Goal: Task Accomplishment & Management: Complete application form

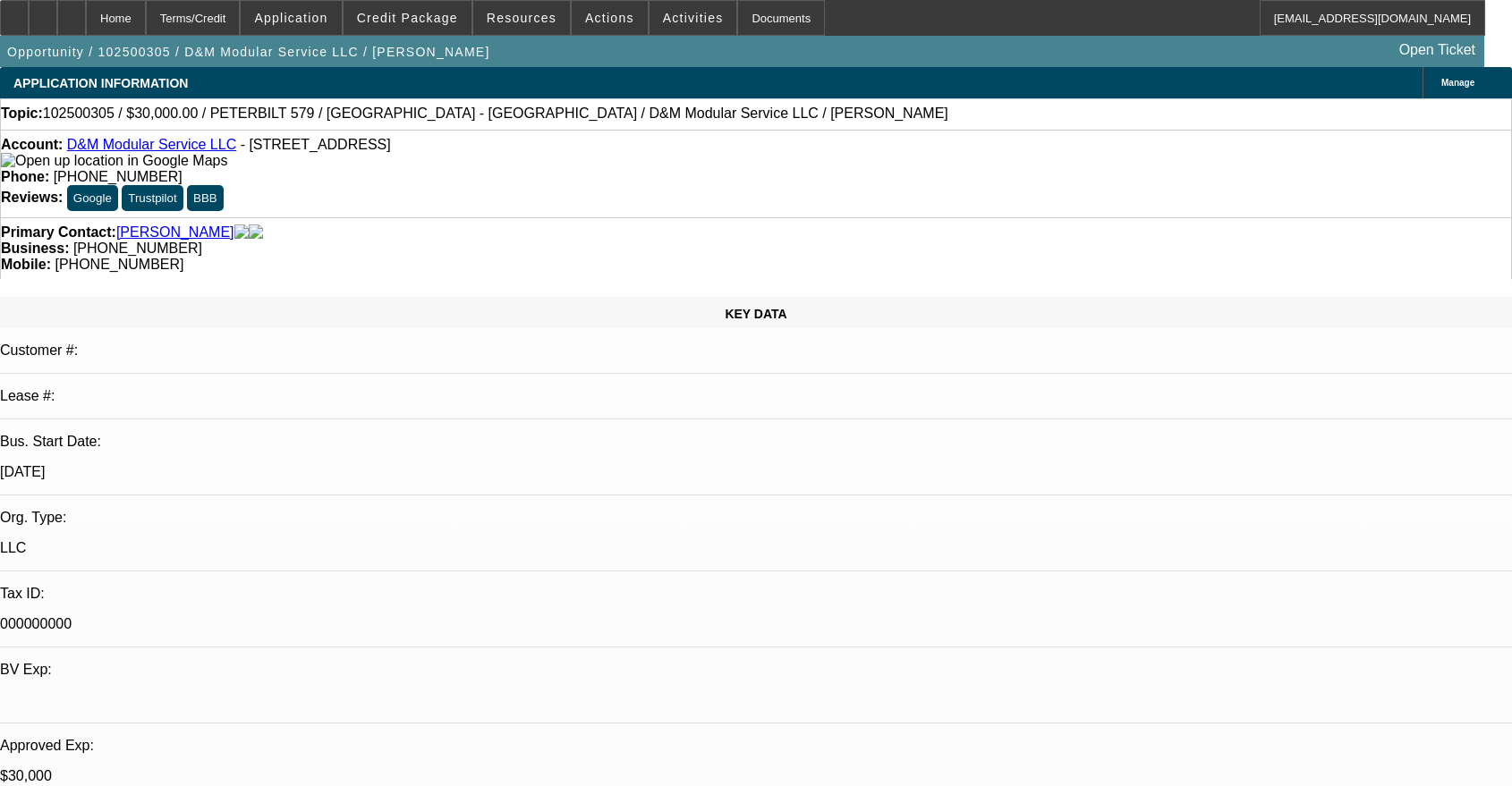
select select "0"
select select "2"
select select "0"
select select "6"
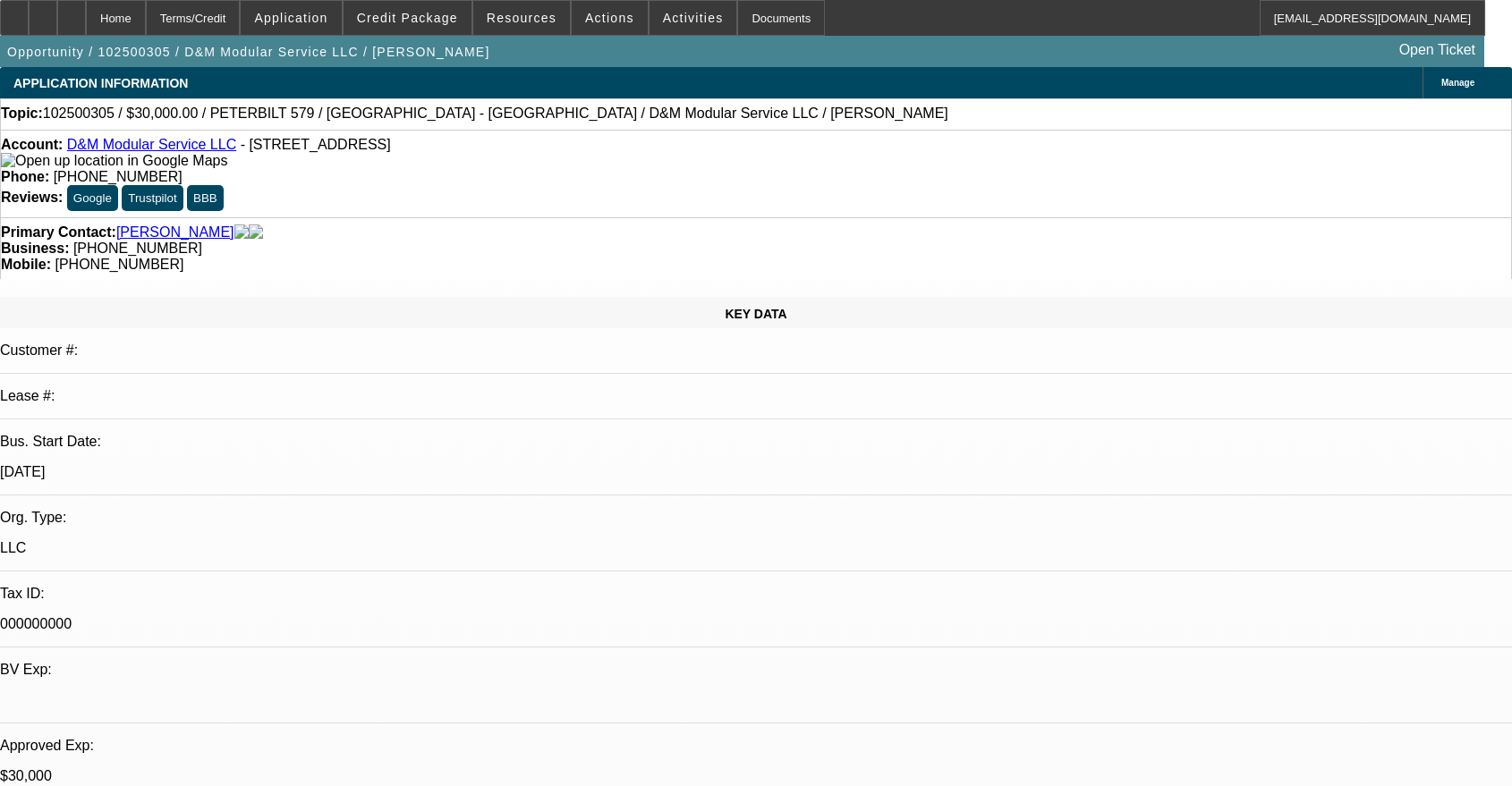
select select "0"
select select "2"
select select "0"
select select "6"
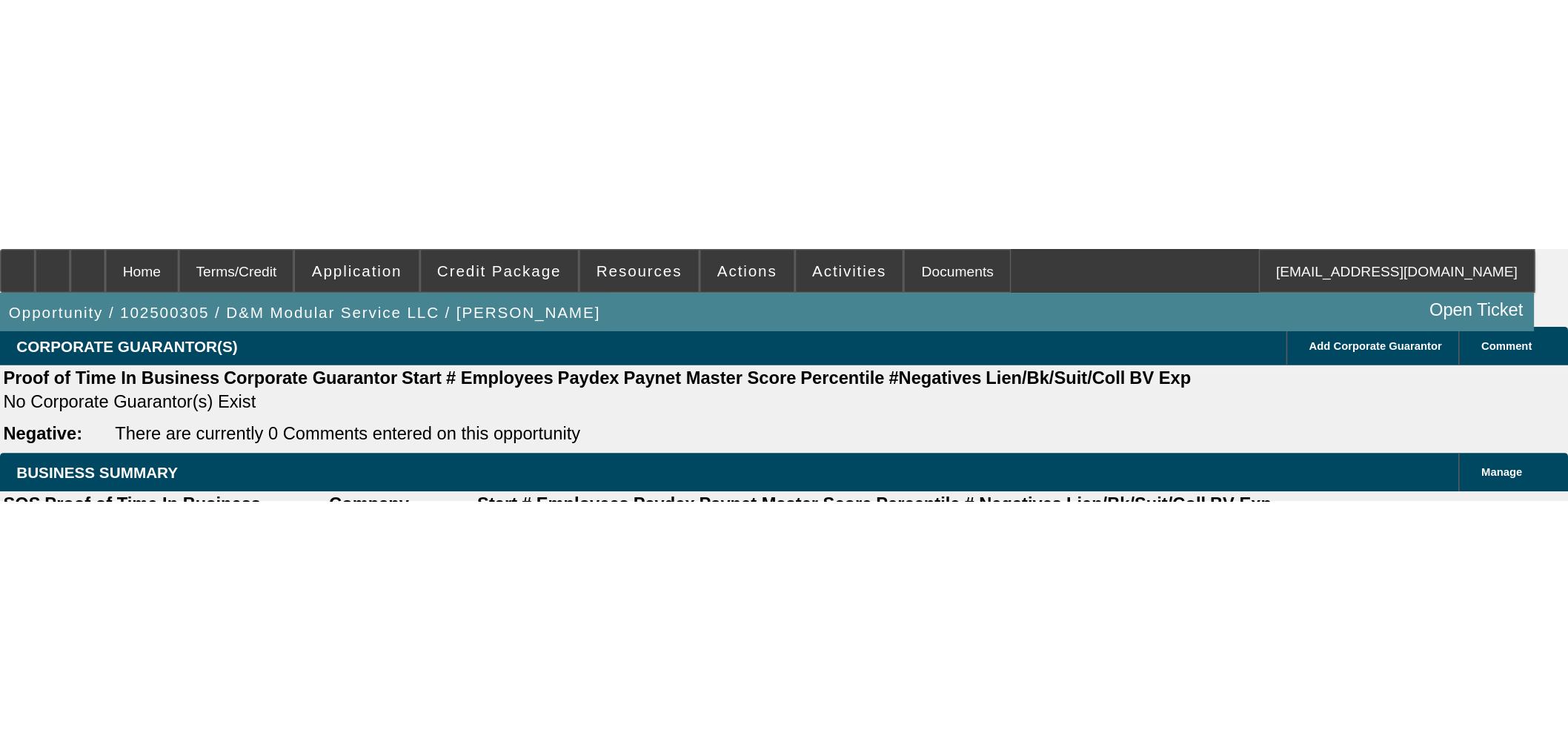
scroll to position [1960, 0]
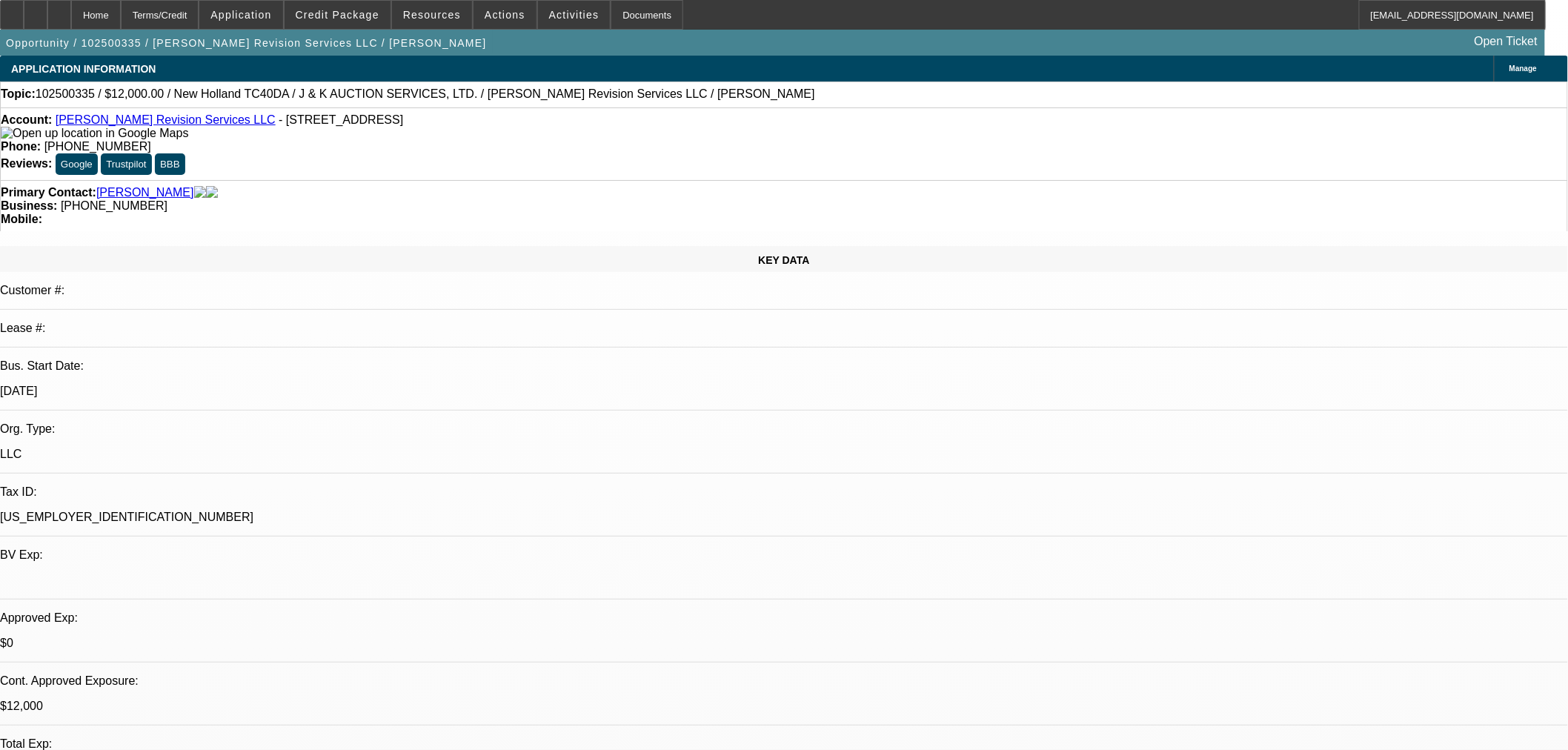
select select "0"
select select "2"
select select "0"
select select "6"
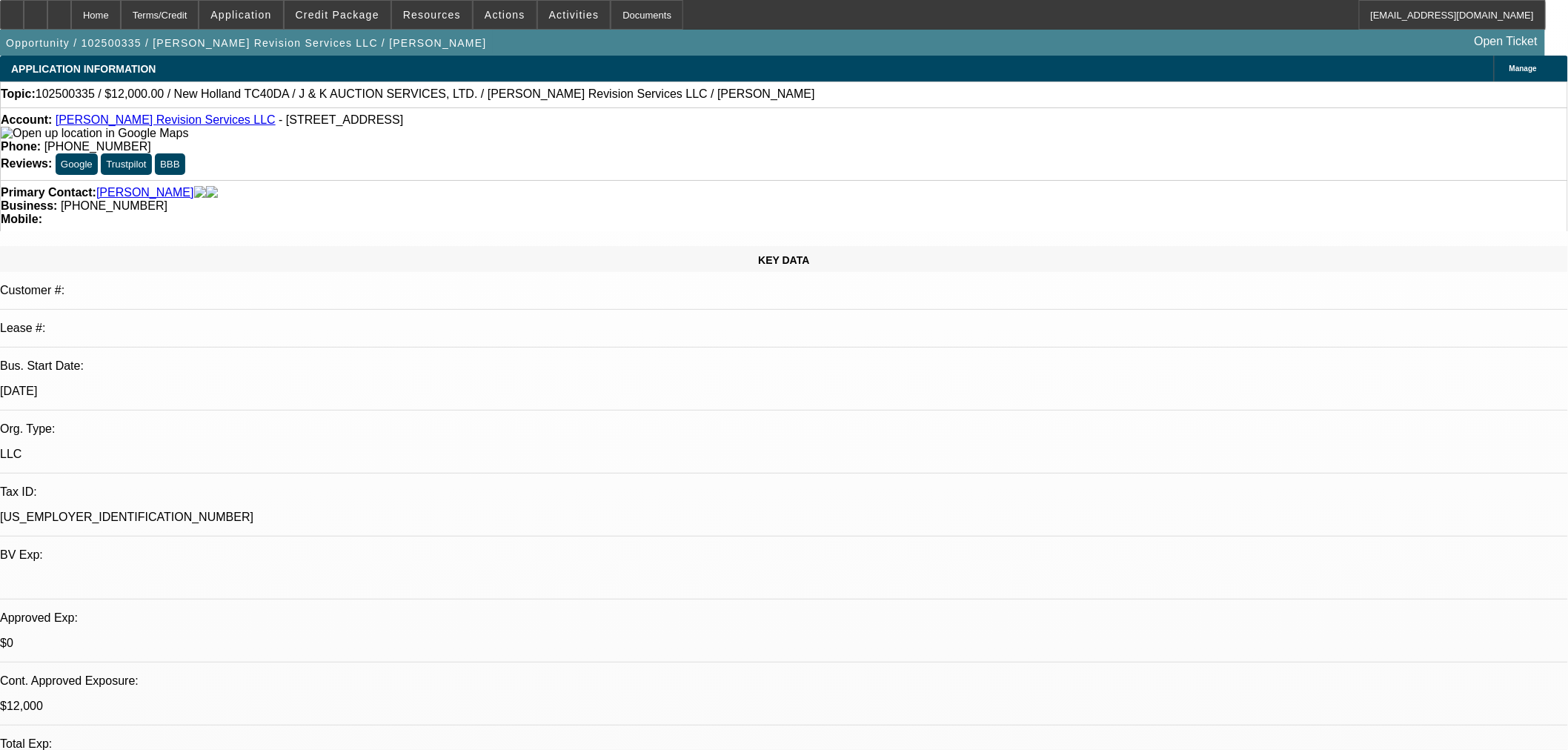
select select "0"
select select "2"
select select "0"
select select "6"
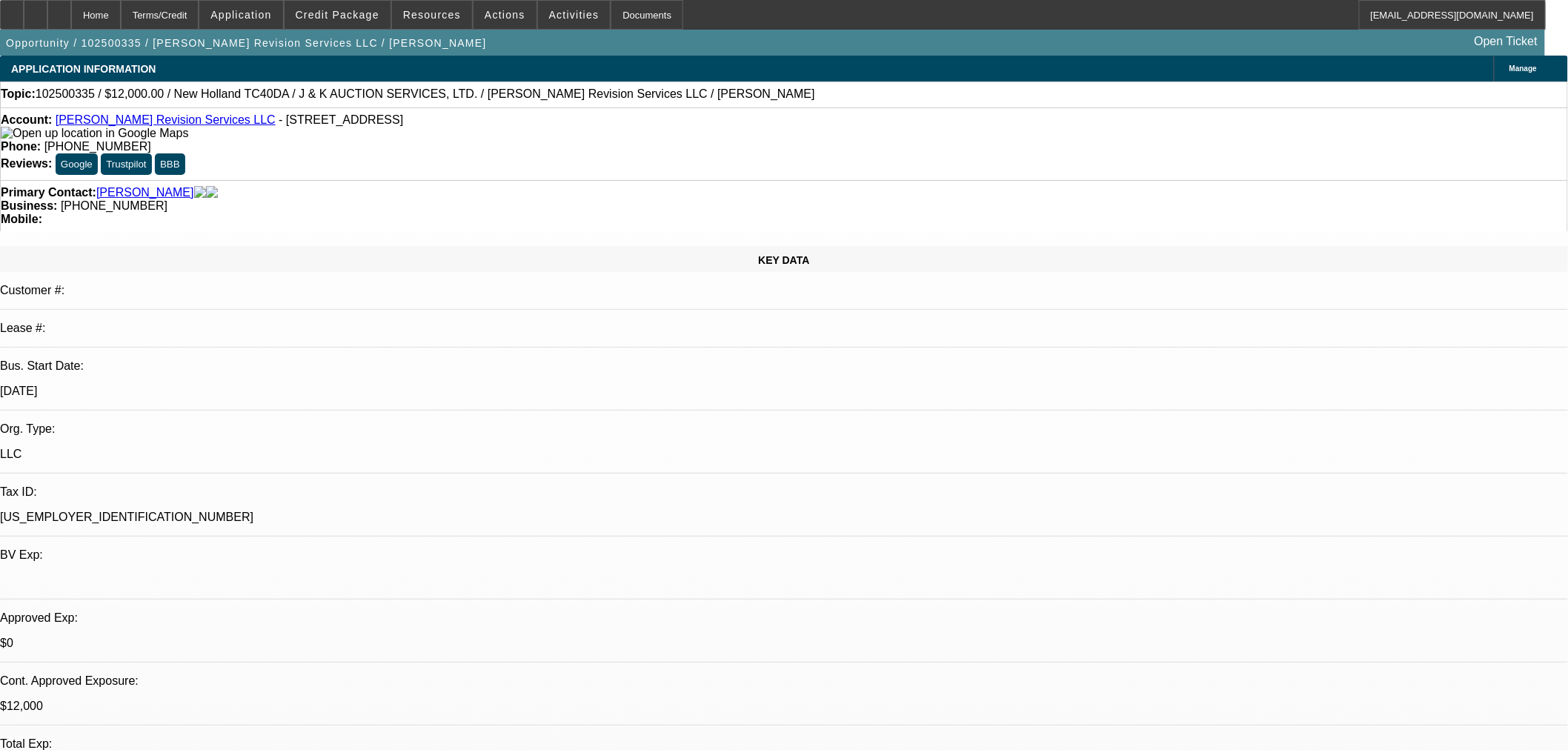
select select "0"
select select "2"
select select "0"
select select "6"
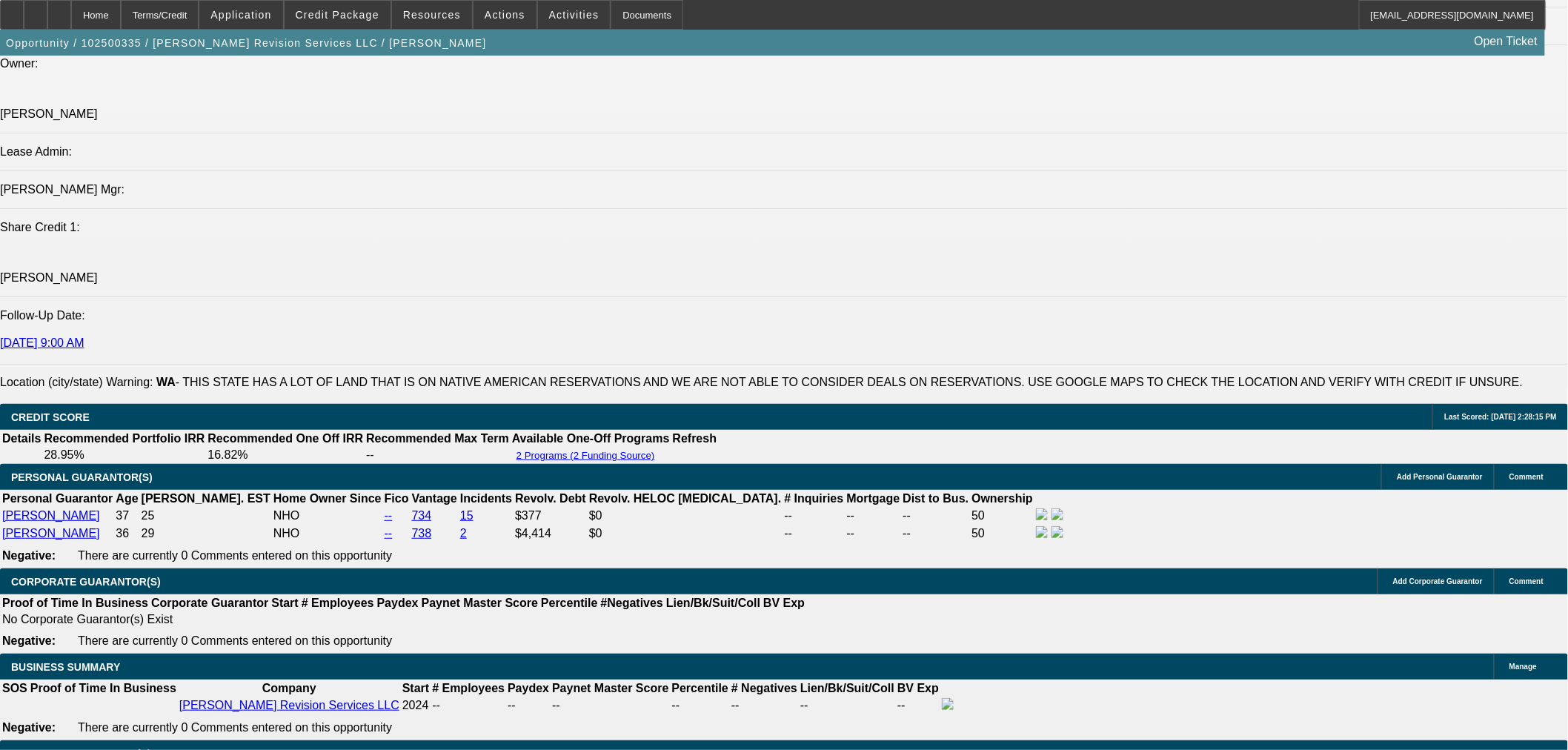
scroll to position [1869, 0]
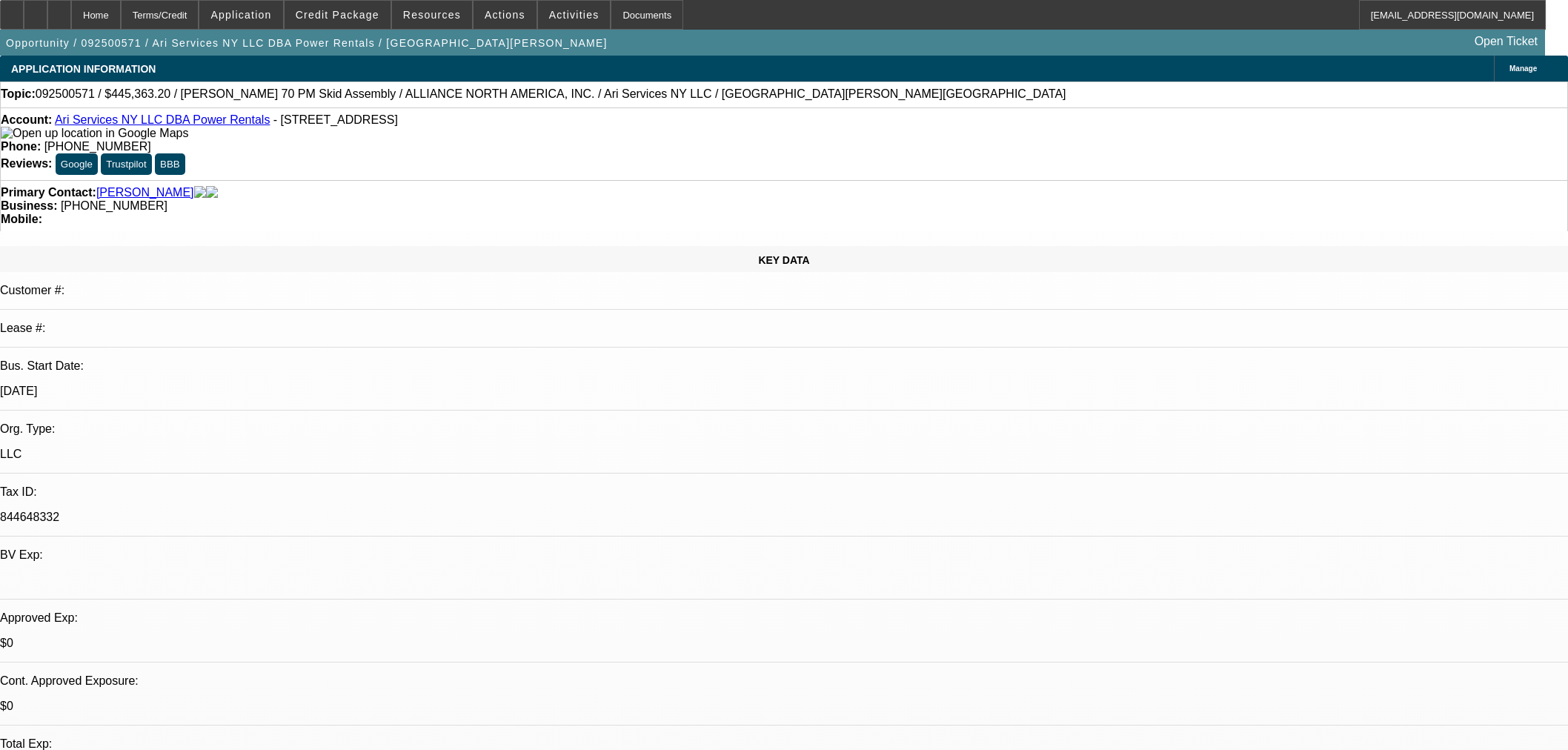
select select "0.1"
select select "2"
select select "0"
select select "6"
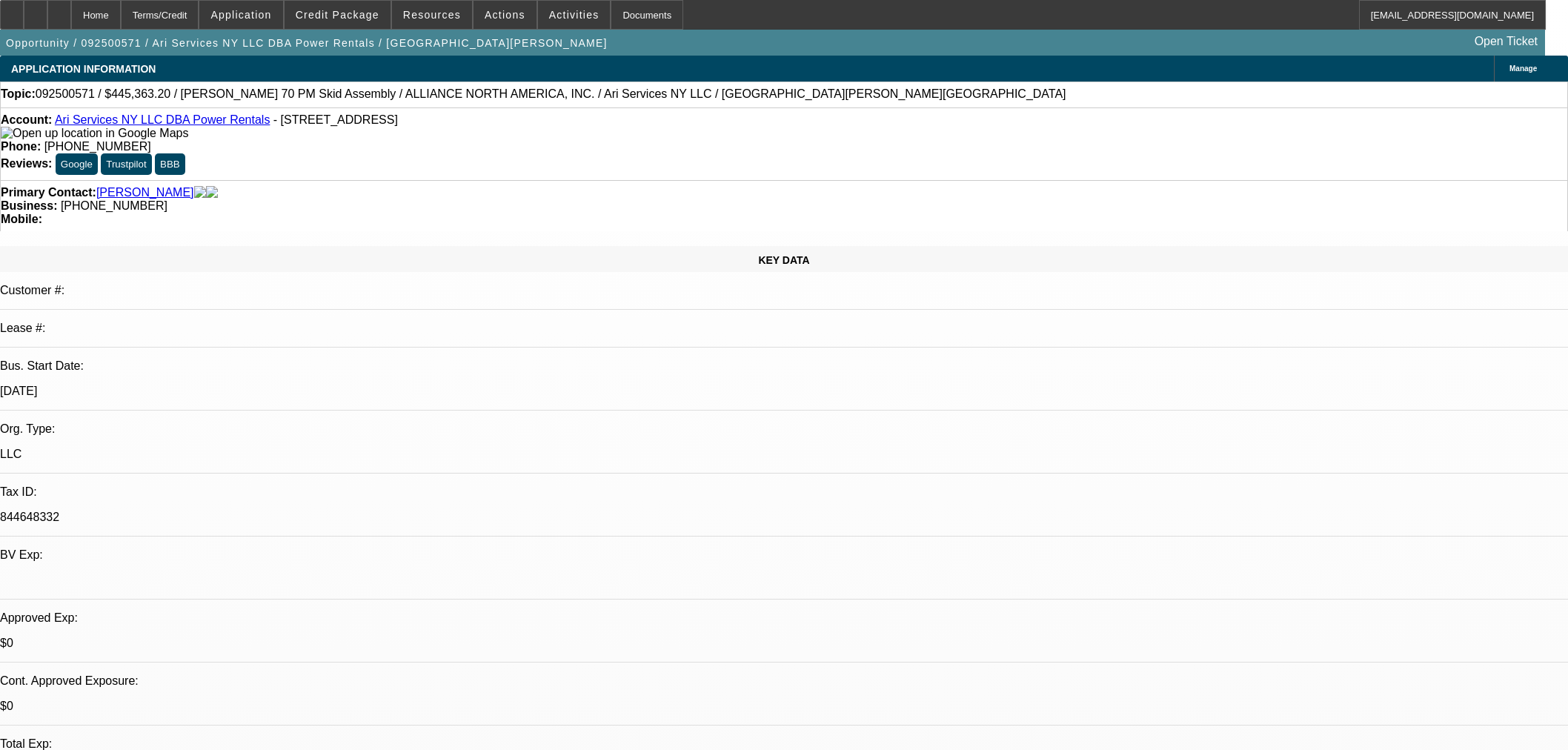
select select "0.1"
select select "2"
select select "0"
select select "6"
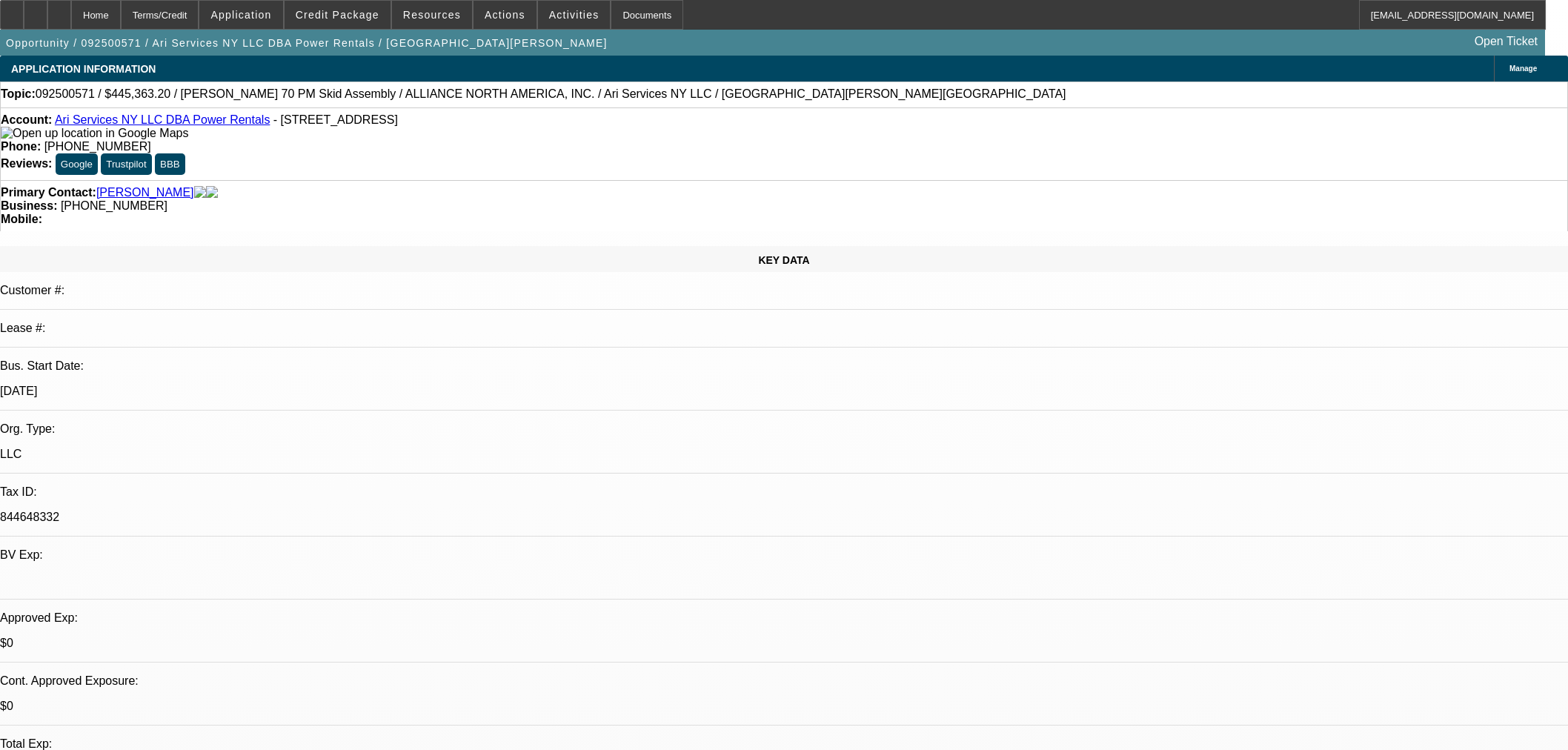
scroll to position [1646, 0]
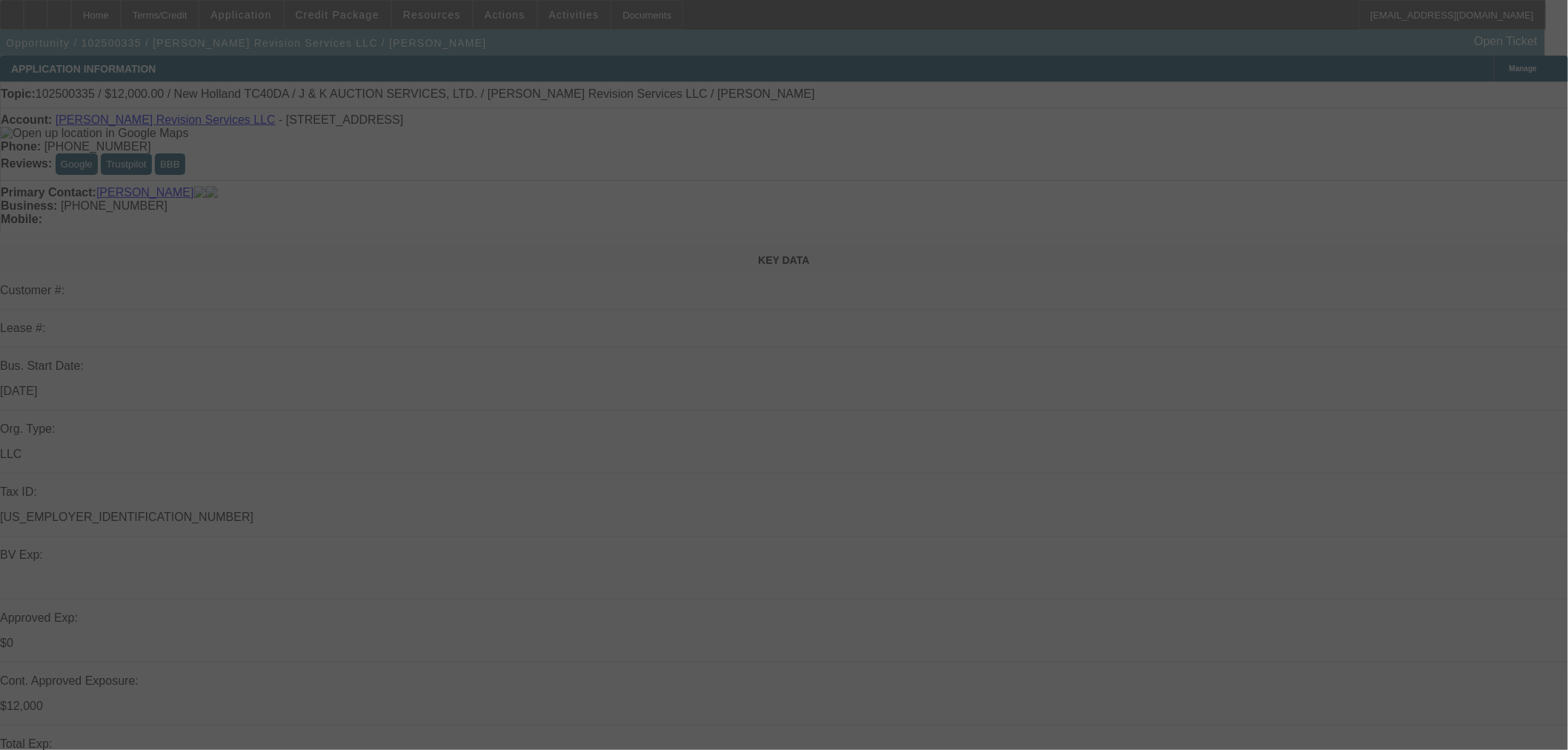
select select "0"
select select "2"
select select "0"
select select "6"
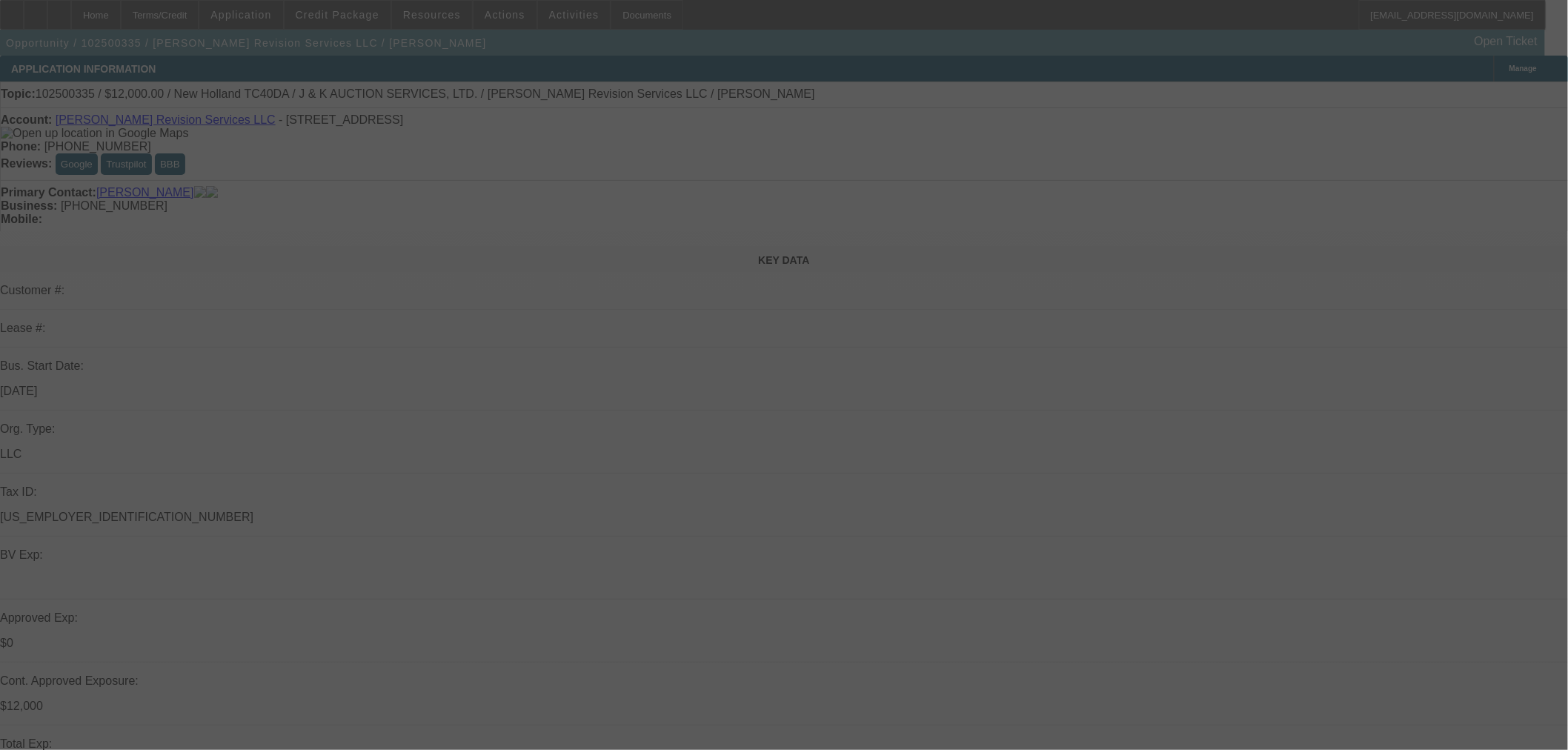
select select "0"
select select "2"
select select "0"
select select "6"
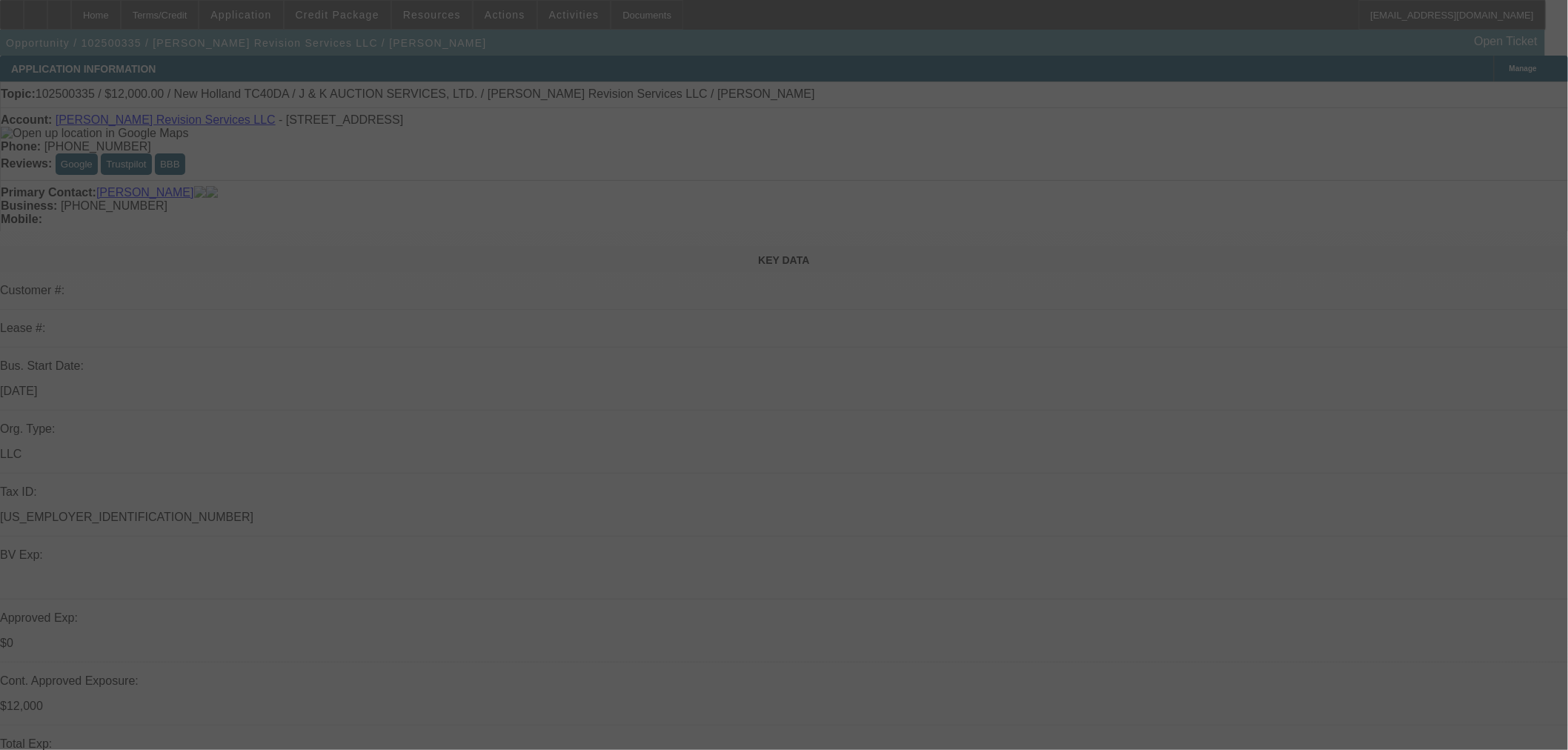
select select "0"
select select "2"
select select "0"
select select "6"
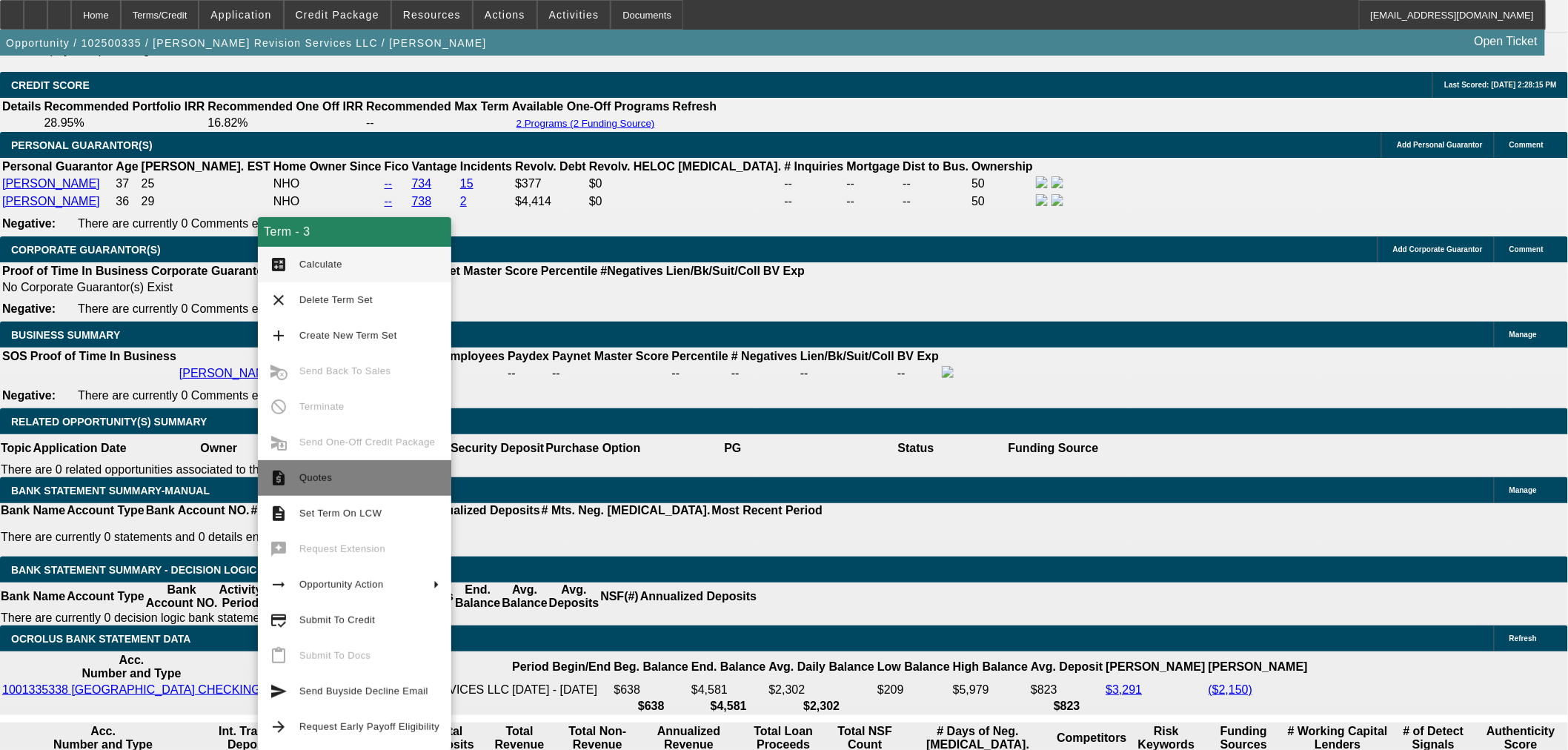
scroll to position [2331, 0]
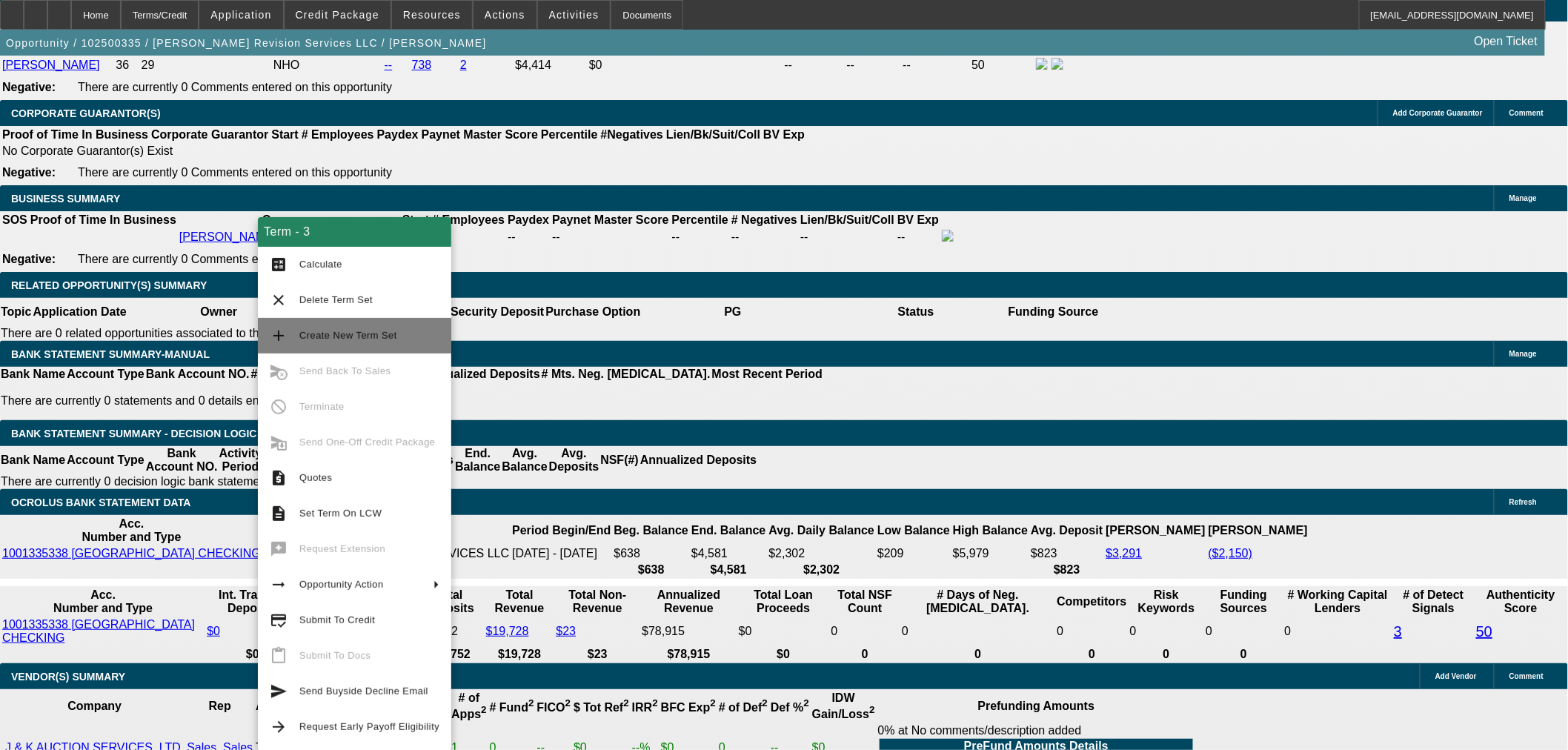
click at [346, 328] on span "Create New Term Set" at bounding box center [369, 335] width 140 height 18
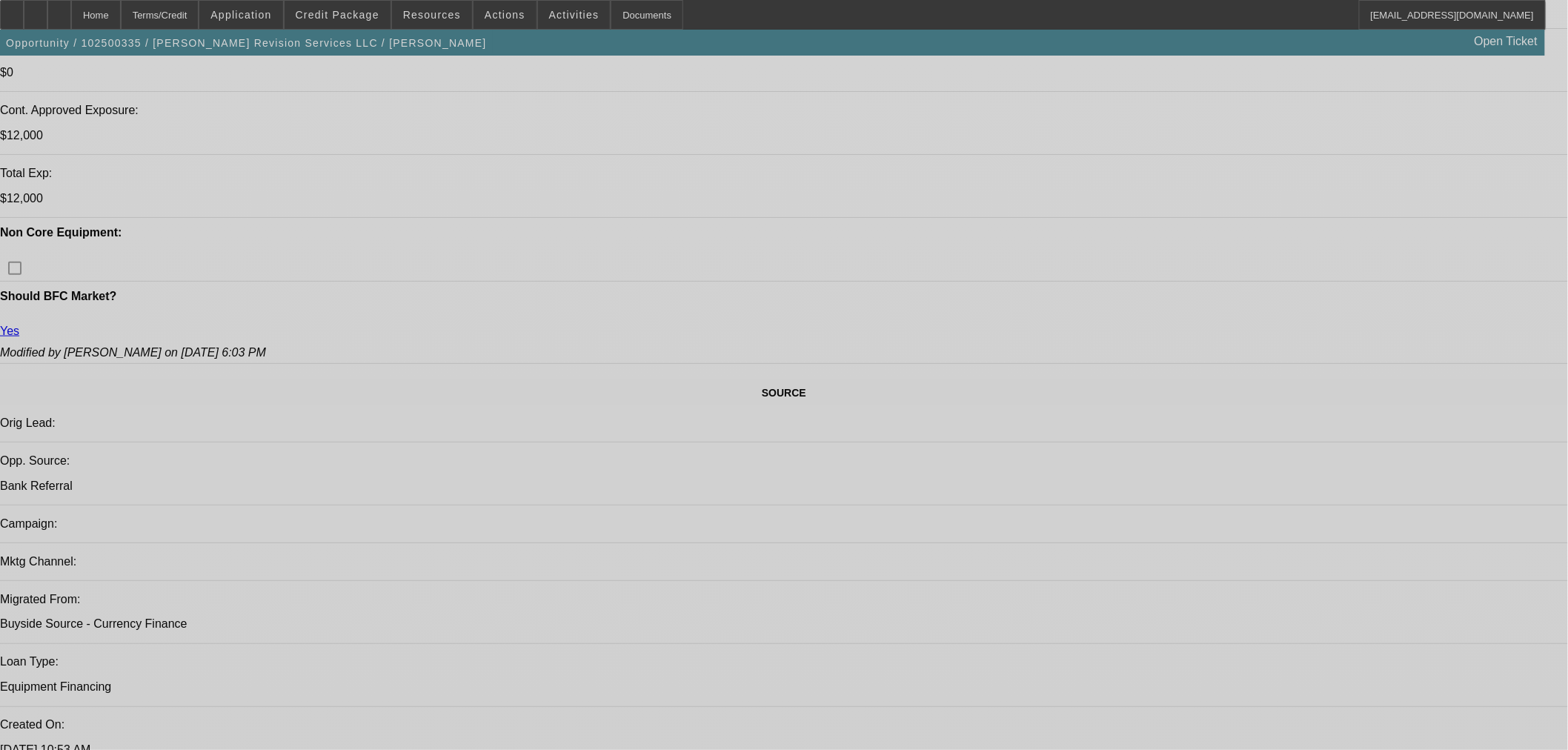
select select "0"
select select "2"
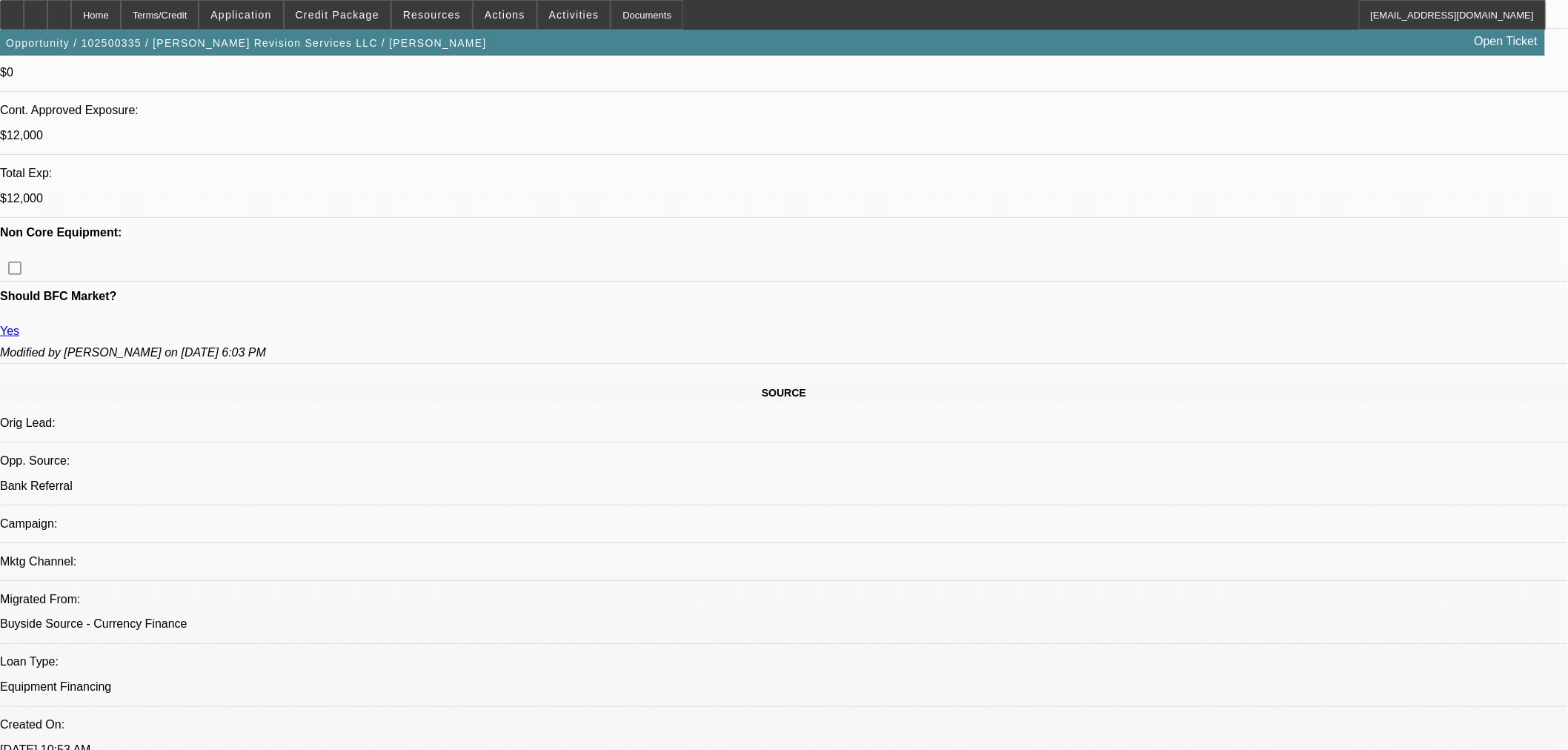
select select "2"
select select "0"
select select "6"
select select "0"
select select "2"
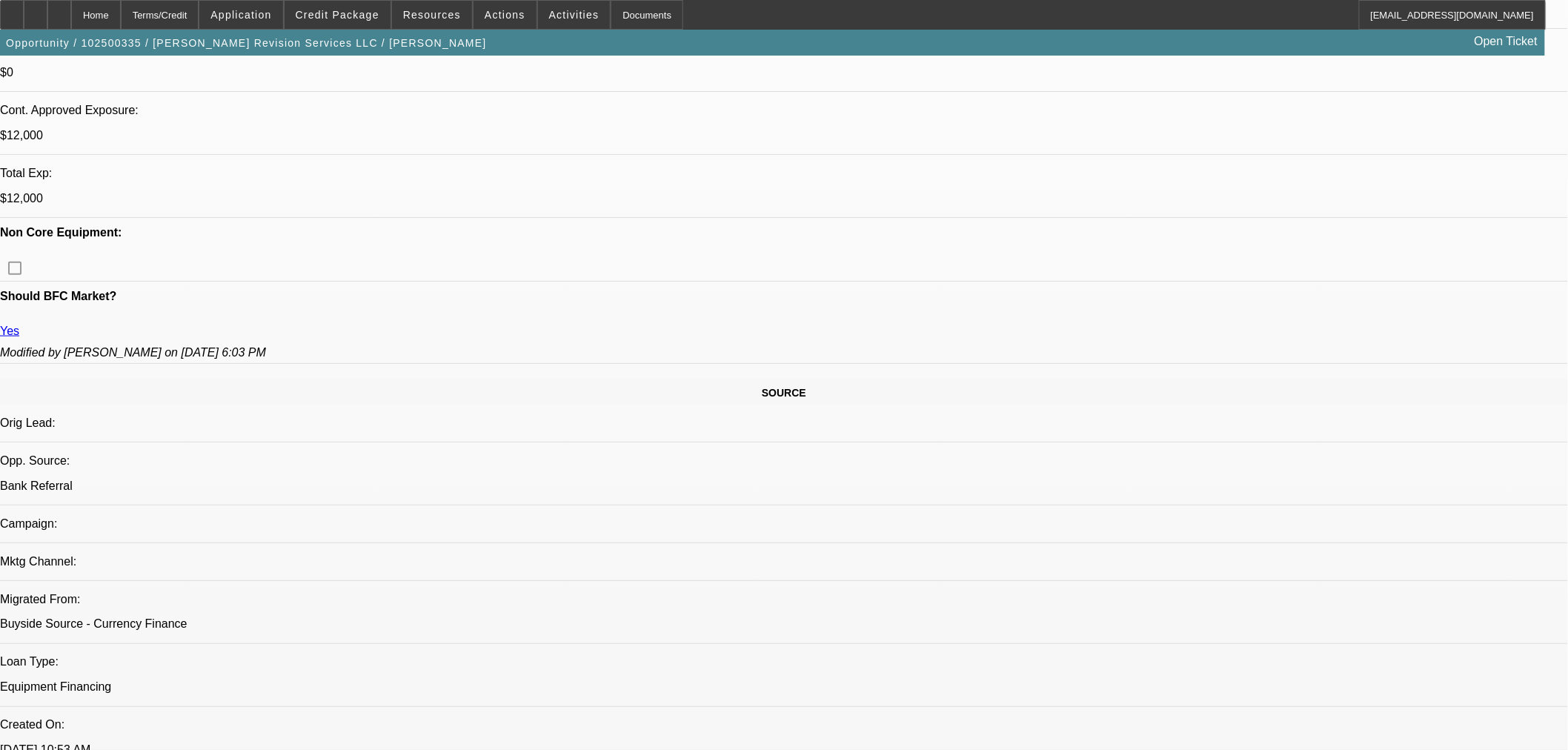
select select "2"
select select "0"
select select "6"
select select "0"
select select "2"
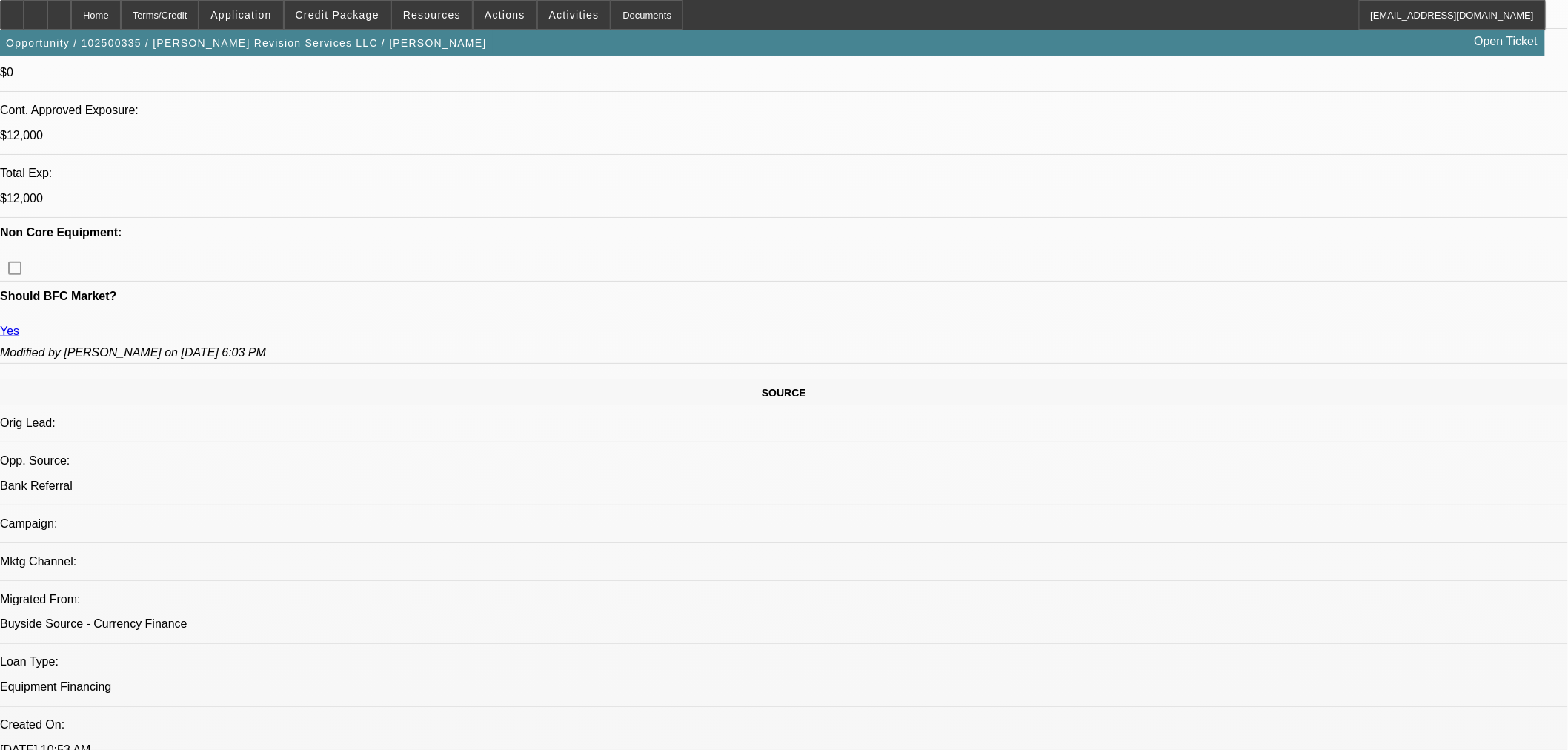
select select "2"
select select "0"
select select "6"
select select "0"
select select "2"
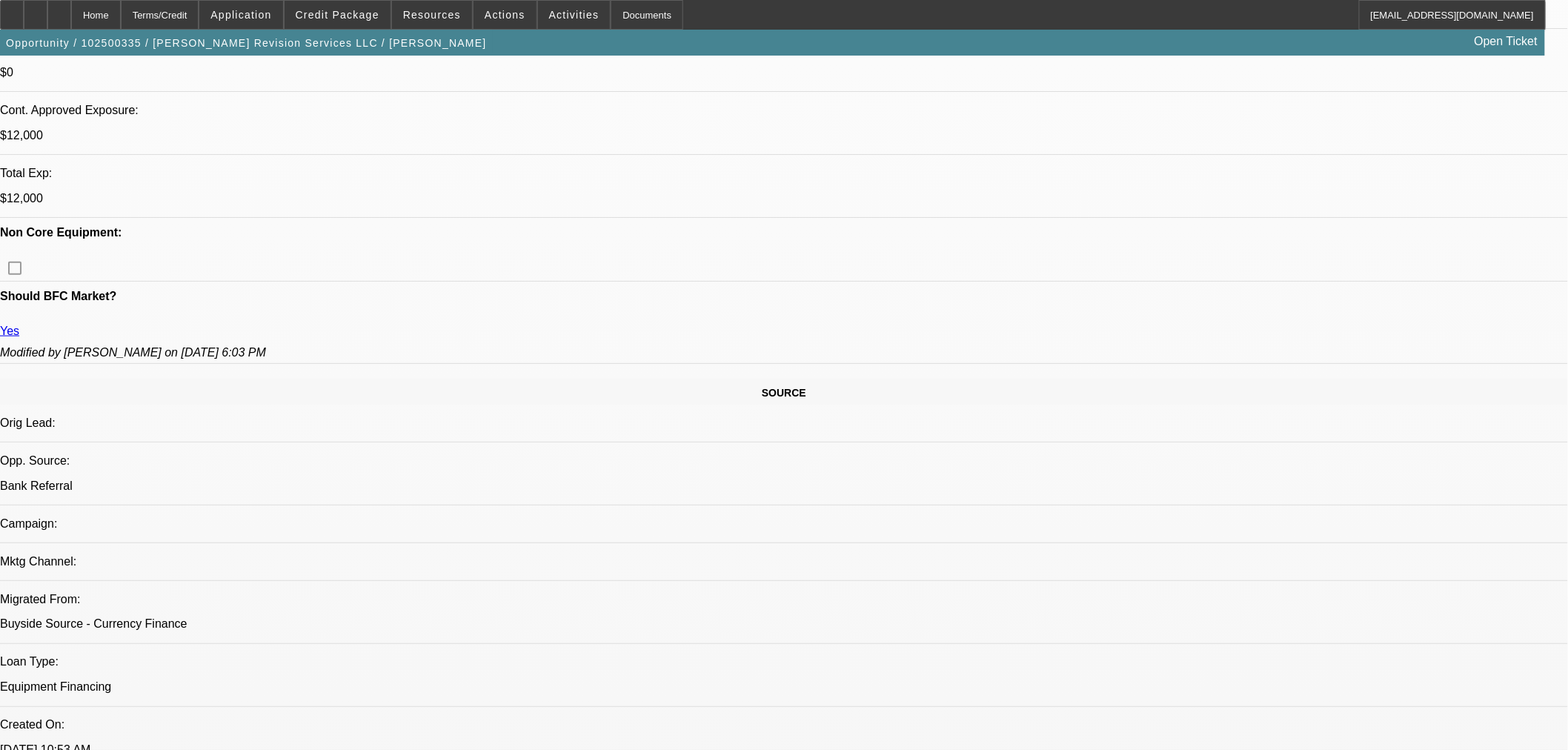
select select "2"
select select "0"
select select "6"
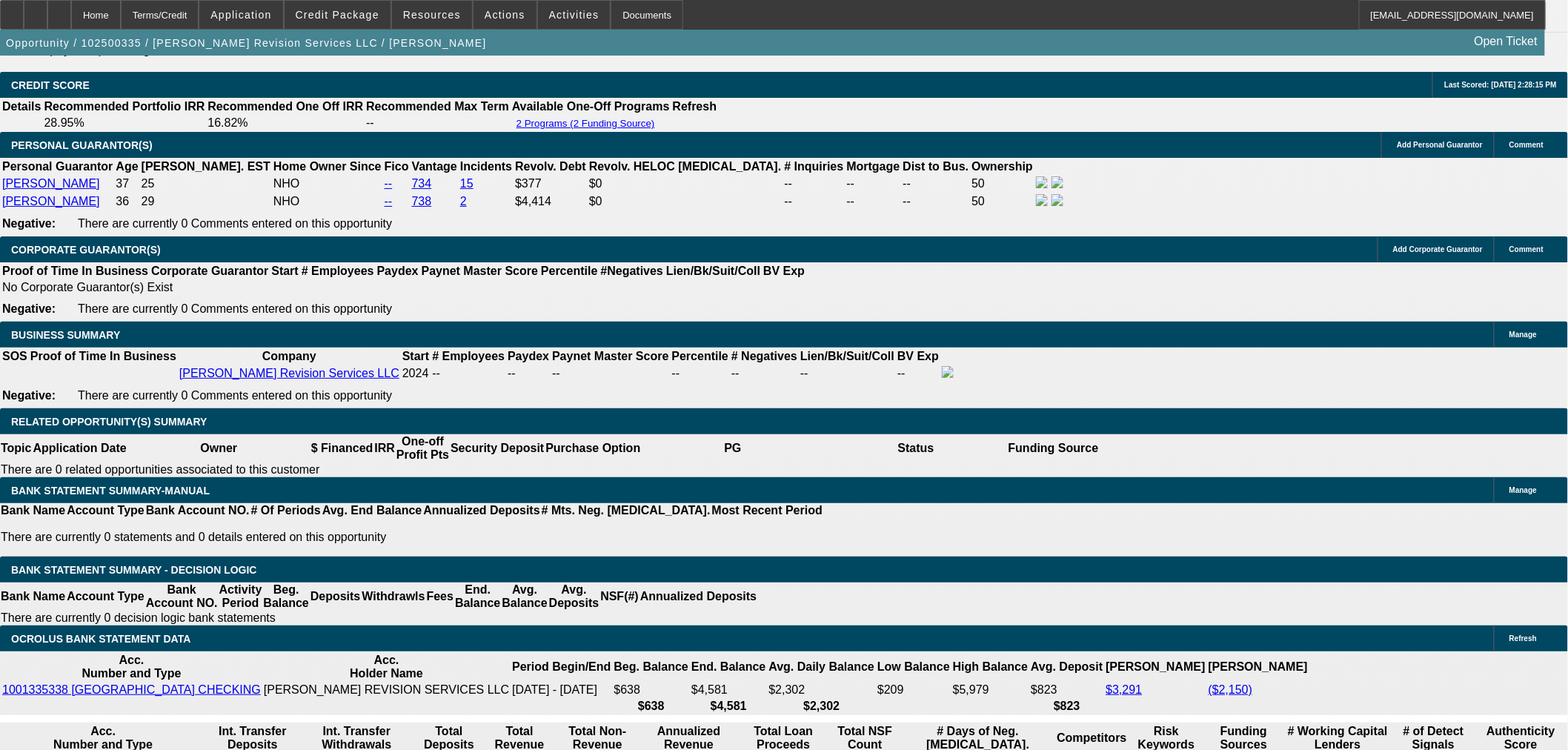
scroll to position [2280, 0]
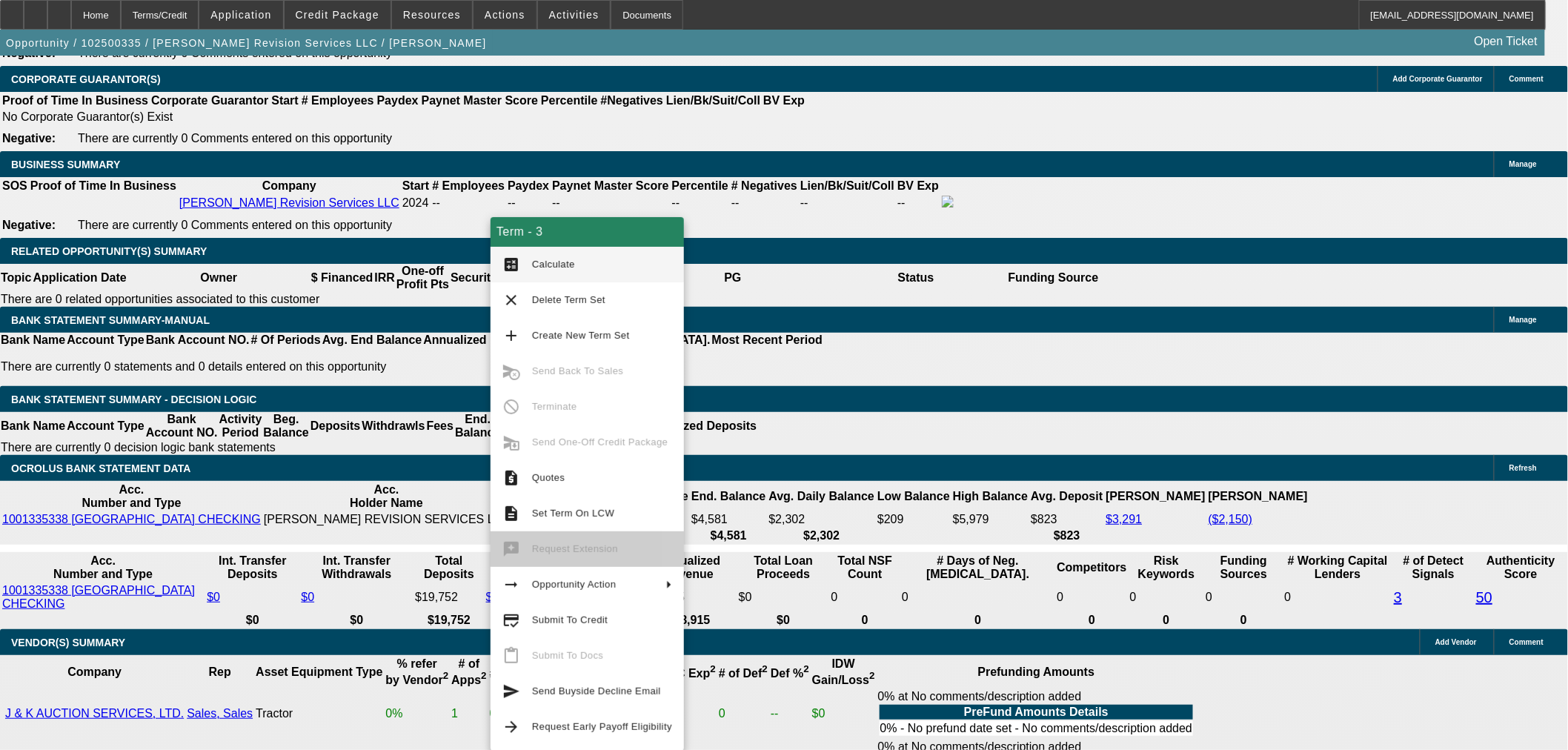
scroll to position [2417, 0]
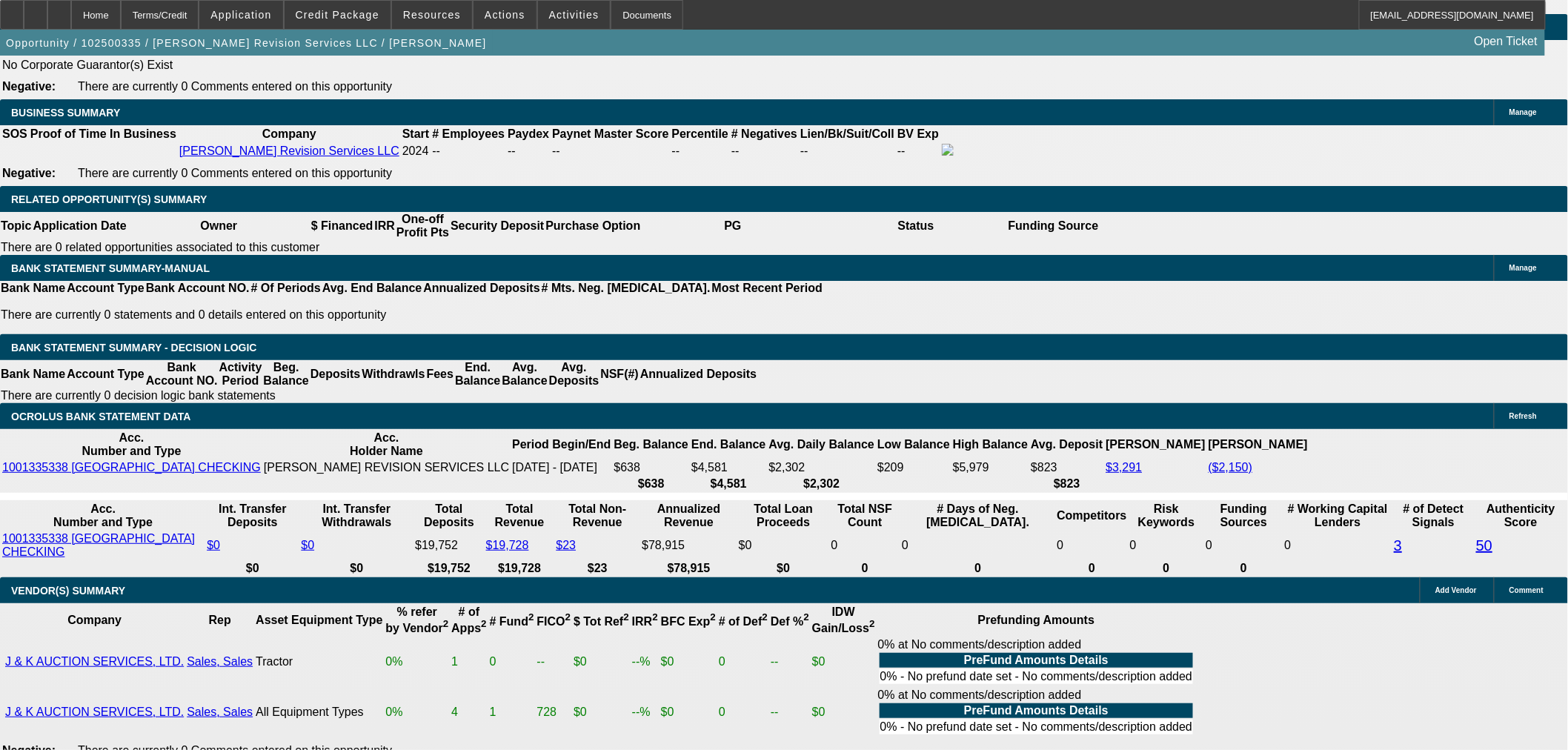
drag, startPoint x: 275, startPoint y: 303, endPoint x: 334, endPoint y: 278, distance: 64.1
drag, startPoint x: 375, startPoint y: 312, endPoint x: 577, endPoint y: 304, distance: 202.2
type input "5"
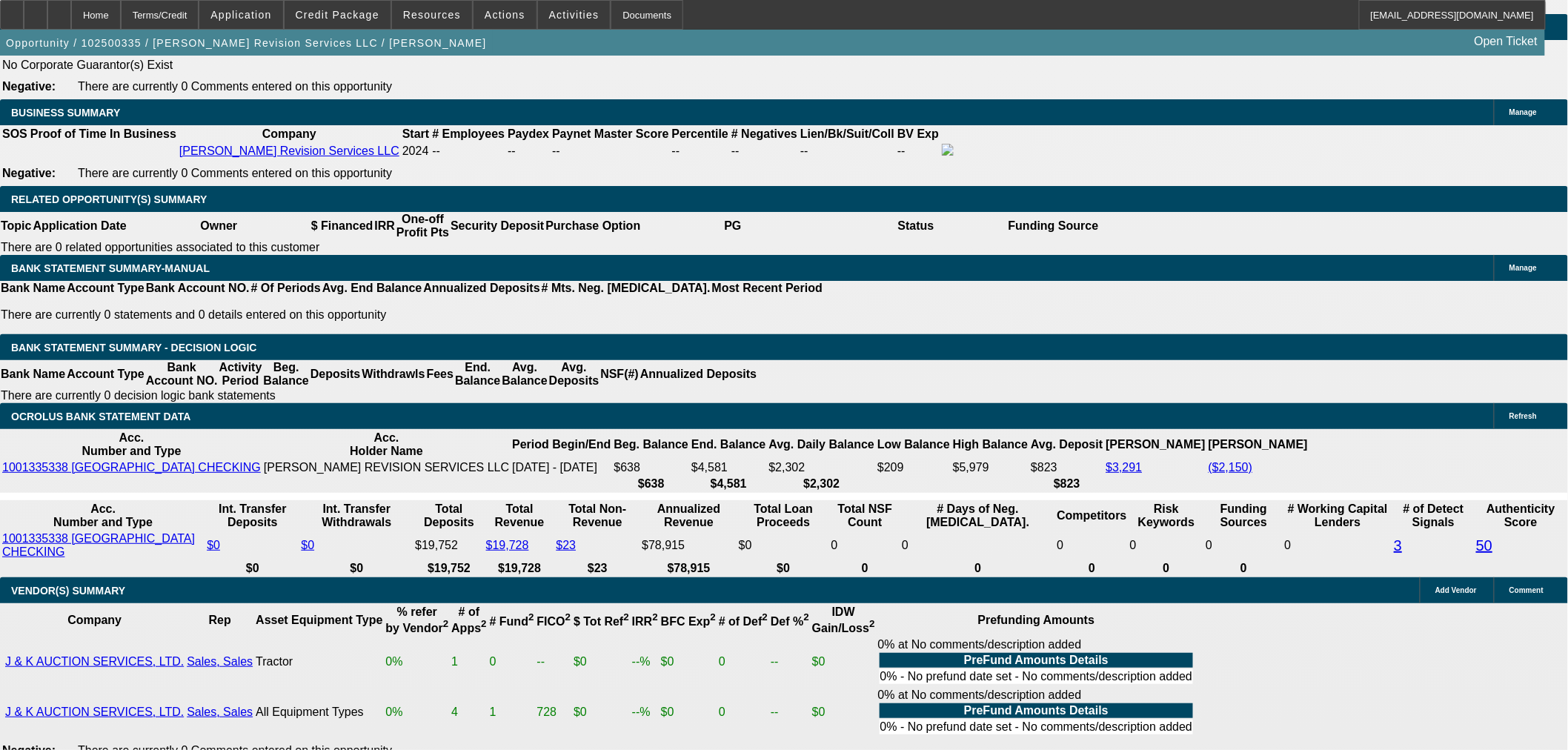
type input "$10.00"
type input "UNKNOWN"
type input "580"
type input "31"
type input "$1,160.00"
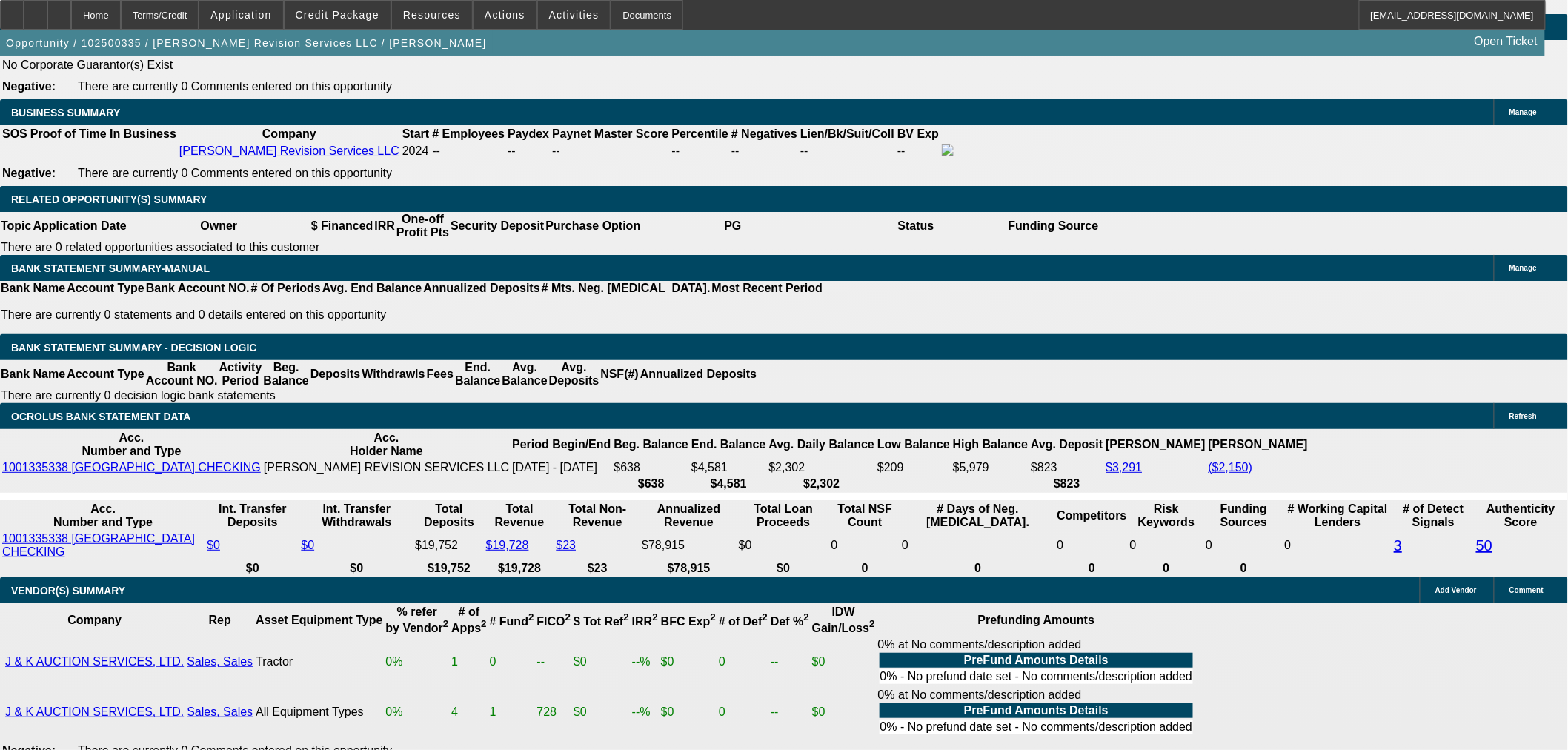
type input "580.61"
type input "31.1"
type input "$1,161.22"
type input "$580.61"
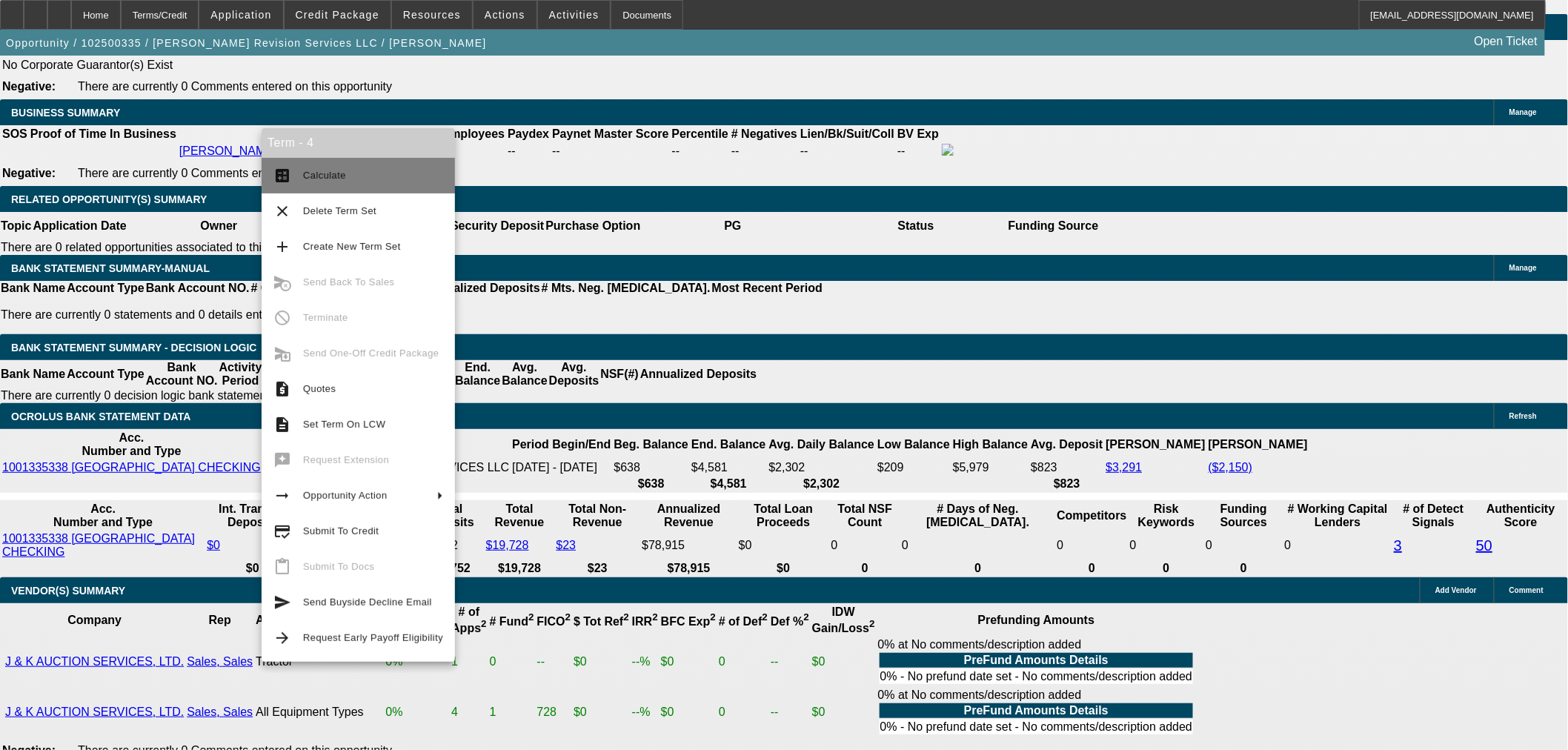
click at [322, 168] on span "Calculate" at bounding box center [372, 176] width 140 height 18
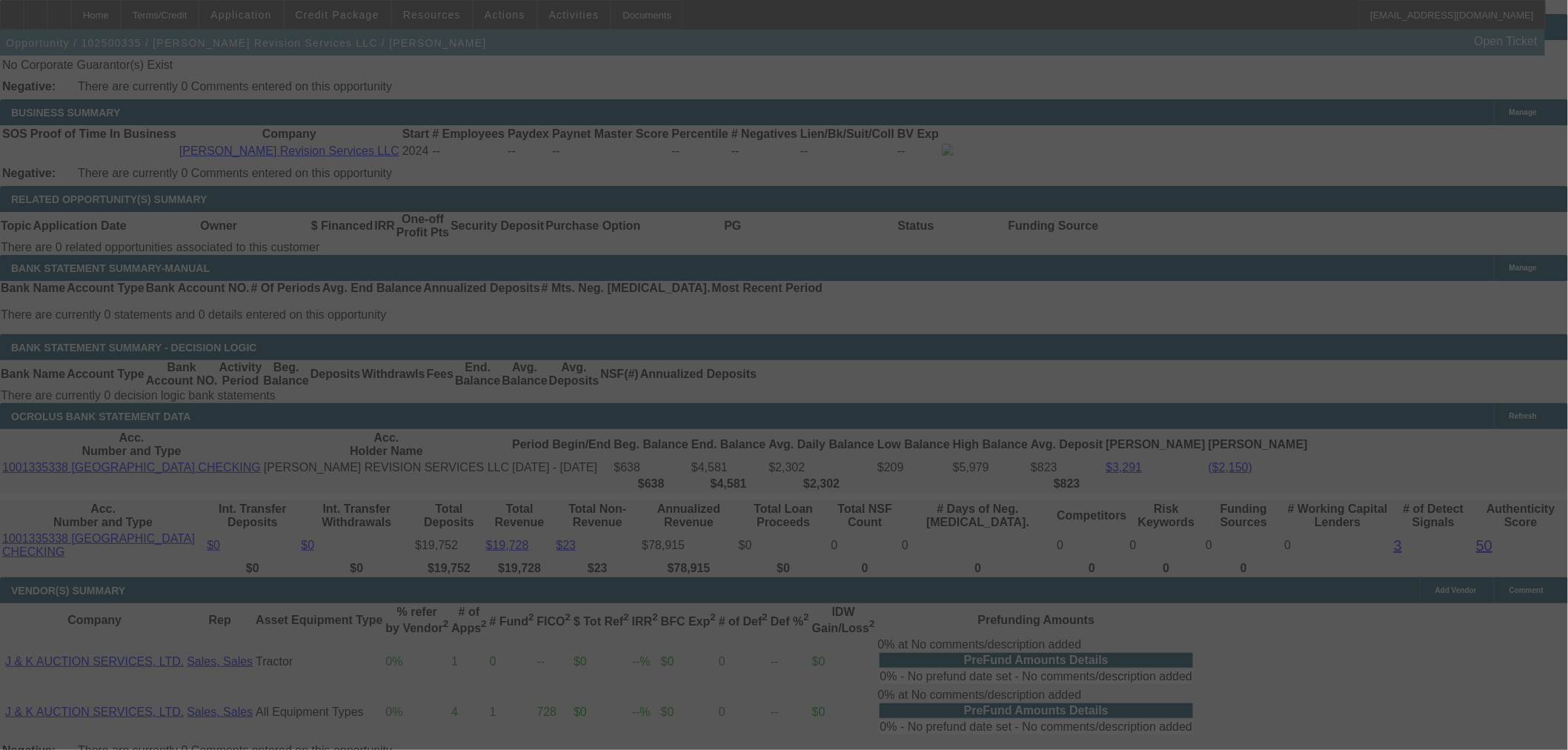
select select "0"
select select "2"
select select "0"
select select "6"
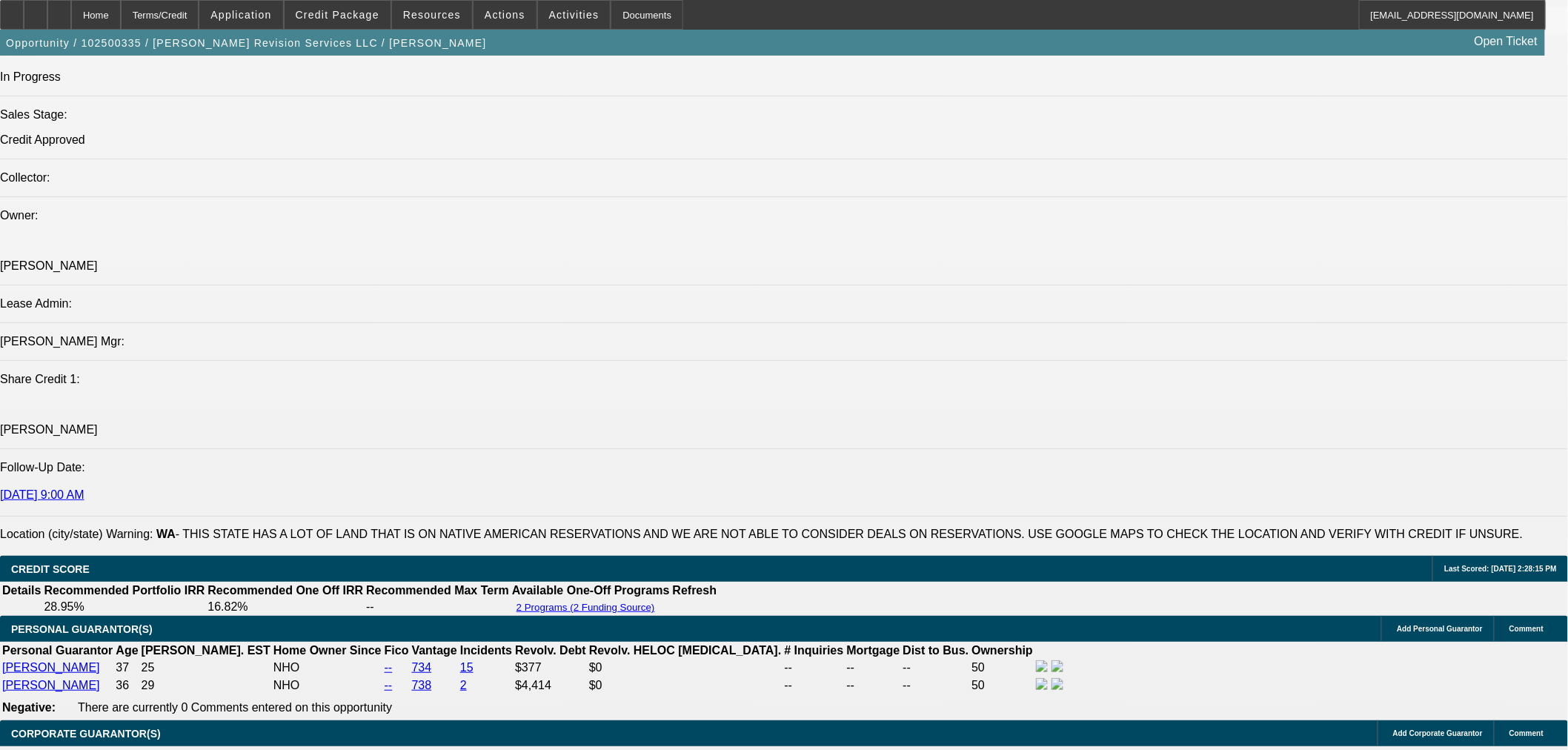
scroll to position [1709, 0]
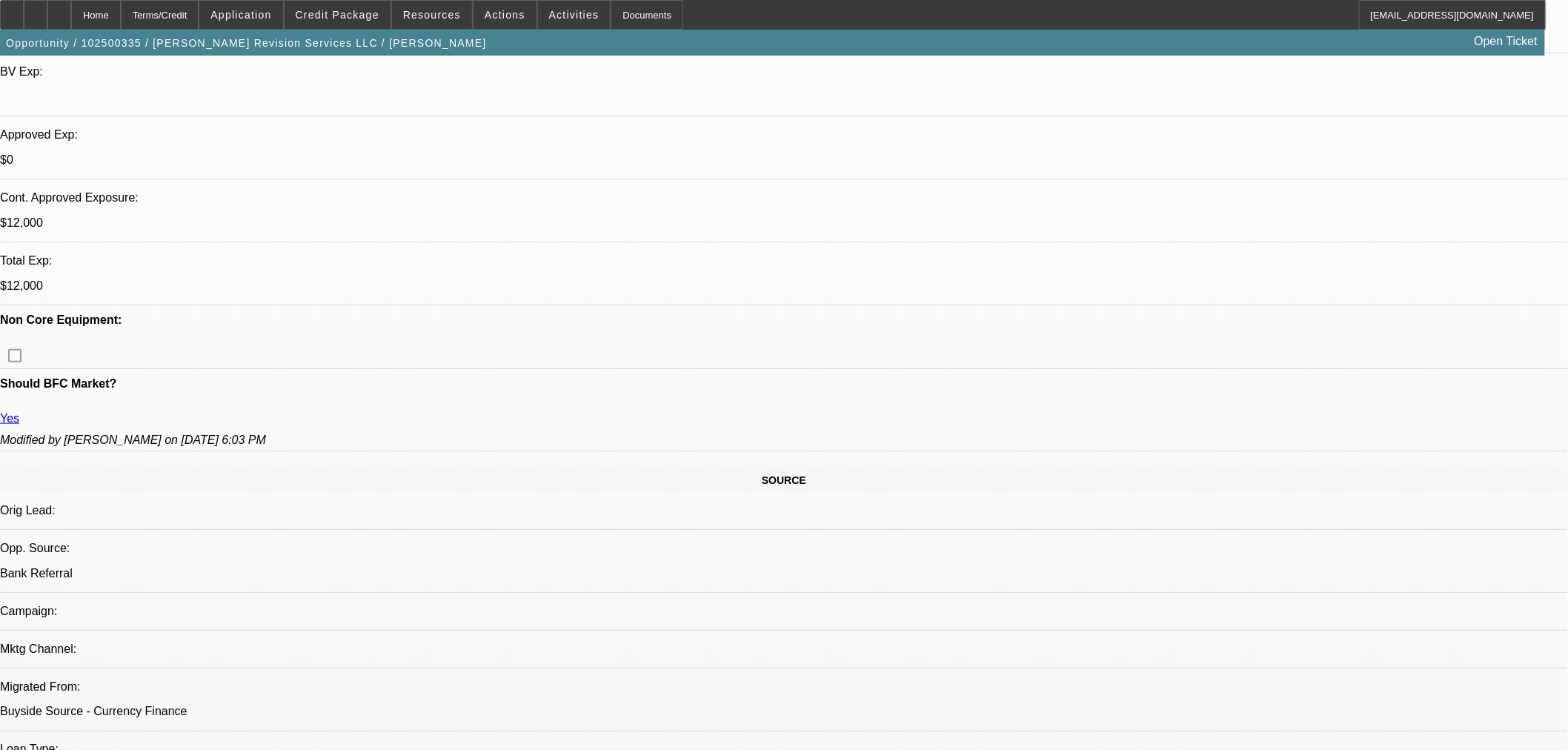
scroll to position [475, 0]
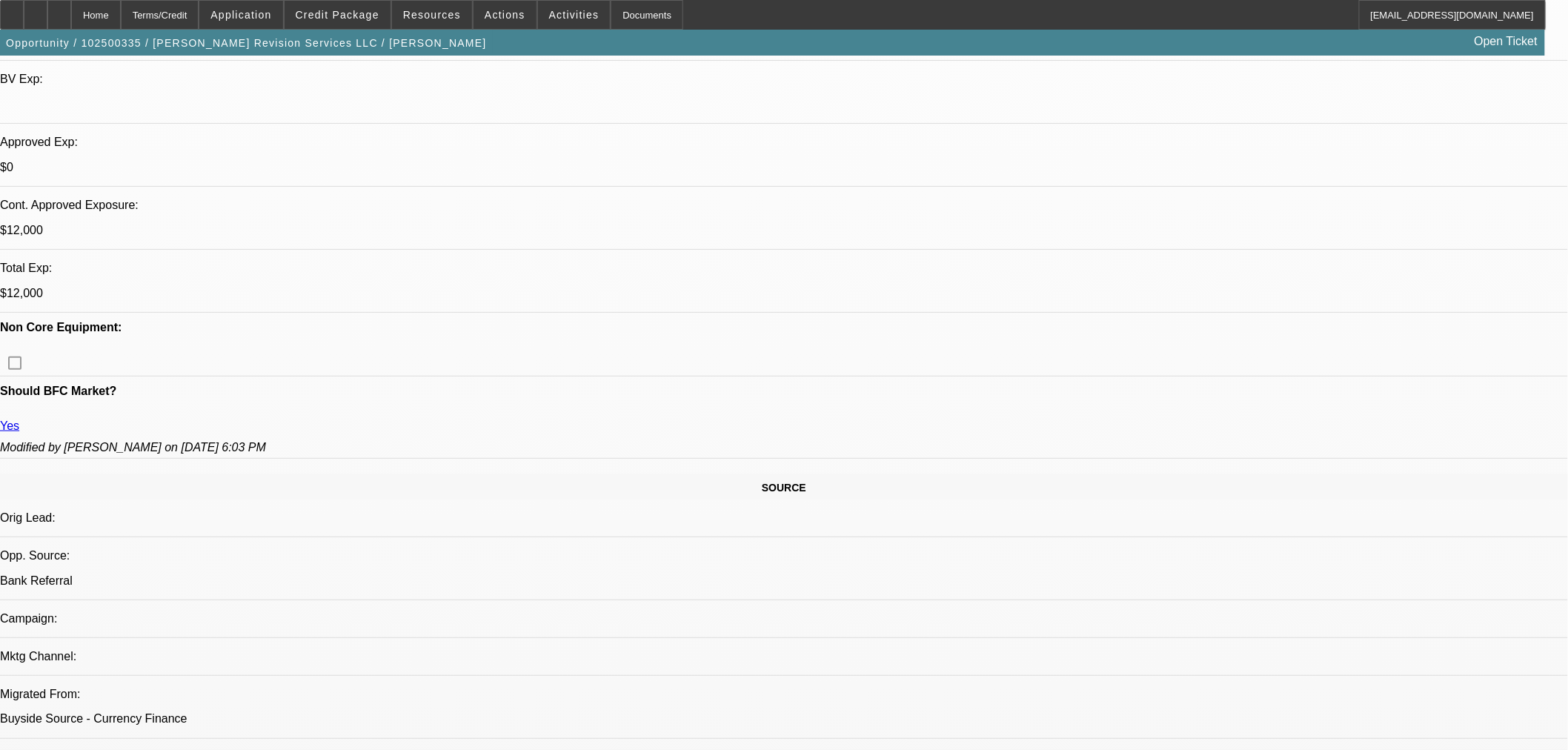
drag, startPoint x: 561, startPoint y: 432, endPoint x: 581, endPoint y: 435, distance: 20.2
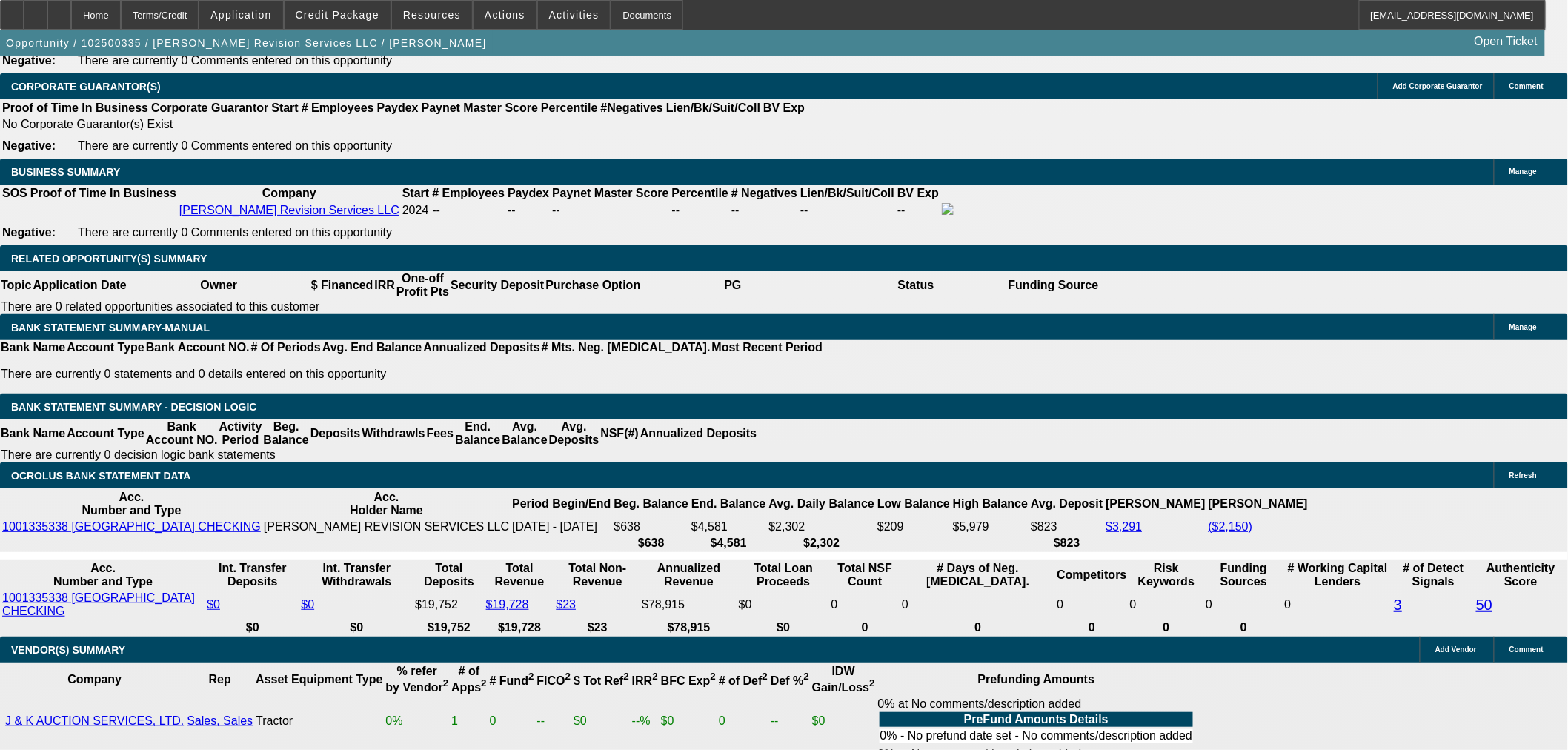
scroll to position [2396, 0]
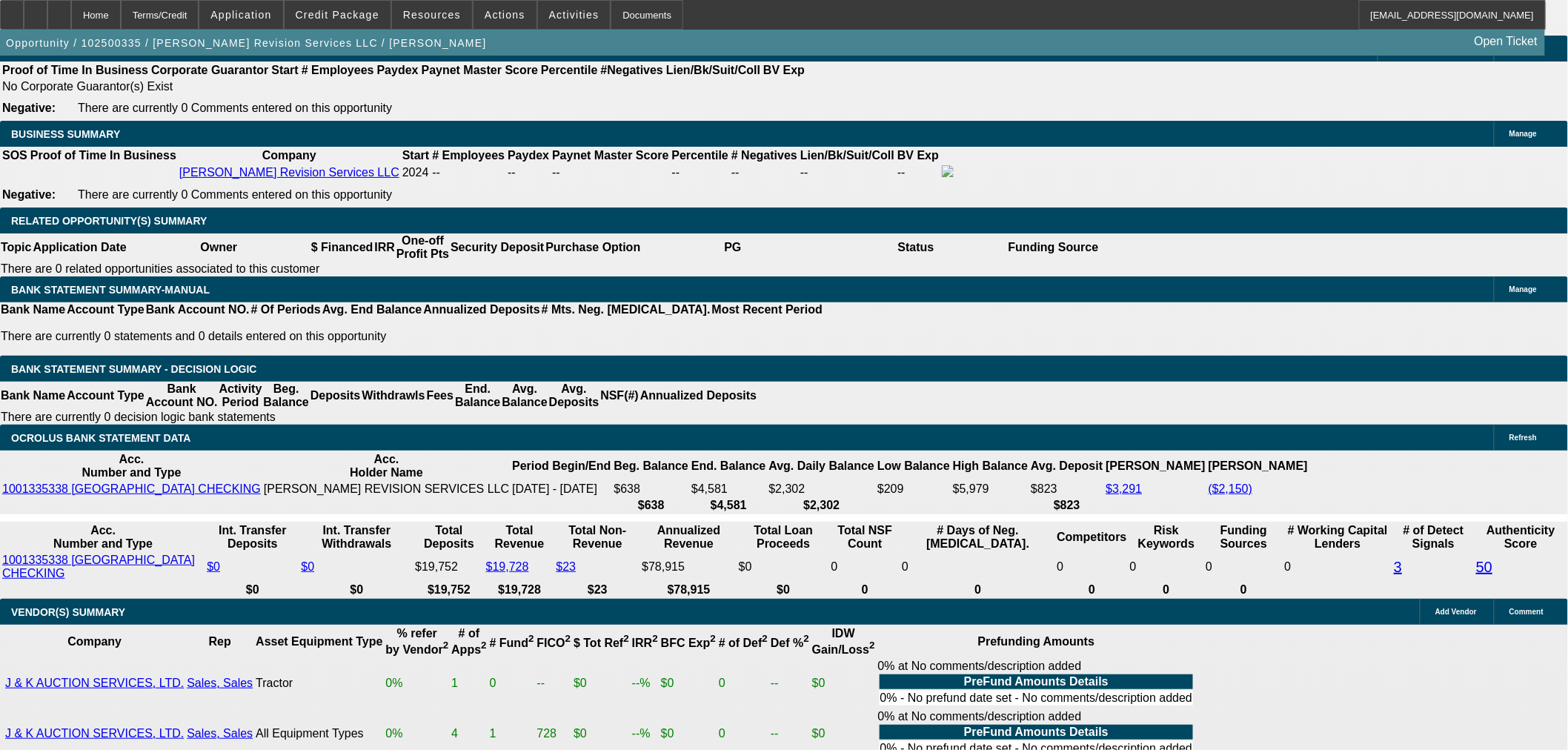
drag, startPoint x: 543, startPoint y: 615, endPoint x: 717, endPoint y: 570, distance: 179.7
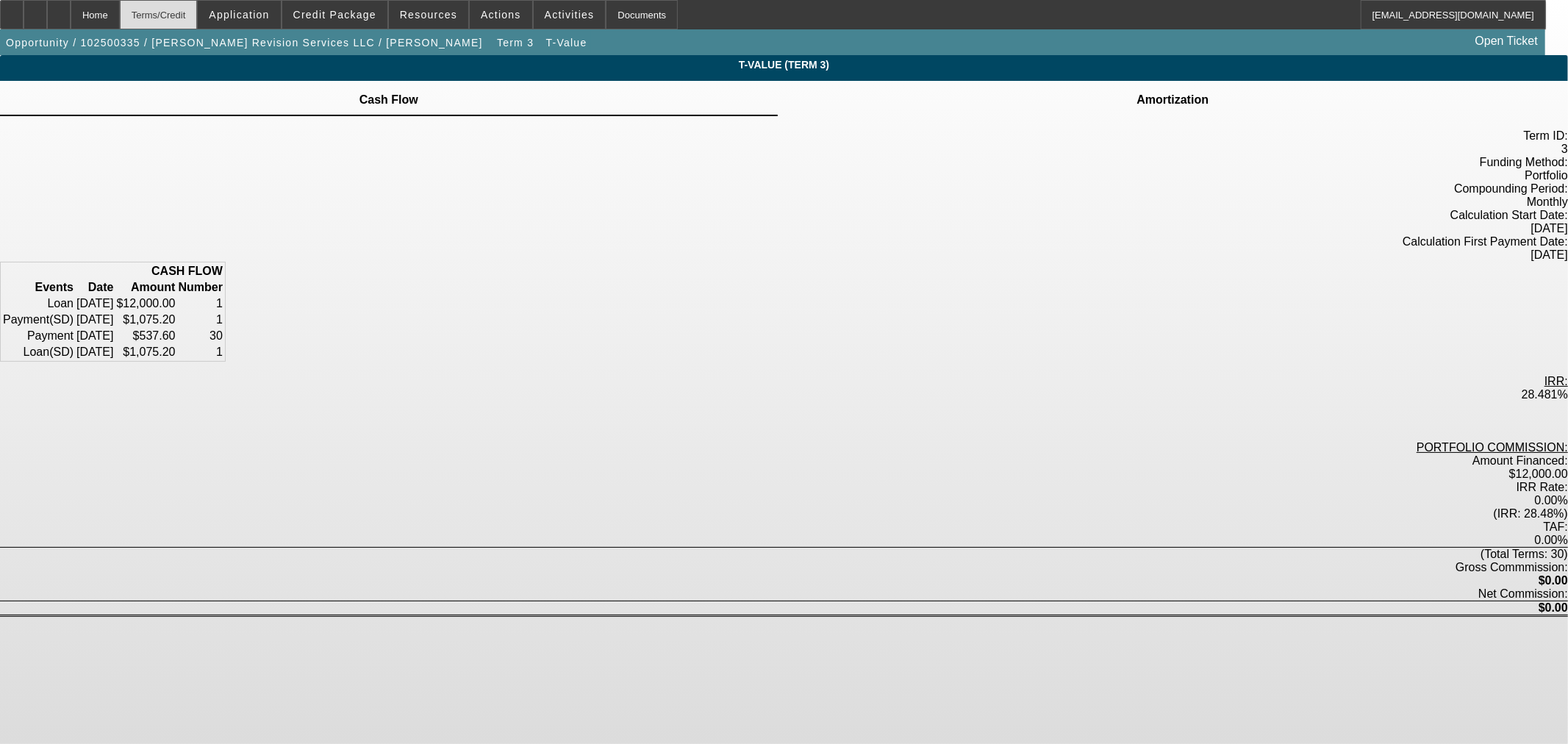
click at [171, 13] on div "Terms/Credit" at bounding box center [159, 15] width 78 height 29
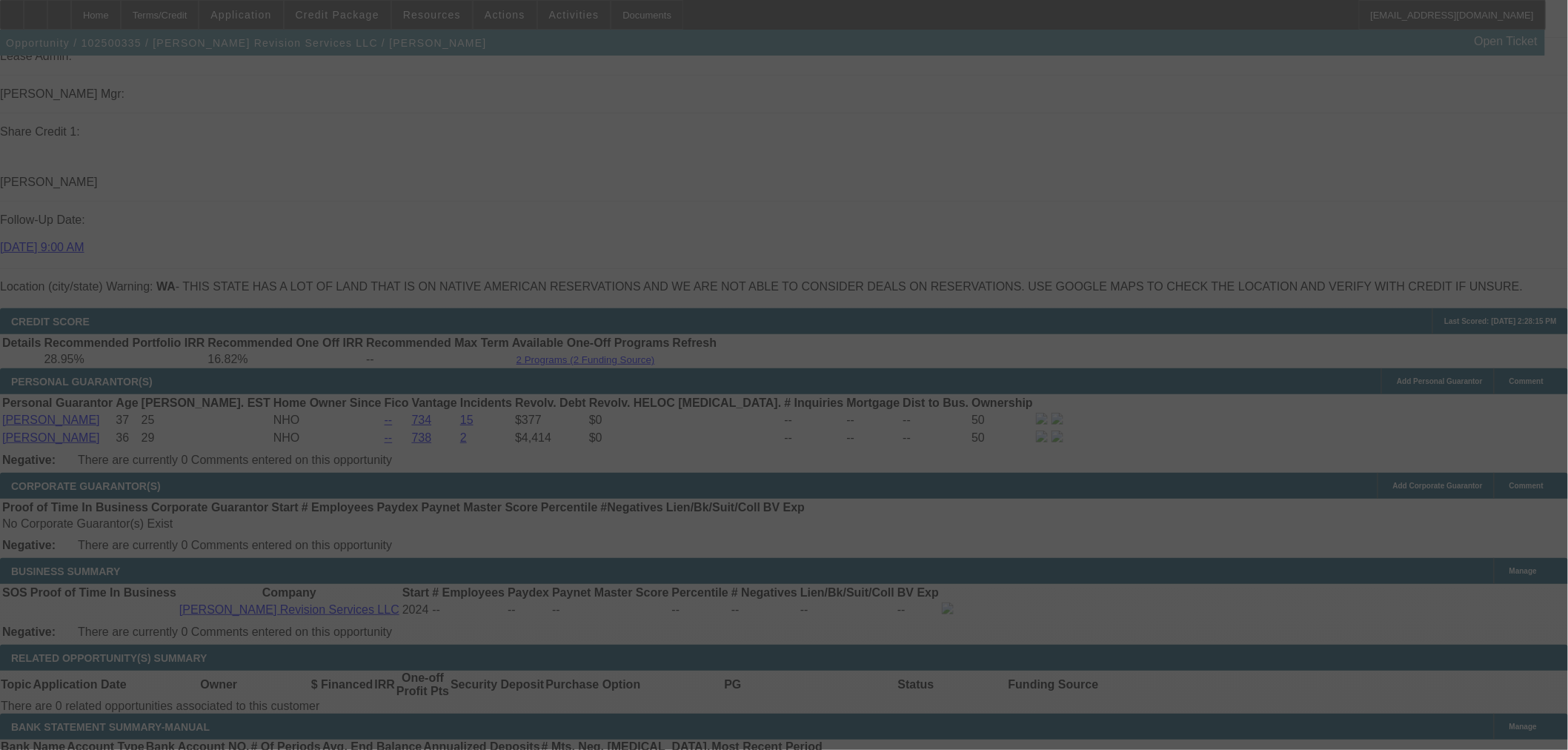
scroll to position [2023, 0]
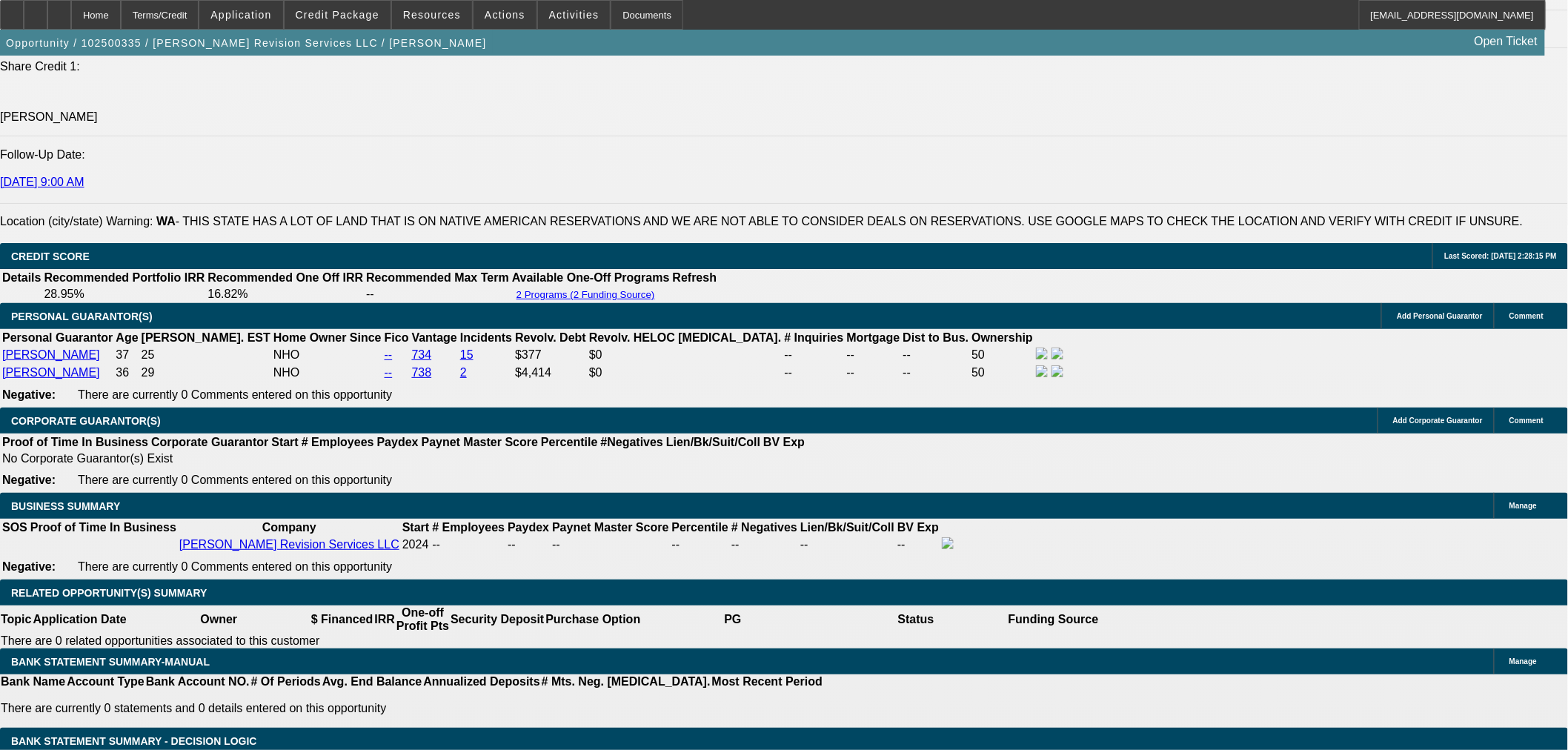
select select "0"
select select "2"
select select "0"
select select "6"
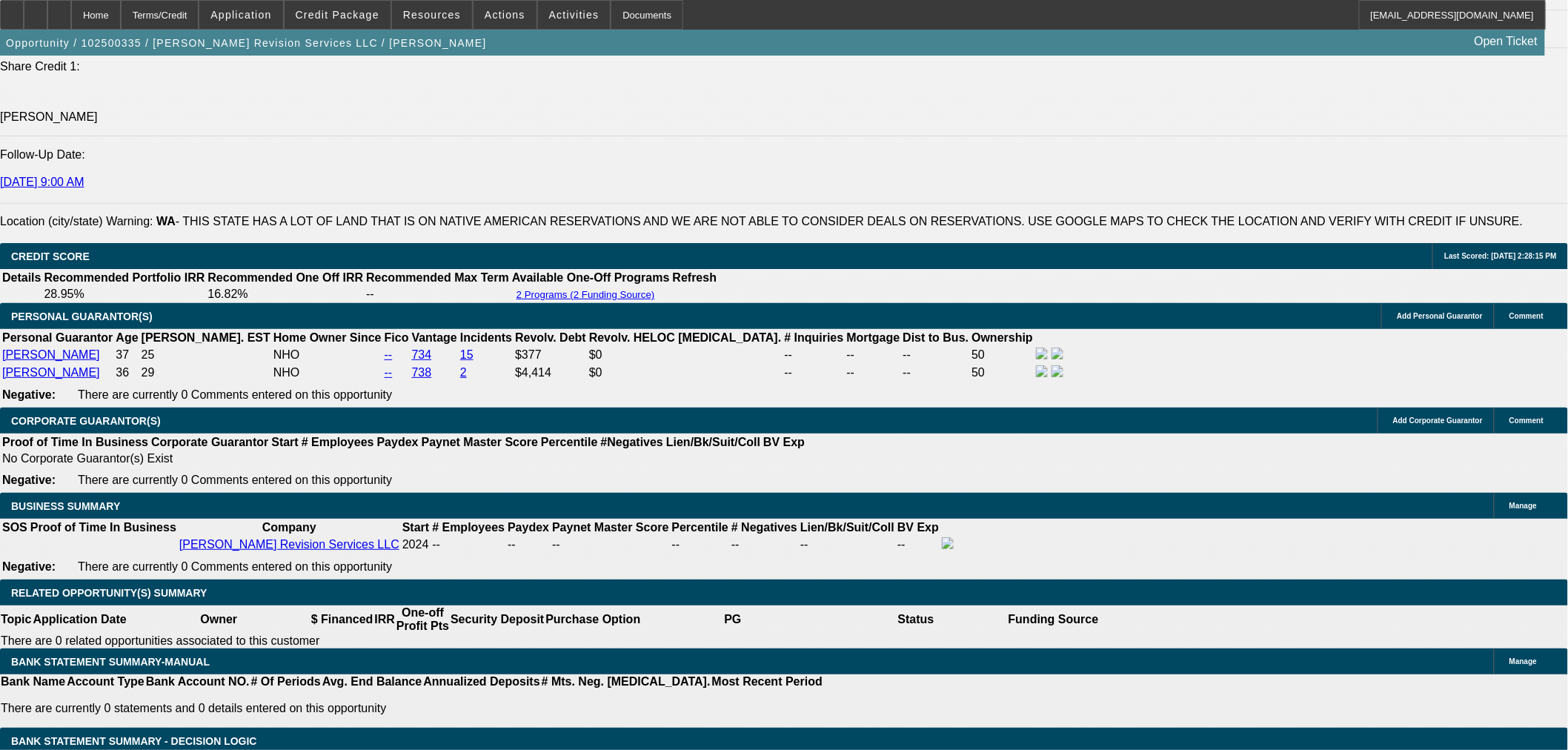
select select "0"
select select "2"
select select "0"
select select "6"
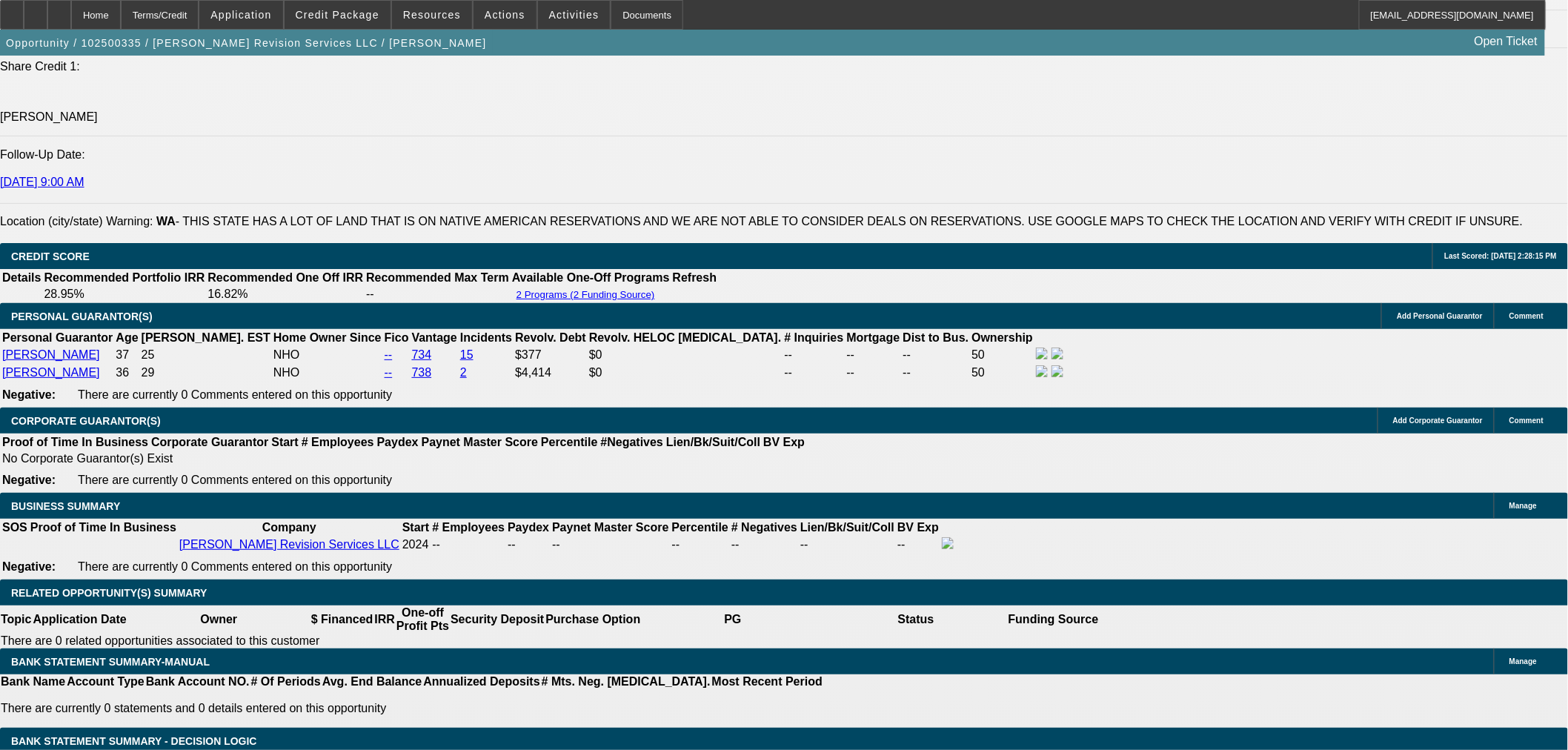
select select "0"
select select "2"
select select "0"
select select "6"
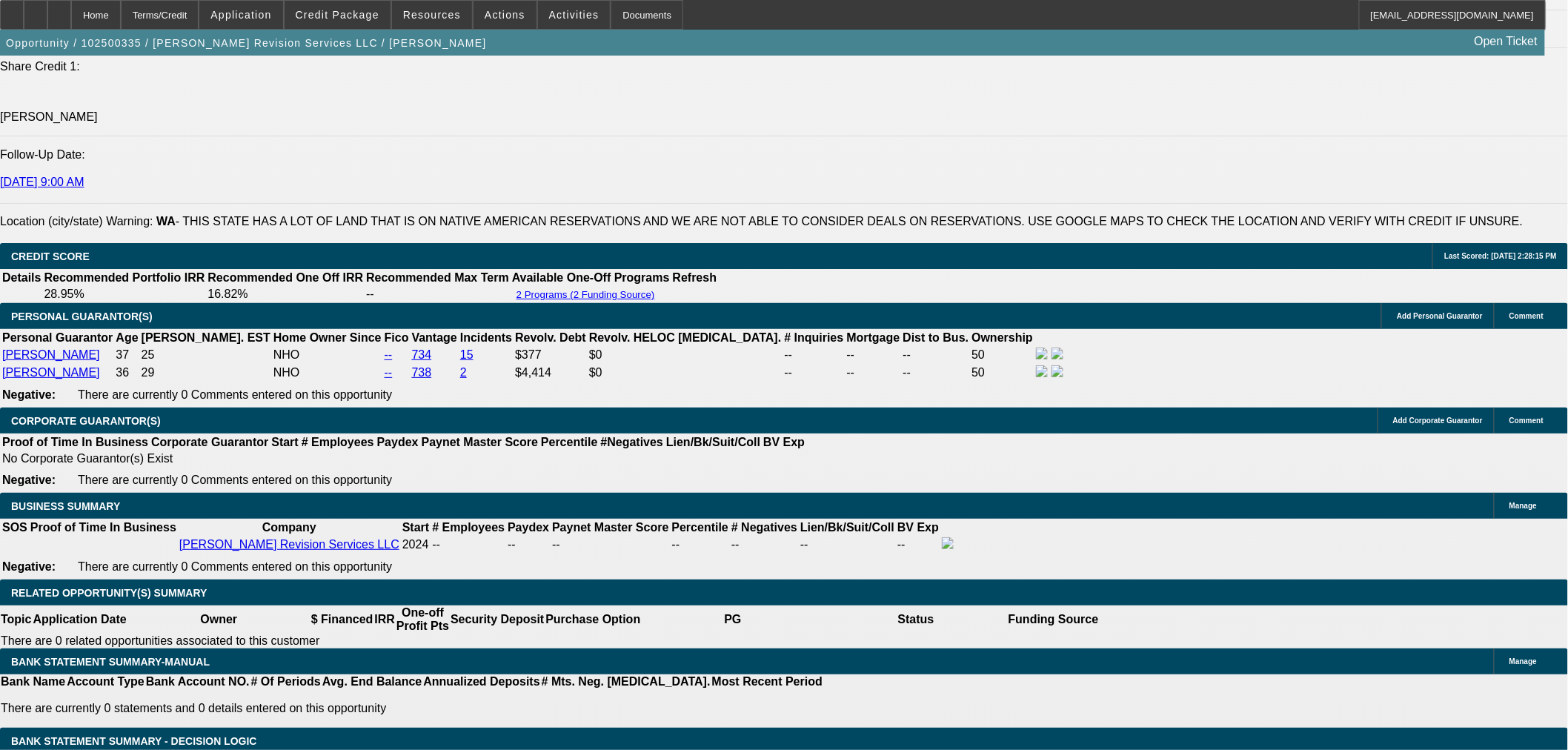
select select "0"
select select "2"
select select "0"
select select "6"
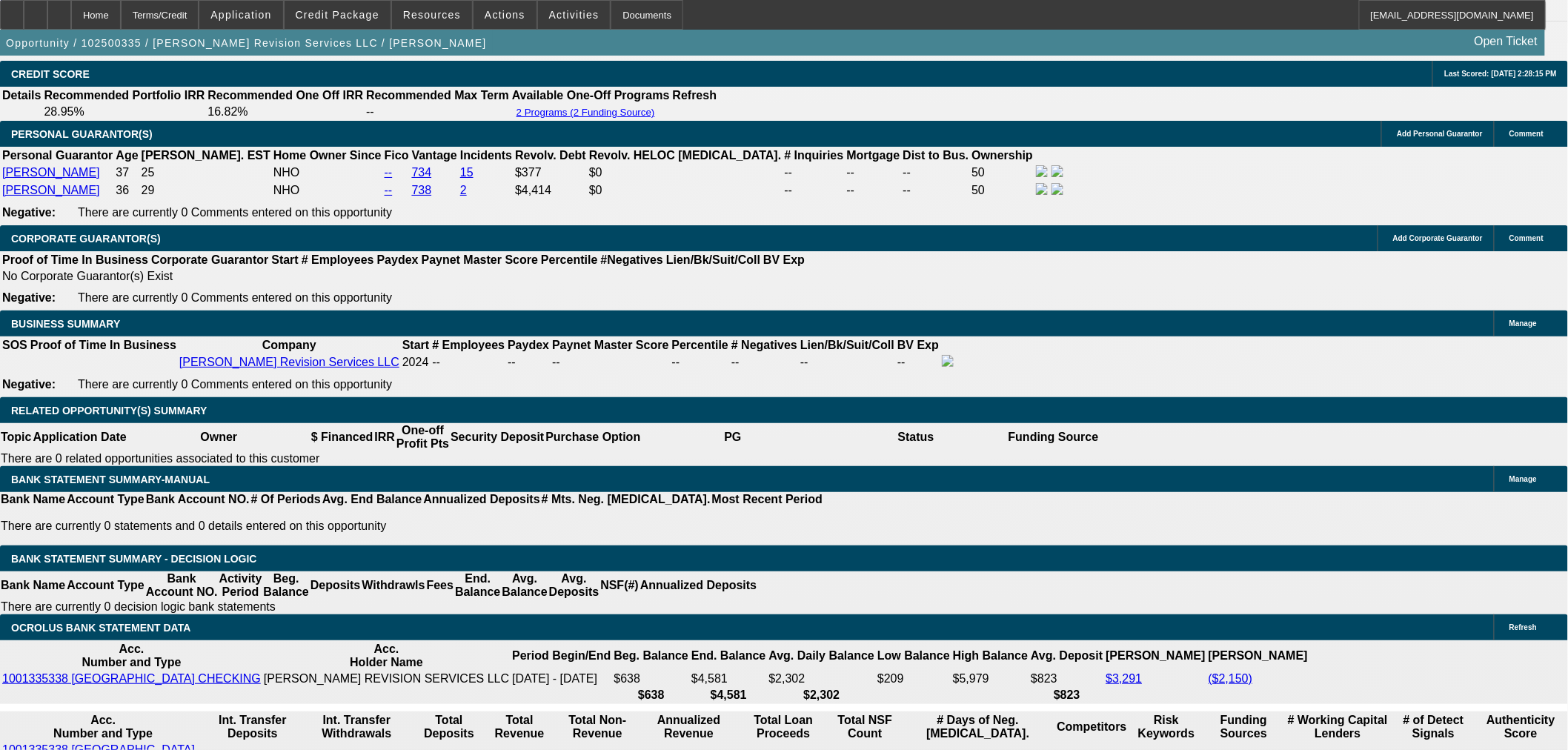
scroll to position [2247, 0]
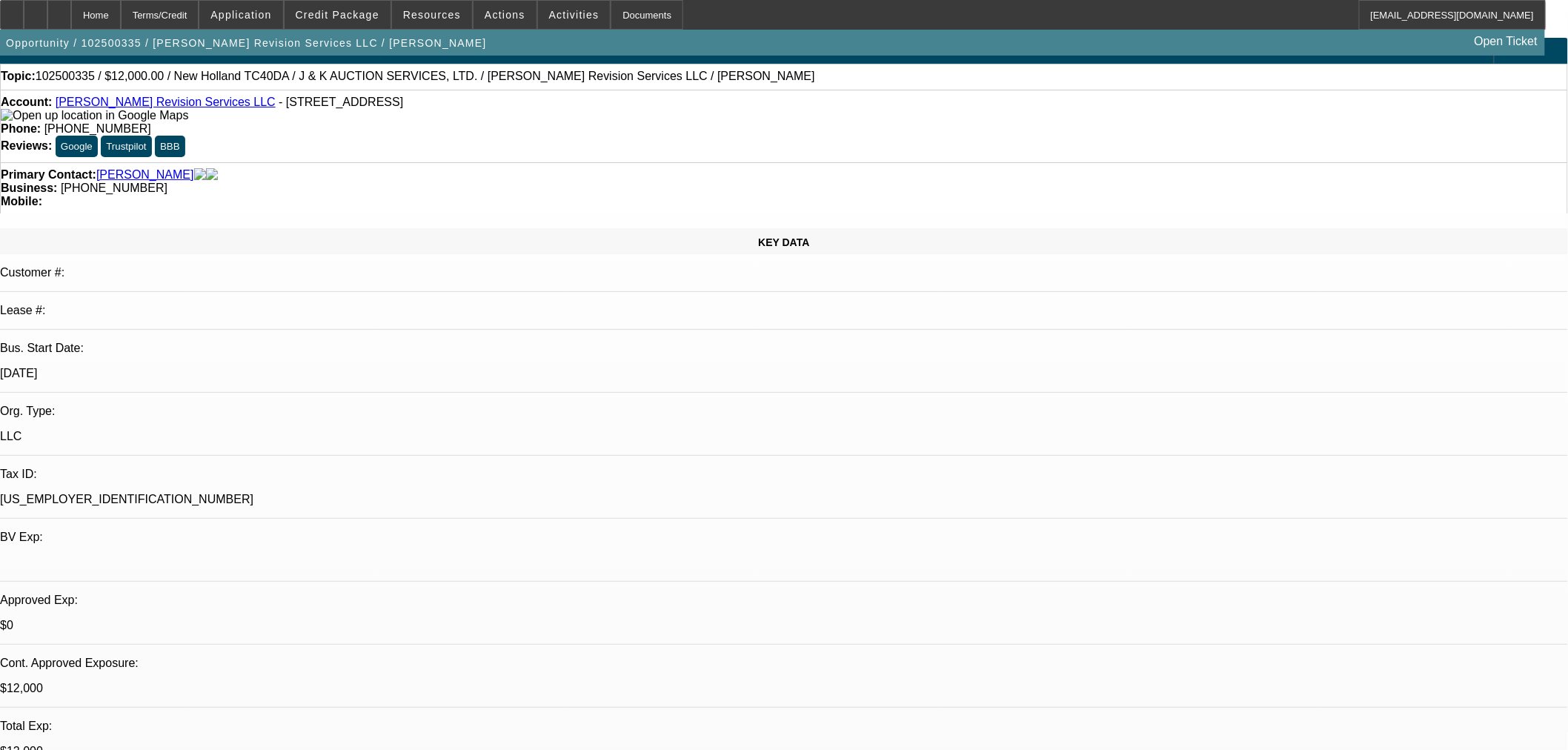
scroll to position [0, 0]
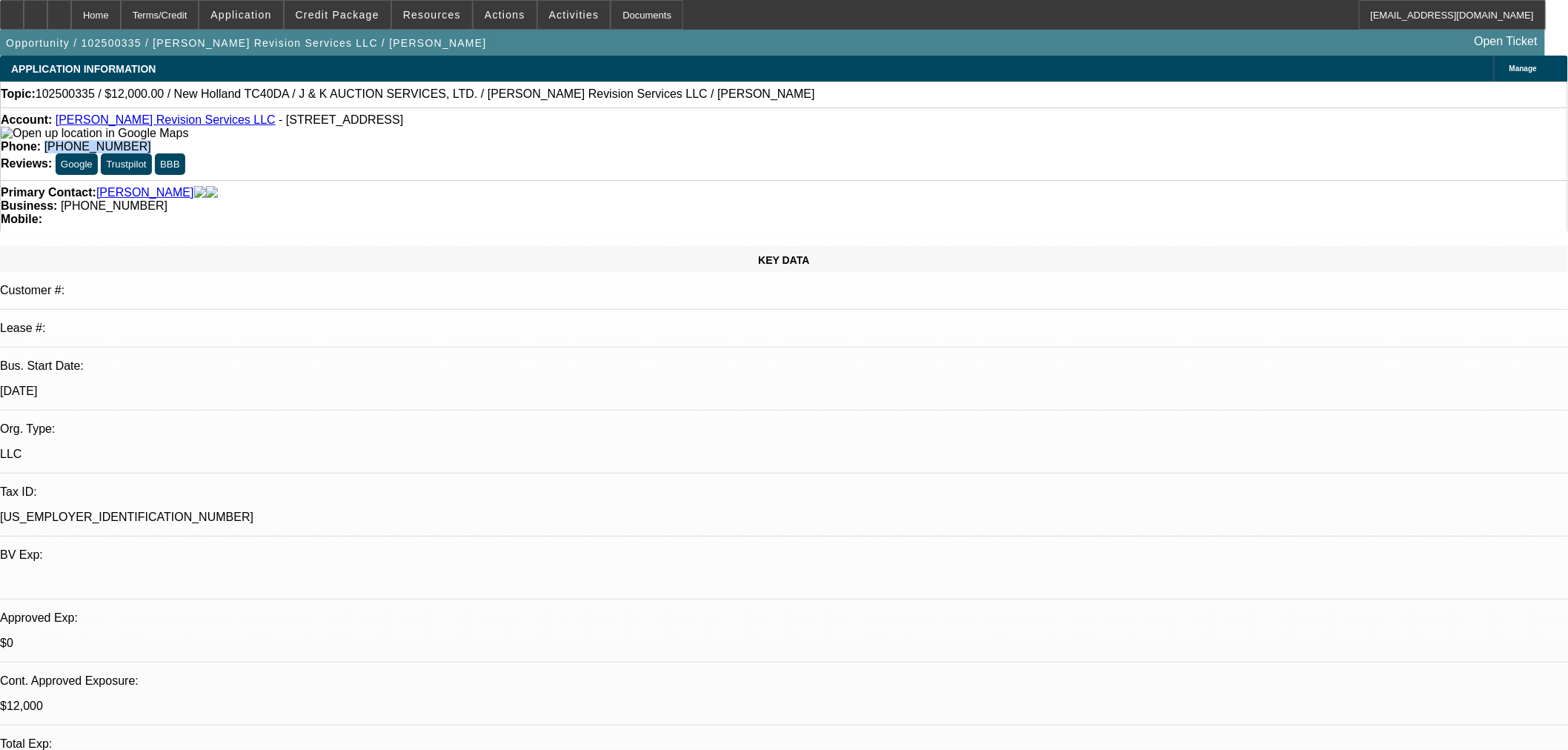
drag, startPoint x: 638, startPoint y: 124, endPoint x: 570, endPoint y: 126, distance: 68.0
click at [570, 140] on div "Phone: (509) 304-5456" at bounding box center [784, 146] width 1567 height 13
copy span "(509) 304-5456"
click at [335, 19] on span "Credit Package" at bounding box center [337, 15] width 83 height 11
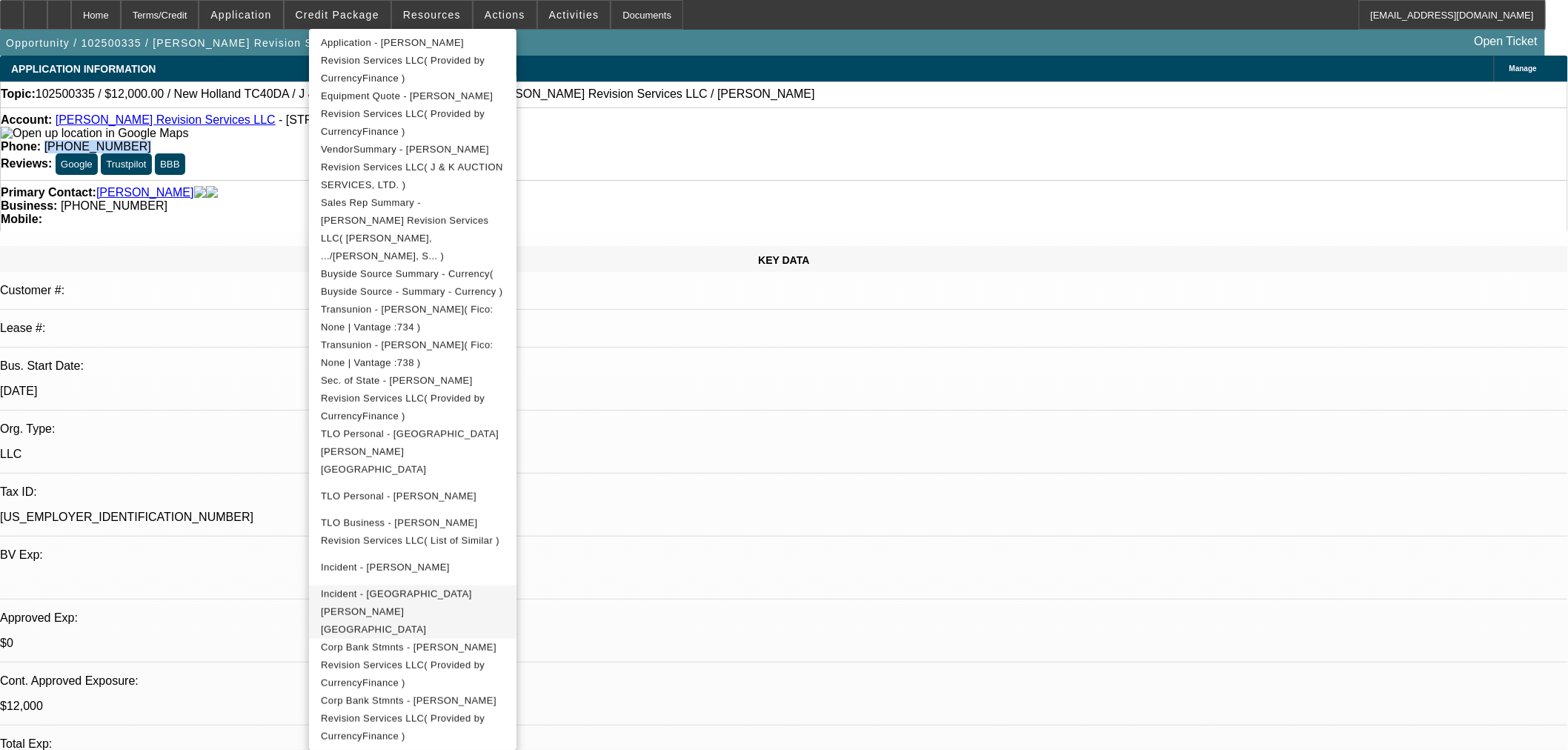
scroll to position [438, 0]
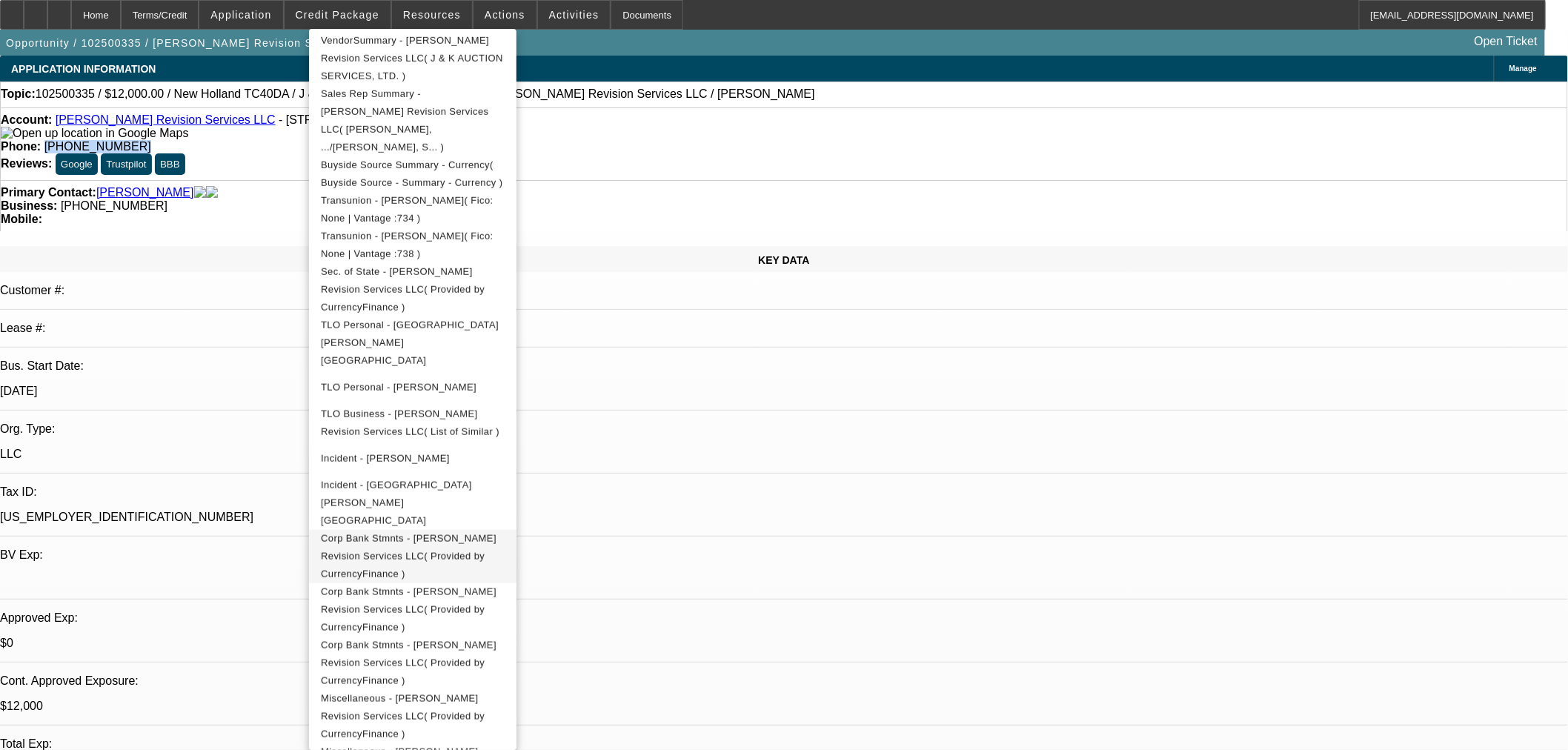
click at [480, 529] on span "Corp Bank Stmnts - Cox Revision Services LLC( Provided by CurrencyFinance )" at bounding box center [412, 555] width 184 height 53
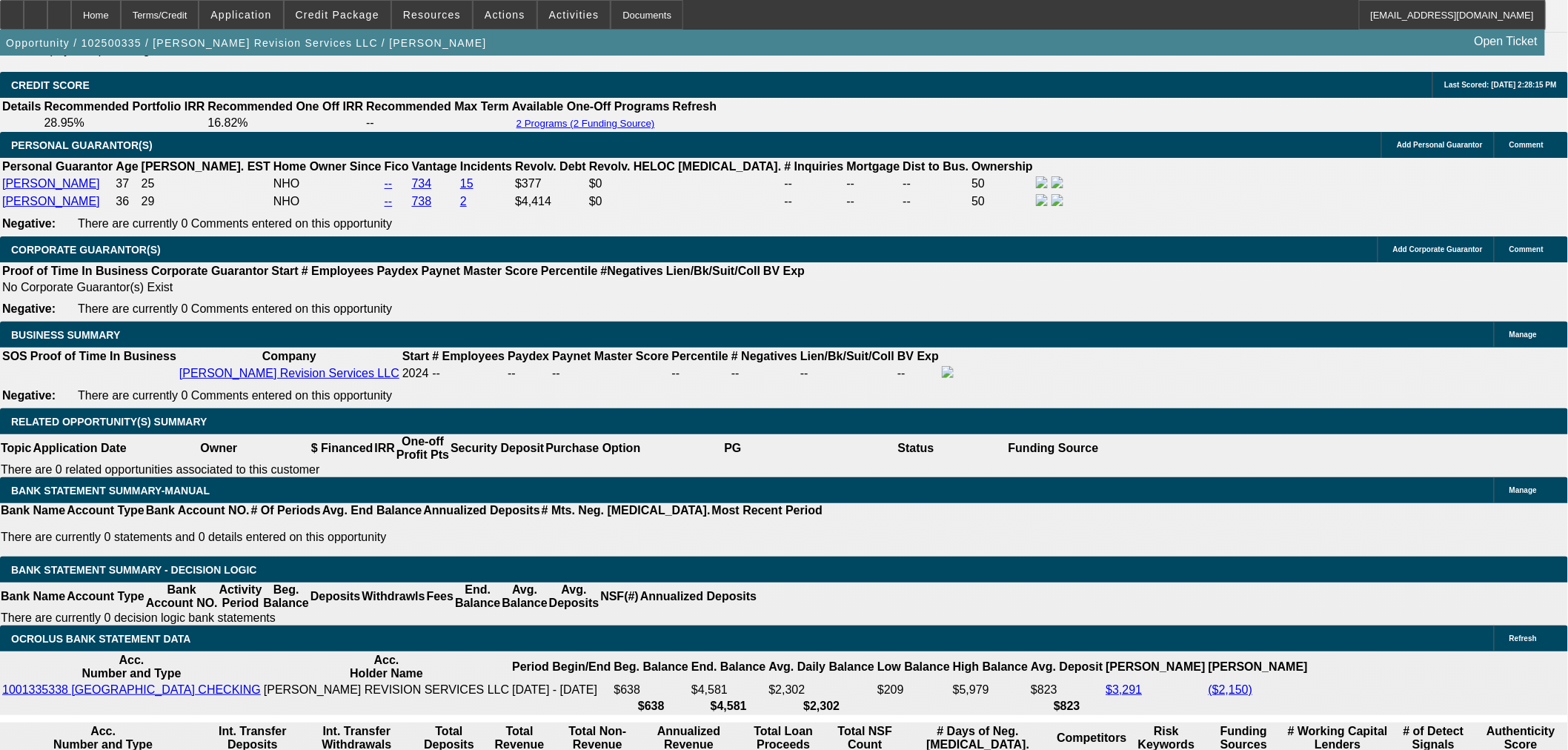
scroll to position [2331, 0]
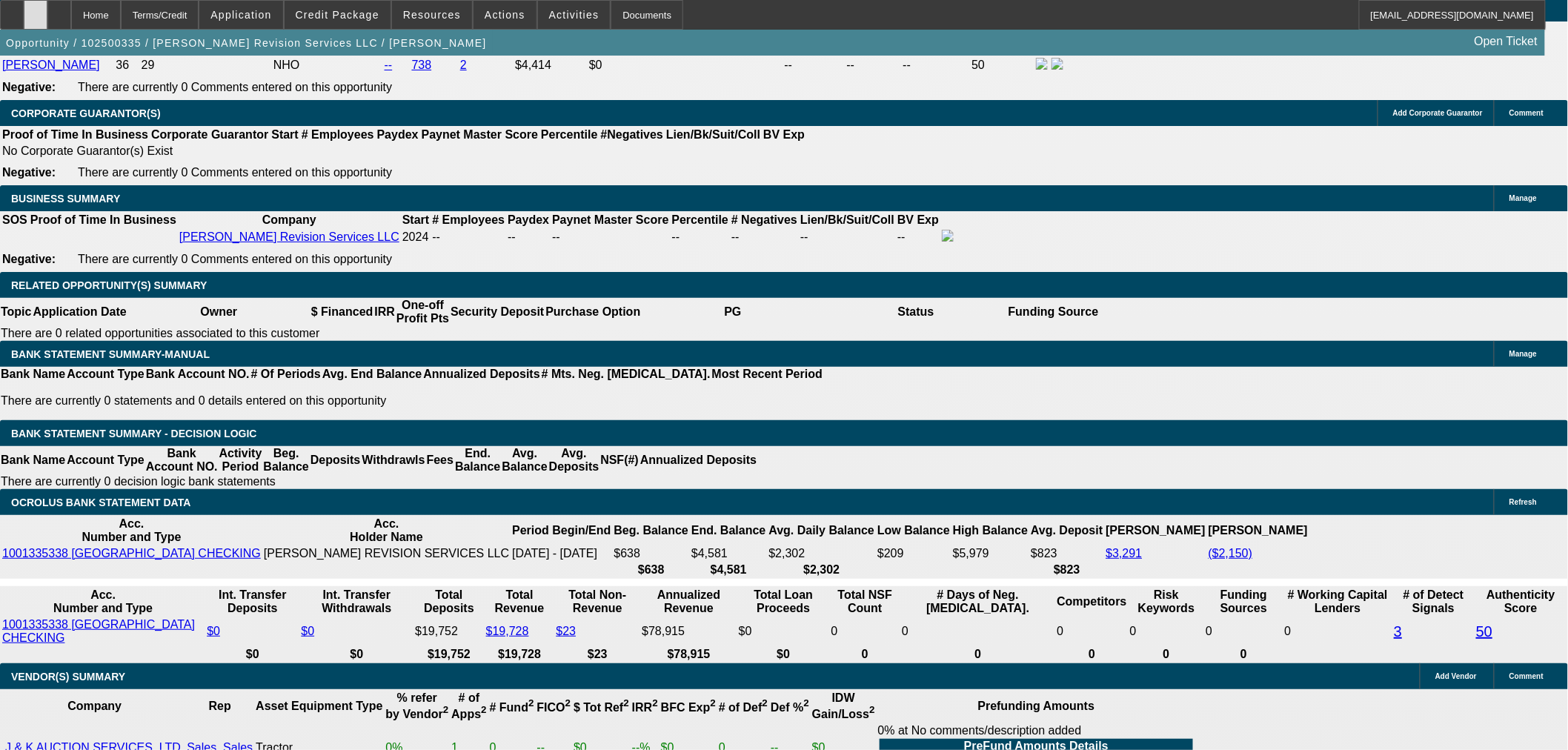
click at [35, 10] on icon at bounding box center [35, 10] width 0 height 0
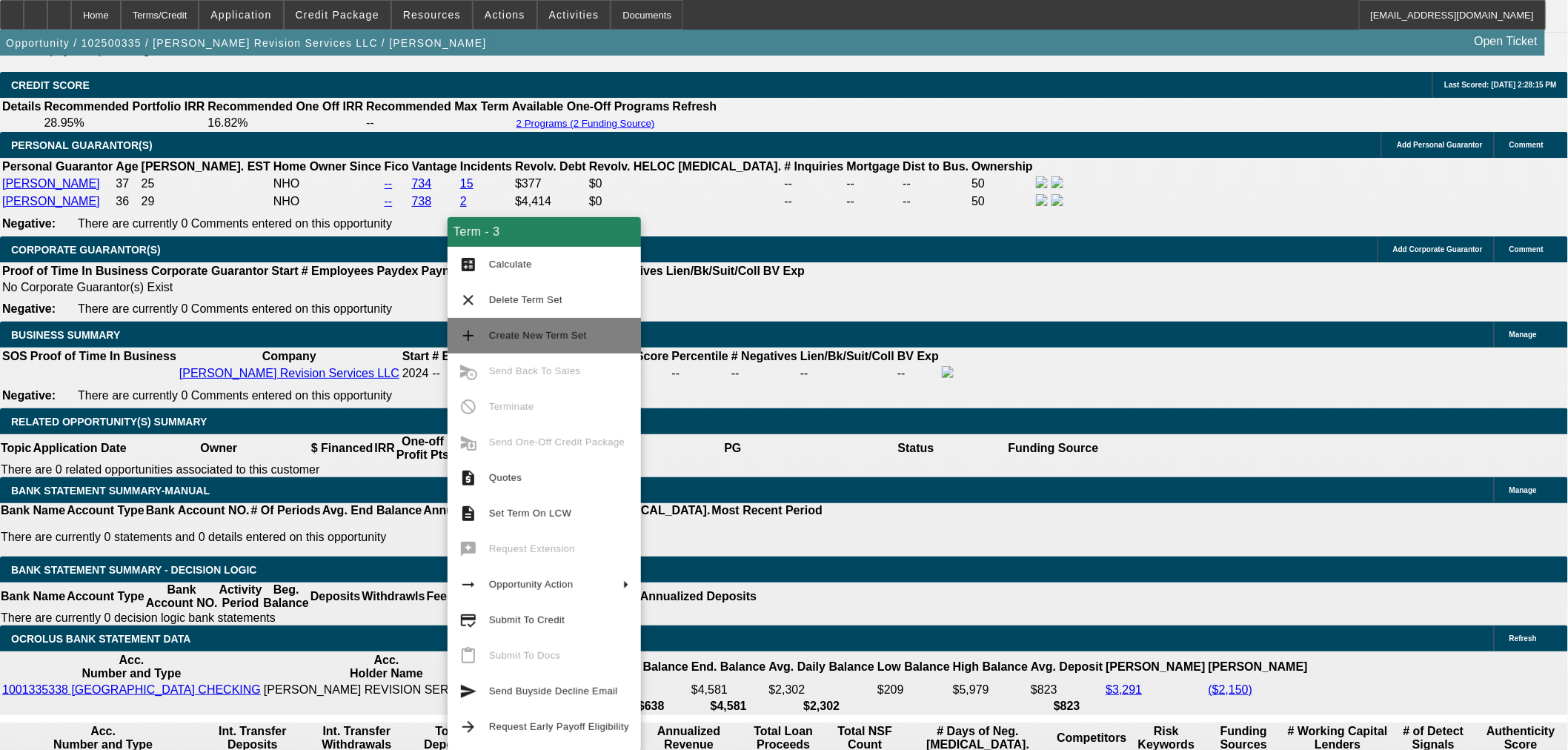
click at [546, 334] on span "Create New Term Set" at bounding box center [538, 335] width 98 height 11
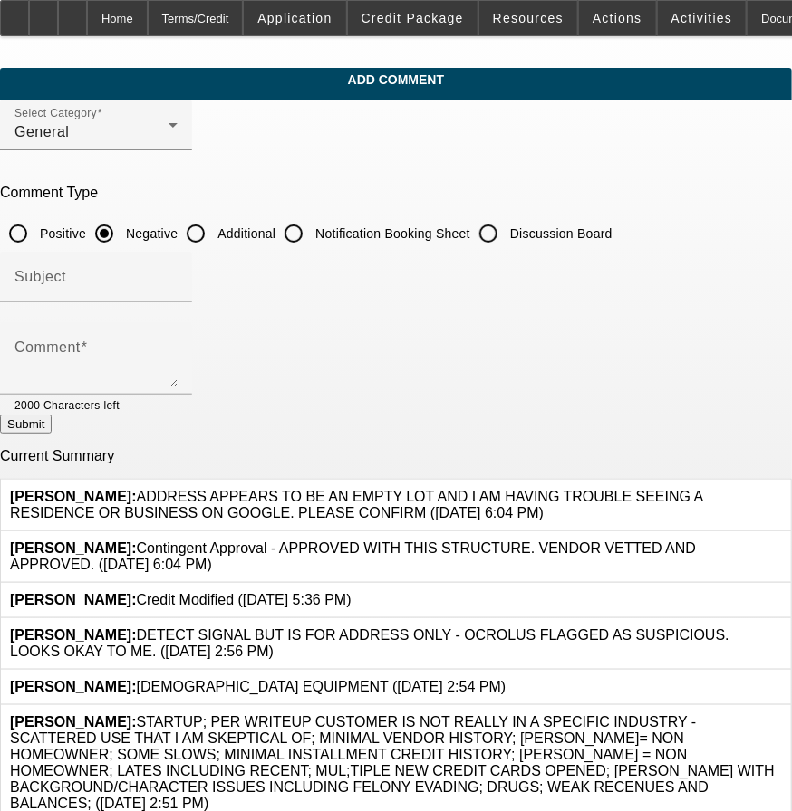
click at [506, 228] on input "Discussion Board" at bounding box center [488, 234] width 36 height 36
radio input "true"
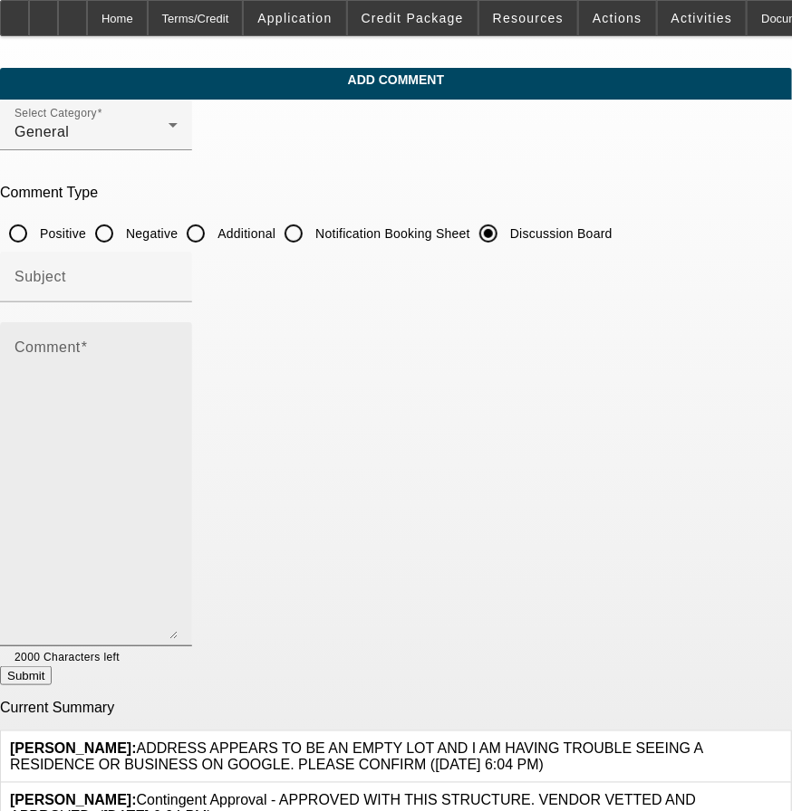
drag, startPoint x: 700, startPoint y: 377, endPoint x: 621, endPoint y: 493, distance: 140.2
click at [192, 629] on div "Comment" at bounding box center [96, 484] width 192 height 324
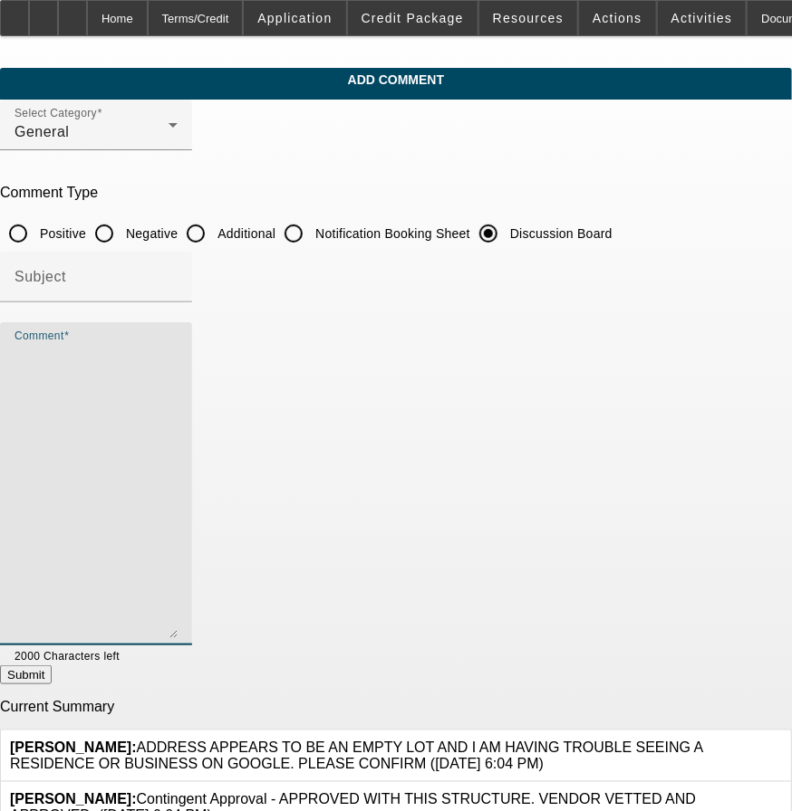
click at [178, 364] on textarea "Comment" at bounding box center [95, 491] width 163 height 294
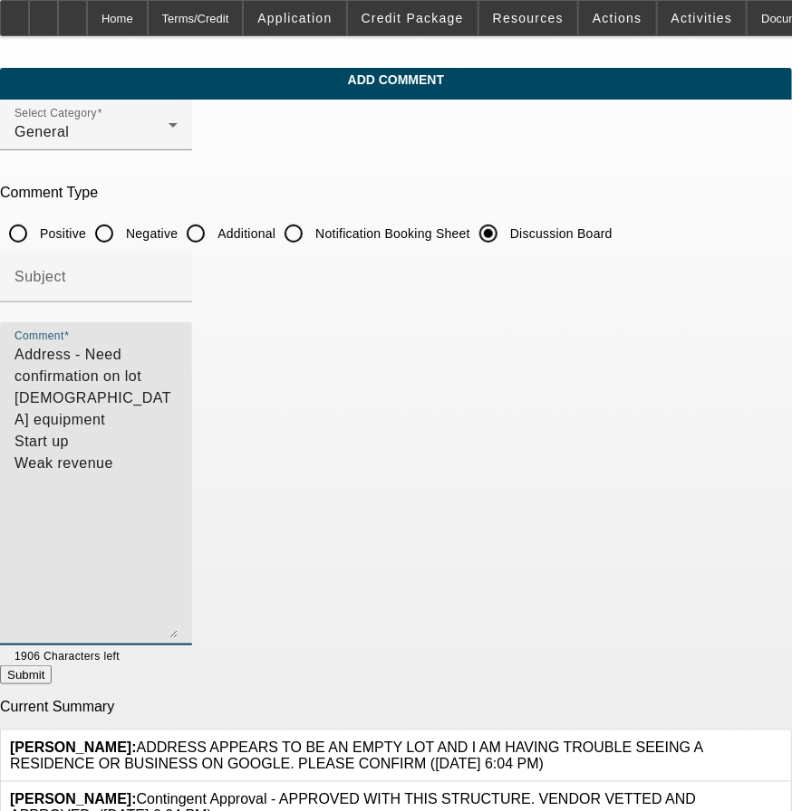
type textarea "Address - Need confirmation on lot 20 year old equipment Start up Weak revenue"
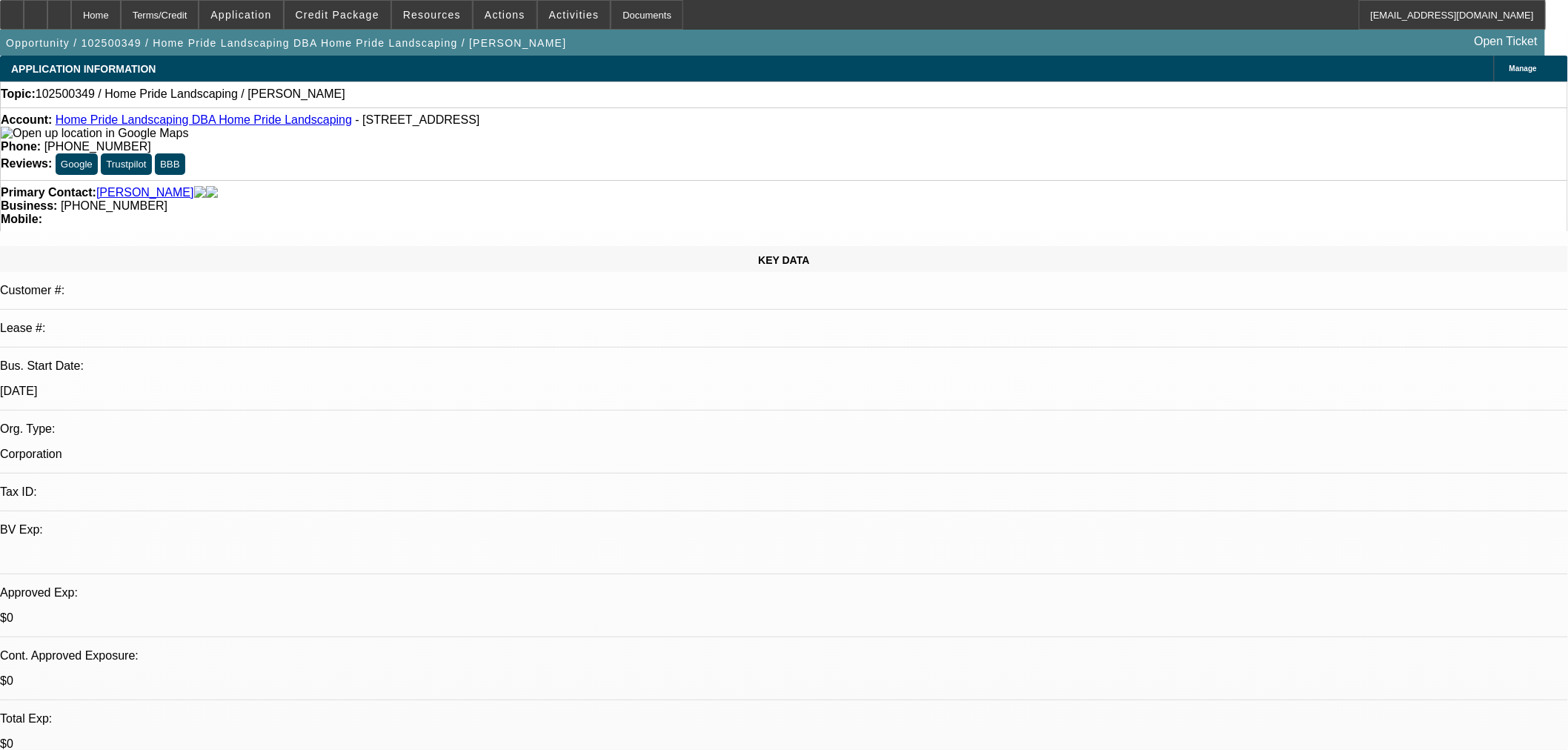
select select "0"
select select "2"
select select "0.1"
select select "4"
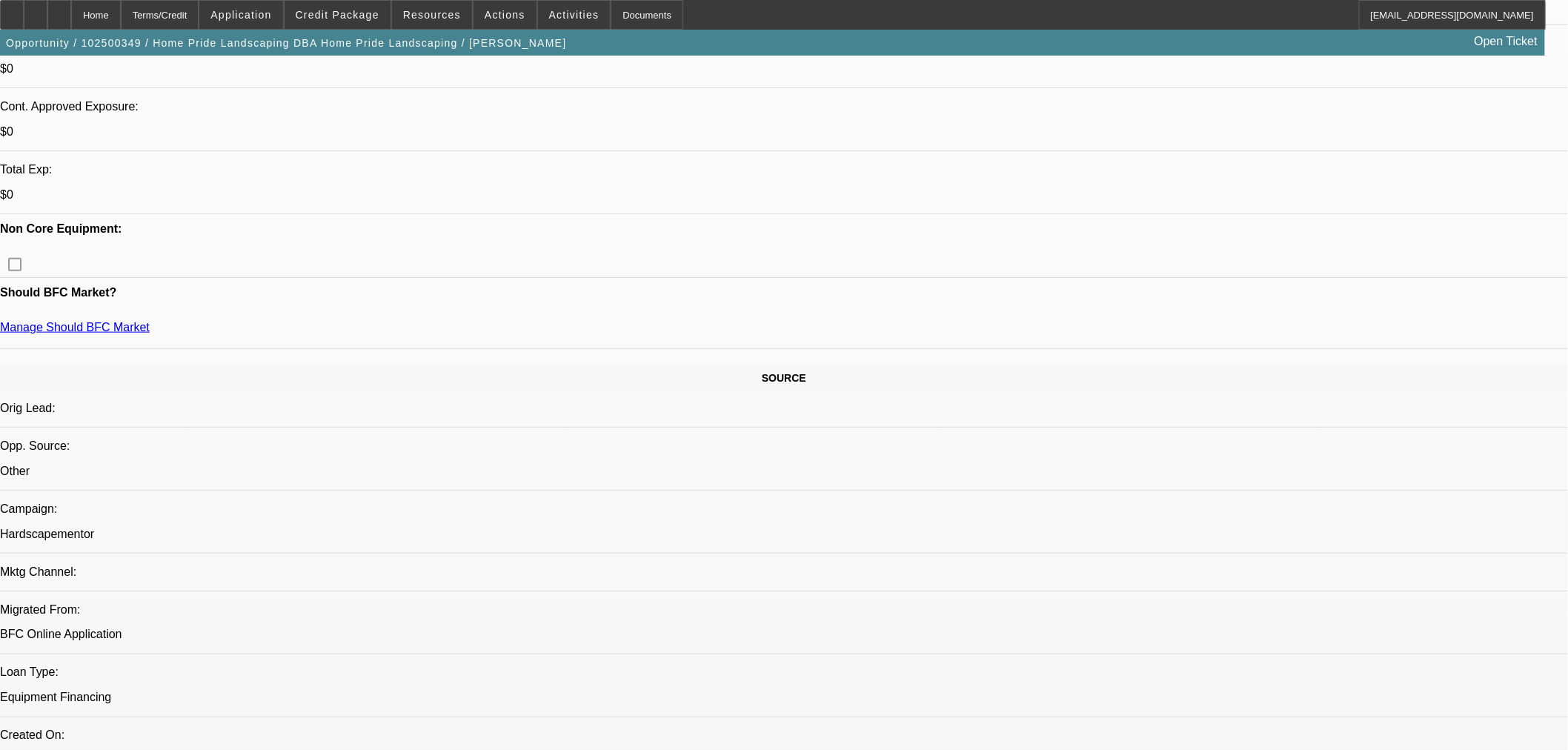
scroll to position [137, 0]
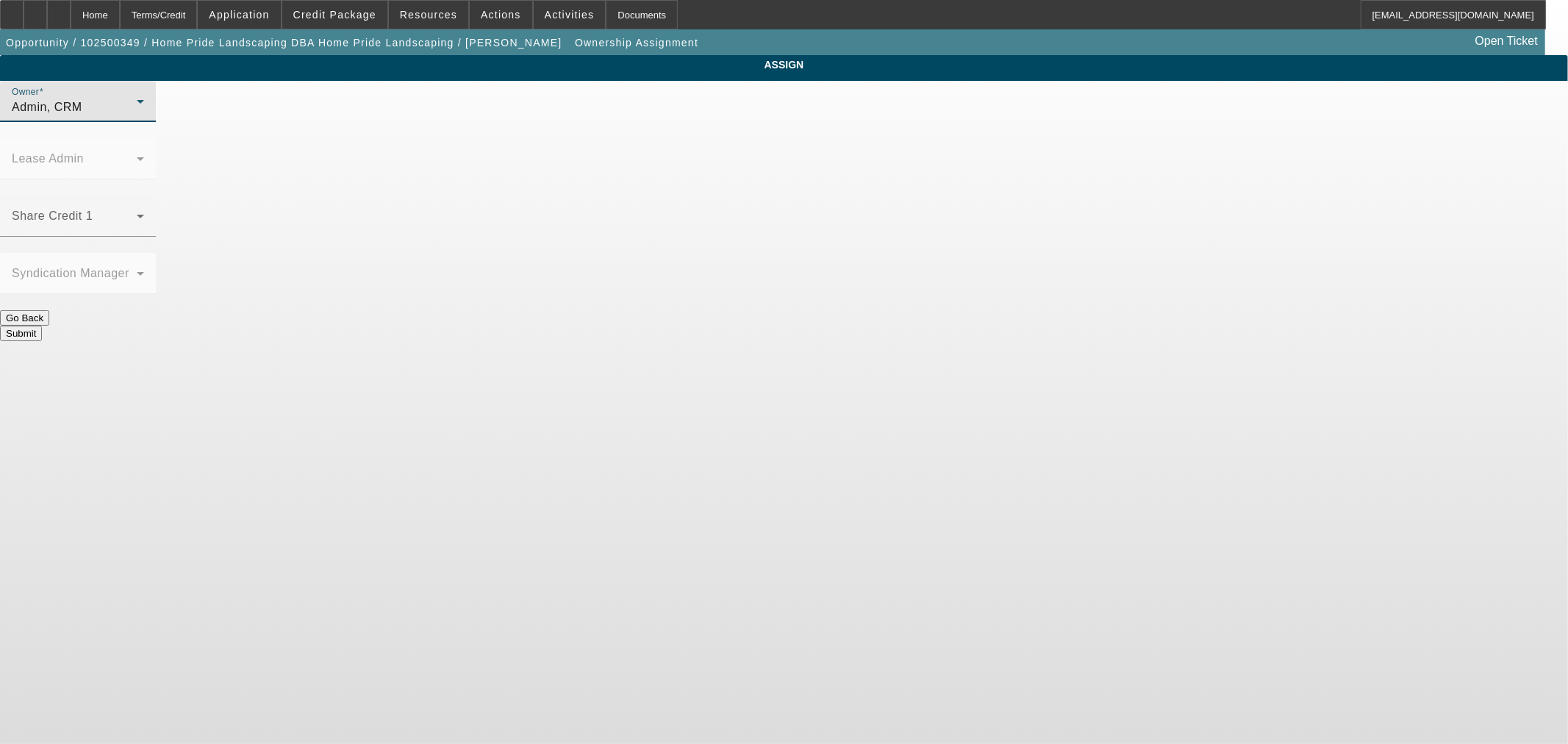
click at [136, 116] on div "Admin, CRM" at bounding box center [74, 107] width 125 height 18
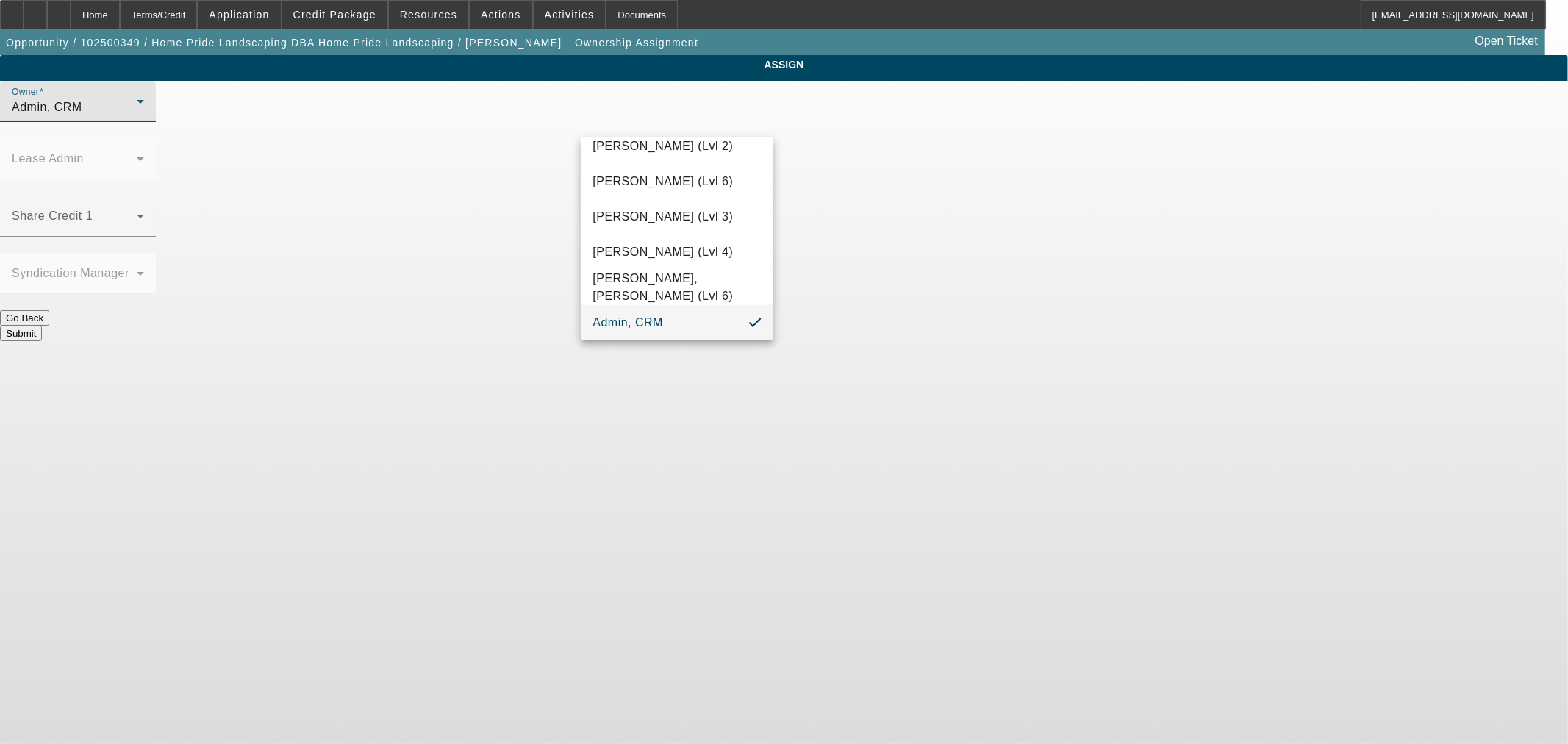
scroll to position [1592, 0]
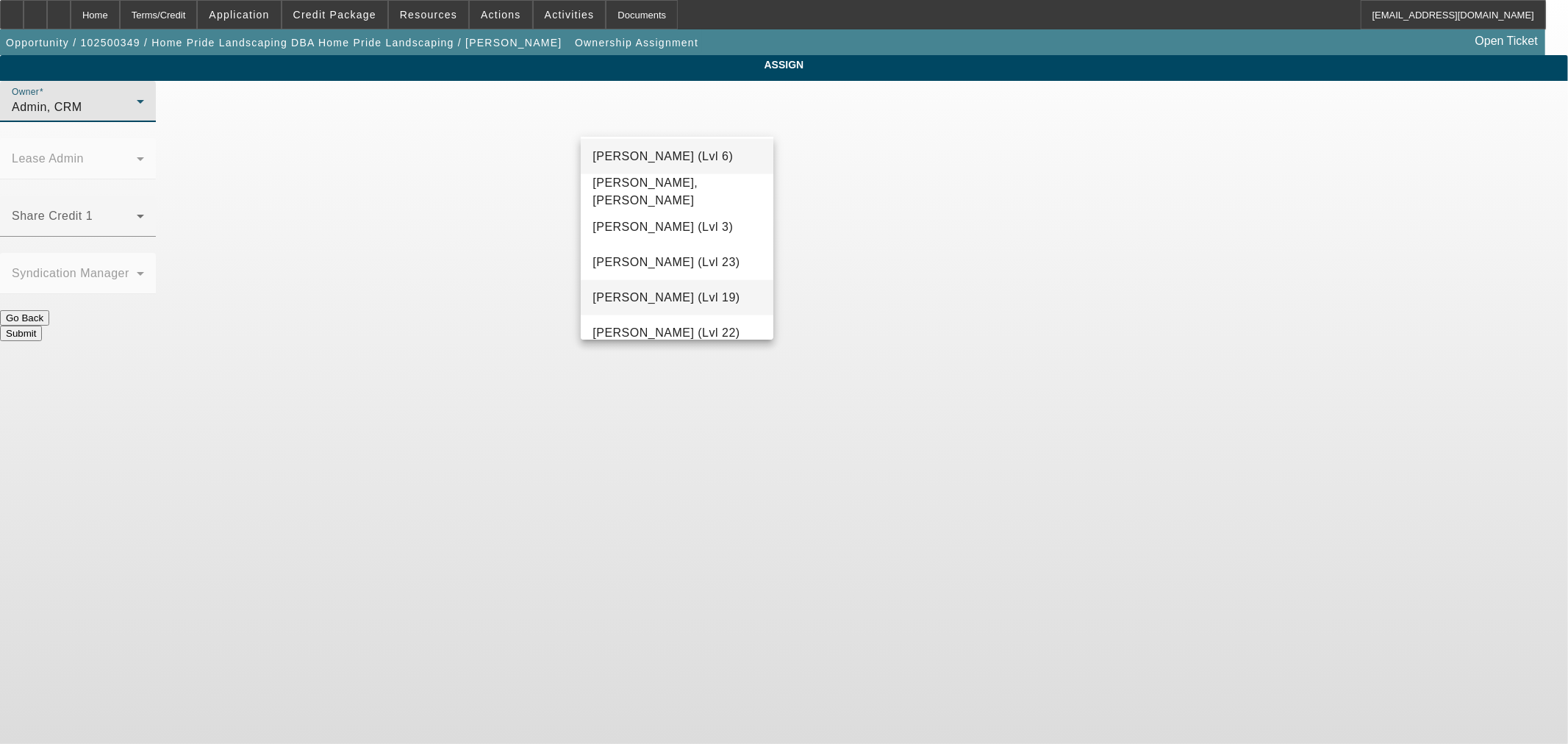
click at [705, 302] on span "Rustebakke, Aaron (Lvl 19)" at bounding box center [666, 298] width 147 height 18
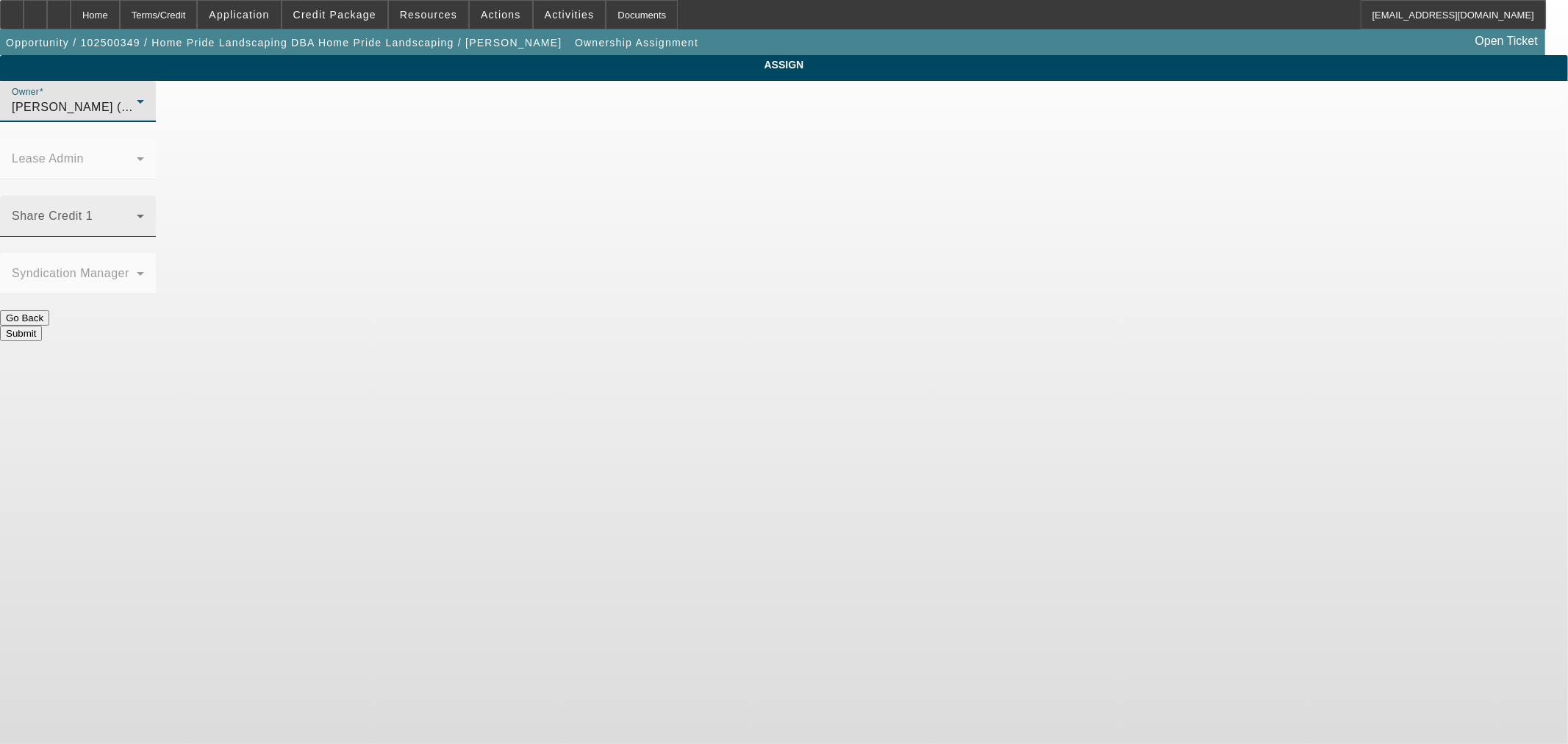
click at [136, 213] on span at bounding box center [74, 222] width 125 height 18
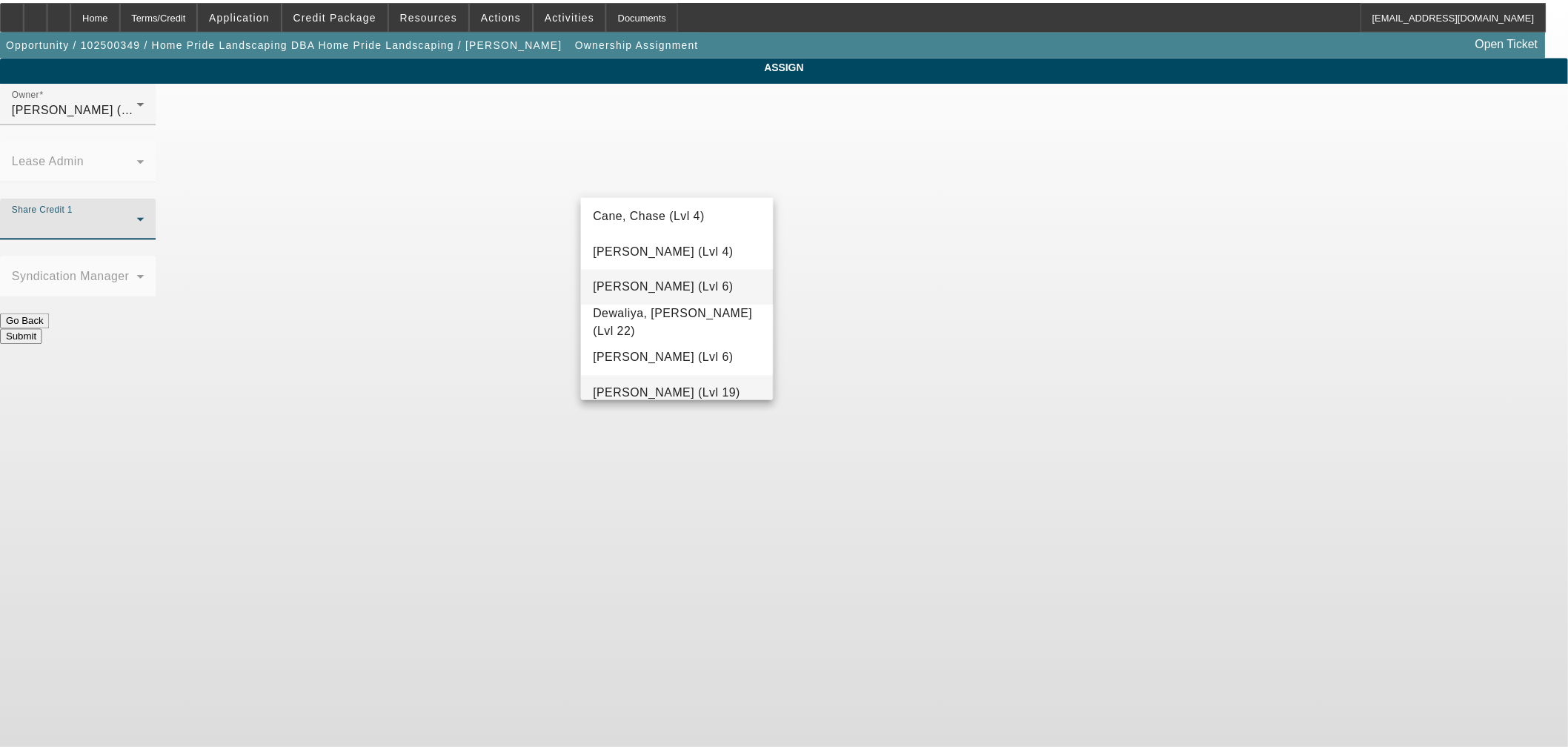
scroll to position [294, 0]
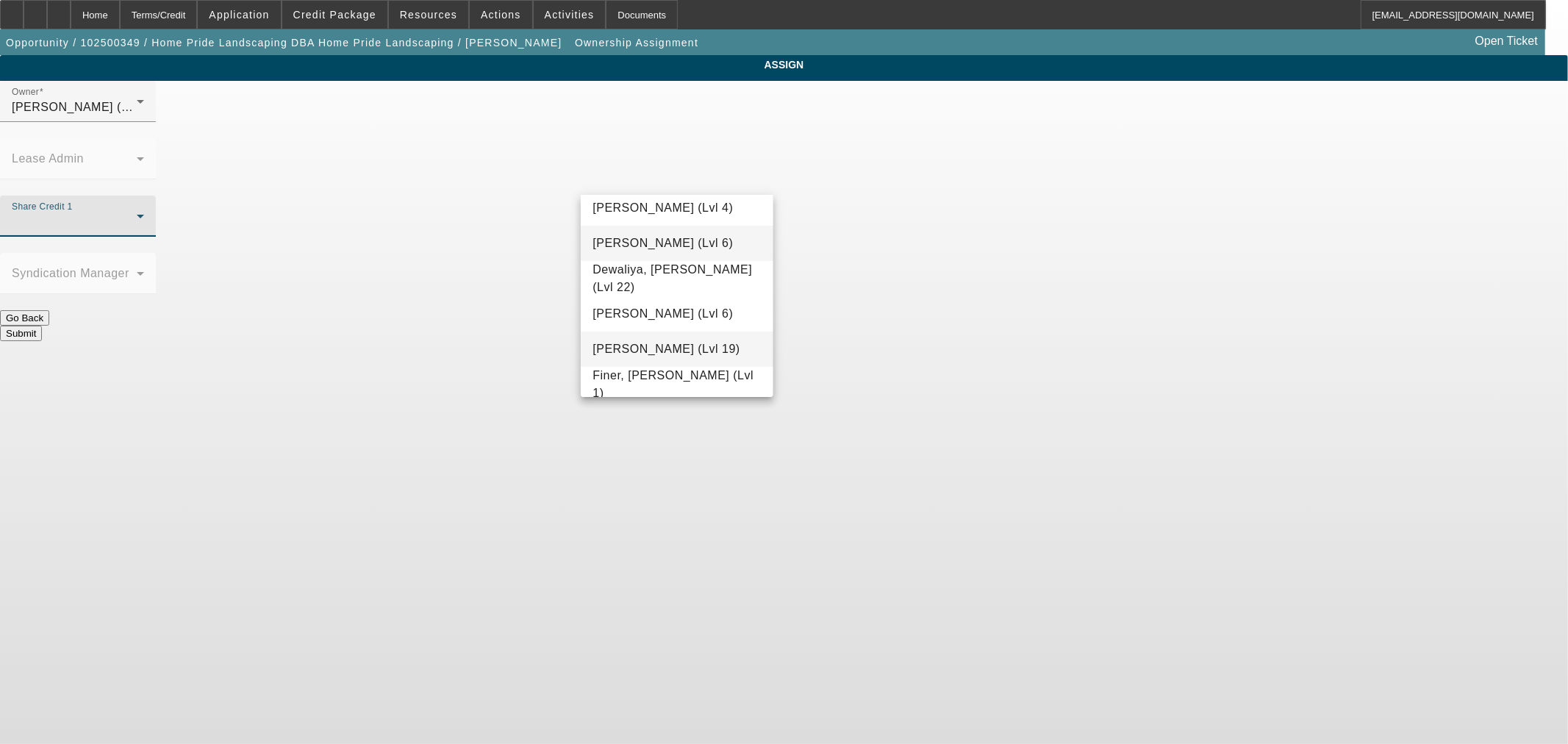
click at [691, 349] on span "Dunphy, Sean (Lvl 19)" at bounding box center [666, 349] width 147 height 18
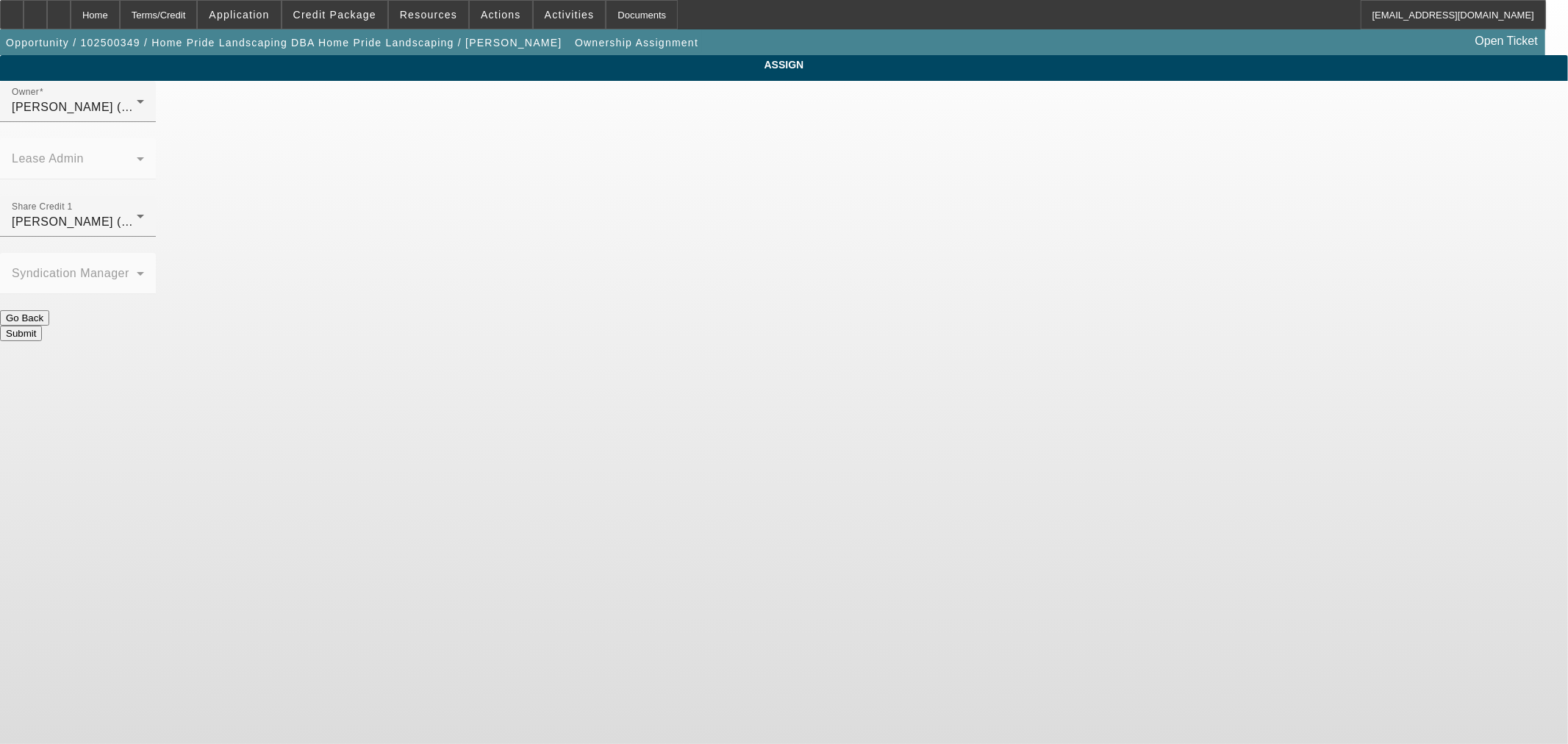
click at [42, 325] on button "Submit" at bounding box center [21, 333] width 42 height 15
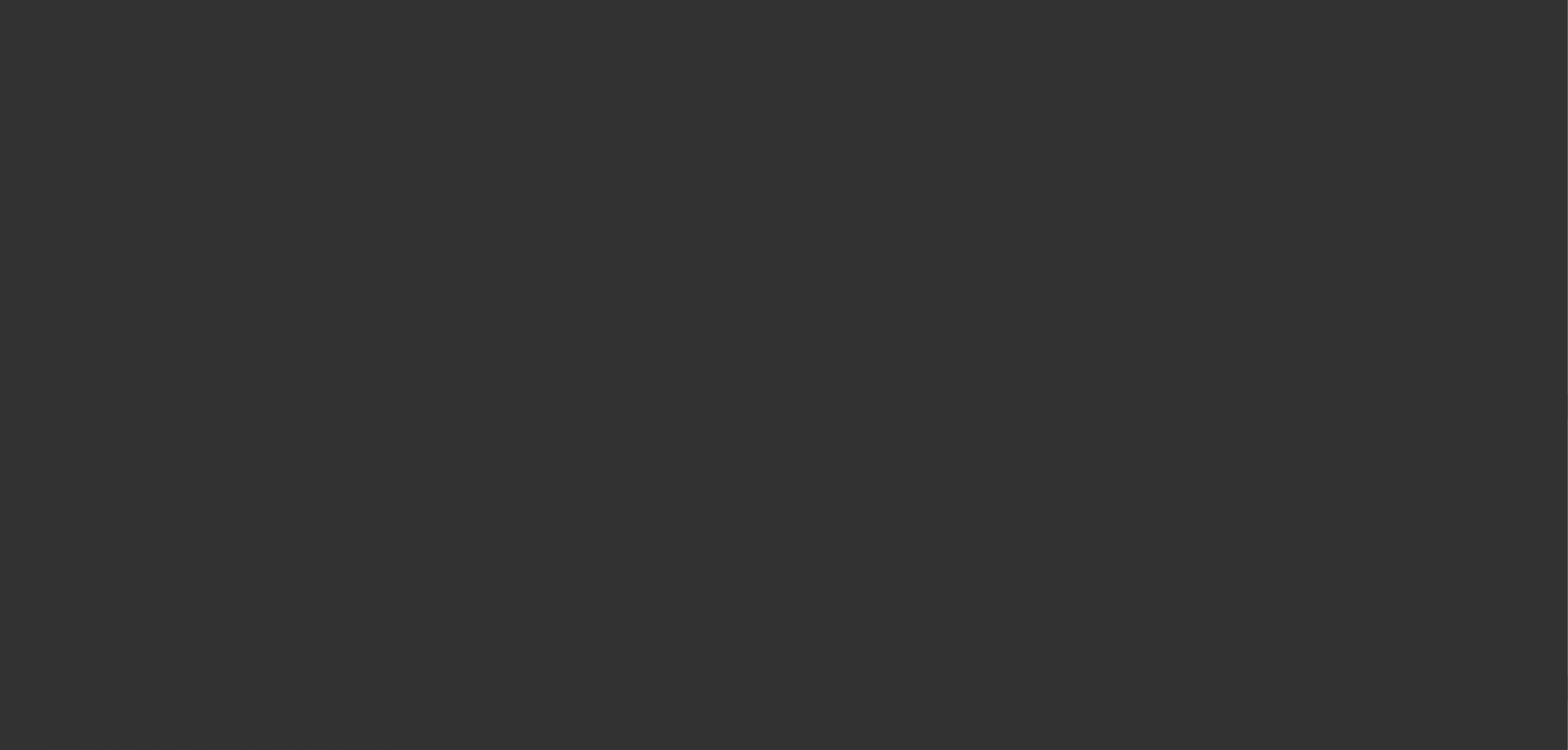
select select "0"
select select "2"
select select "0.1"
select select "4"
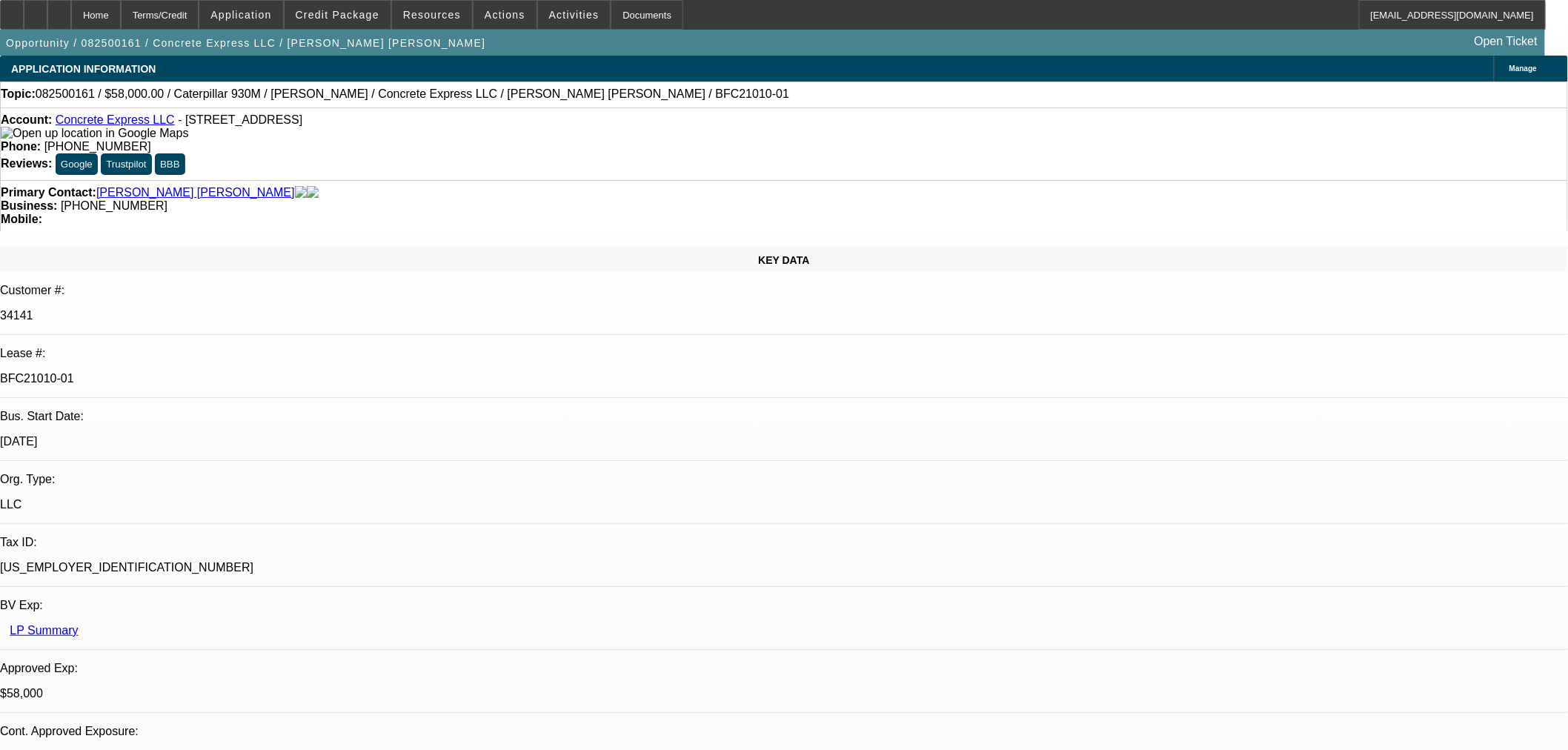
select select "0"
select select "2"
select select "0"
select select "6"
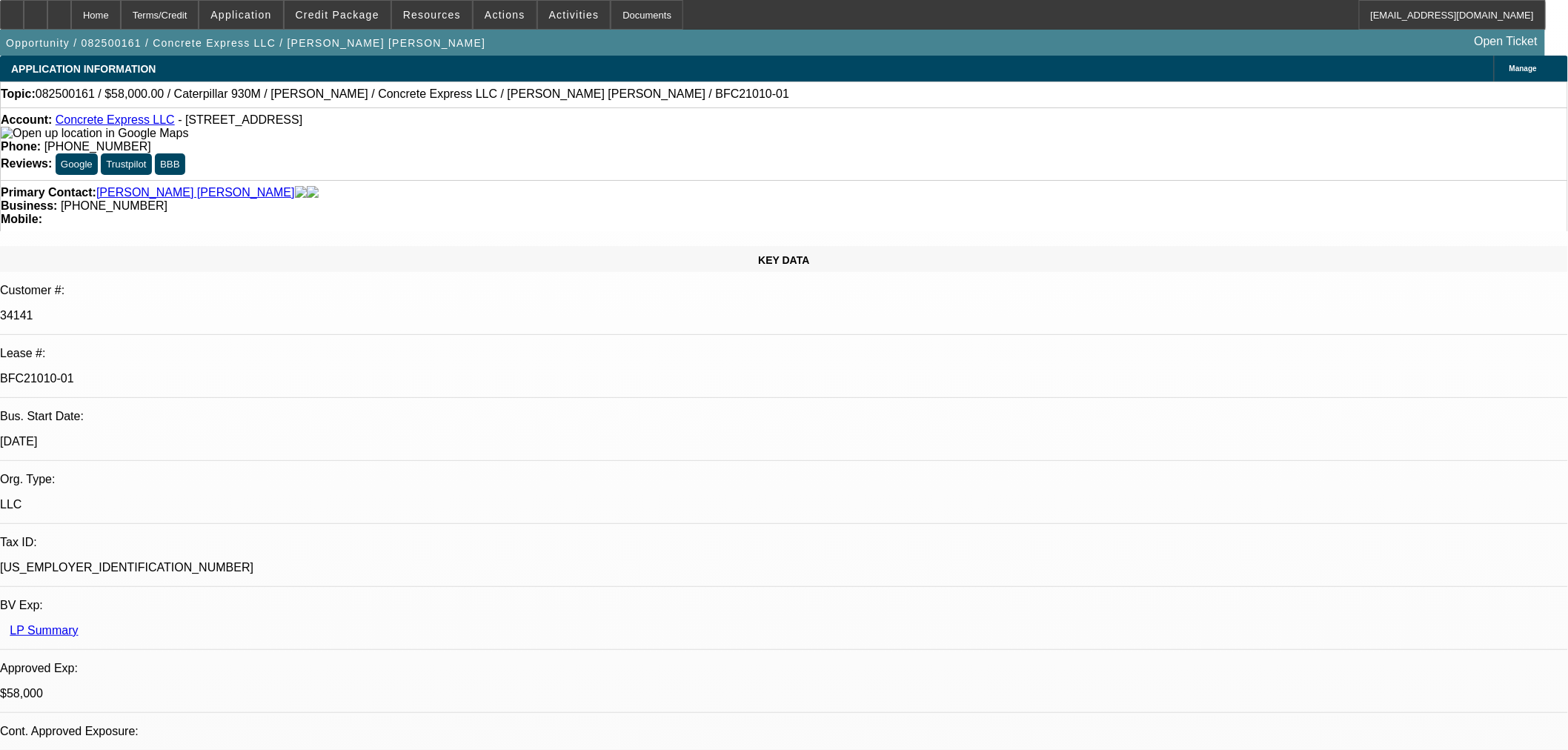
select select "0"
select select "2"
select select "0"
select select "6"
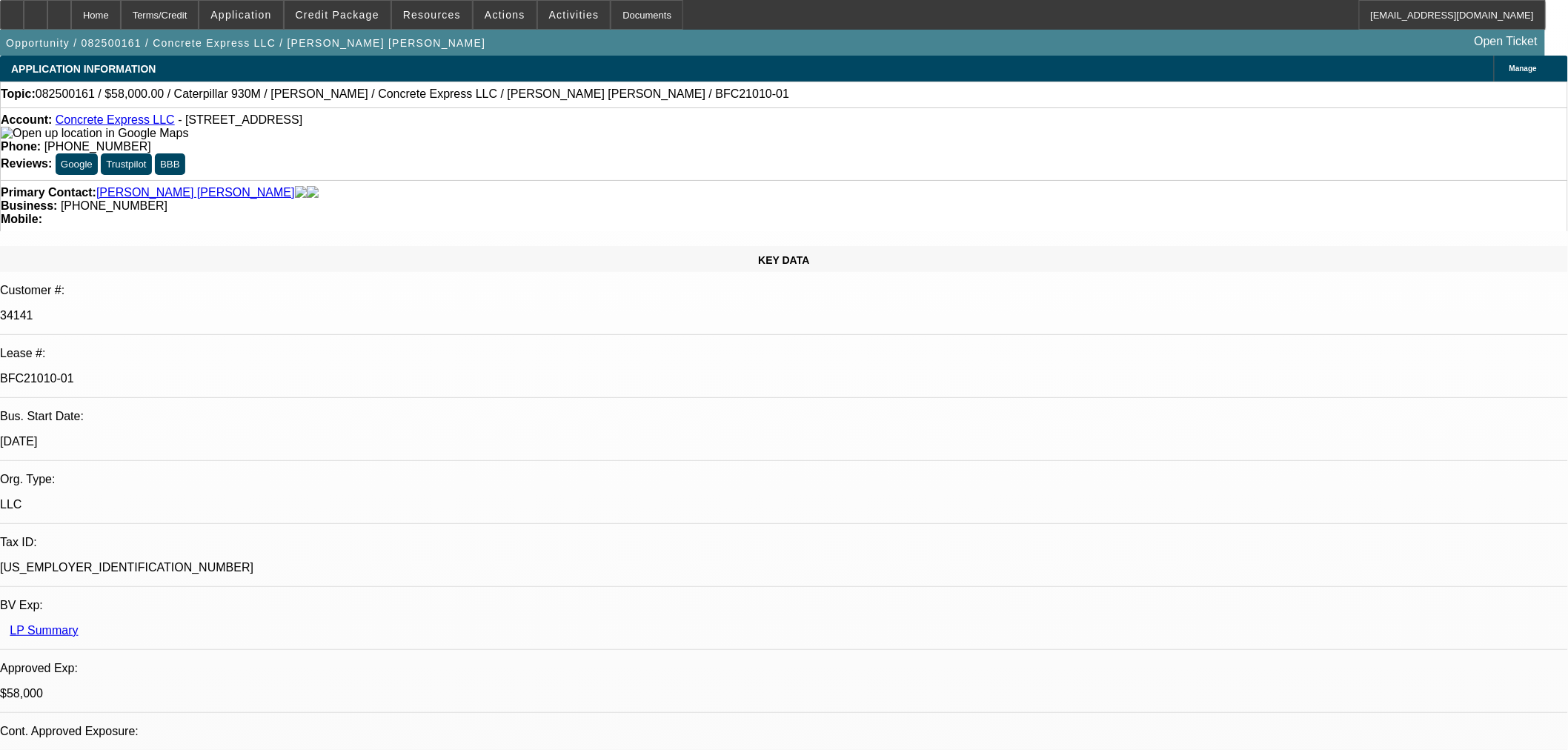
select select "0.15"
select select "2"
select select "0"
select select "6"
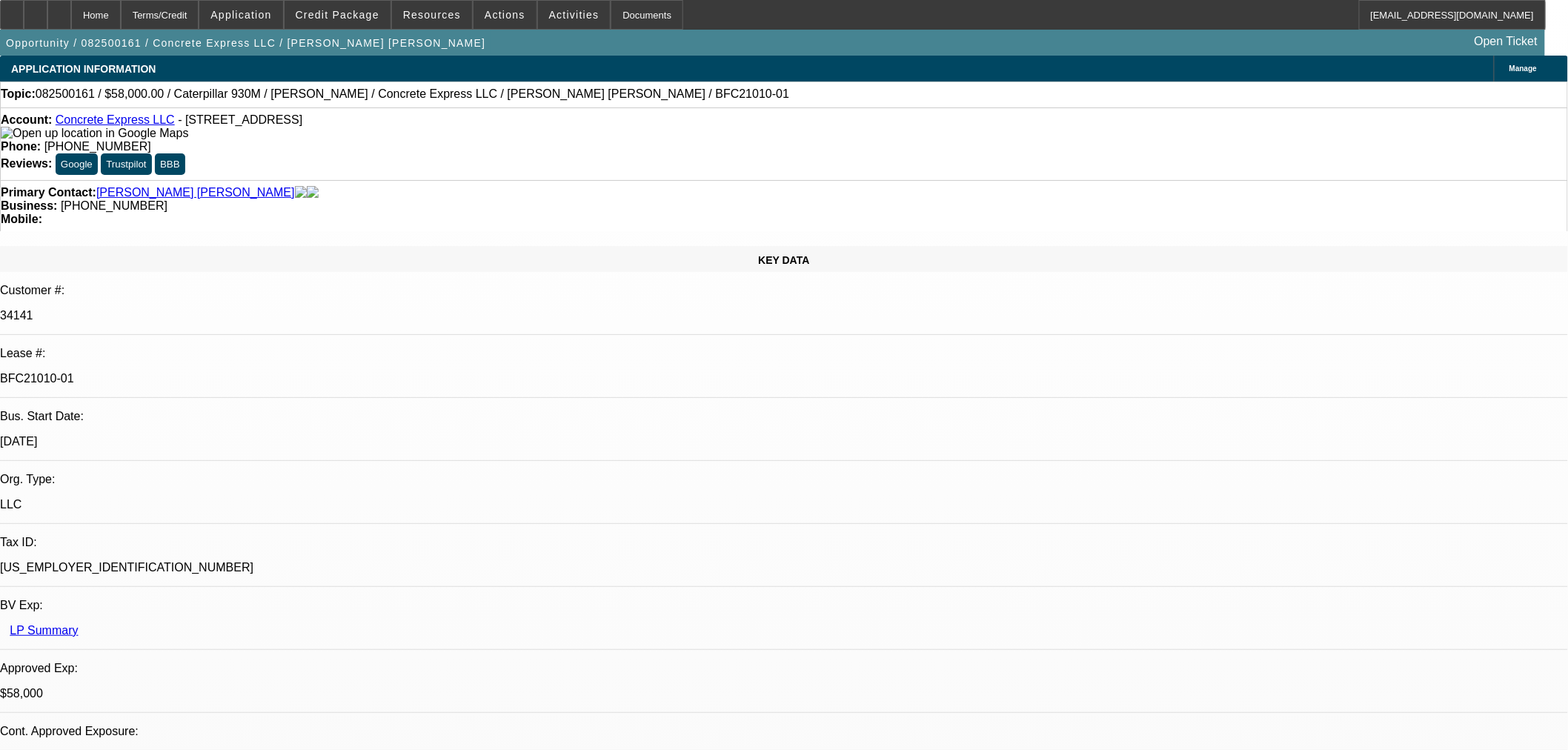
select select "0.15"
select select "2"
select select "0"
select select "6"
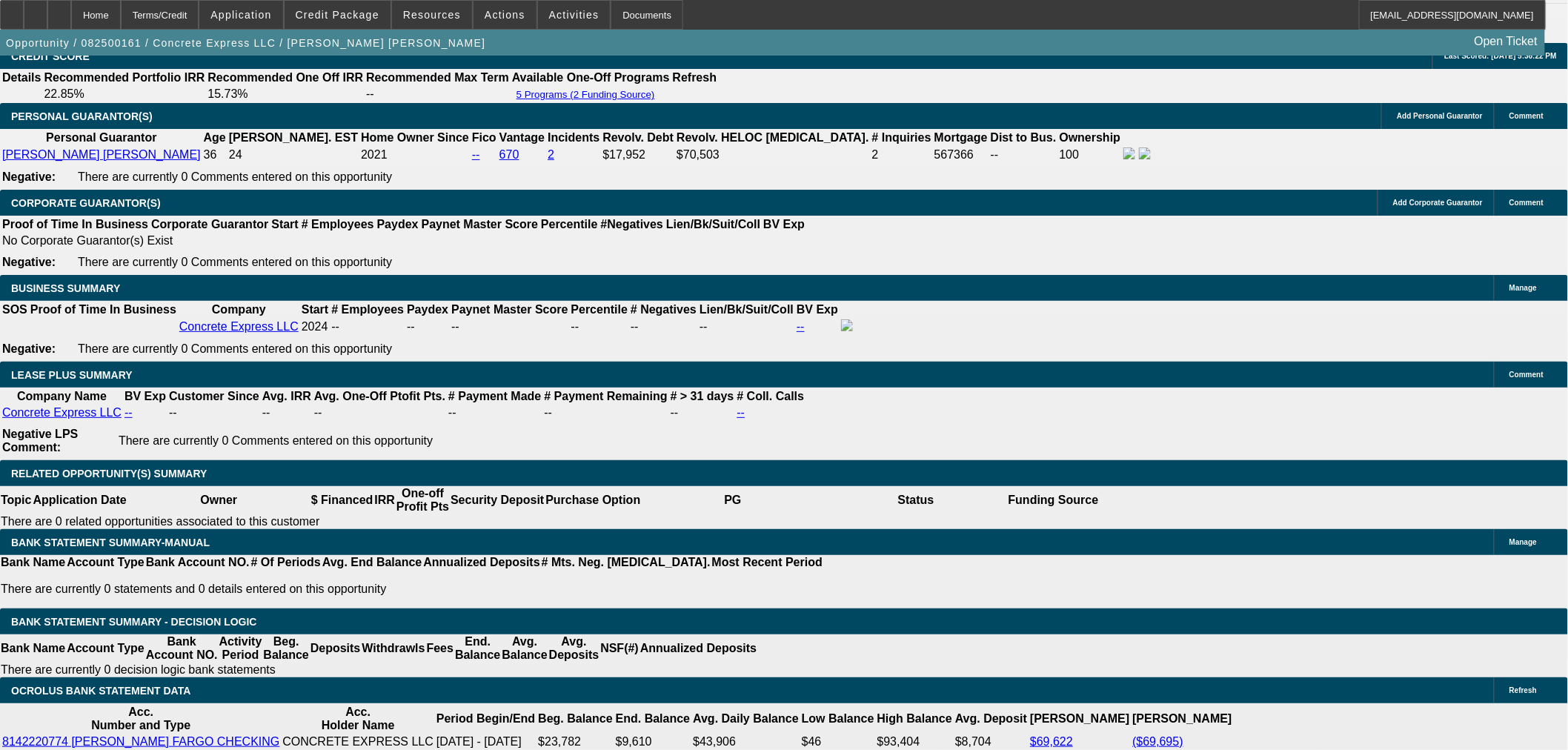
scroll to position [2375, 0]
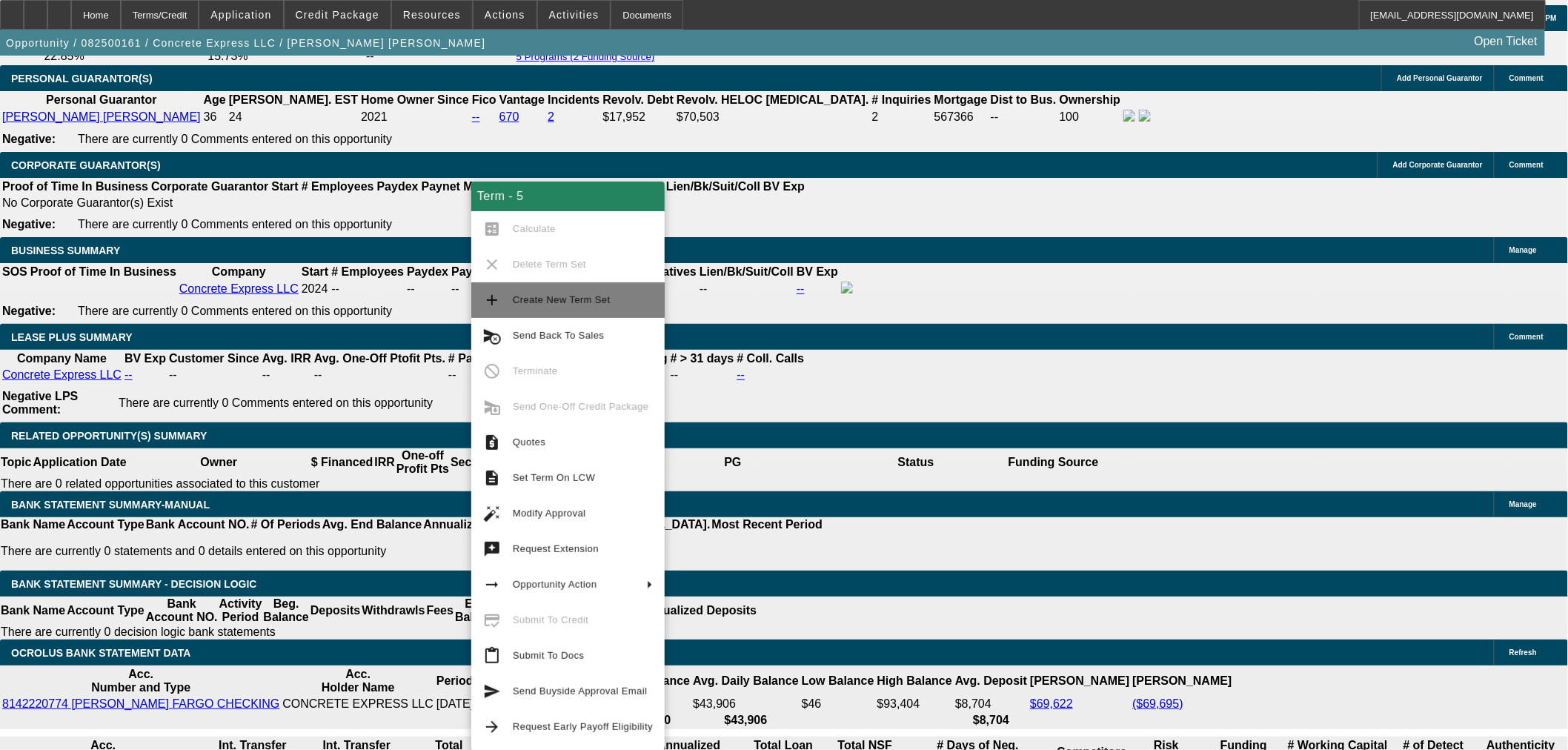
click at [565, 306] on span "Create New Term Set" at bounding box center [583, 300] width 140 height 18
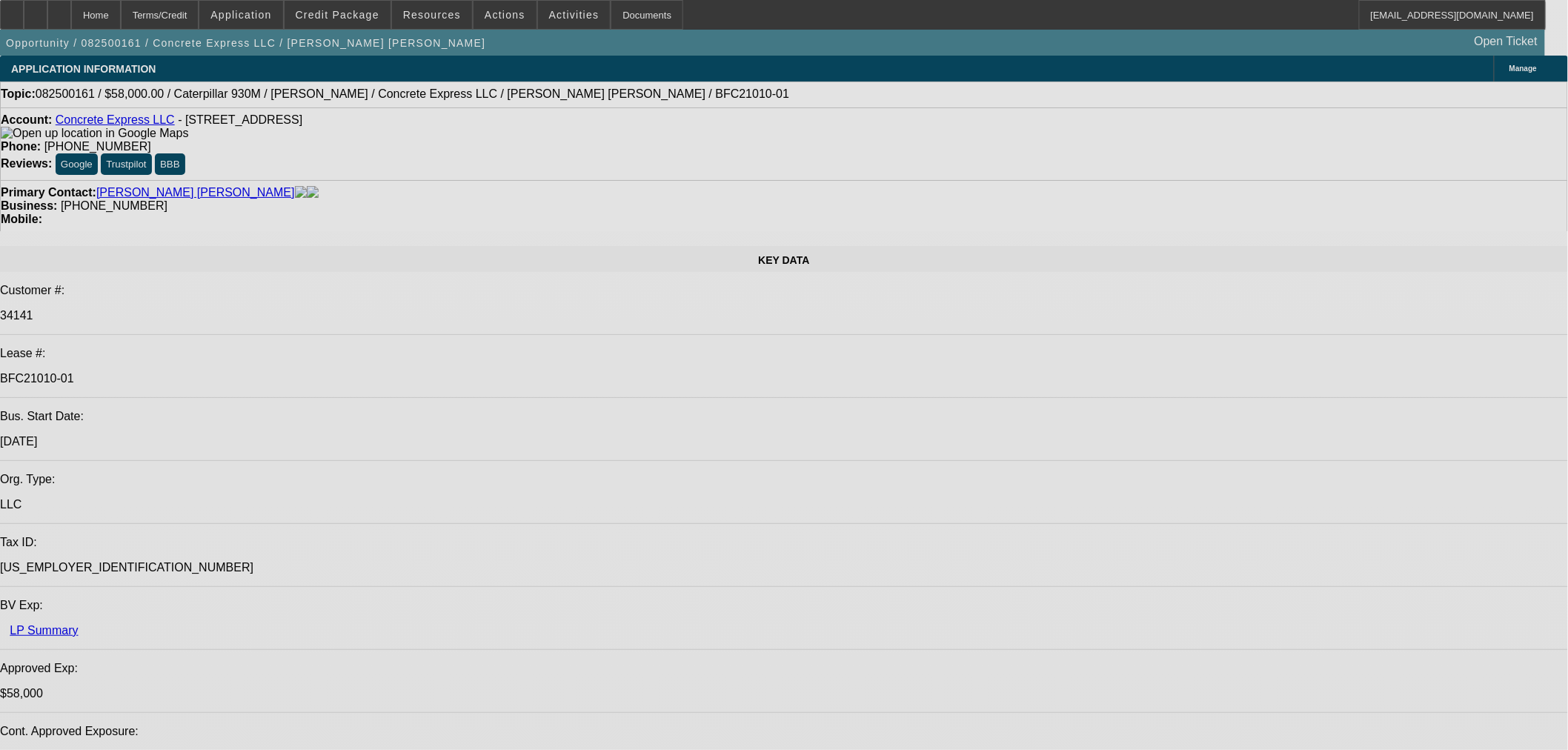
select select "0"
select select "2"
select select "0"
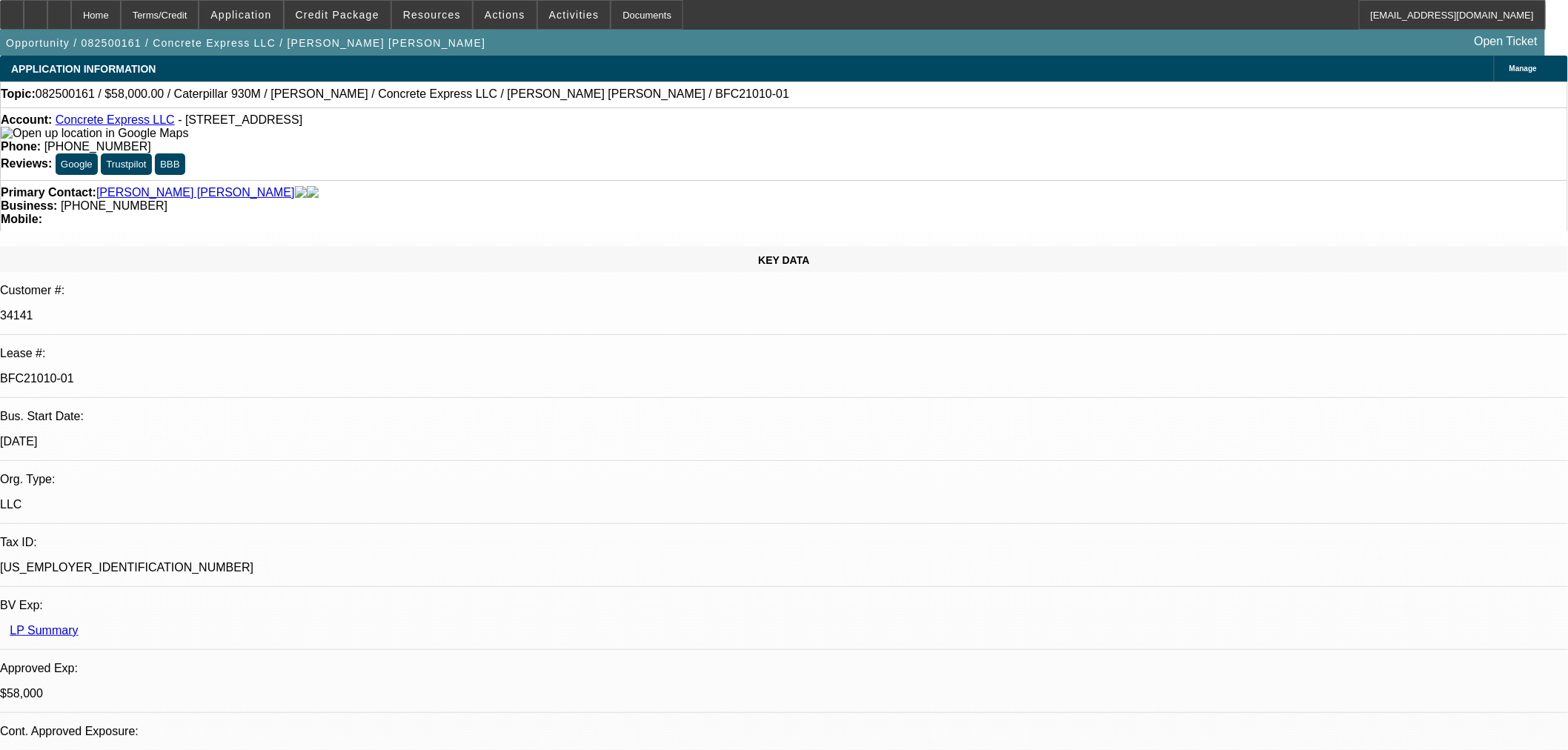
select select "6"
select select "0"
select select "2"
select select "0"
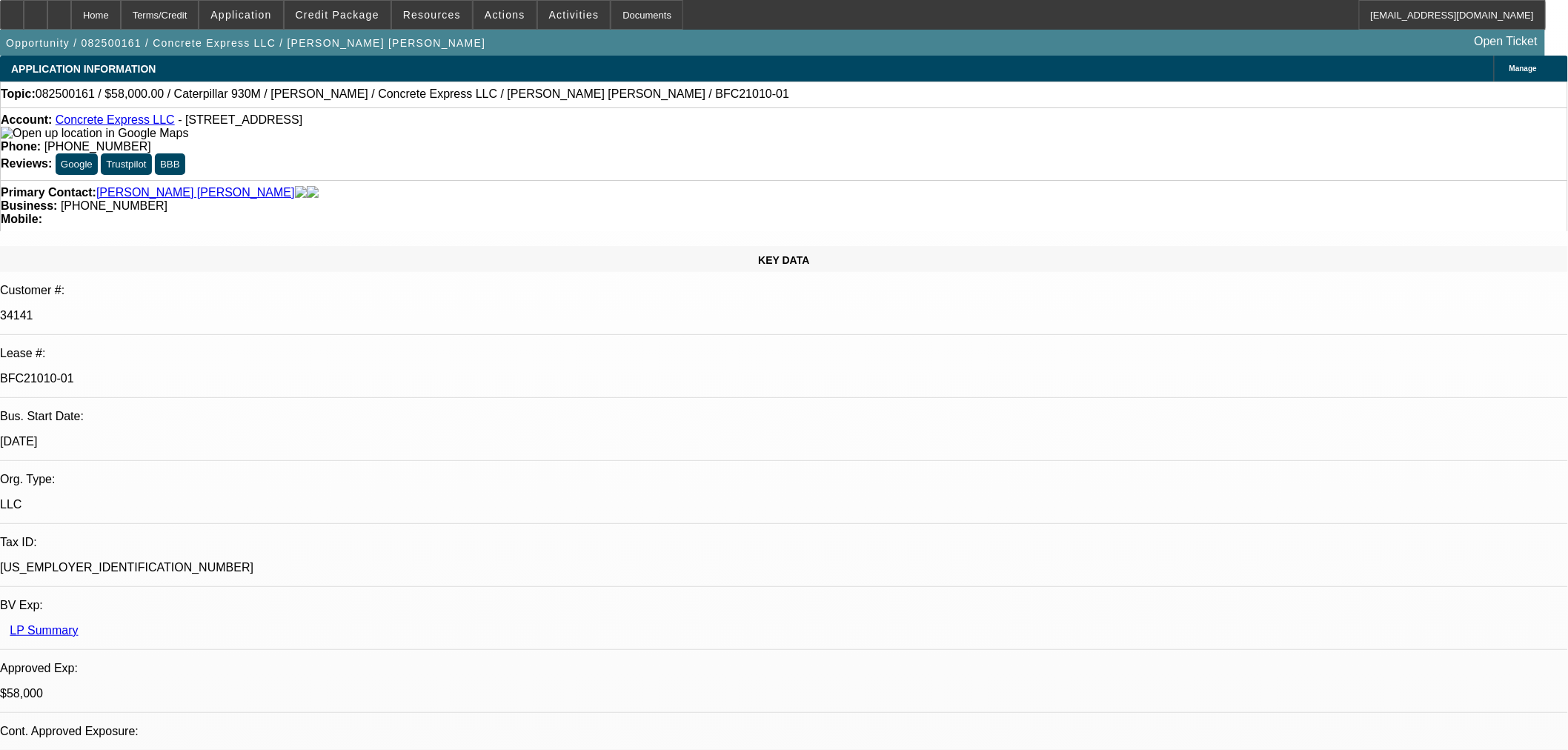
select select "6"
select select "0"
select select "2"
select select "0"
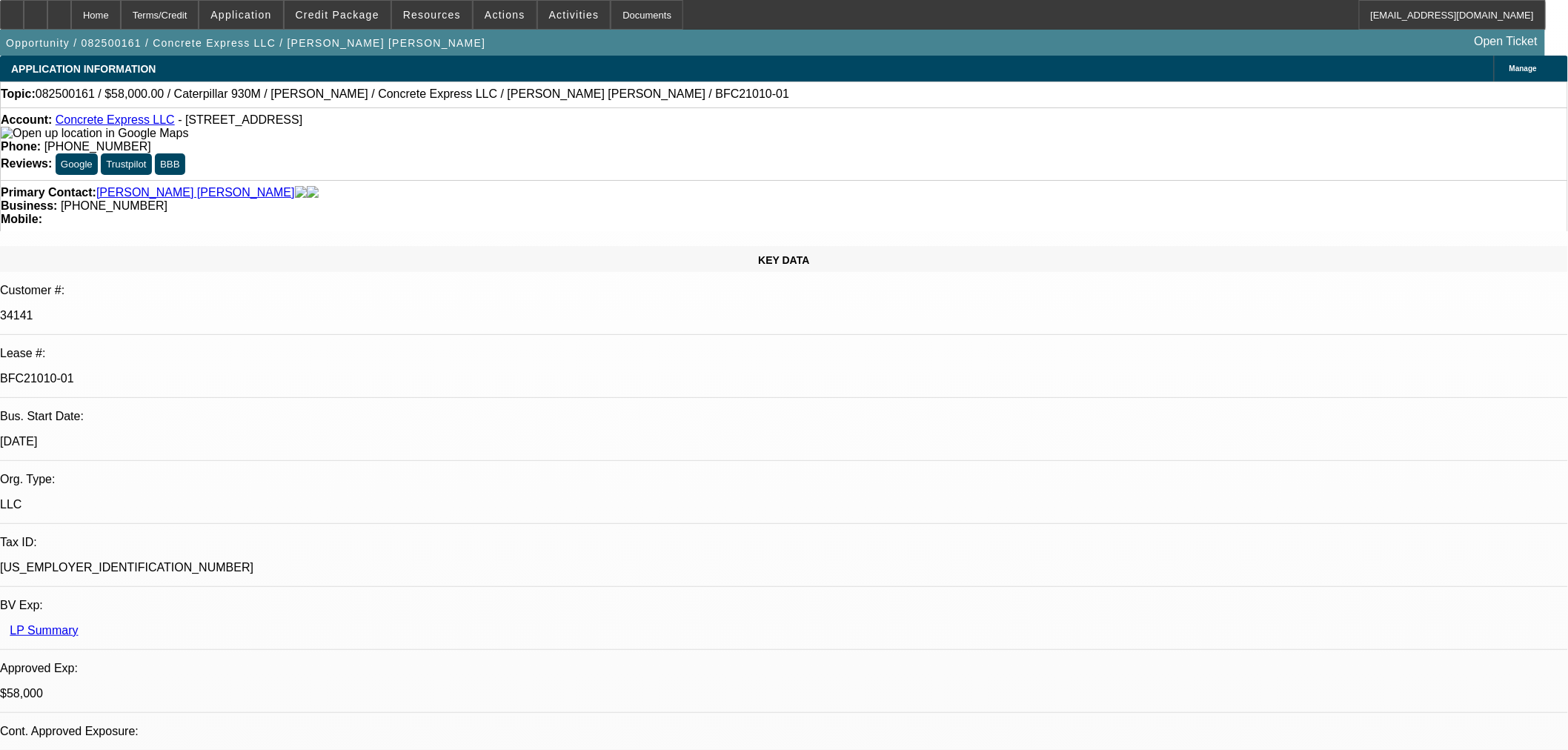
select select "6"
select select "0.15"
select select "2"
select select "0"
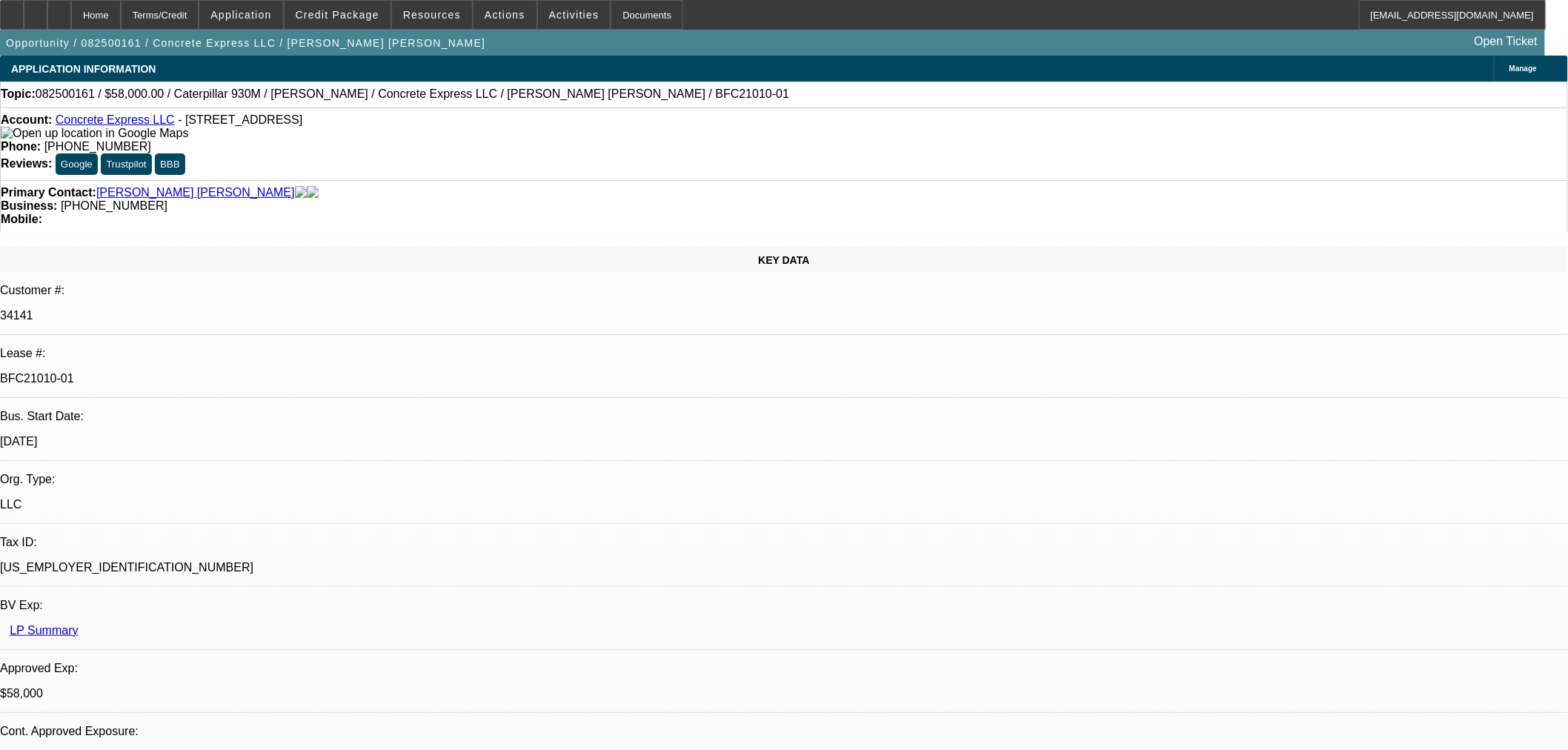
select select "6"
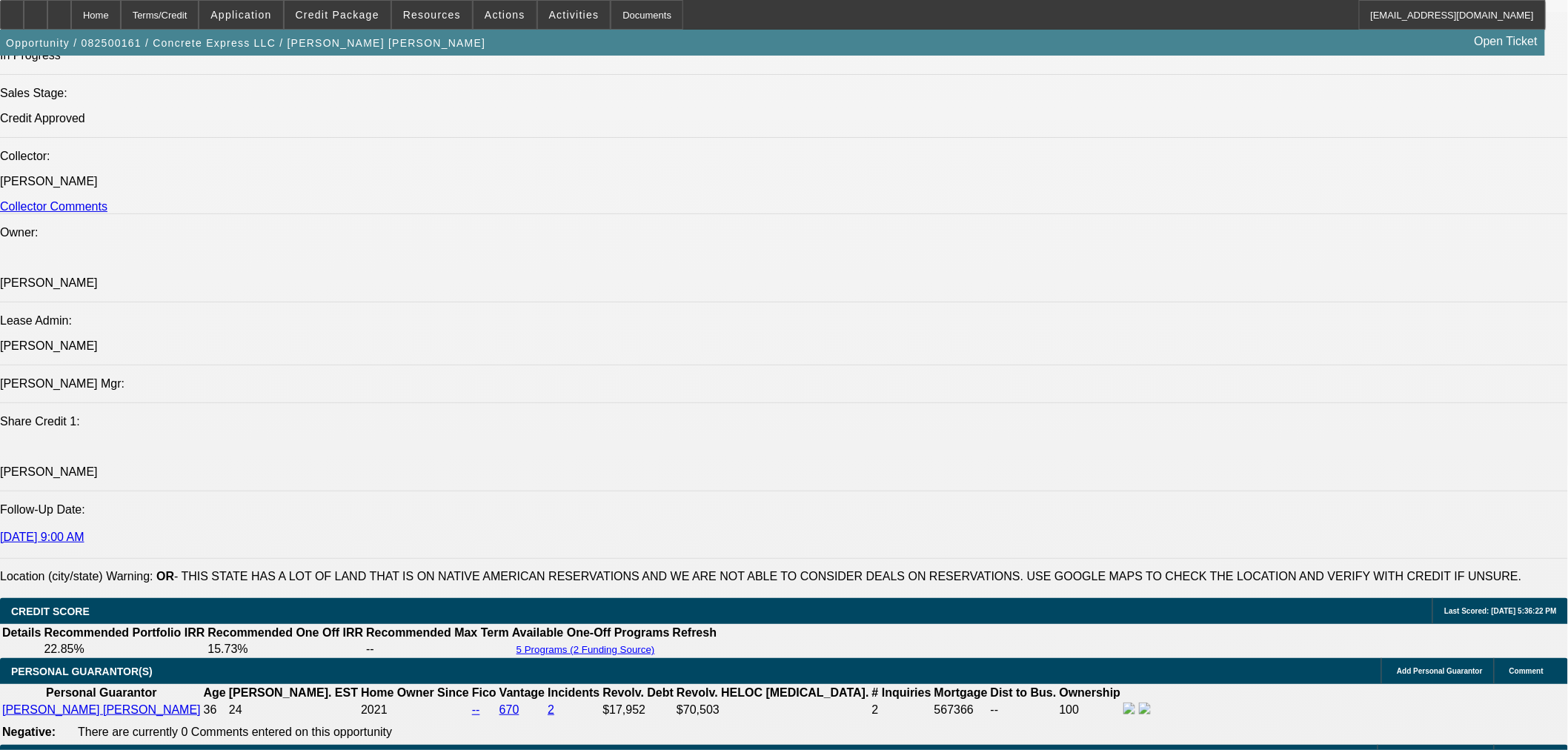
scroll to position [2194, 0]
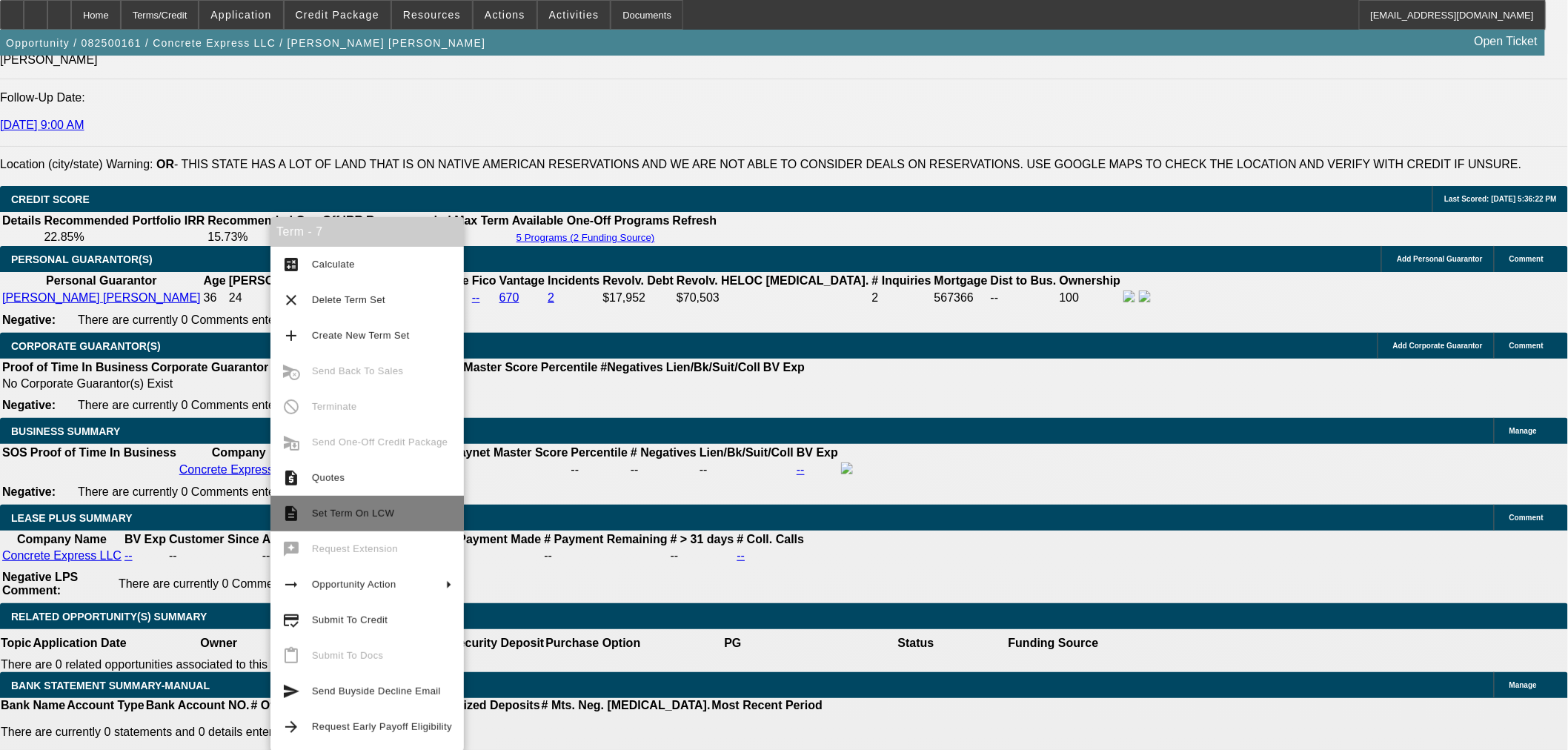
click at [351, 516] on span "Set Term On LCW" at bounding box center [353, 513] width 83 height 11
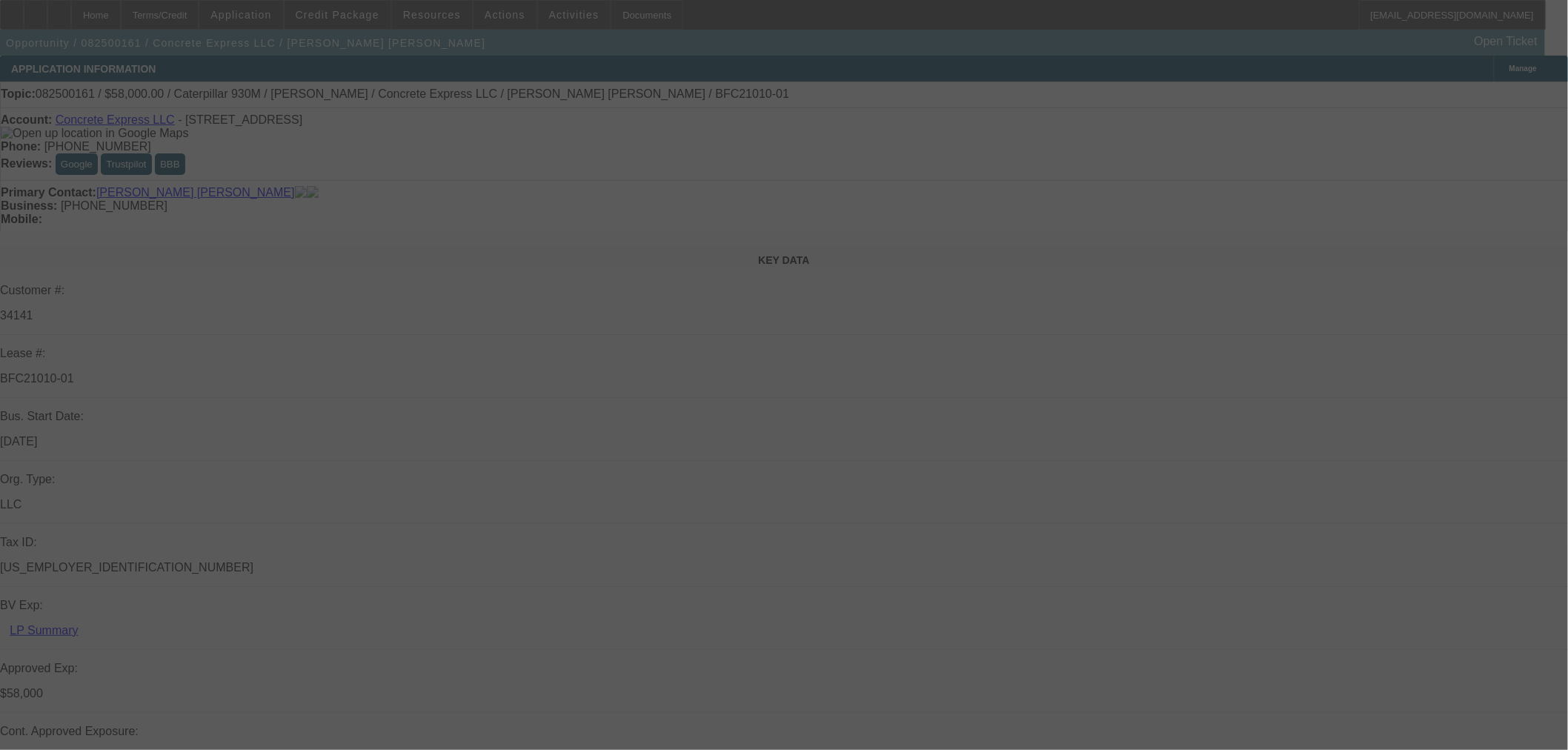
select select "0"
select select "2"
select select "0"
select select "6"
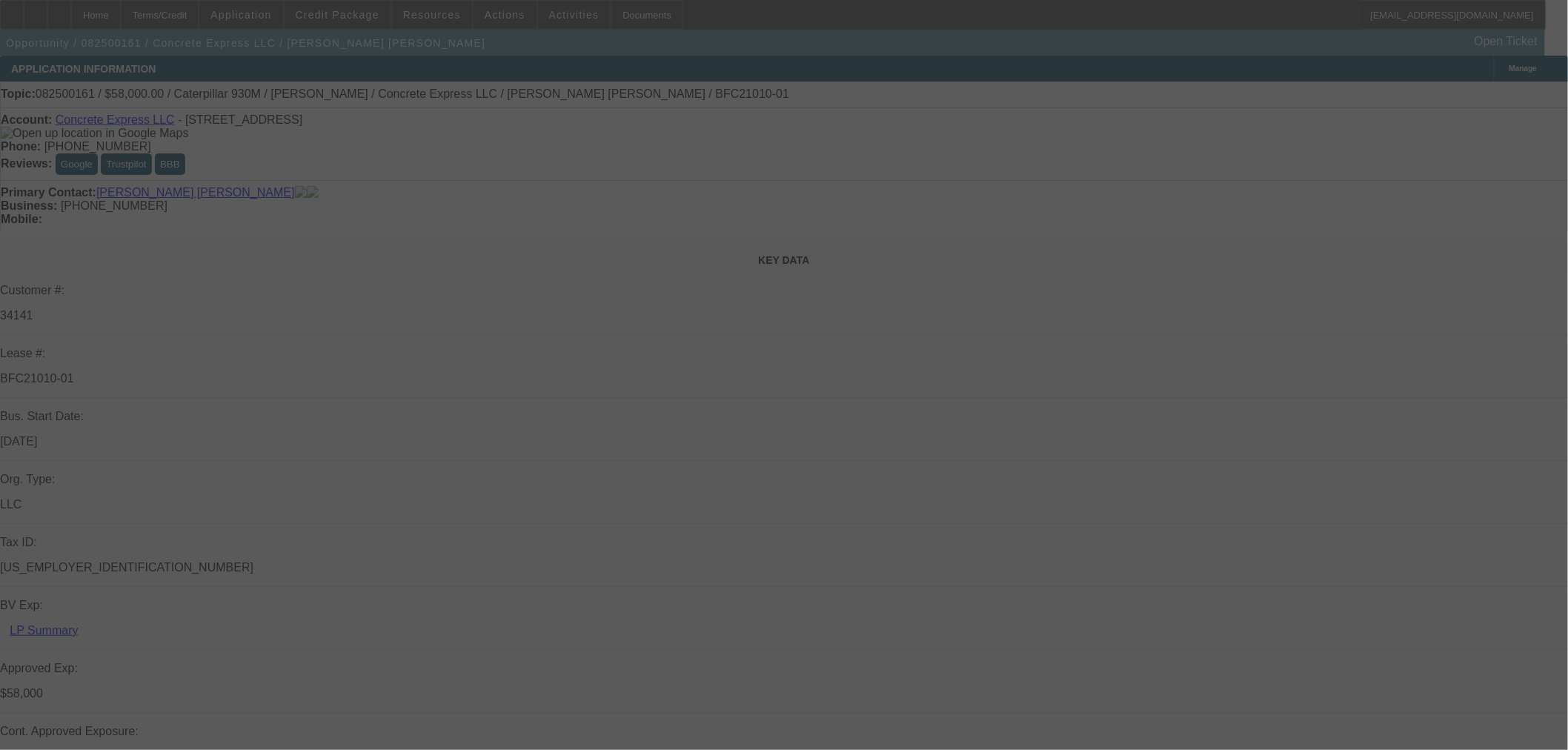
select select "0"
select select "2"
select select "0"
select select "6"
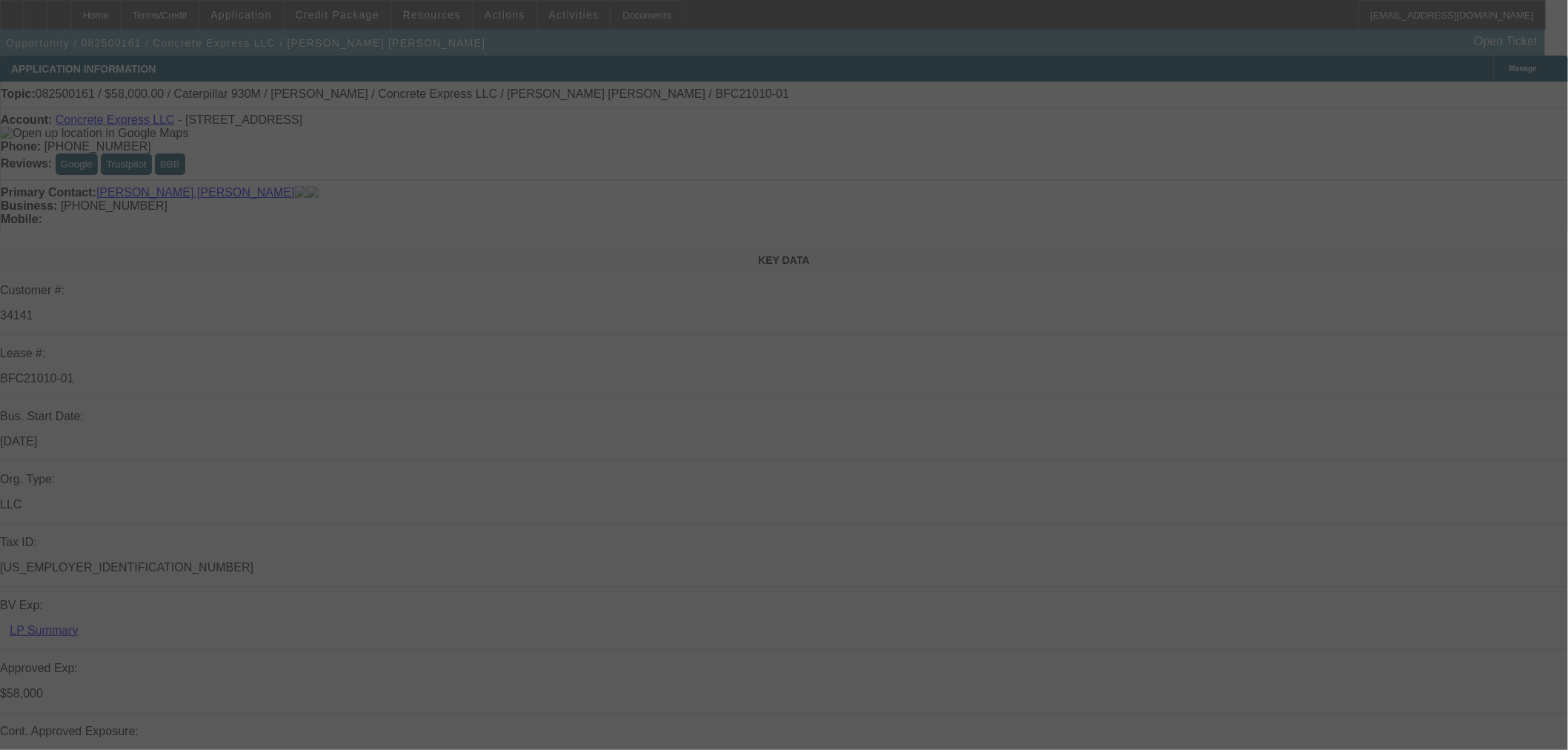
select select "0"
select select "2"
select select "0"
select select "6"
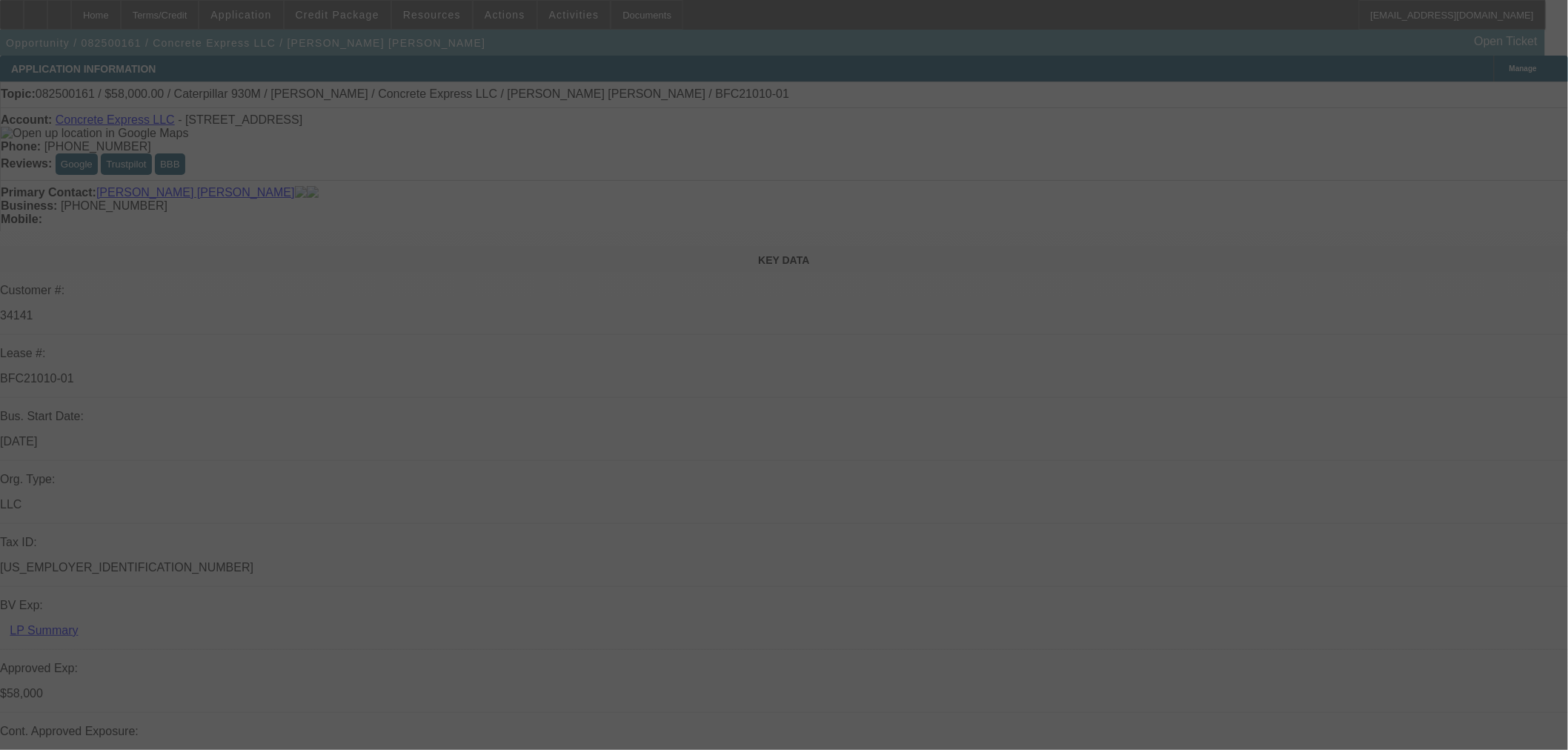
select select "0.15"
select select "2"
select select "0"
select select "6"
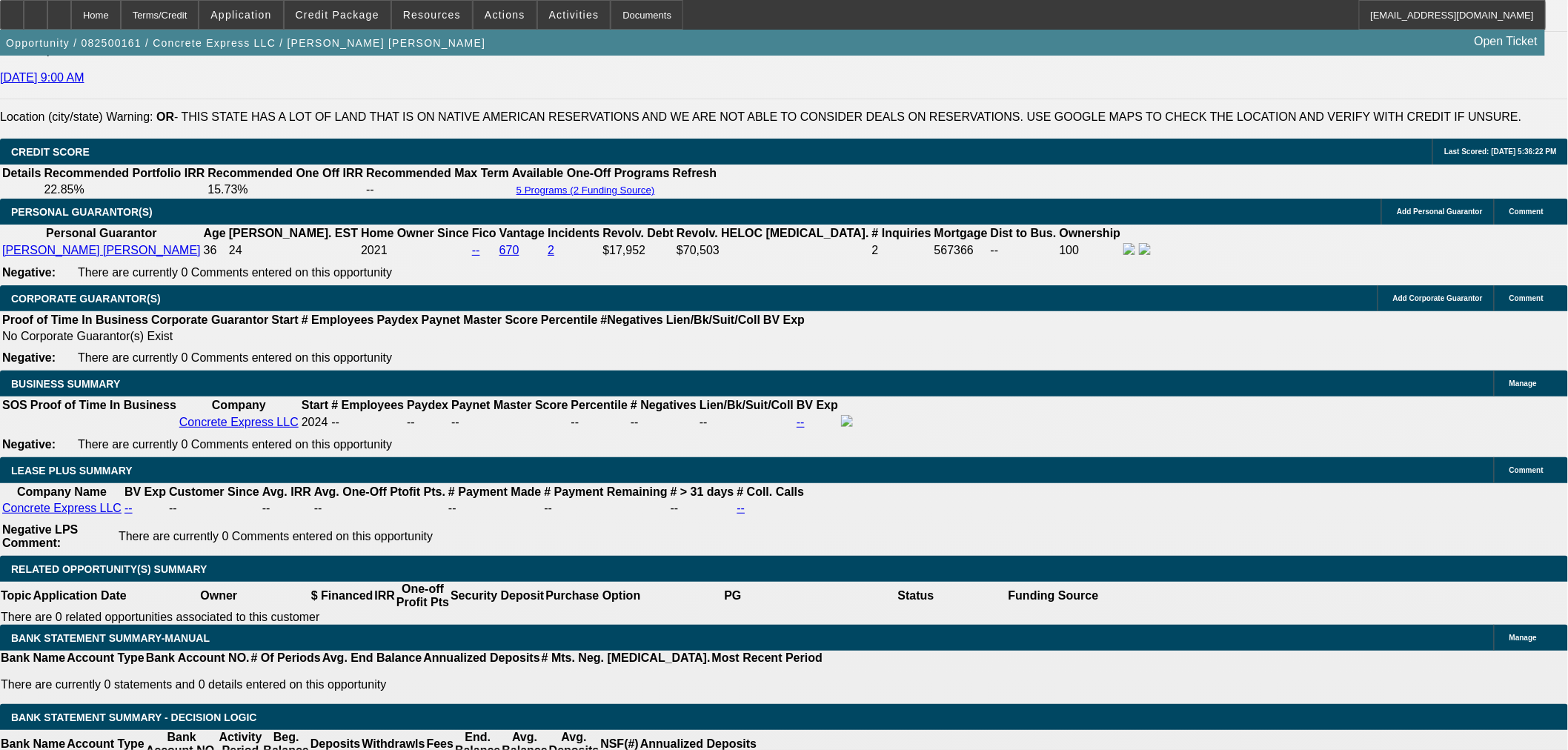
scroll to position [2194, 0]
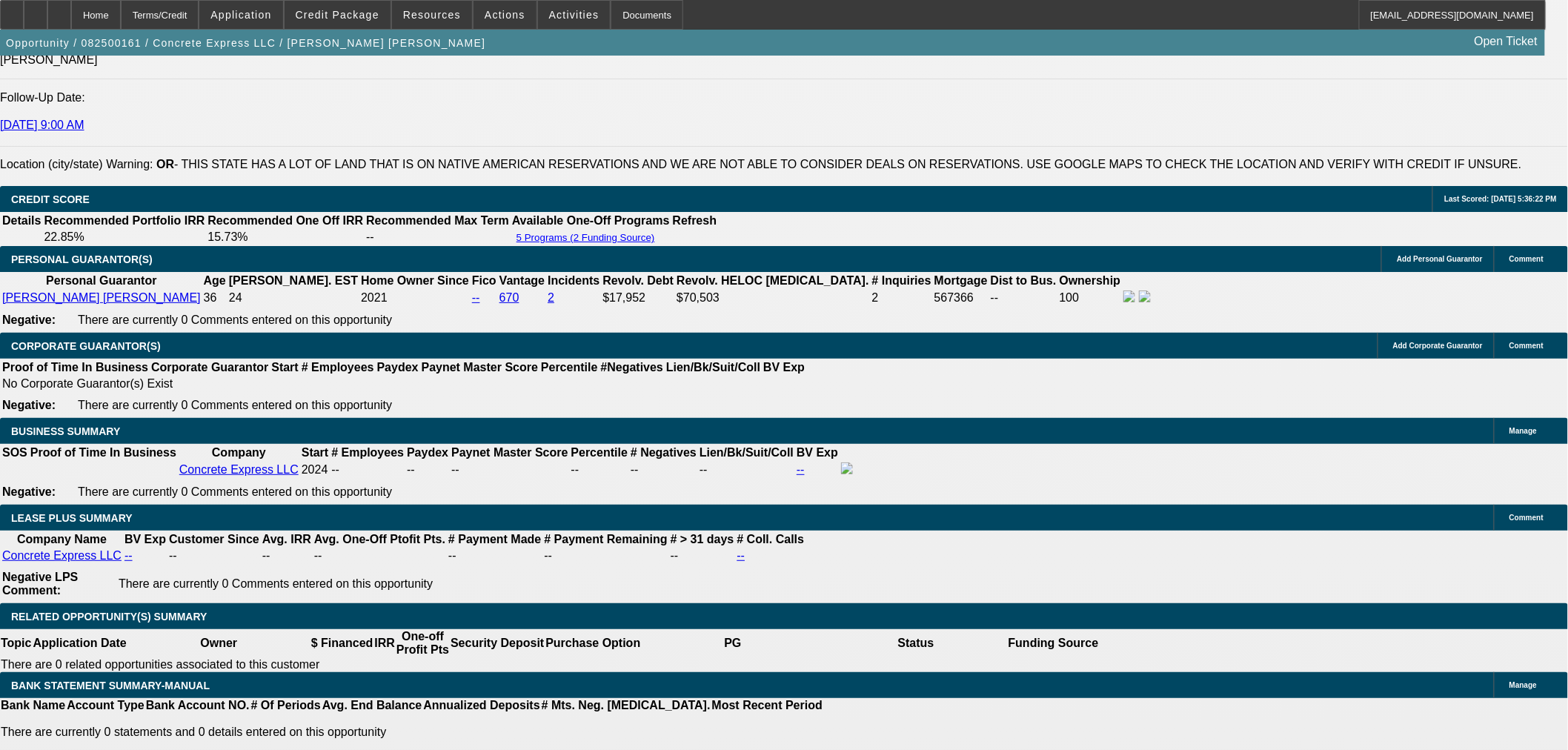
drag, startPoint x: 365, startPoint y: 267, endPoint x: 368, endPoint y: 307, distance: 40.1
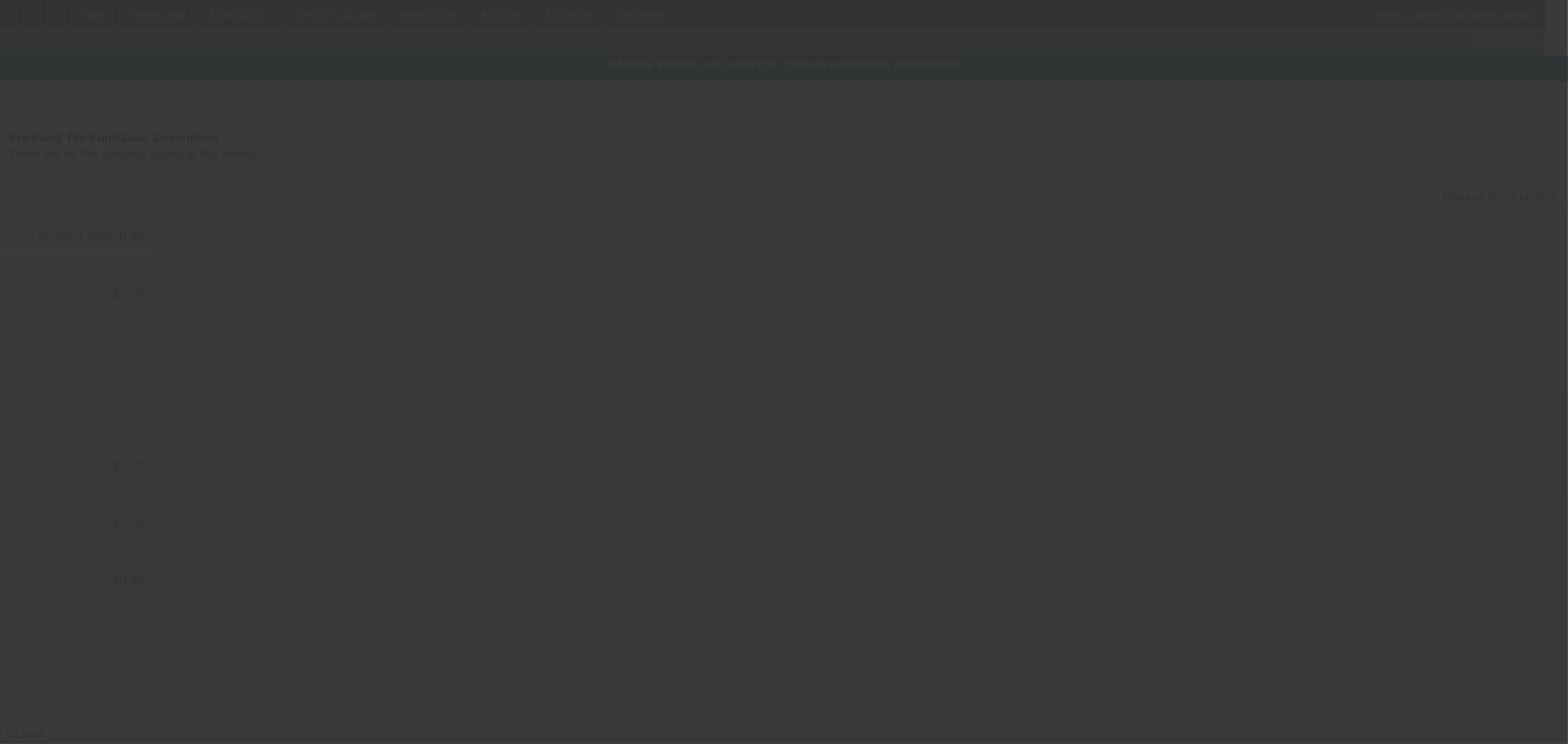
type input "$69,500.00"
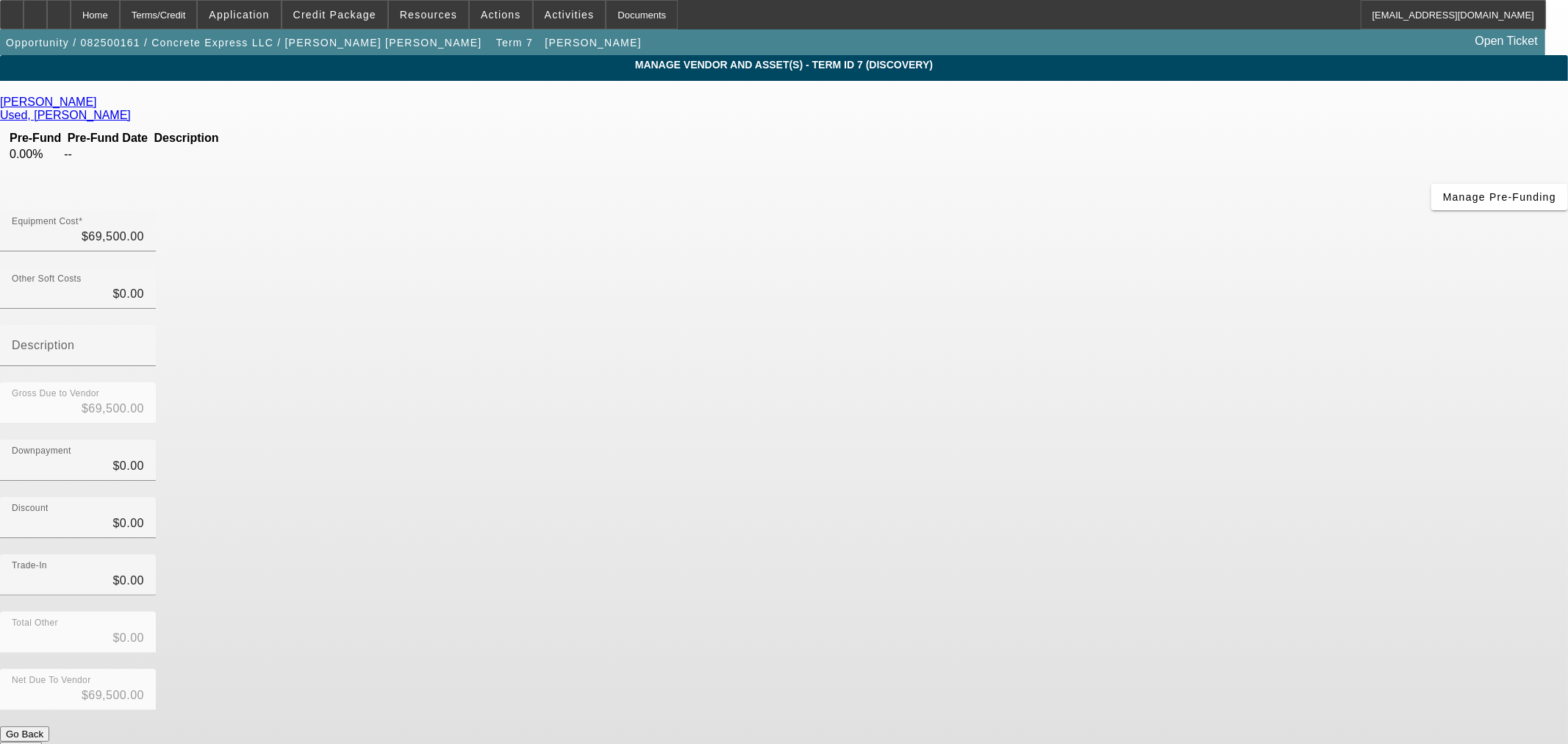
click at [101, 105] on icon at bounding box center [101, 101] width 0 height 12
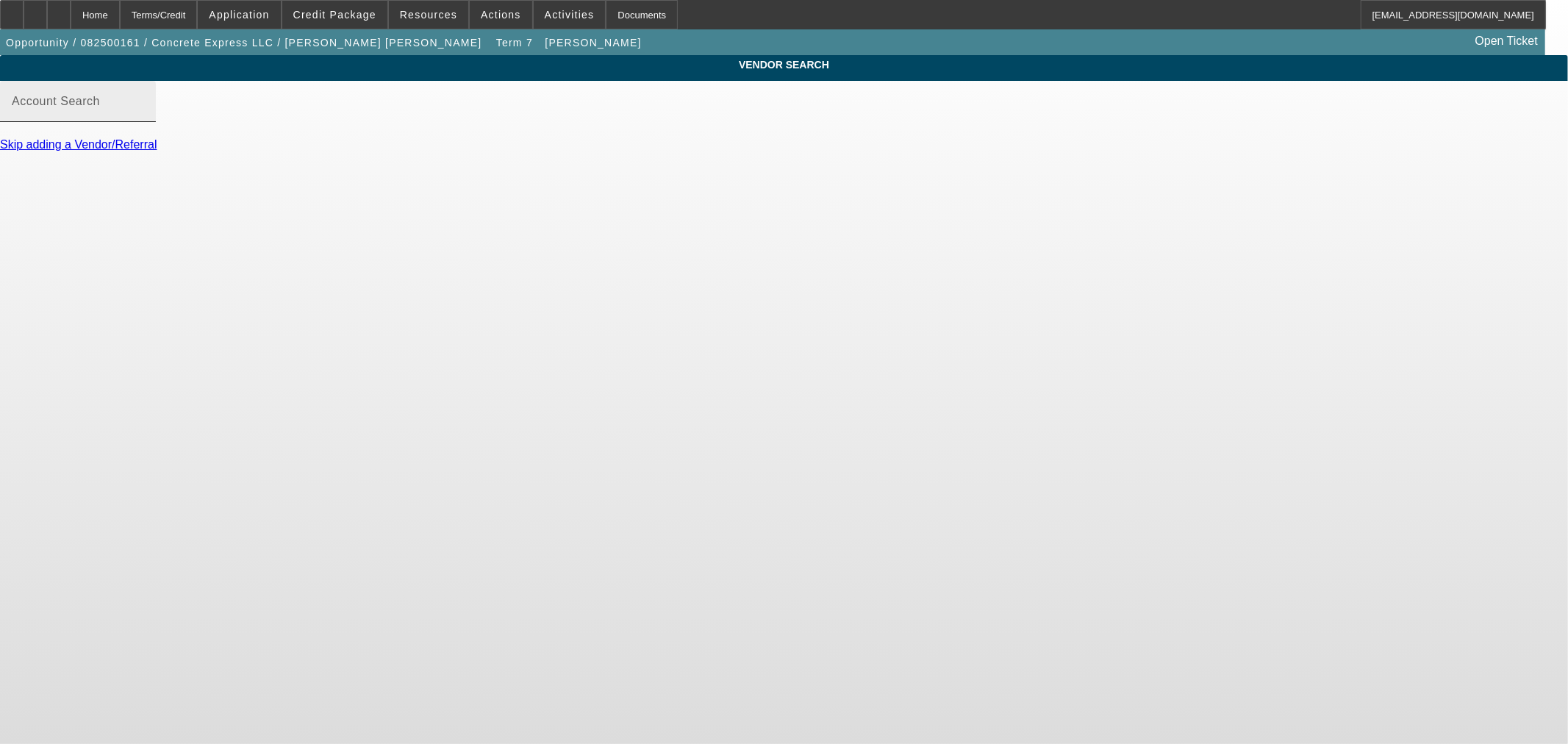
click at [144, 116] on input "Account Search" at bounding box center [77, 107] width 132 height 18
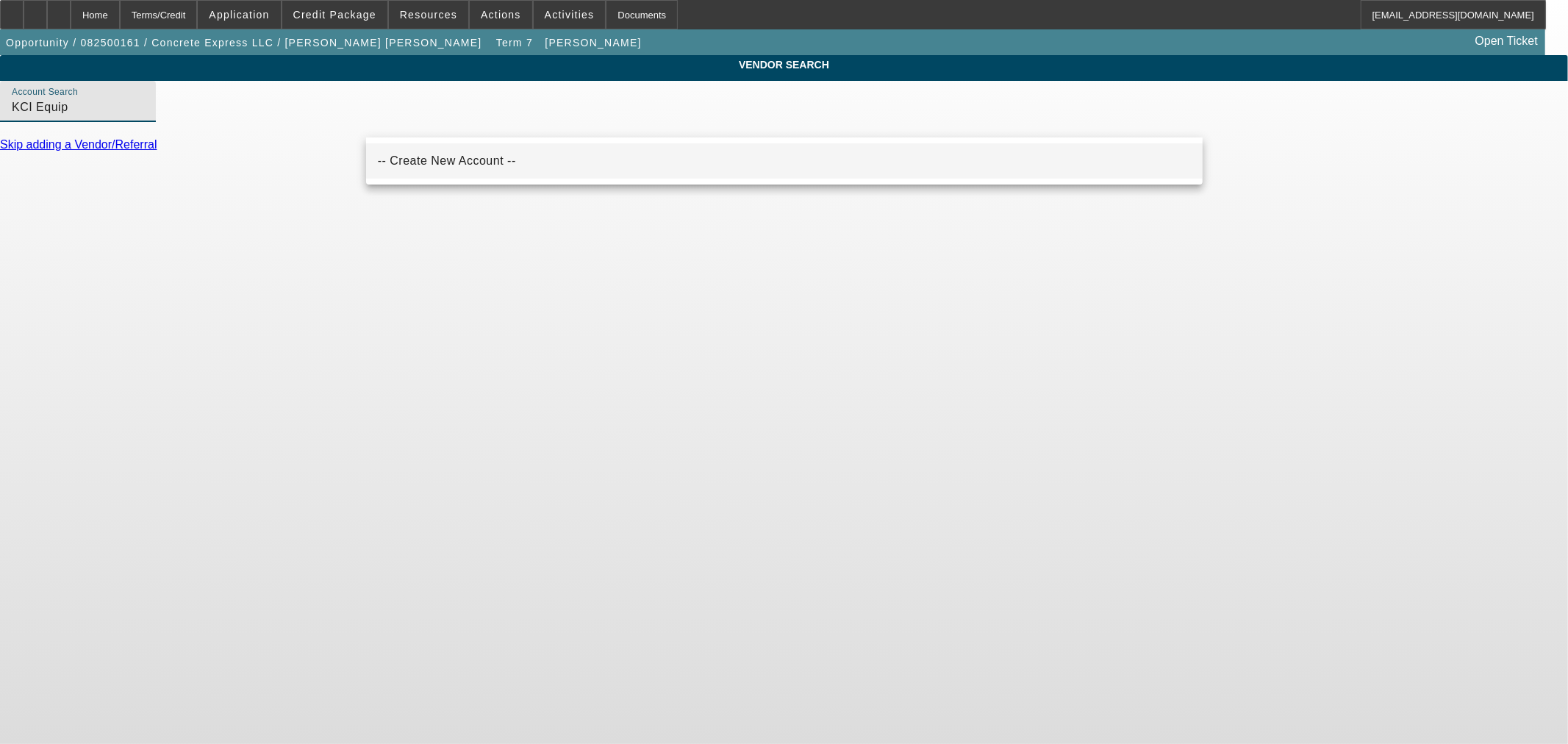
click at [466, 166] on span "-- Create New Account --" at bounding box center [446, 161] width 138 height 18
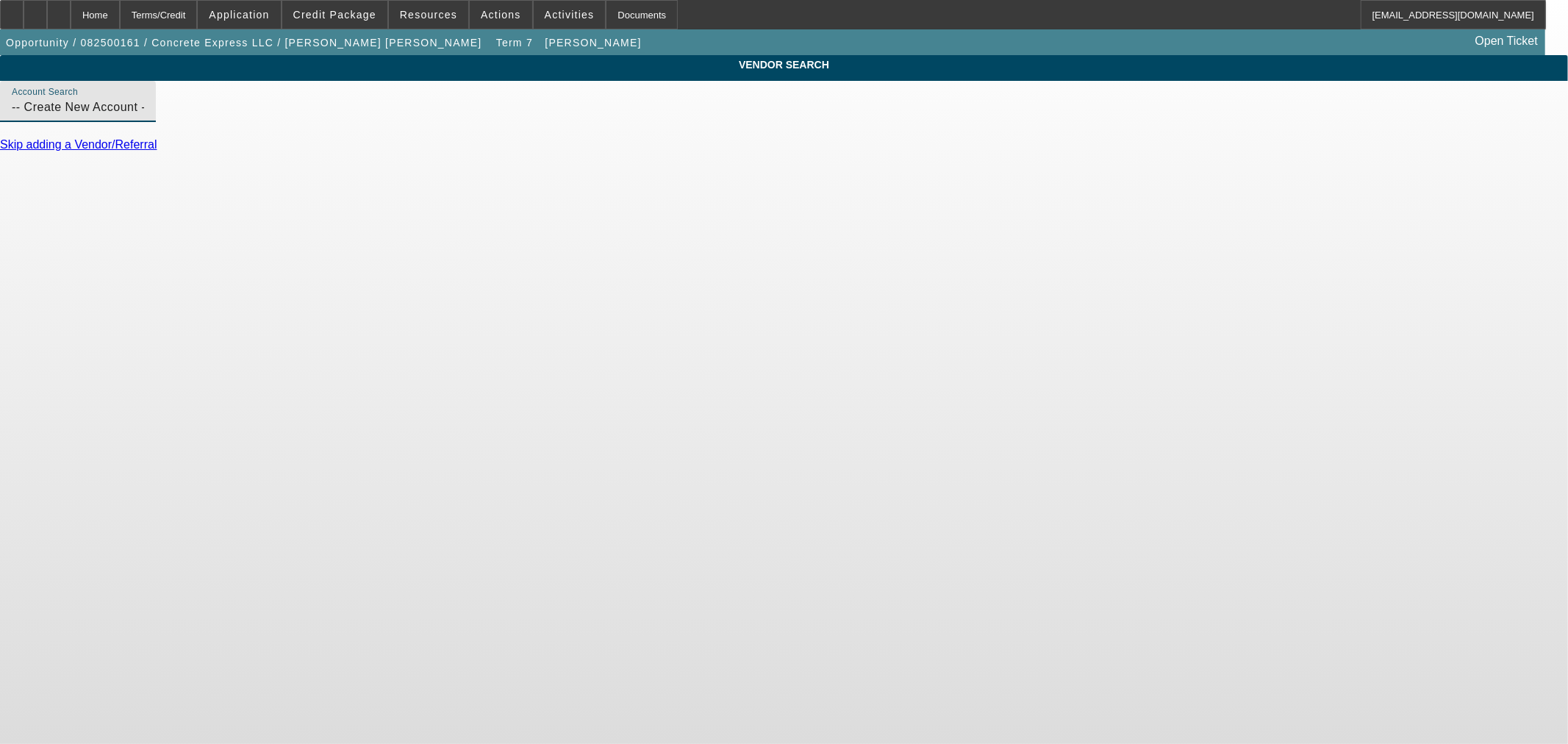
click at [144, 116] on input "-- Create New Account --" at bounding box center [77, 107] width 132 height 18
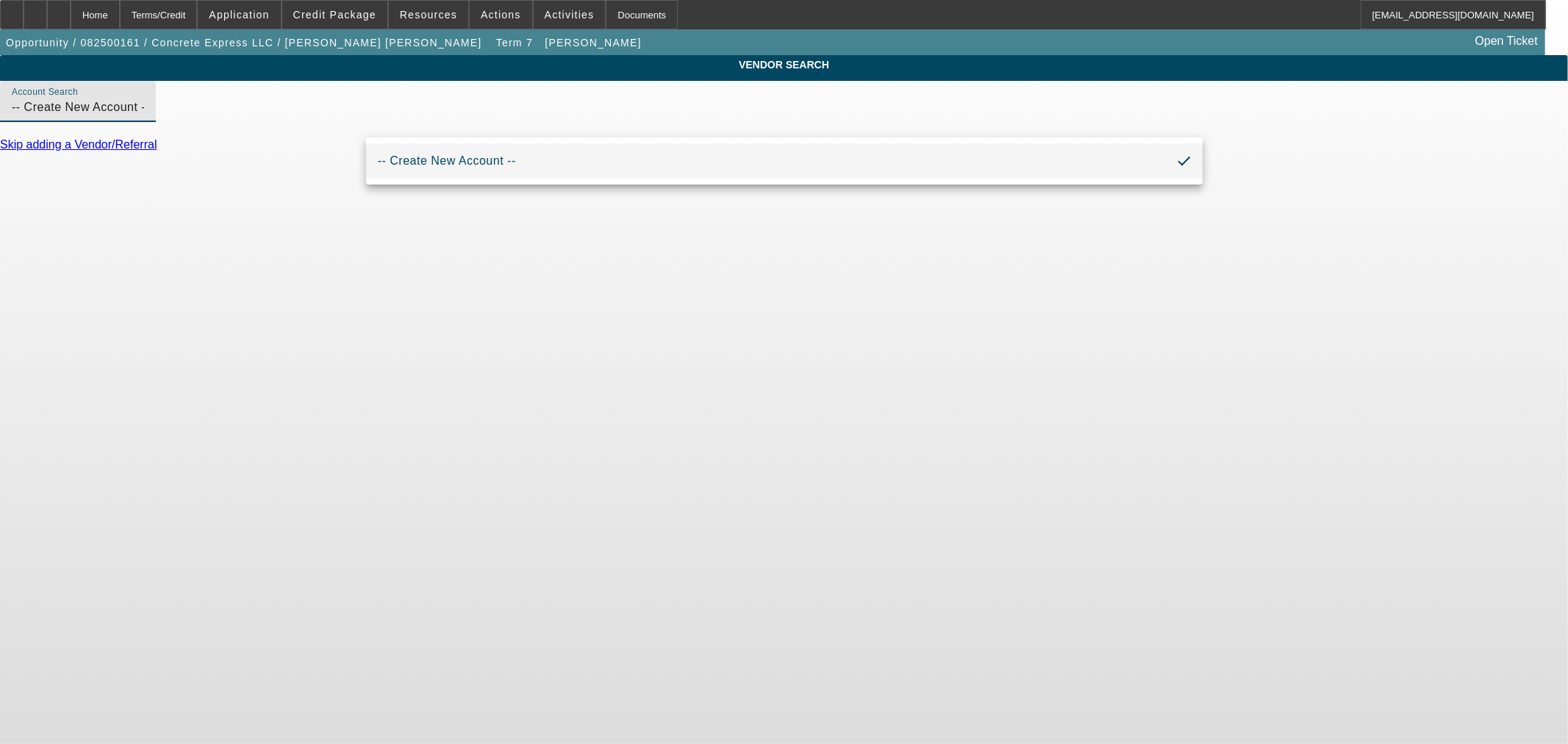
click at [144, 116] on input "-- Create New Account --" at bounding box center [77, 107] width 132 height 18
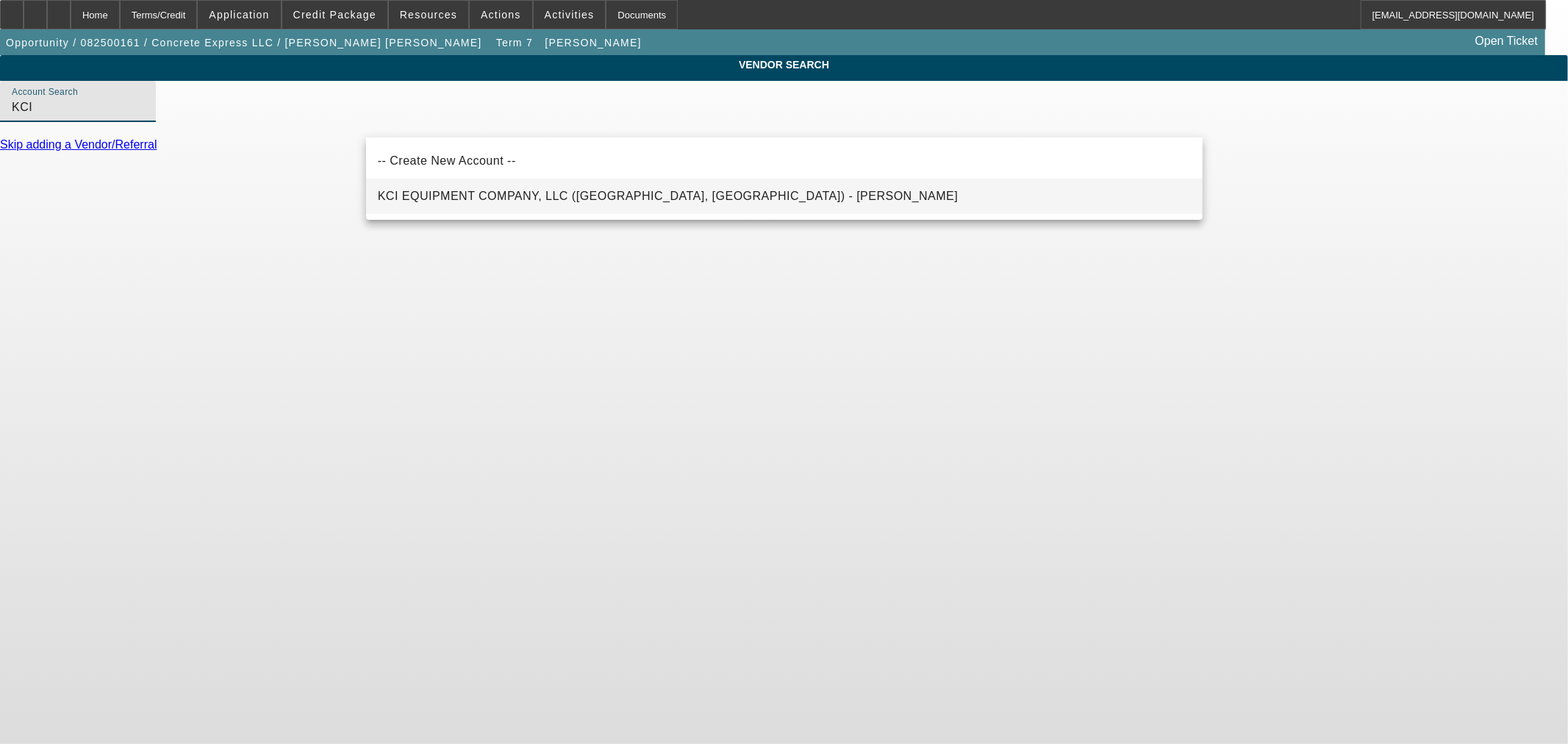
click at [526, 204] on span "KCI EQUIPMENT COMPANY, LLC (WOODBURN, OR) - Roberts, Donn" at bounding box center [667, 196] width 580 height 18
type input "KCI EQUIPMENT COMPANY, LLC (WOODBURN, OR) - Roberts, Donn"
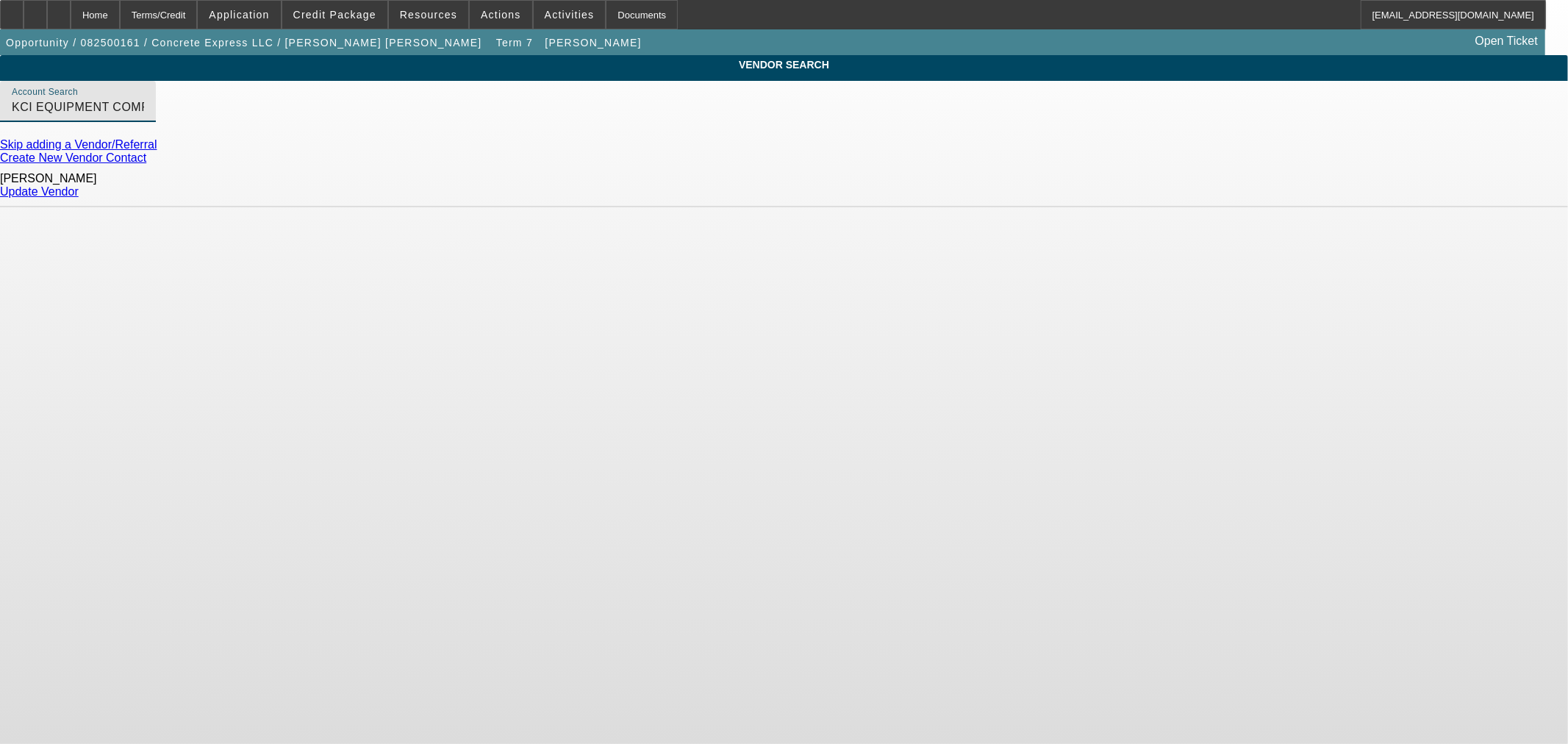
click at [79, 186] on link "Update Vendor" at bounding box center [39, 191] width 79 height 12
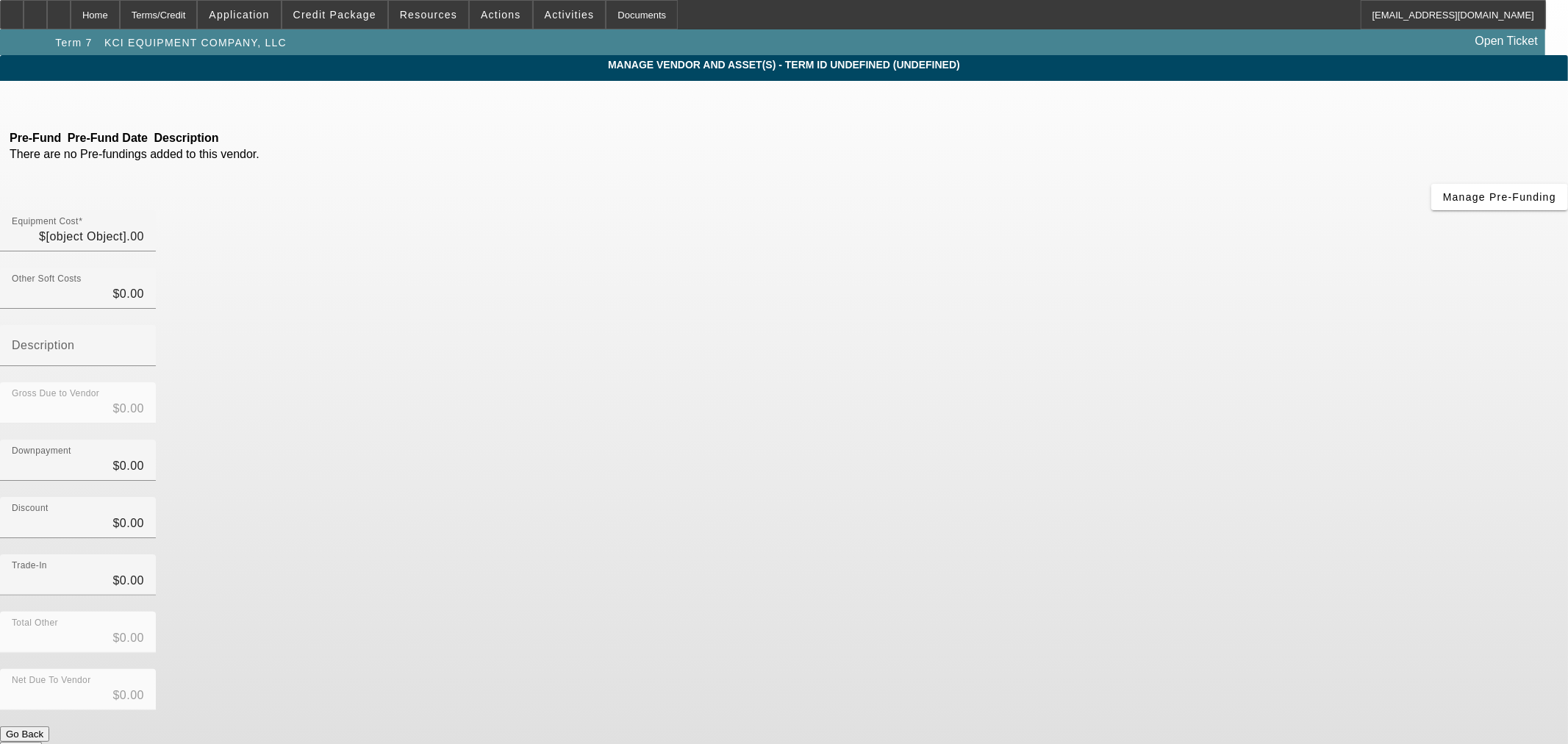
type input "$69,500.00"
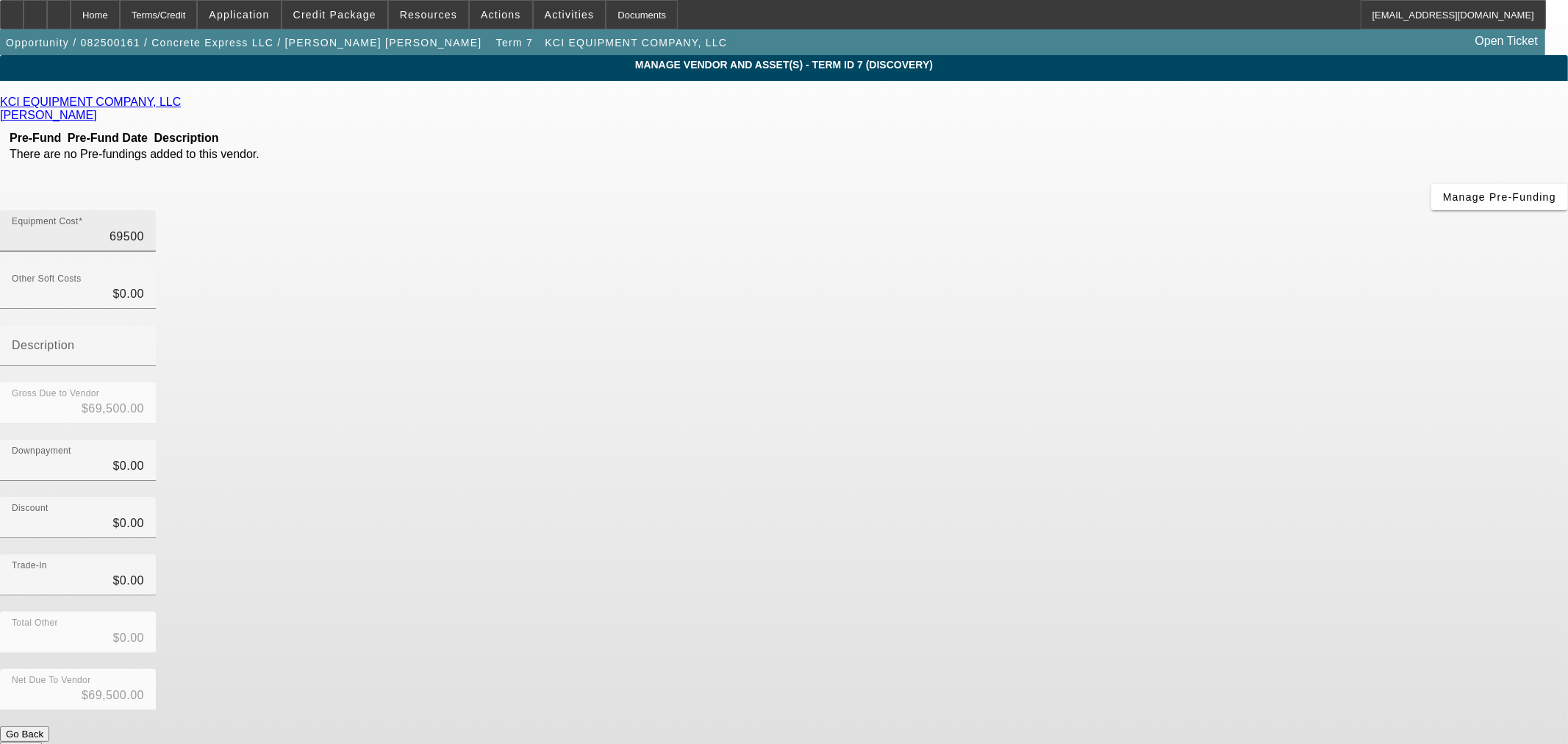
click at [144, 228] on input "69500" at bounding box center [77, 237] width 132 height 18
type input "7"
type input "$7.00"
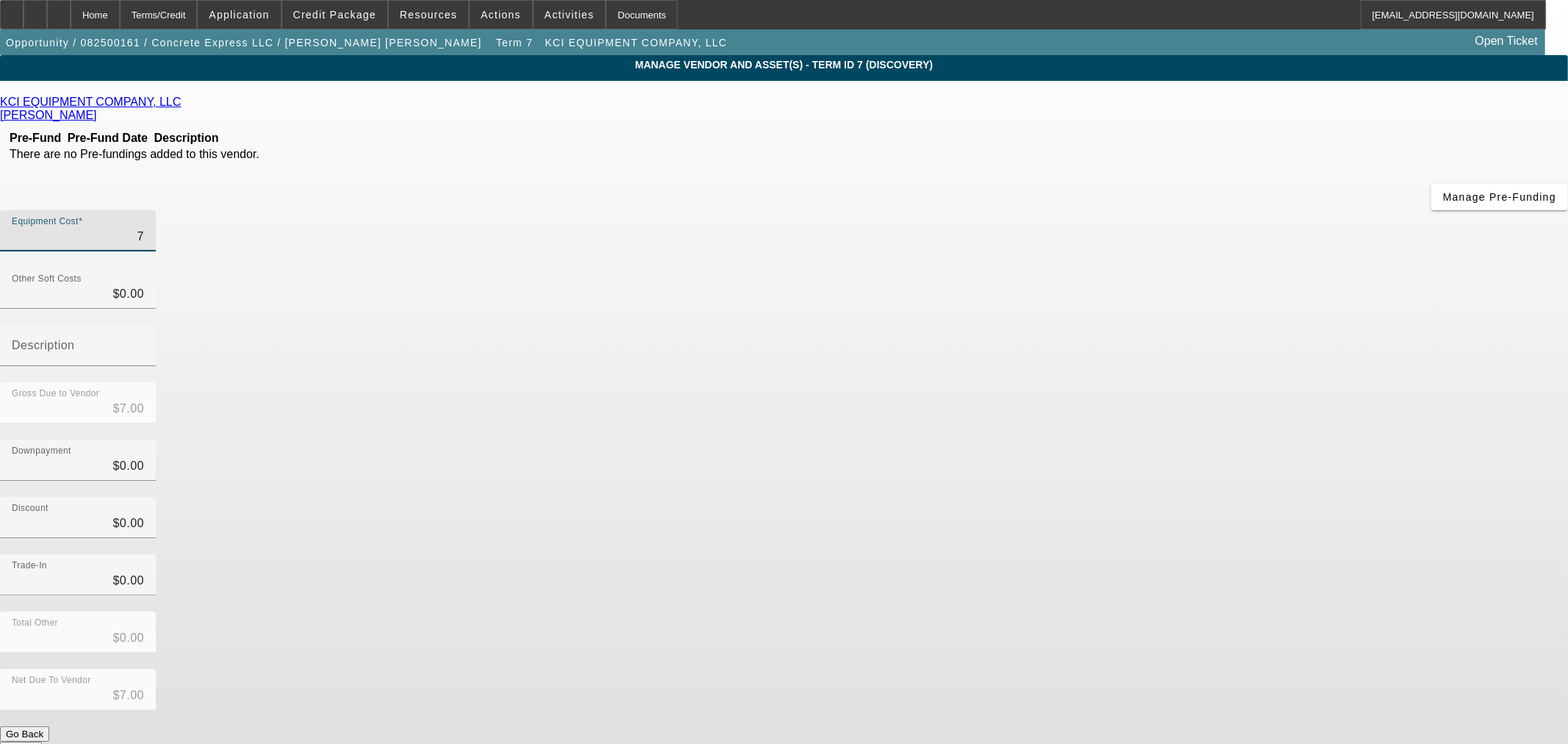
type input "77"
type input "$77.00"
type input "770"
type input "$770.00"
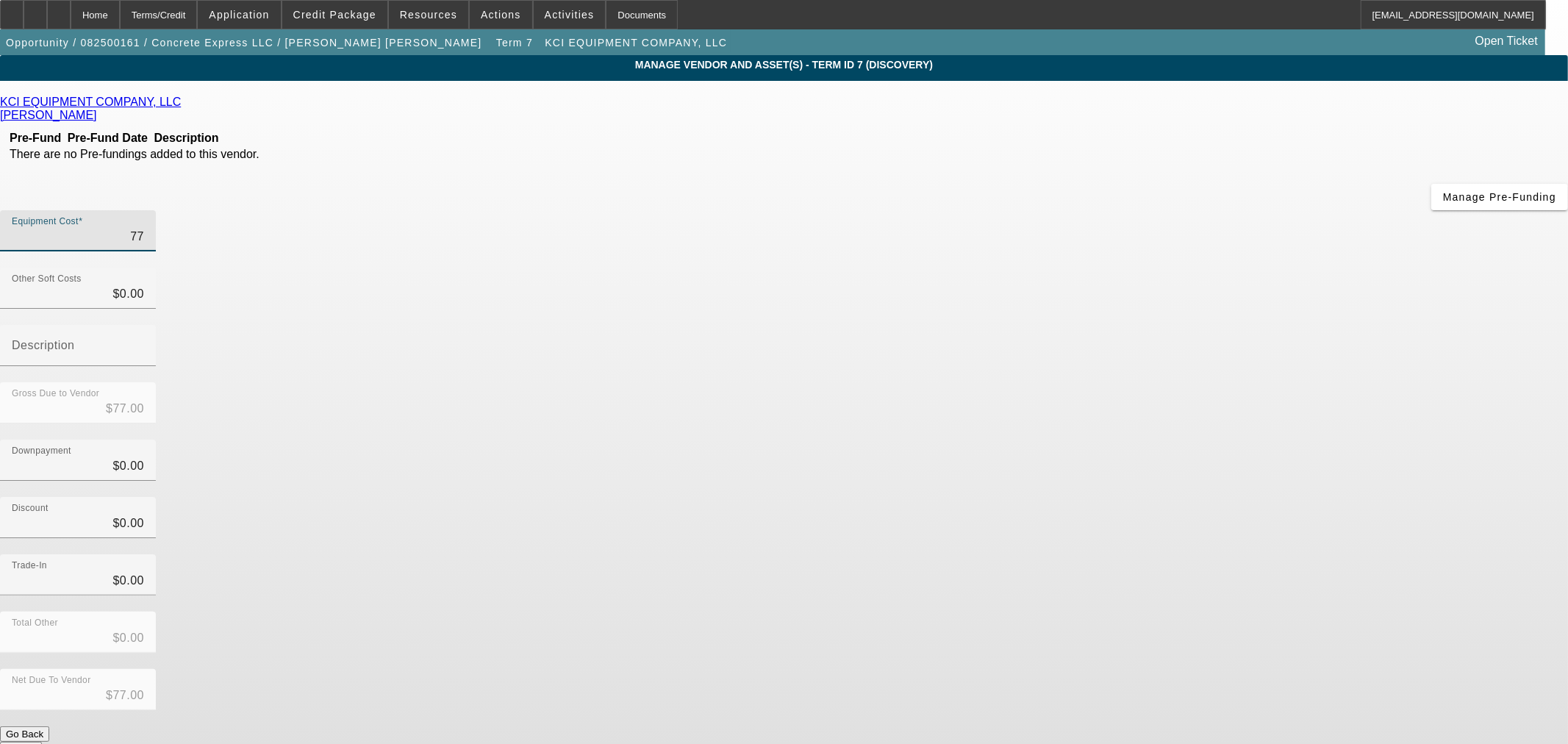
type input "$770.00"
type input "7700"
type input "$7,700.00"
type input "77000"
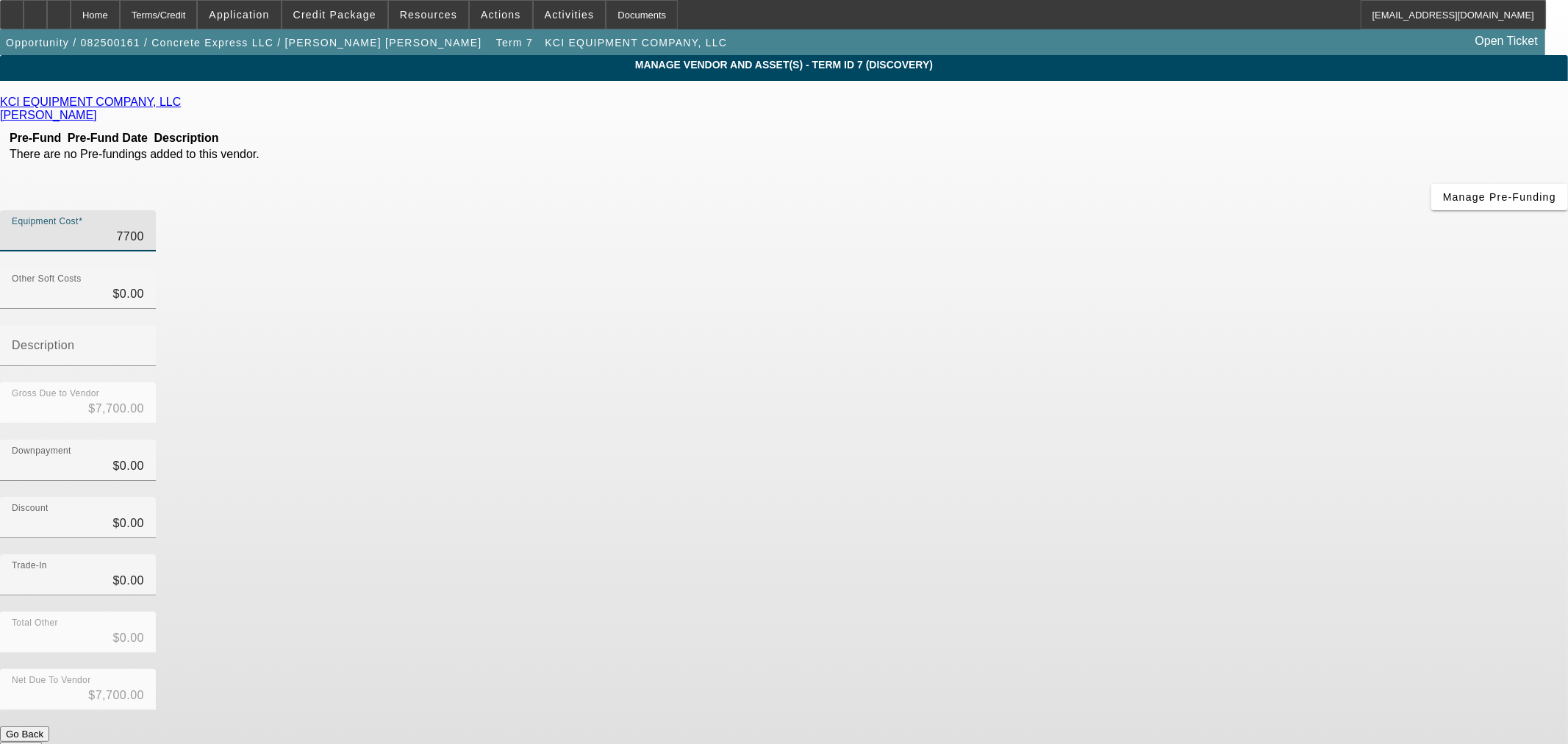
type input "$77,000.00"
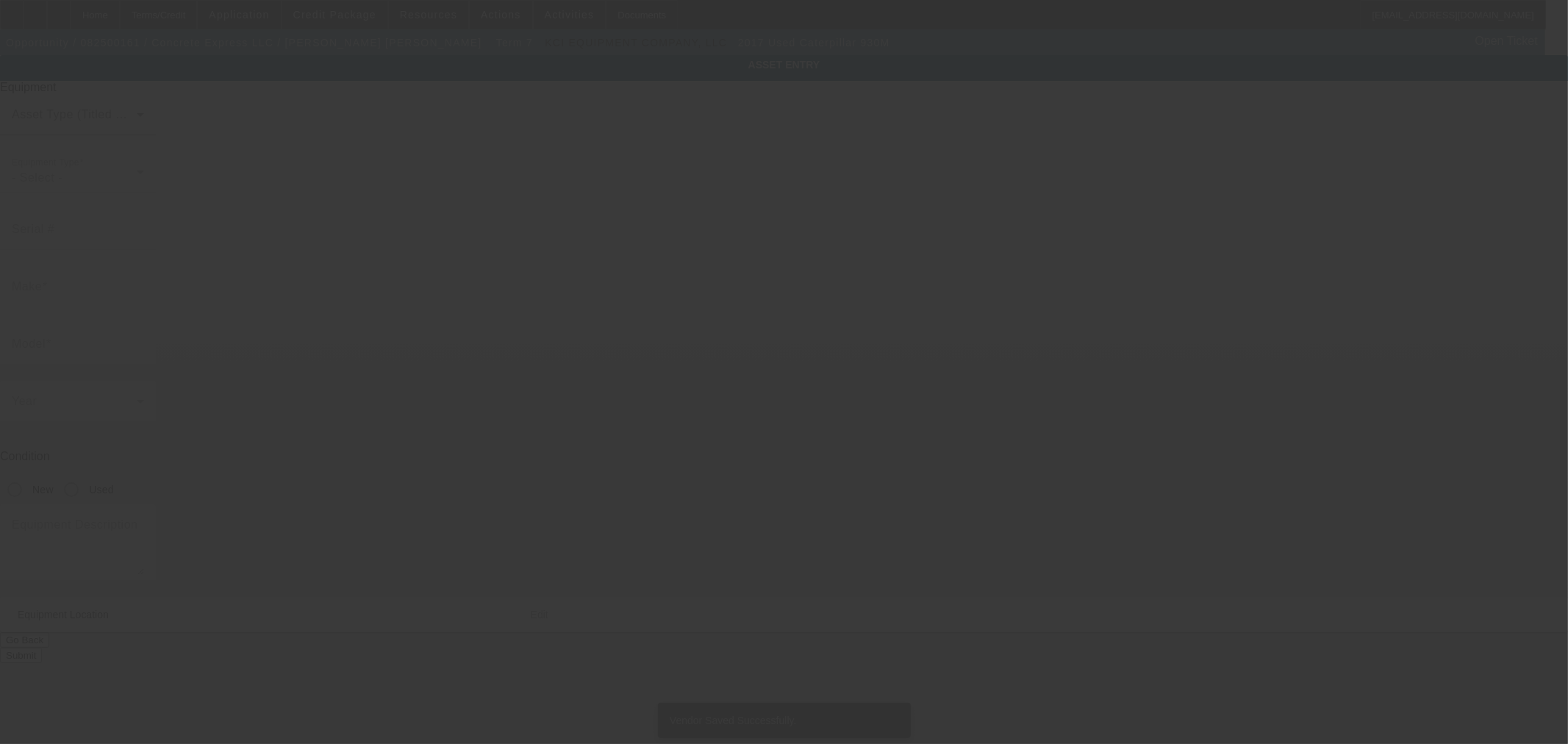
type input "KTG03392"
type input "Caterpillar"
type input "930M"
radio input "true"
type textarea "BUCKET-GP, 3.8 YD3, FUS HYD,3V,COUPLER READY,STD LIFT LANE 3 ORDER Online Owner…"
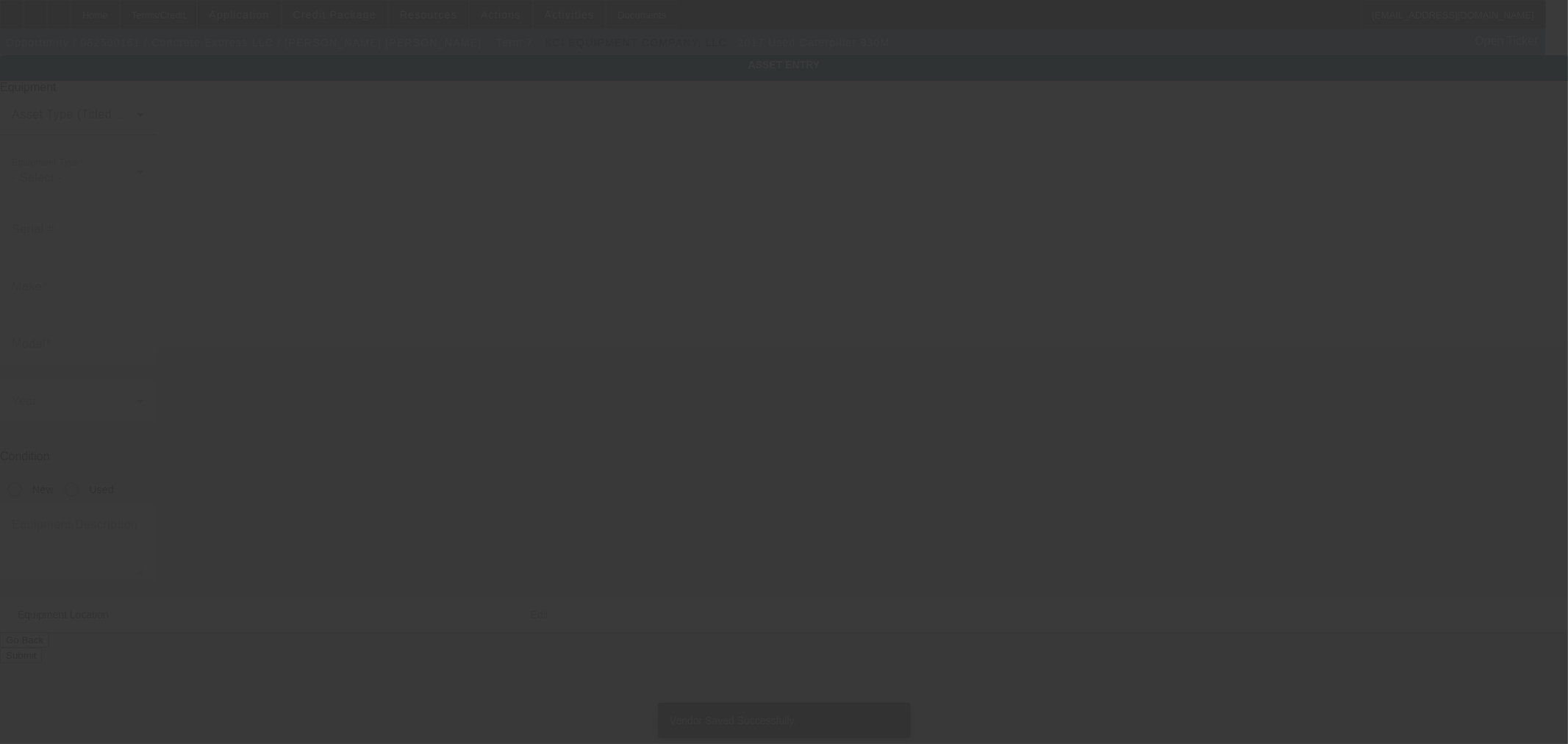
type input "294 S Walnut St"
type input "Canby"
type input "97013"
type input "Clackamas"
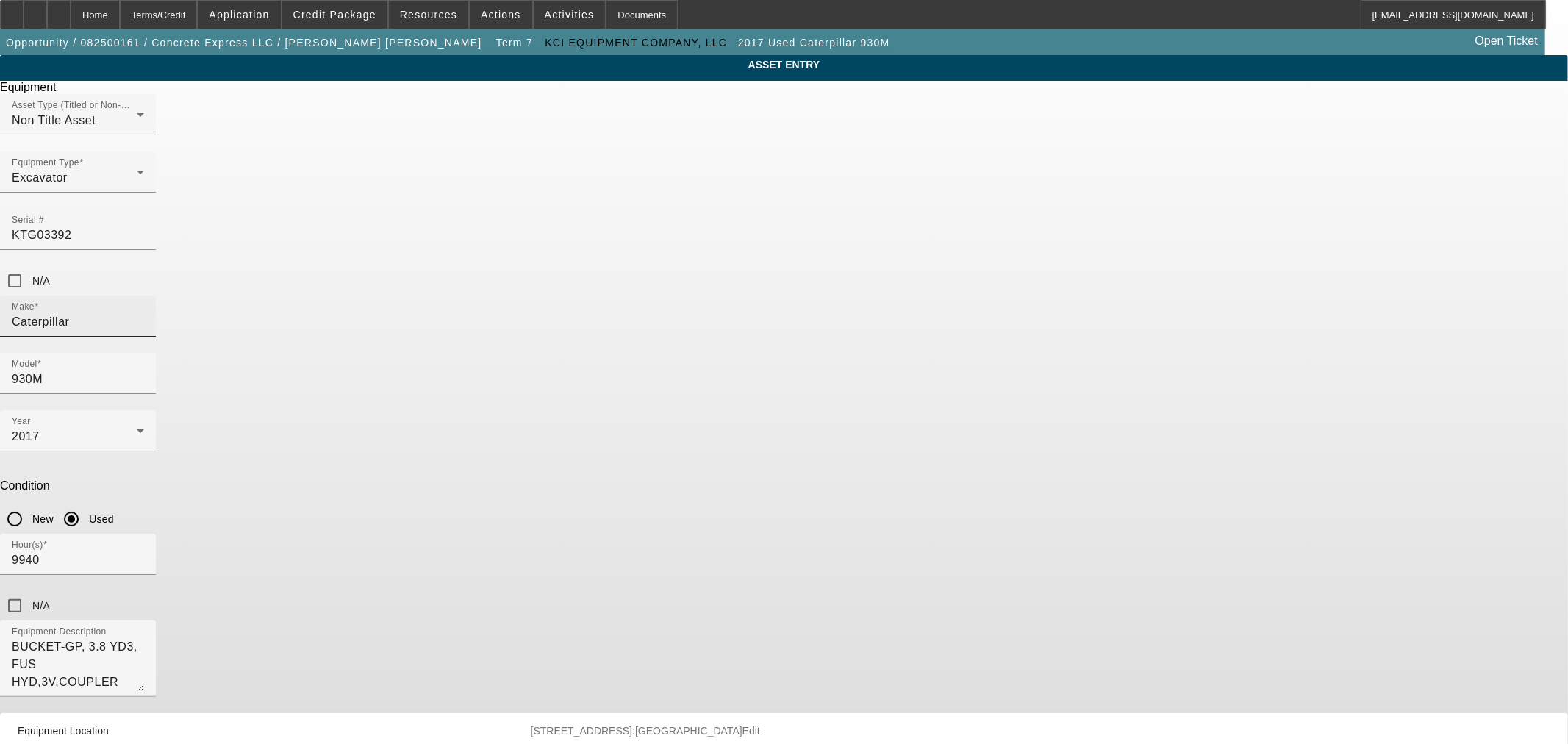
click at [144, 313] on input "Caterpillar" at bounding box center [77, 322] width 132 height 18
type input "Komatsu"
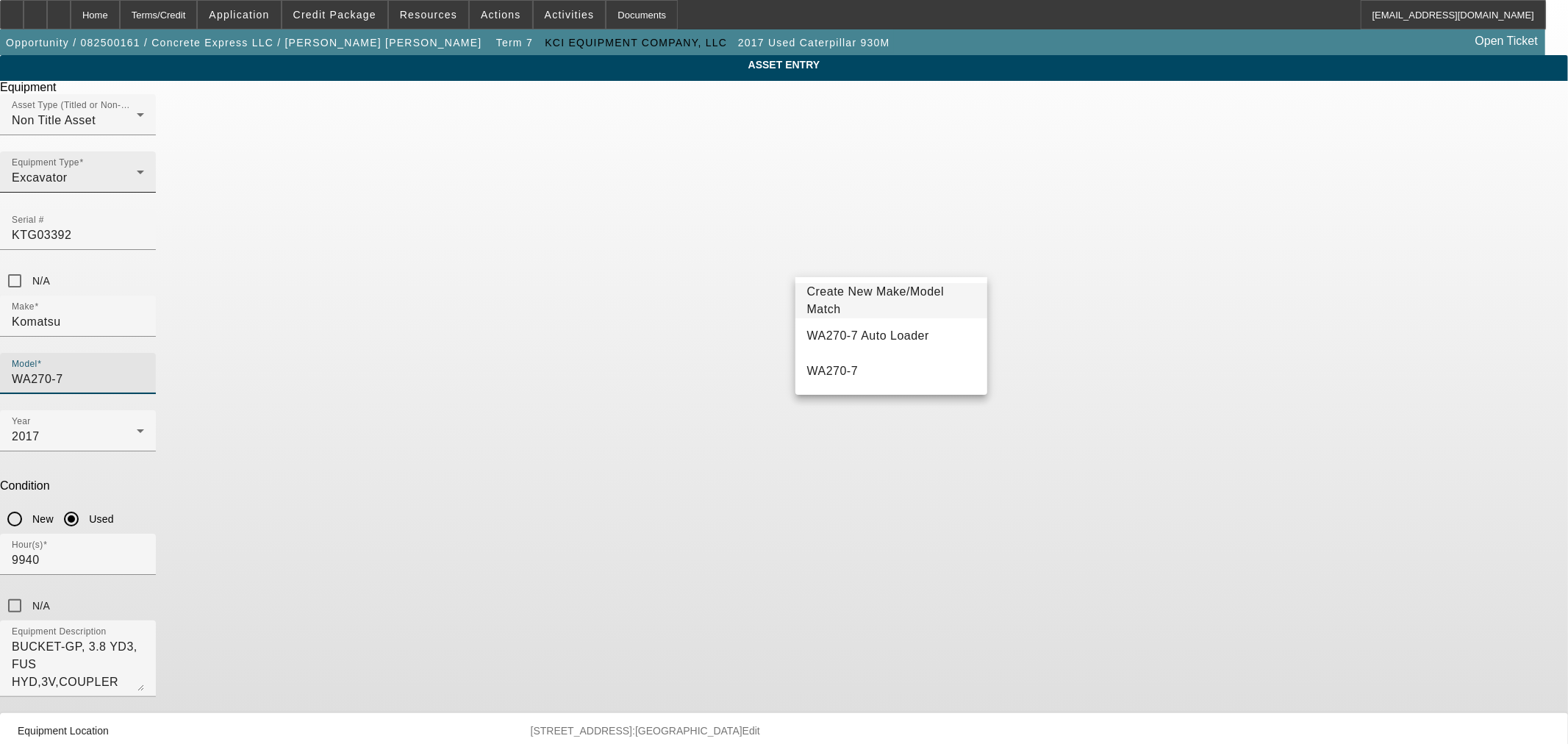
type input "WA270-7"
click at [136, 187] on div "Excavator" at bounding box center [74, 178] width 125 height 18
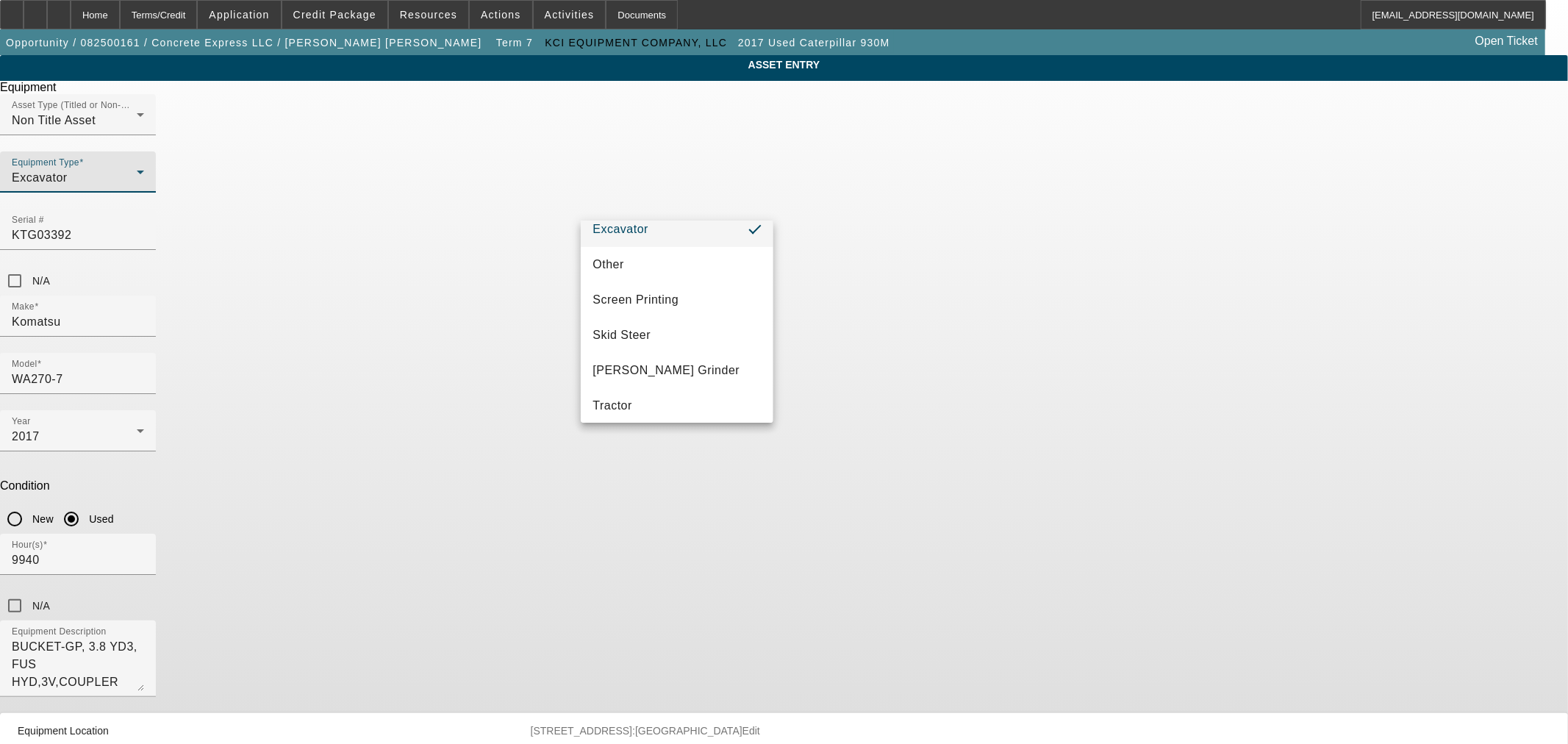
scroll to position [409, 0]
click at [676, 394] on mat-option "Wheel Loader" at bounding box center [676, 399] width 192 height 35
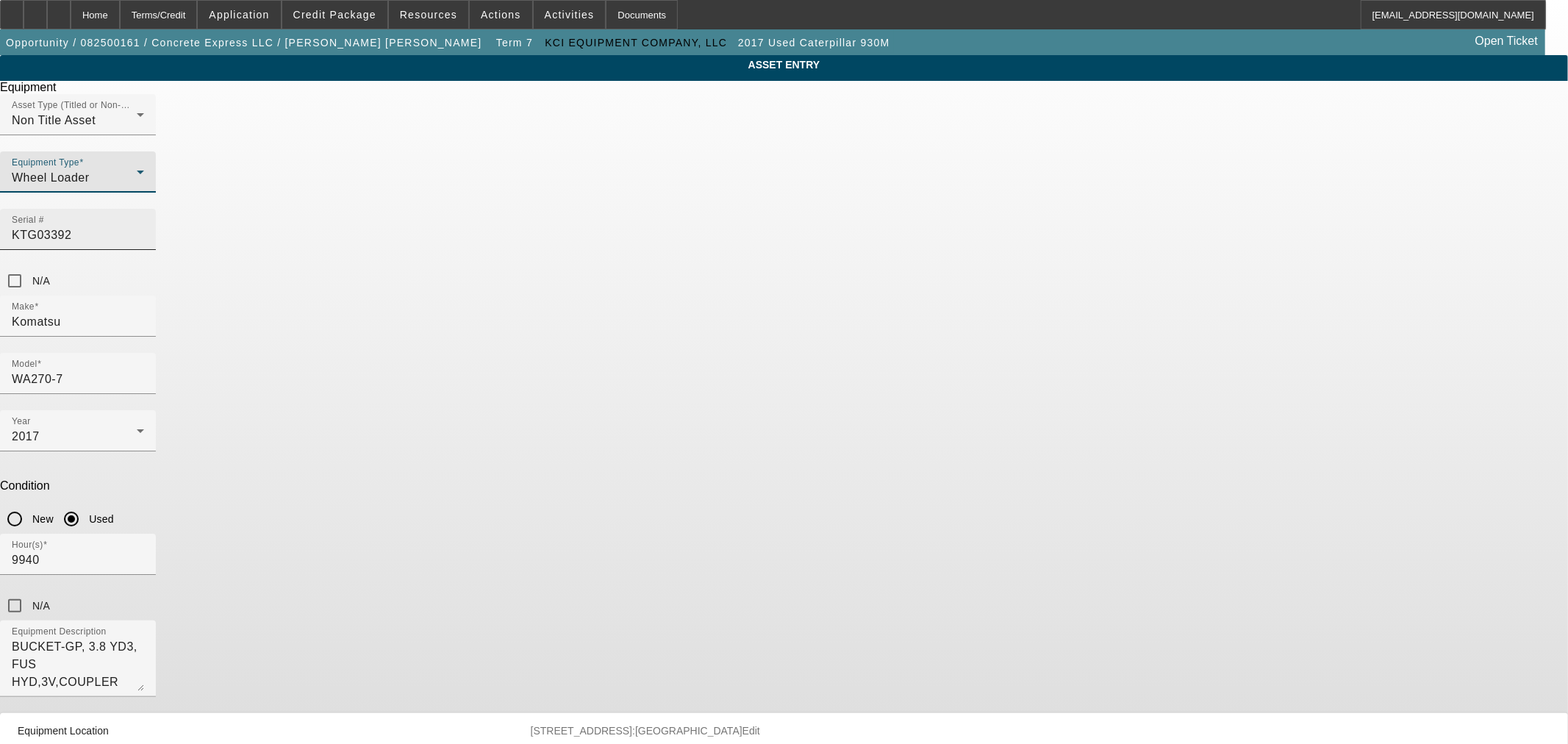
click at [144, 226] on input "KTG03392" at bounding box center [77, 235] width 132 height 18
paste input "MTWA122P01080418"
type input "KMTWA122P01080418"
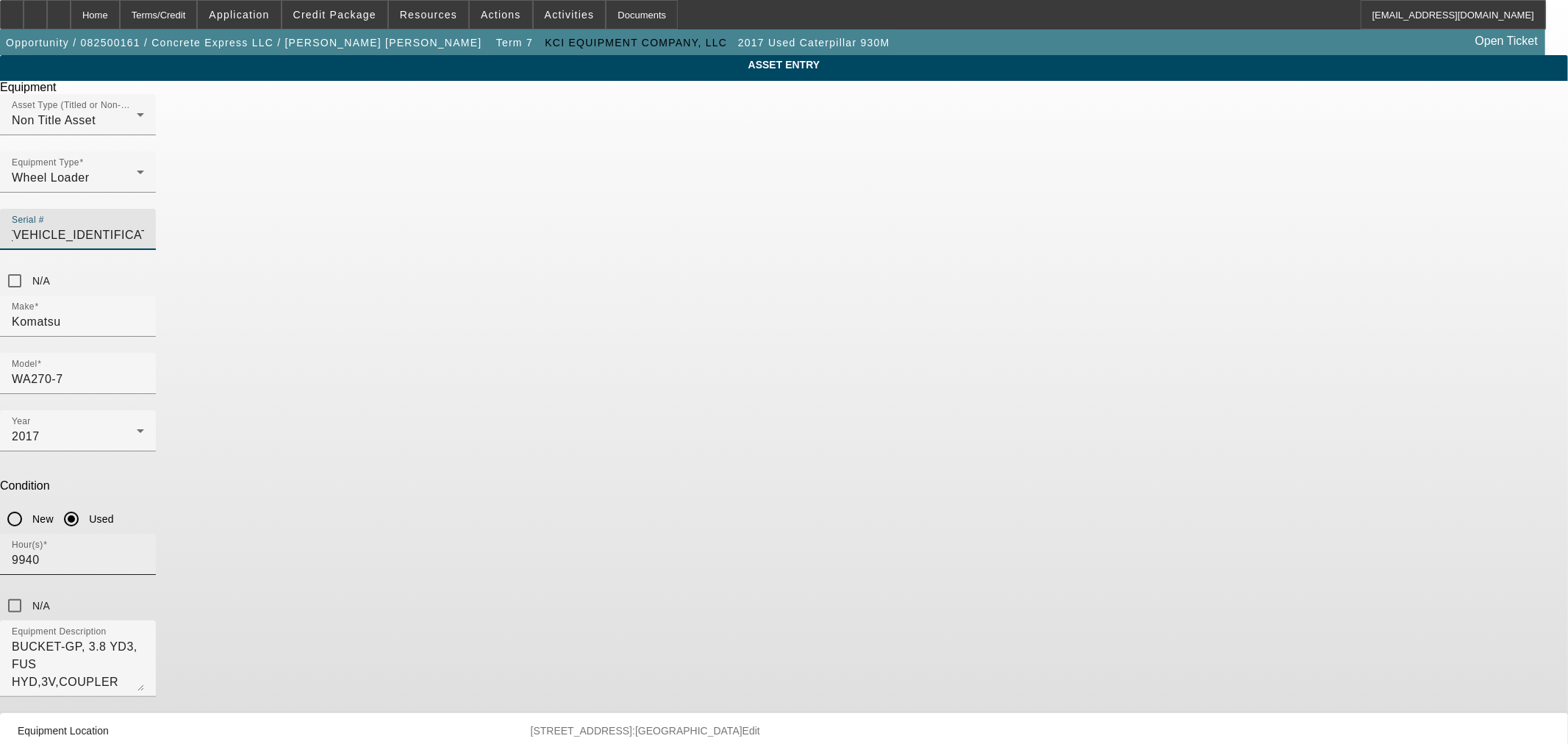
click at [144, 551] on input "9940" at bounding box center [77, 560] width 132 height 18
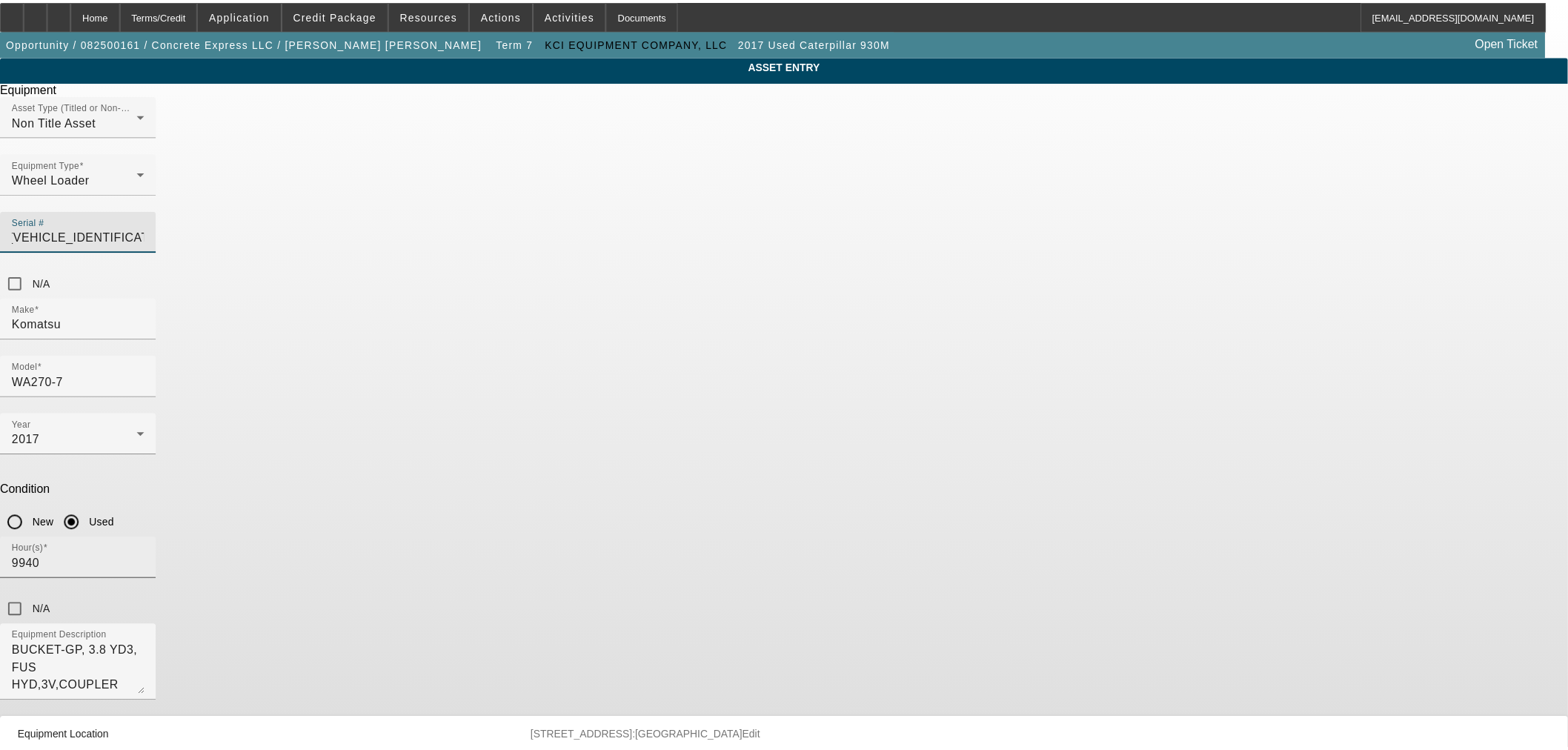
scroll to position [0, 0]
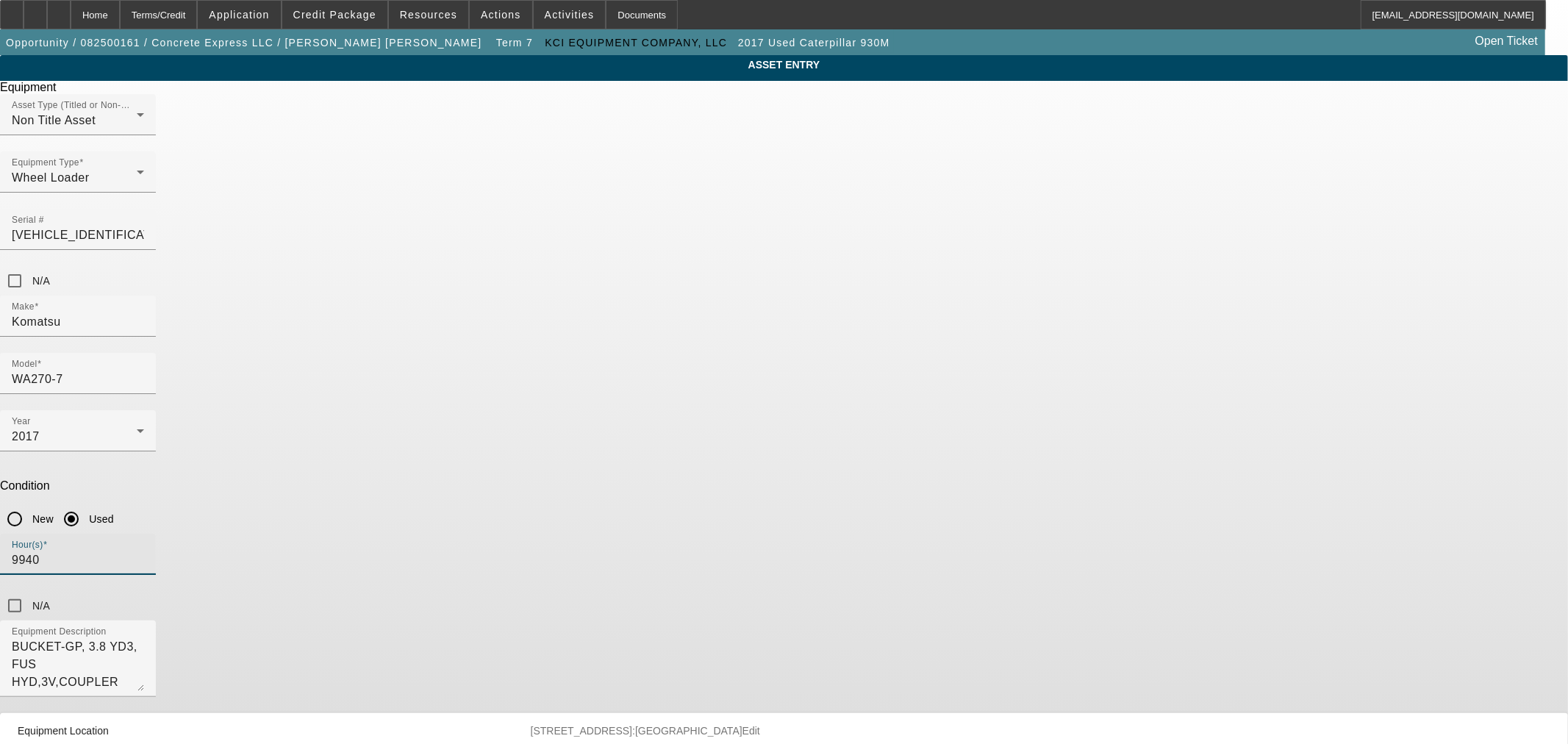
click at [144, 551] on input "9940" at bounding box center [77, 560] width 132 height 18
type input "4730"
click at [144, 638] on textarea "BUCKET-GP, 3.8 YD3, FUS HYD,3V,COUPLER READY,STD LIFT LANE 3 ORDER Online Owner…" at bounding box center [77, 664] width 132 height 53
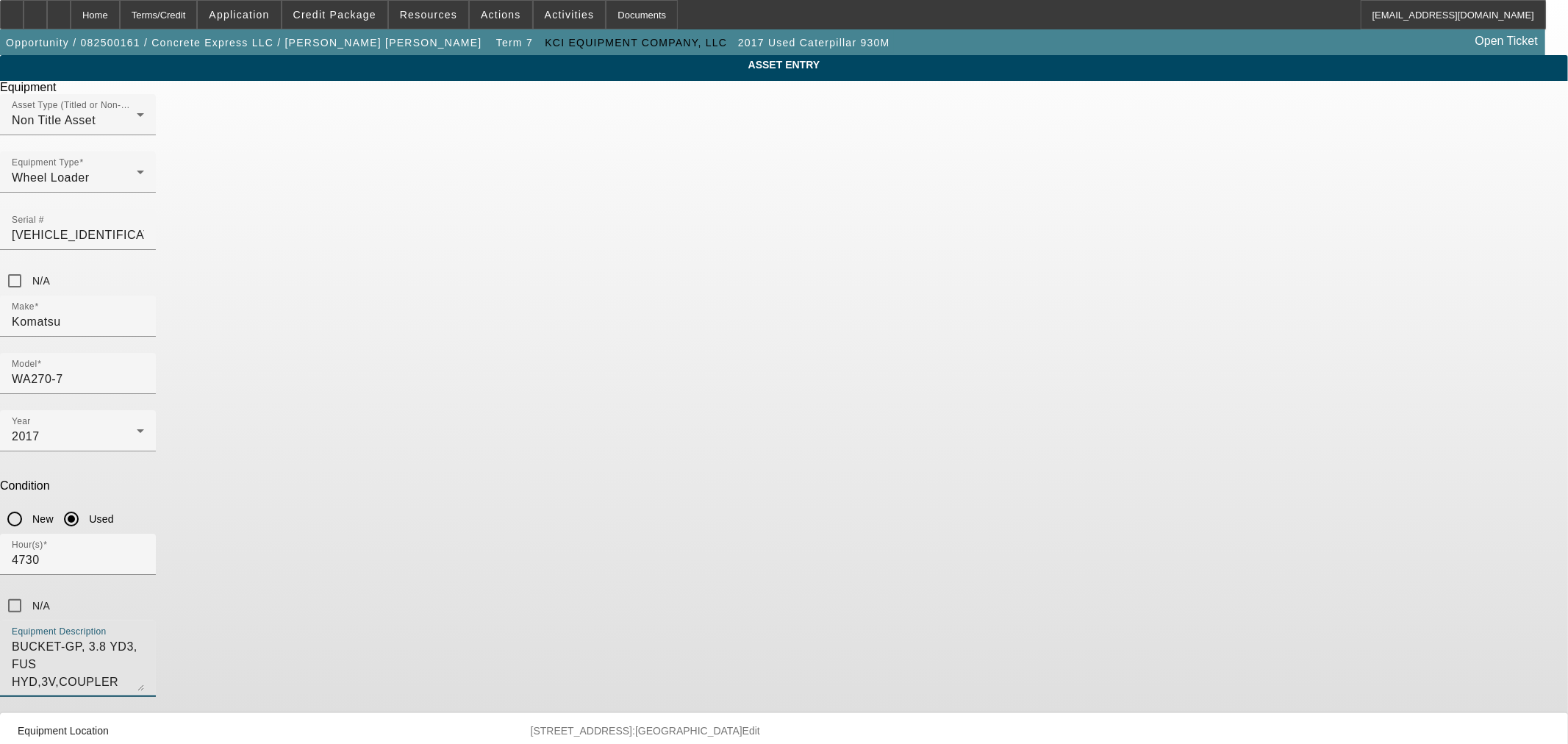
click at [144, 638] on textarea "BUCKET-GP, 3.8 YD3, FUS HYD,3V,COUPLER READY,STD LIFT LANE 3 ORDER Online Owner…" at bounding box center [77, 664] width 132 height 53
paste textarea "2014 Komatsu WA270-7 Wheel Loader, Hydraulic quick coupler, Bucket, no forks, g…"
type textarea "2014 Komatsu WA270-7 Wheel Loader, Hydraulic quick coupler, Bucket, no forks, g…"
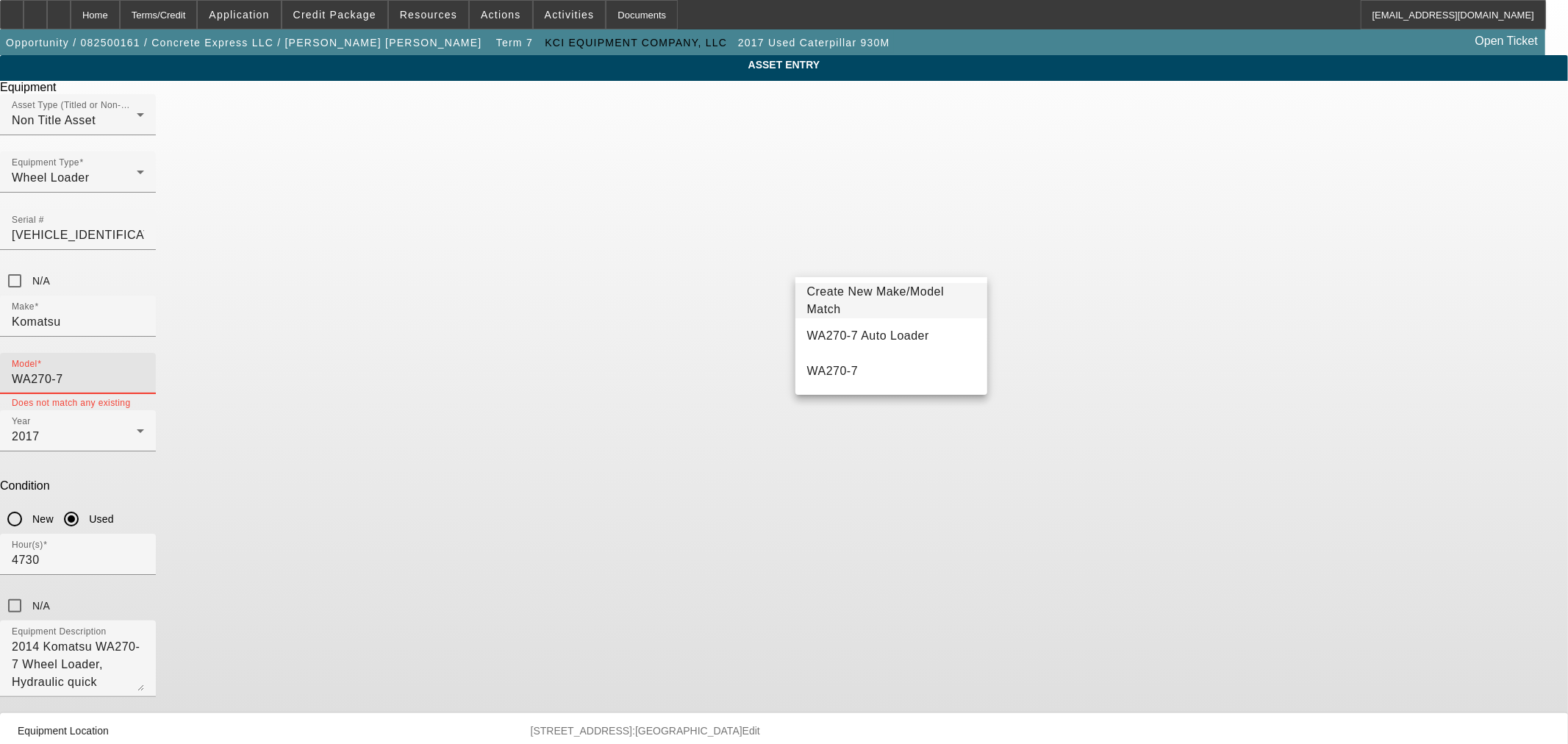
click at [144, 370] on input "WA270-7" at bounding box center [77, 379] width 132 height 18
click at [862, 373] on mat-option "WA270-7" at bounding box center [891, 371] width 192 height 35
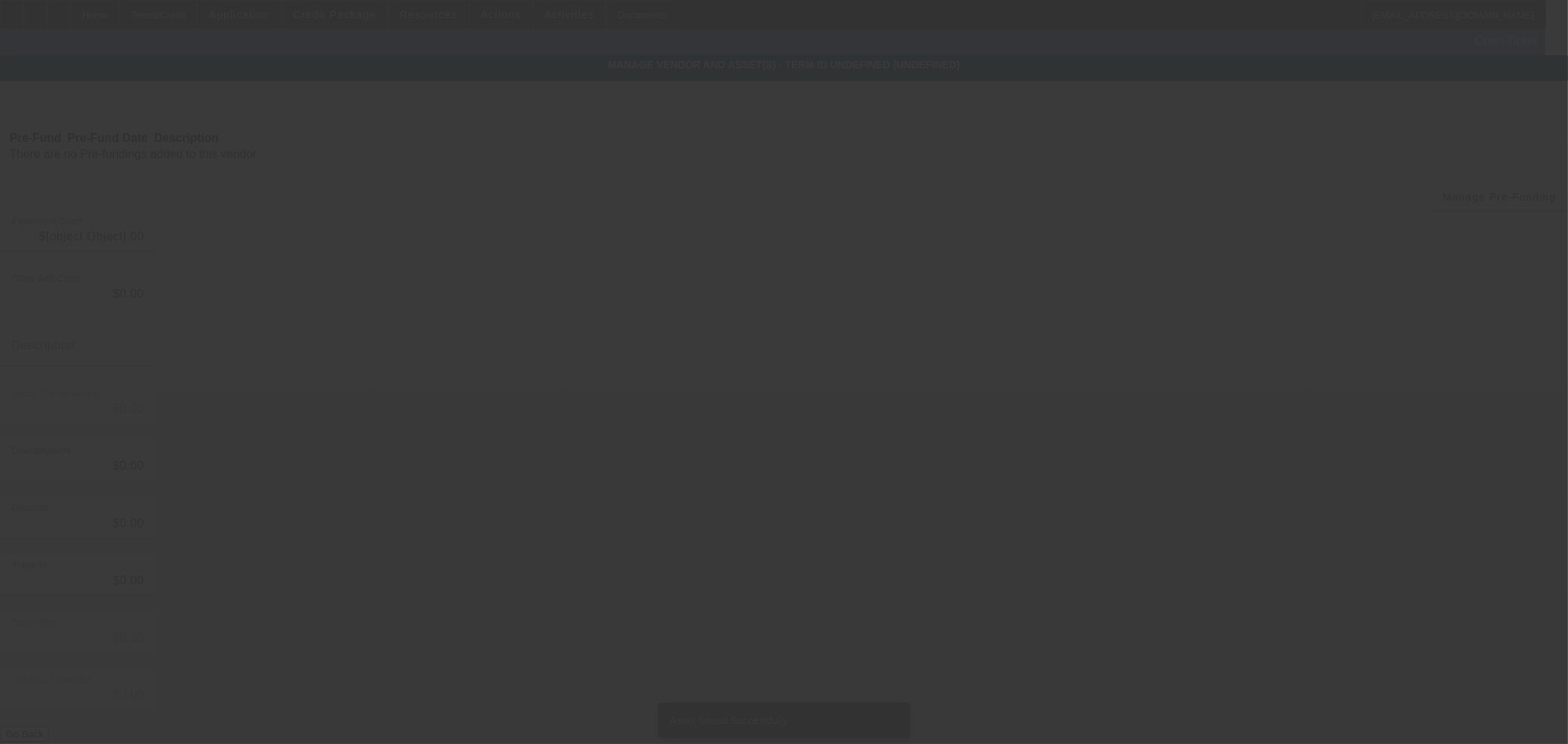
type input "$77,000.00"
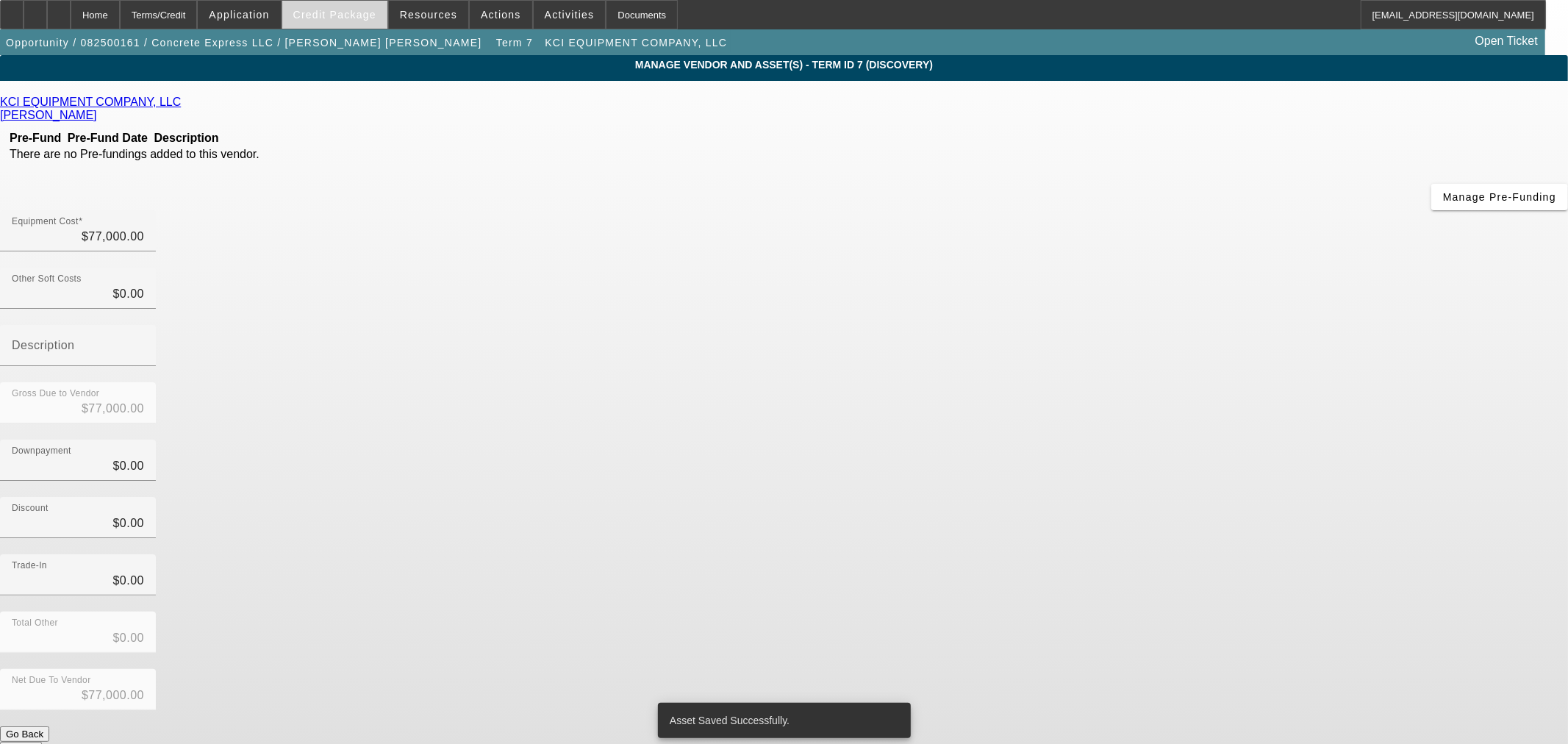
click at [364, 15] on span "Credit Package" at bounding box center [334, 15] width 83 height 11
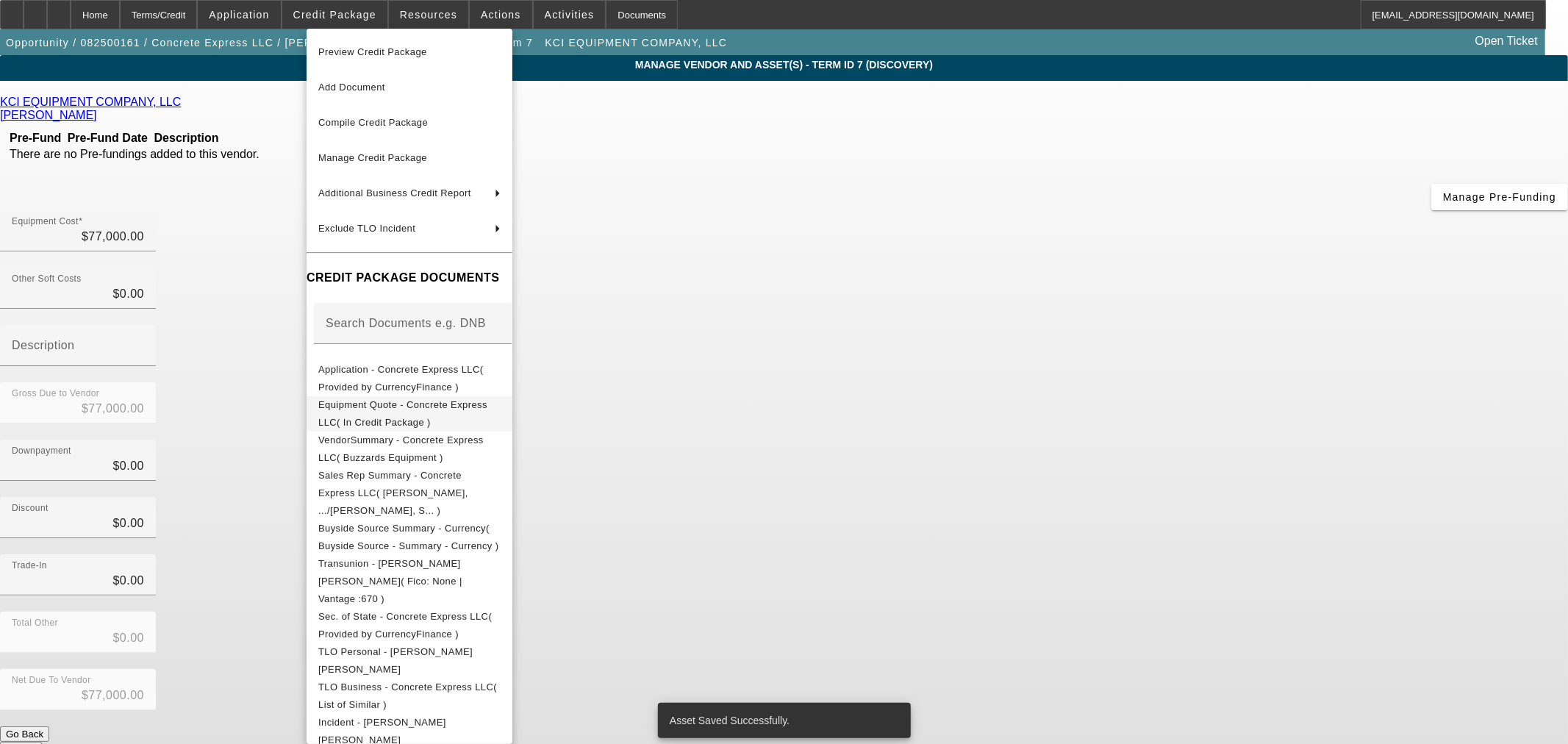
click at [478, 409] on span "Equipment Quote - Concrete Express LLC( In Credit Package )" at bounding box center [403, 412] width 169 height 28
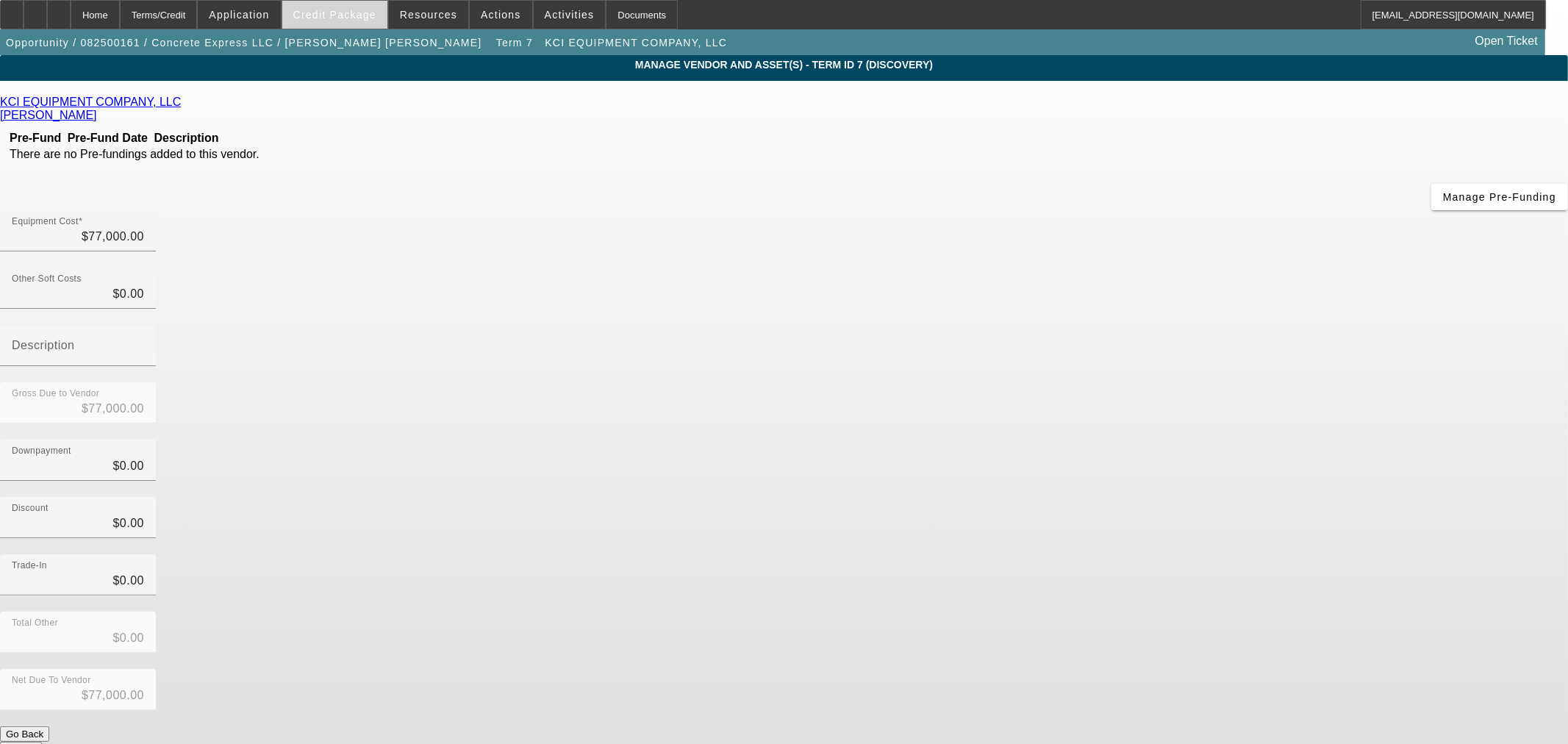
click at [351, 17] on span "Credit Package" at bounding box center [334, 15] width 83 height 11
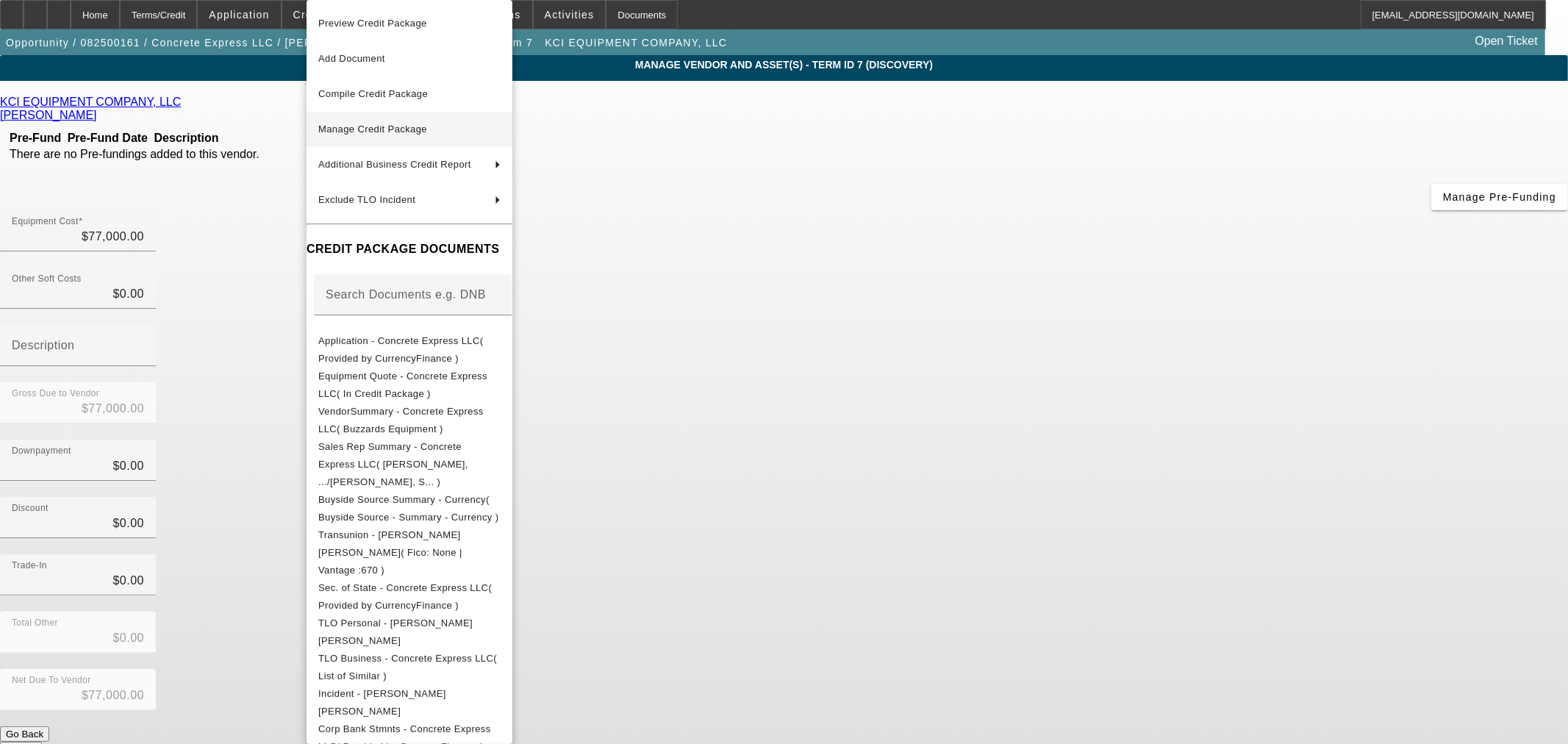
click at [386, 133] on span "Manage Credit Package" at bounding box center [373, 129] width 109 height 11
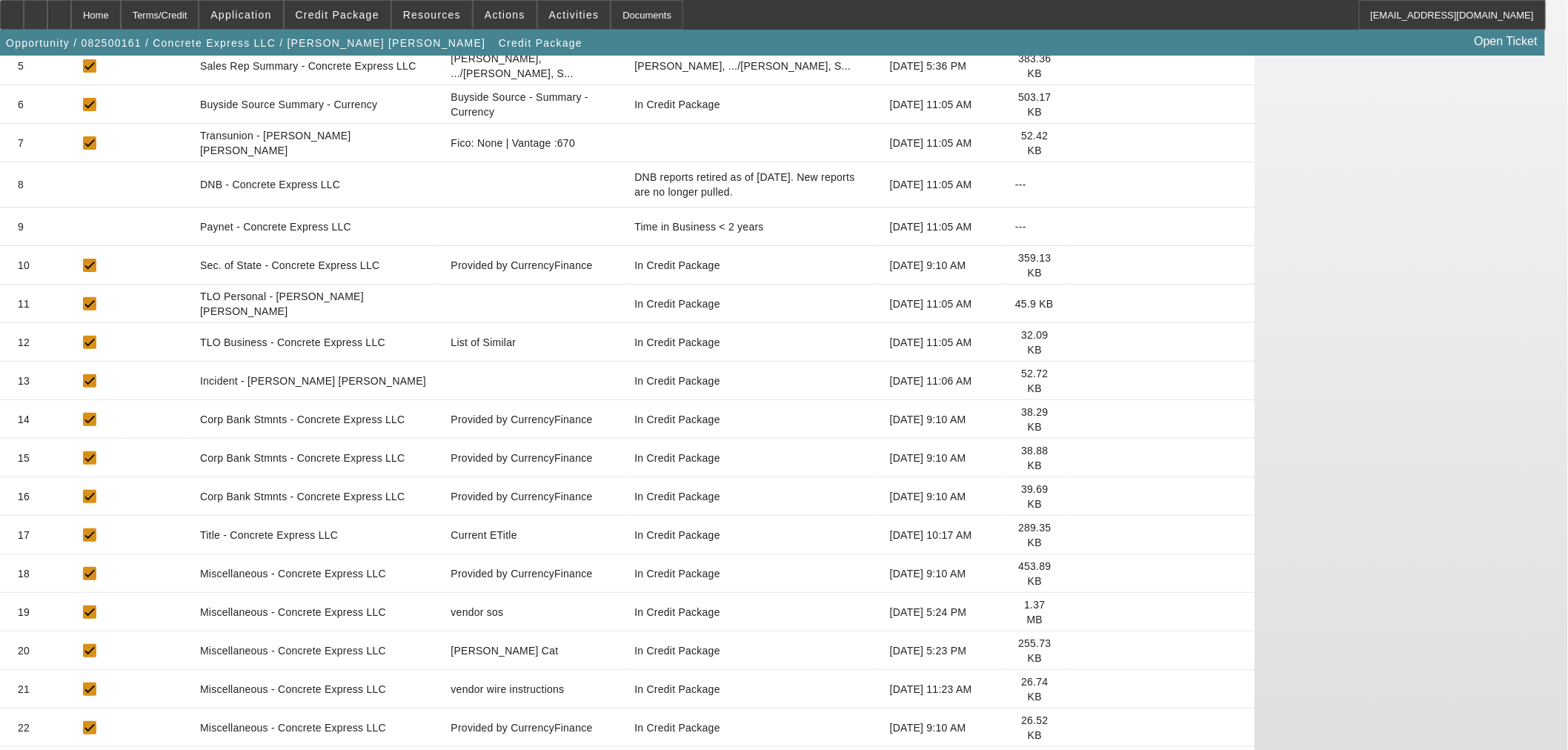
scroll to position [473, 0]
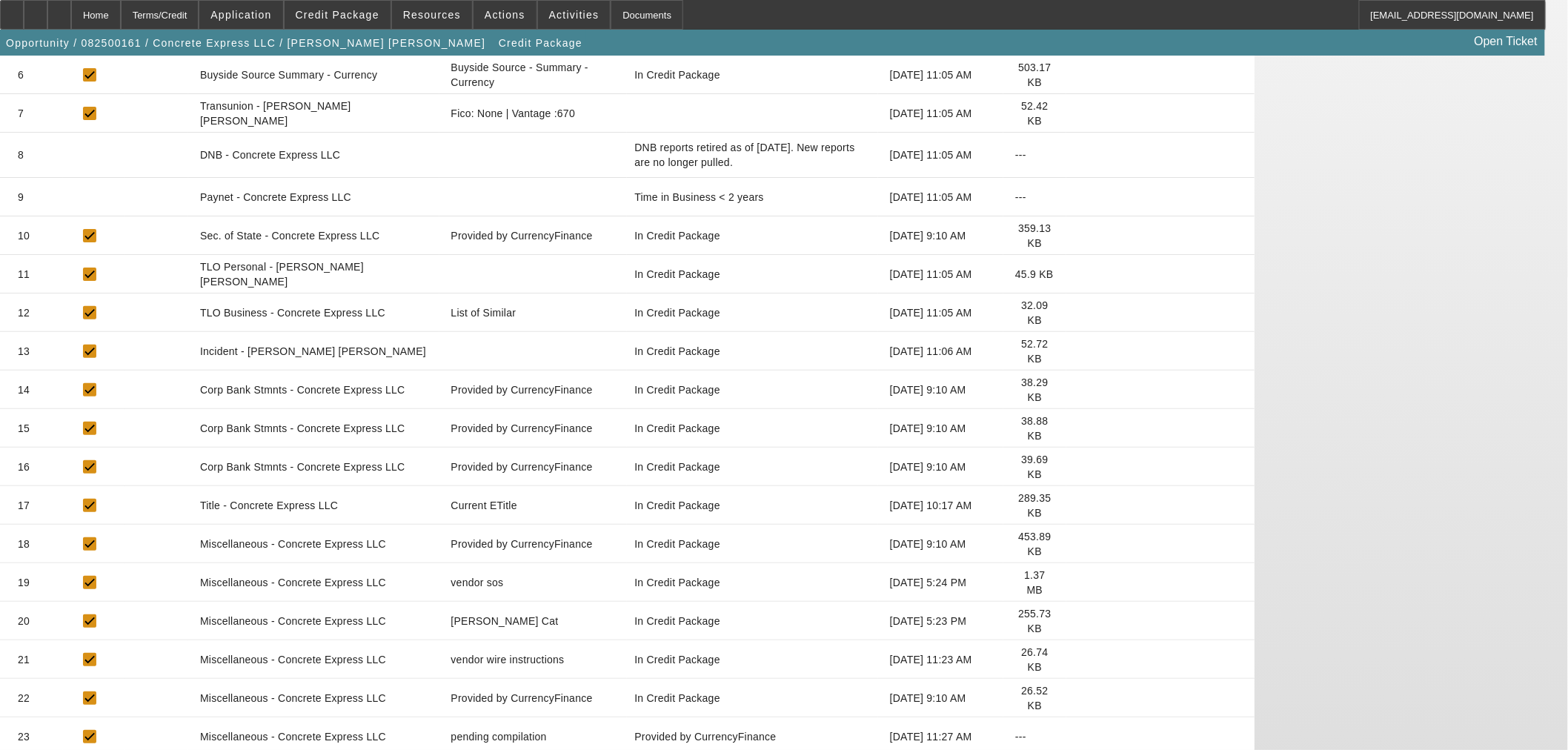
click at [1079, 659] on icon at bounding box center [1079, 659] width 0 height 0
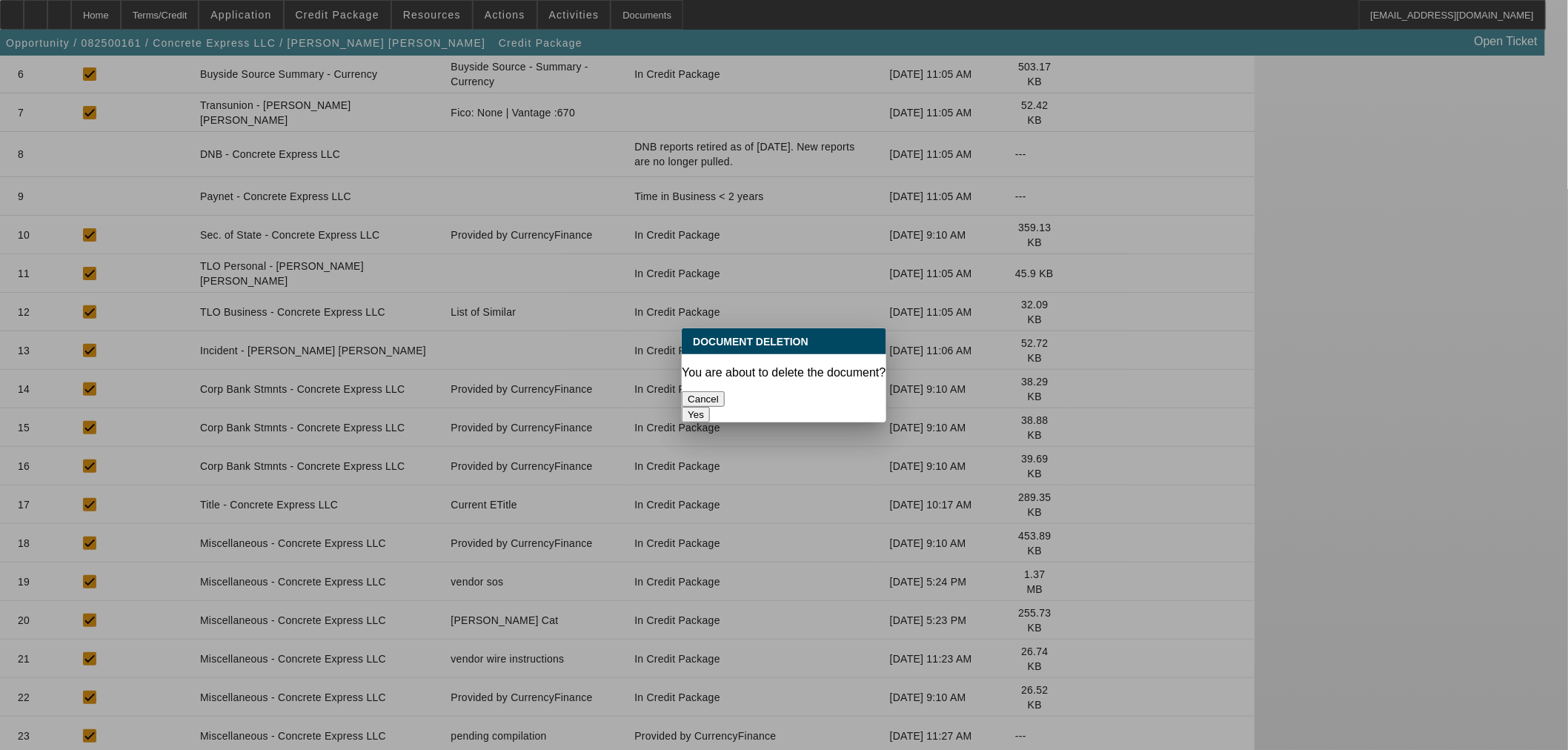
drag, startPoint x: 817, startPoint y: 389, endPoint x: 828, endPoint y: 397, distance: 13.6
click at [710, 406] on button "Yes" at bounding box center [696, 414] width 28 height 16
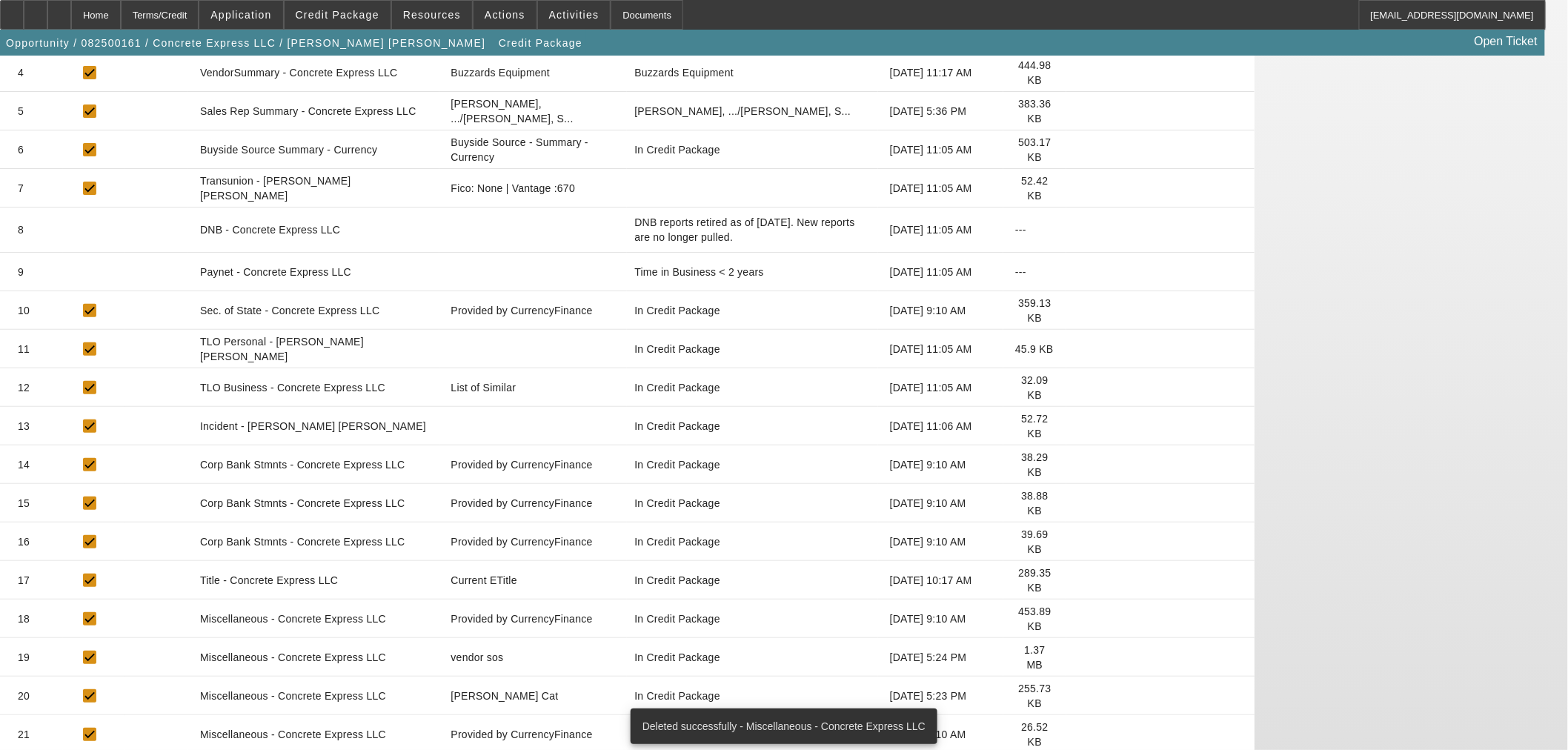
scroll to position [434, 0]
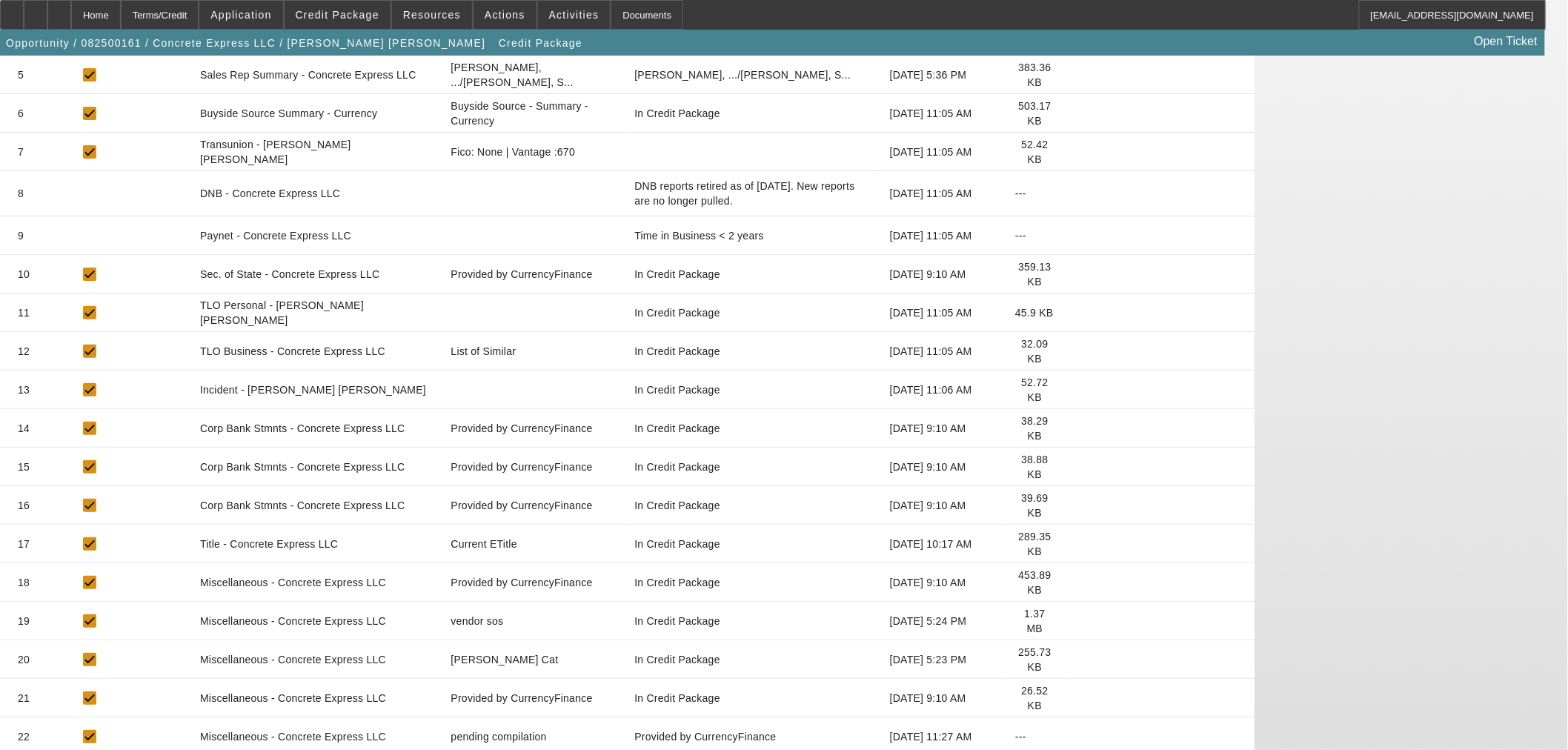
click at [1079, 659] on icon at bounding box center [1079, 659] width 0 height 0
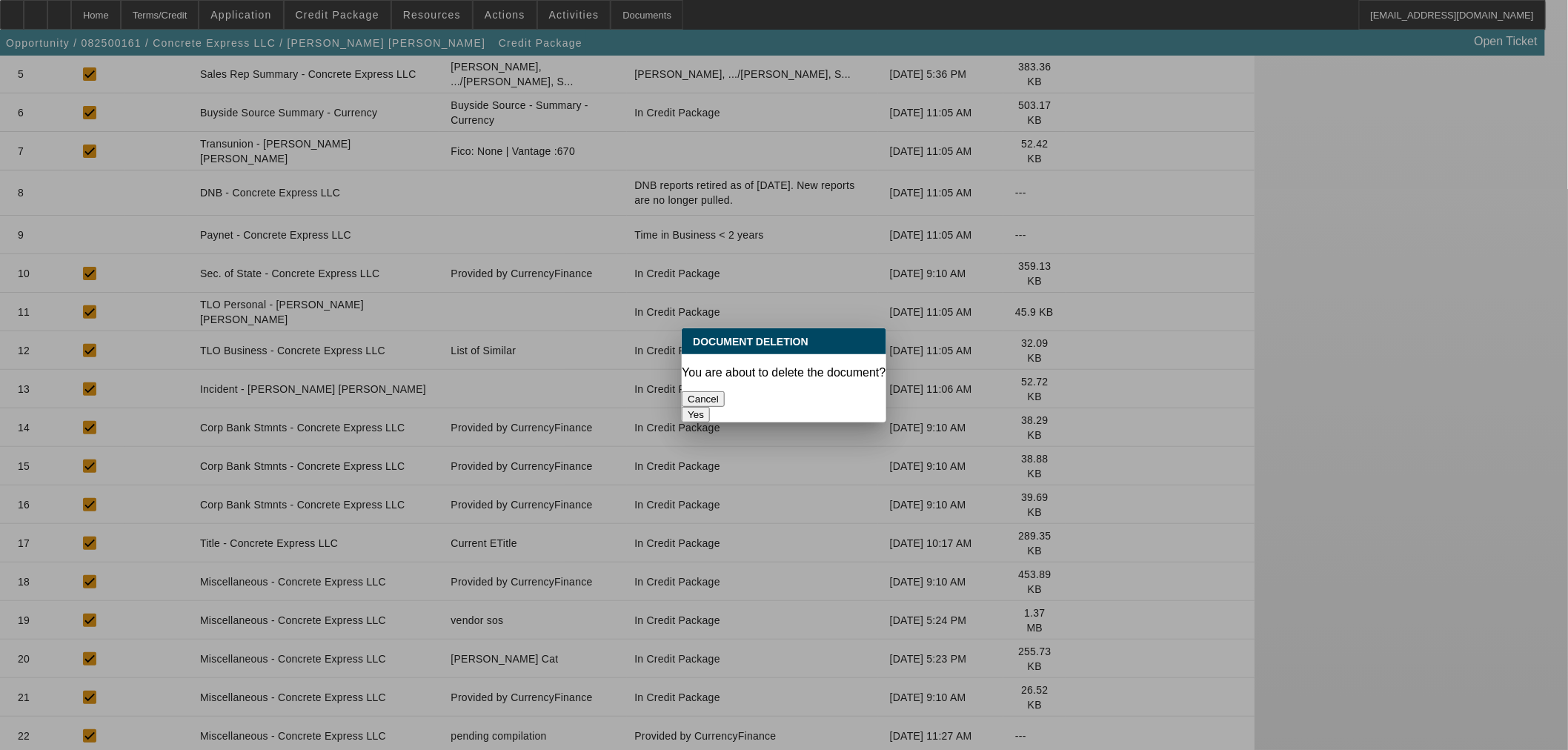
drag, startPoint x: 820, startPoint y: 389, endPoint x: 836, endPoint y: 394, distance: 16.8
click at [710, 406] on button "Yes" at bounding box center [696, 414] width 28 height 16
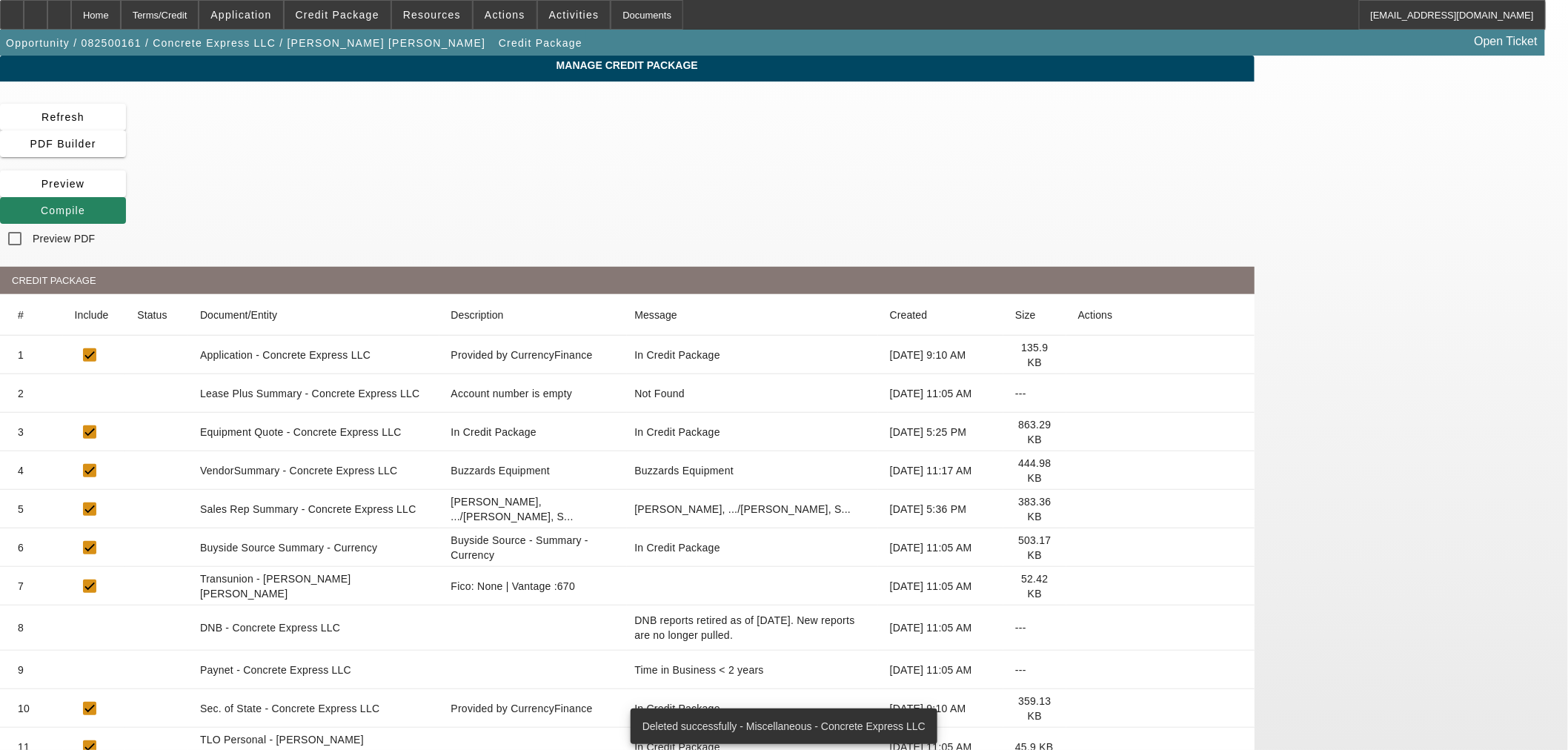
scroll to position [396, 0]
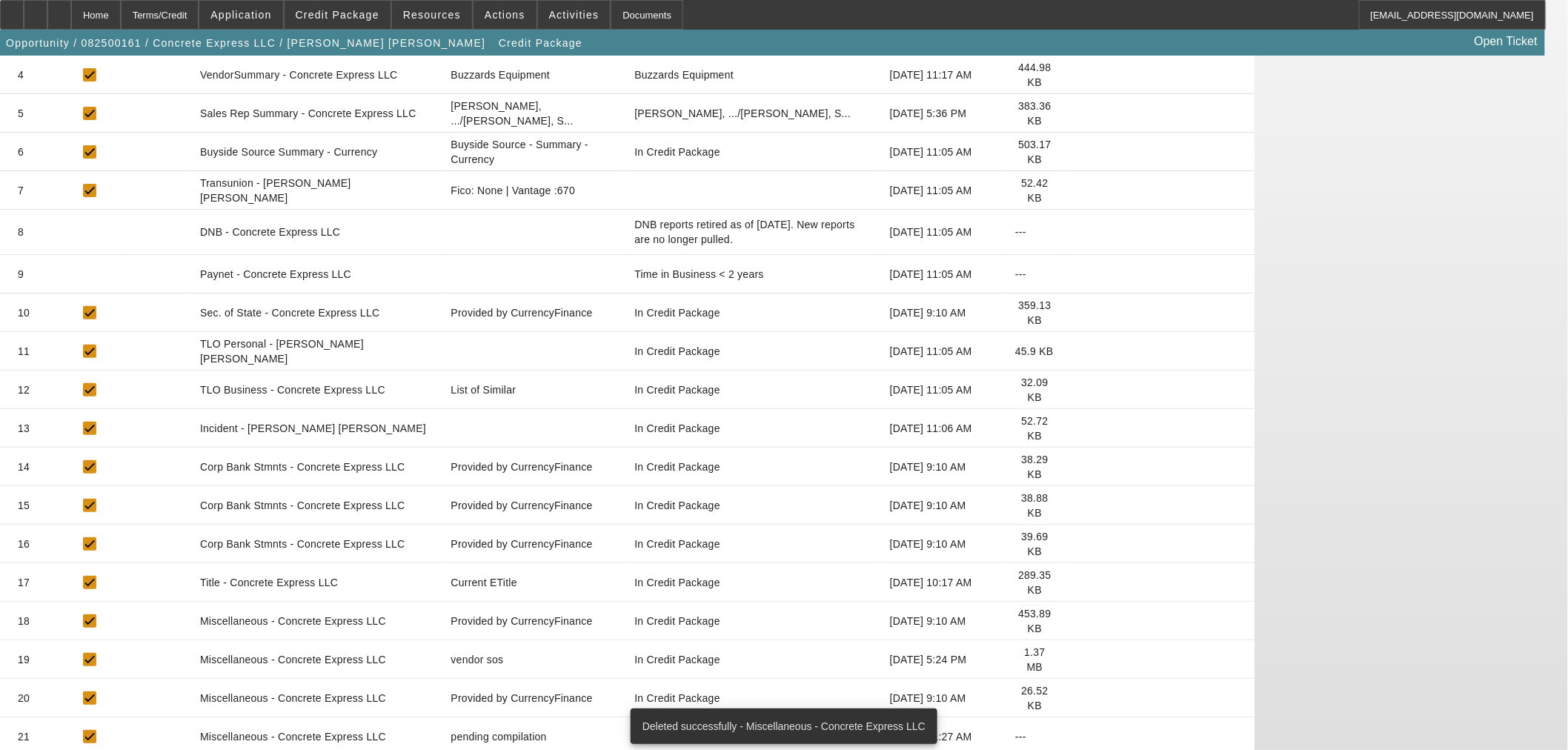
click at [1079, 659] on icon at bounding box center [1079, 659] width 0 height 0
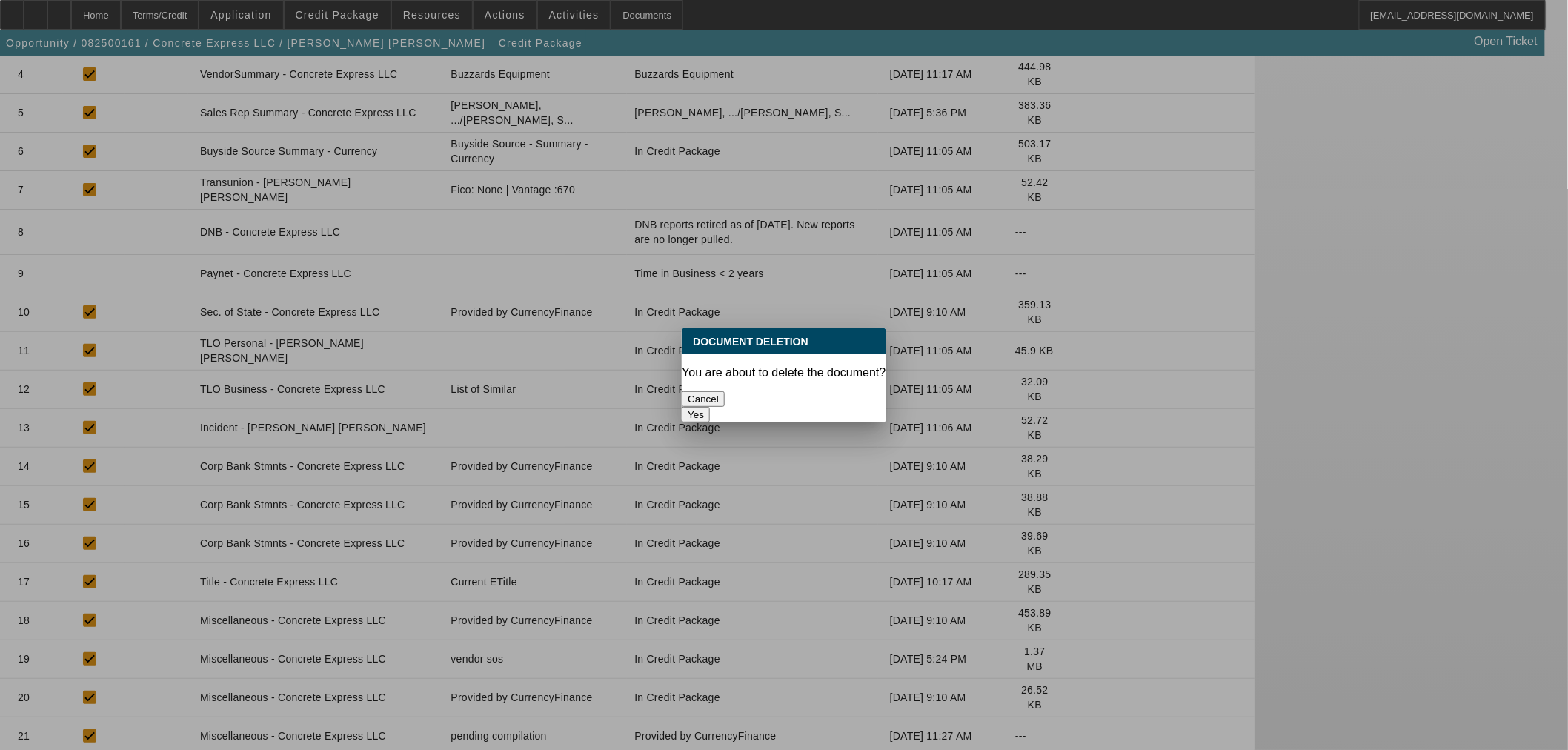
scroll to position [0, 0]
click at [710, 406] on button "Yes" at bounding box center [696, 414] width 28 height 16
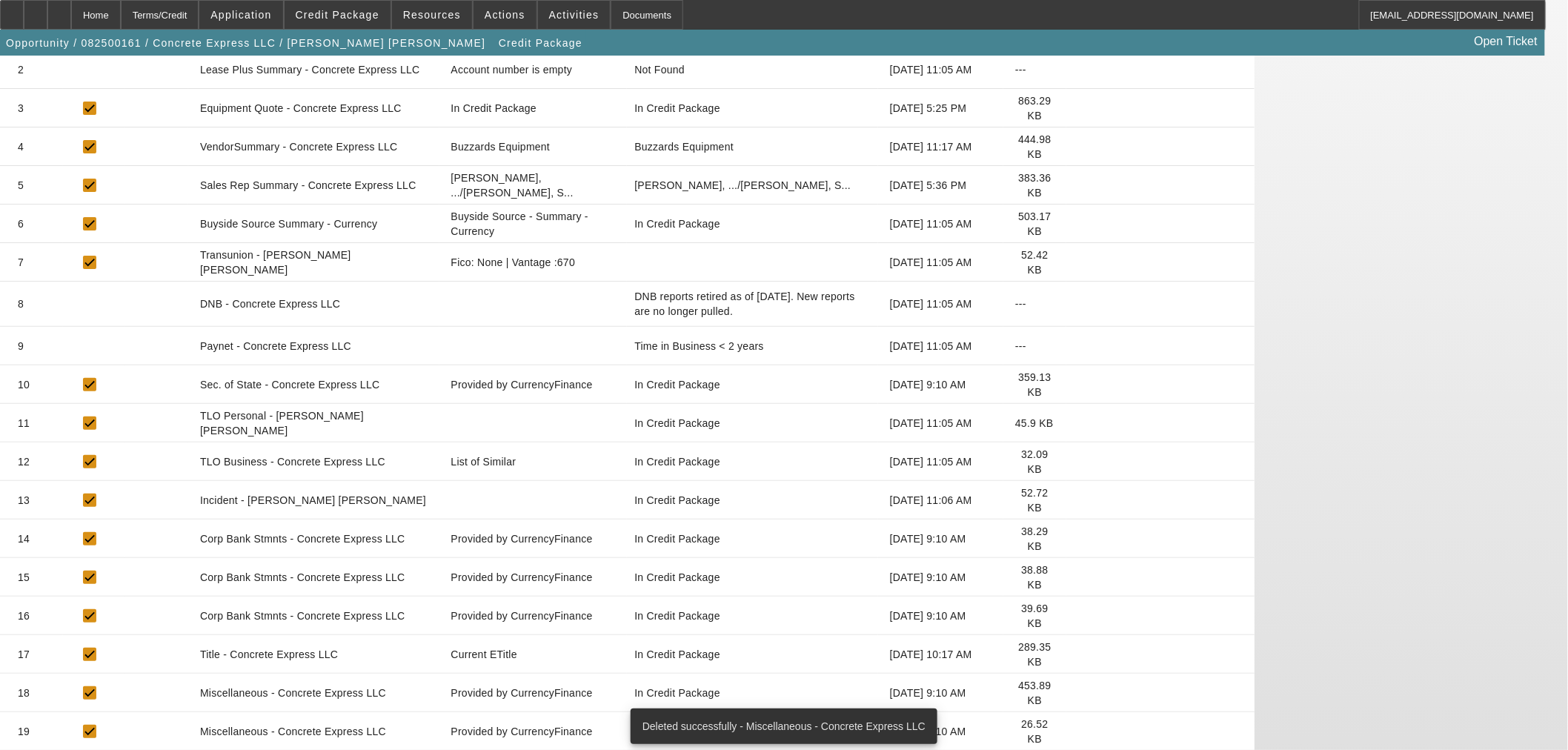
scroll to position [357, 0]
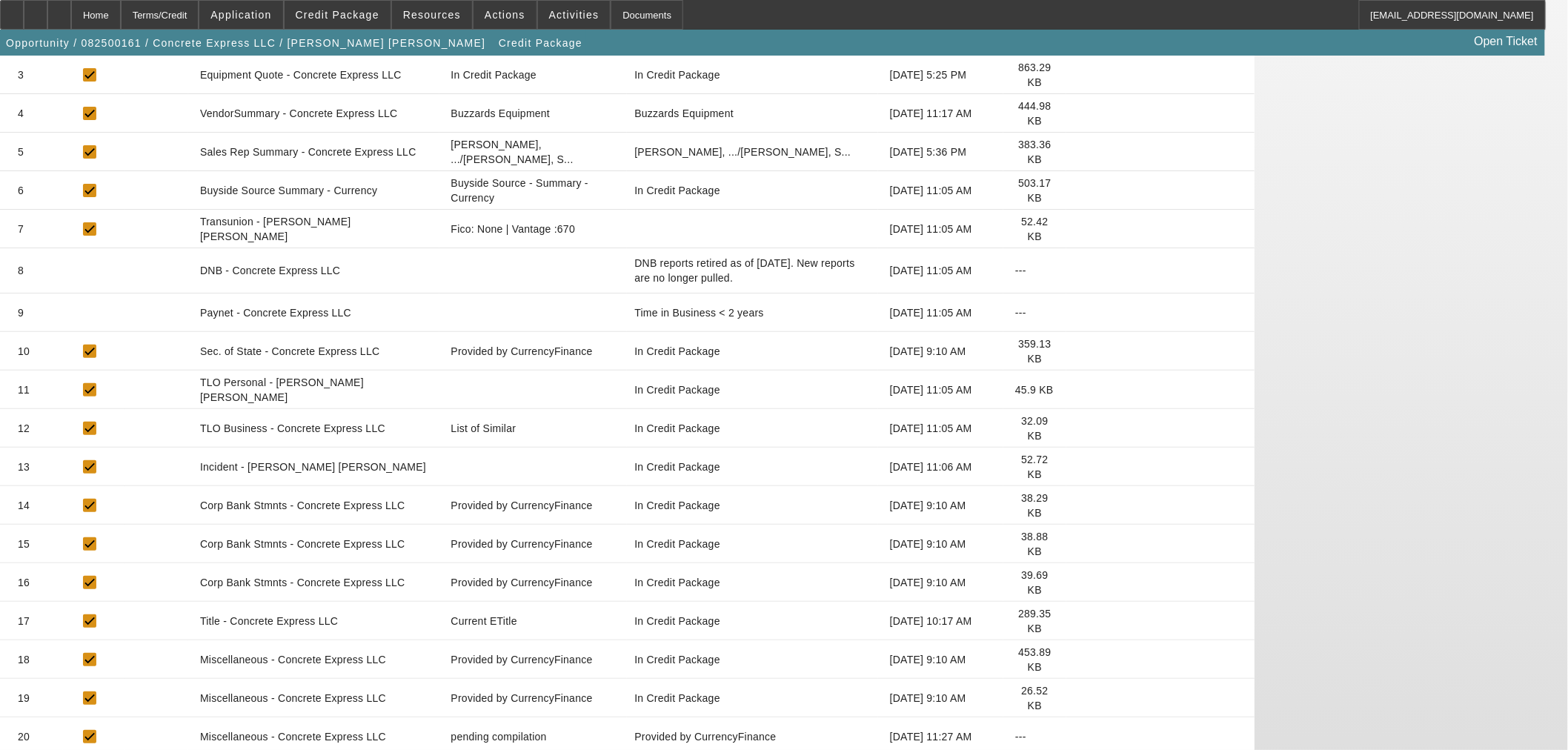
click at [1079, 621] on icon at bounding box center [1079, 621] width 0 height 0
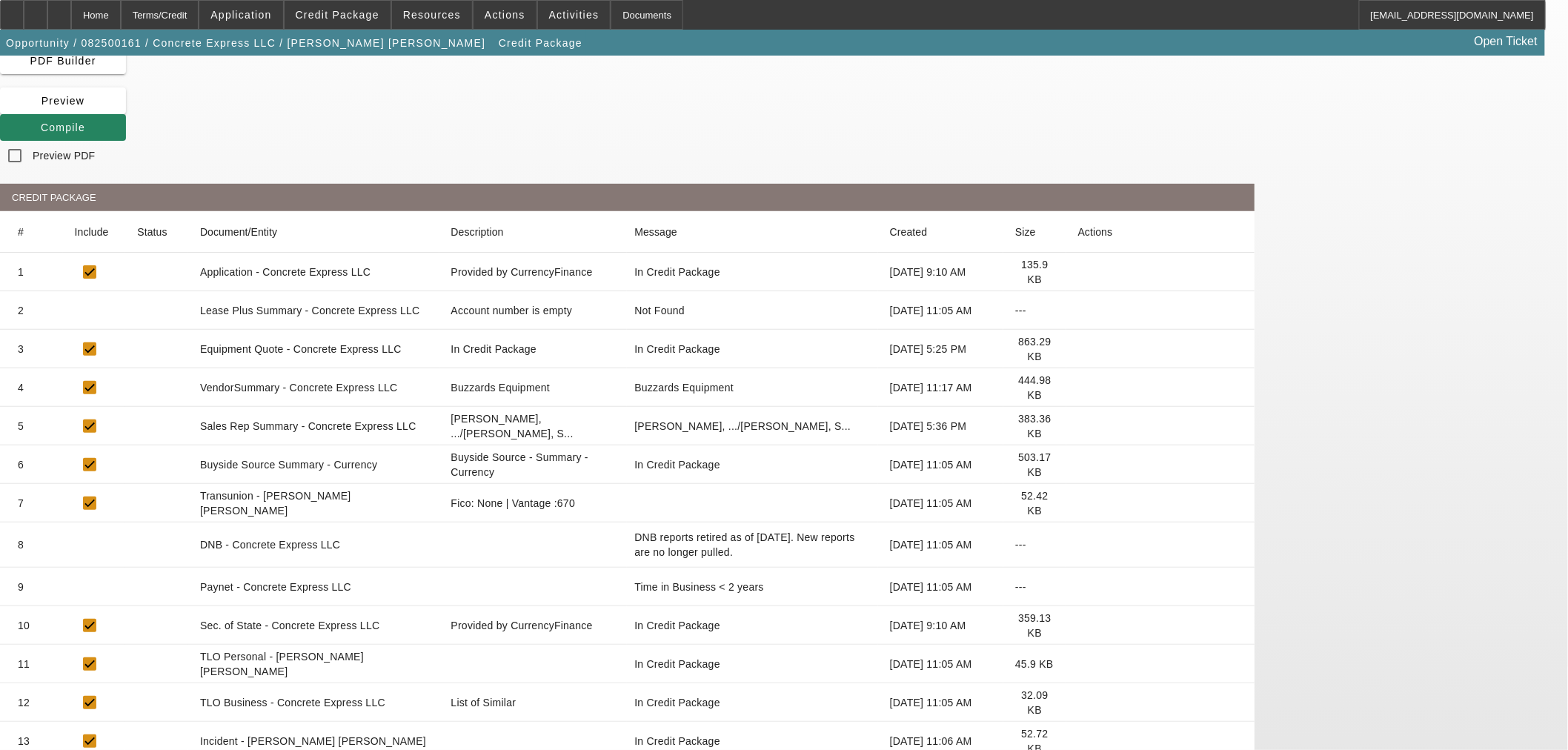
scroll to position [0, 0]
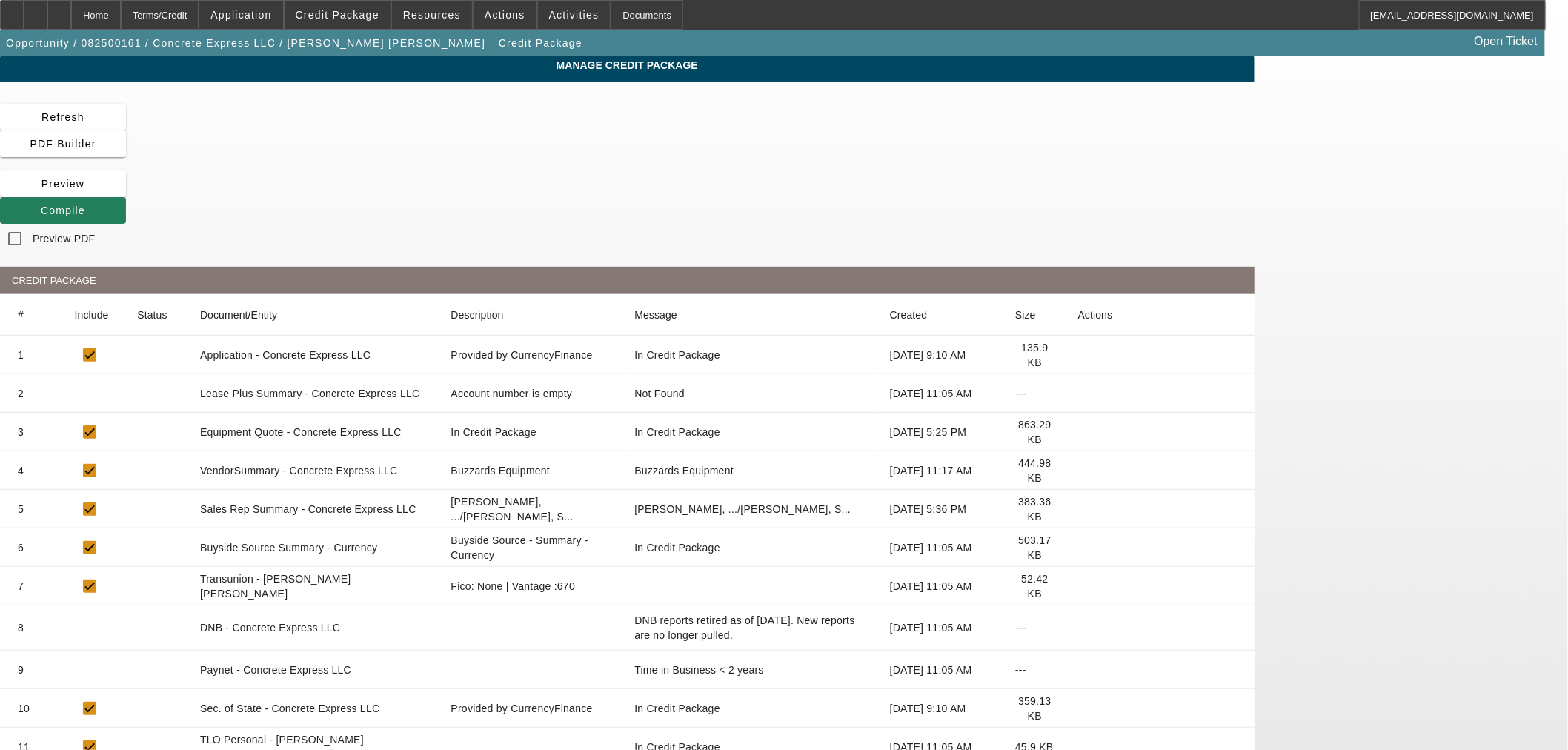
click at [85, 204] on span "Compile" at bounding box center [63, 210] width 44 height 11
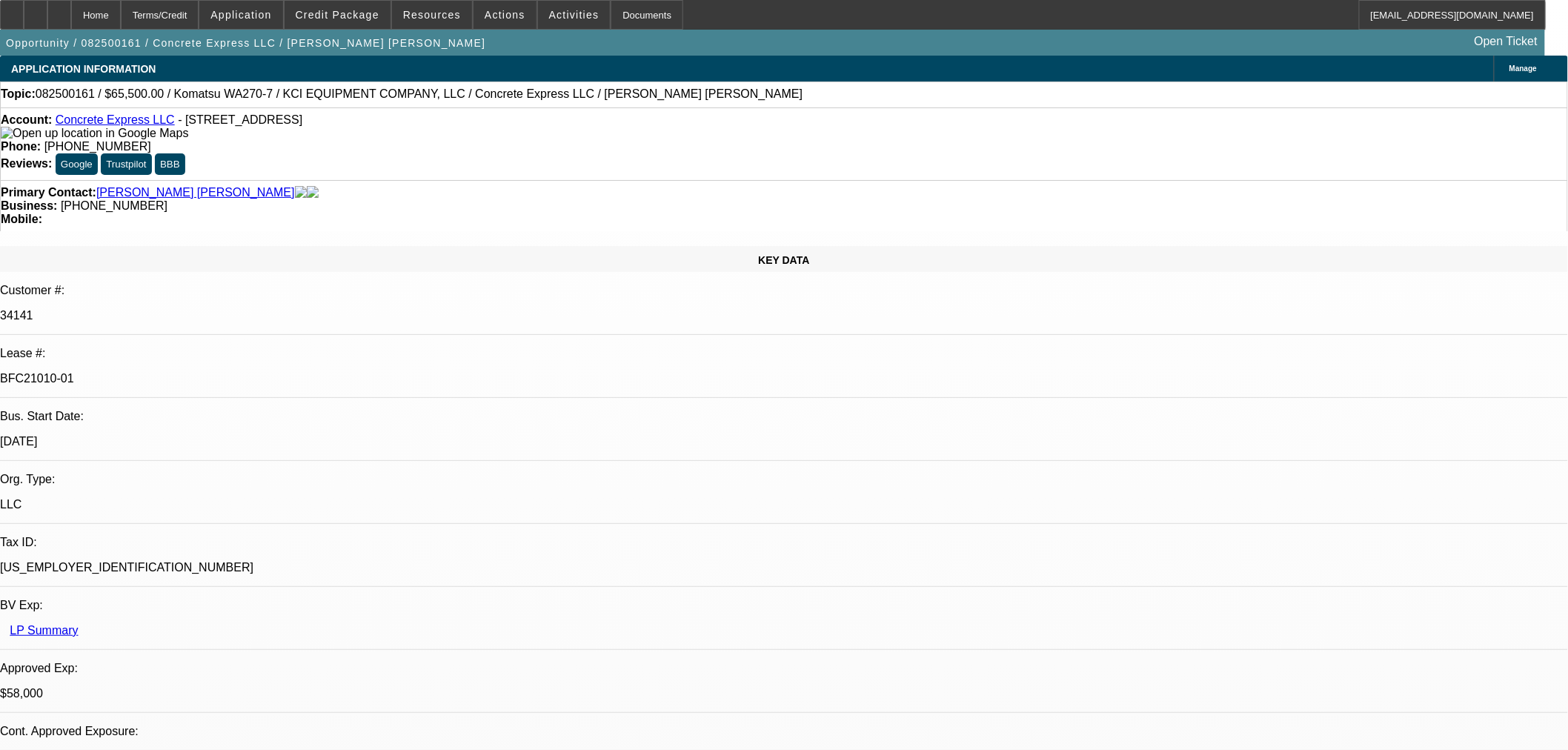
select select "0"
select select "2"
select select "0"
select select "6"
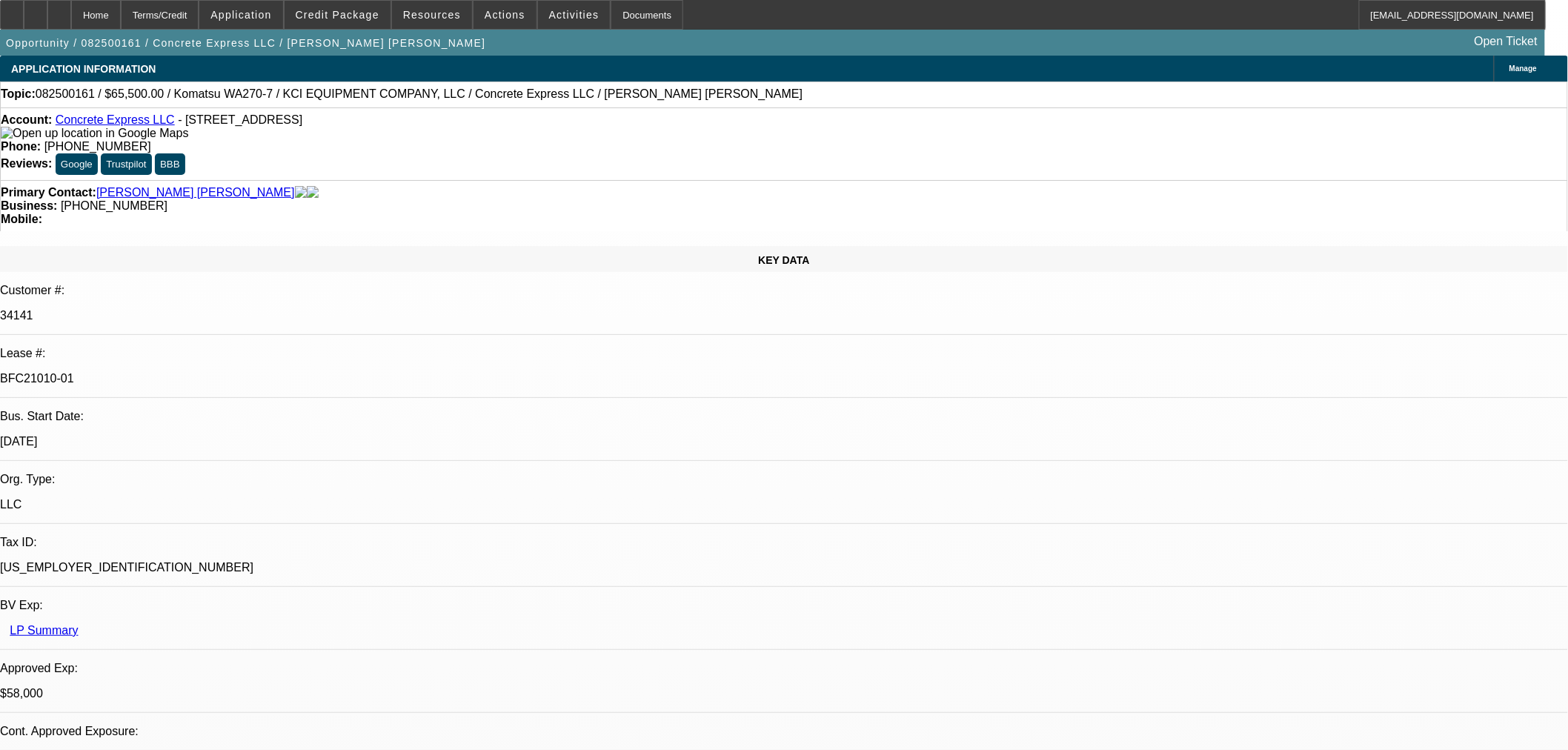
select select "0"
select select "2"
select select "0"
select select "6"
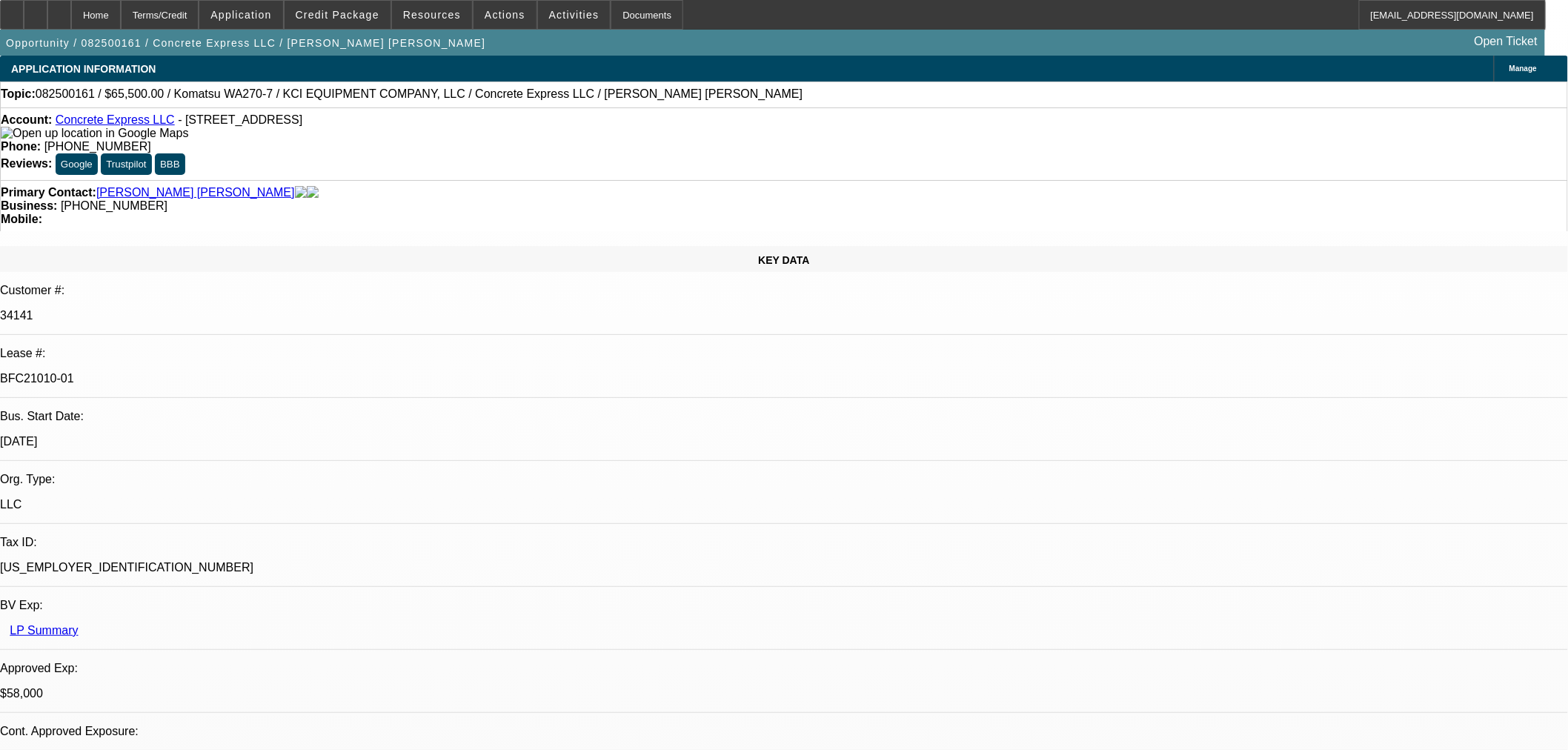
select select "0"
select select "2"
select select "0"
select select "6"
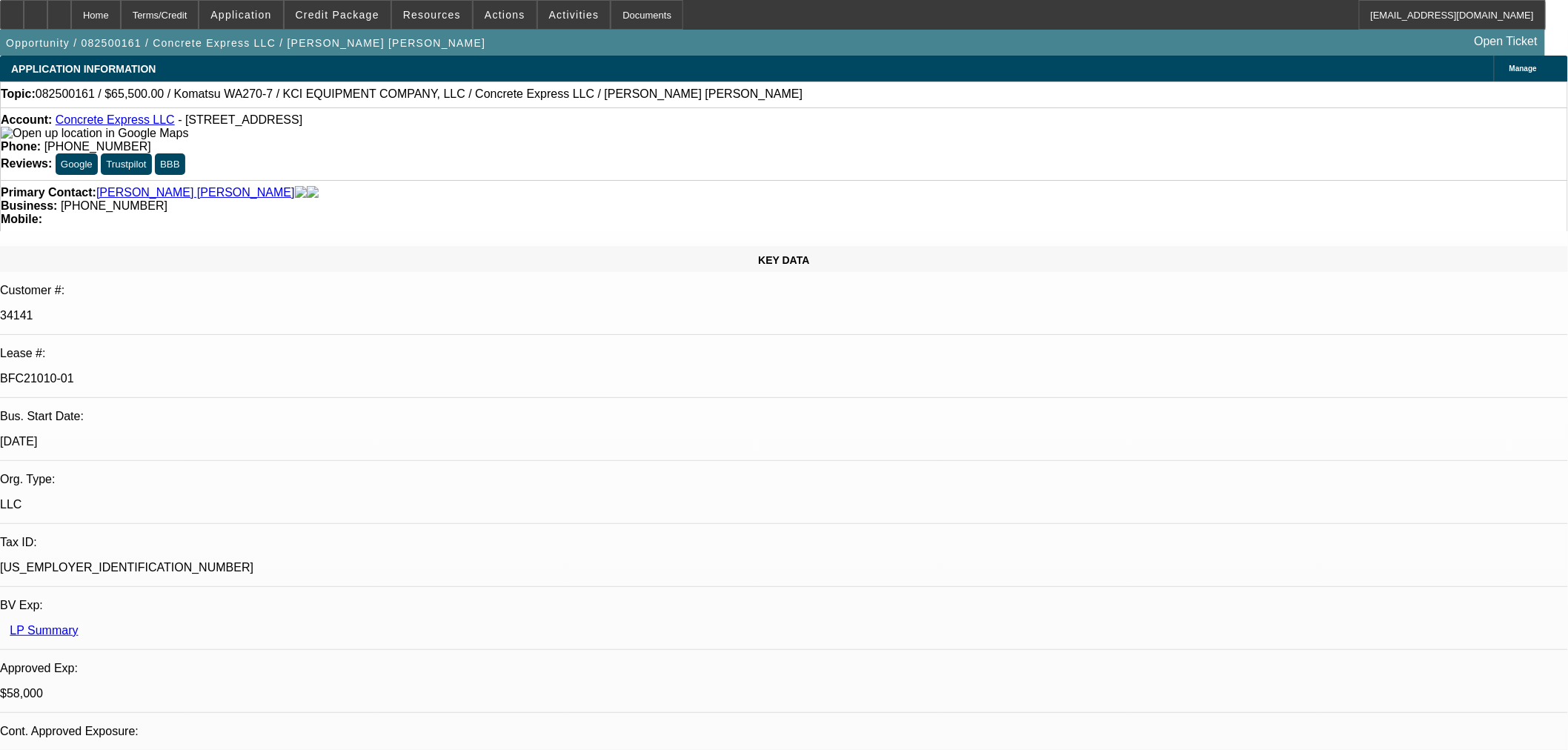
select select "0.15"
select select "2"
select select "0"
select select "6"
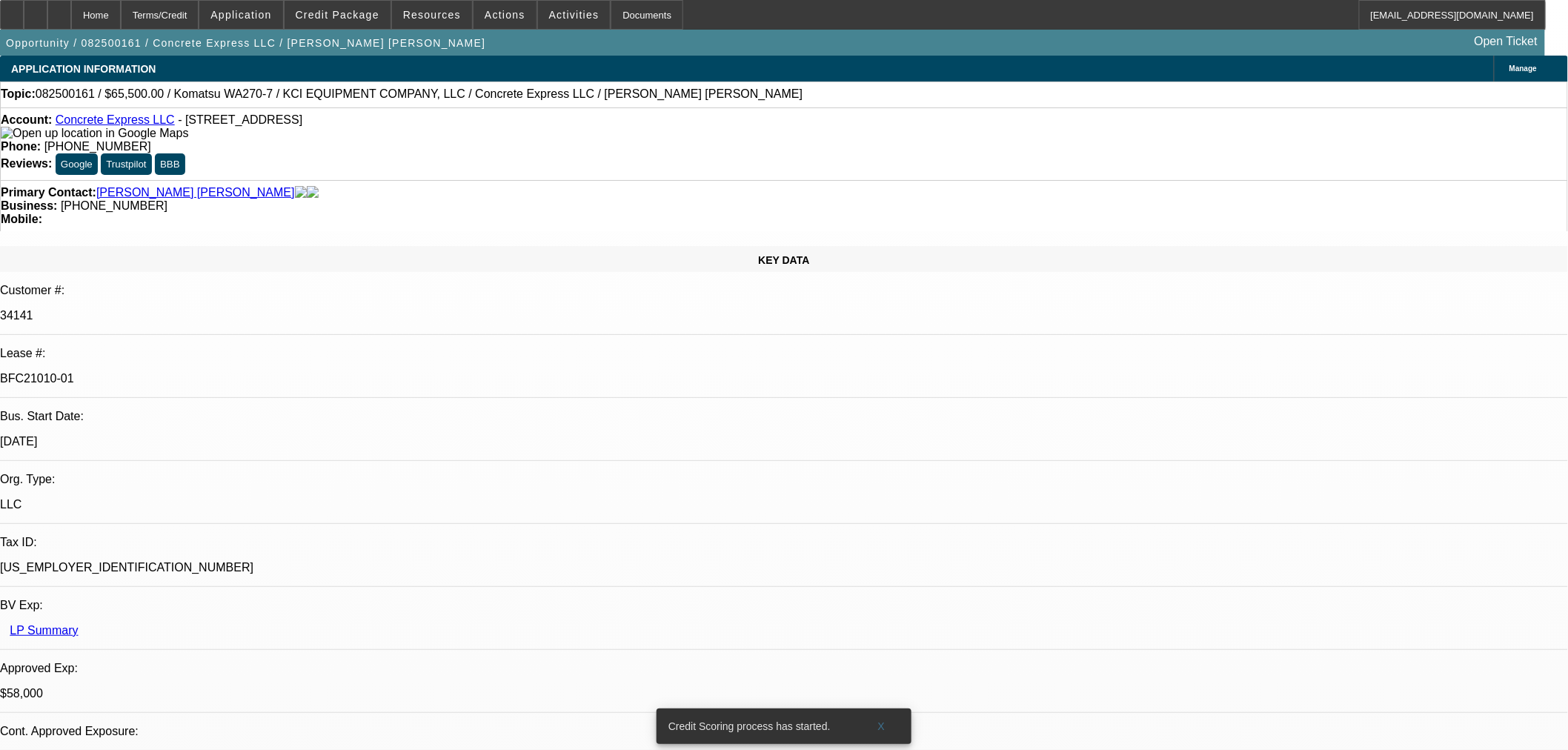
scroll to position [1934, 0]
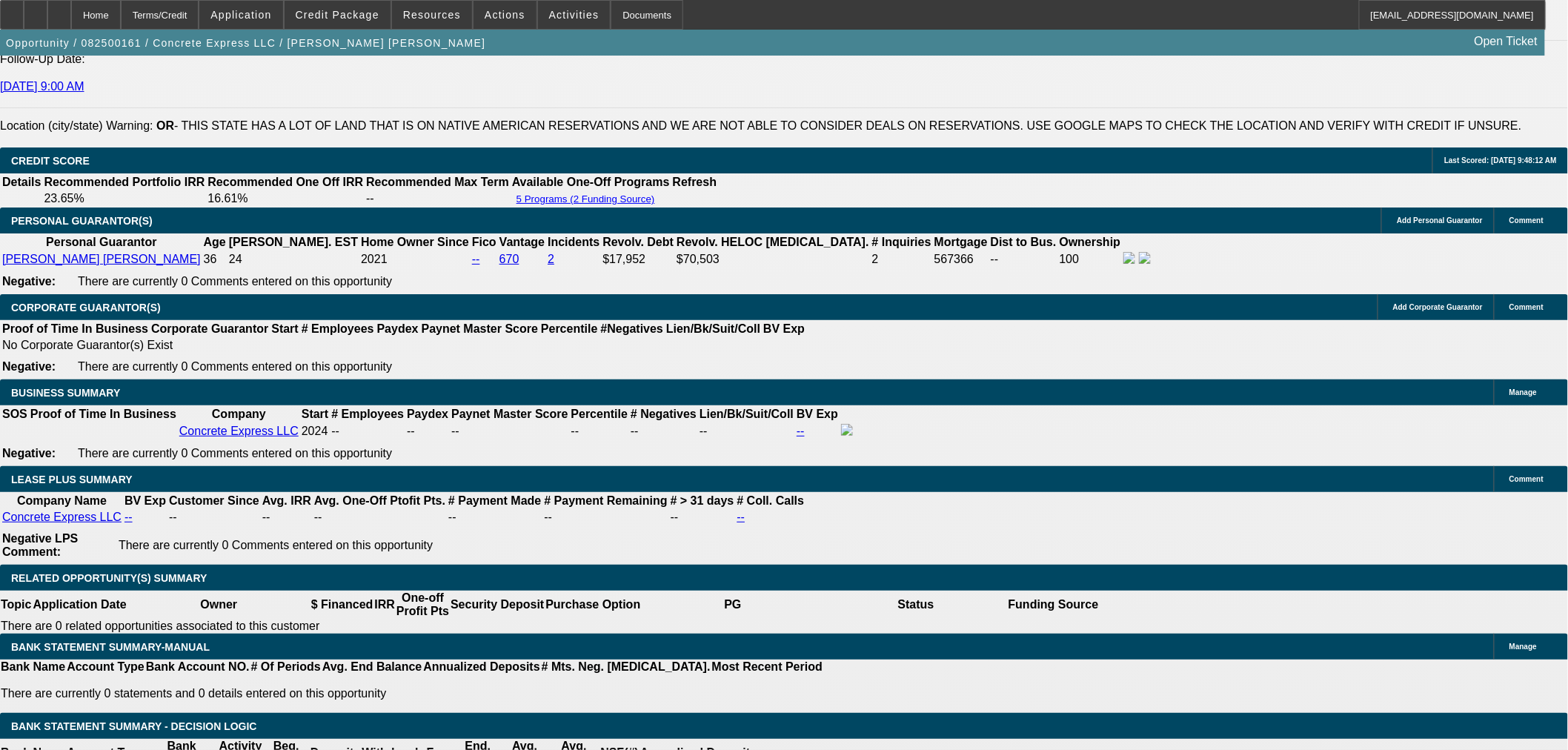
scroll to position [2194, 0]
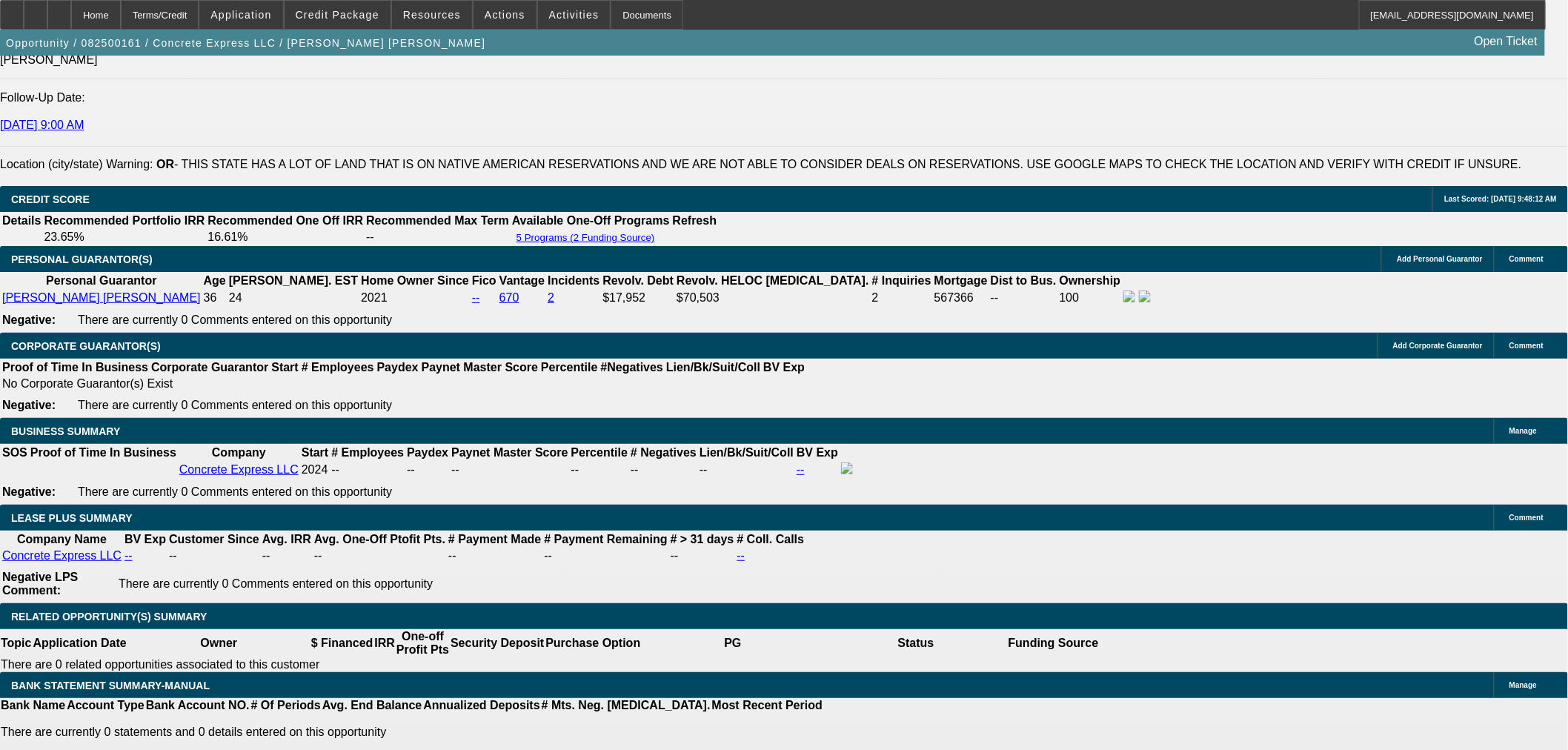
select select "0.15"
select select "2"
select select "0"
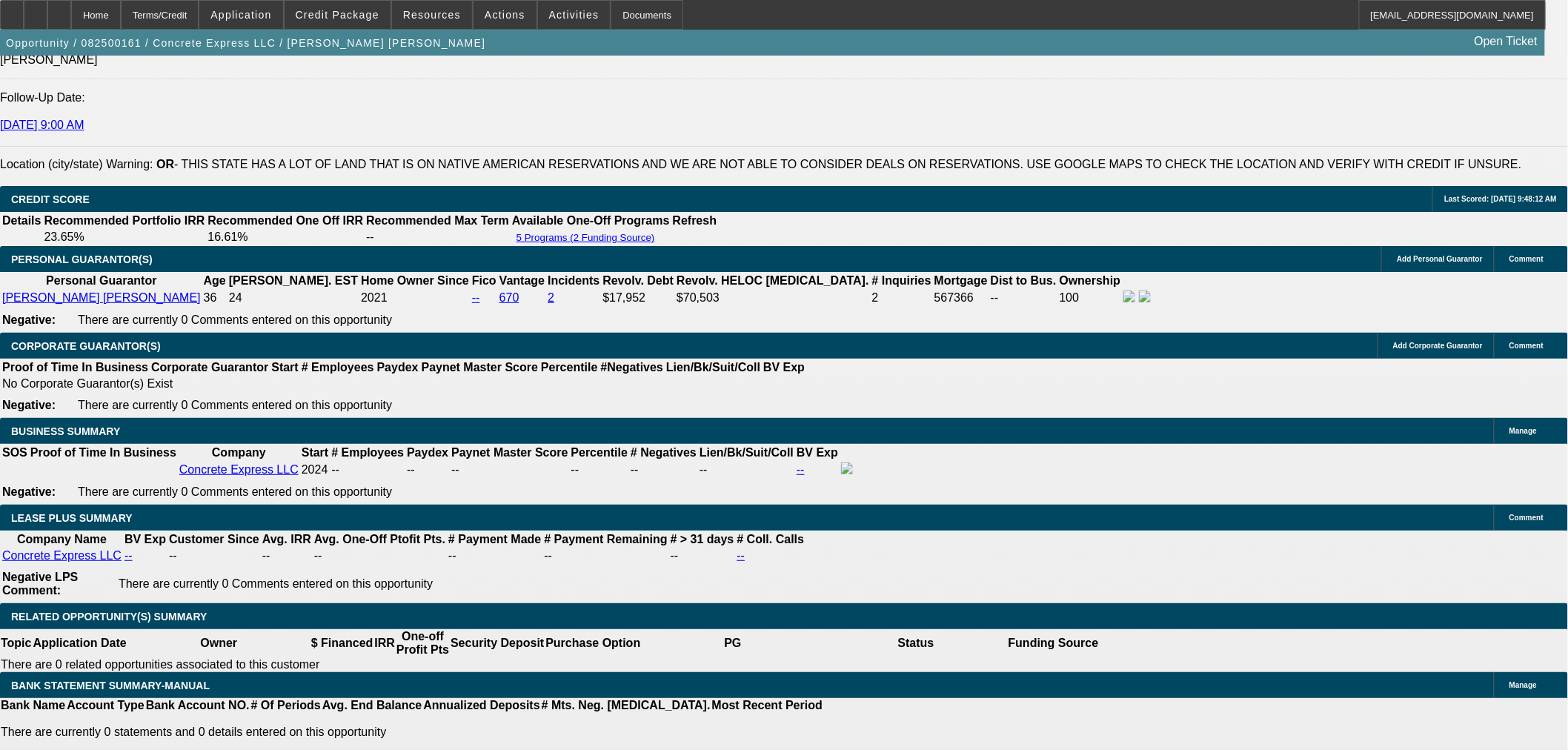
select select "6"
select select "0.15"
select select "2"
select select "0"
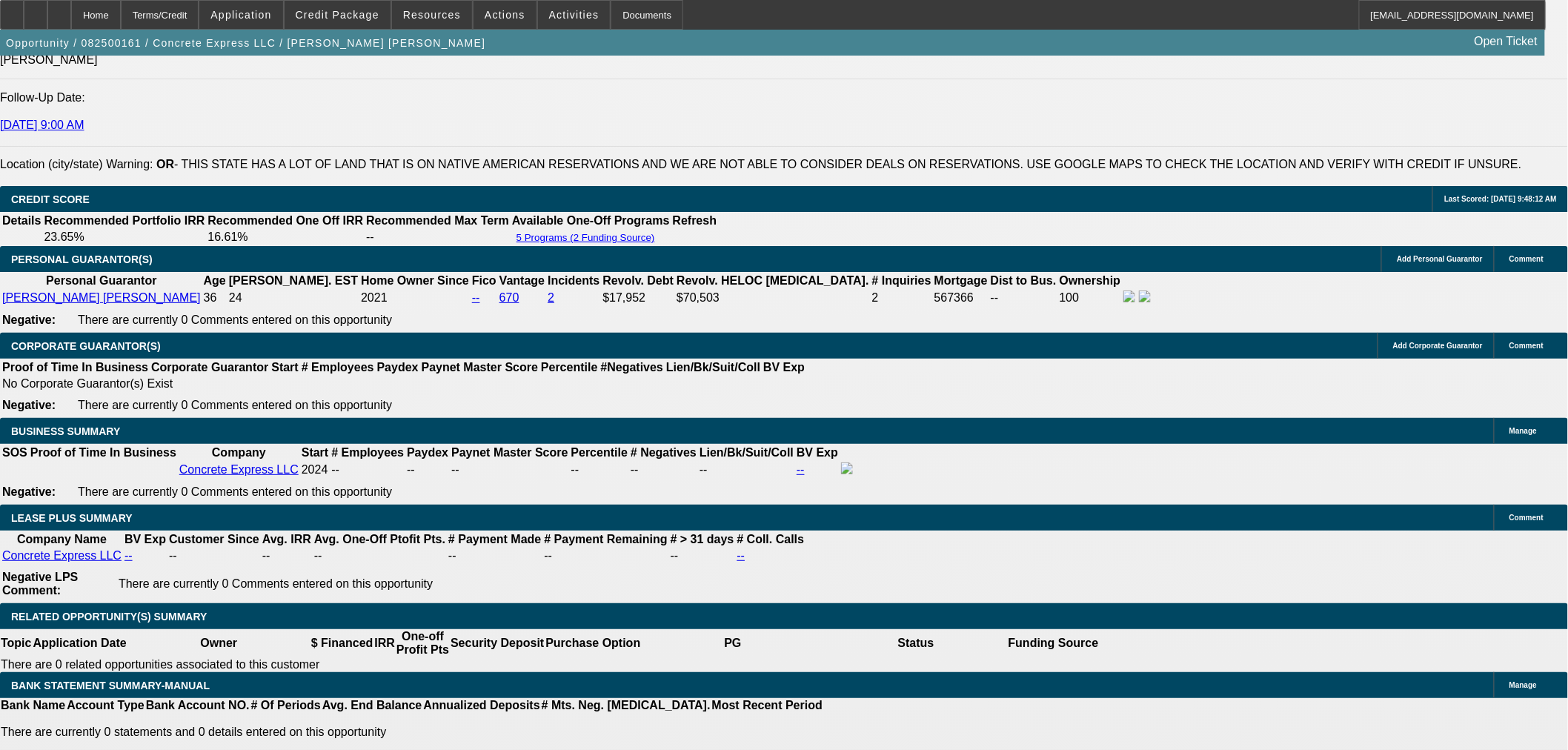
select select "6"
select select "0.2"
select select "2"
select select "0"
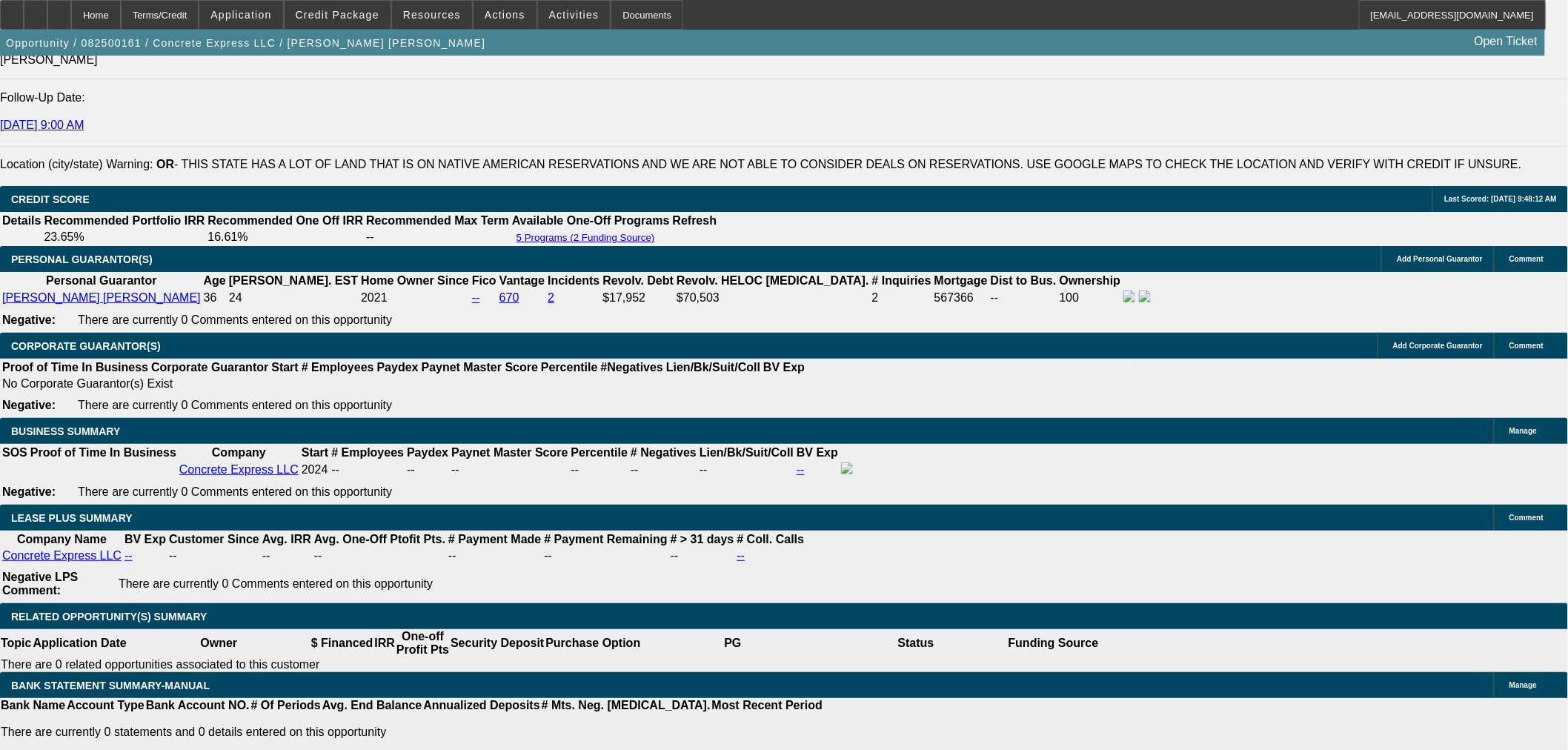
select select "6"
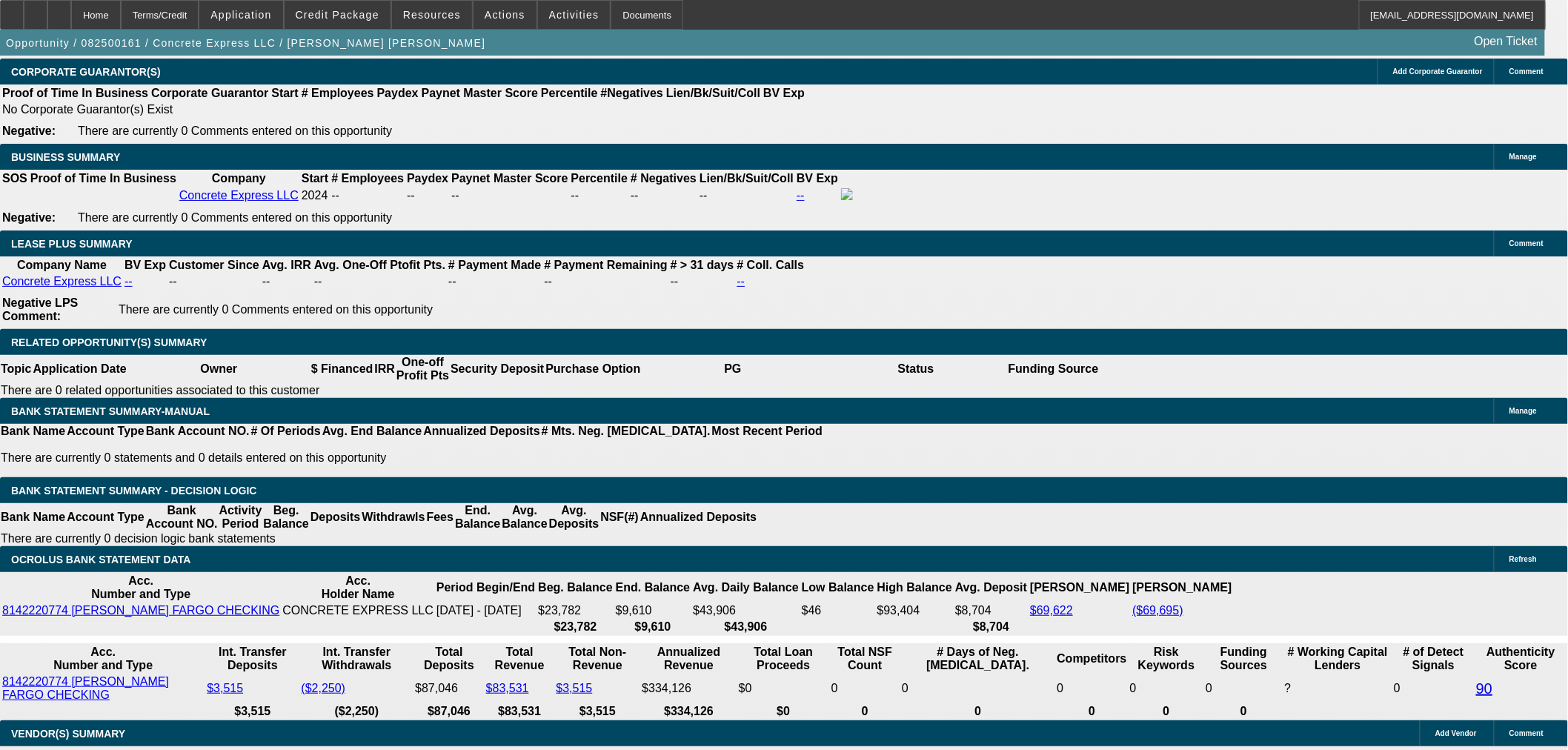
scroll to position [2331, 0]
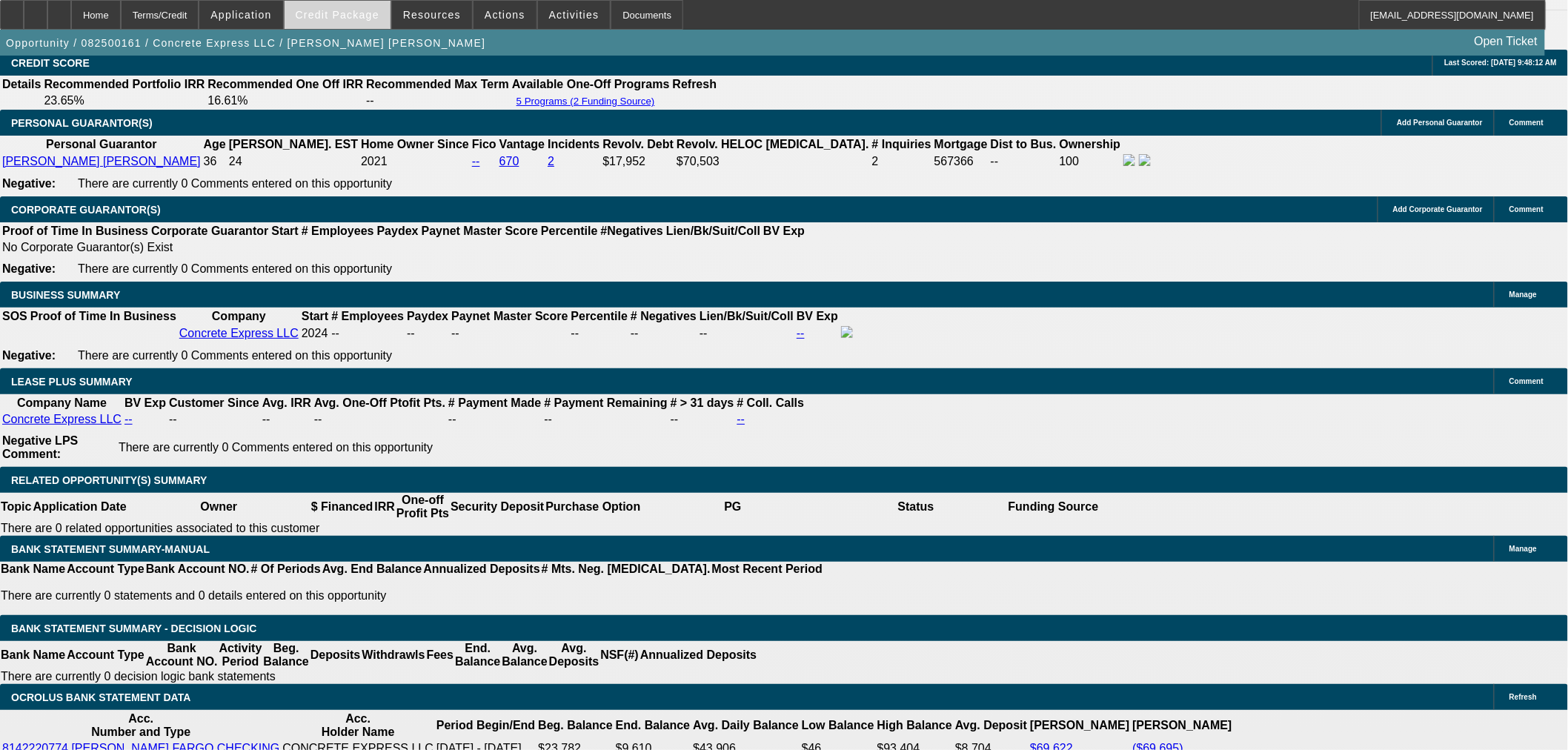
click at [343, 12] on span "Credit Package" at bounding box center [337, 15] width 83 height 11
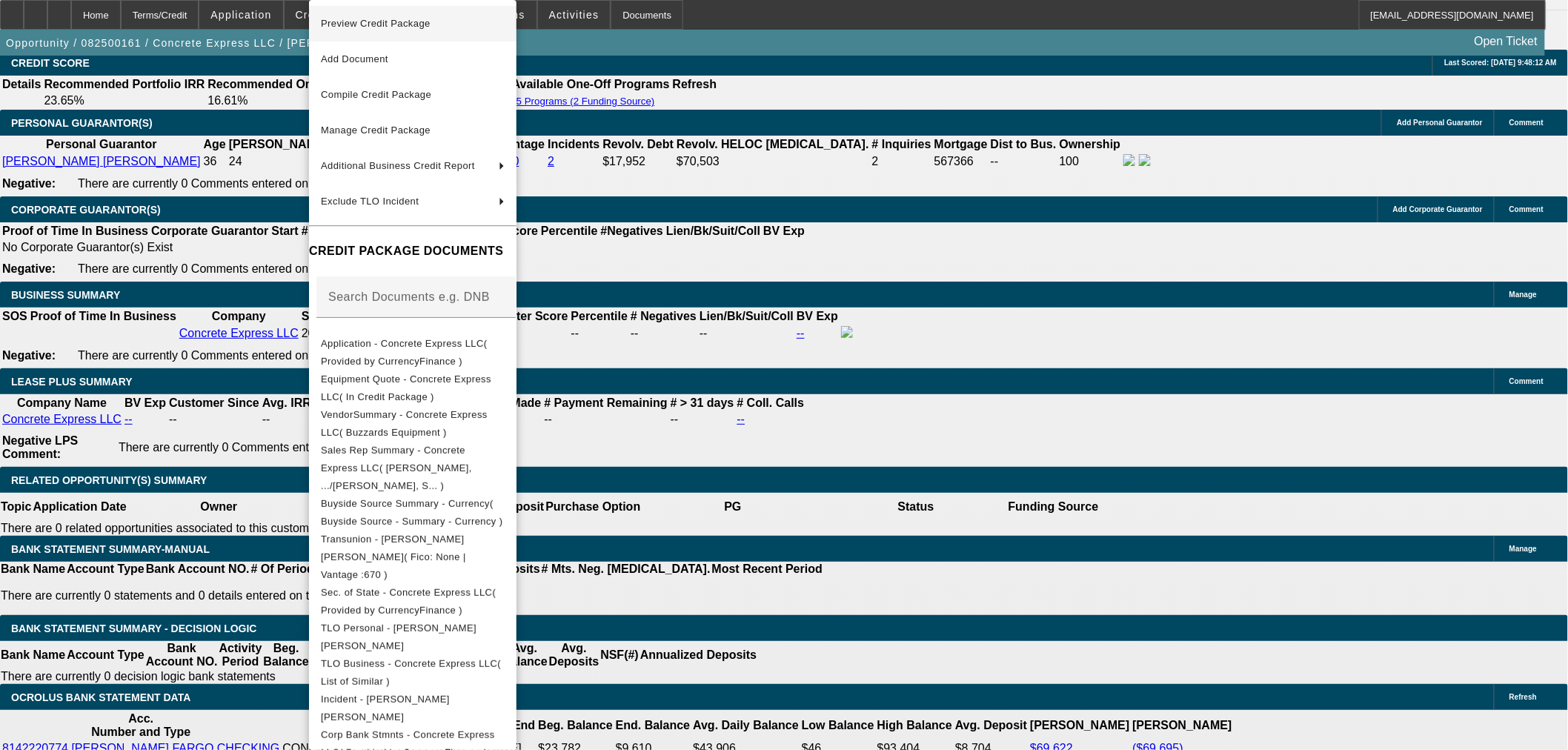
click at [486, 29] on span "Preview Credit Package" at bounding box center [412, 24] width 184 height 18
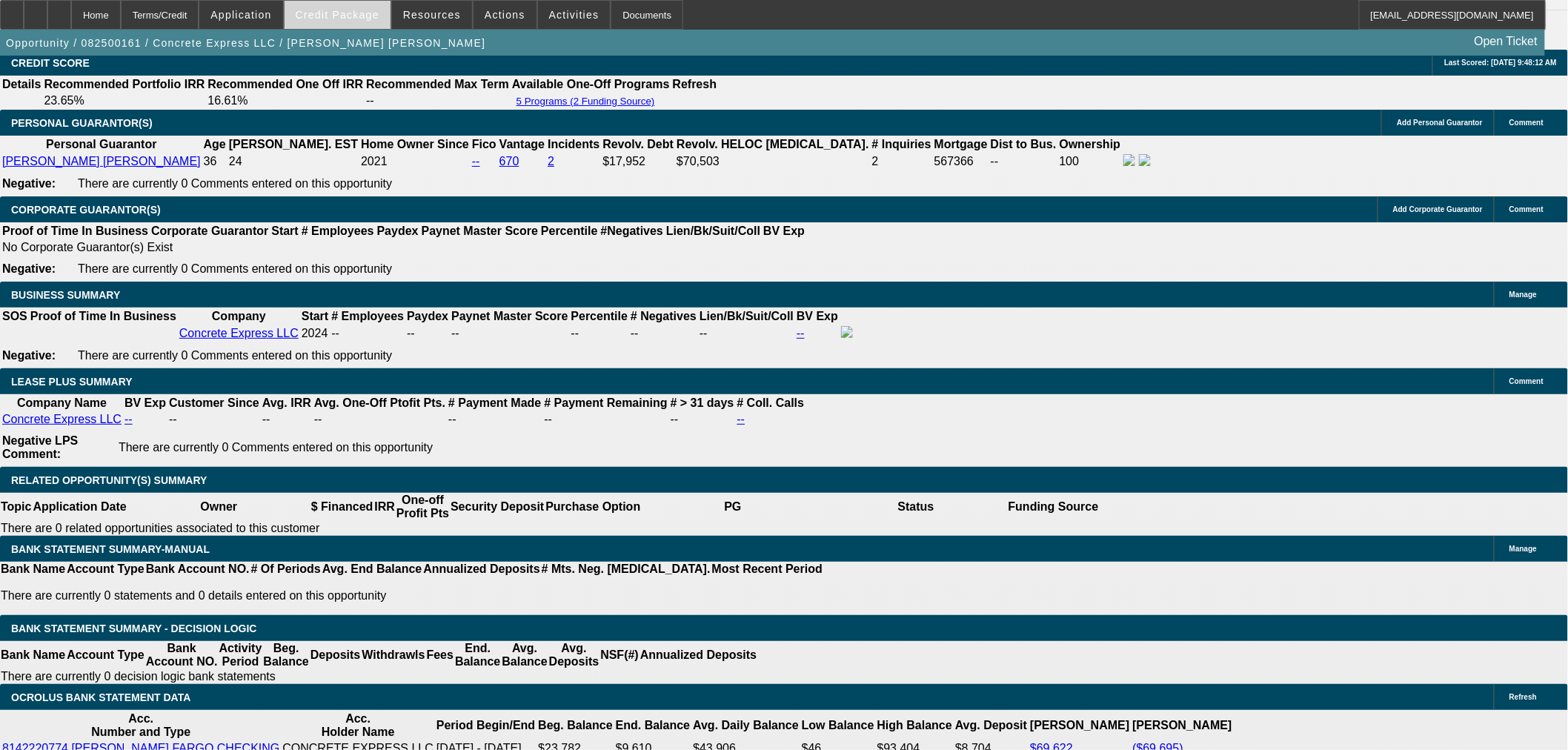
click at [363, 20] on span "Credit Package" at bounding box center [337, 15] width 83 height 11
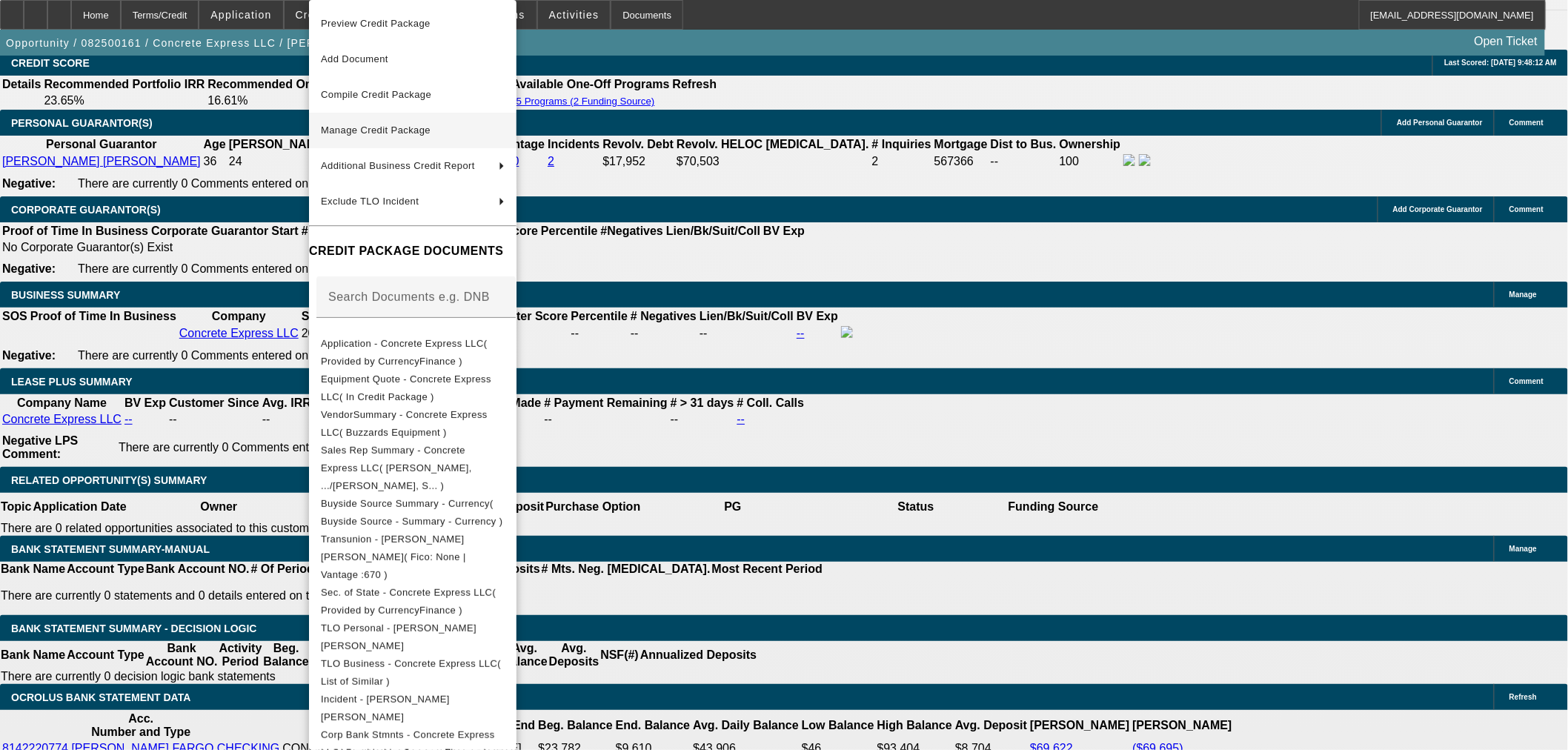
click at [430, 128] on span "Manage Credit Package" at bounding box center [376, 130] width 110 height 11
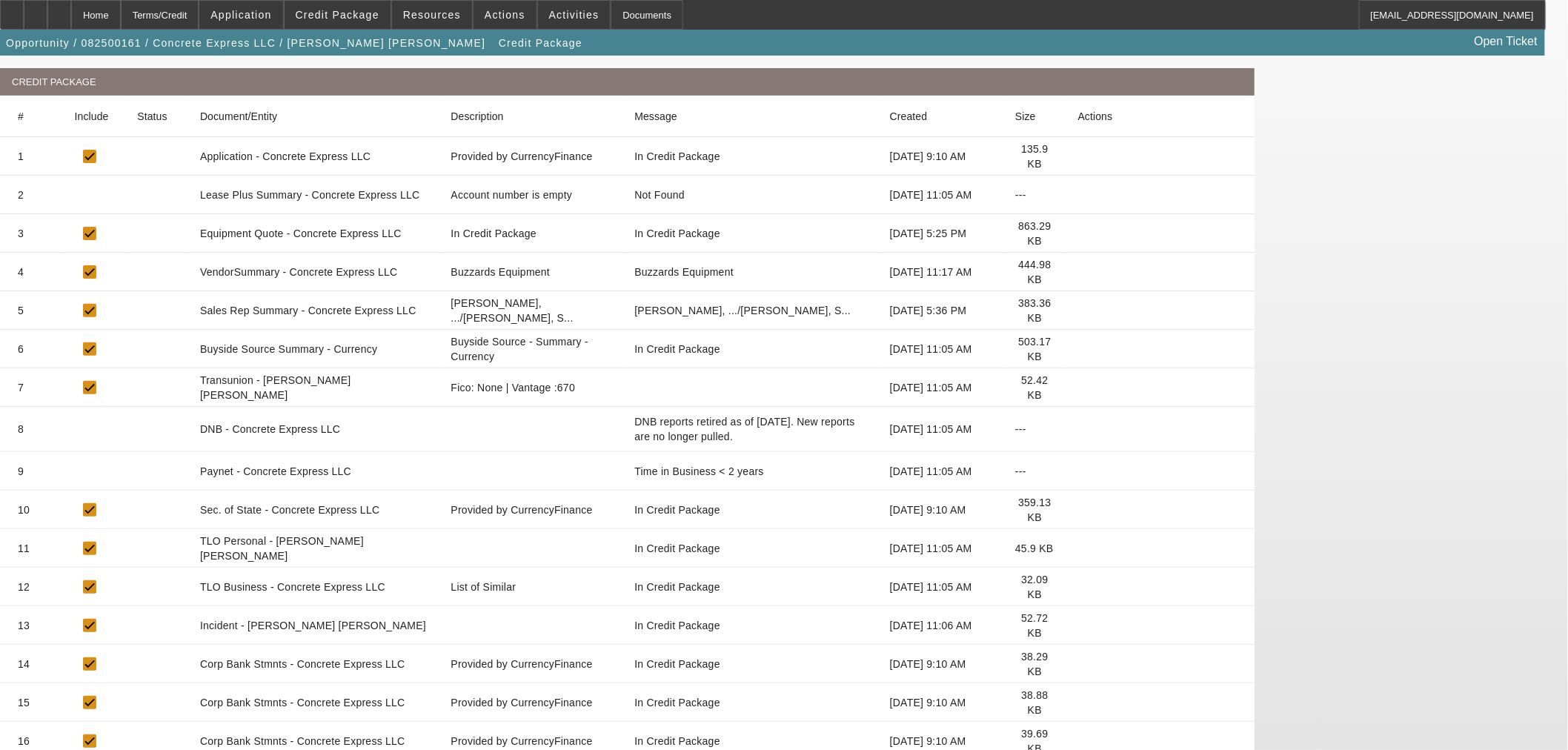
scroll to position [357, 0]
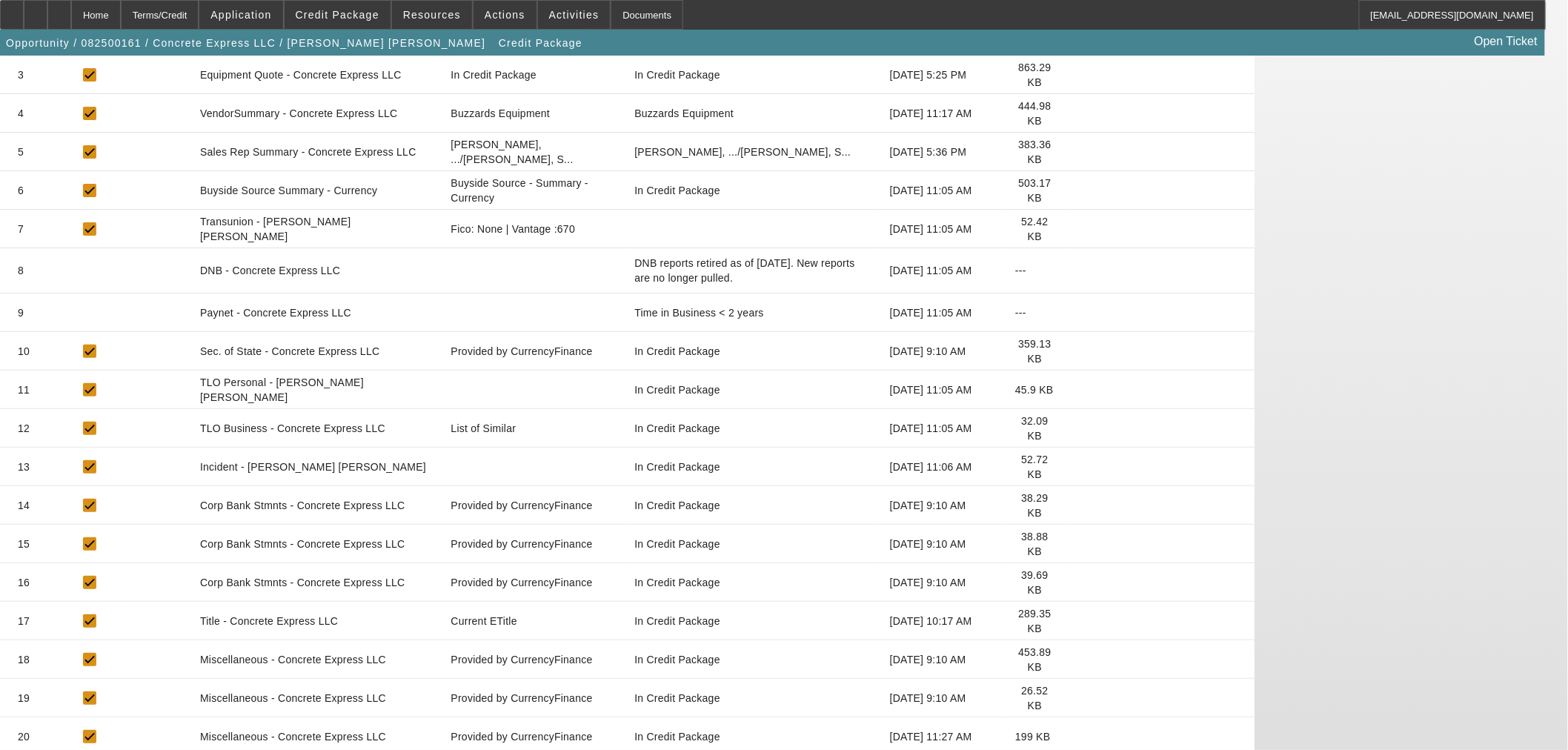
click at [1079, 736] on icon at bounding box center [1079, 736] width 0 height 0
click at [1079, 621] on icon at bounding box center [1079, 621] width 0 height 0
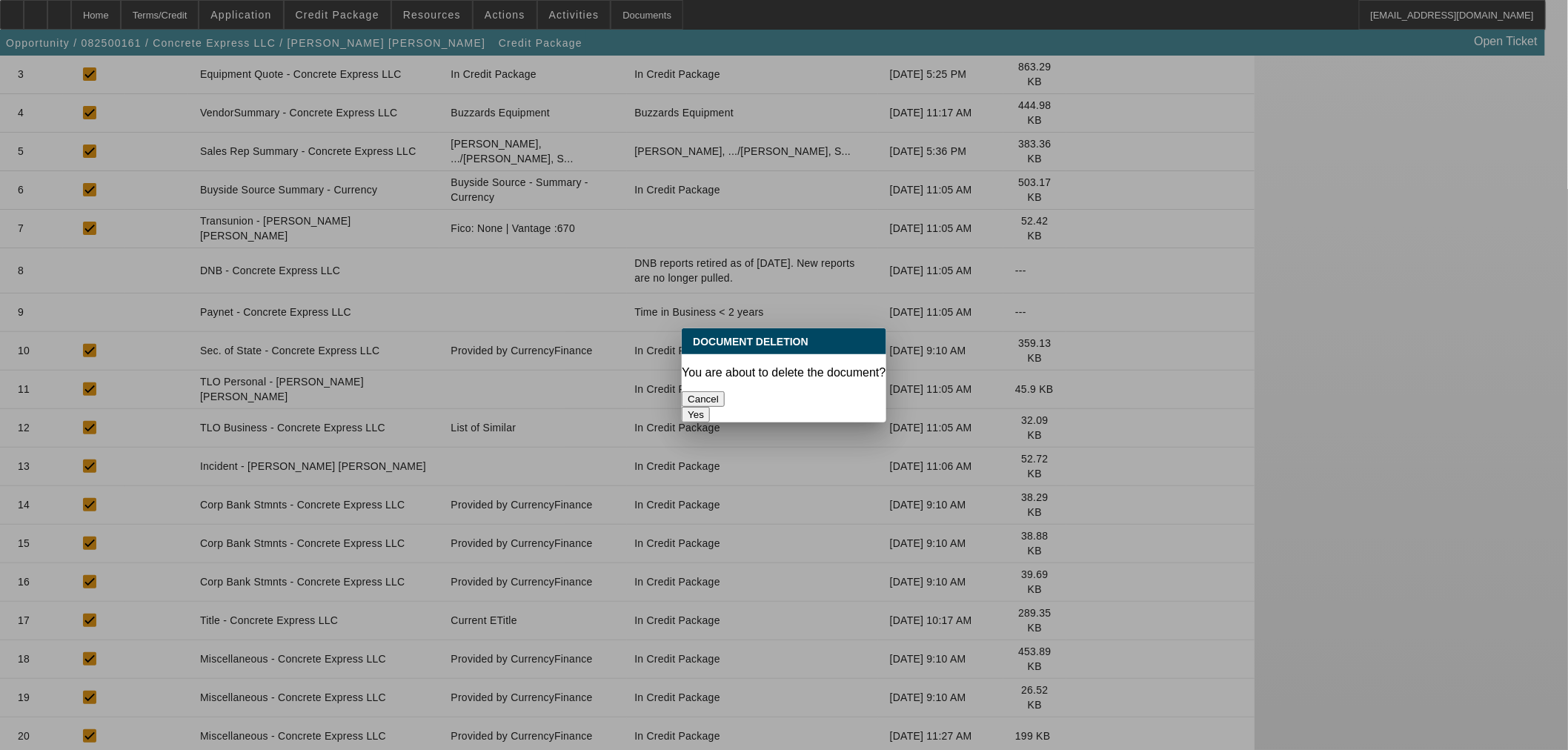
click at [710, 406] on button "Yes" at bounding box center [696, 414] width 28 height 16
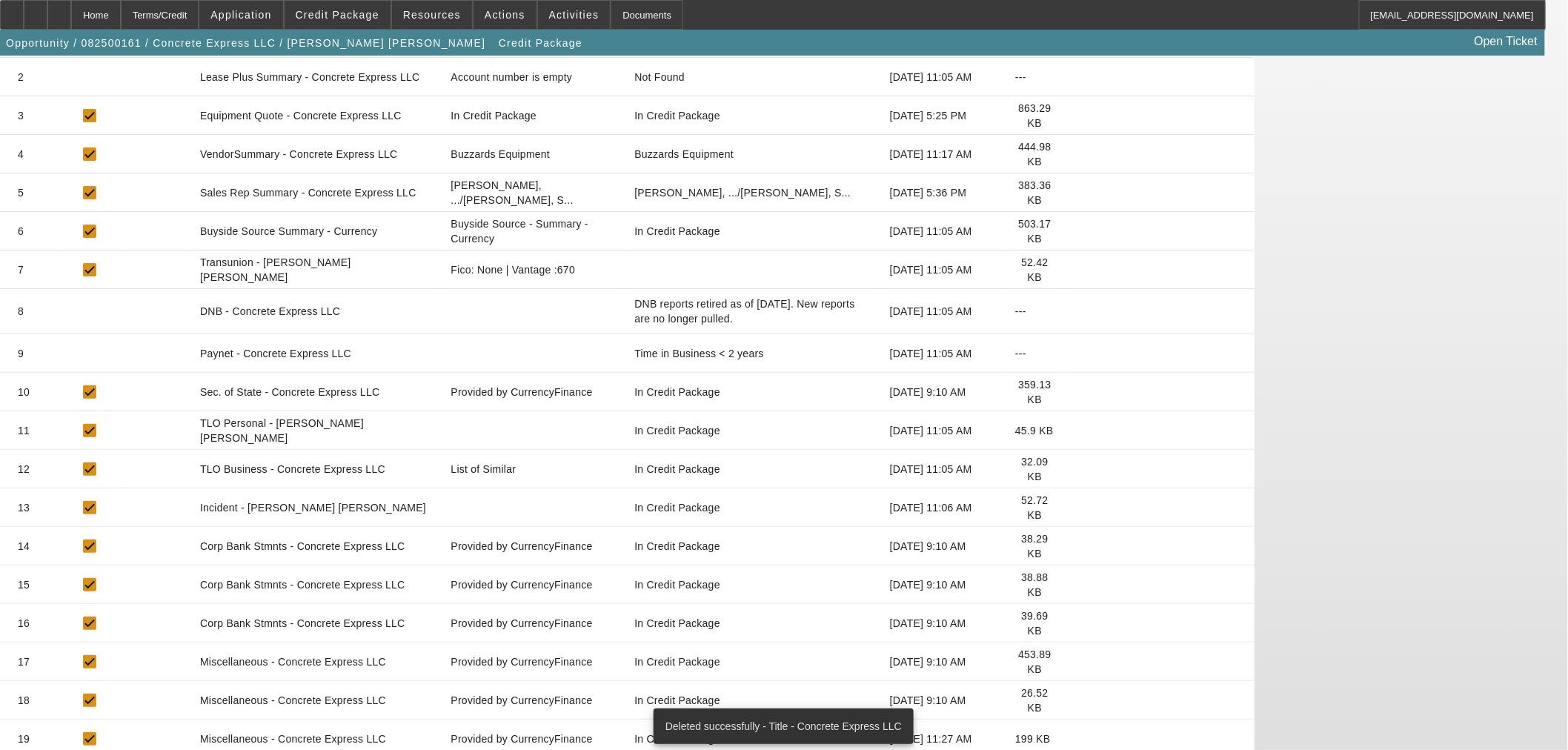
scroll to position [318, 0]
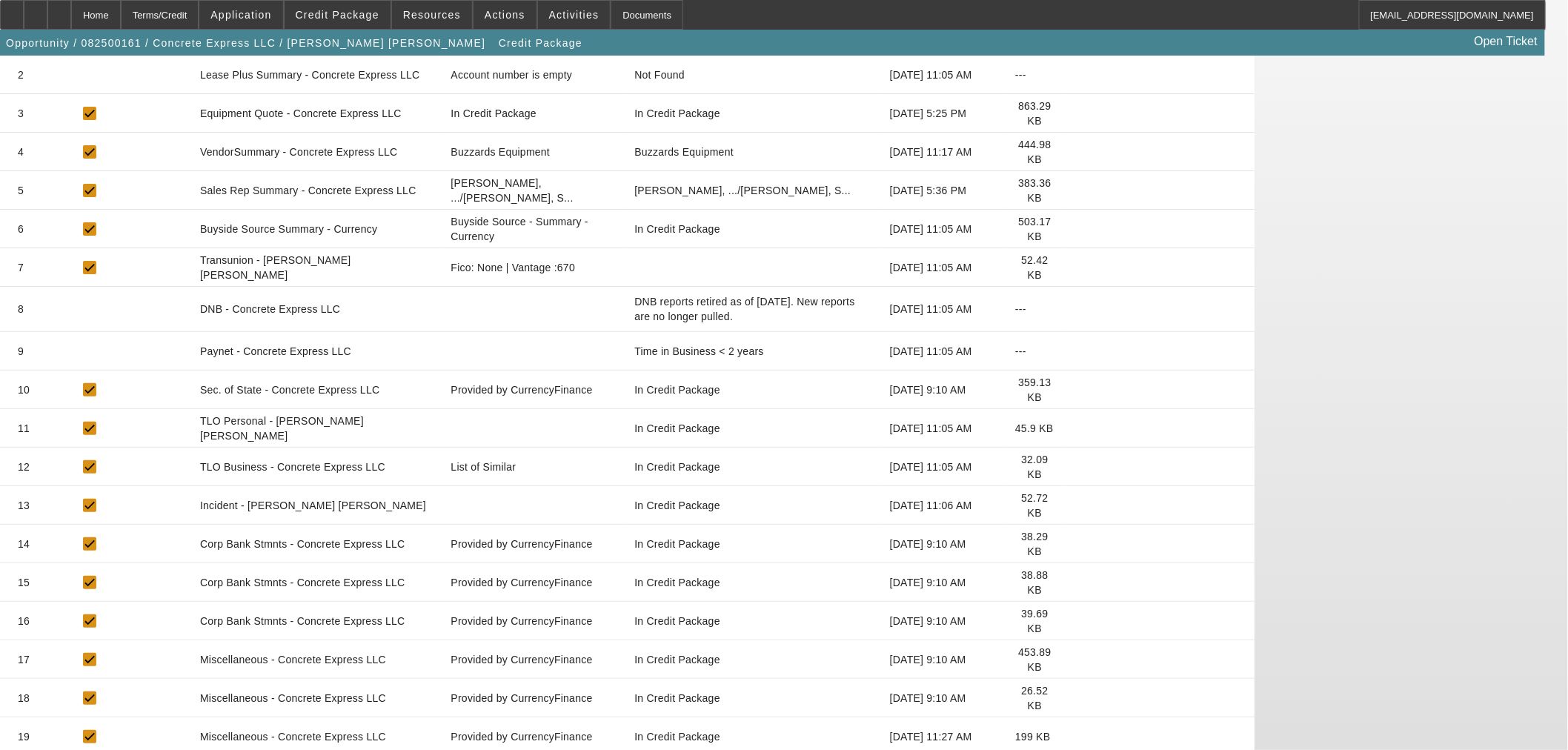
click at [1079, 736] on icon at bounding box center [1079, 736] width 0 height 0
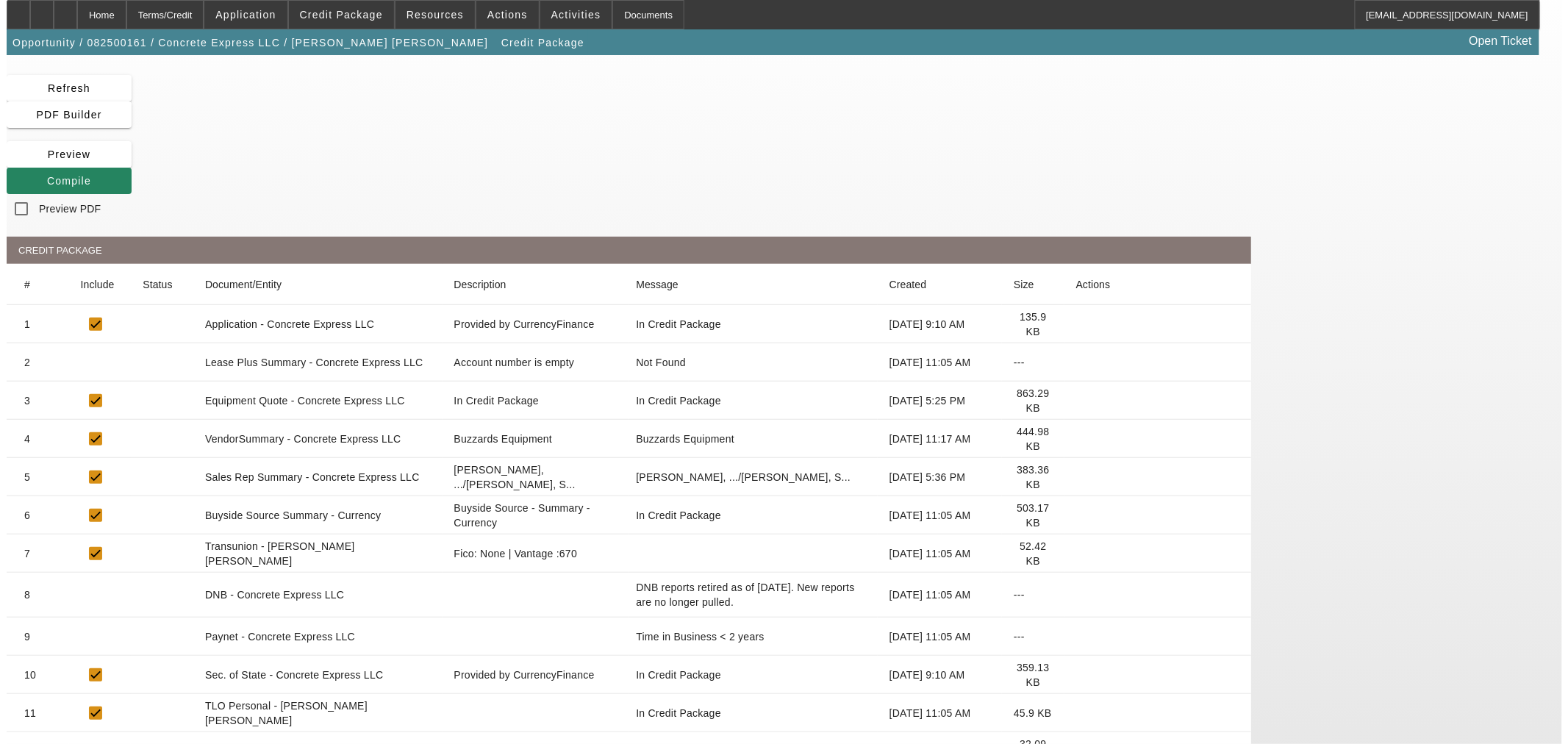
scroll to position [0, 0]
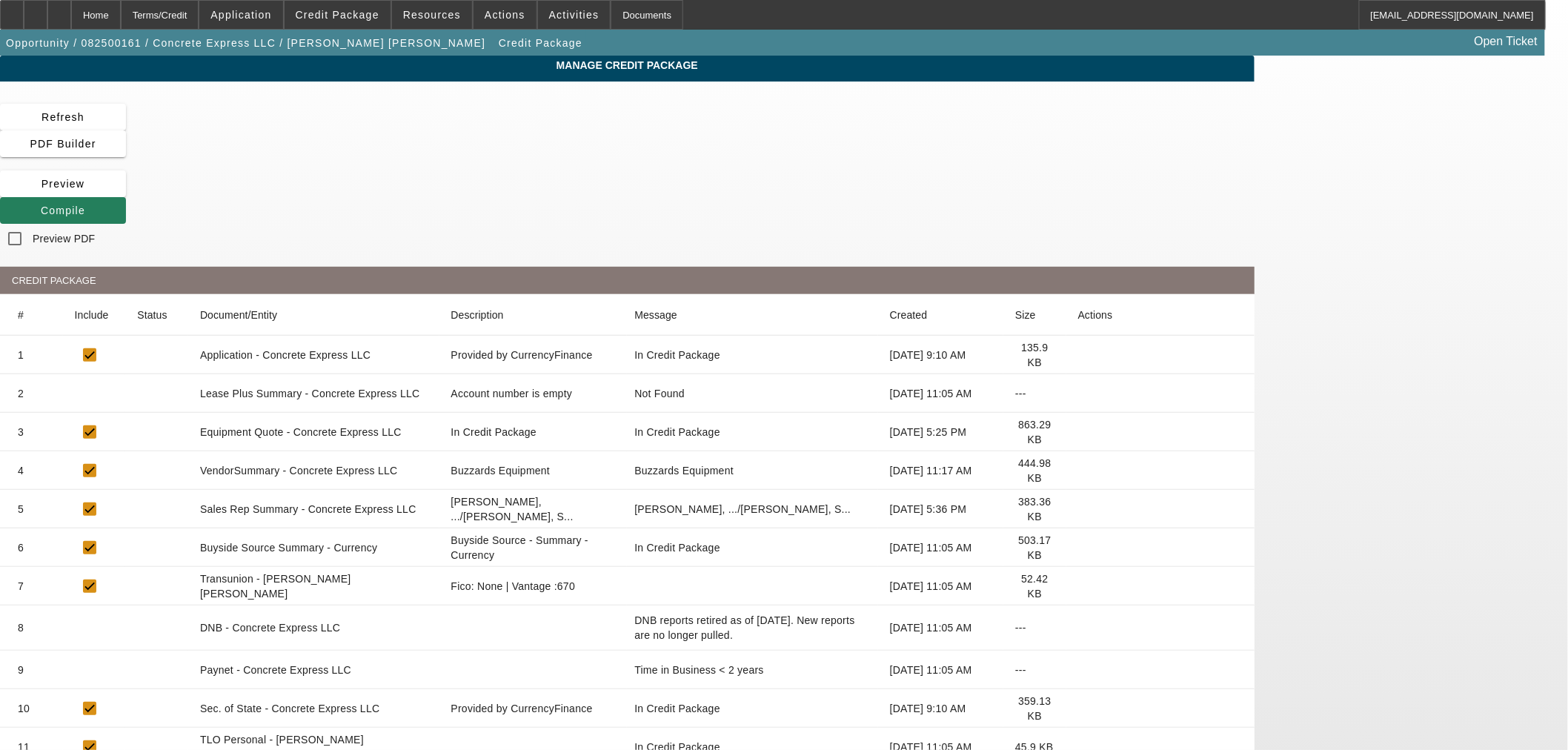
click at [85, 204] on span "Compile" at bounding box center [63, 210] width 44 height 11
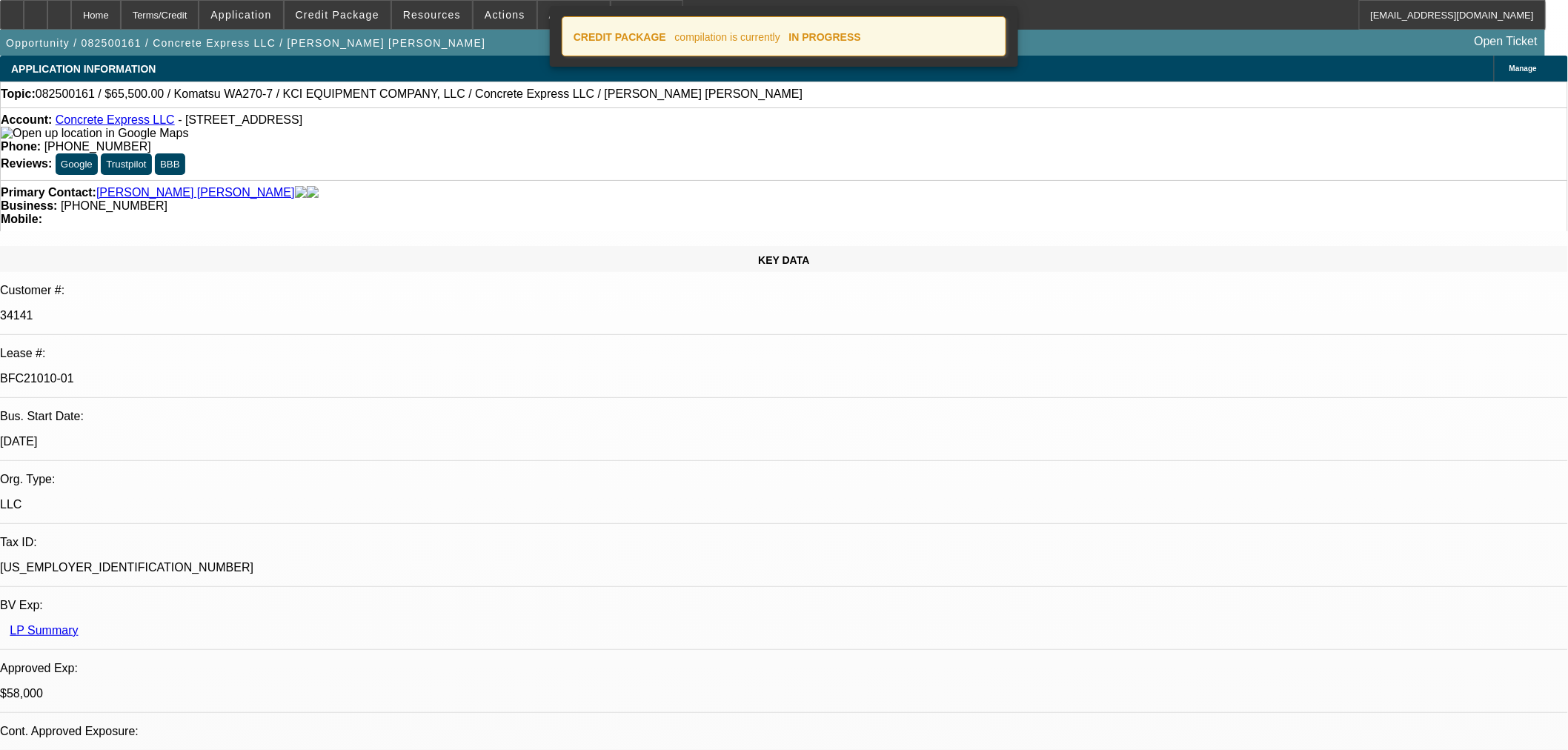
select select "0"
select select "2"
select select "0"
select select "6"
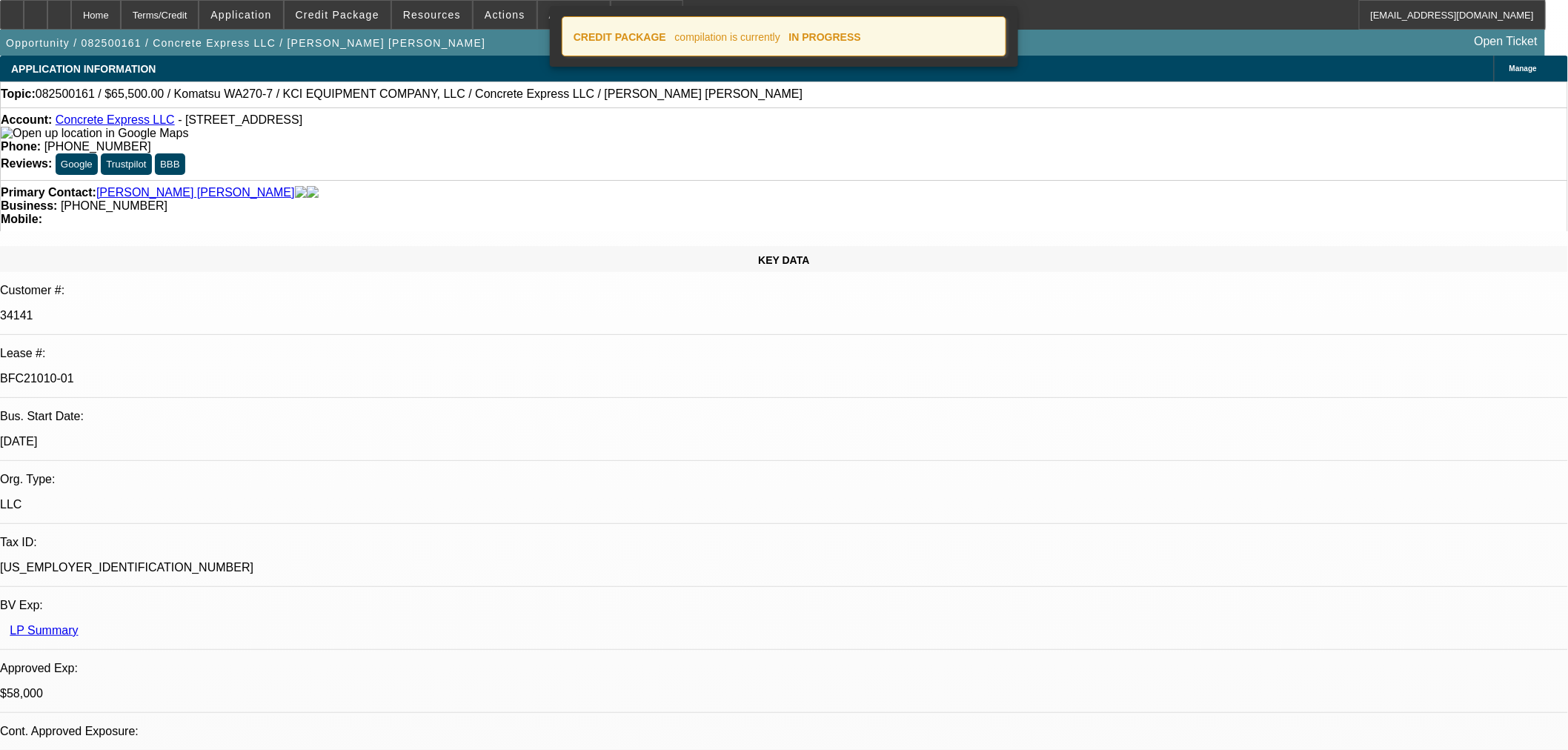
select select "0"
select select "2"
select select "0"
select select "6"
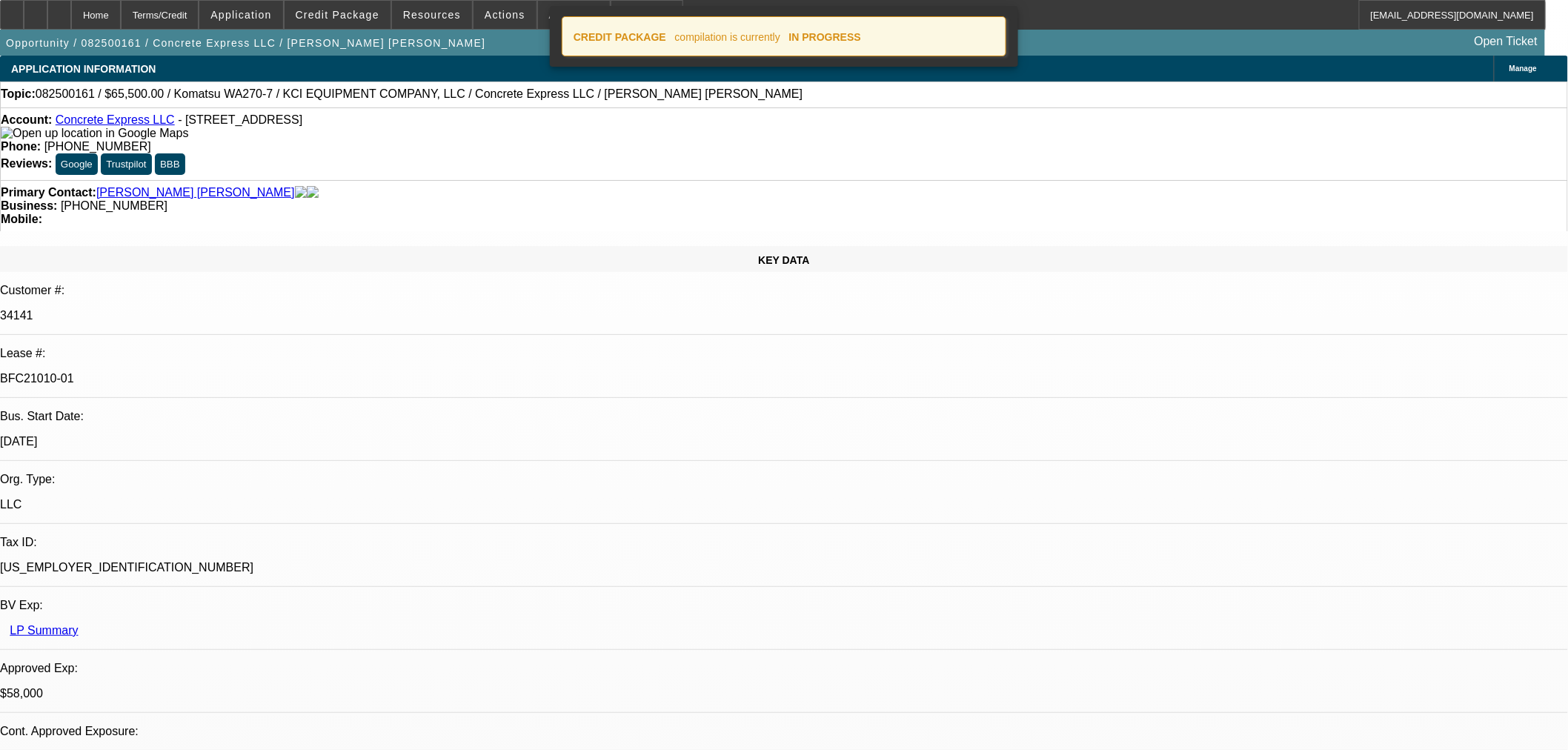
select select "0"
select select "2"
select select "0"
select select "6"
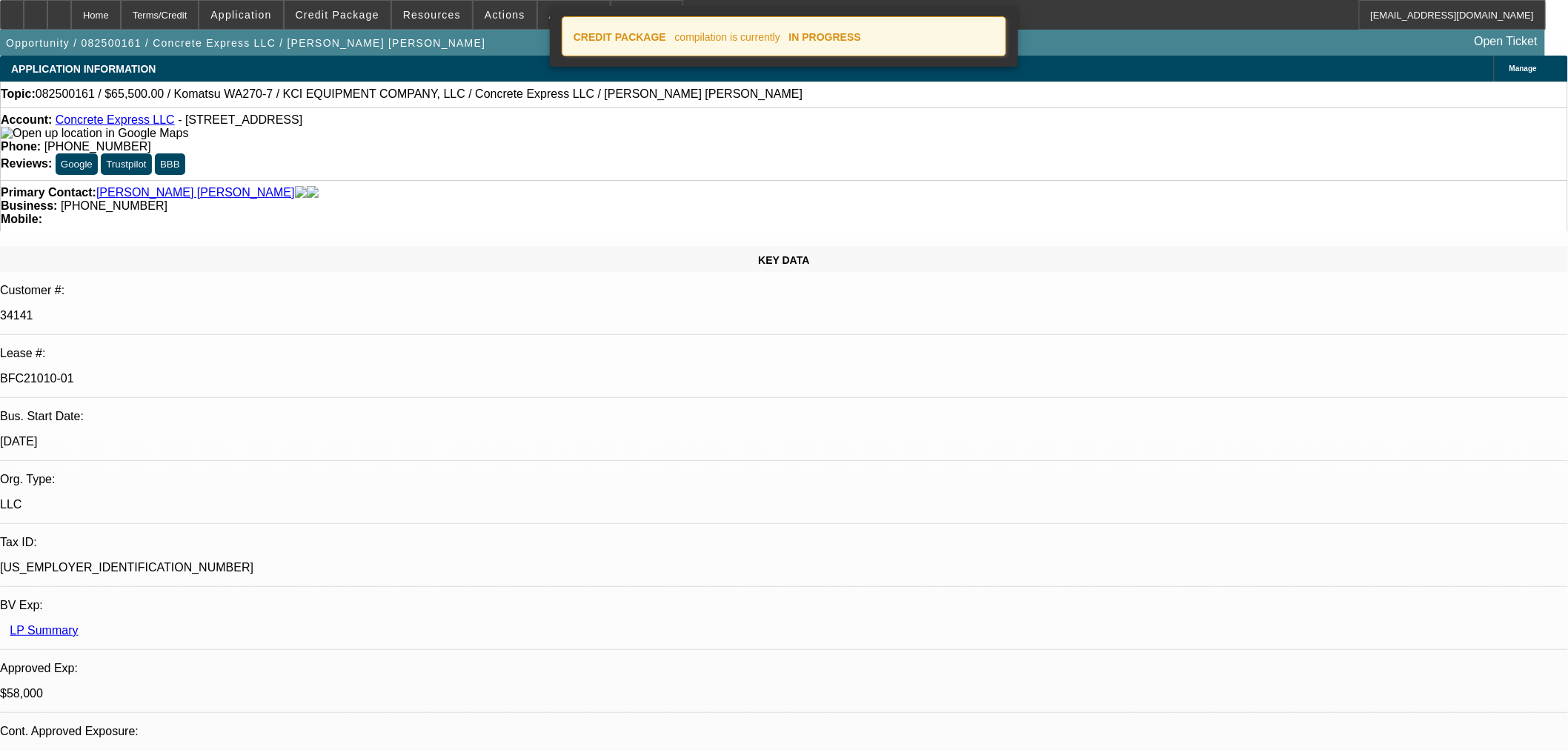
select select "0.15"
select select "2"
select select "0"
select select "6"
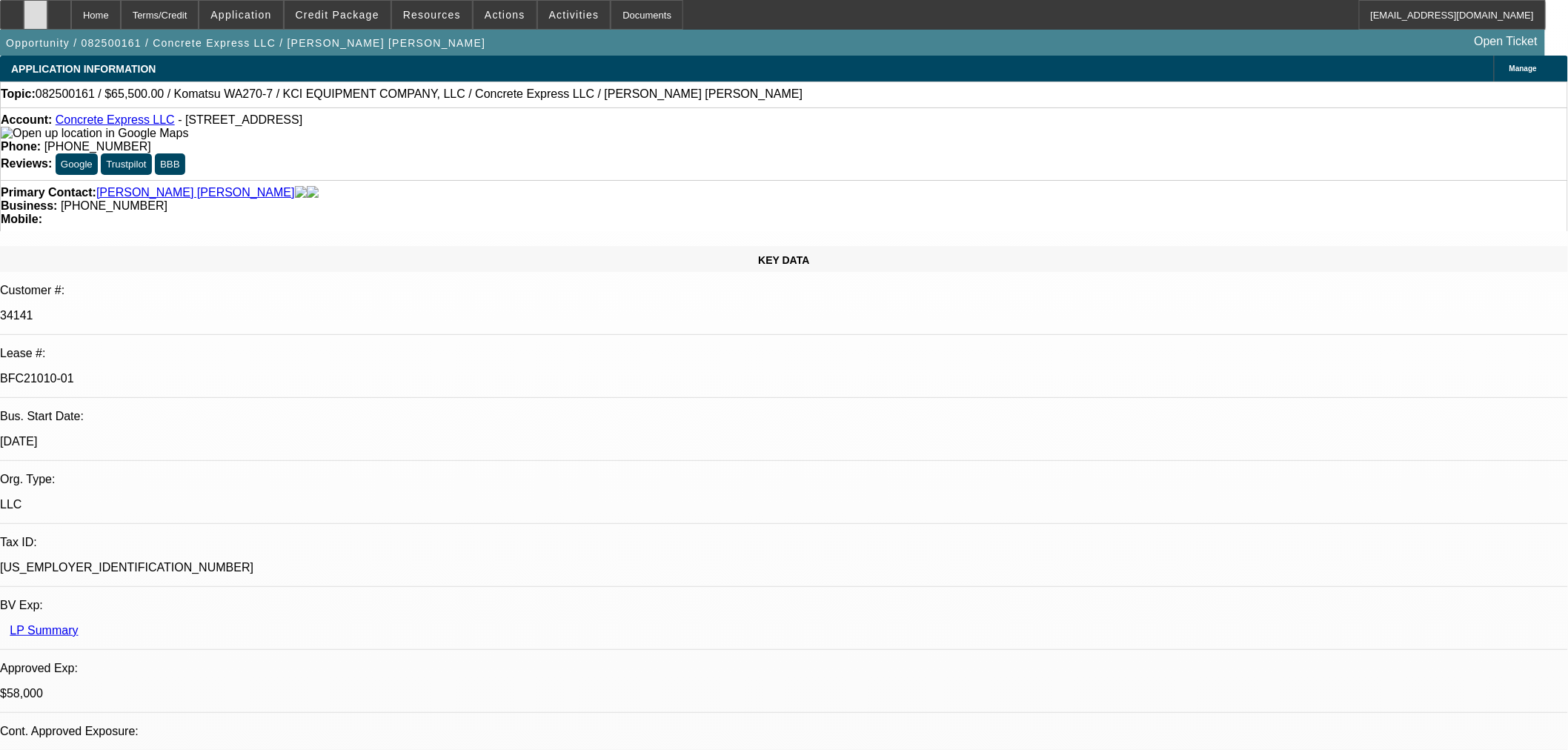
click at [47, 11] on div at bounding box center [35, 15] width 24 height 29
click at [365, 16] on span "Credit Package" at bounding box center [337, 15] width 83 height 11
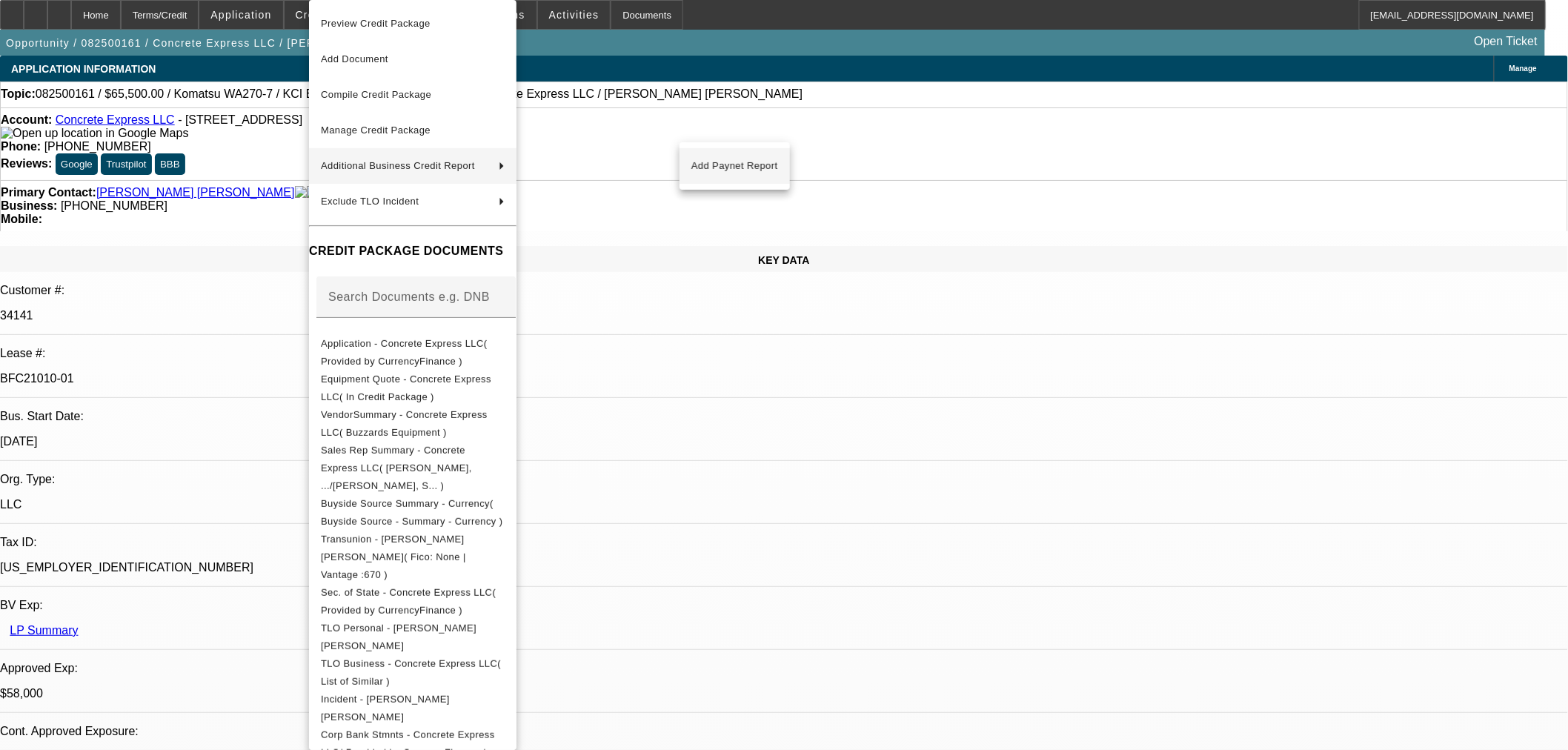
click at [761, 166] on span "Add Paynet Report" at bounding box center [735, 166] width 87 height 18
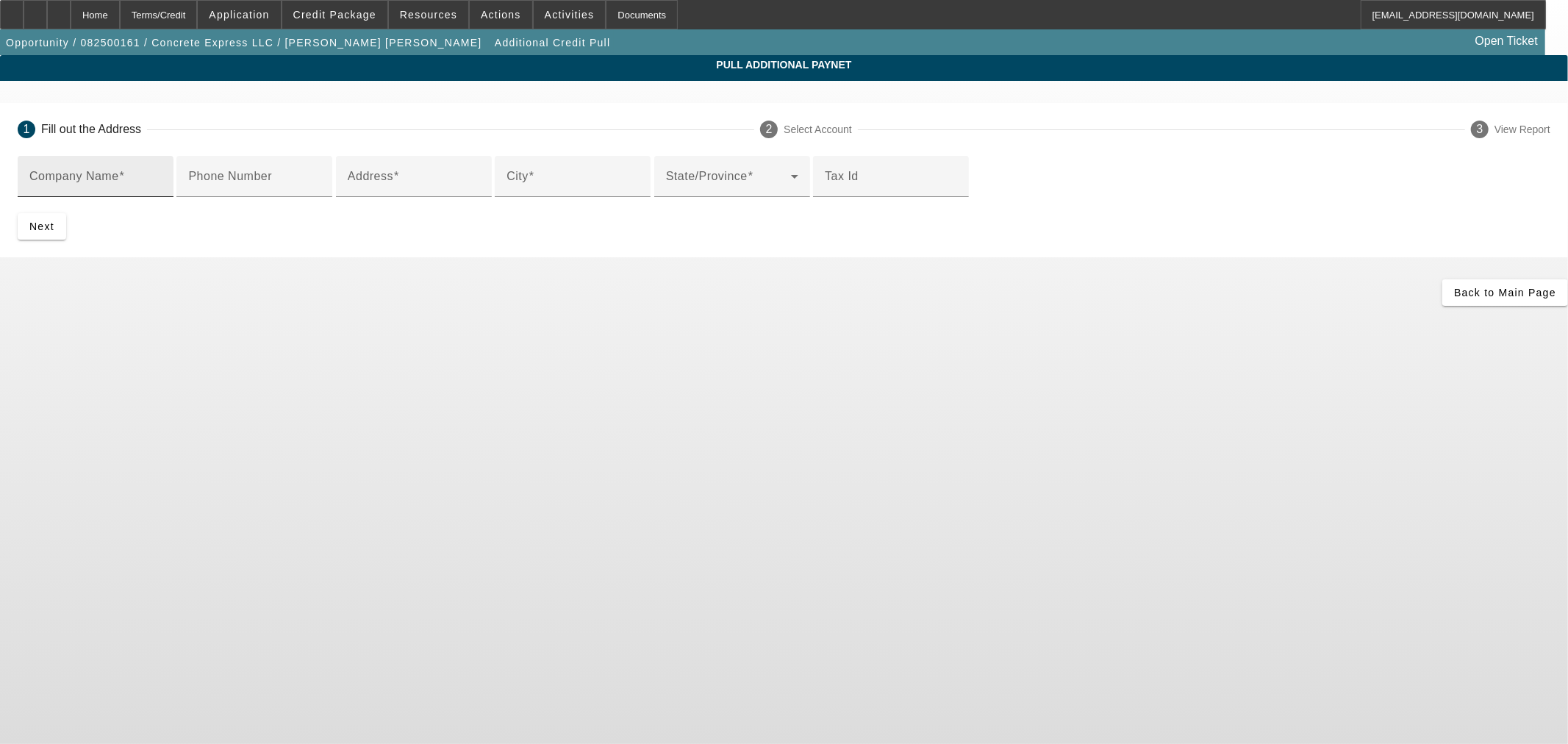
click at [162, 186] on input "Company Name" at bounding box center [95, 183] width 132 height 18
paste input "KCI EQUIPMENT COMPANY, LLC"
type input "KCI EQUIPMENT COMPANY, LLC"
click at [480, 191] on input "Address" at bounding box center [413, 183] width 132 height 18
paste input "395 SHENANDOAH LN NE"
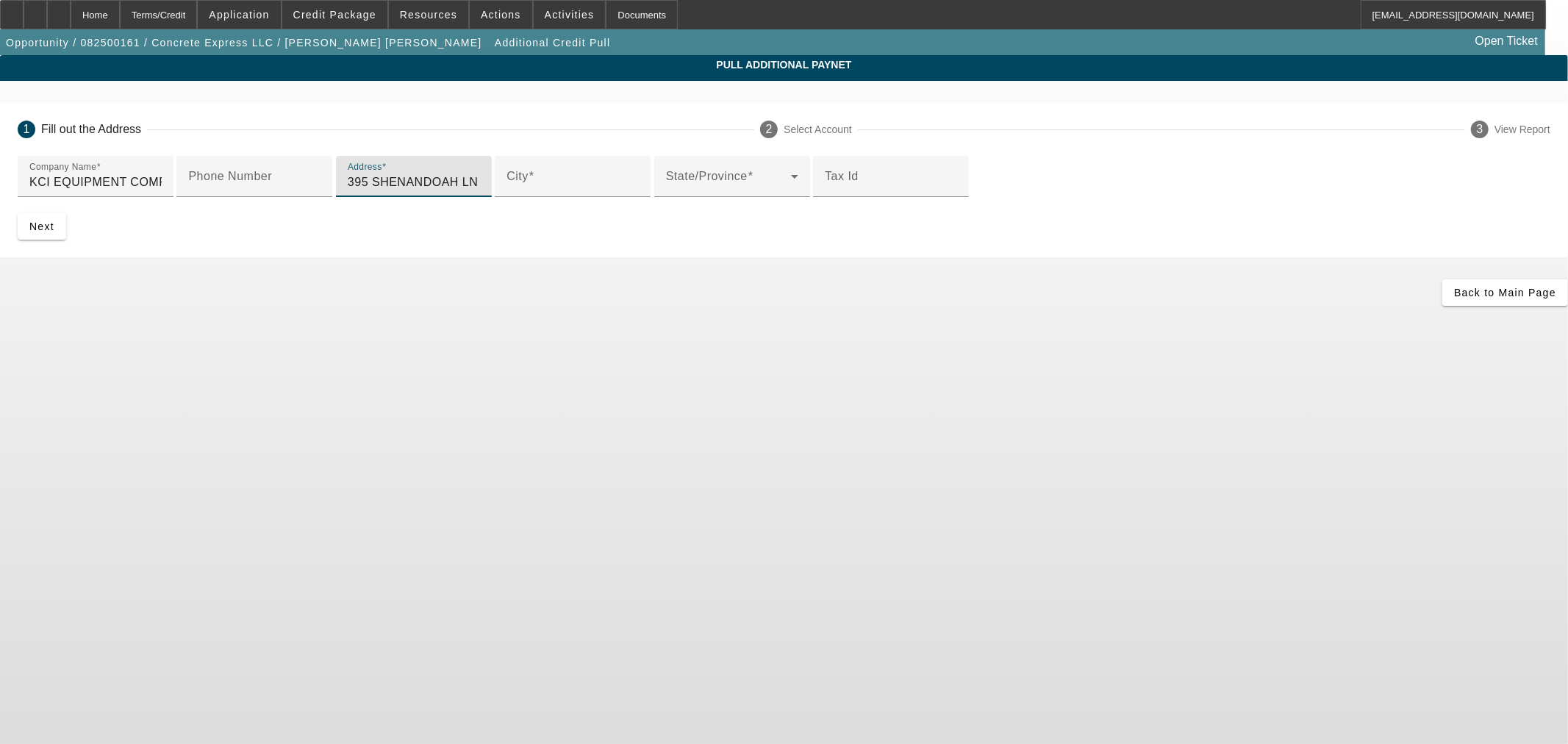
type input "395 SHENANDOAH LN NE"
click at [506, 191] on input "City" at bounding box center [572, 183] width 132 height 18
paste input "WOODBURN"
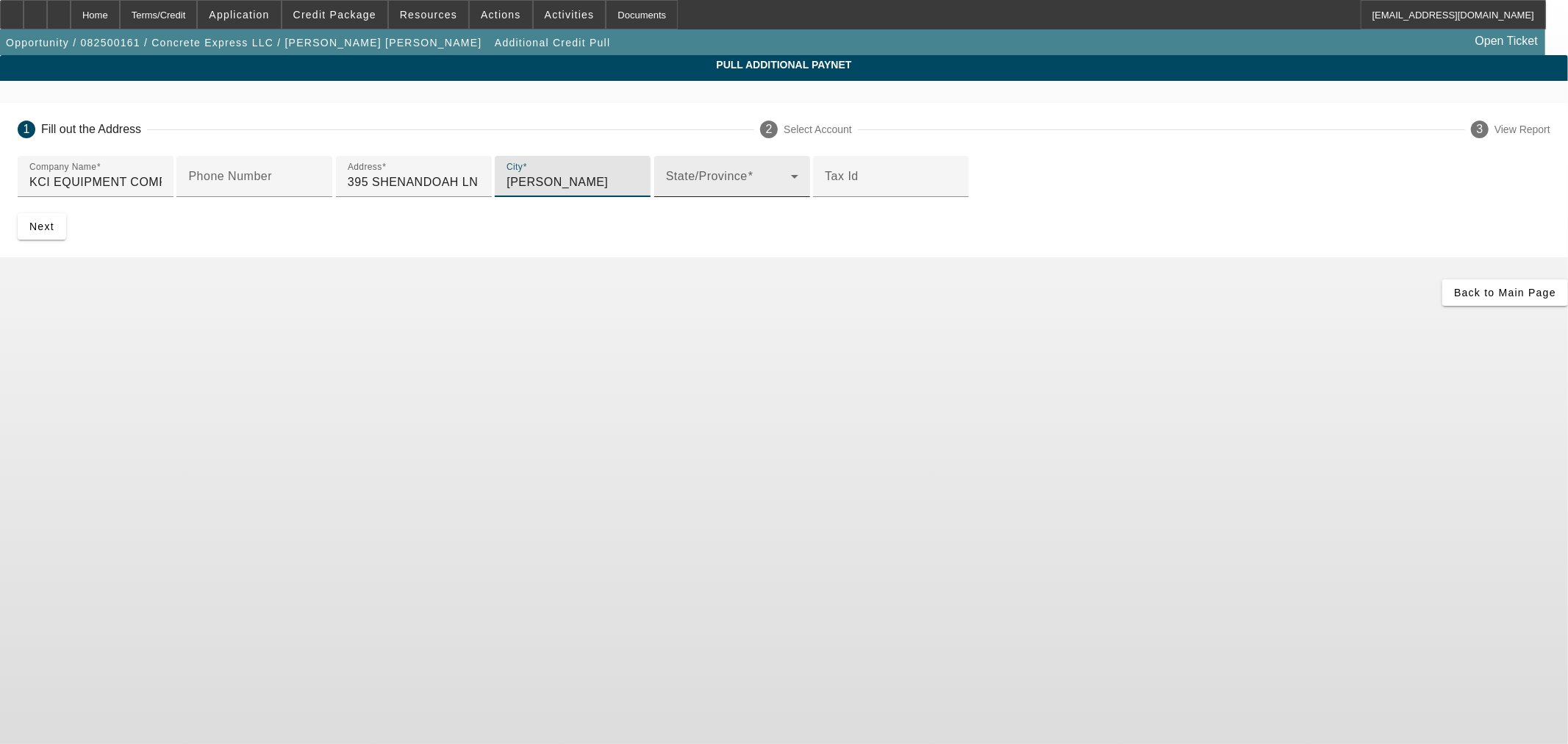
type input "WOODBURN"
click at [666, 191] on span at bounding box center [729, 183] width 125 height 18
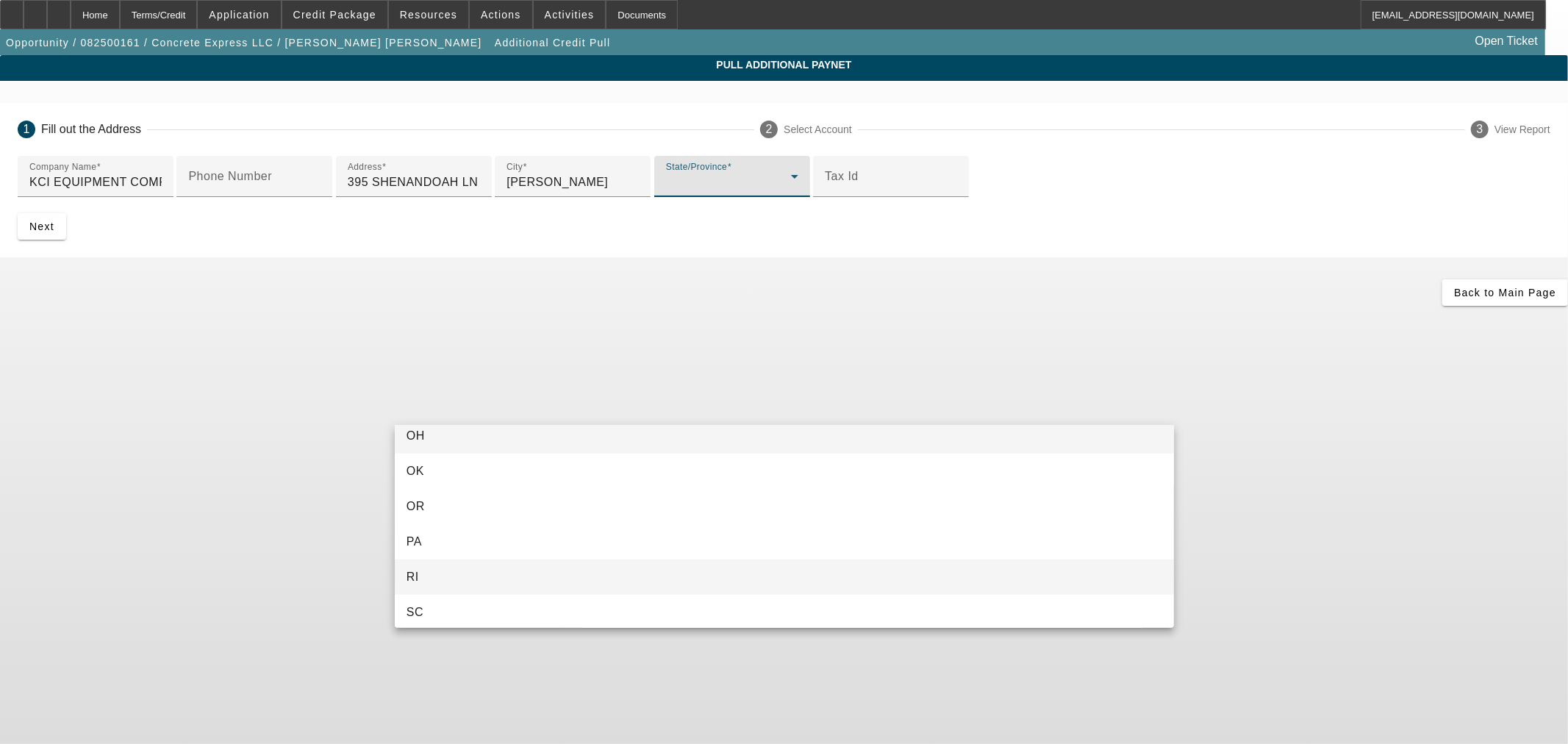
scroll to position [1210, 0]
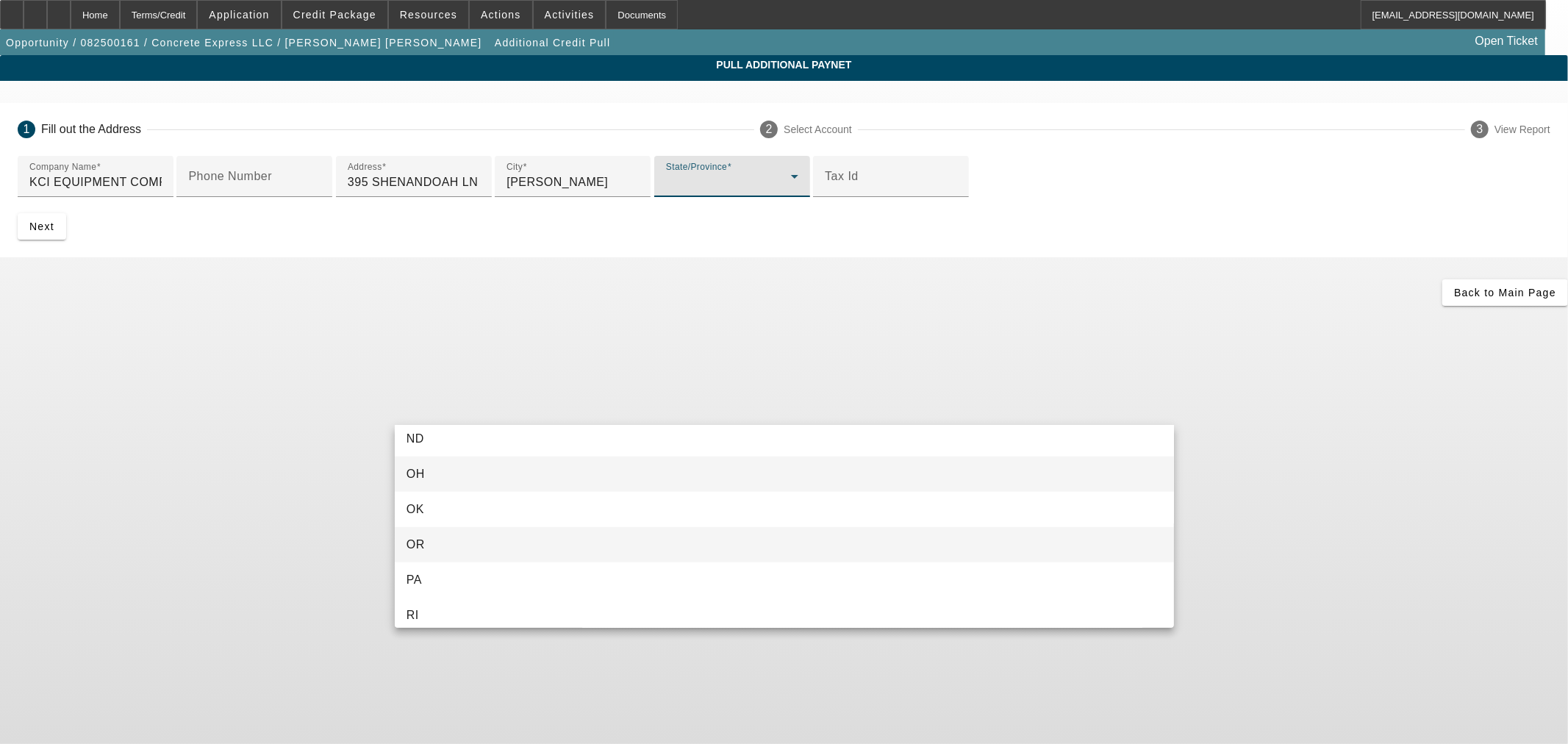
drag, startPoint x: 444, startPoint y: 540, endPoint x: 472, endPoint y: 540, distance: 28.0
click at [444, 540] on mat-option "OR" at bounding box center [784, 544] width 779 height 35
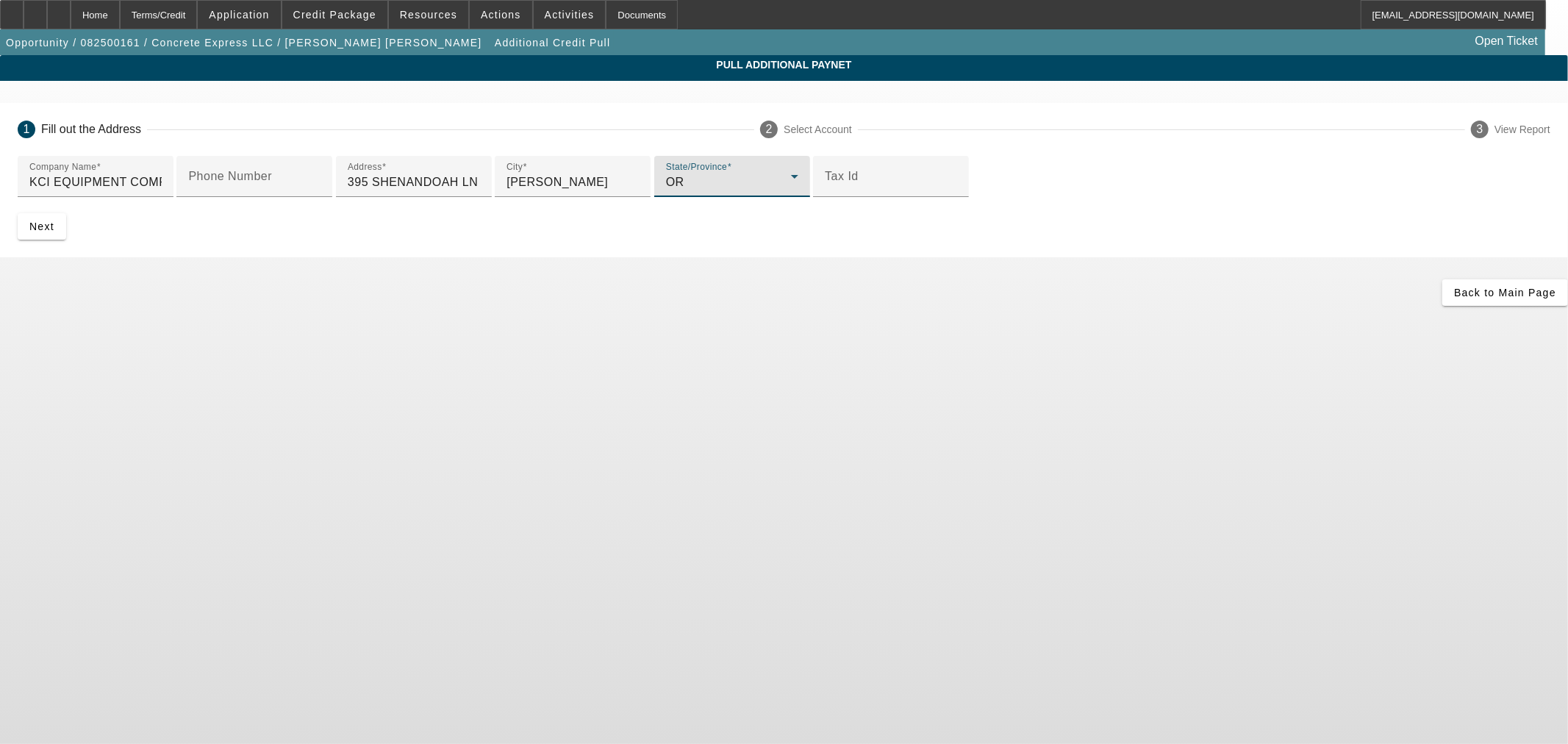
click at [233, 306] on app-additional-credit-pull "Pull Additional Paynet 1 Fill out the Address 2 Select Account 3 View Report Co…" at bounding box center [784, 180] width 1568 height 251
click at [54, 232] on span "Next" at bounding box center [41, 226] width 25 height 11
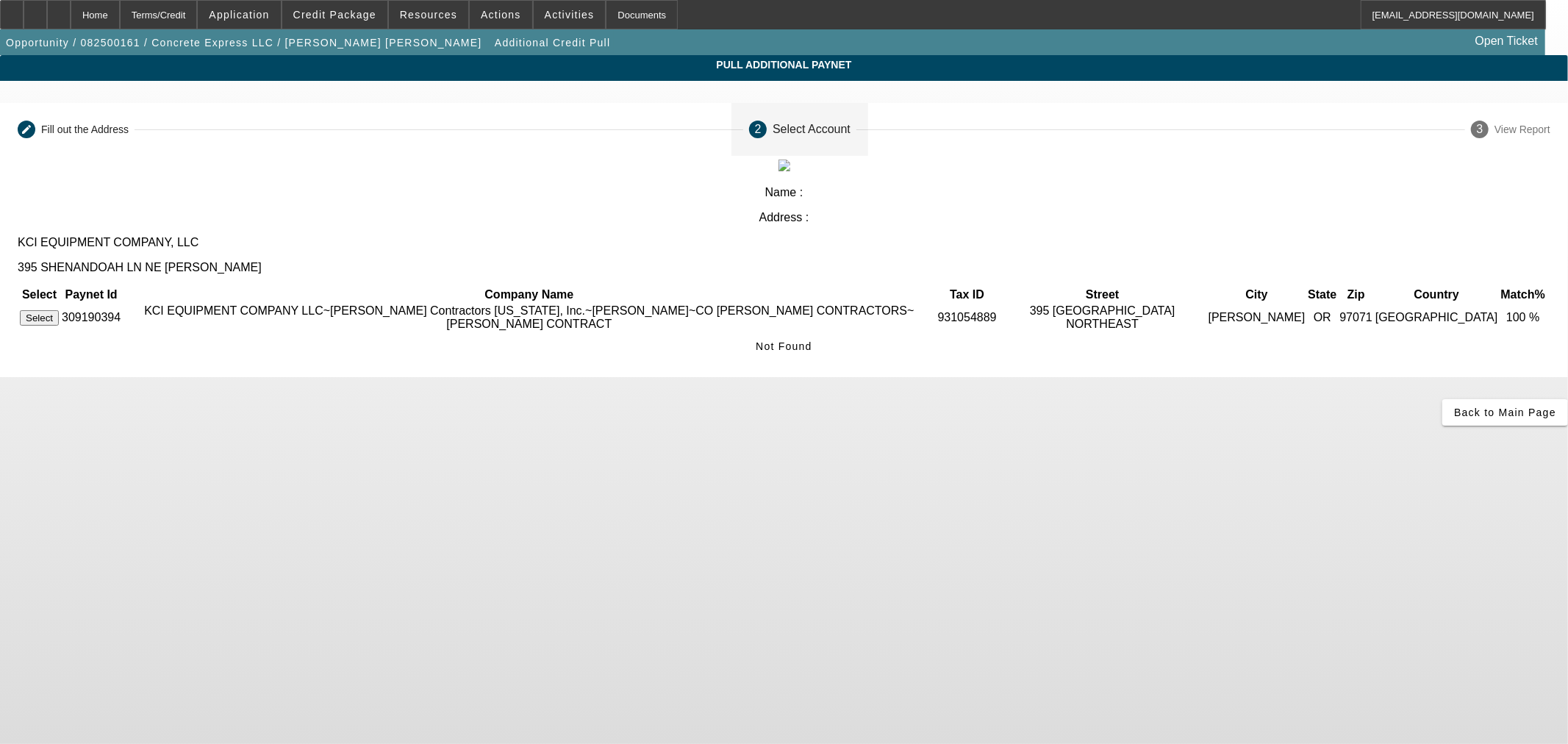
click at [58, 310] on button "Select" at bounding box center [39, 317] width 39 height 15
click at [427, 399] on div "Back to Main Page" at bounding box center [784, 412] width 1568 height 27
click at [58, 310] on button "Select" at bounding box center [39, 317] width 39 height 15
click at [58, 10] on icon at bounding box center [58, 10] width 0 height 0
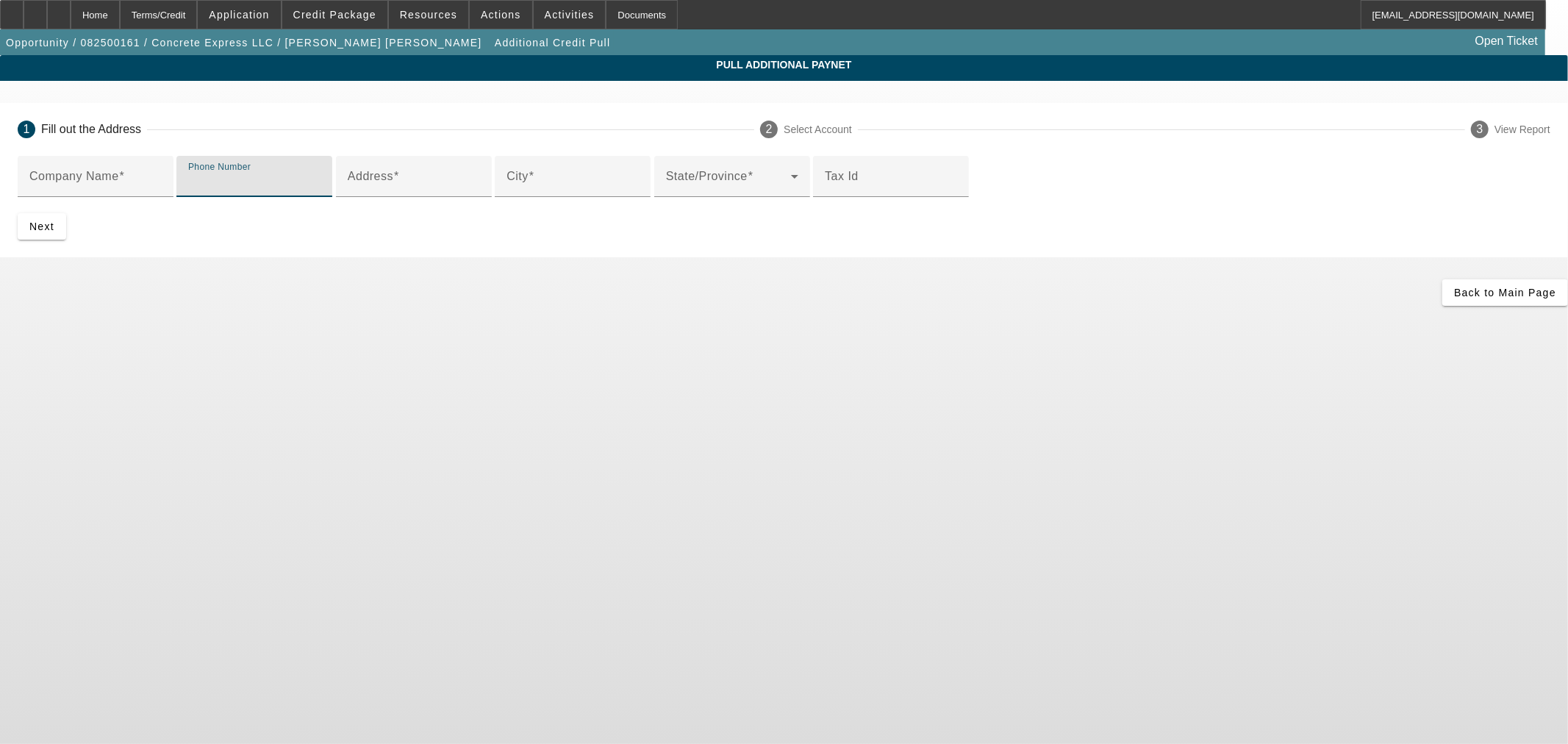
click at [321, 191] on input "Phone Number" at bounding box center [254, 183] width 132 height 18
click at [519, 191] on input "City" at bounding box center [572, 183] width 132 height 18
paste input "WOODBURN"
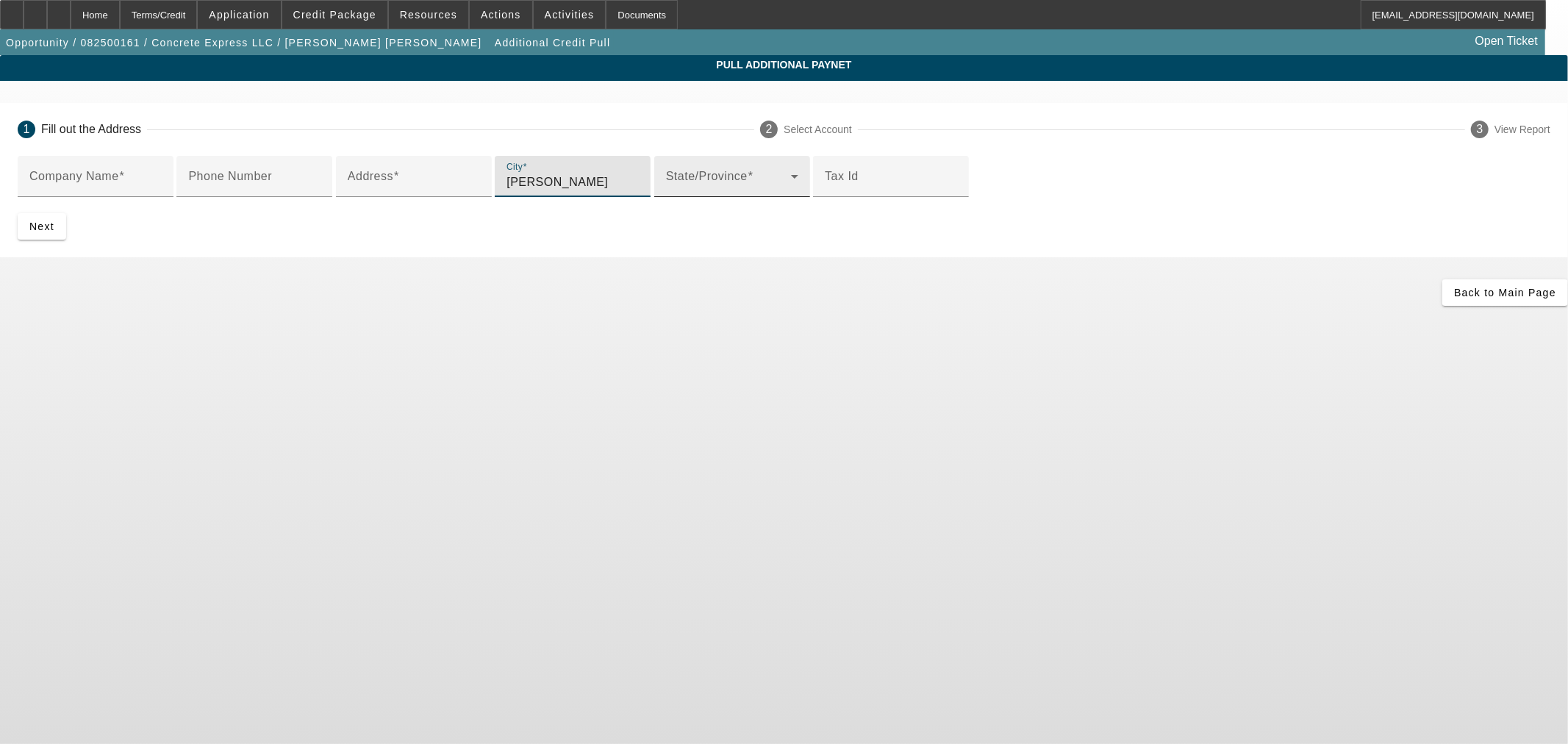
type input "WOODBURN"
click at [666, 191] on span at bounding box center [729, 183] width 125 height 18
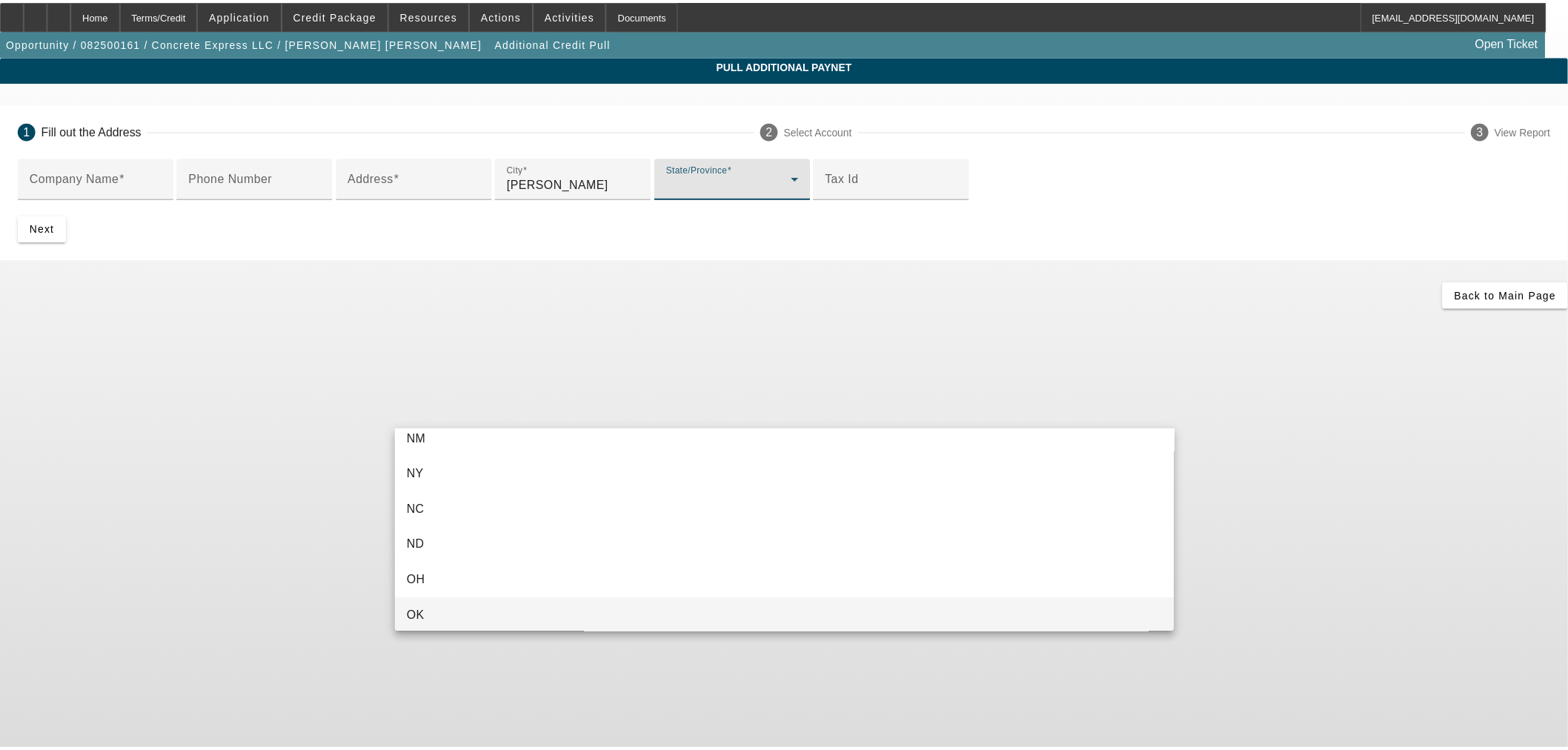
scroll to position [1152, 0]
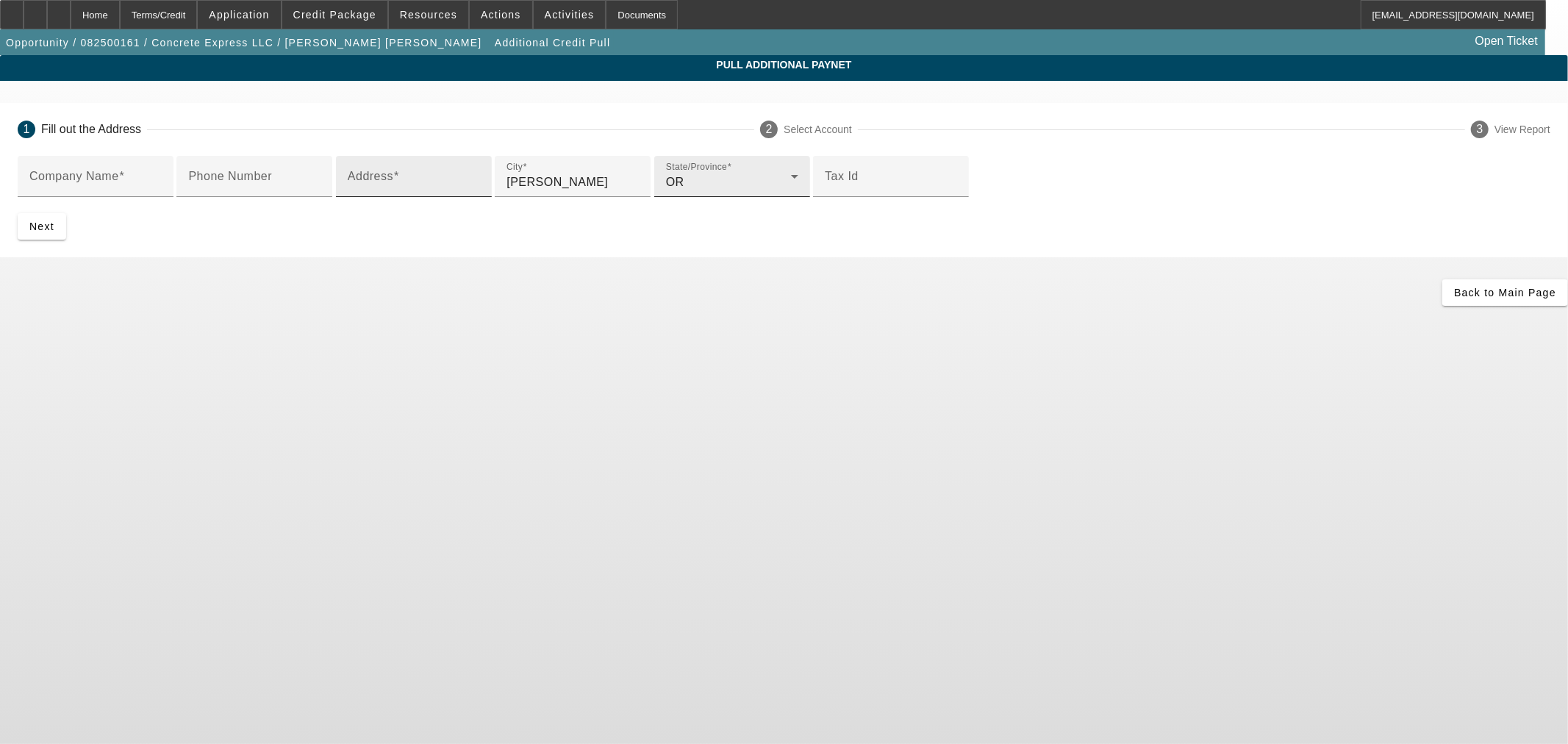
click at [472, 191] on input "Address" at bounding box center [413, 183] width 132 height 18
paste input "395 SHENANDOAH LN NE"
type input "395 SHENANDOAH LN NE"
click at [162, 187] on input "Company Name" at bounding box center [95, 183] width 132 height 18
paste input "KCI EQUIPMENT COMPANY, LLC"
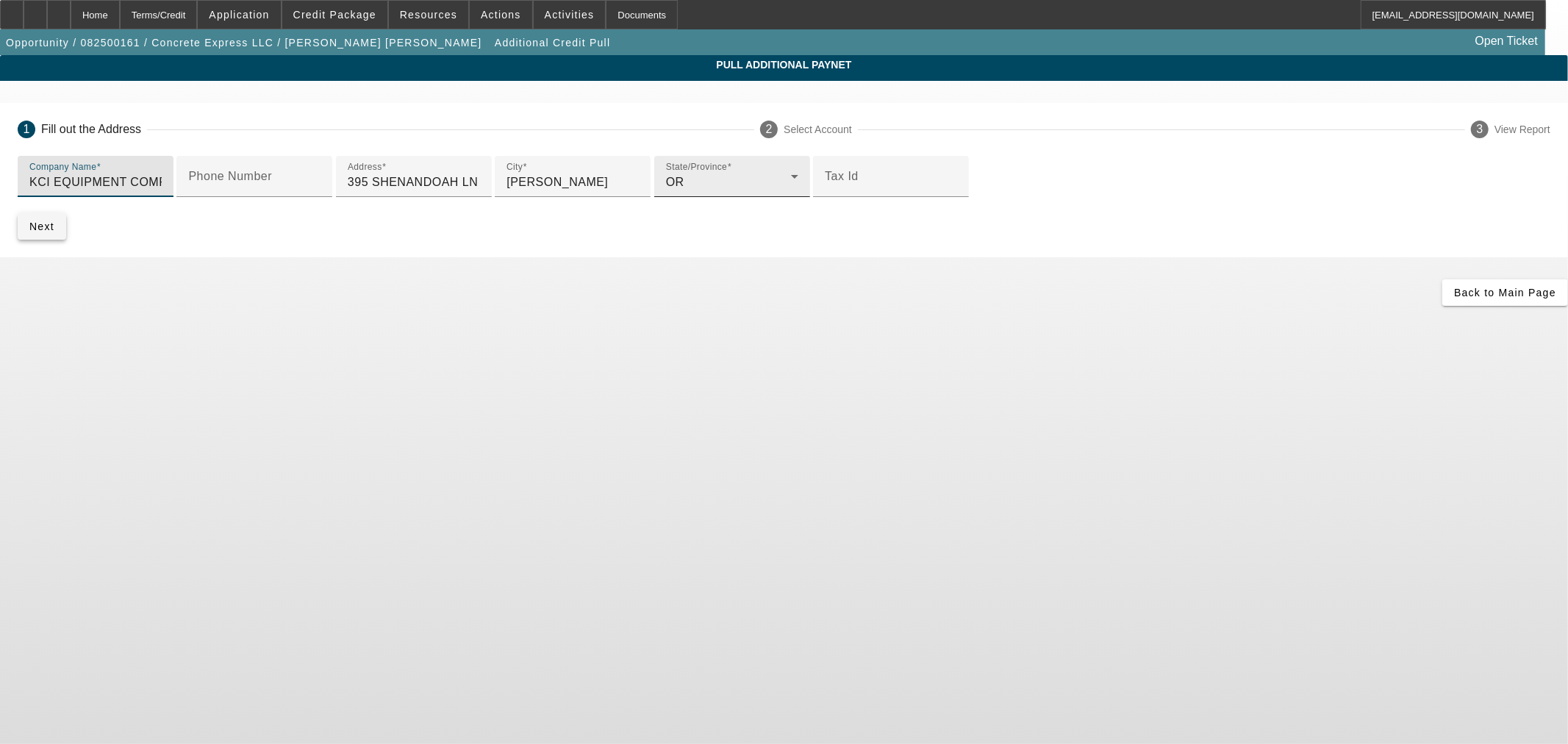
type input "KCI EQUIPMENT COMPANY, LLC"
click at [54, 232] on span "Next" at bounding box center [41, 226] width 25 height 11
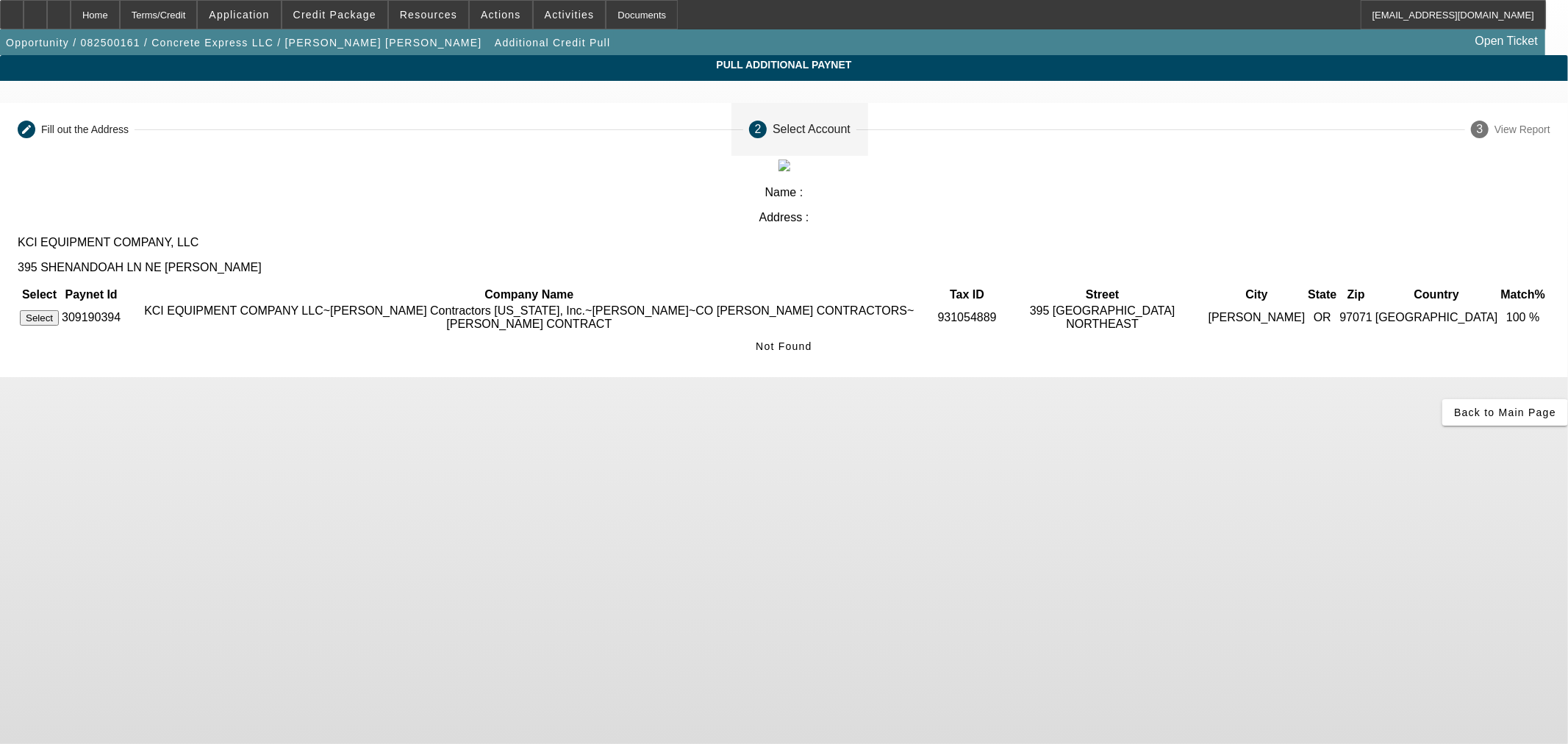
click at [58, 310] on button "Select" at bounding box center [39, 317] width 39 height 15
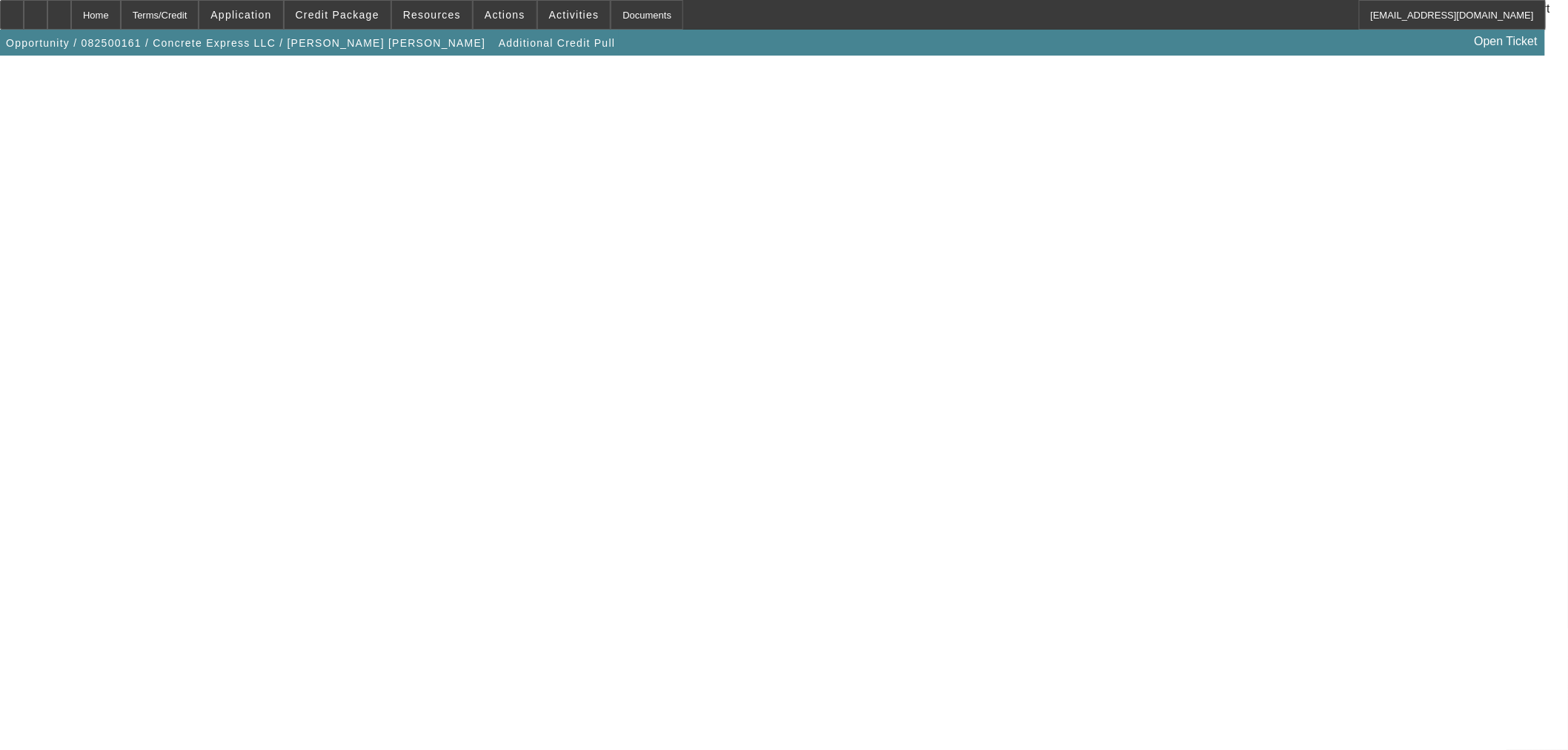
scroll to position [255, 0]
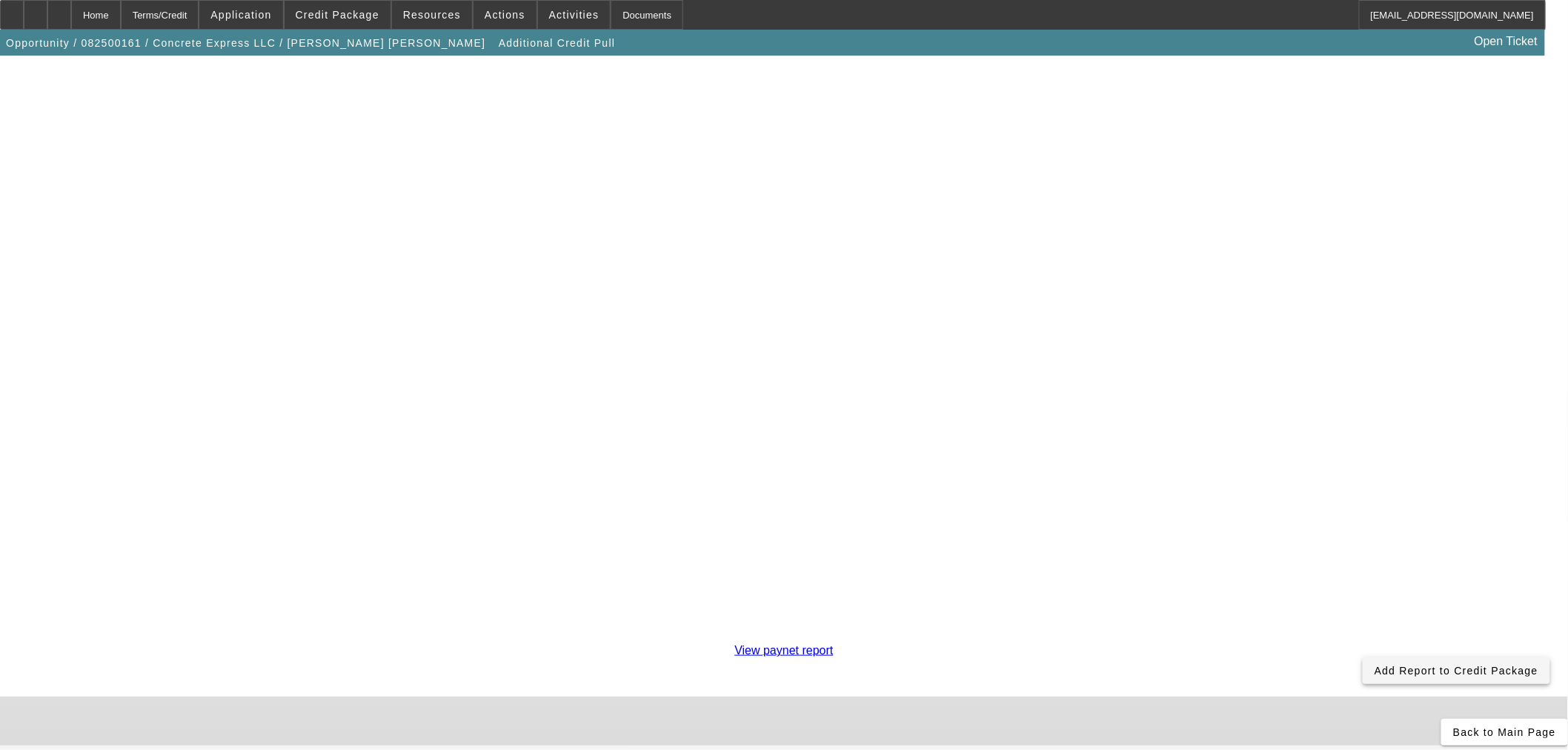
click at [1375, 664] on span "Add Report to Credit Package" at bounding box center [1457, 670] width 164 height 11
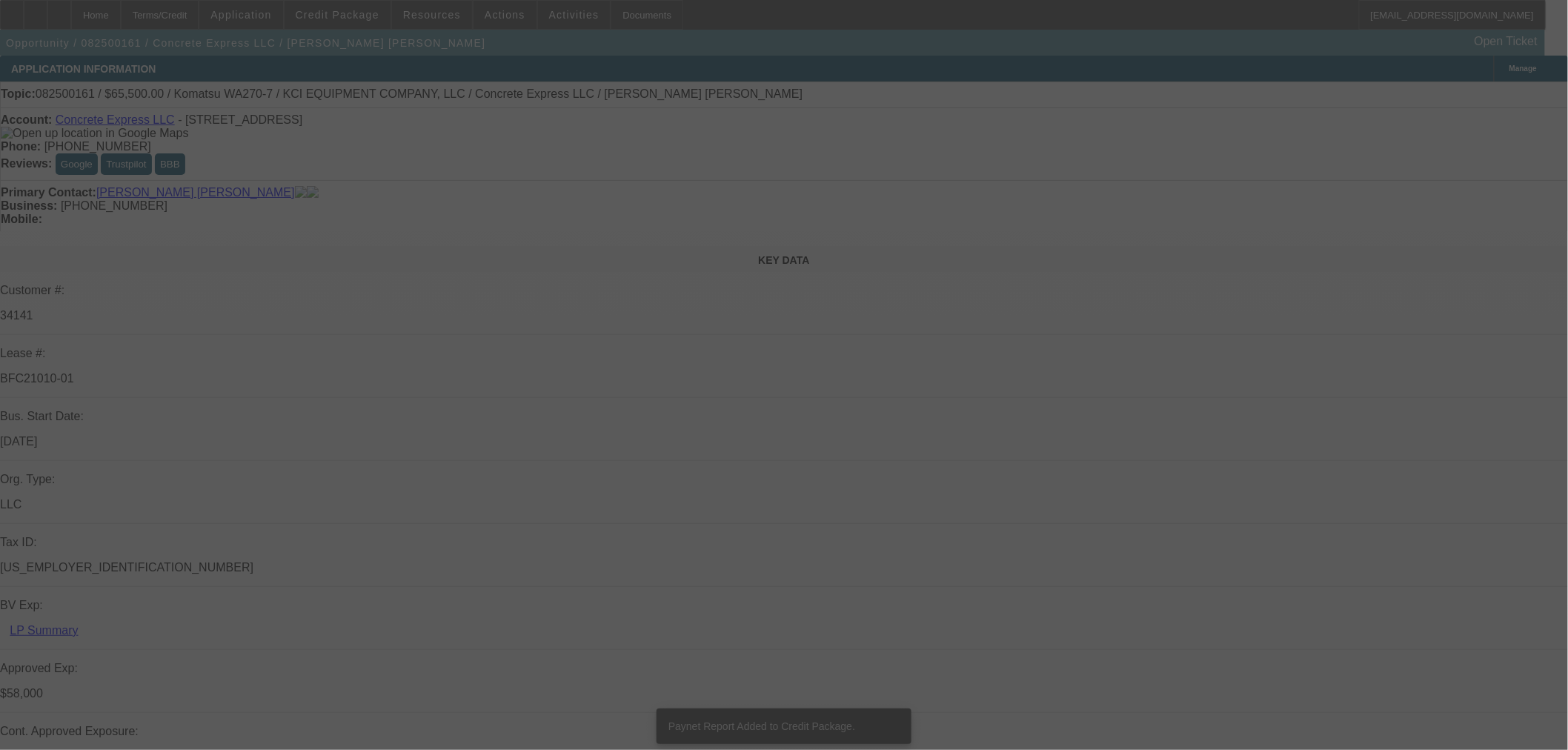
select select "0"
select select "2"
select select "0"
select select "6"
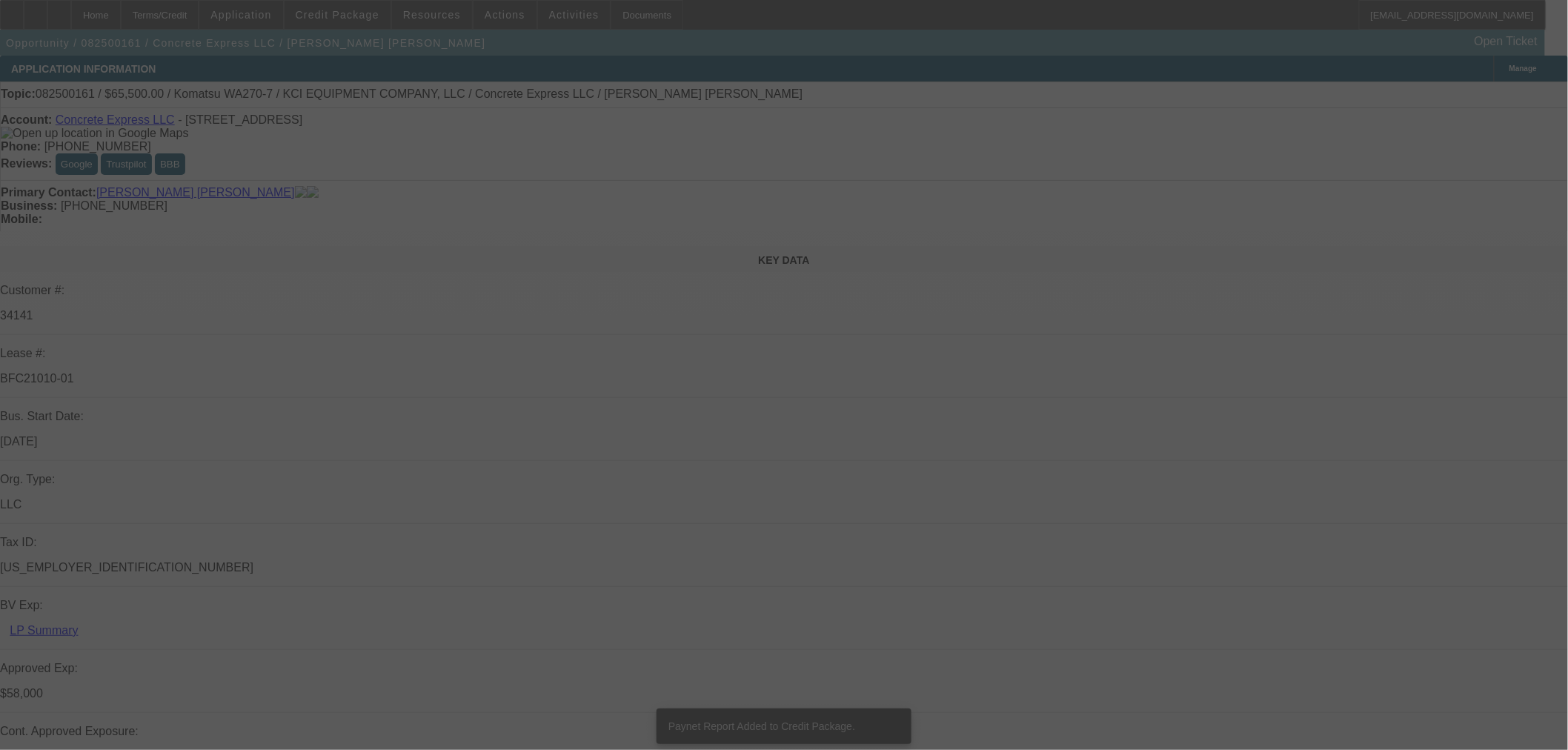
select select "0"
select select "2"
select select "0"
select select "6"
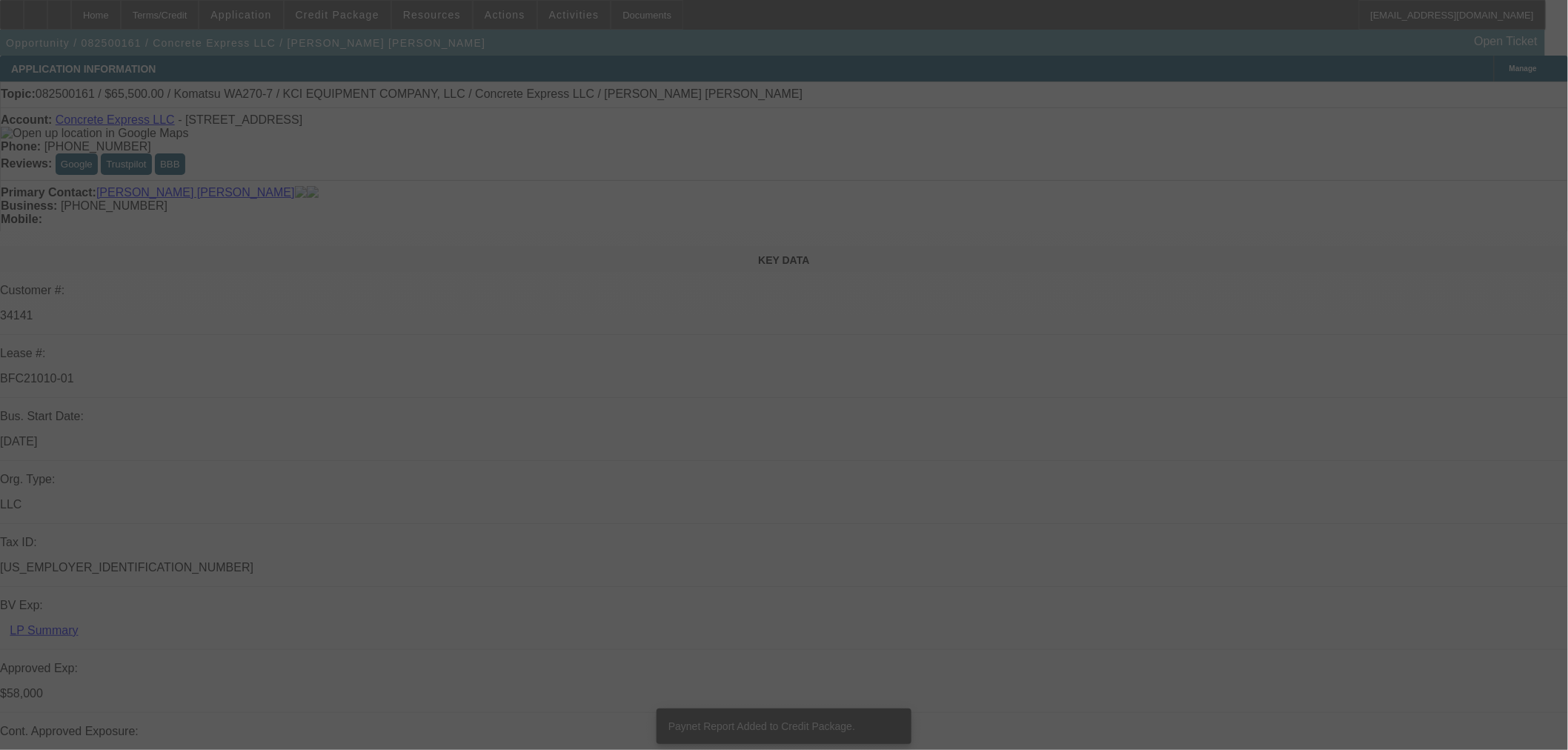
select select "0"
select select "2"
select select "0"
select select "6"
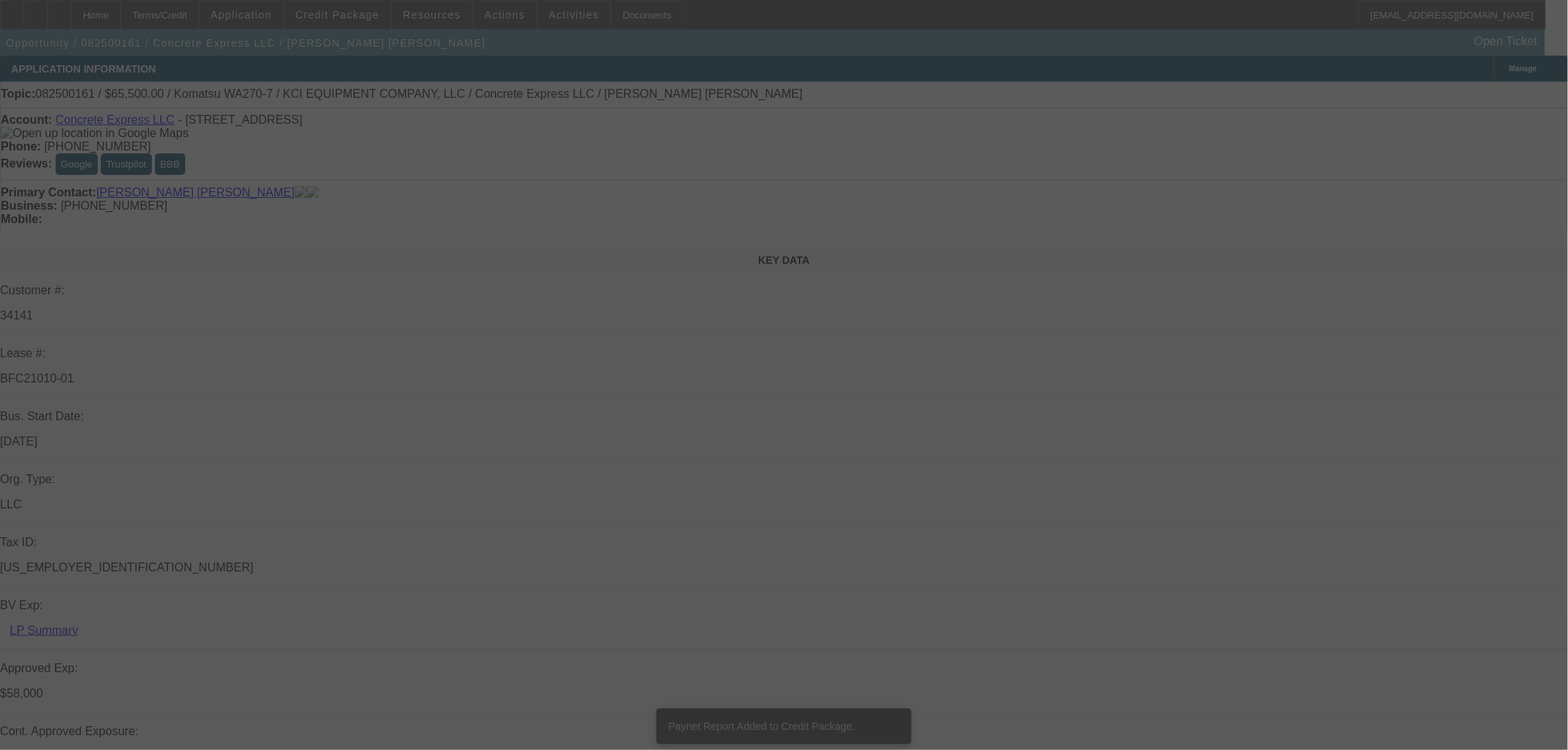
select select "0.15"
select select "2"
select select "0"
select select "6"
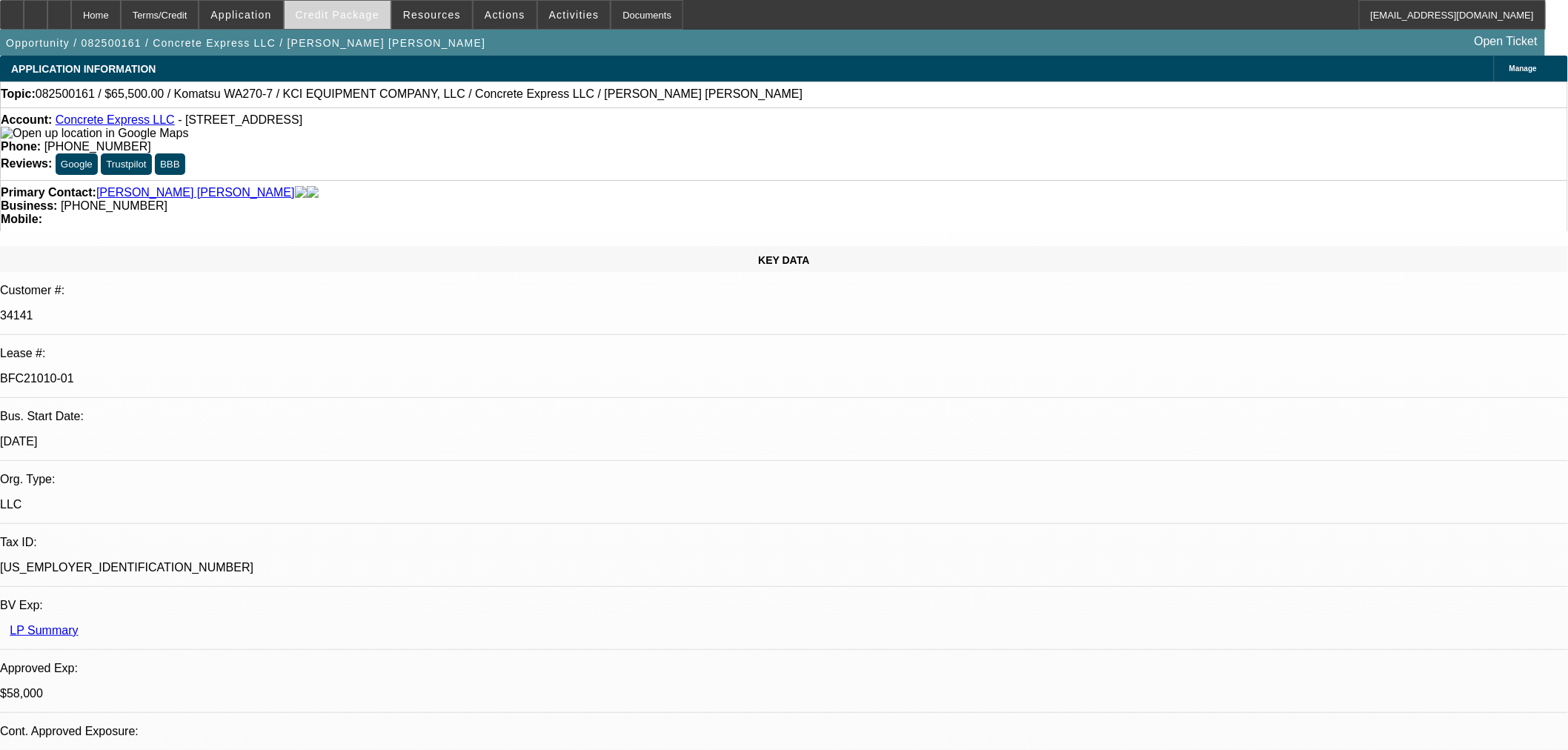
click at [371, 8] on span at bounding box center [338, 14] width 106 height 35
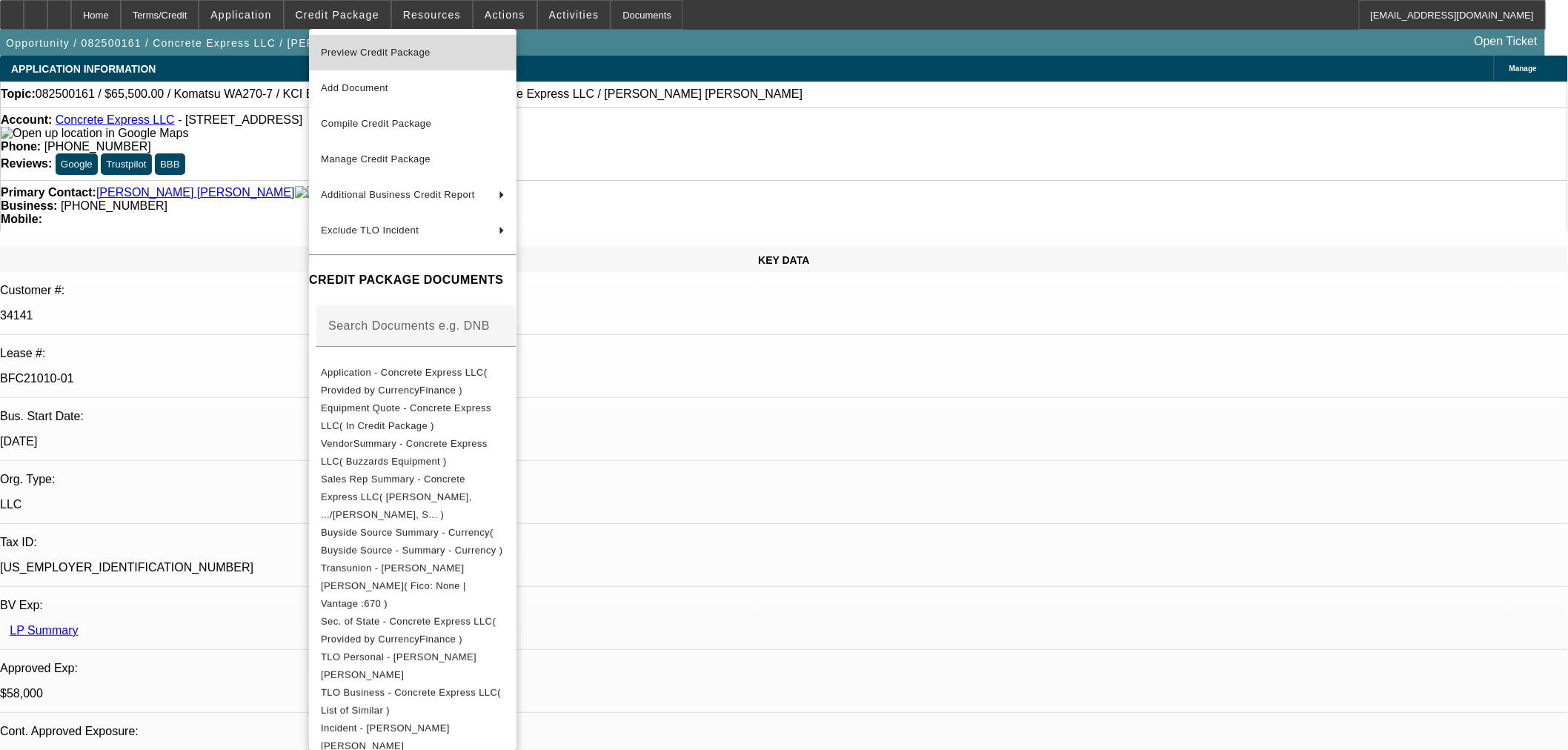
click at [380, 50] on span "Preview Credit Package" at bounding box center [376, 52] width 110 height 11
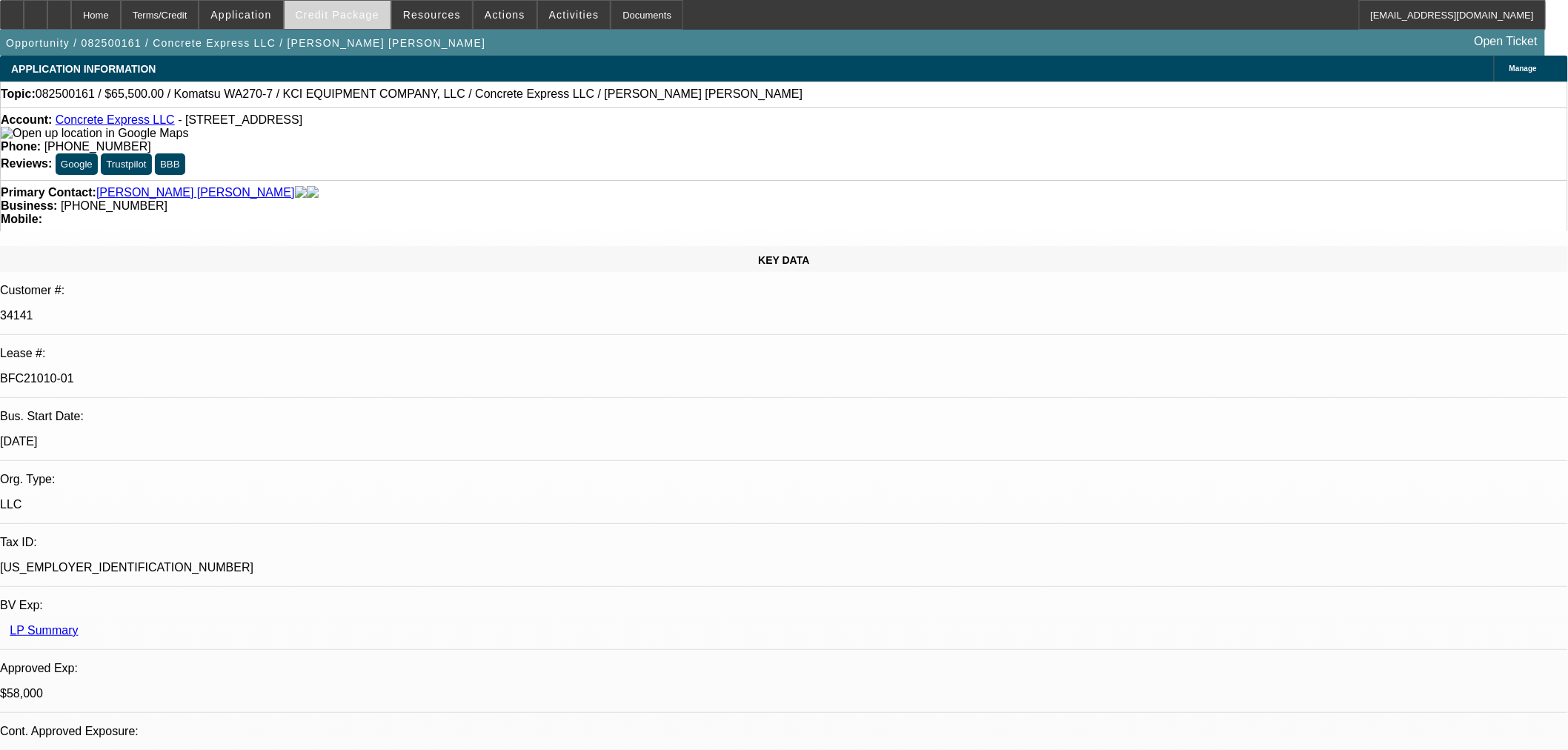
click at [343, 3] on span at bounding box center [338, 14] width 106 height 35
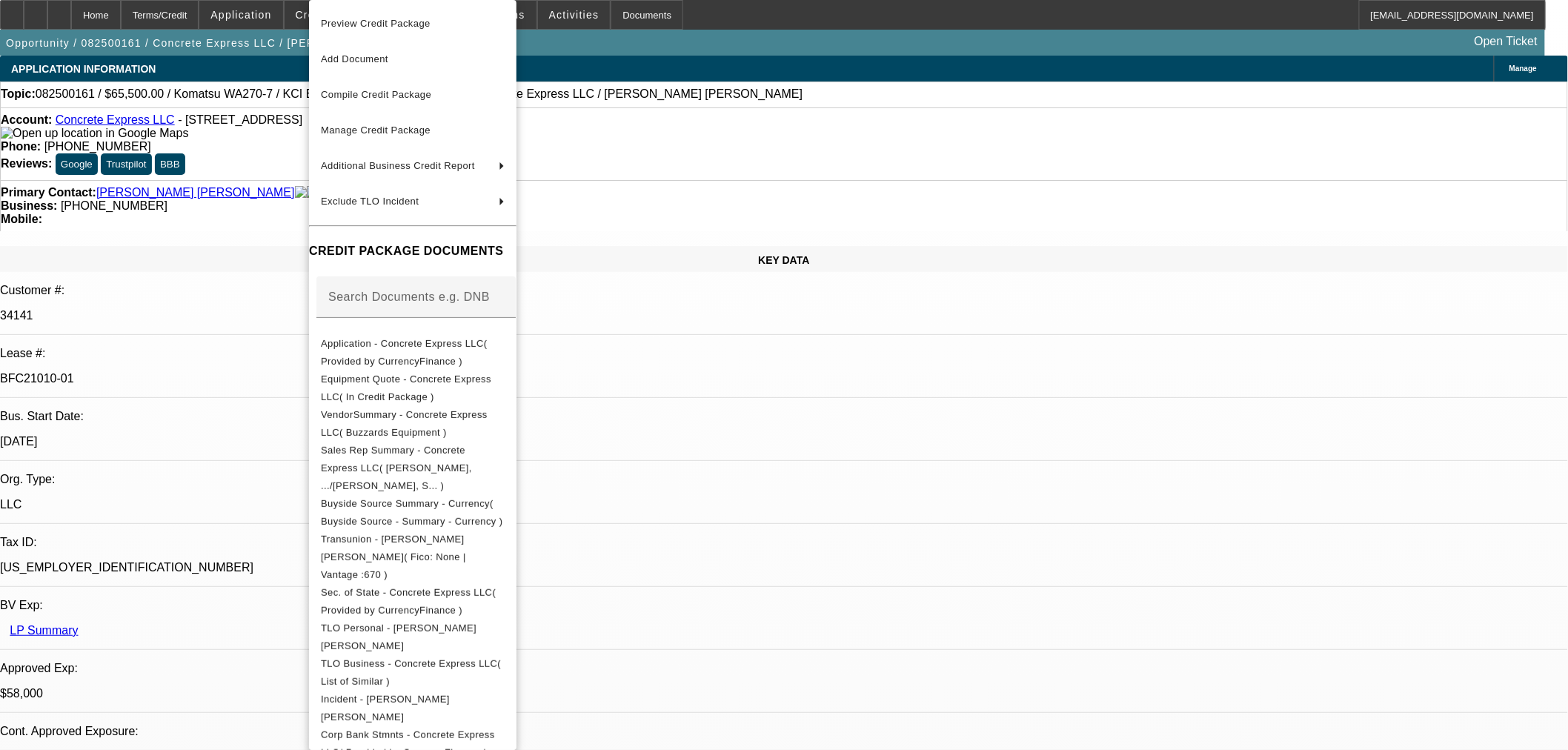
click at [484, 137] on span "Manage Credit Package" at bounding box center [412, 131] width 184 height 18
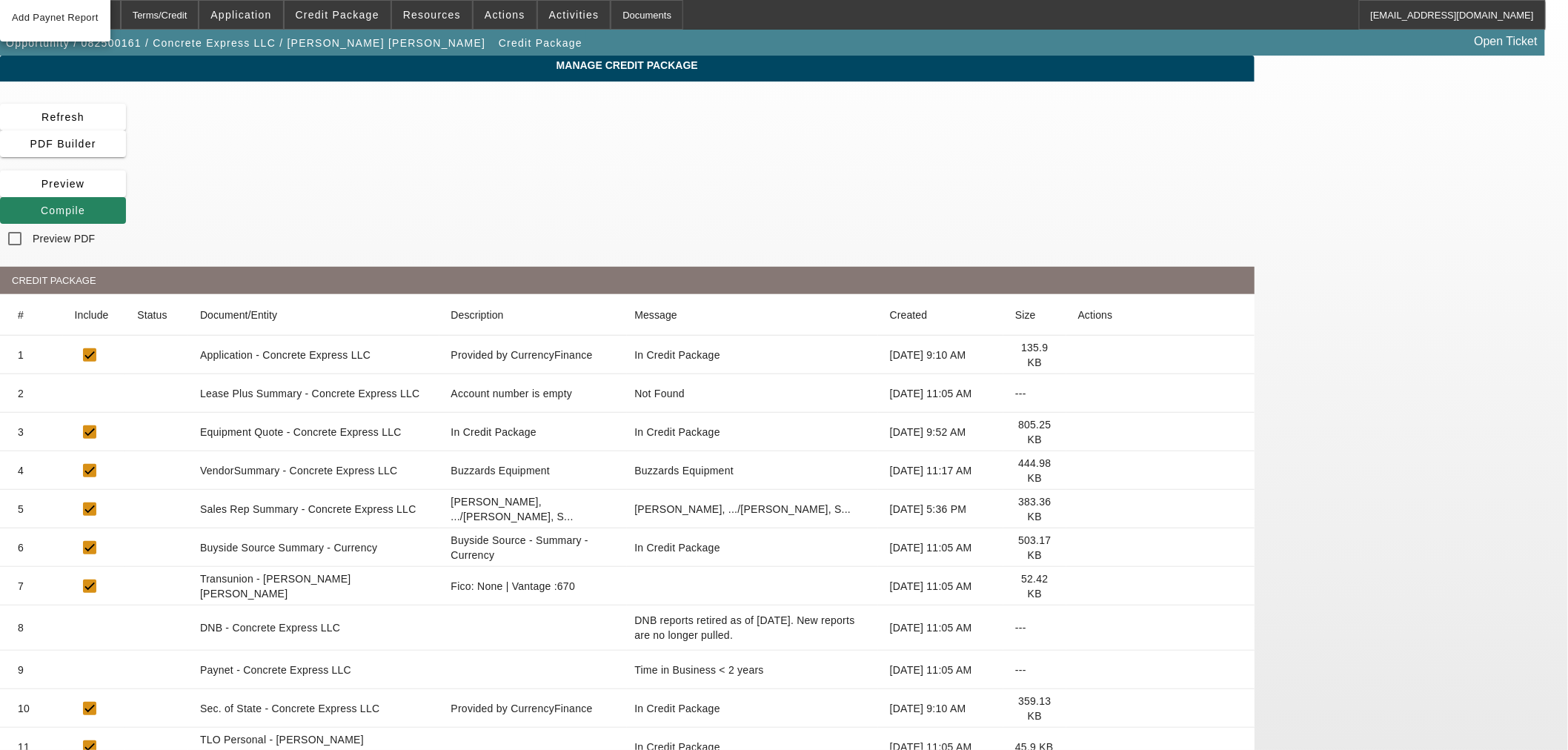
scroll to position [396, 0]
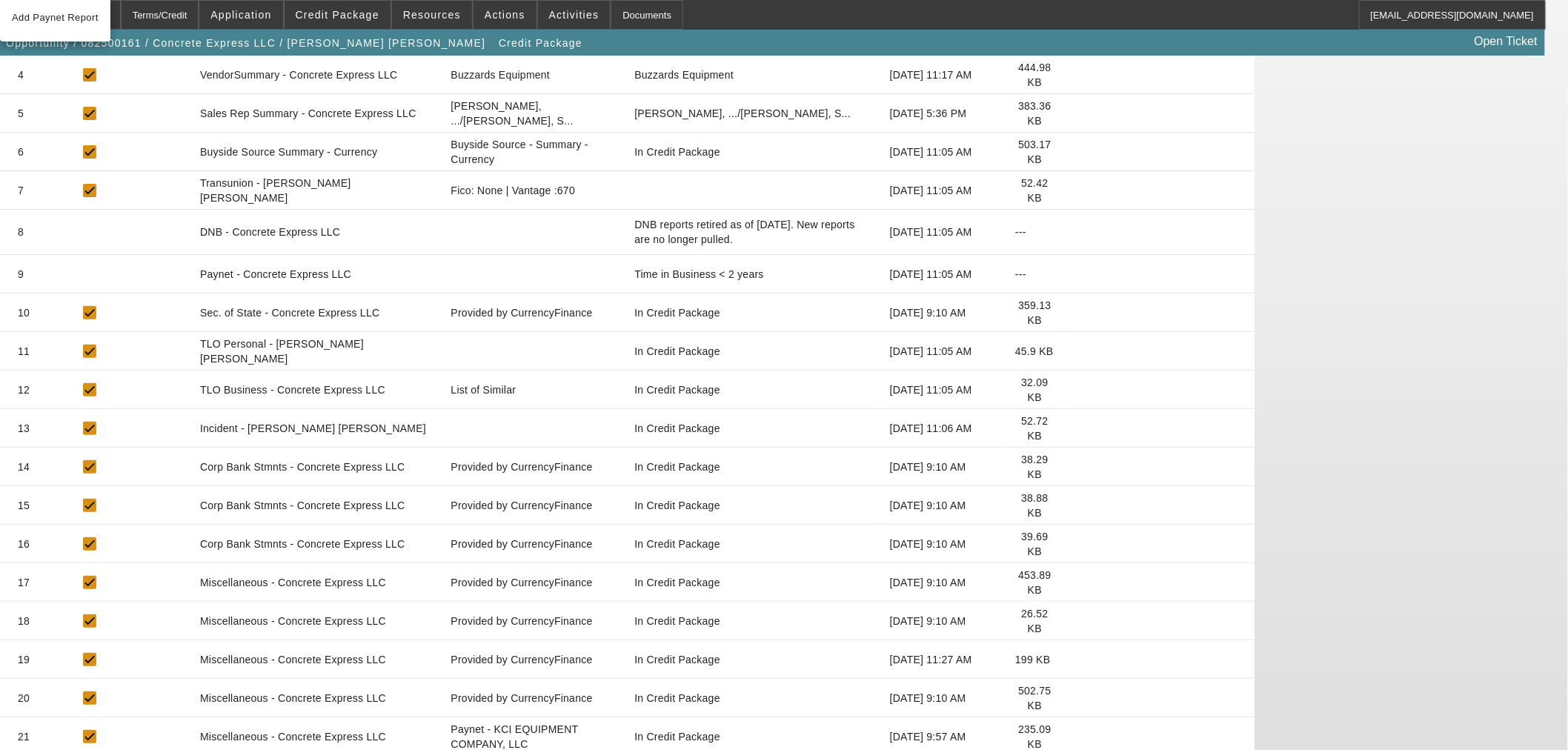
click at [1079, 621] on icon at bounding box center [1079, 621] width 0 height 0
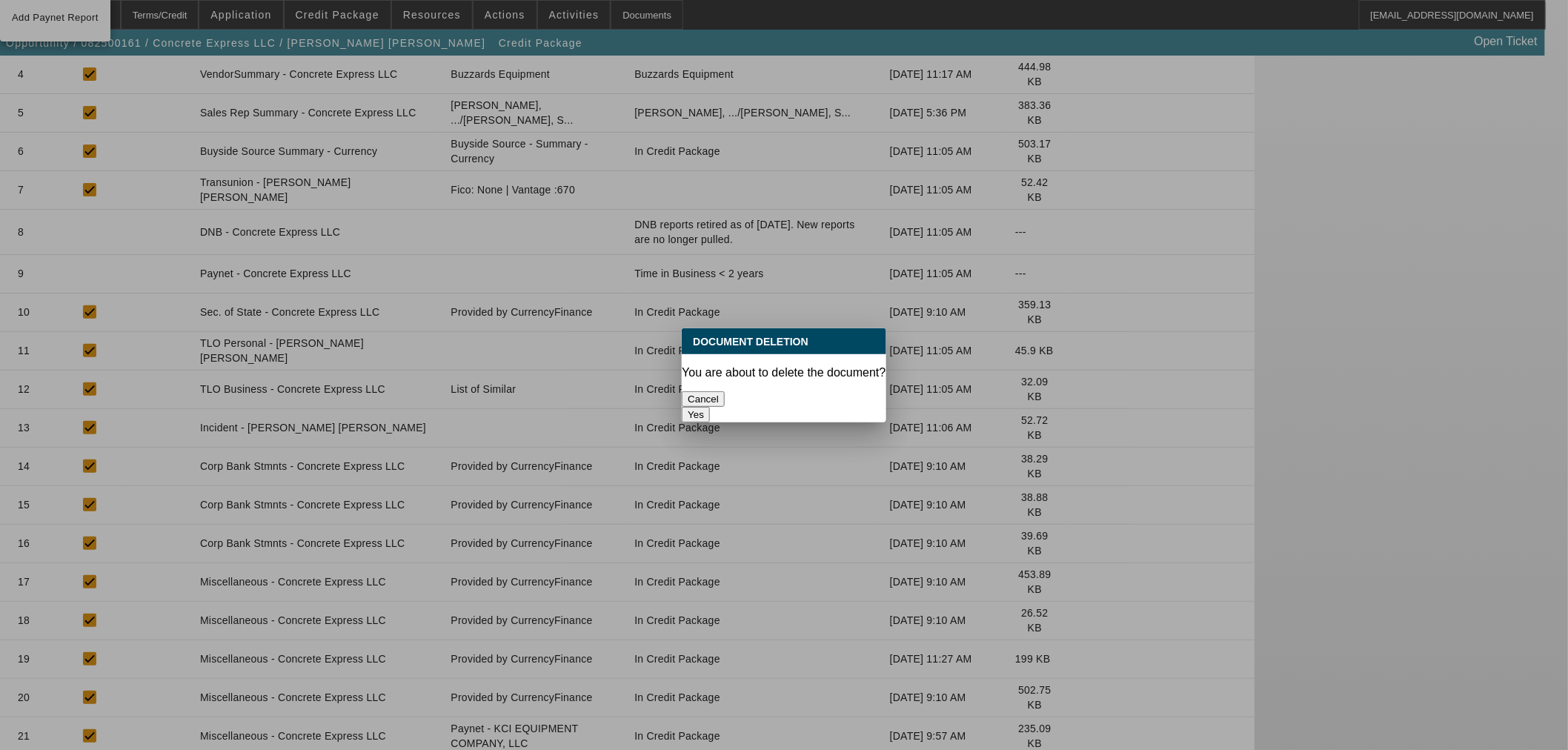
click at [710, 406] on button "Yes" at bounding box center [696, 414] width 28 height 16
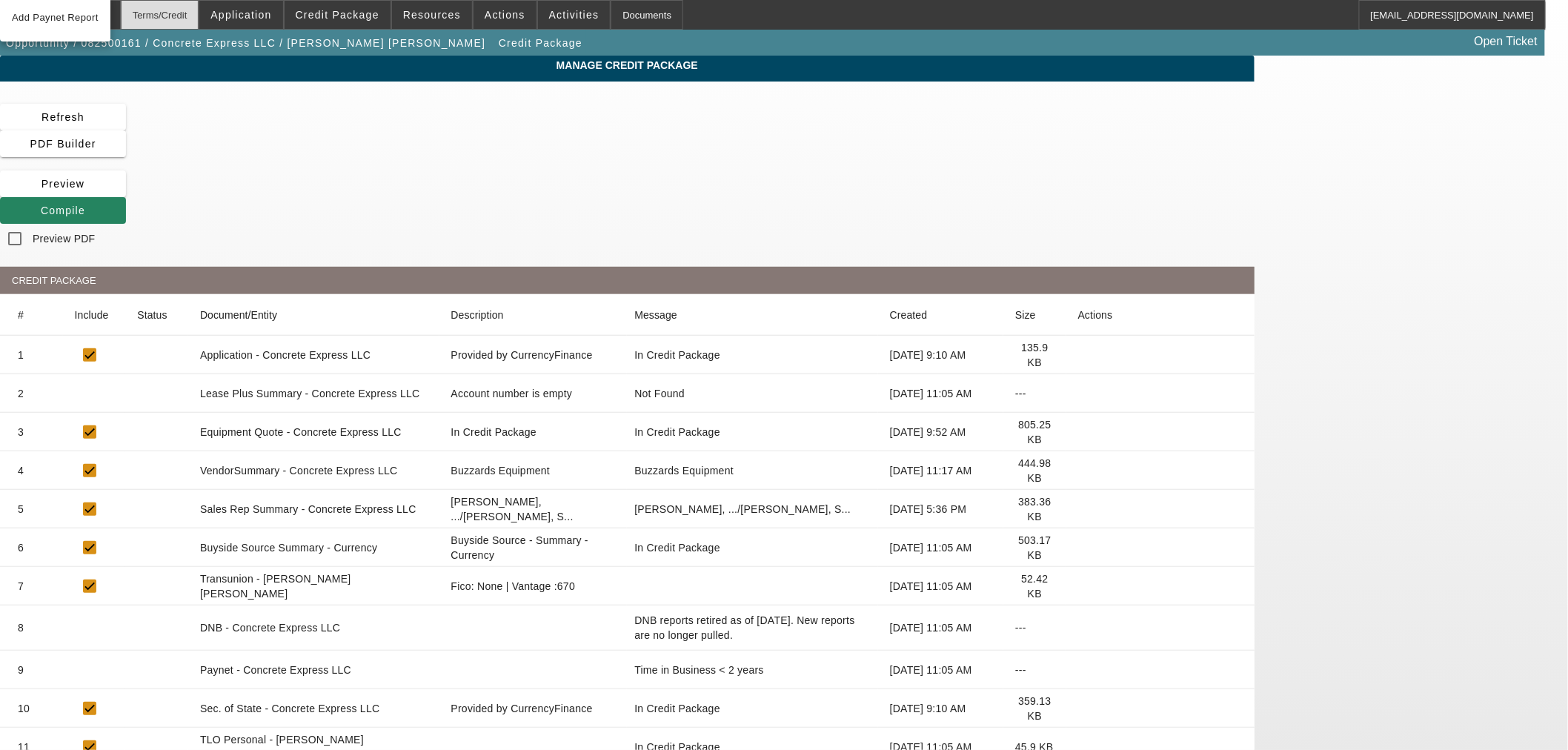
click at [182, 16] on div "Terms/Credit" at bounding box center [160, 15] width 79 height 29
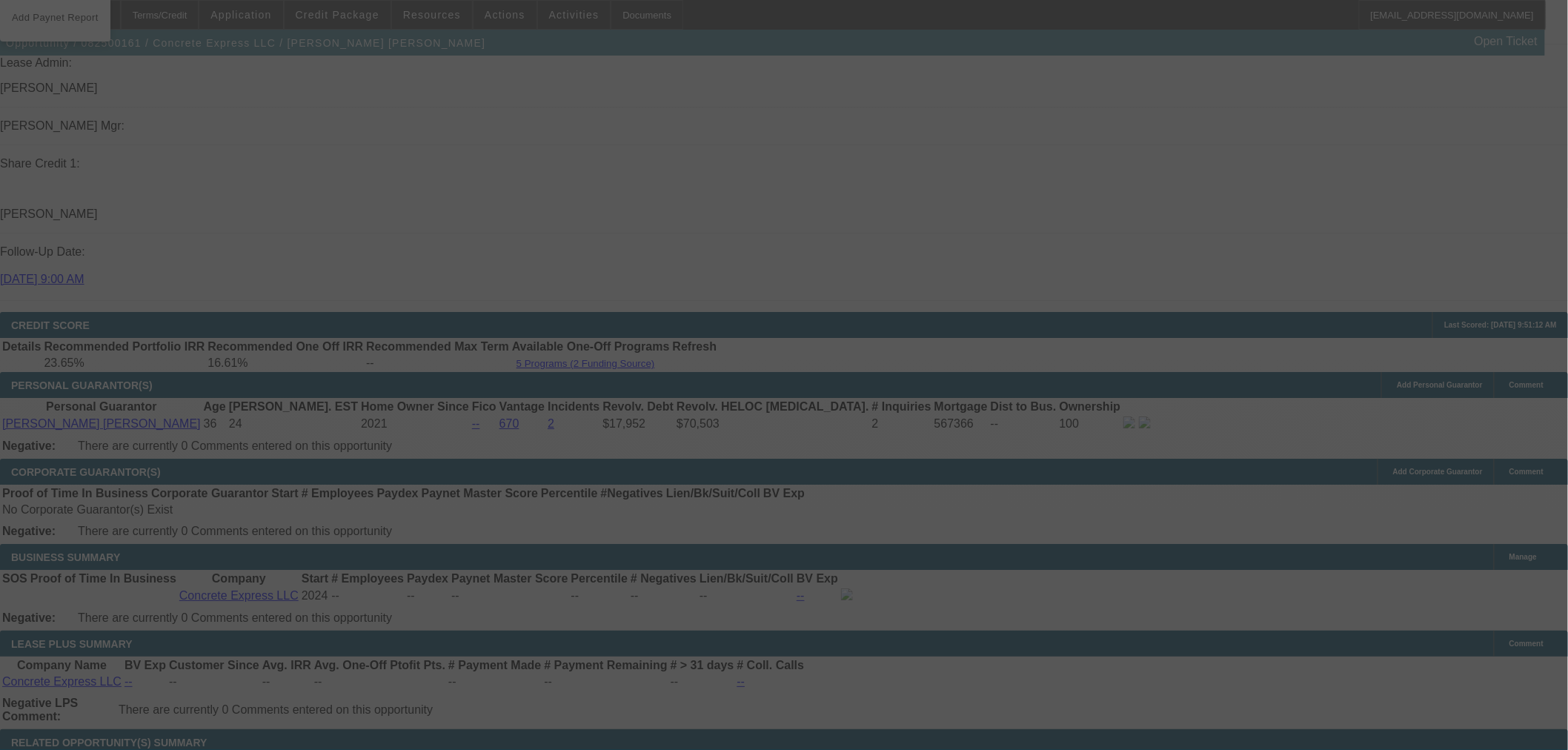
scroll to position [2035, 0]
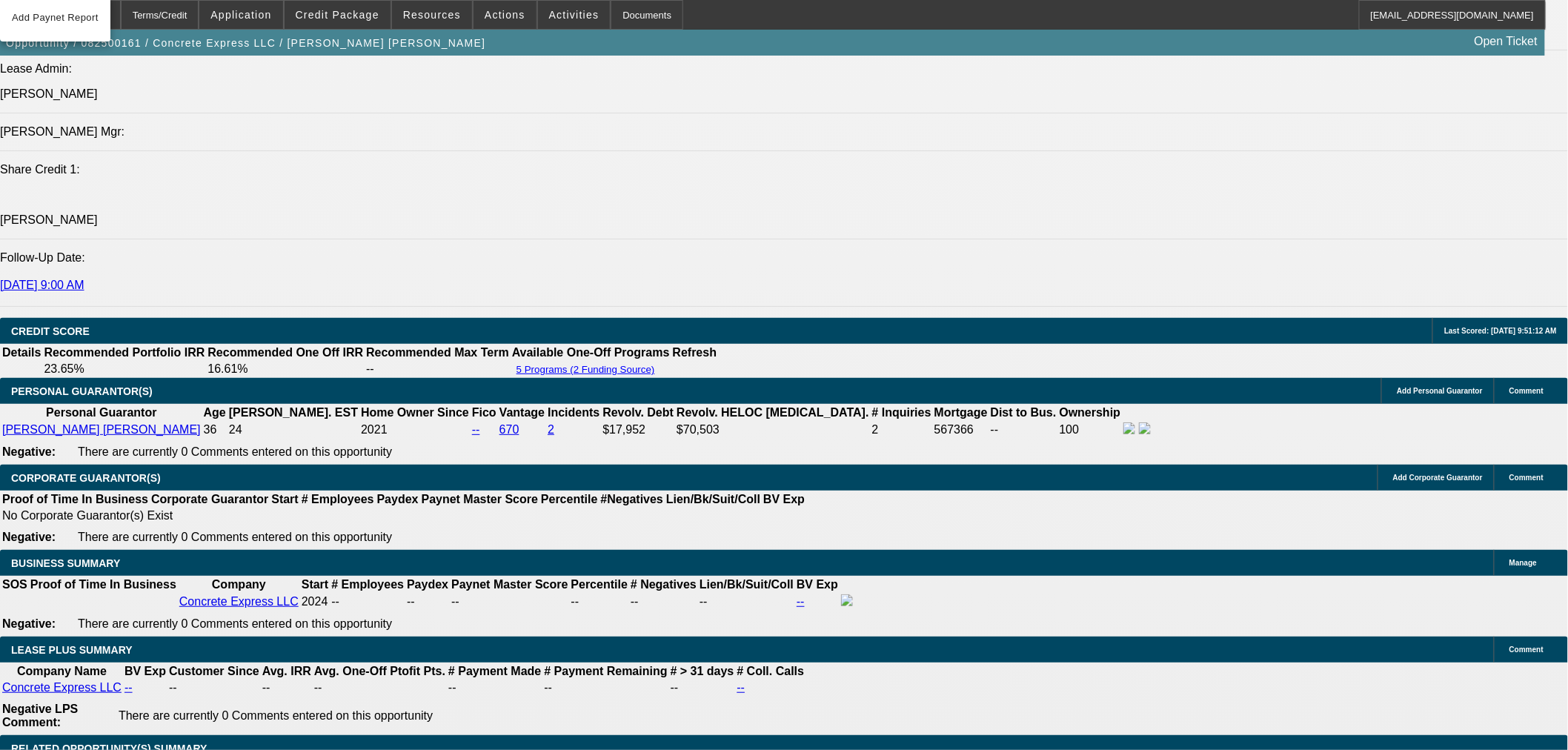
select select "0"
select select "2"
select select "0"
select select "6"
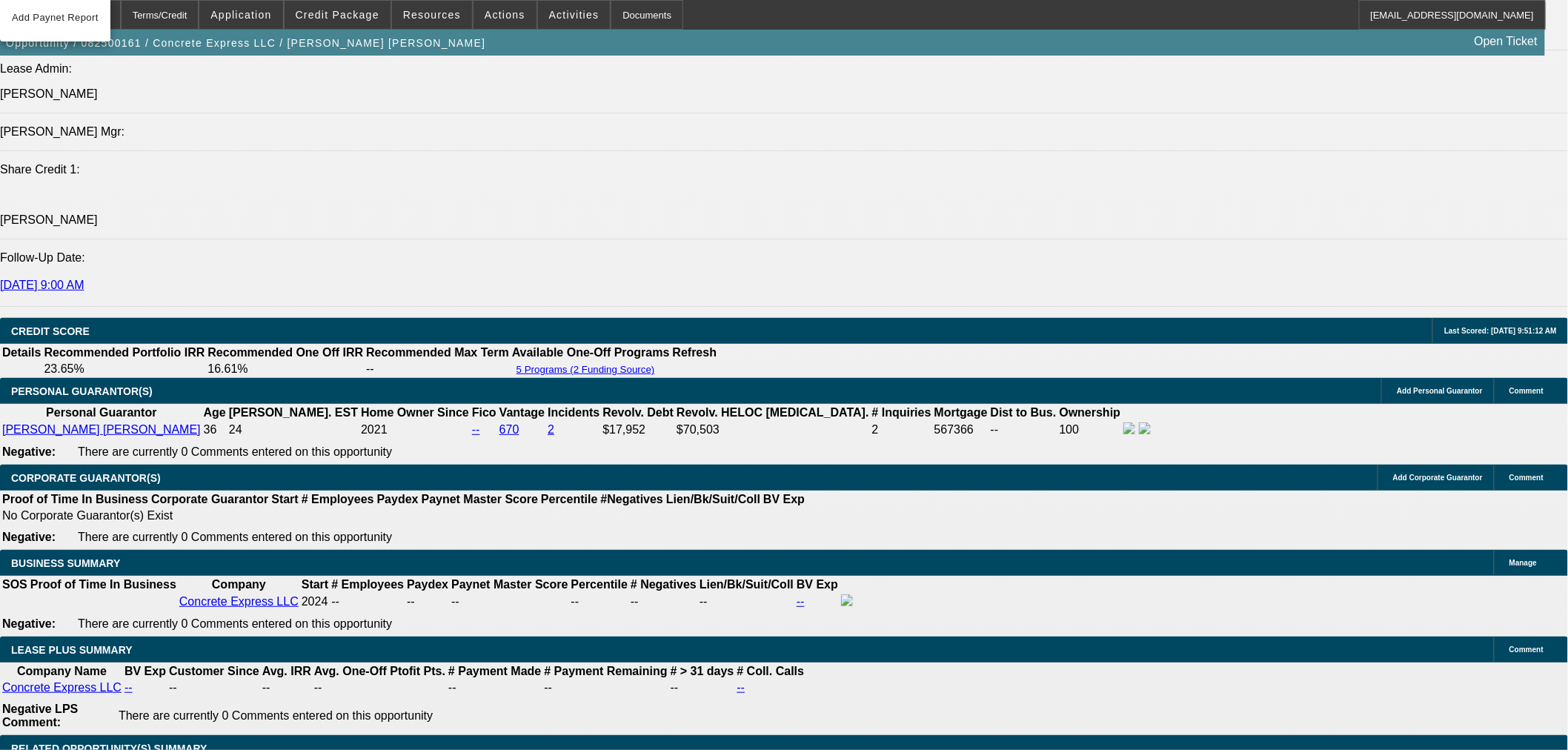
select select "0"
select select "2"
select select "0"
select select "6"
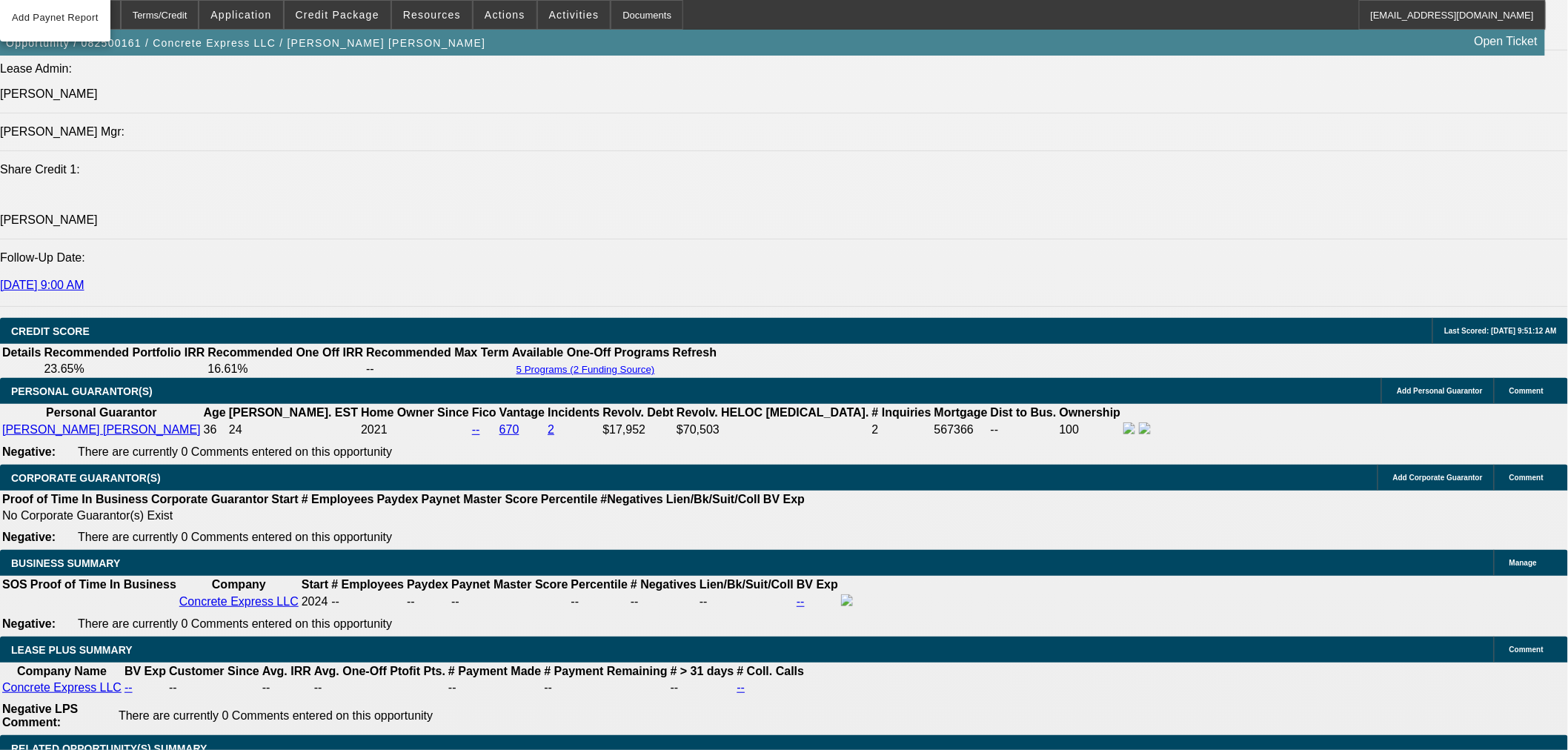
select select "0"
select select "2"
select select "0"
select select "6"
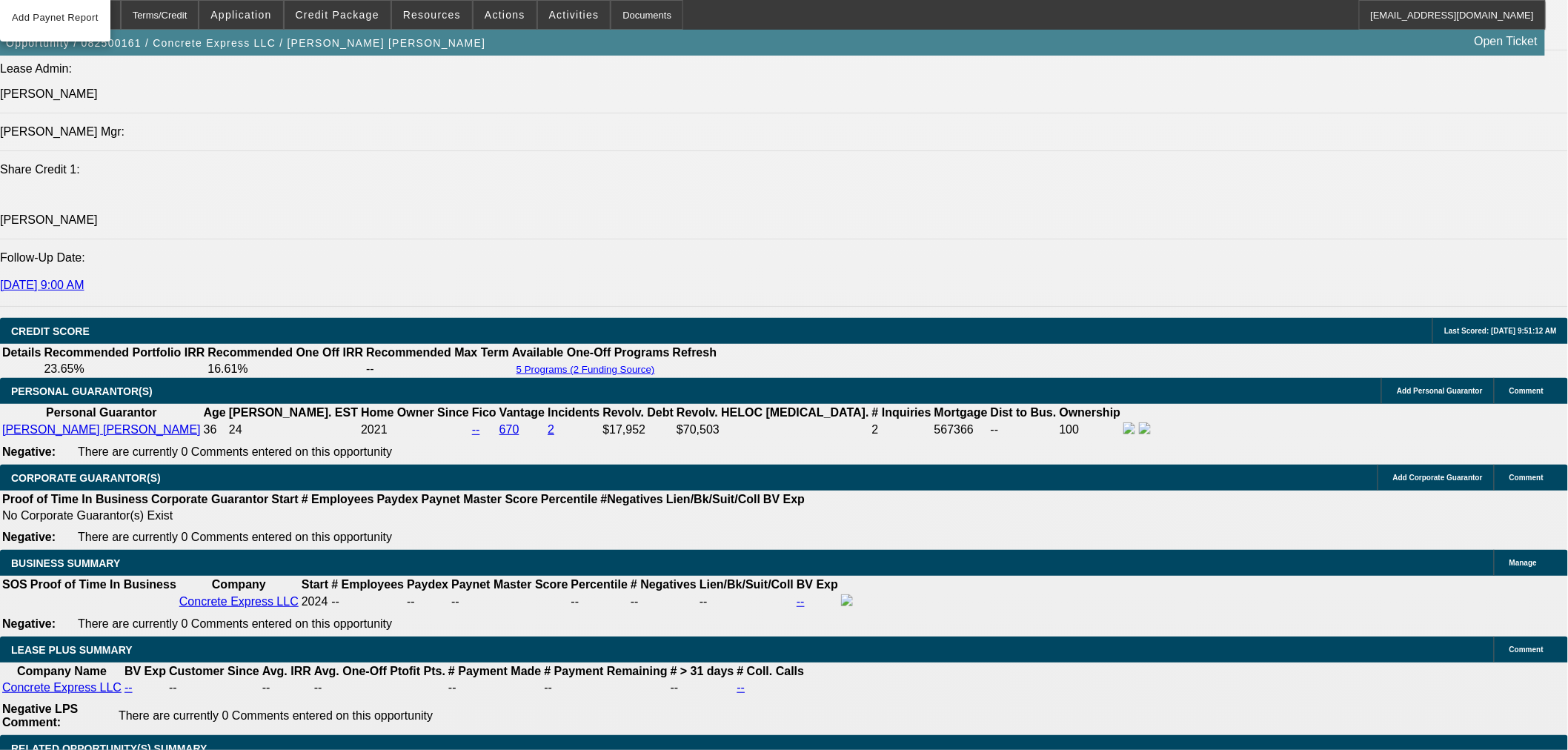
select select "0.15"
select select "2"
select select "0"
select select "6"
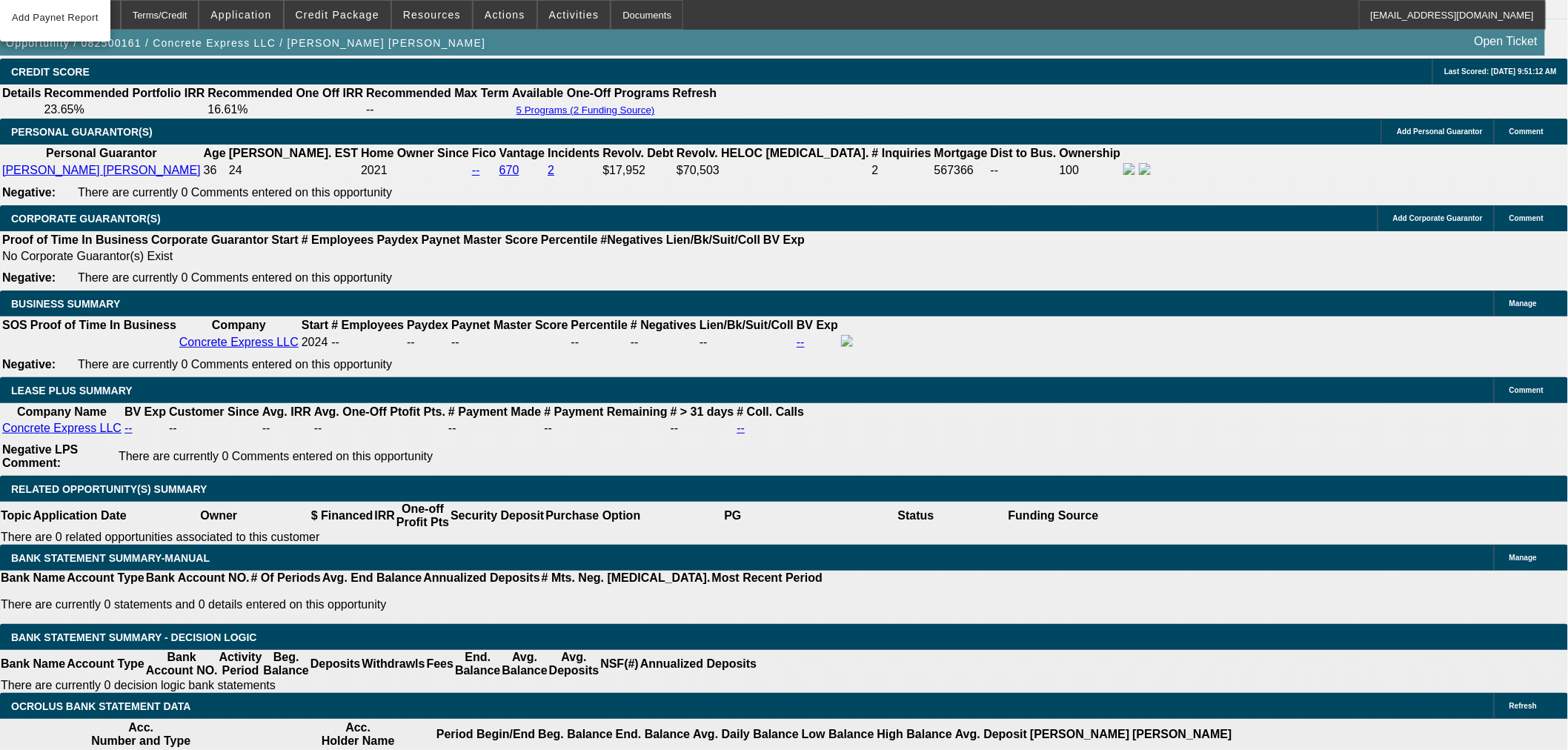
scroll to position [2281, 0]
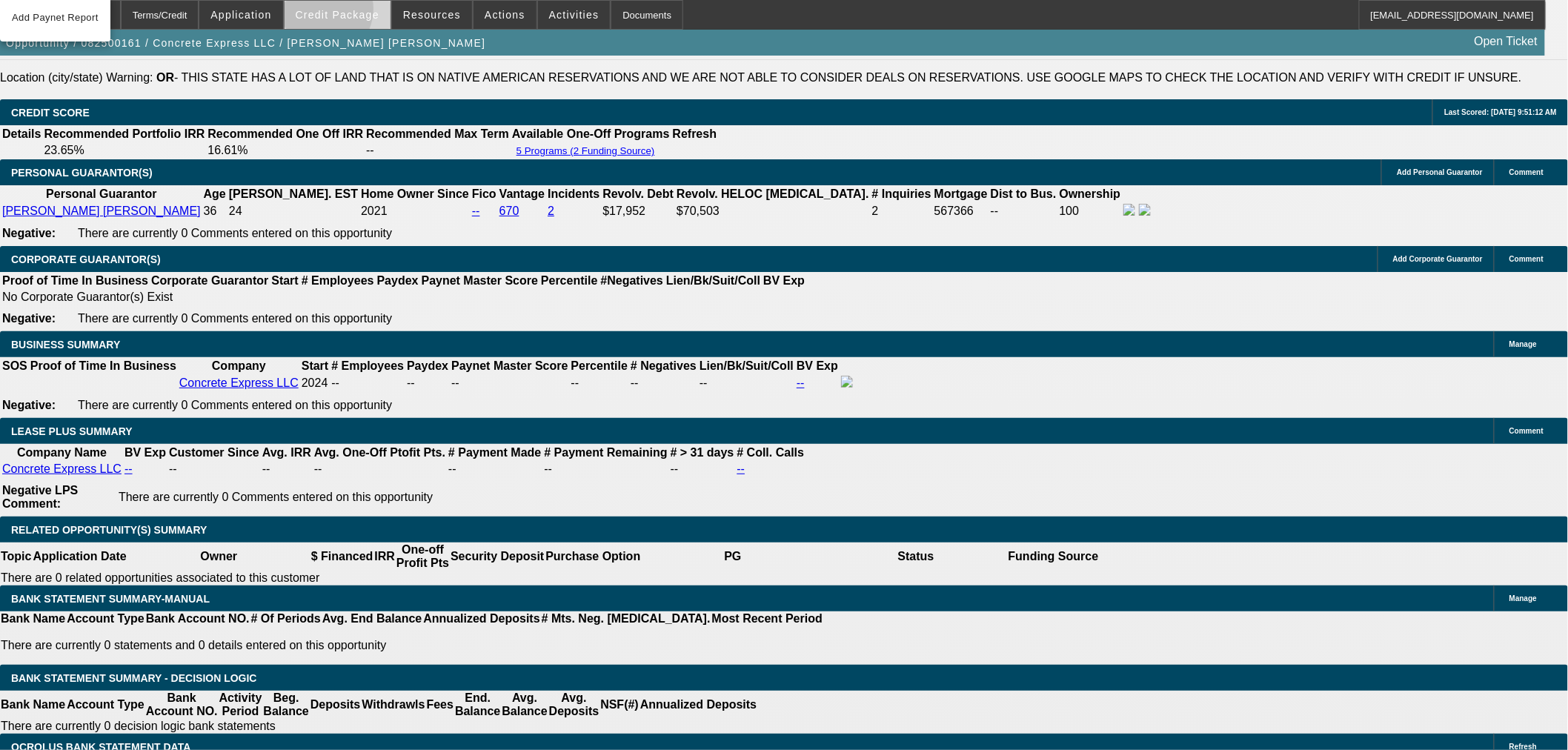
click at [343, 12] on span "Credit Package" at bounding box center [337, 15] width 83 height 11
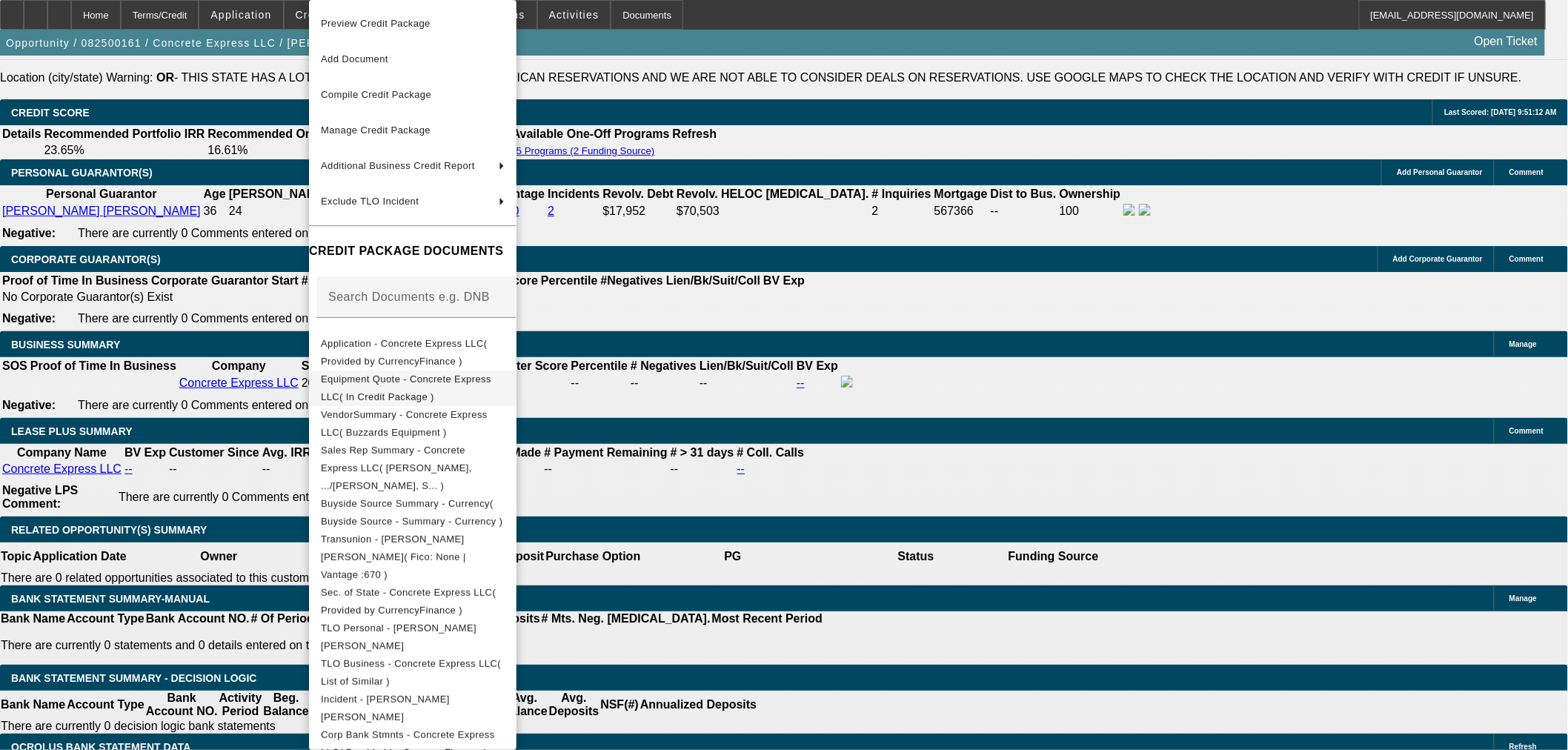
click at [457, 375] on span "Equipment Quote - Concrete Express LLC( In Credit Package )" at bounding box center [412, 388] width 184 height 35
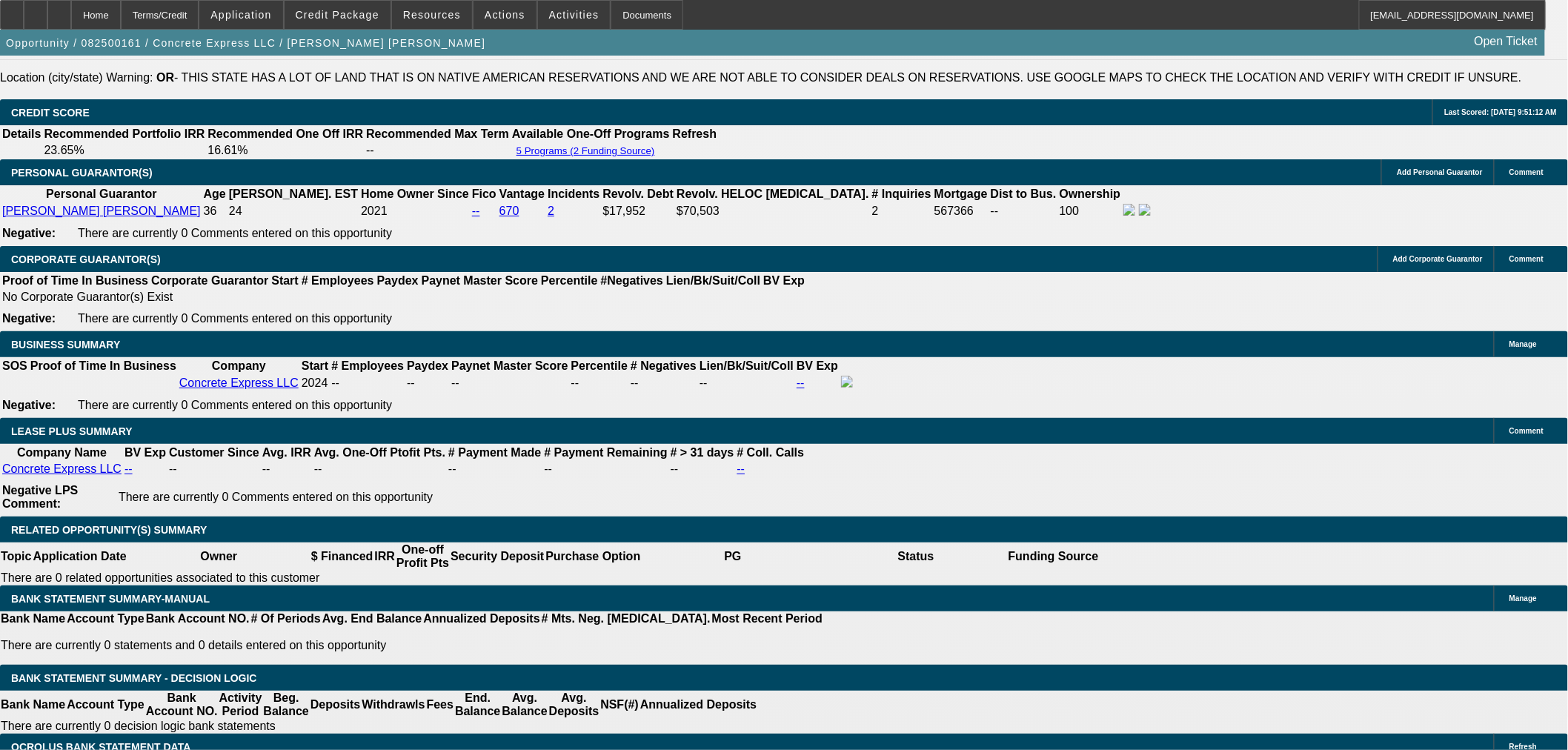
drag, startPoint x: 314, startPoint y: 182, endPoint x: 743, endPoint y: 179, distance: 429.0
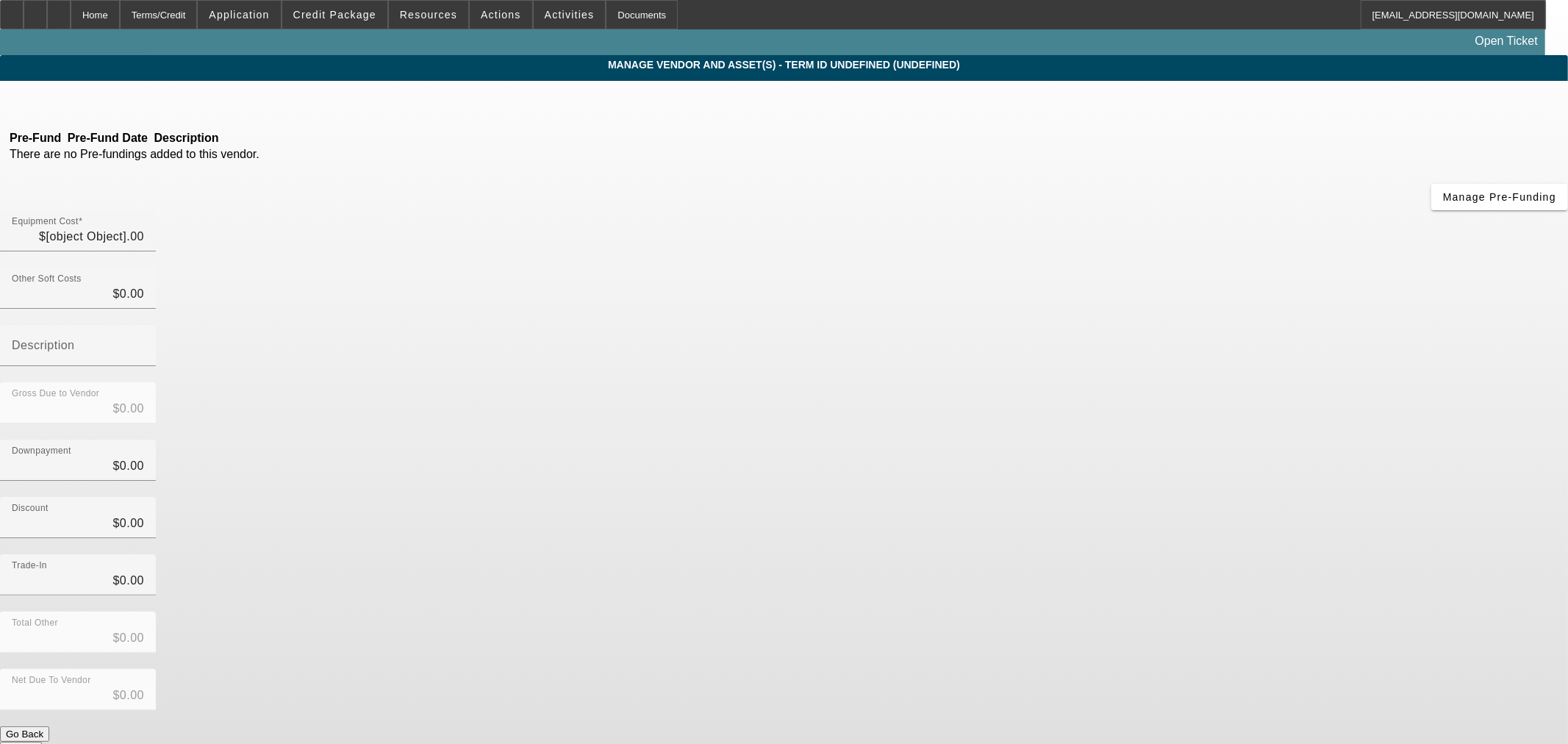
type input "$77,000.00"
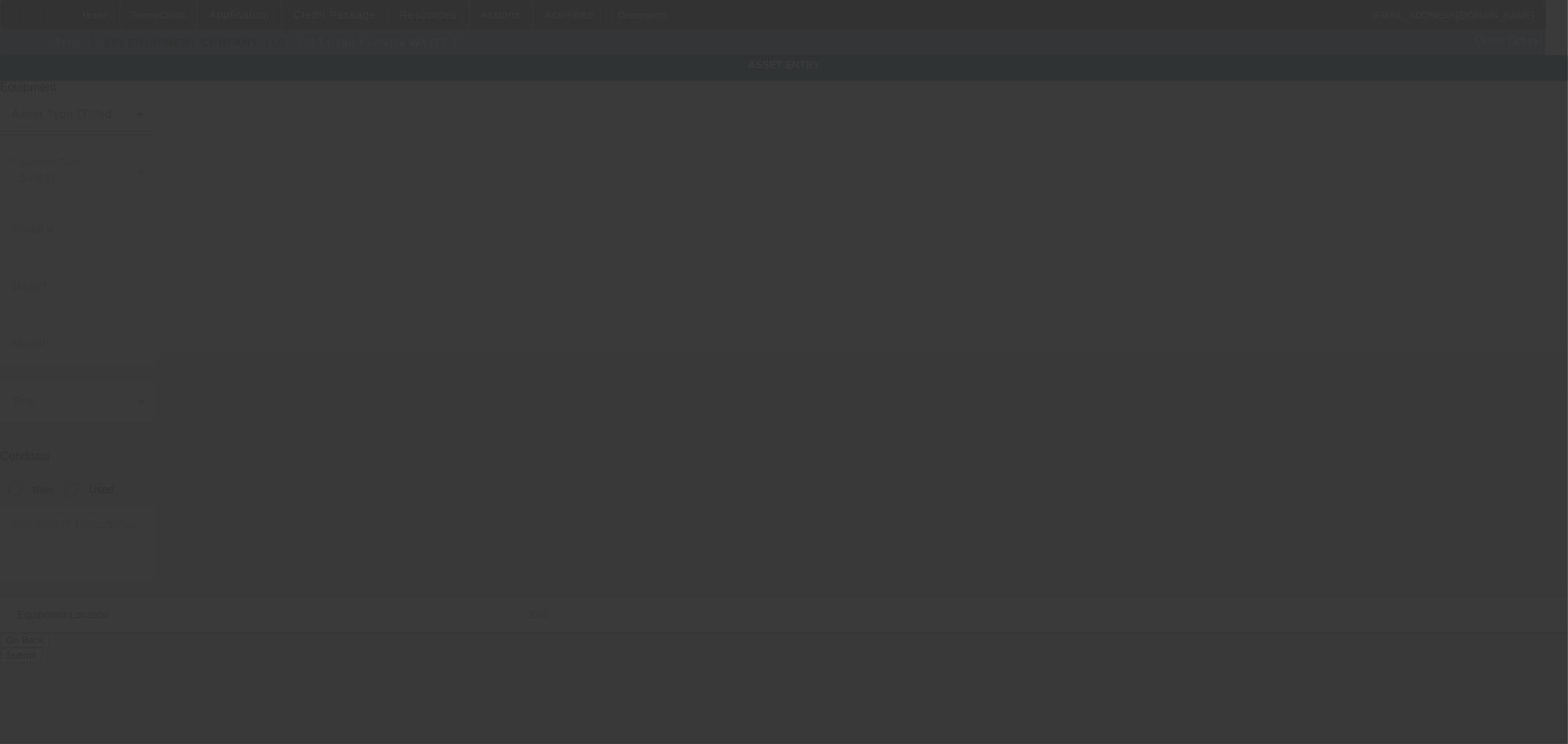
type input "KMTWA122P01080418"
type input "Komatsu"
type input "WA270-7"
radio input "true"
type textarea "2014 Komatsu WA270-7 Wheel Loader, Hydraulic quick coupler, Bucket, no forks, g…"
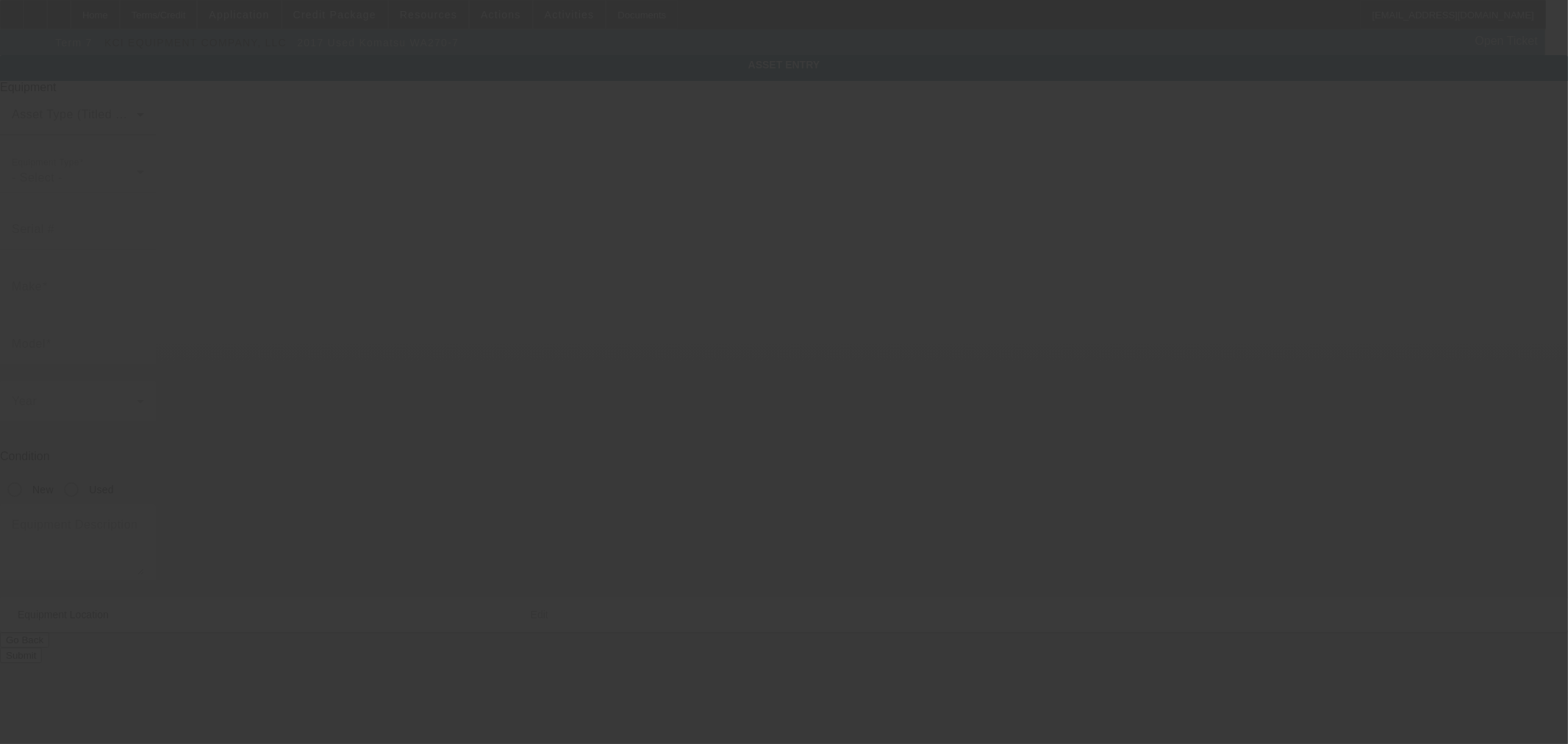
type input "294 S Walnut St"
type input "Canby"
type input "97013"
type input "Clackamas"
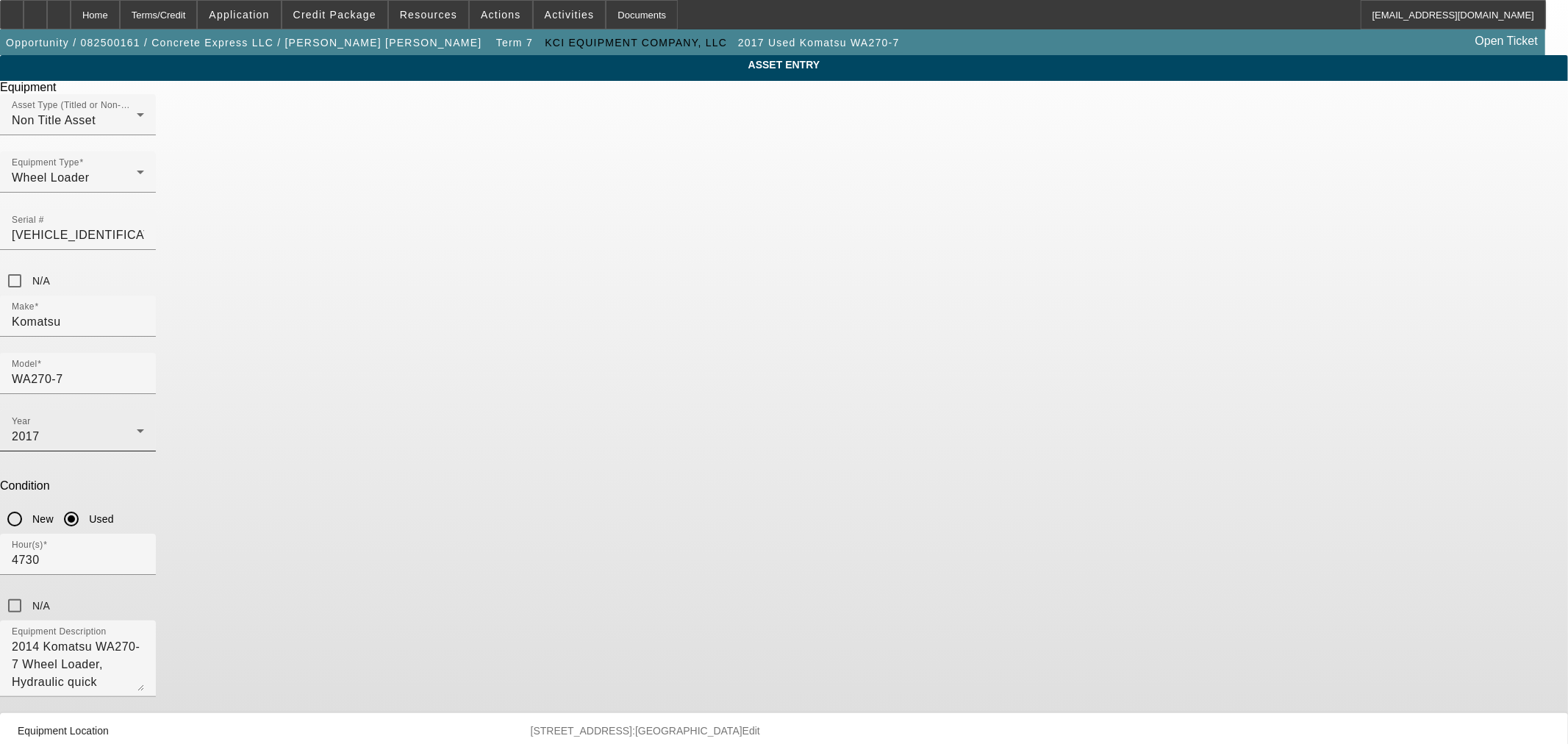
click at [136, 428] on div "2017" at bounding box center [74, 437] width 125 height 18
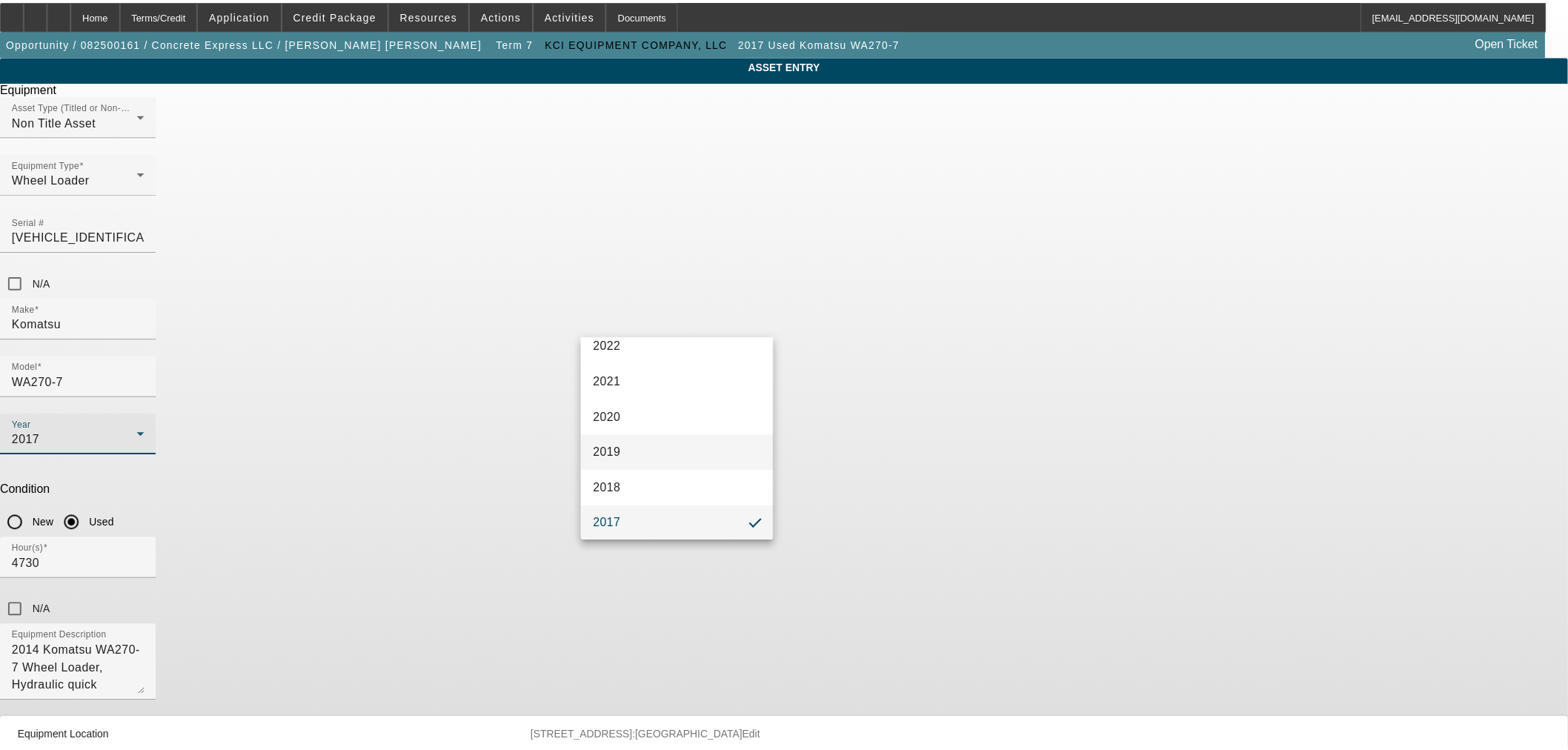
scroll to position [366, 0]
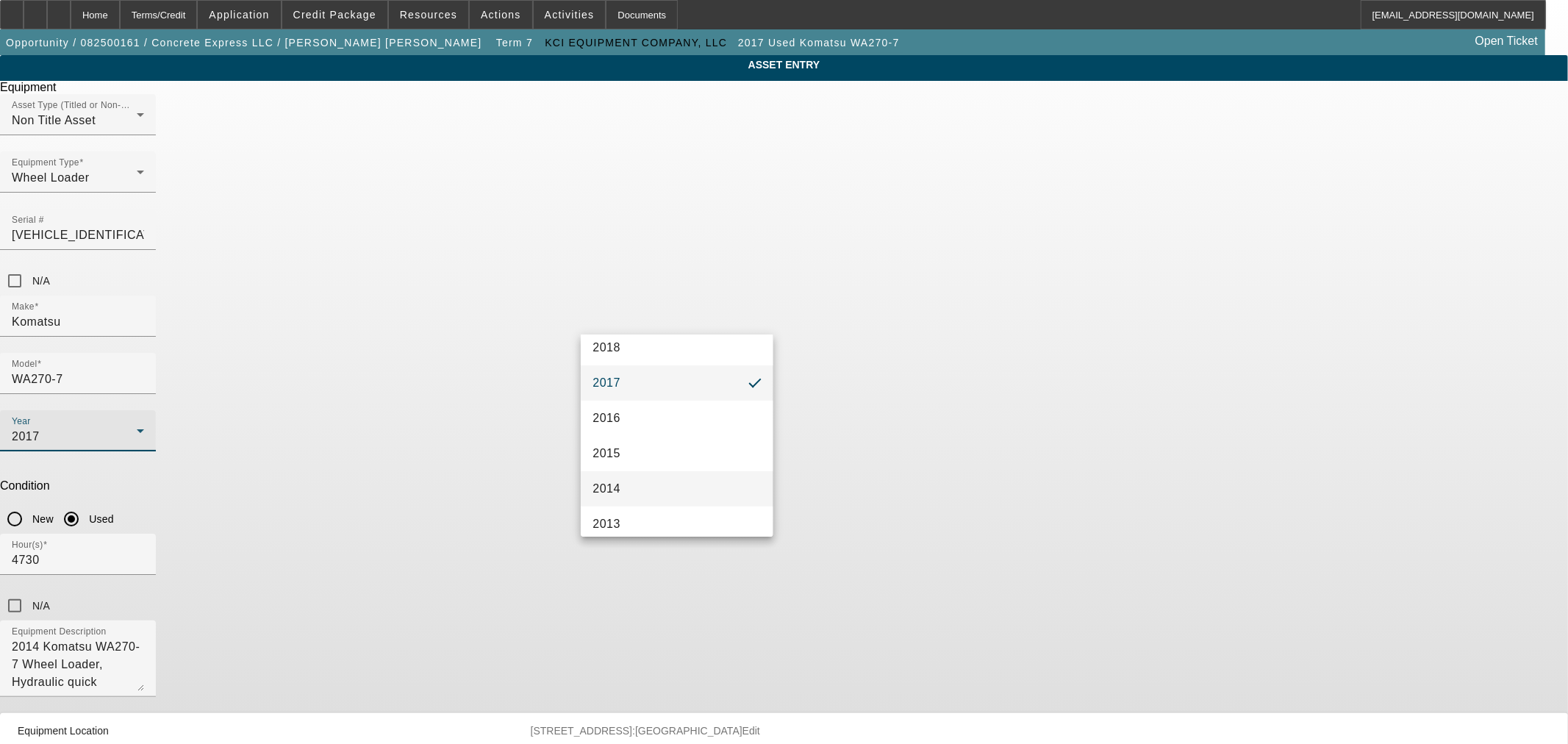
click at [643, 481] on mat-option "2014" at bounding box center [676, 488] width 192 height 35
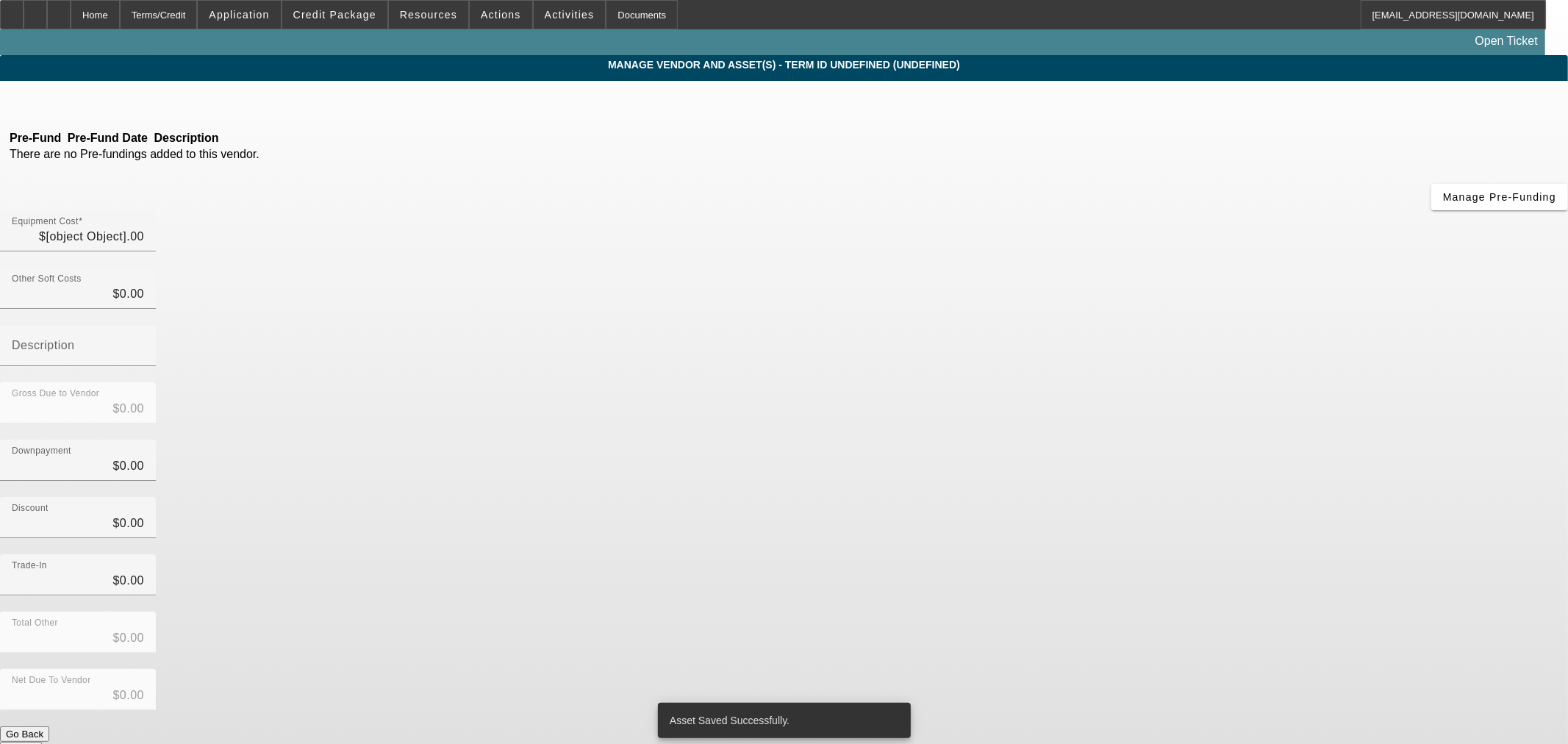
type input "$77,000.00"
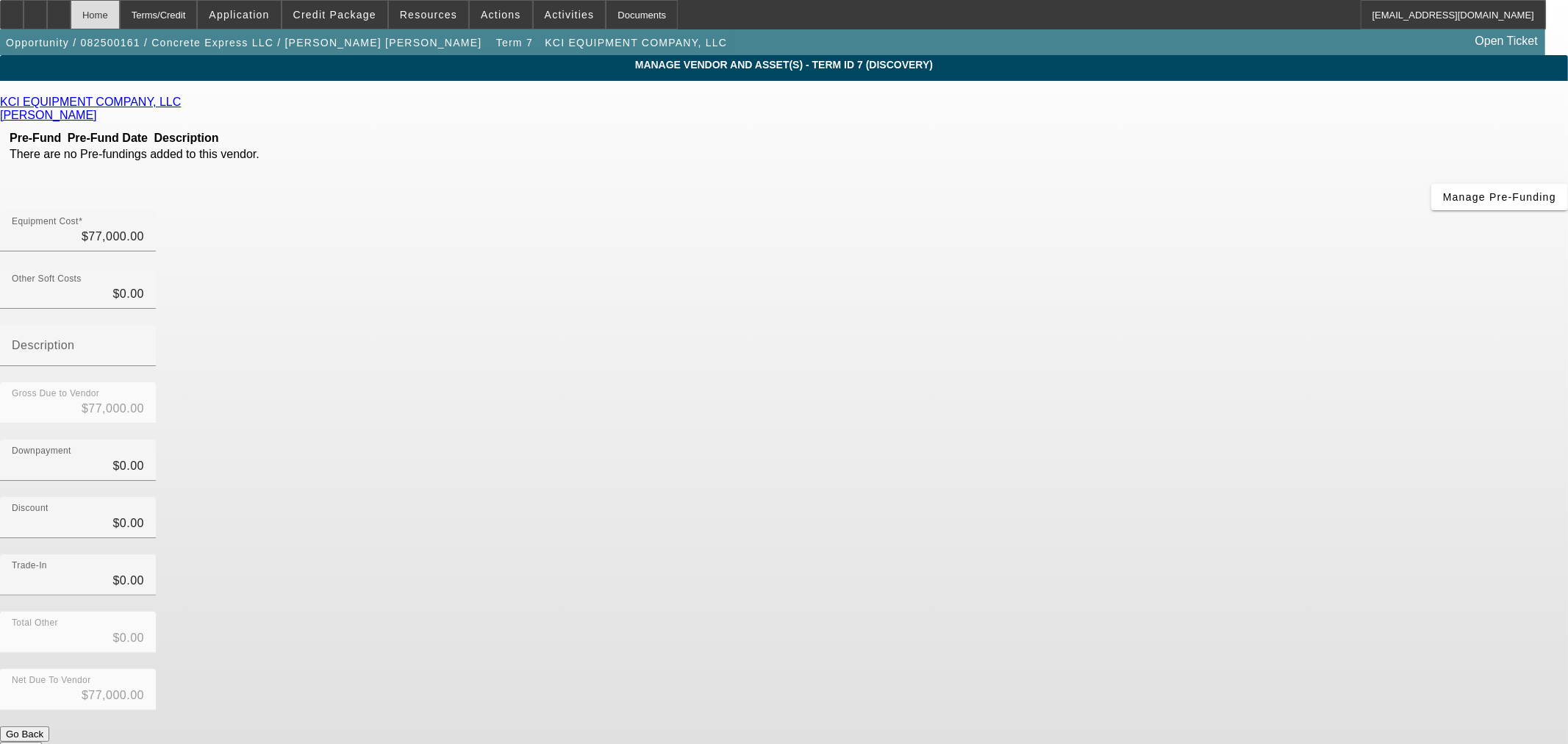
drag, startPoint x: 121, startPoint y: 11, endPoint x: 134, endPoint y: 24, distance: 18.4
click at [120, 11] on div "Home" at bounding box center [95, 15] width 50 height 29
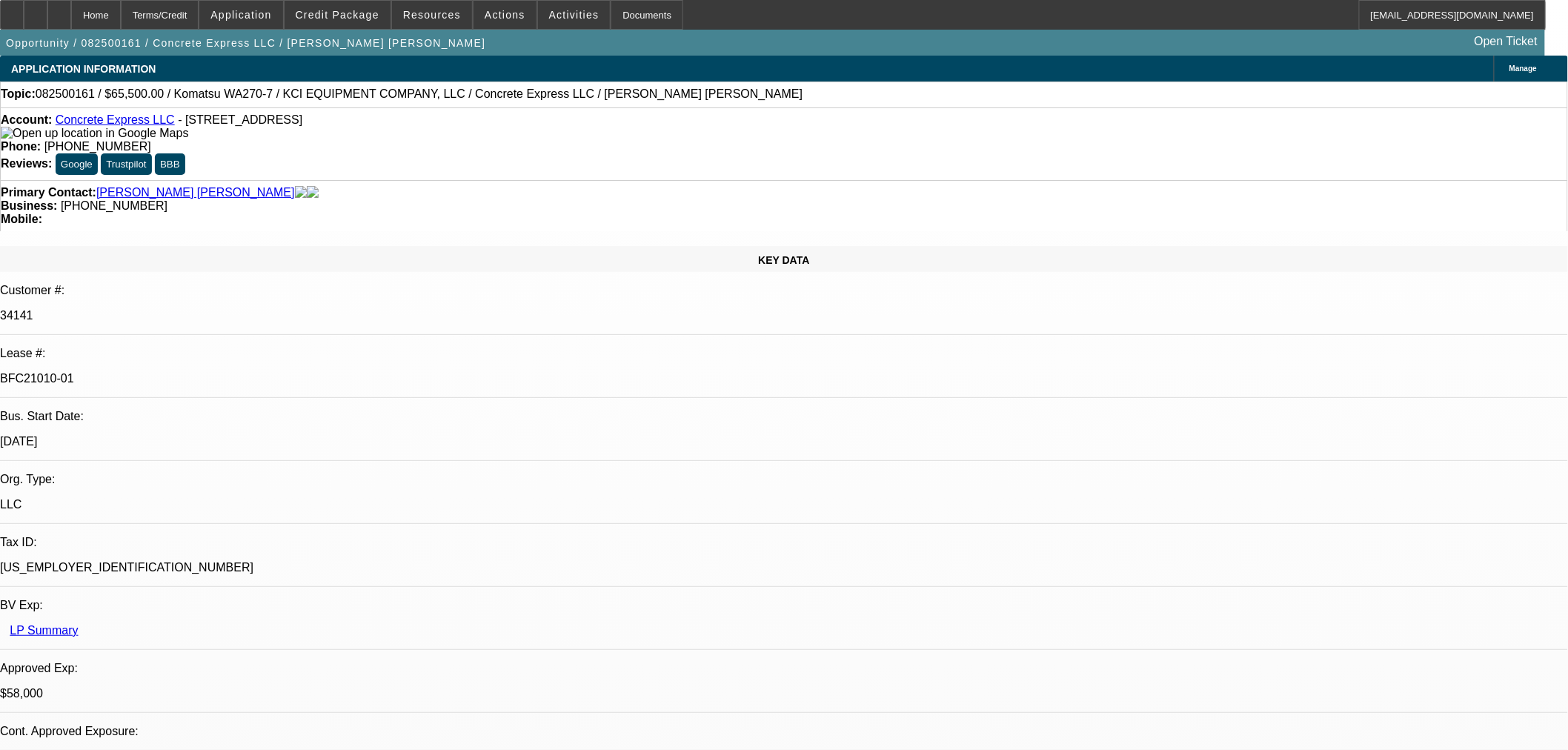
select select "0"
select select "2"
select select "0"
select select "6"
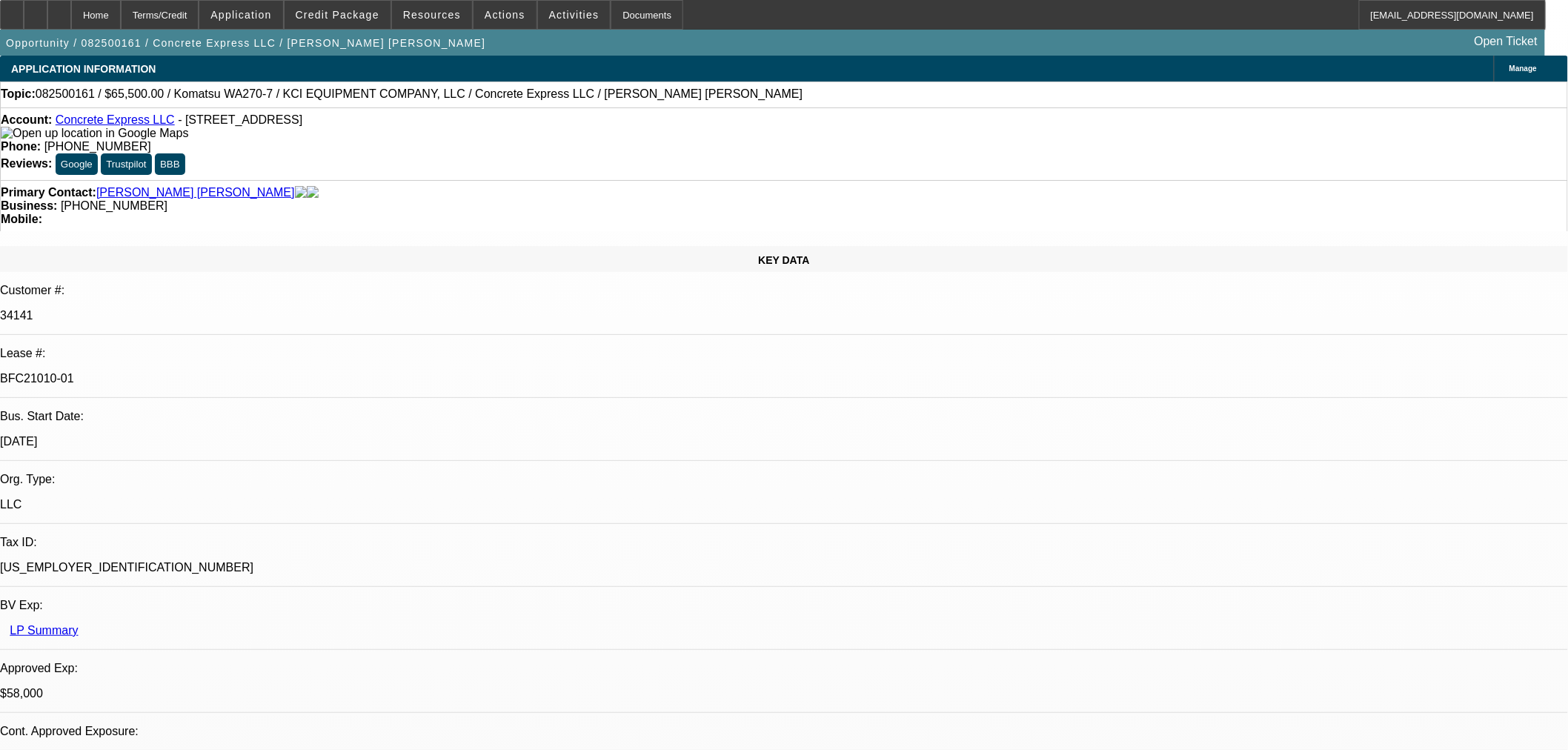
select select "0"
select select "2"
select select "0"
select select "6"
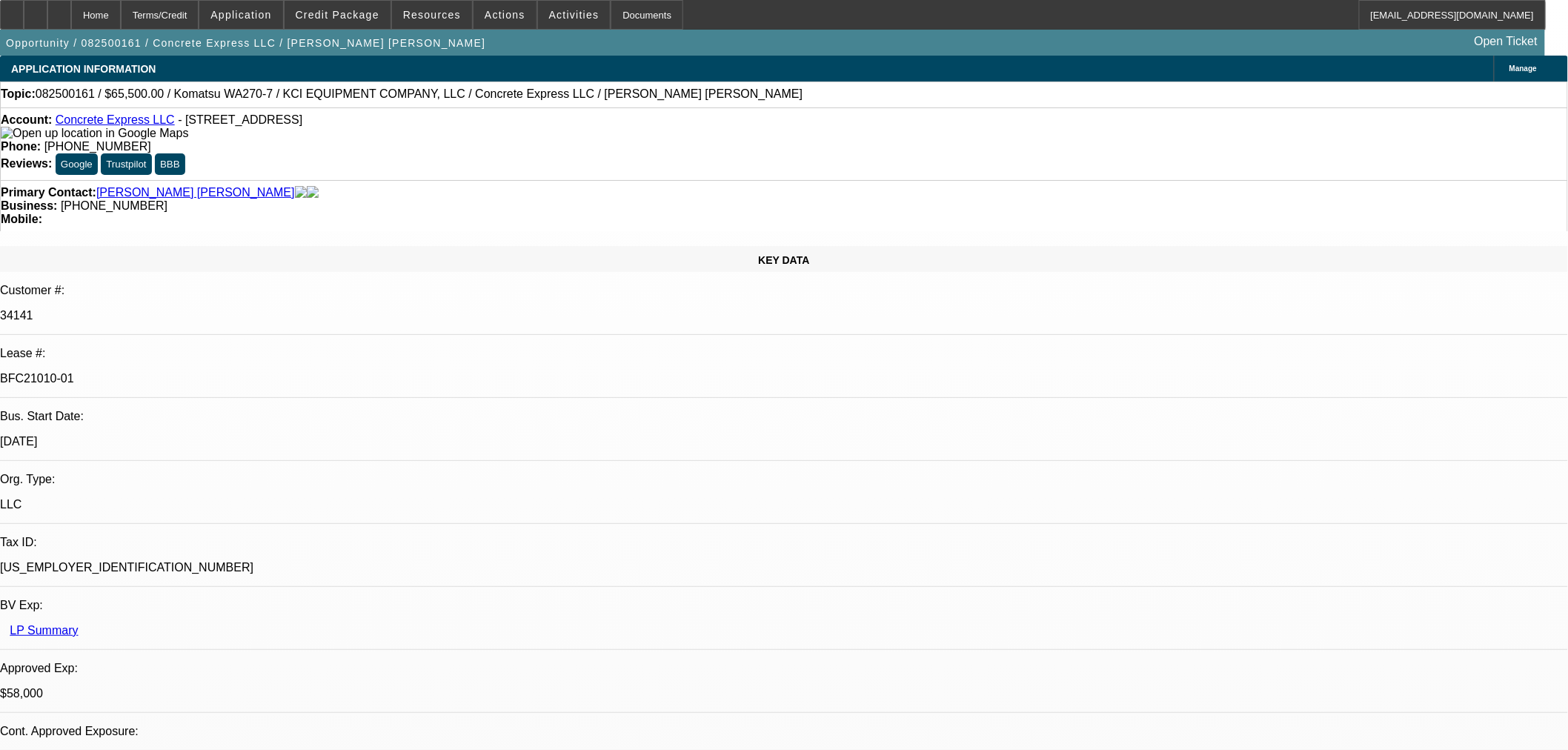
select select "0"
select select "2"
select select "0"
select select "6"
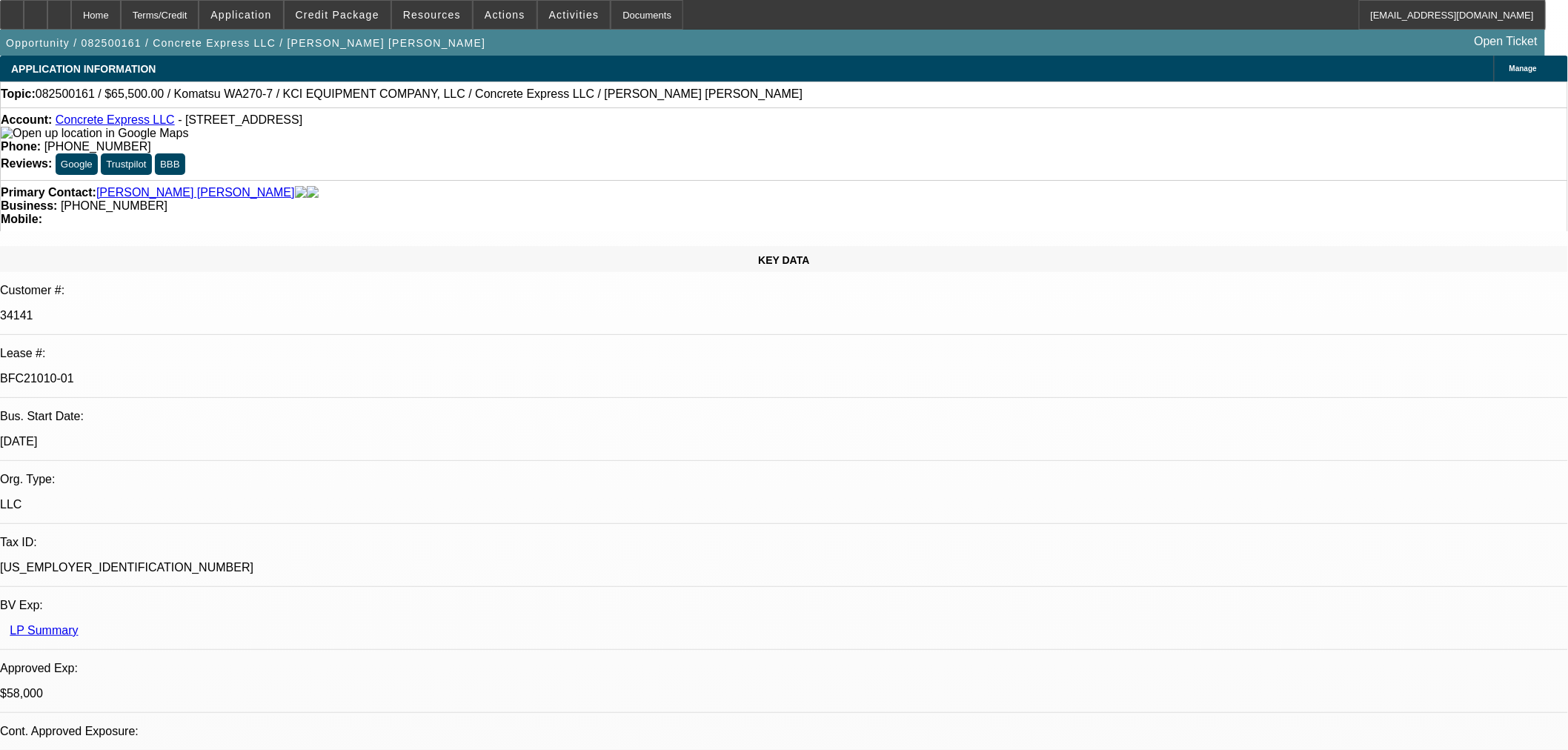
select select "0.15"
select select "2"
select select "0"
select select "6"
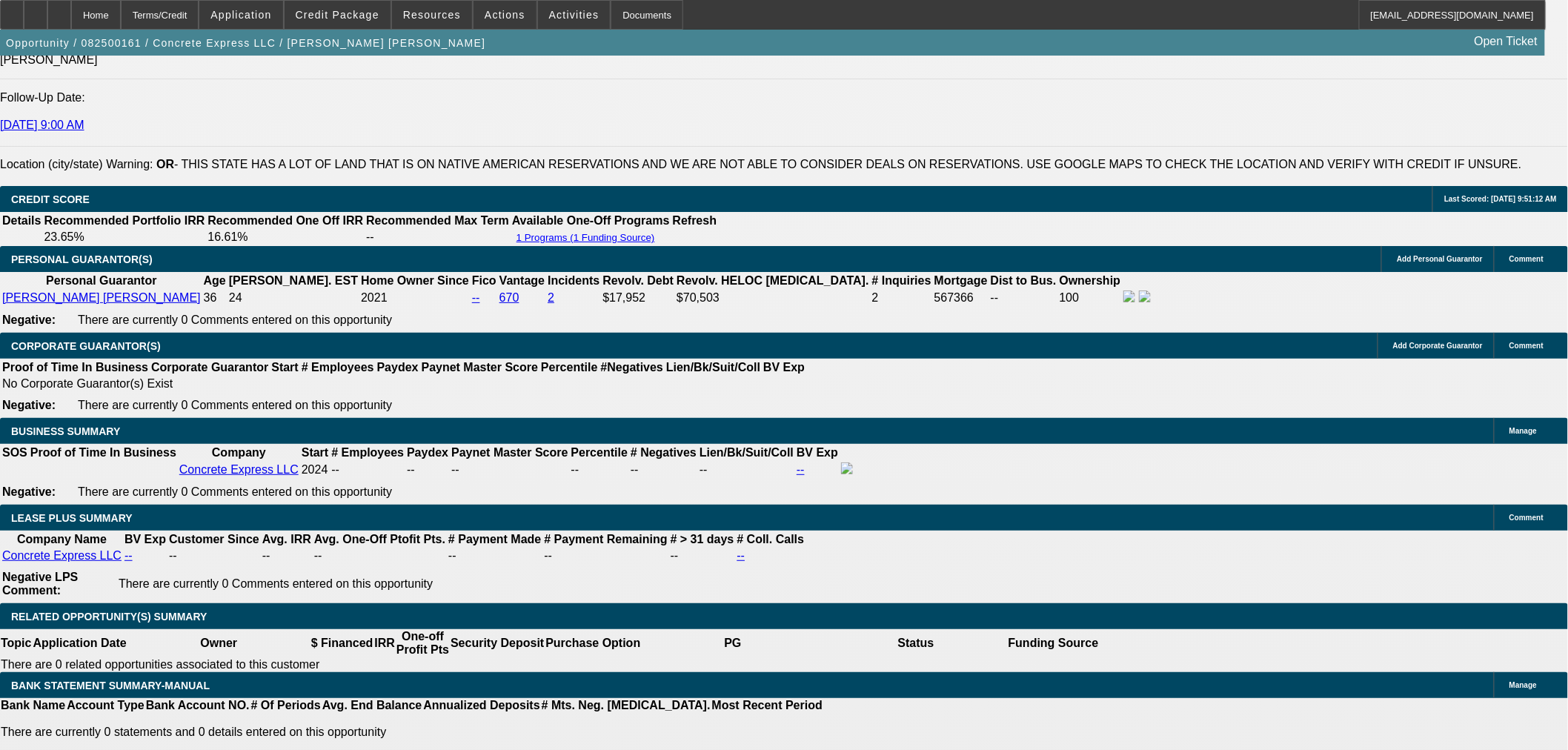
scroll to position [2331, 0]
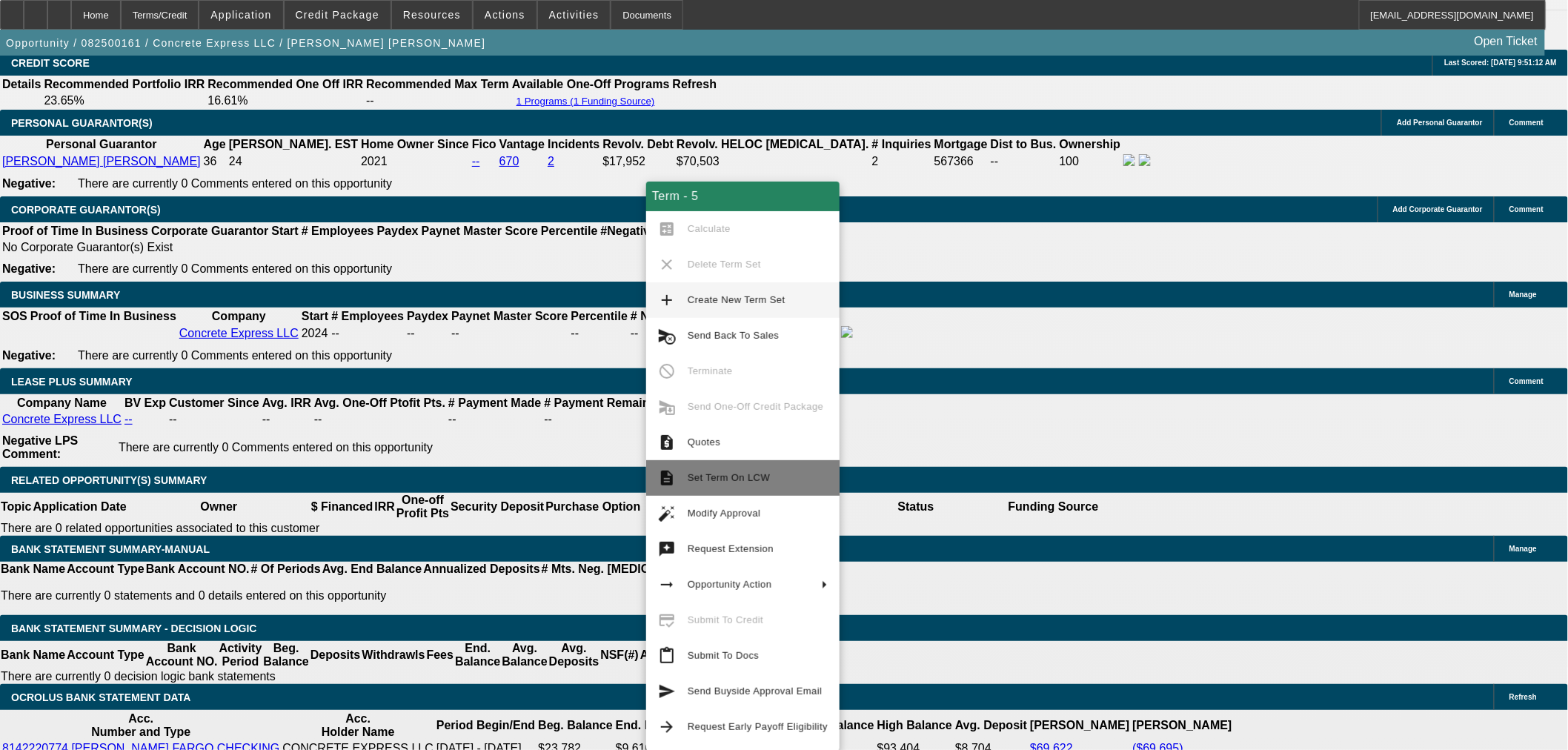
click at [757, 483] on span "Set Term On LCW" at bounding box center [757, 478] width 140 height 18
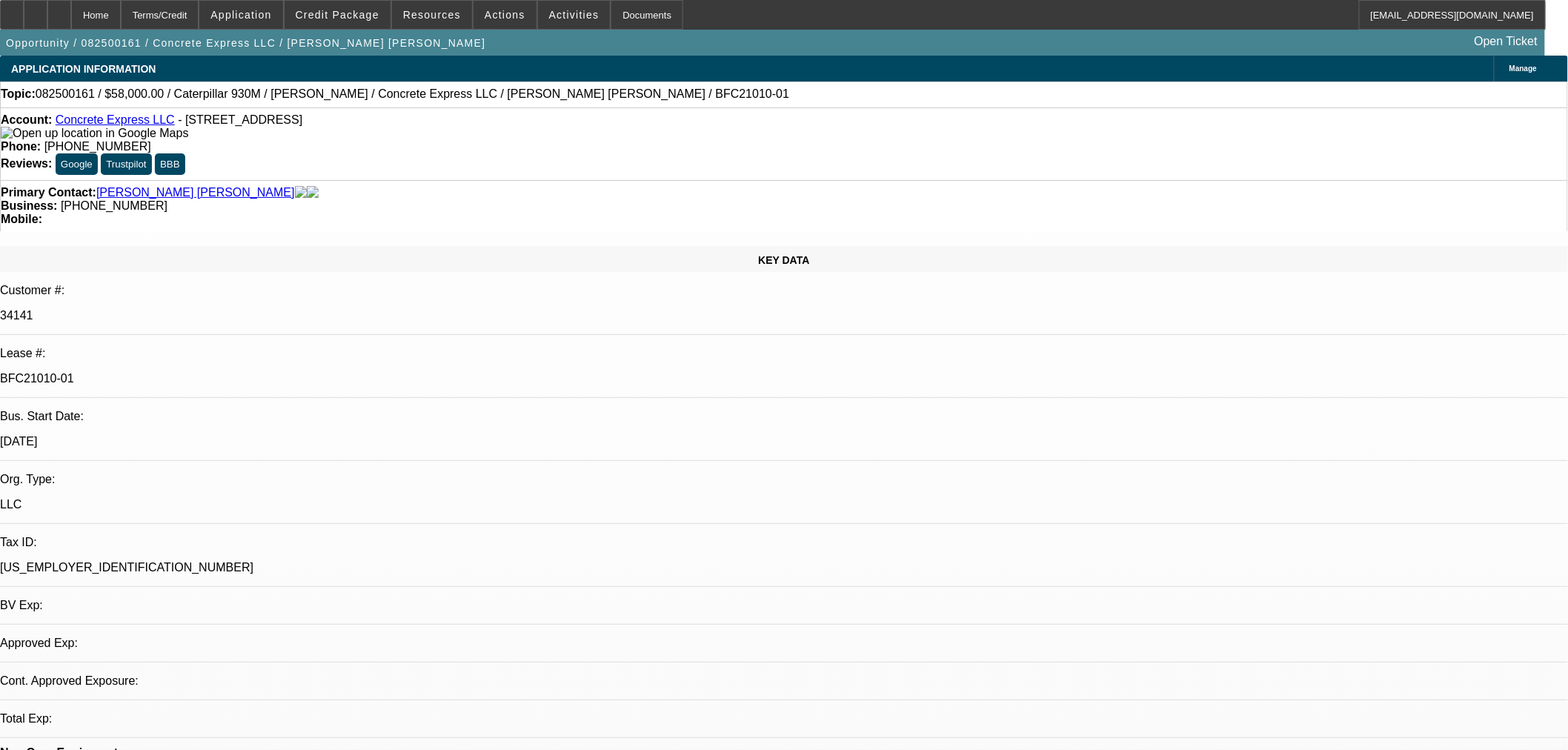
select select "0"
select select "2"
select select "0"
select select "6"
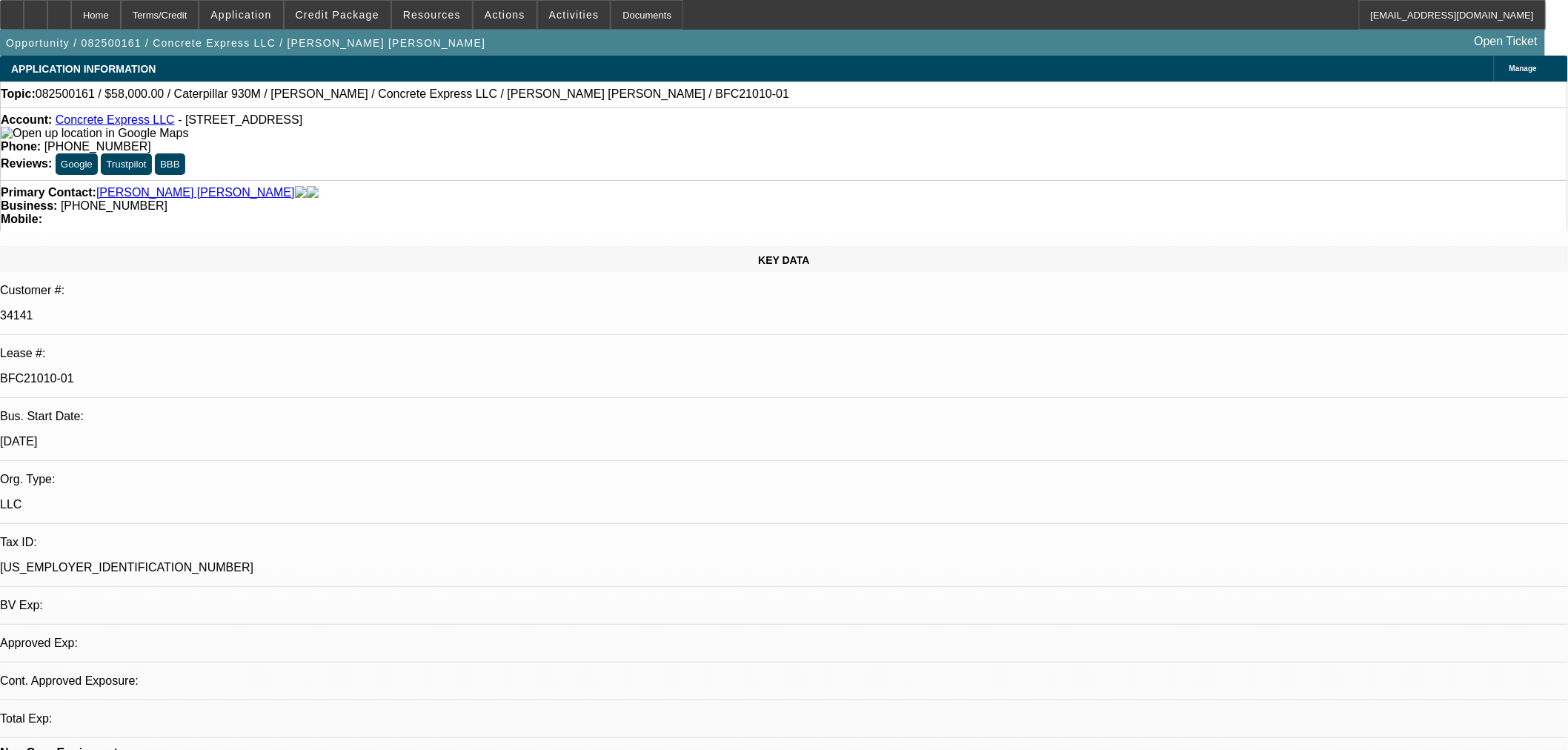
select select "0"
select select "2"
select select "0"
select select "6"
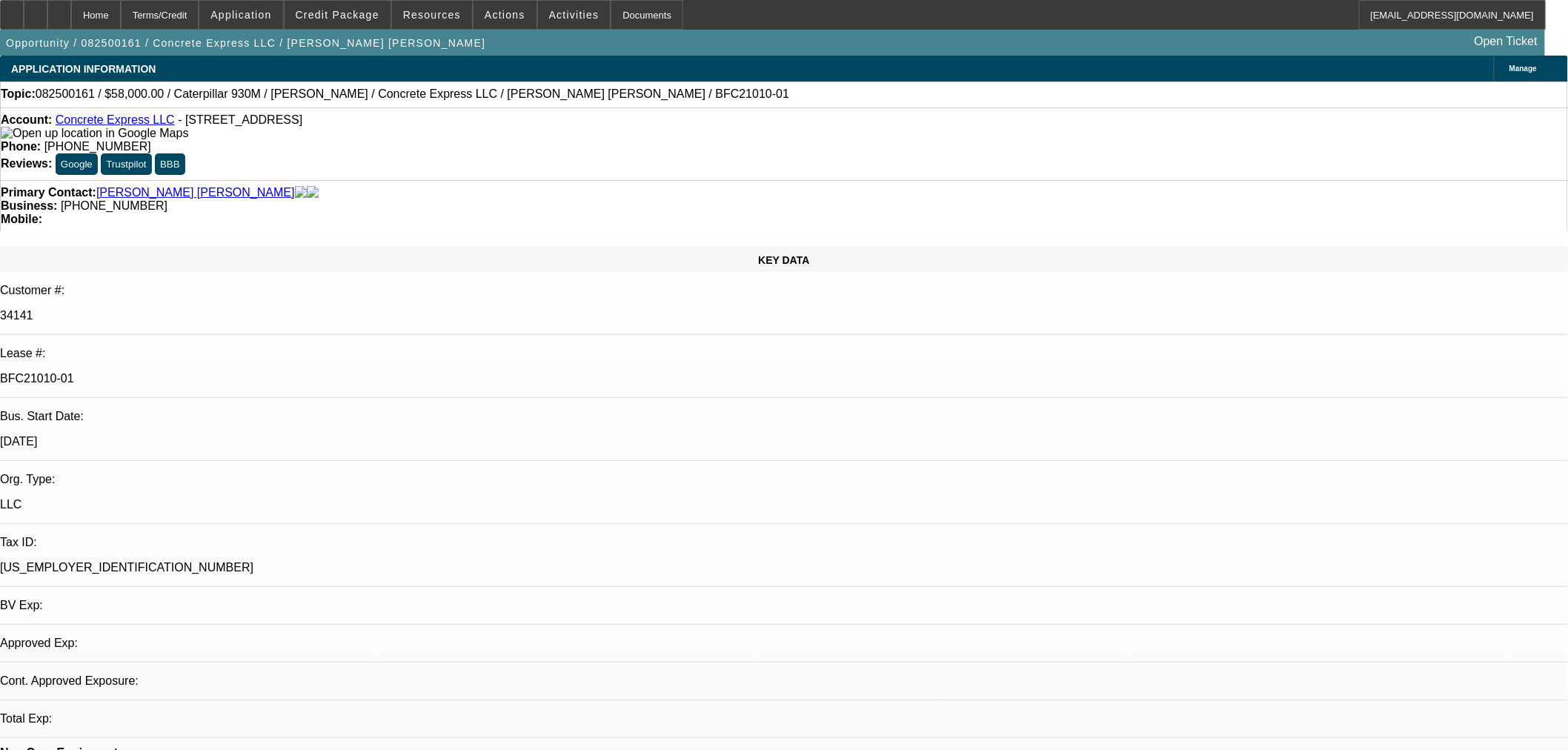
select select "0"
select select "2"
select select "0"
select select "6"
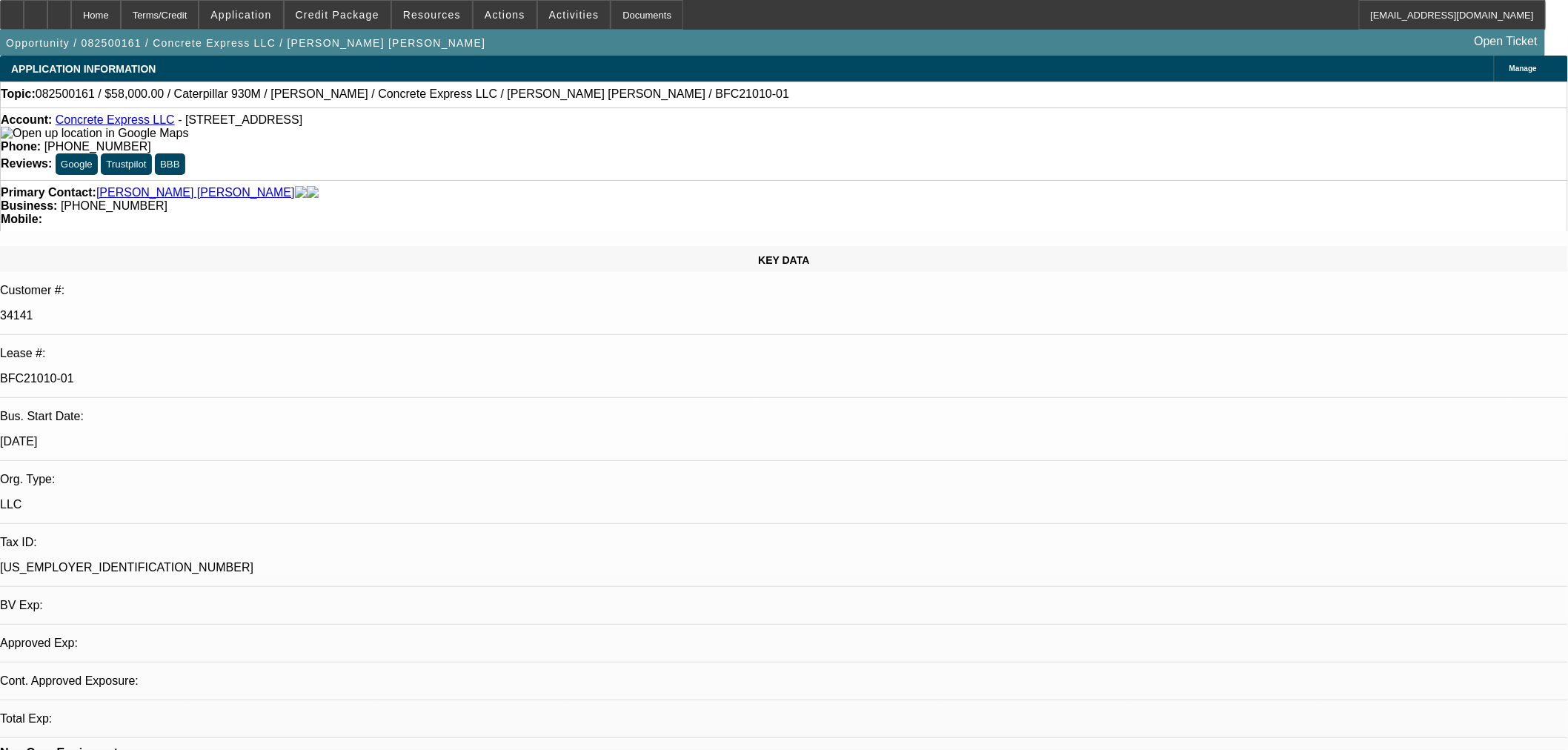
select select "0.15"
select select "2"
select select "0"
select select "6"
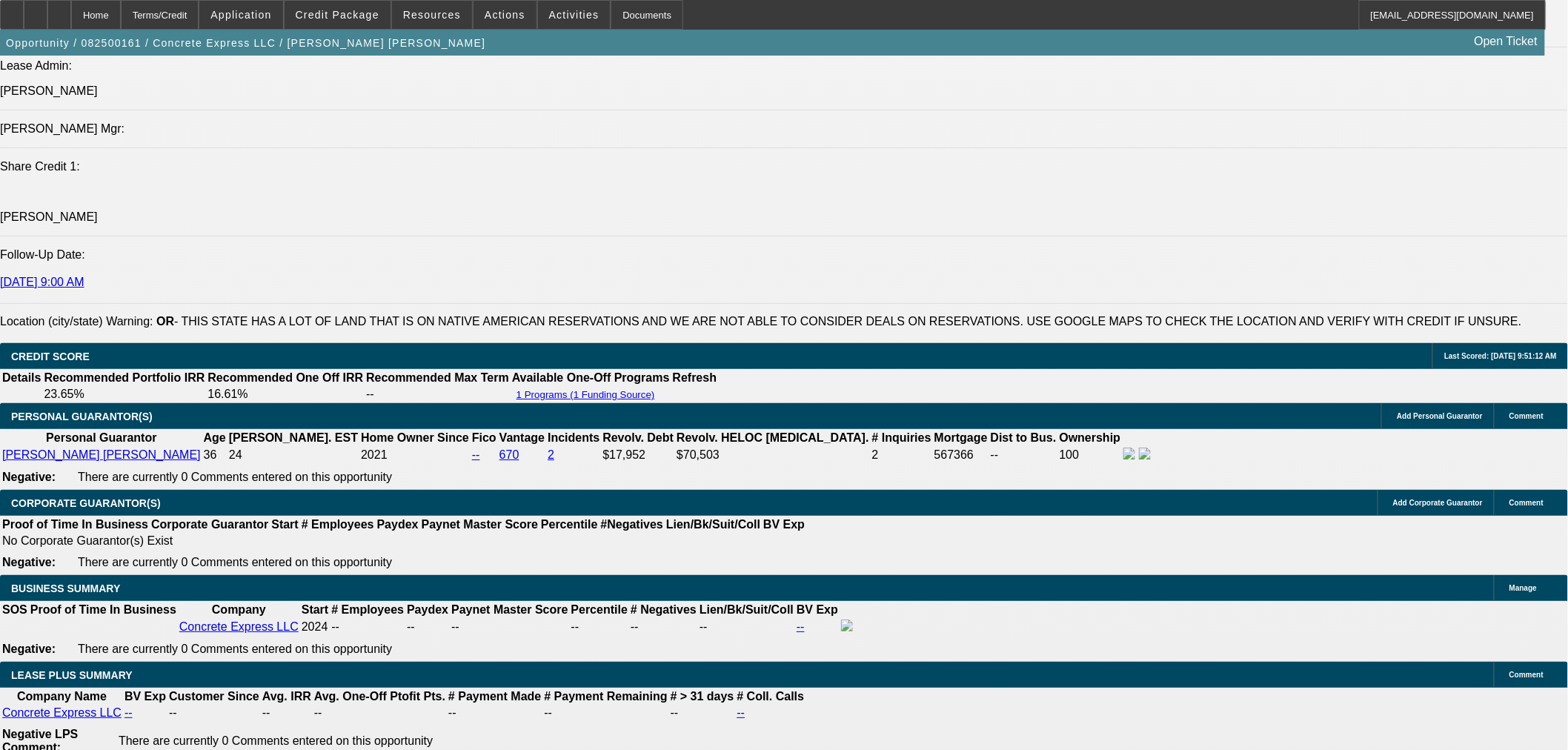
scroll to position [2080, 0]
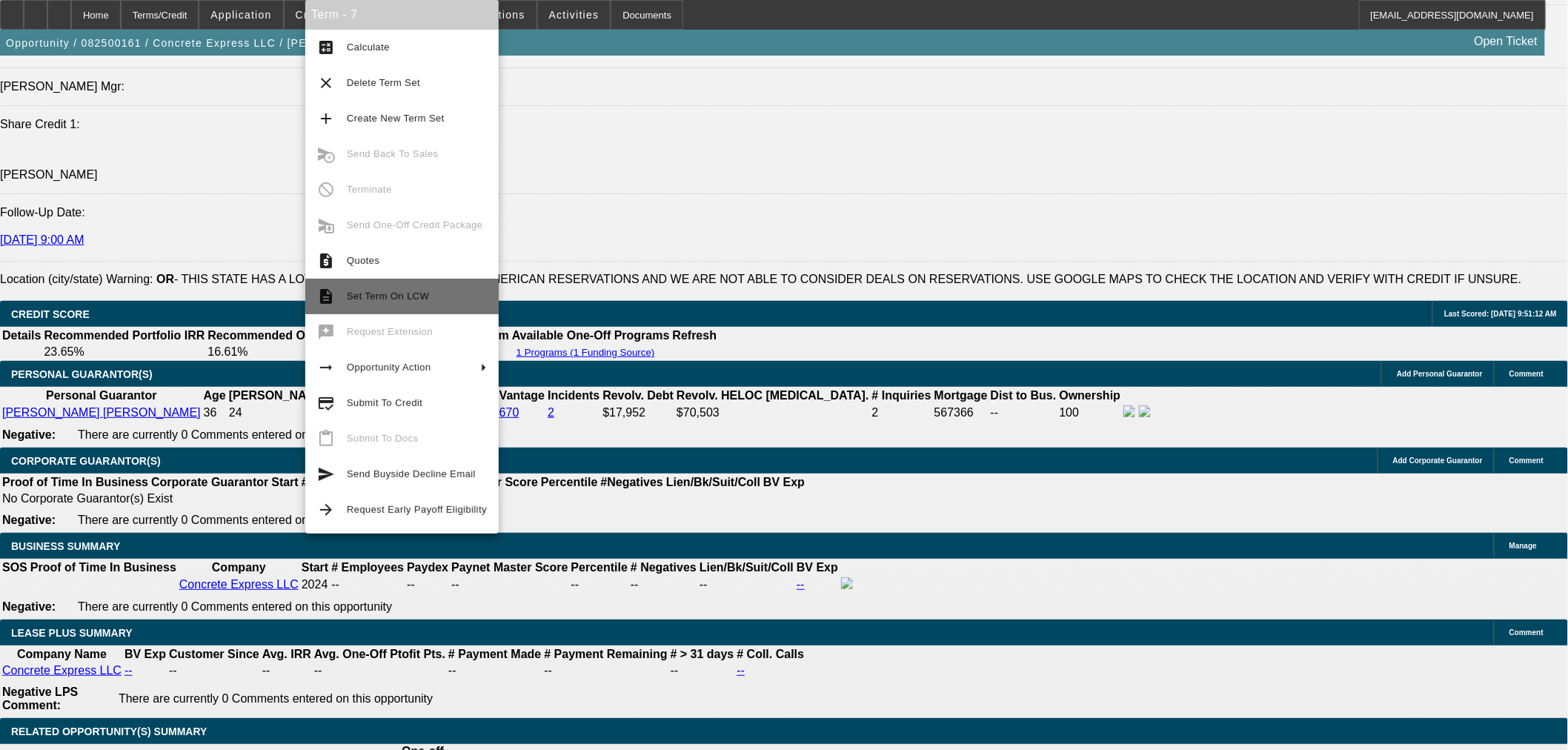
click at [418, 293] on span "Set Term On LCW" at bounding box center [388, 296] width 83 height 11
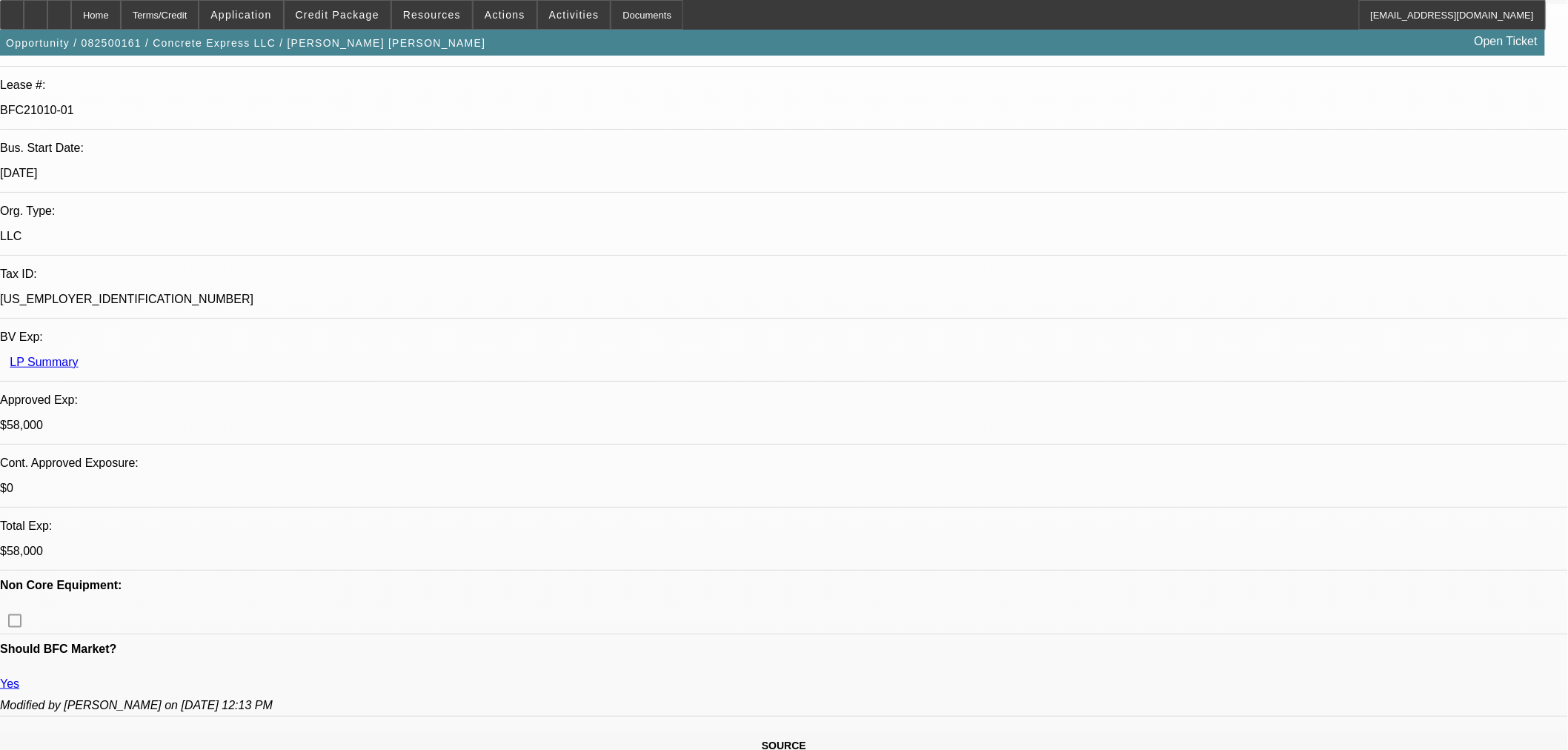
select select "0"
select select "2"
select select "0"
select select "6"
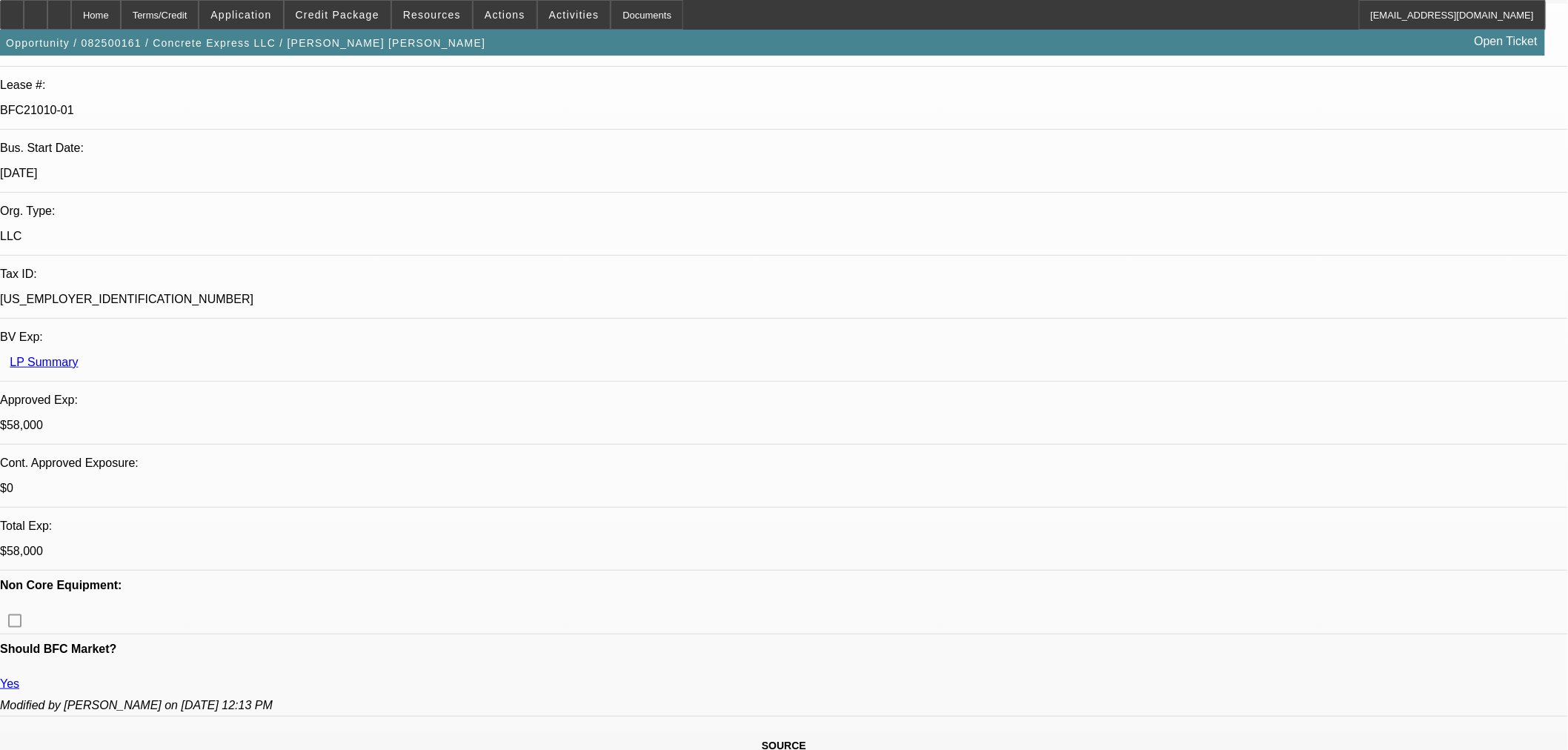
select select "0"
select select "2"
select select "0"
select select "6"
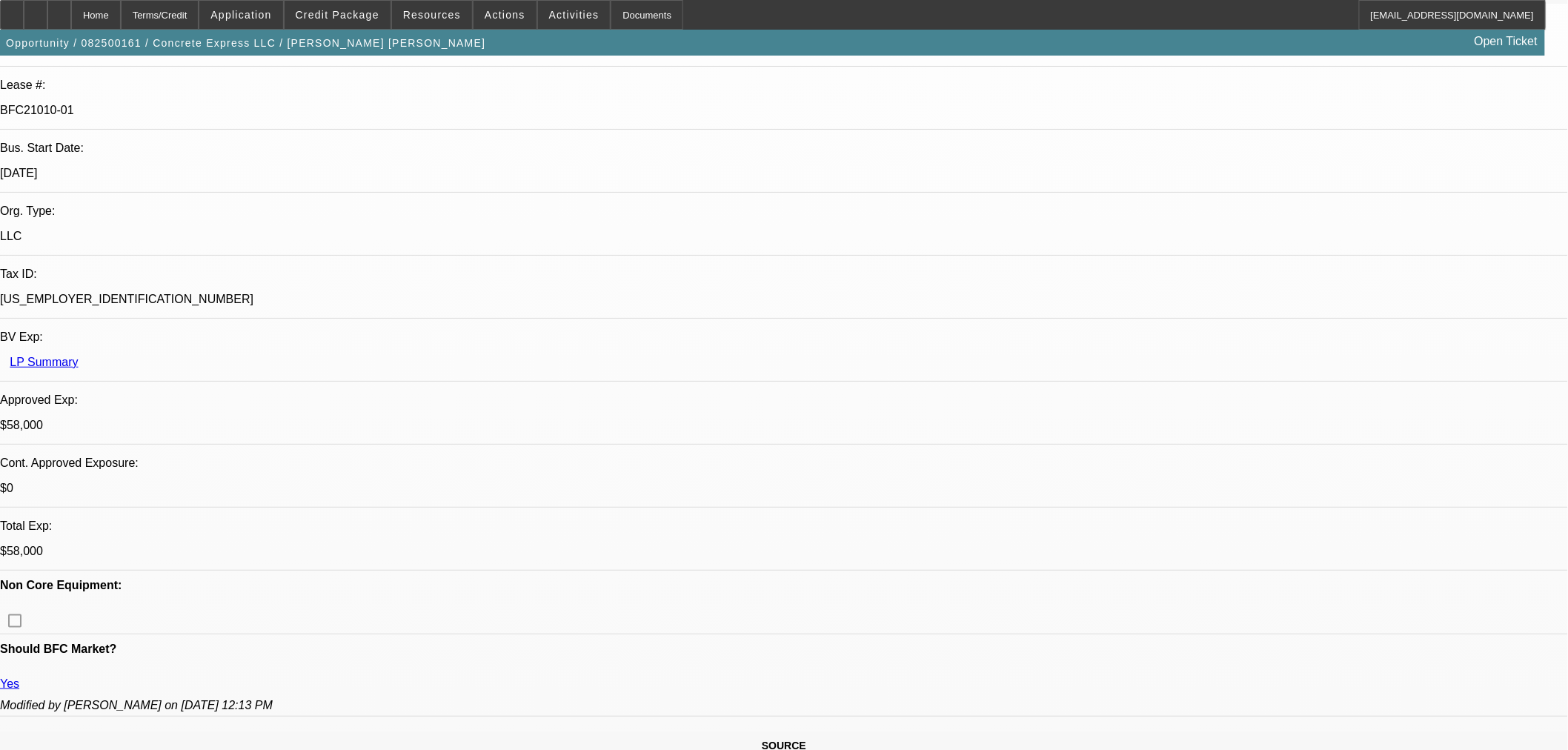
select select "0"
select select "2"
select select "0"
select select "6"
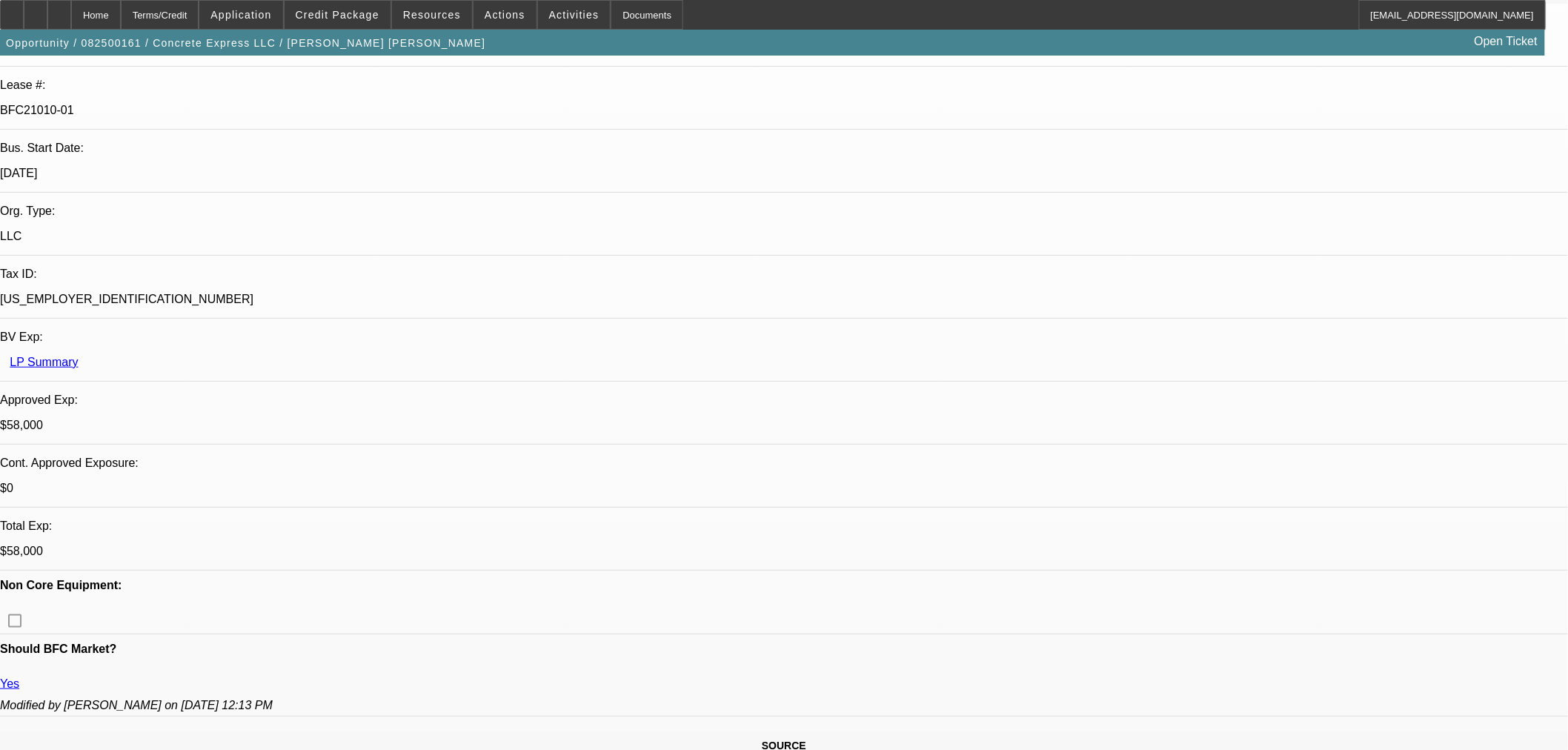
select select "0.15"
select select "2"
select select "0"
select select "6"
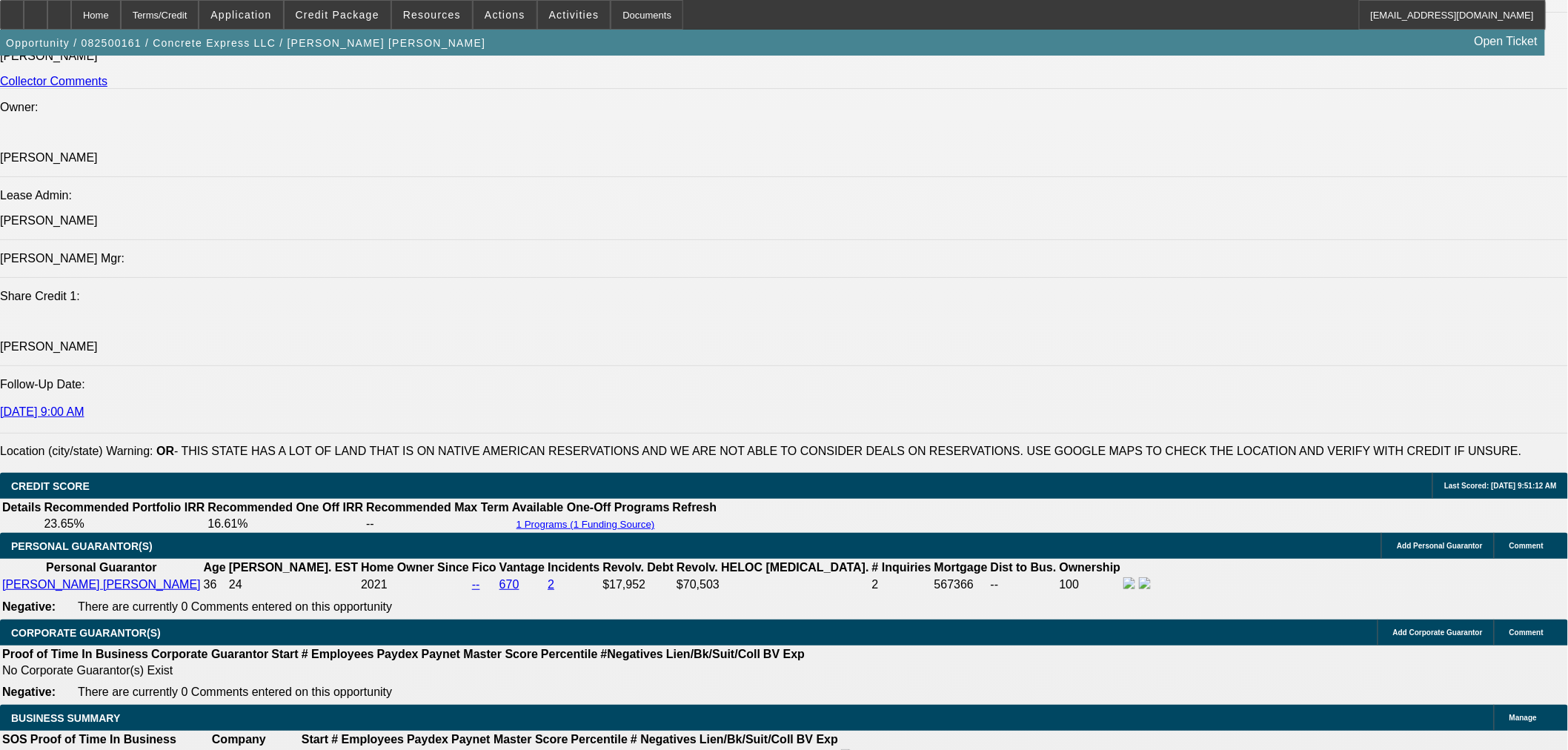
scroll to position [2194, 0]
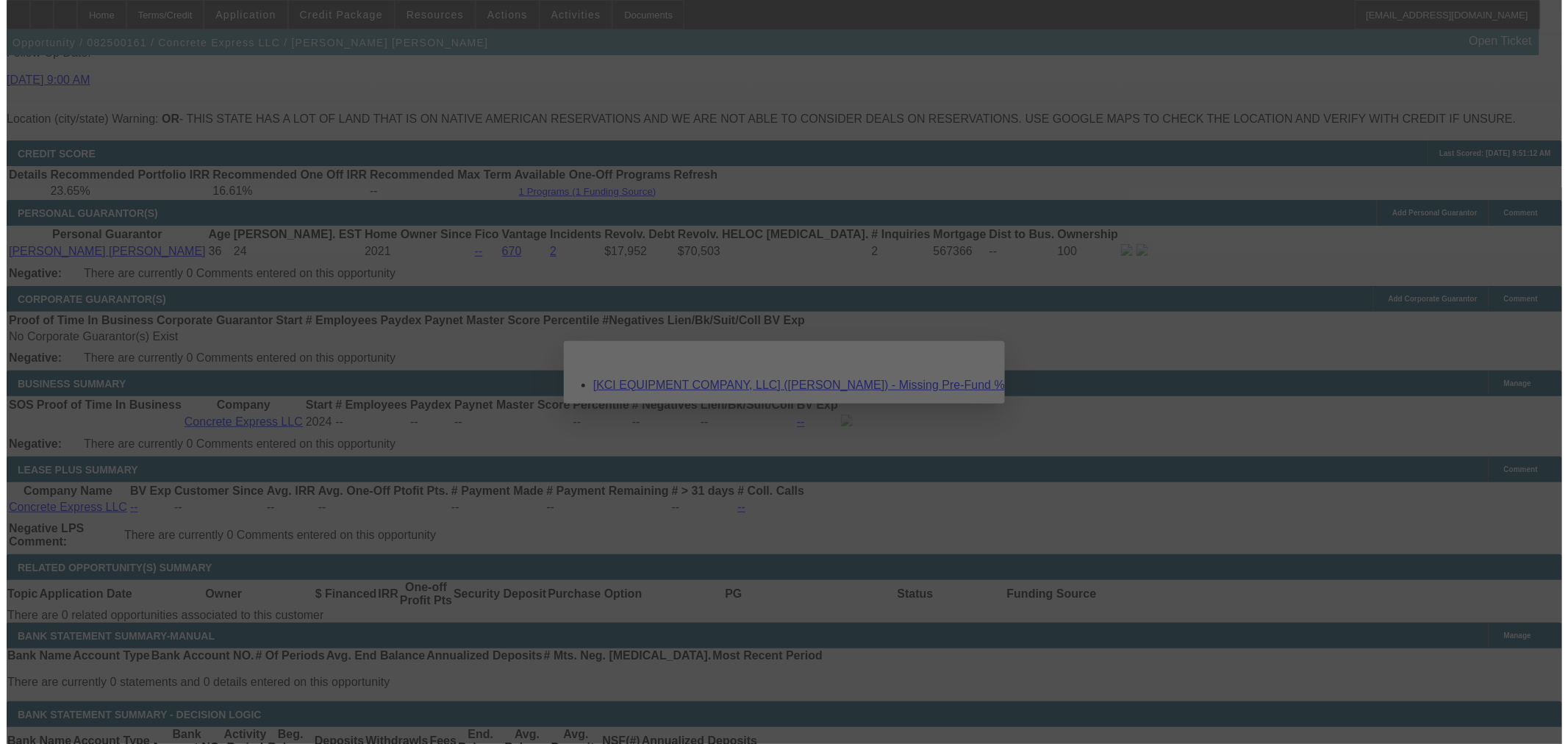
scroll to position [0, 0]
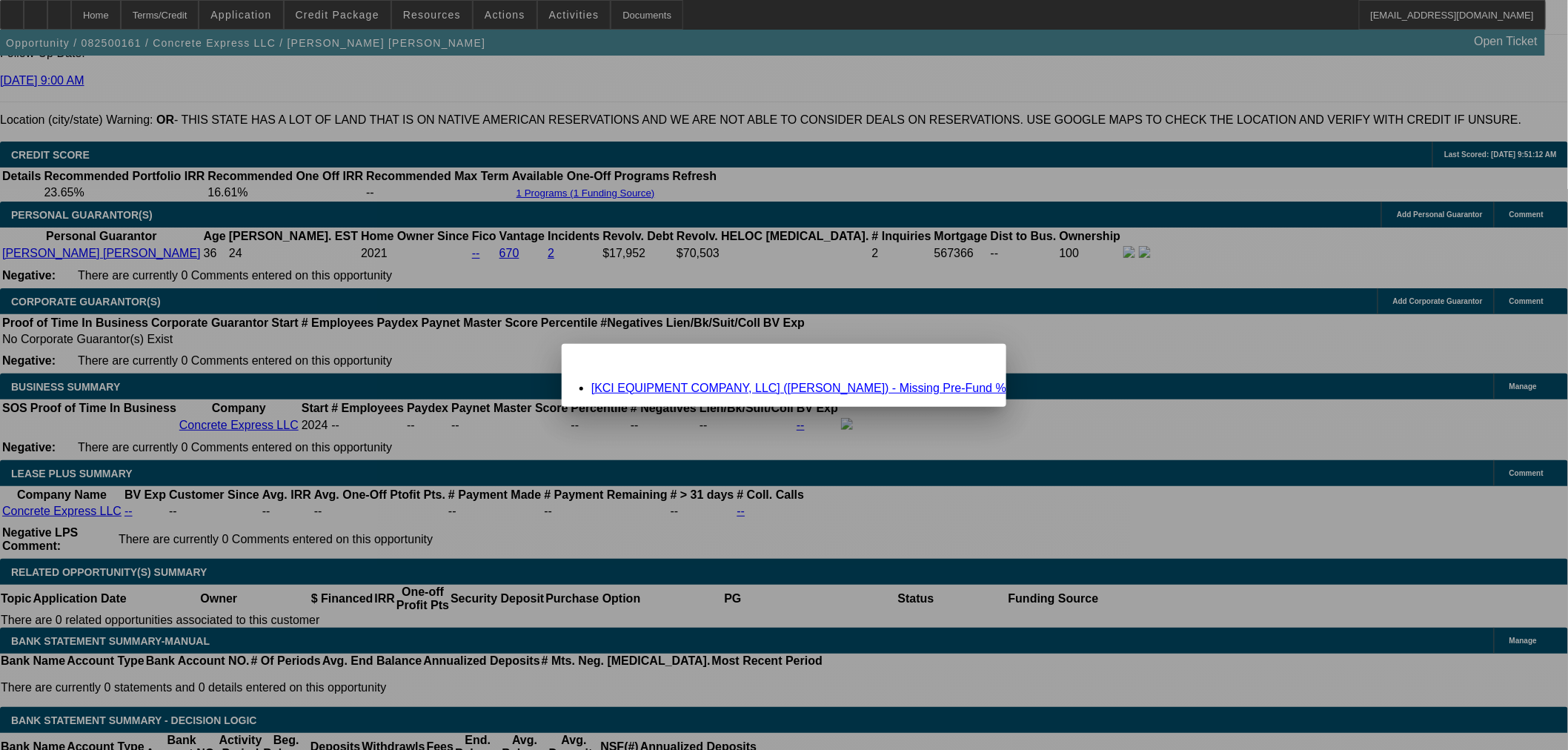
click at [706, 388] on link "[KCI EQUIPMENT COMPANY, LLC] ([PERSON_NAME]) - Missing Pre-Fund %" at bounding box center [799, 387] width 415 height 12
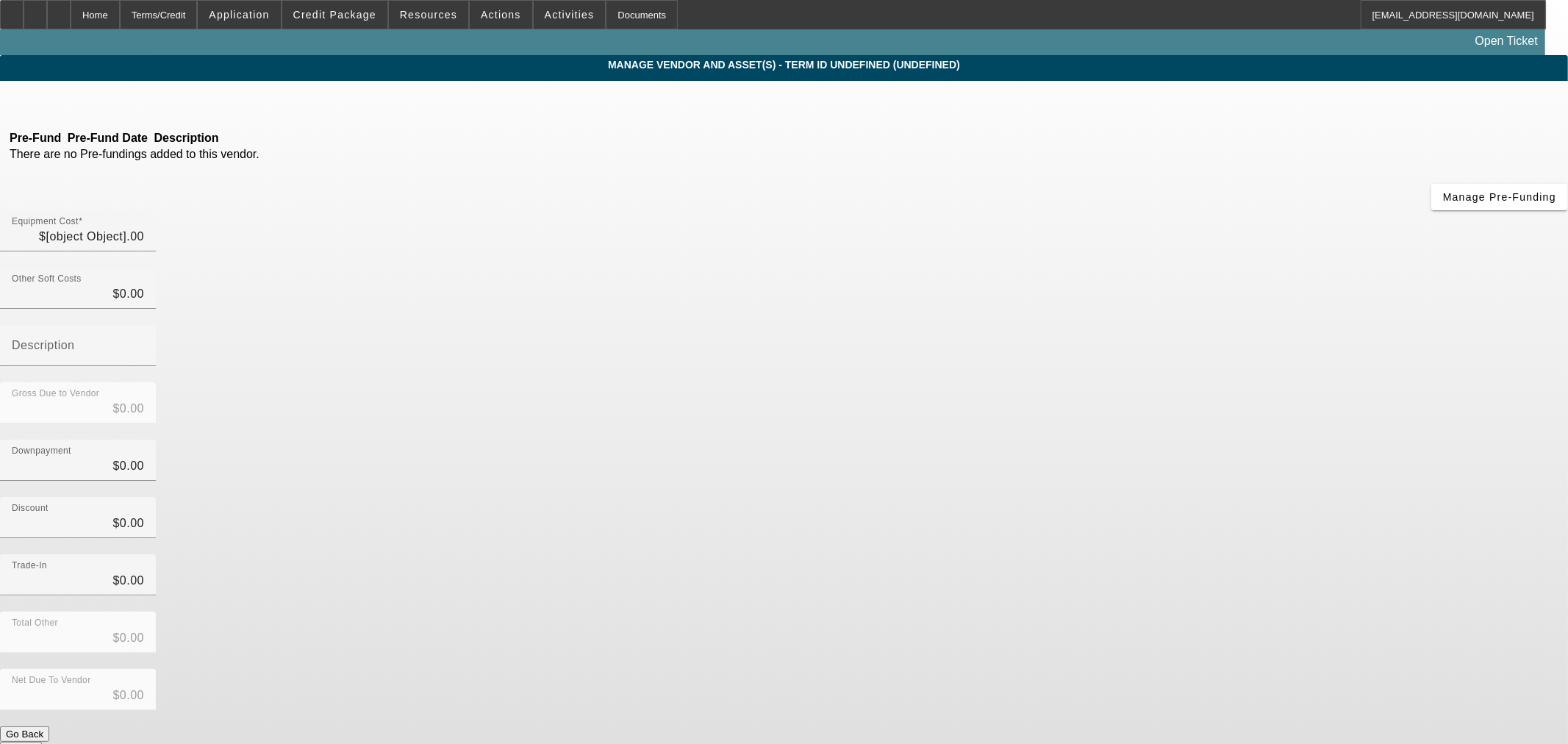
type input "$77,000.00"
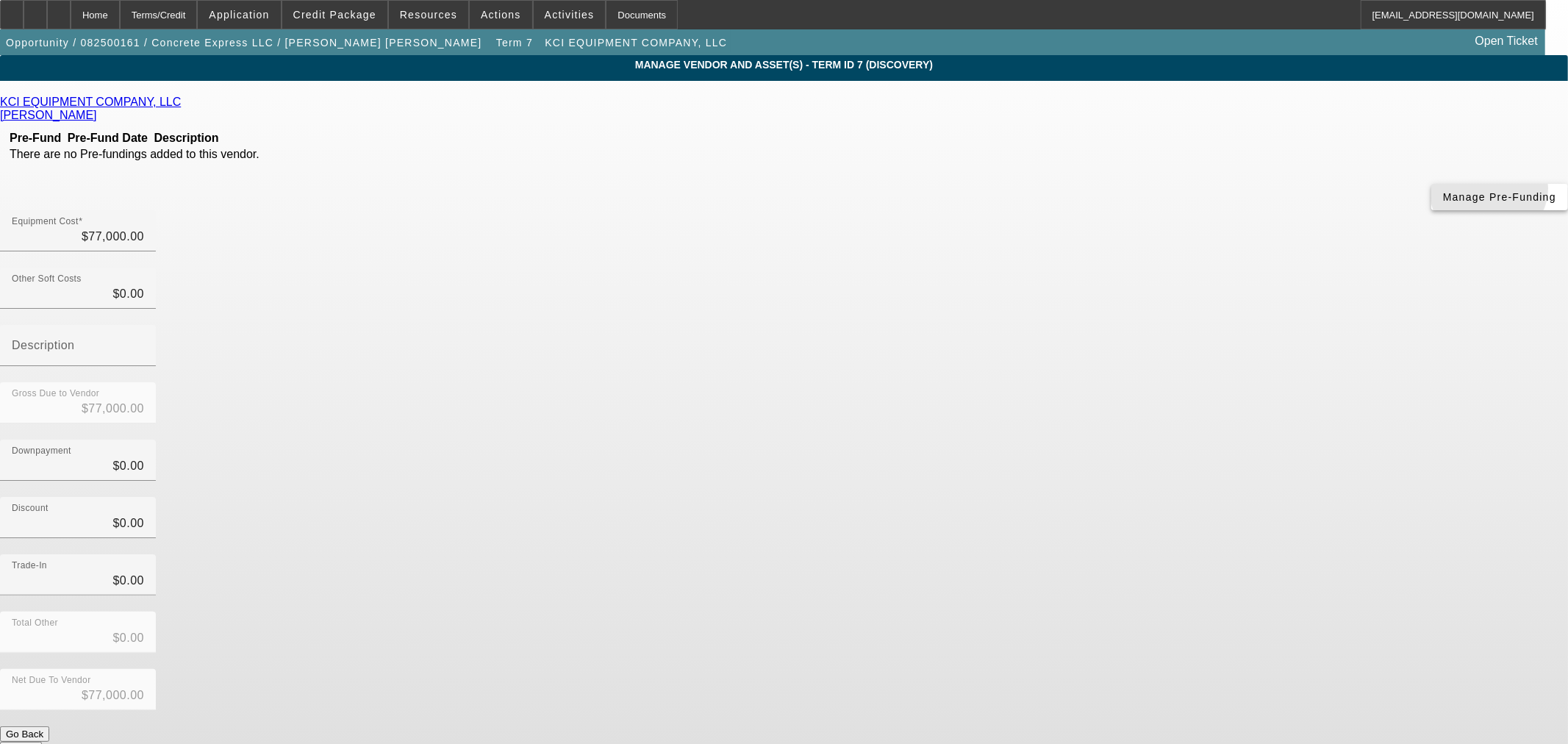
click at [1443, 203] on span "Manage Pre-Funding" at bounding box center [1499, 196] width 113 height 11
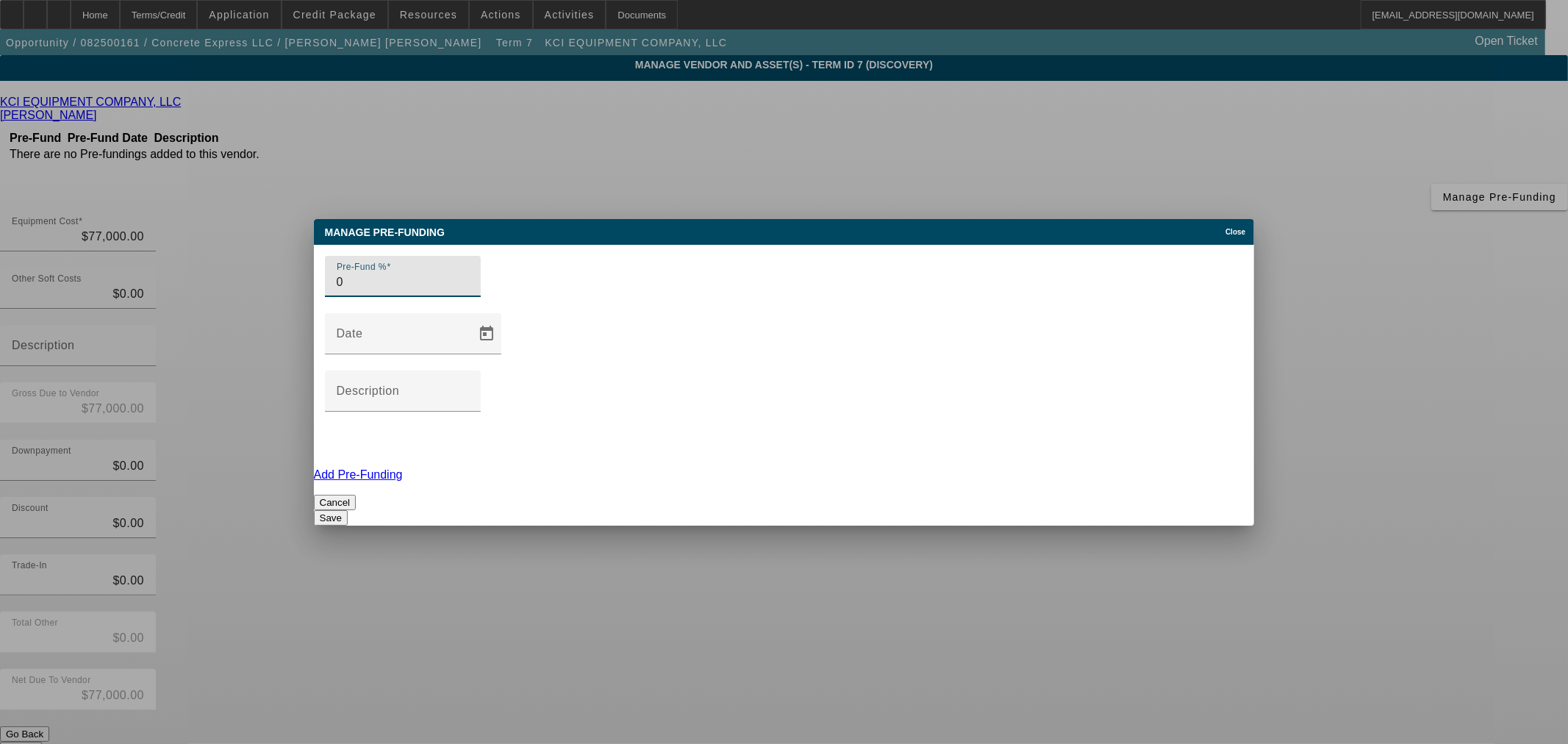
type input "0"
click at [347, 510] on button "Save" at bounding box center [331, 518] width 34 height 15
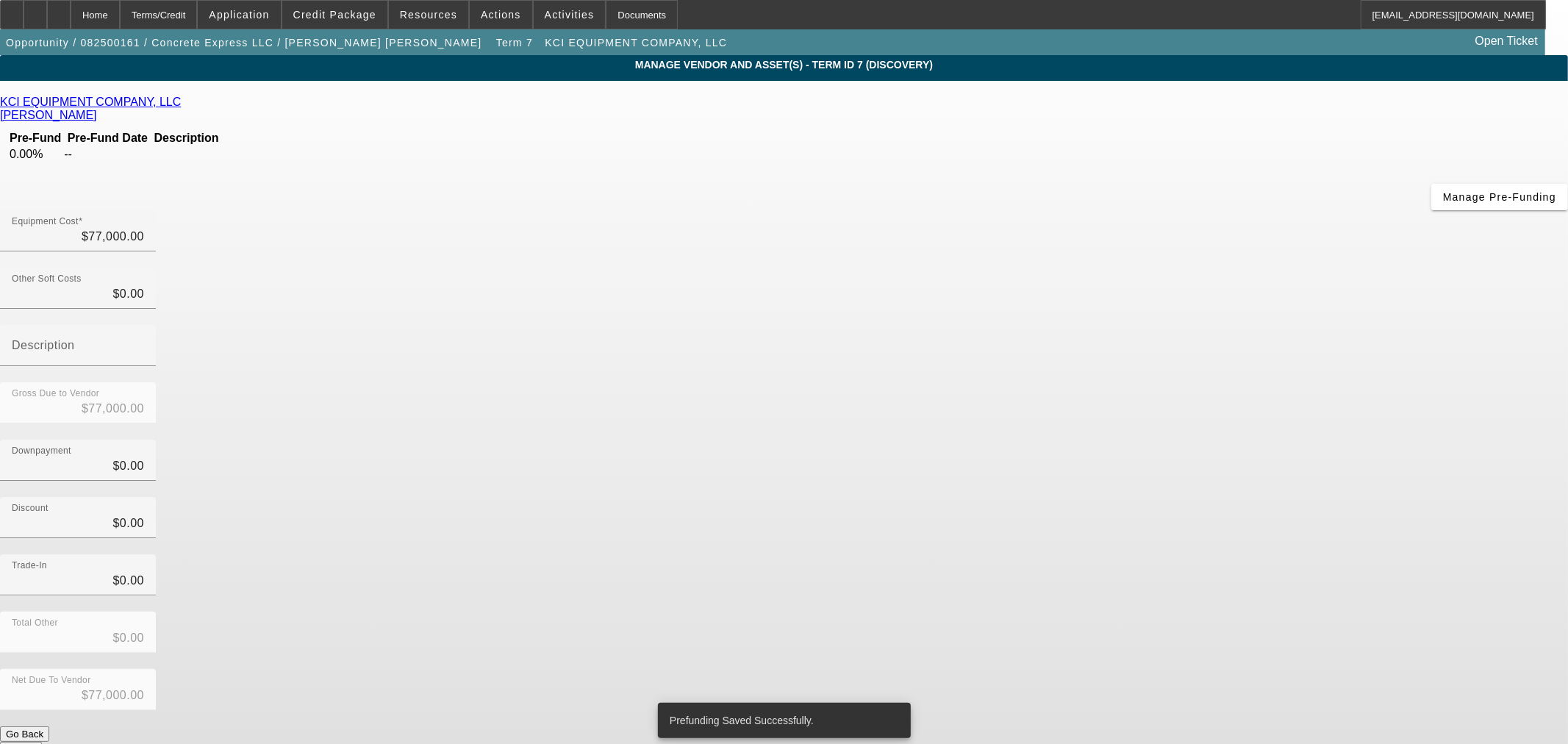
click at [42, 742] on button "Submit" at bounding box center [21, 749] width 42 height 15
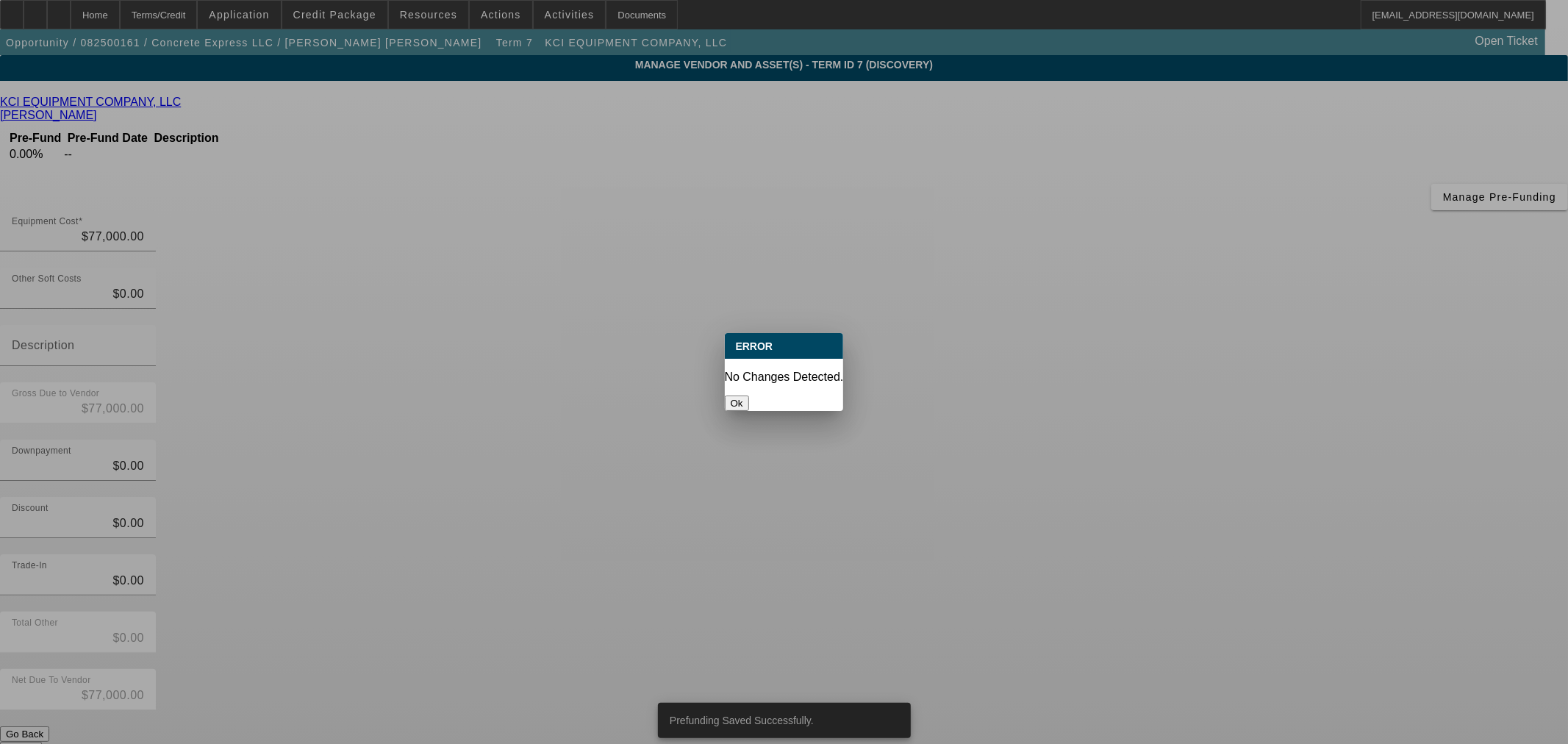
click at [749, 395] on button "Ok" at bounding box center [737, 402] width 24 height 15
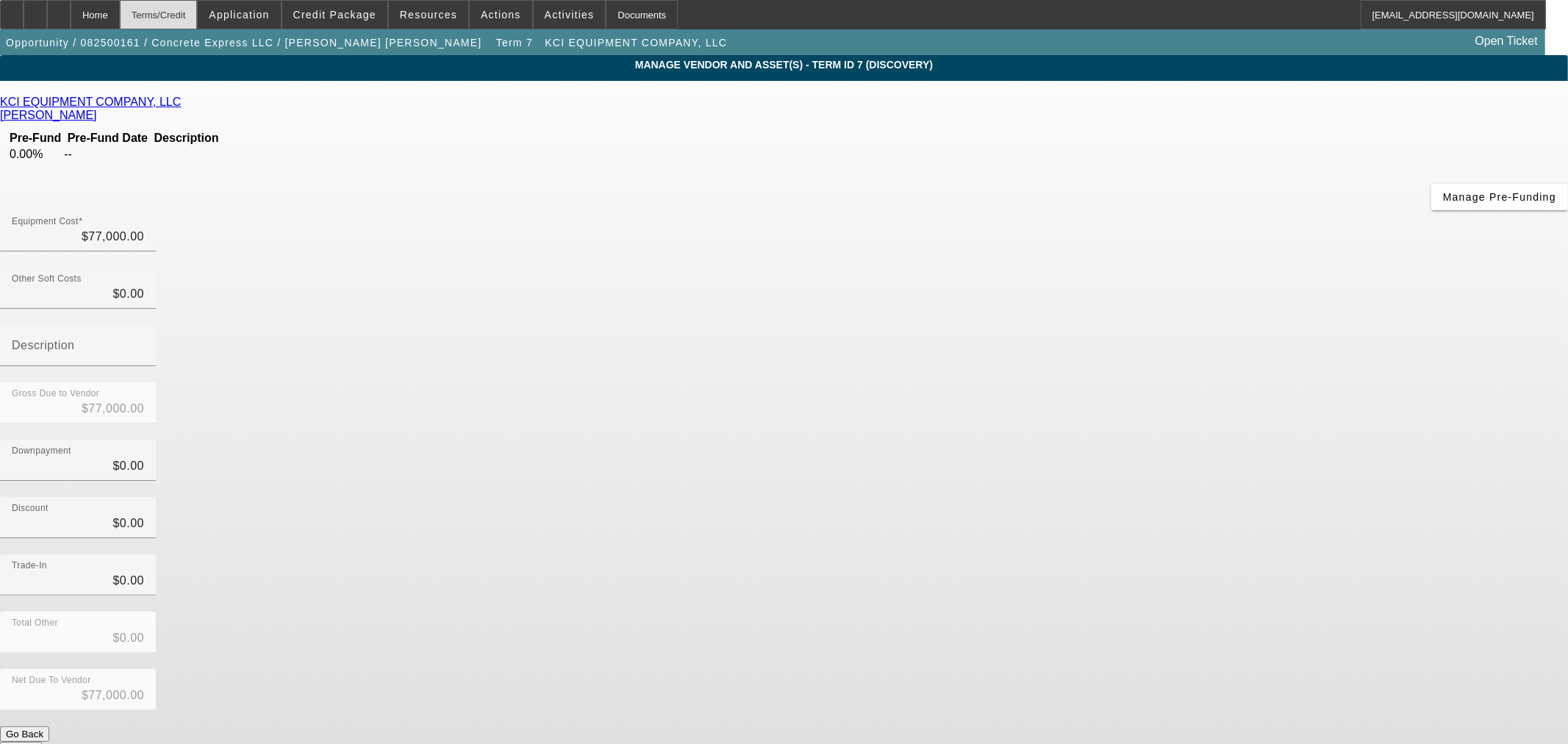
click at [173, 19] on div "Terms/Credit" at bounding box center [159, 15] width 78 height 29
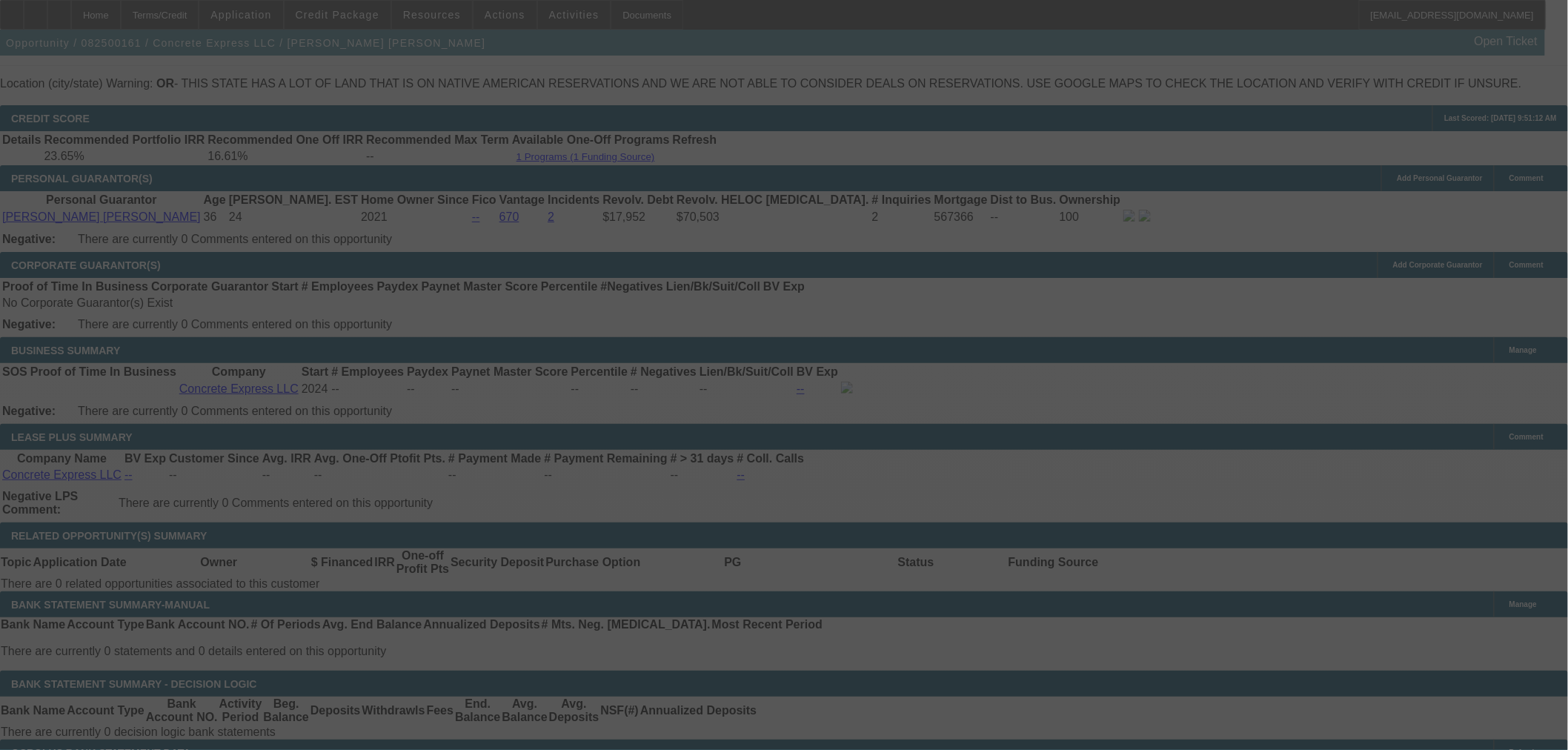
scroll to position [2270, 0]
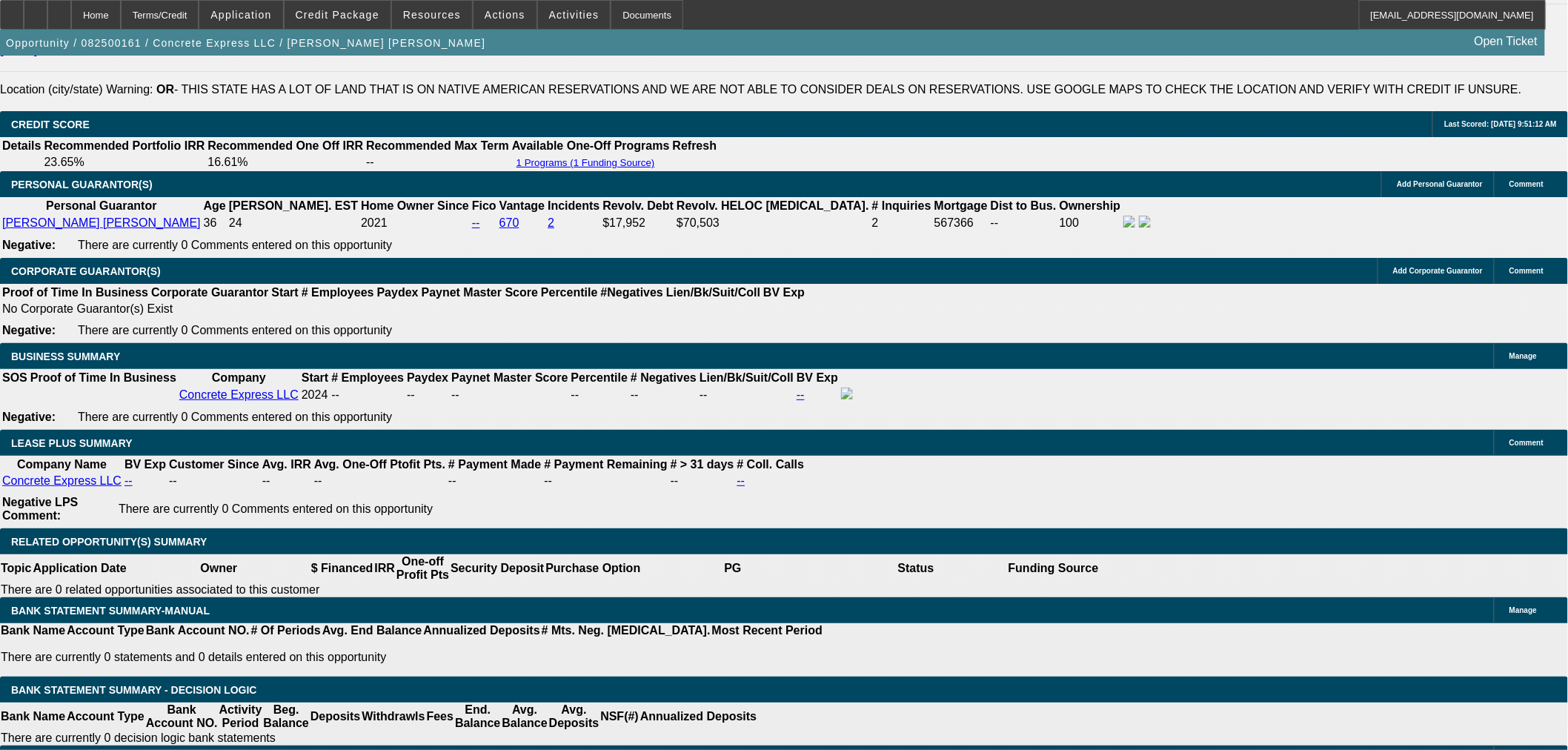
select select "0"
select select "2"
select select "0"
select select "6"
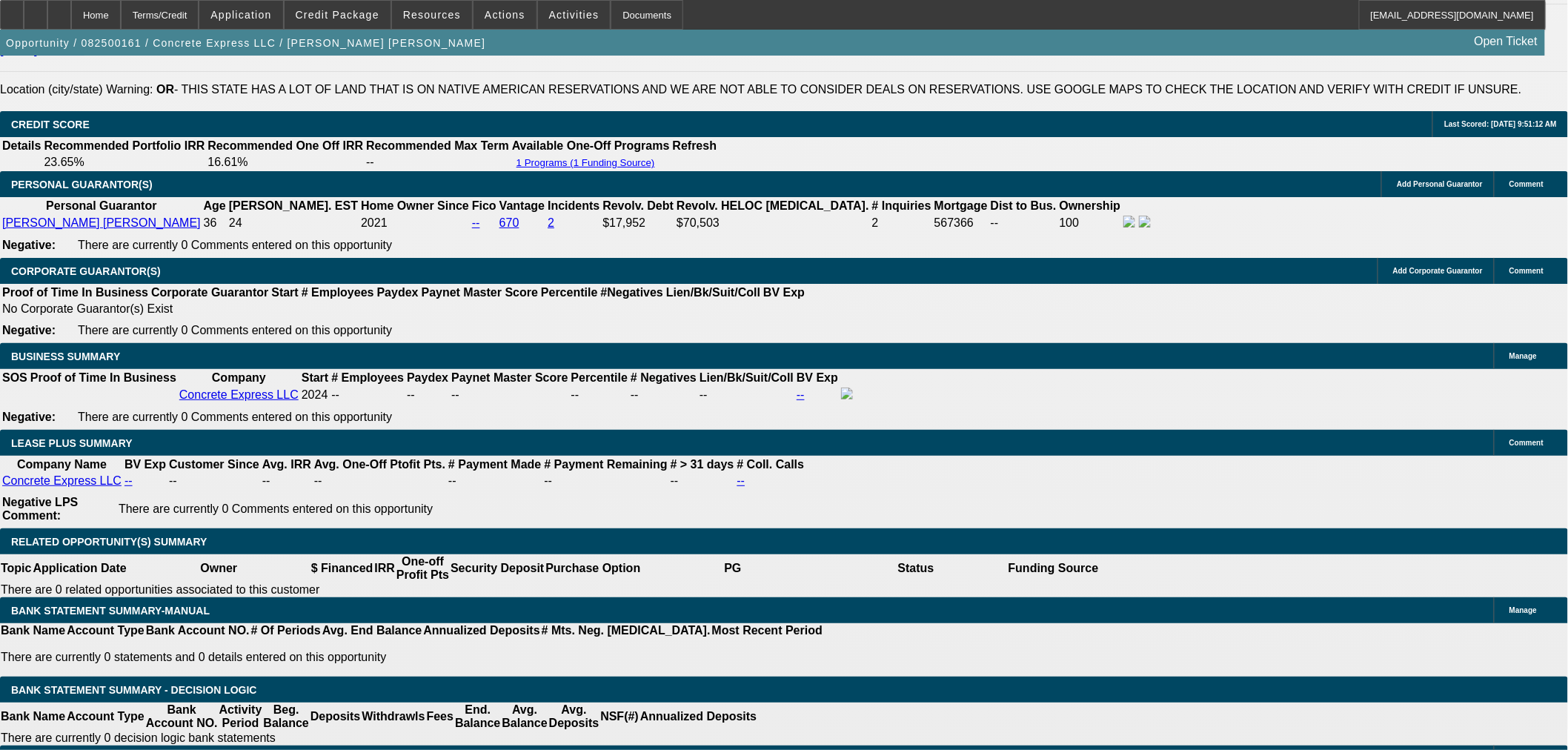
select select "0"
select select "2"
select select "0"
select select "6"
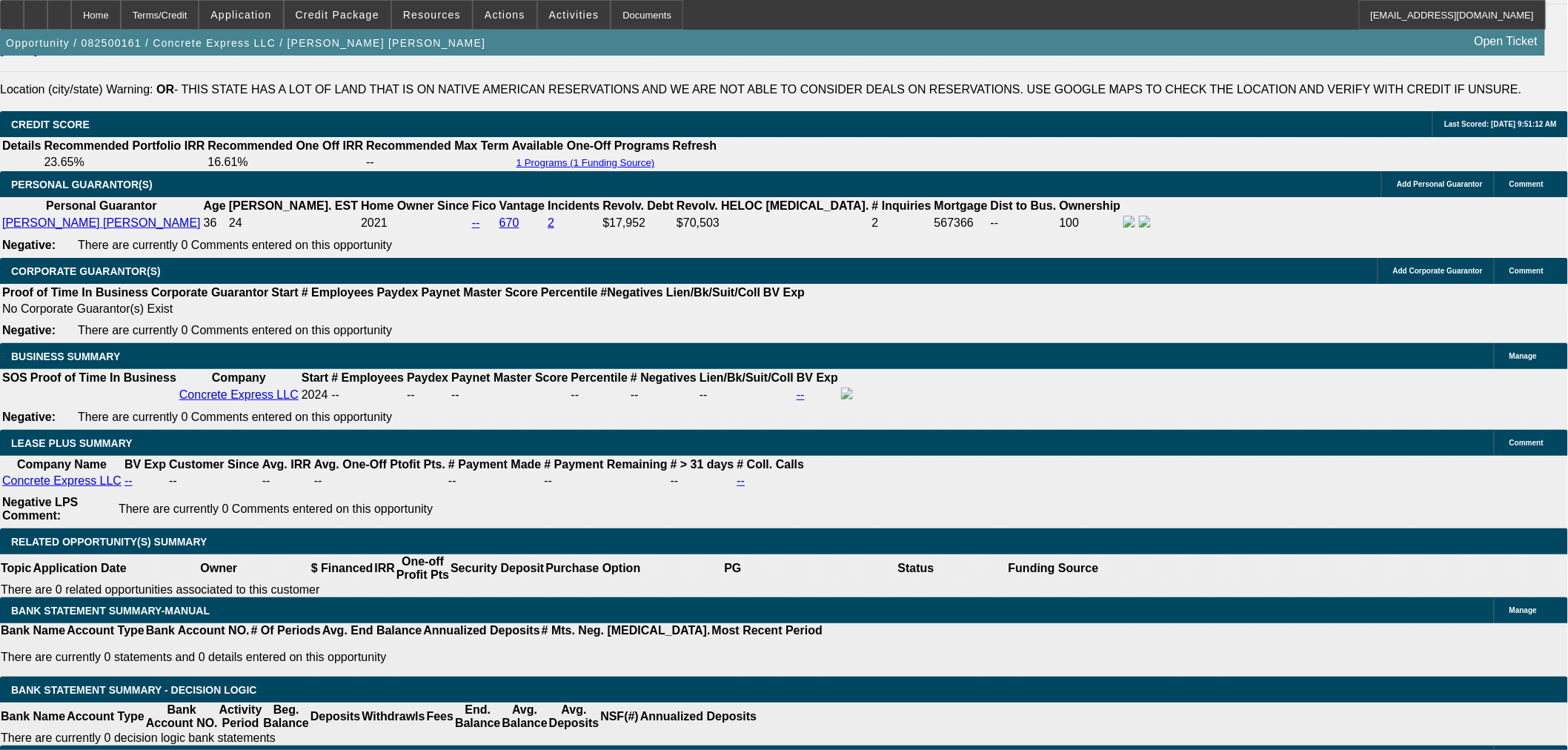
select select "0"
select select "2"
select select "0"
select select "6"
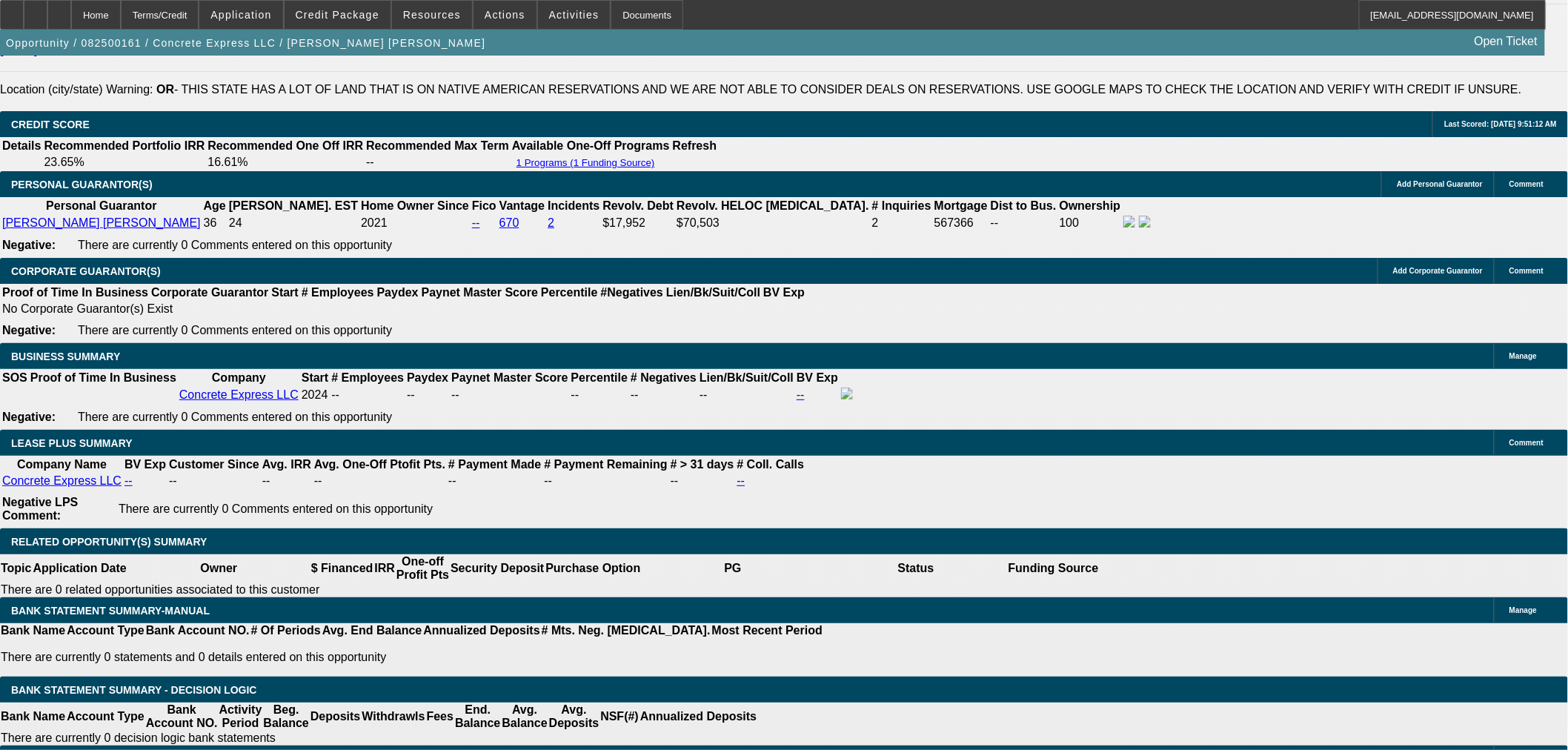
select select "0.15"
select select "2"
select select "0"
select select "6"
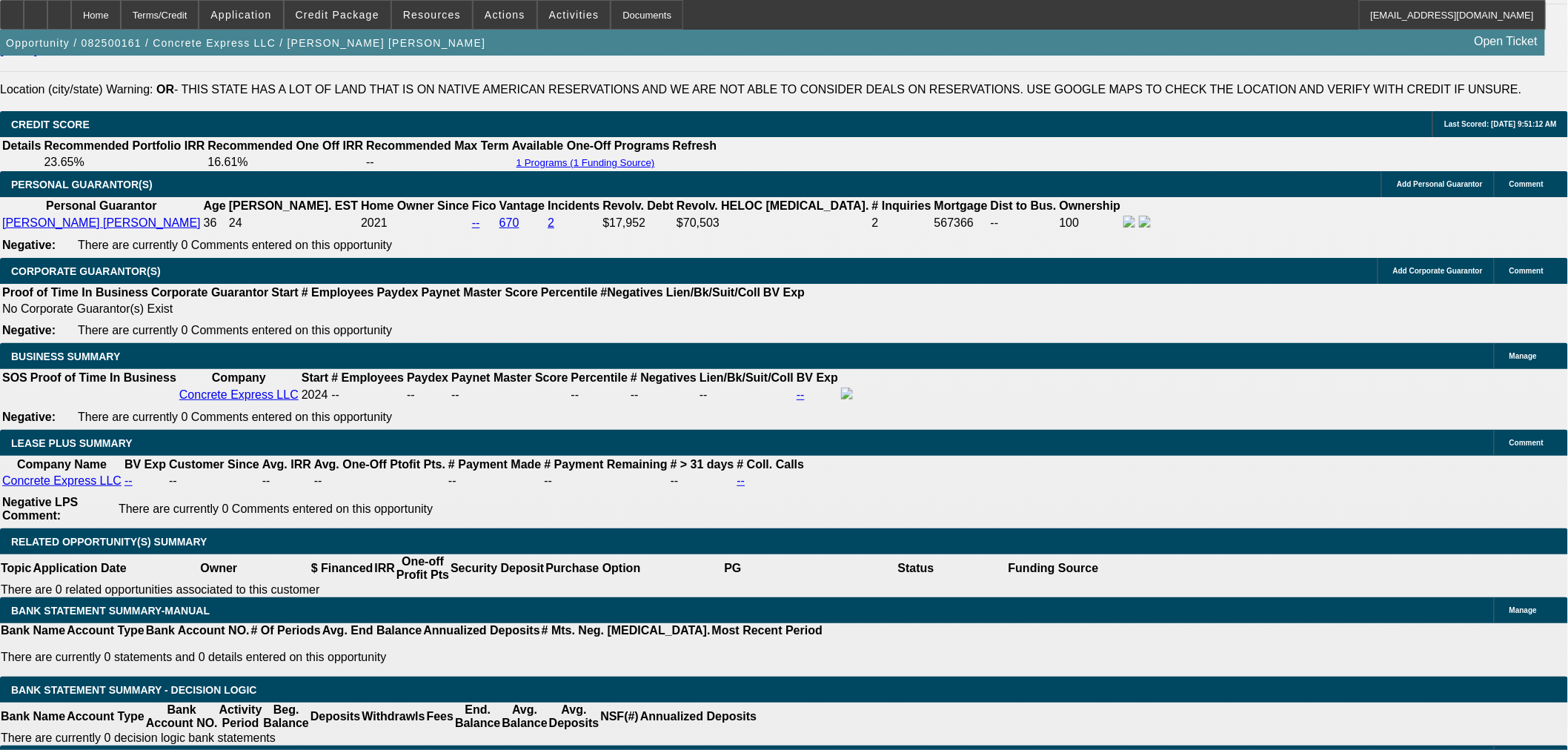
scroll to position [2356, 0]
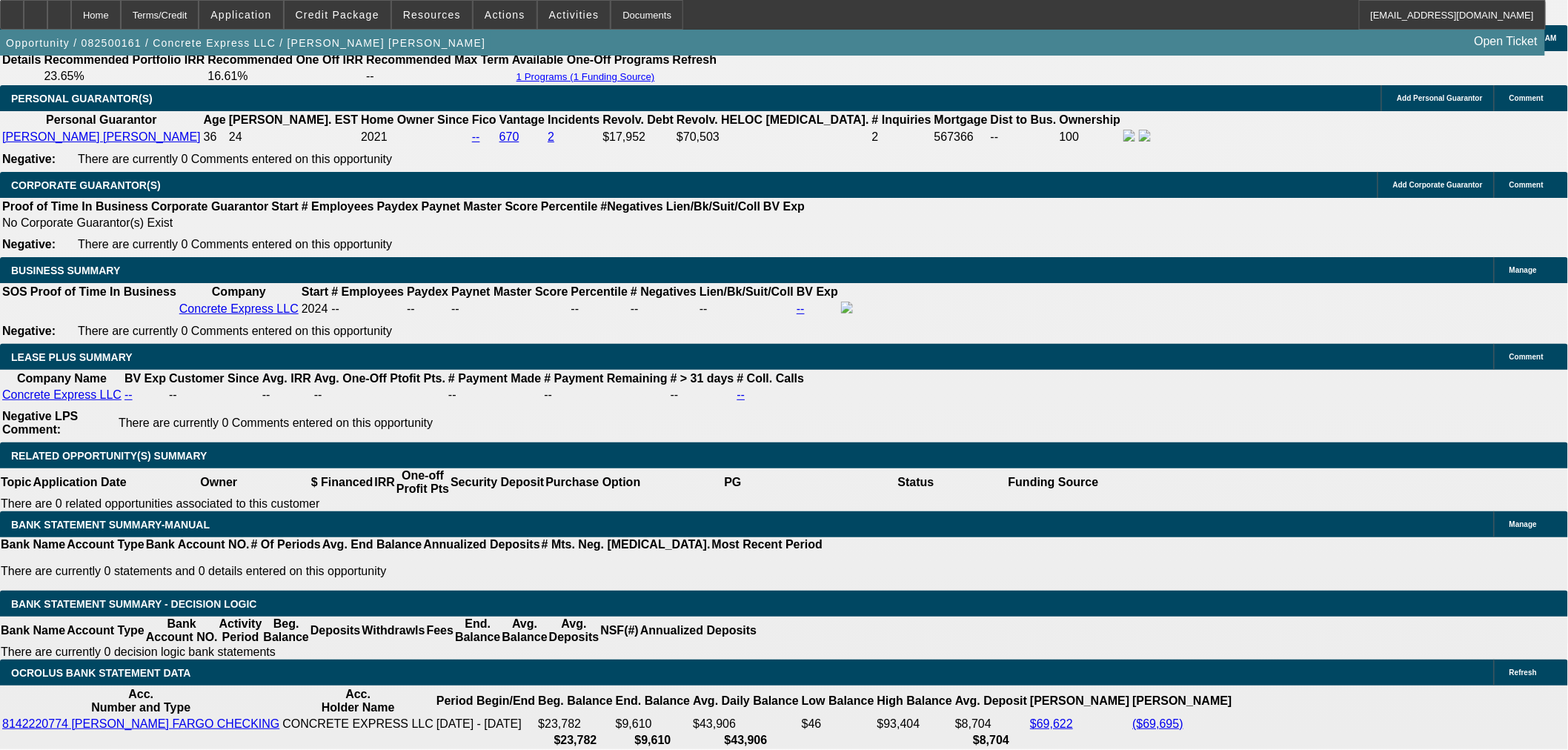
type input "4"
type input "UNKNOWN"
type input "48"
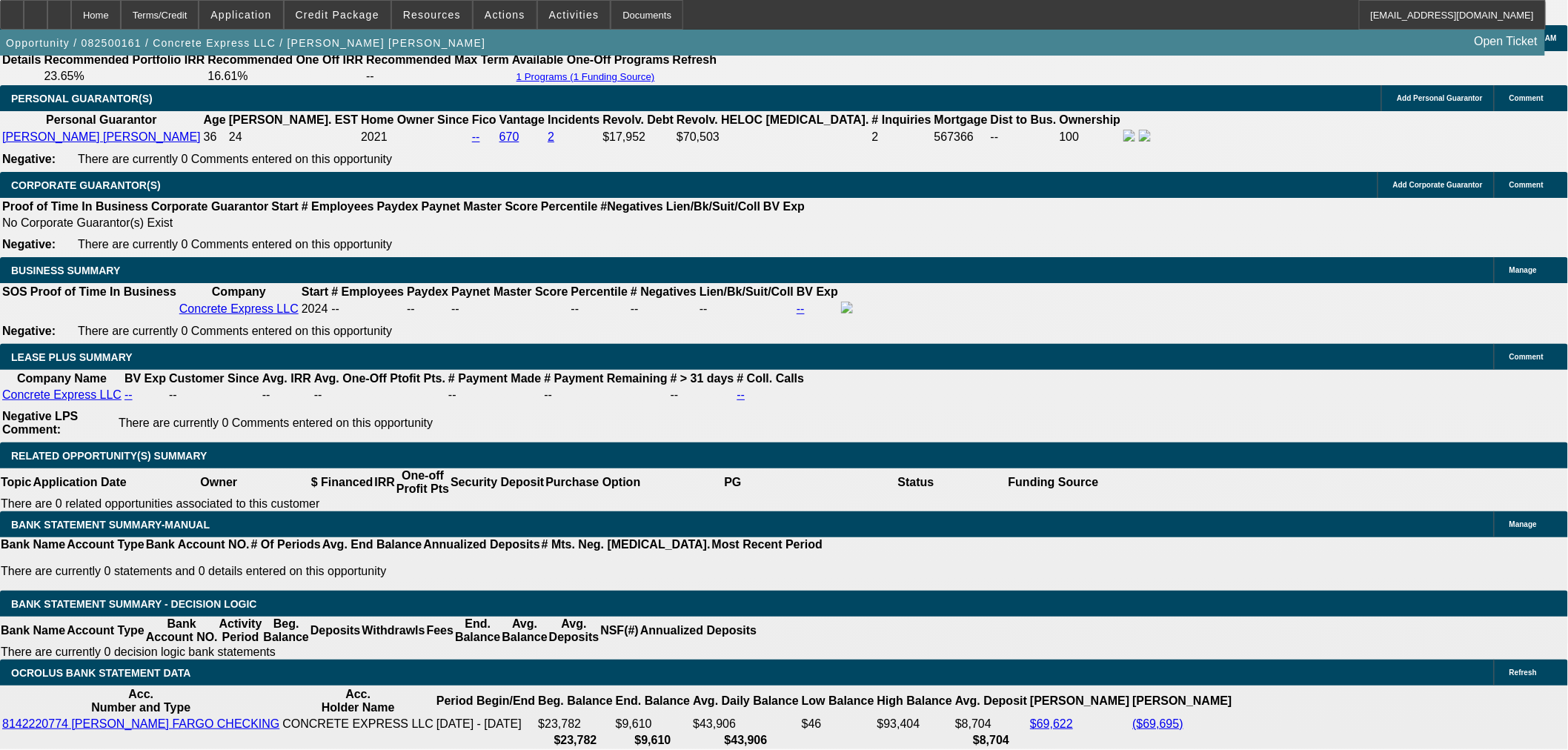
type input "$17,084.40"
type input "$34,168.80"
type input "$2,014.85"
type input "$4,029.70"
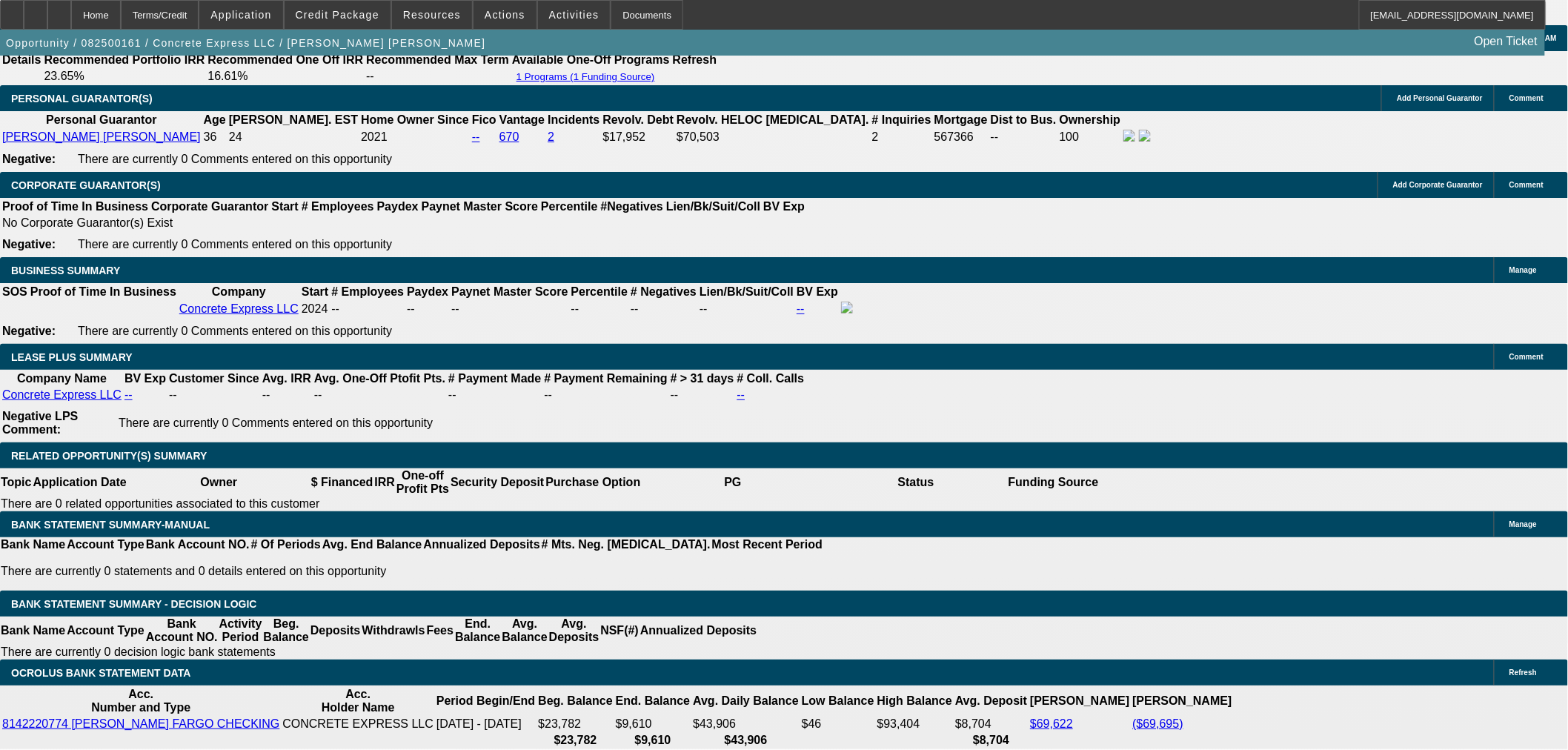
type input "50"
type input "$13,782.94"
type input "$27,565.88"
type input "$1,962.89"
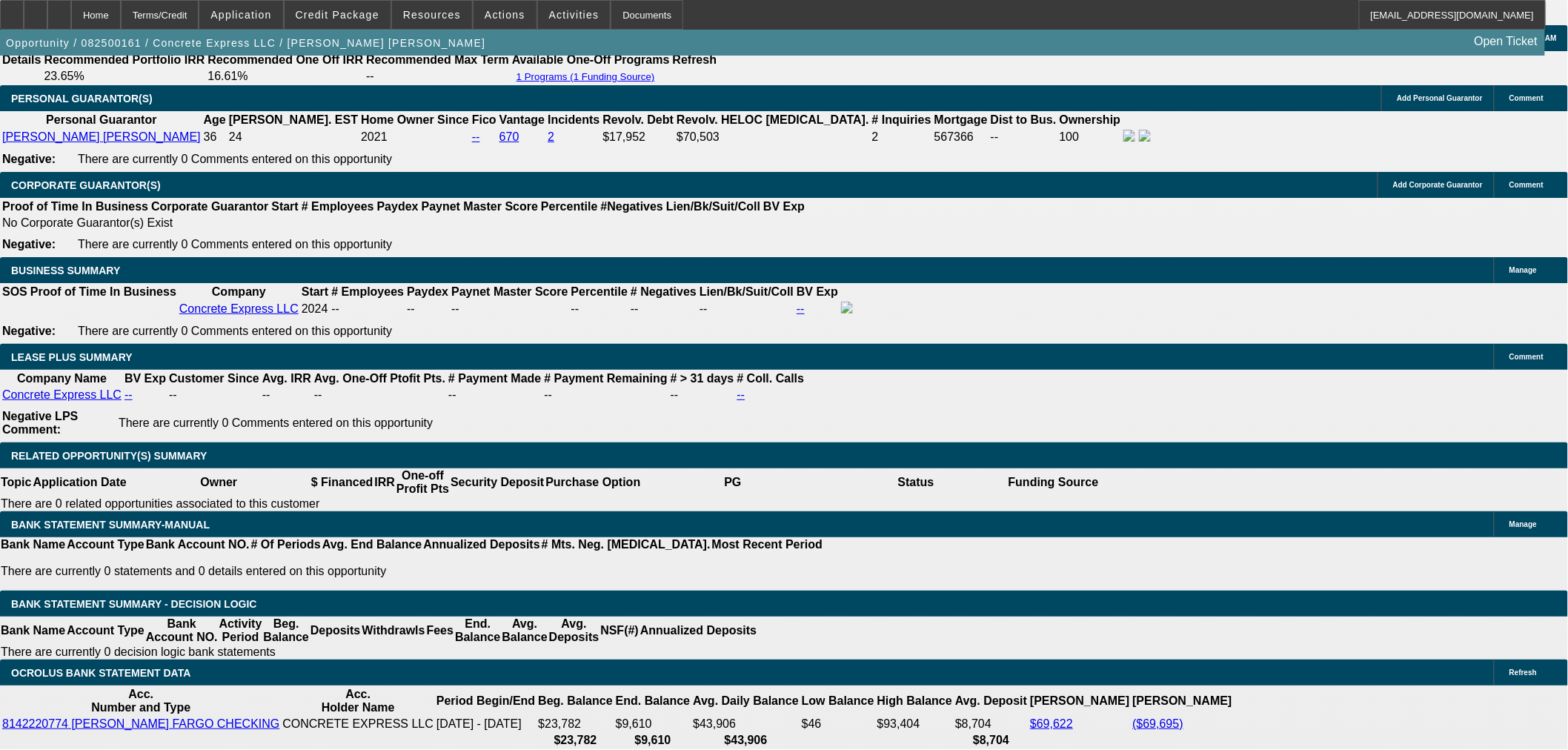
type input "$3,925.78"
type input "50"
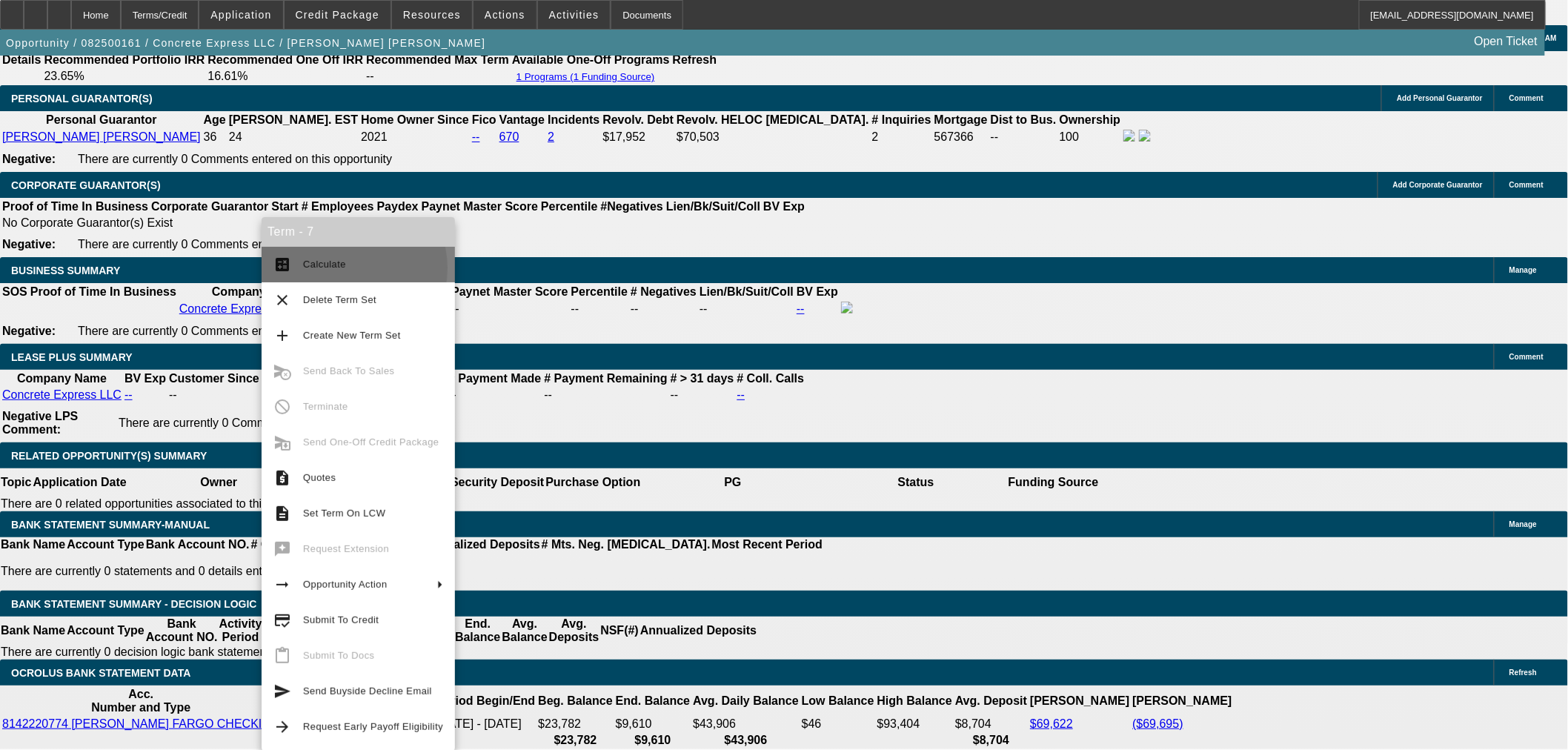
click at [340, 268] on span "Calculate" at bounding box center [324, 264] width 43 height 11
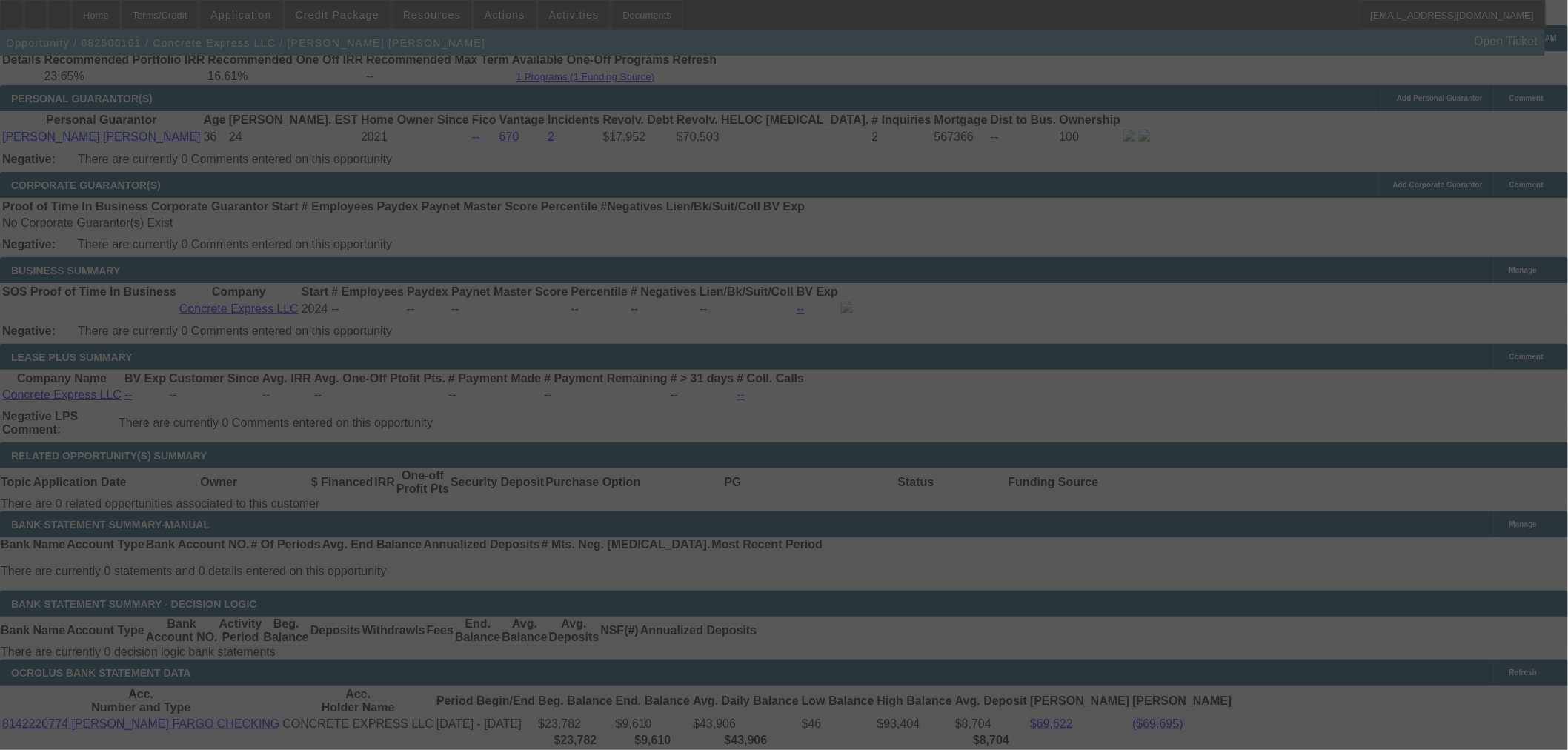
select select "0"
select select "2"
select select "0"
select select "6"
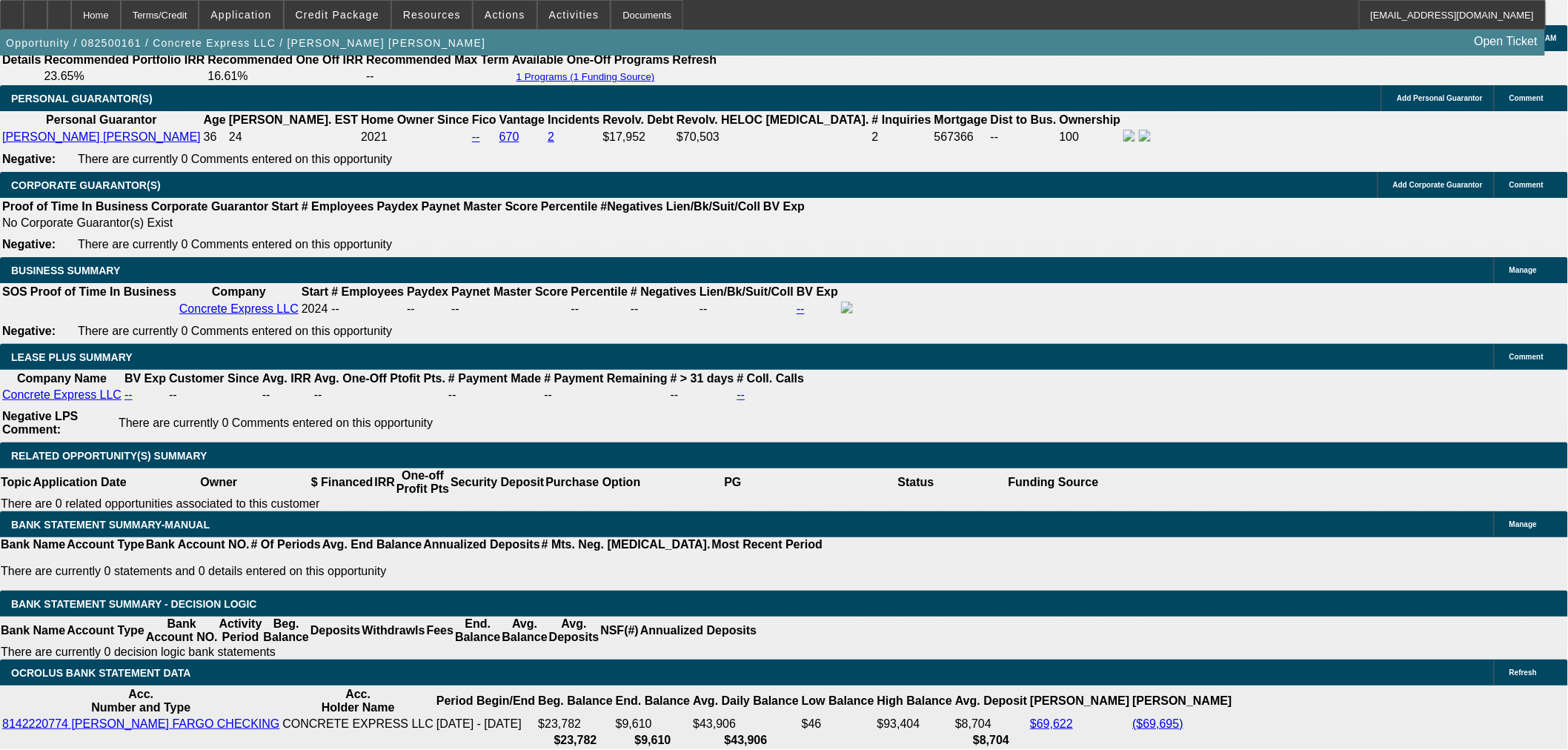
drag, startPoint x: 349, startPoint y: 458, endPoint x: 534, endPoint y: 461, distance: 185.0
type input "1960"
type input "20.5"
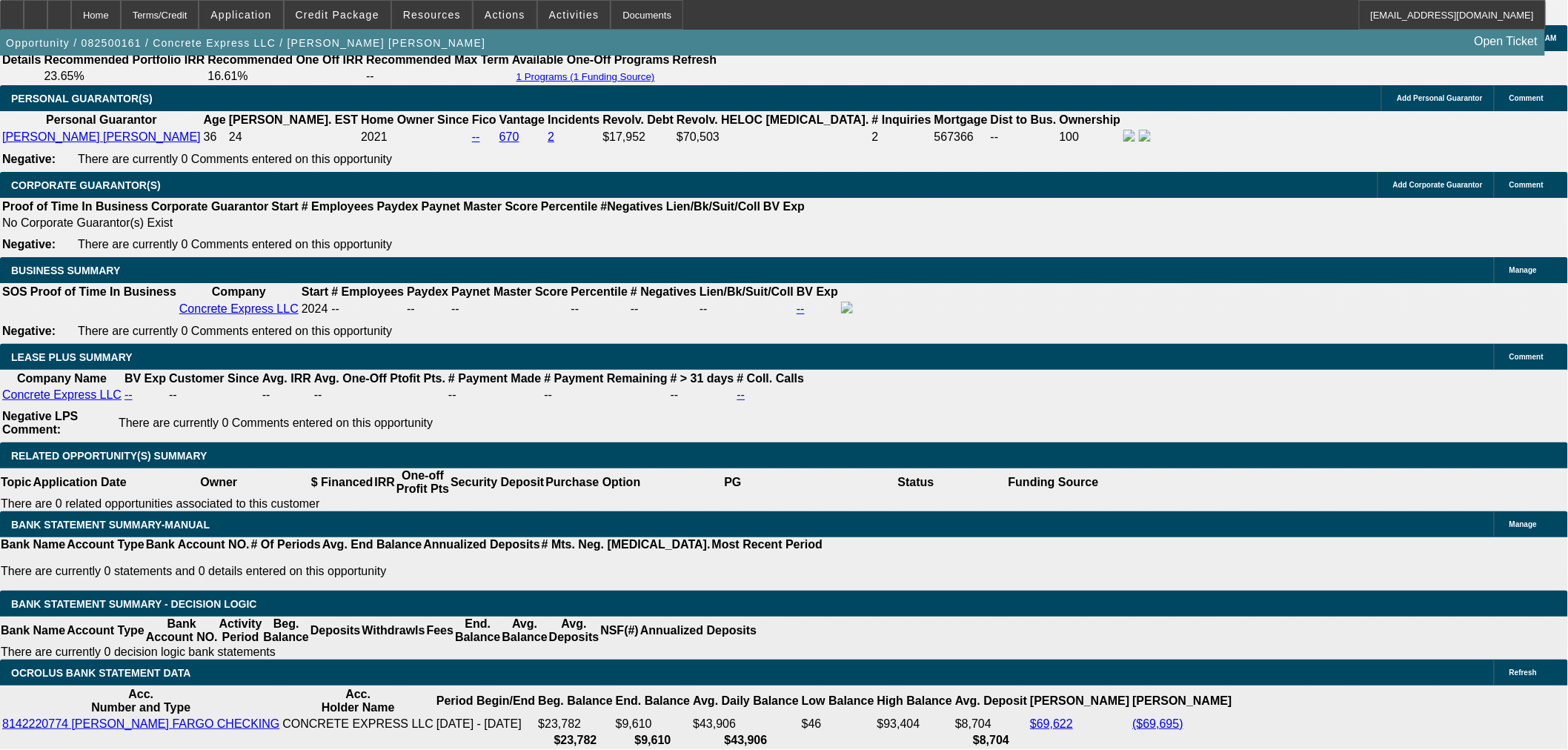
type input "$3,920.00"
type input "UNKNOWN"
type input "$1,960.00"
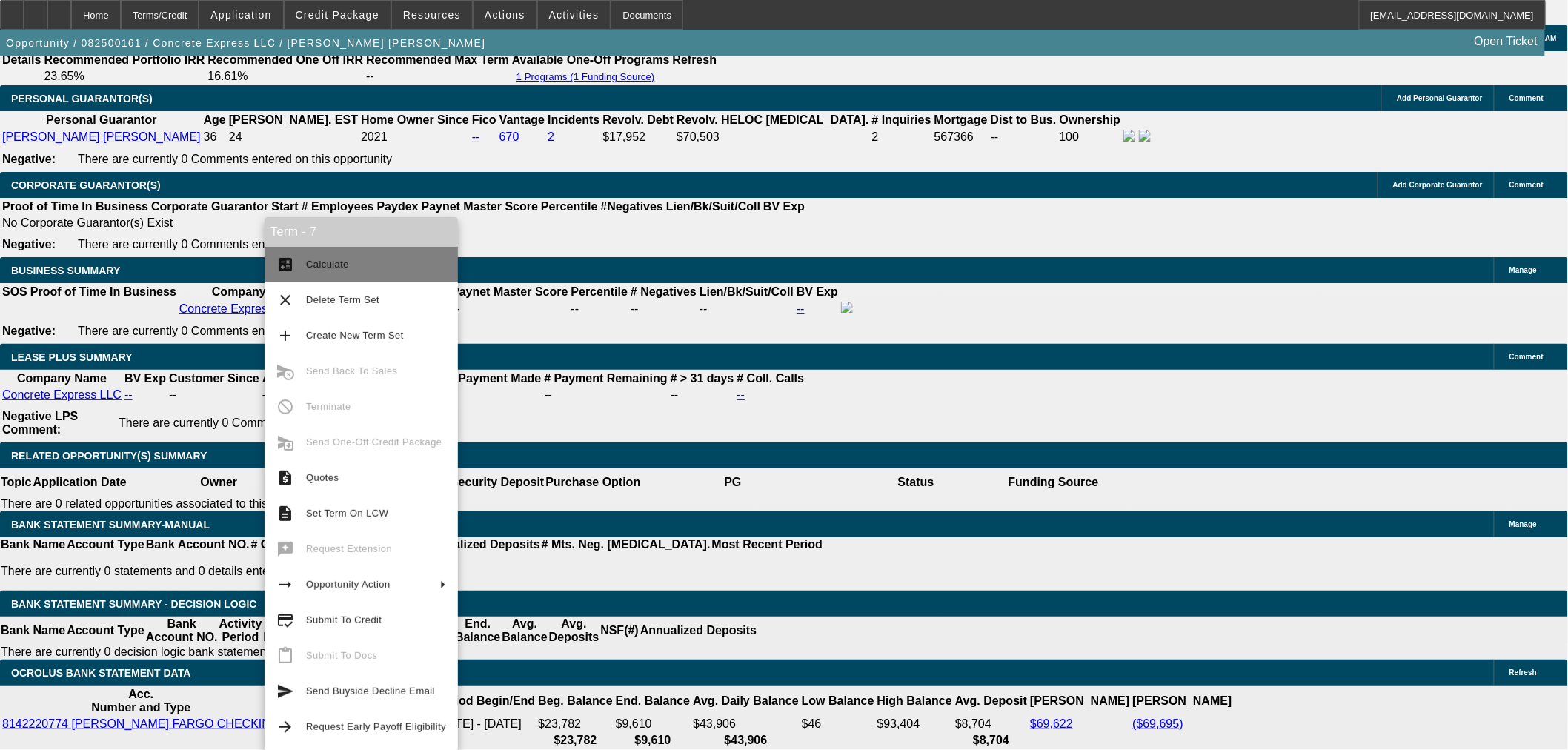
click at [367, 270] on span "Calculate" at bounding box center [376, 264] width 140 height 18
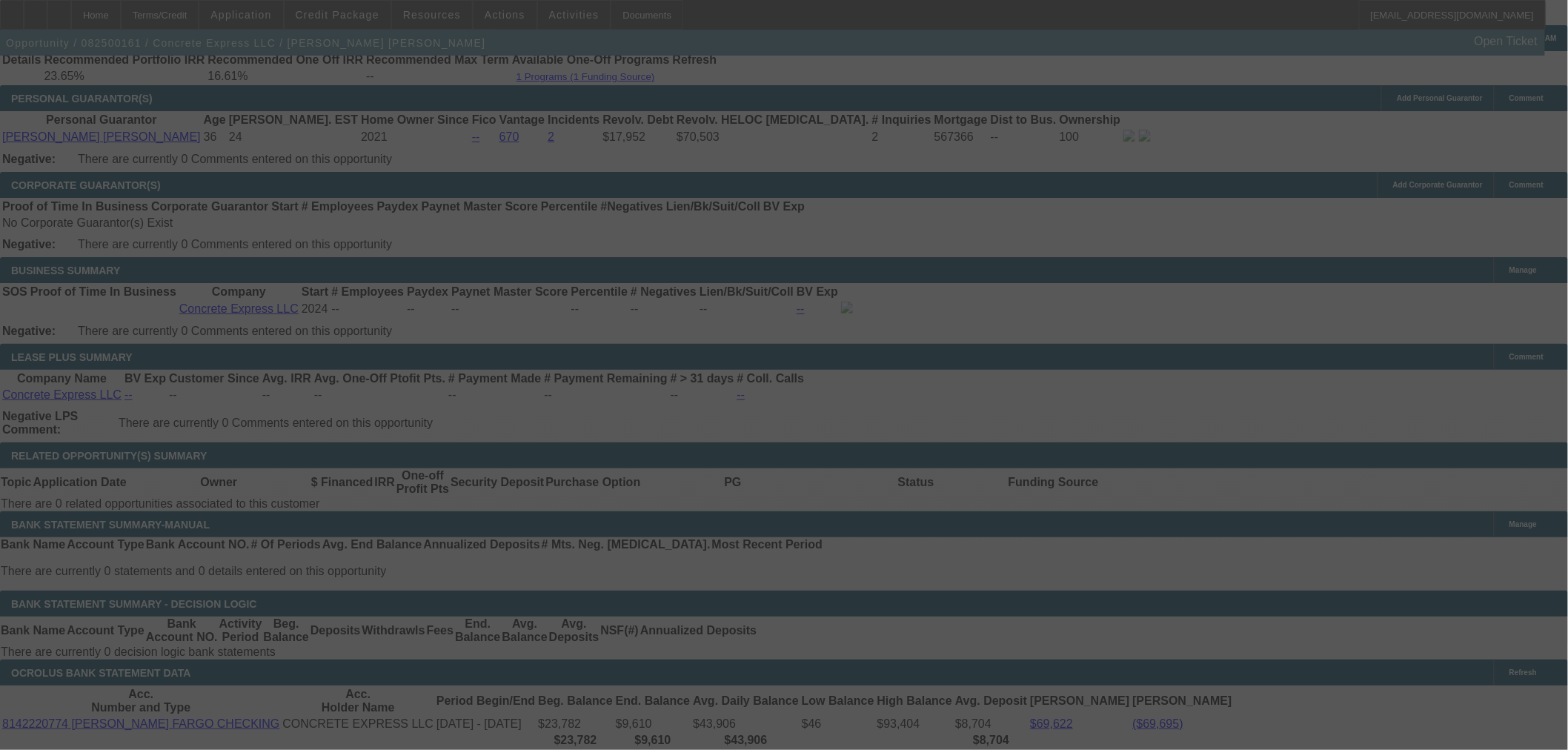
select select "0"
select select "2"
select select "0"
select select "6"
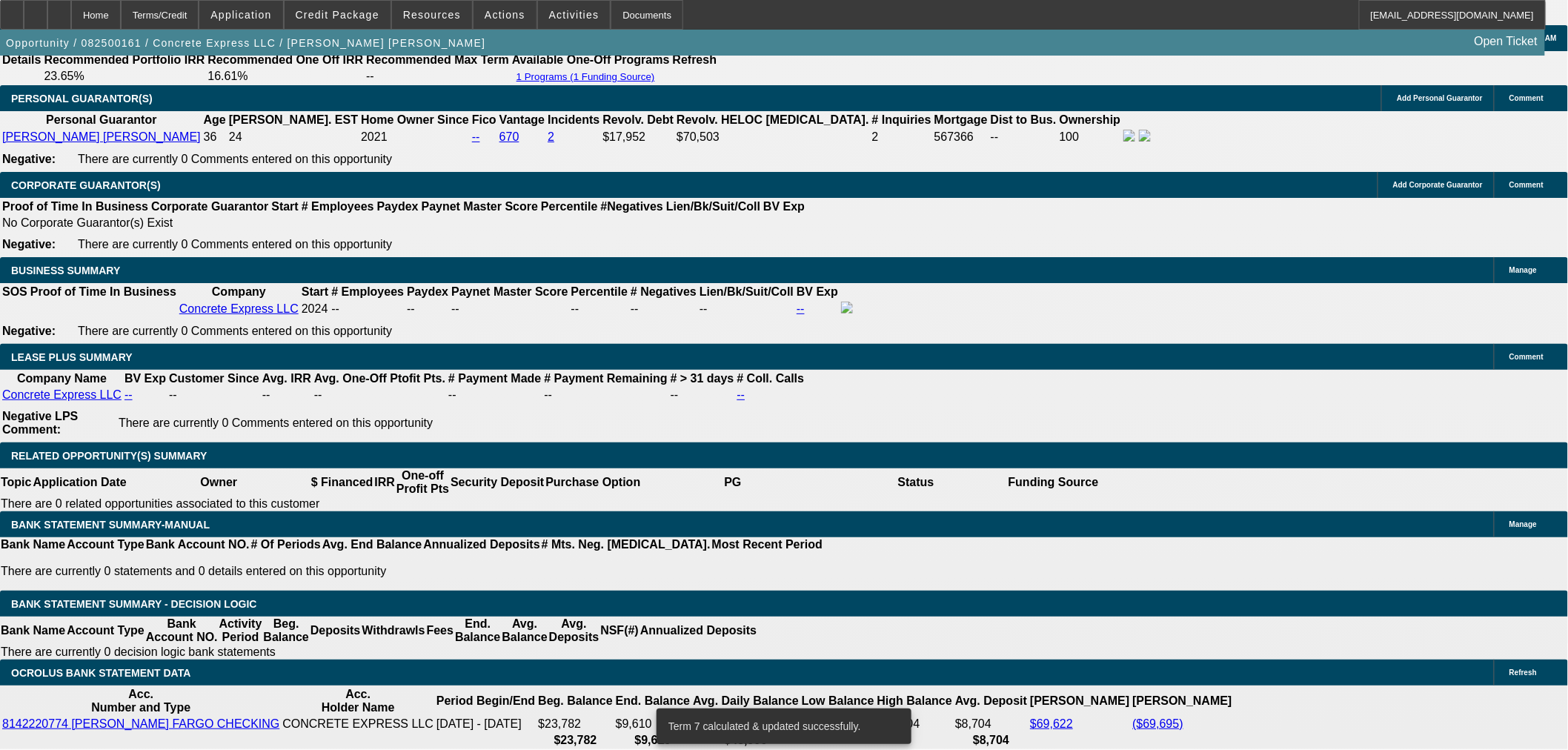
drag, startPoint x: 279, startPoint y: 460, endPoint x: 471, endPoint y: 449, distance: 192.3
type input "192"
type input "$384.00"
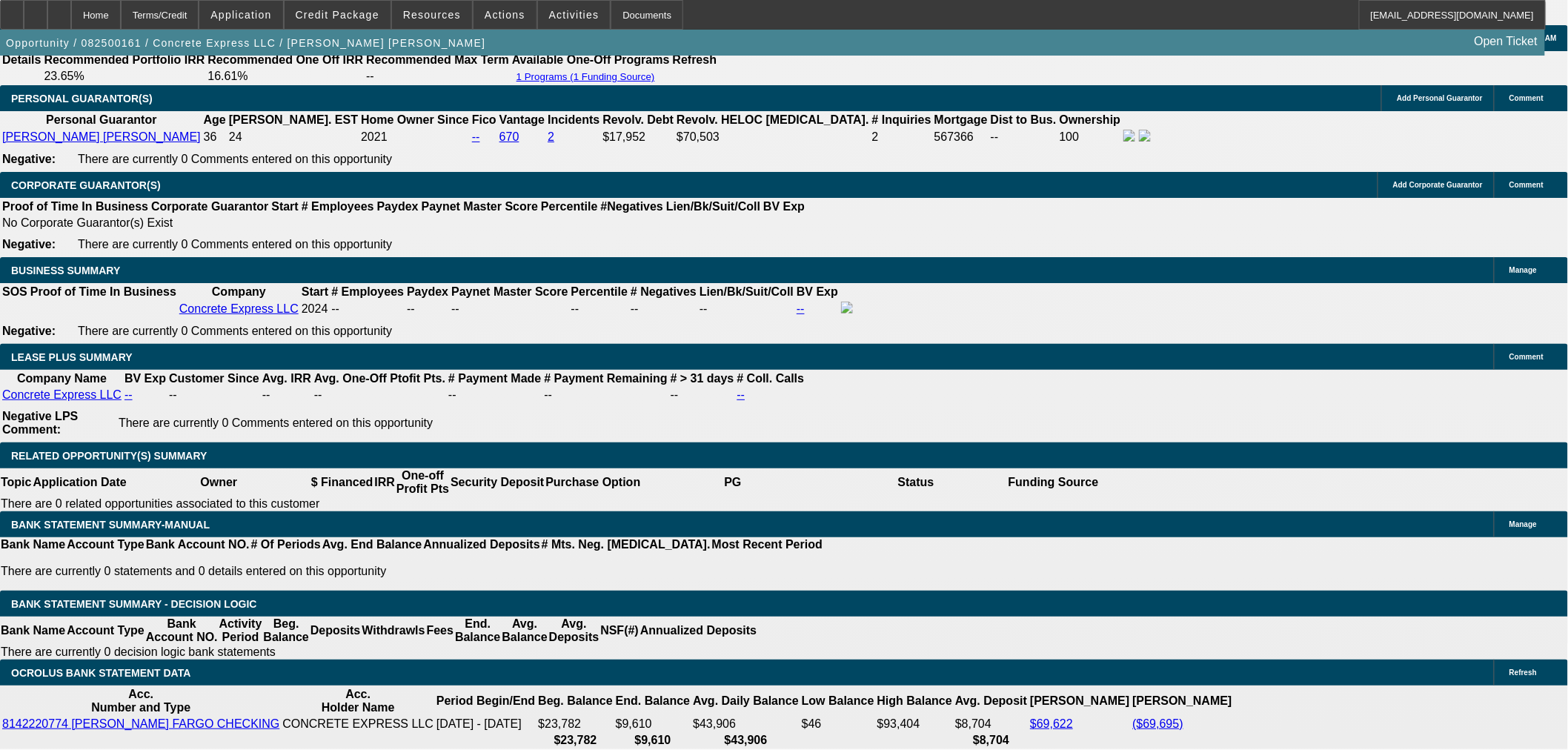
type input "UNKNOWN"
type input "1960"
type input "$3,920.00"
type input "20.5"
type input "196"
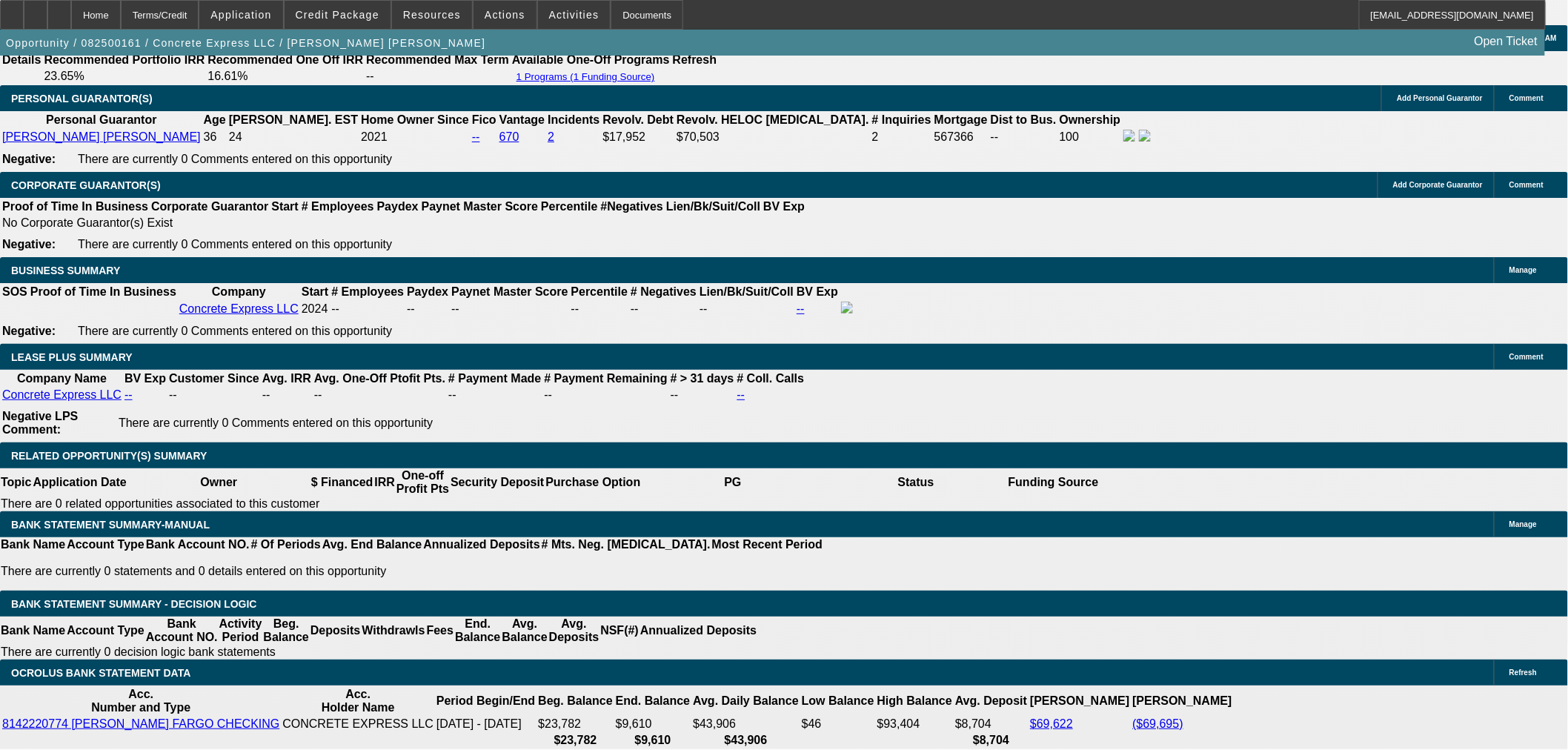
type input "$3,924.00"
type input "1962"
type input "20.6"
type input "$1,962.00"
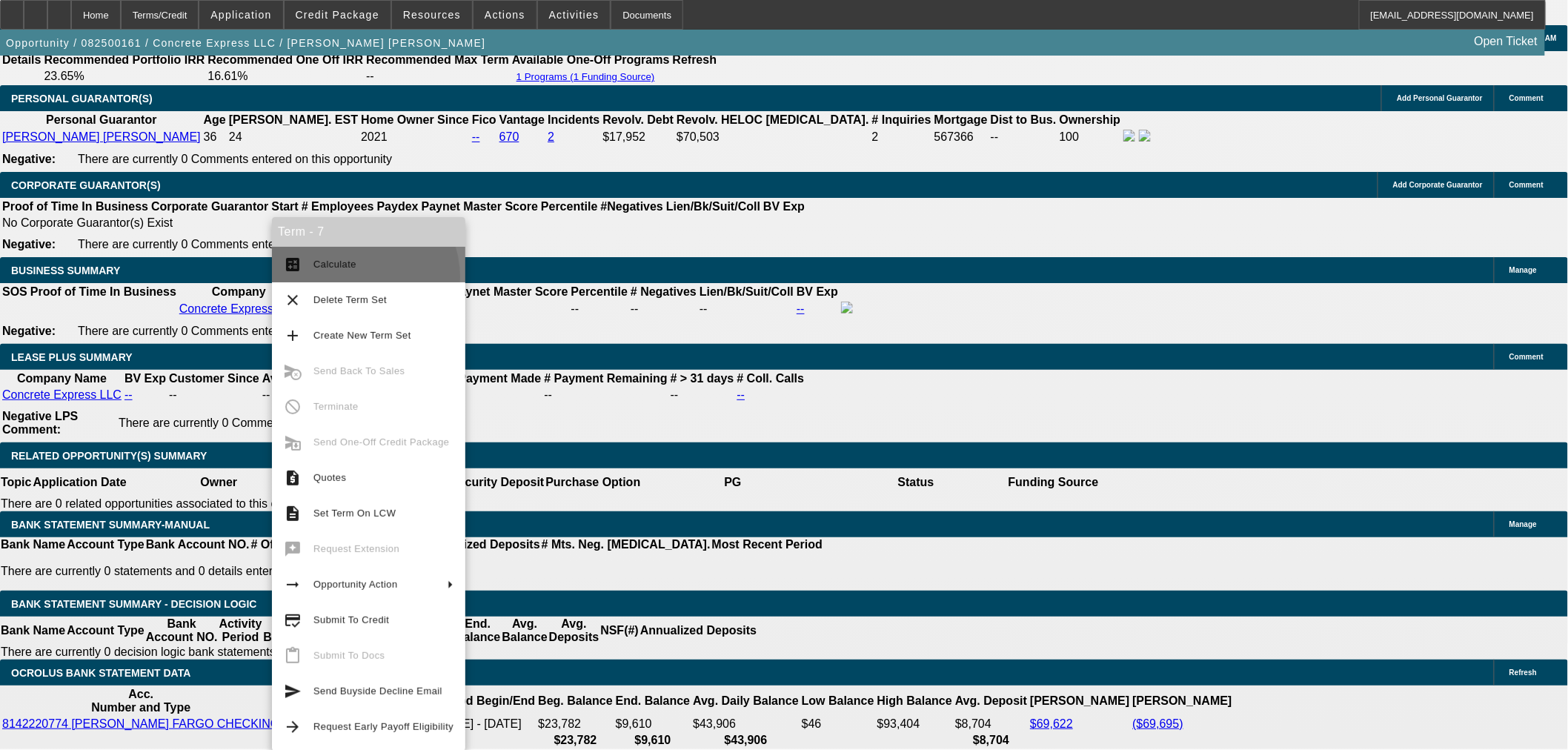
click at [351, 277] on button "calculate Calculate" at bounding box center [368, 264] width 193 height 35
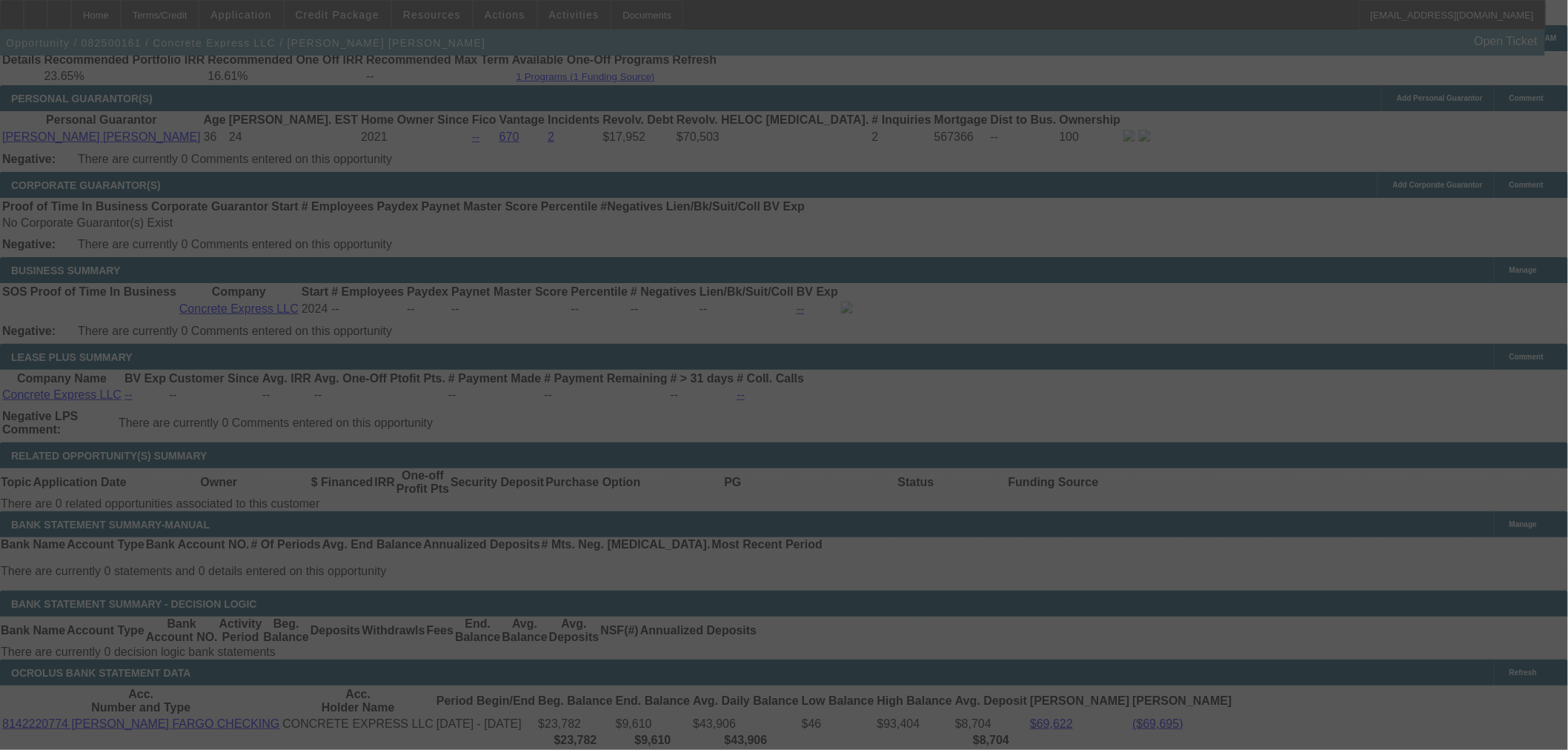
select select "0"
select select "2"
select select "0"
select select "6"
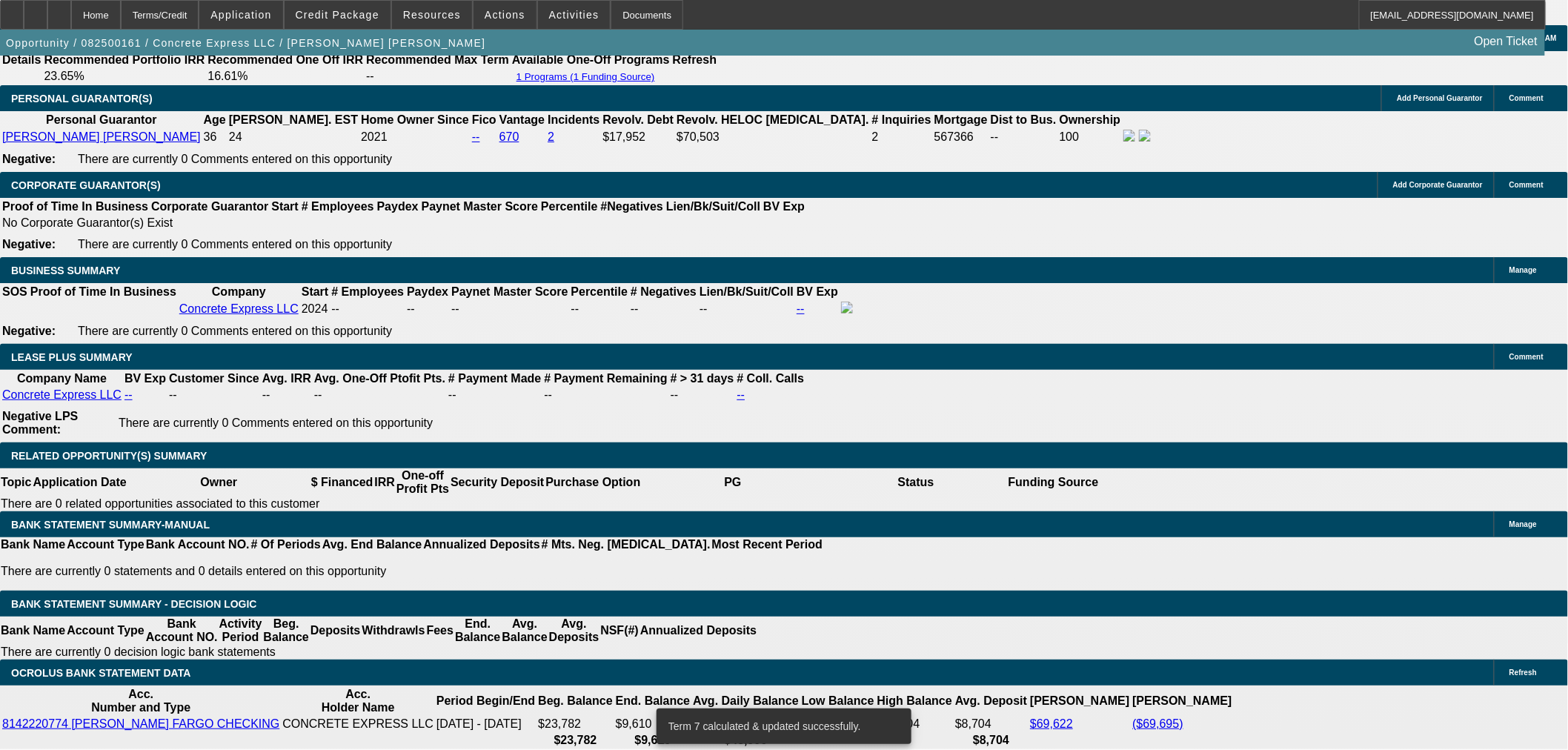
drag, startPoint x: 310, startPoint y: 460, endPoint x: 383, endPoint y: 460, distance: 73.0
type input "1963"
type input "$3,926.00"
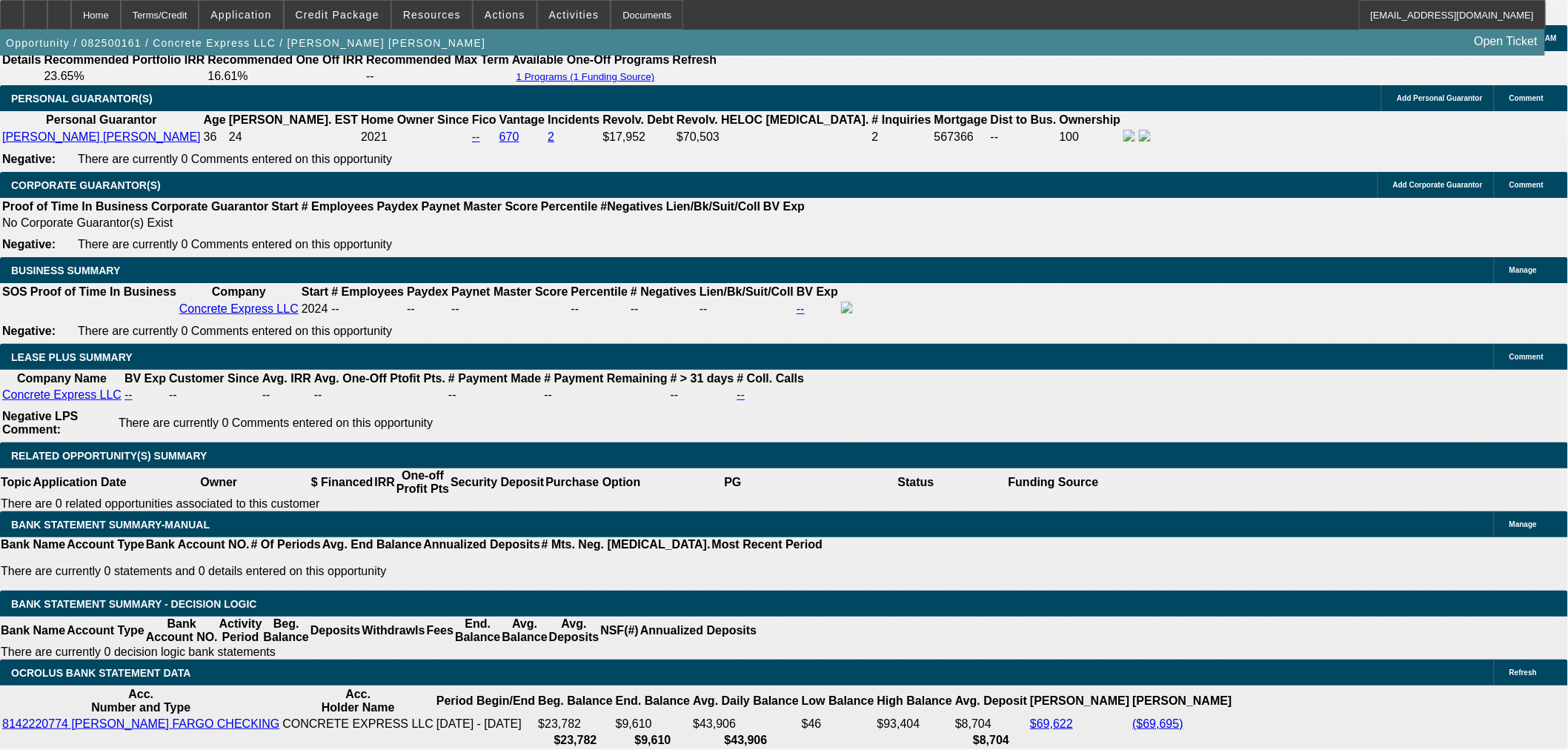
type input "UNKNOWN"
type input "20.6"
type input "$1,963.00"
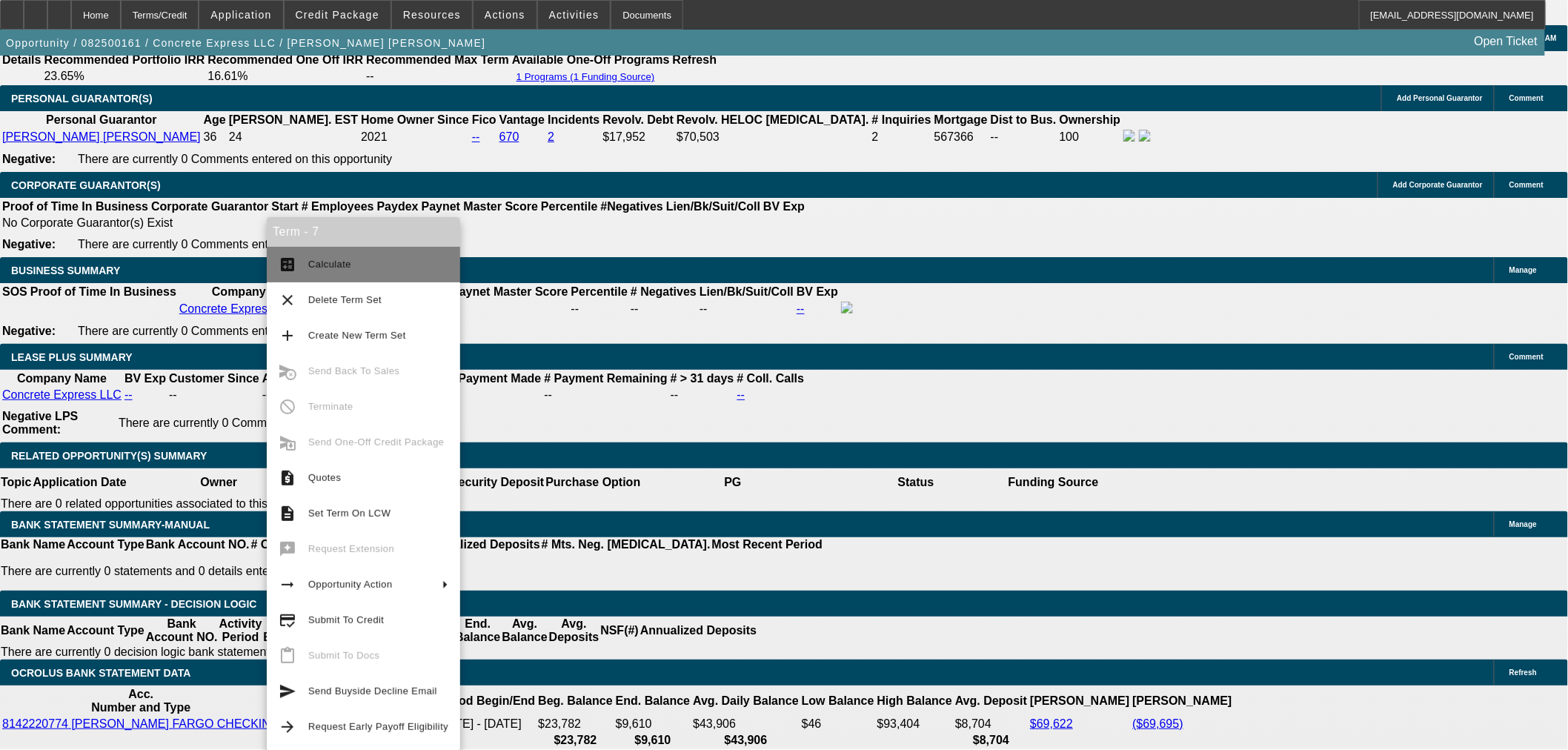
click at [319, 267] on span "Calculate" at bounding box center [330, 264] width 43 height 11
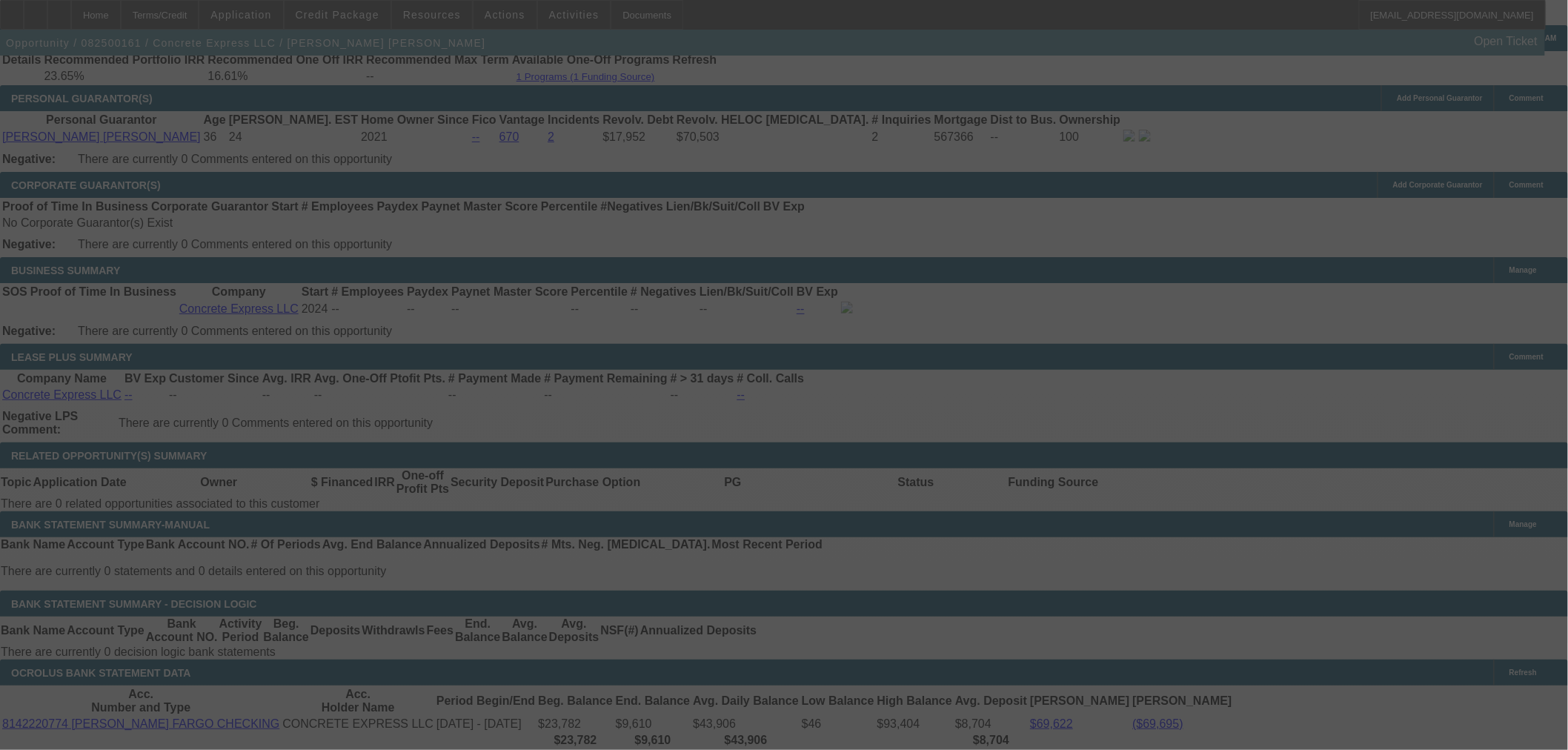
select select "0"
select select "2"
select select "0"
select select "6"
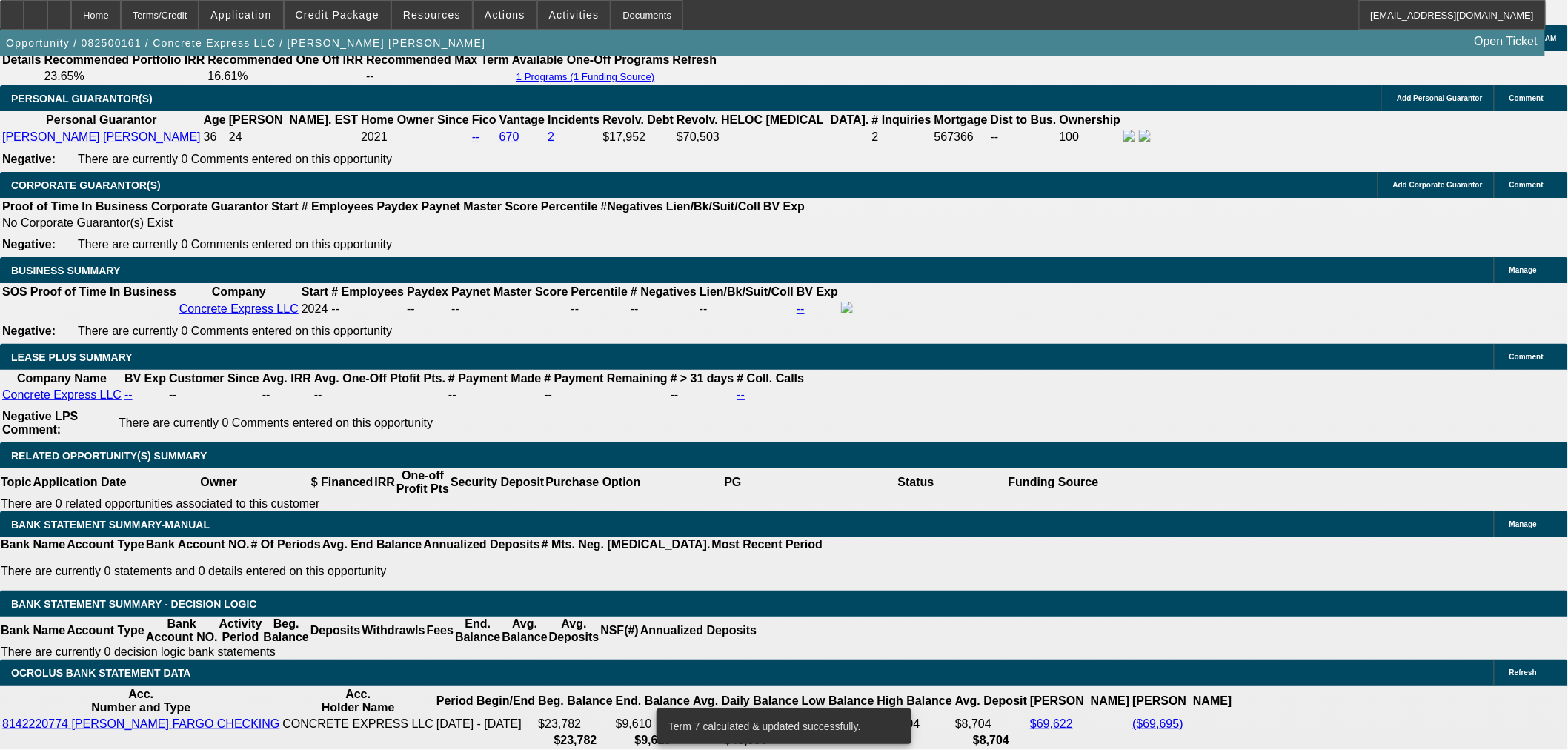
drag, startPoint x: 271, startPoint y: 462, endPoint x: 375, endPoint y: 461, distance: 104.0
type input "16"
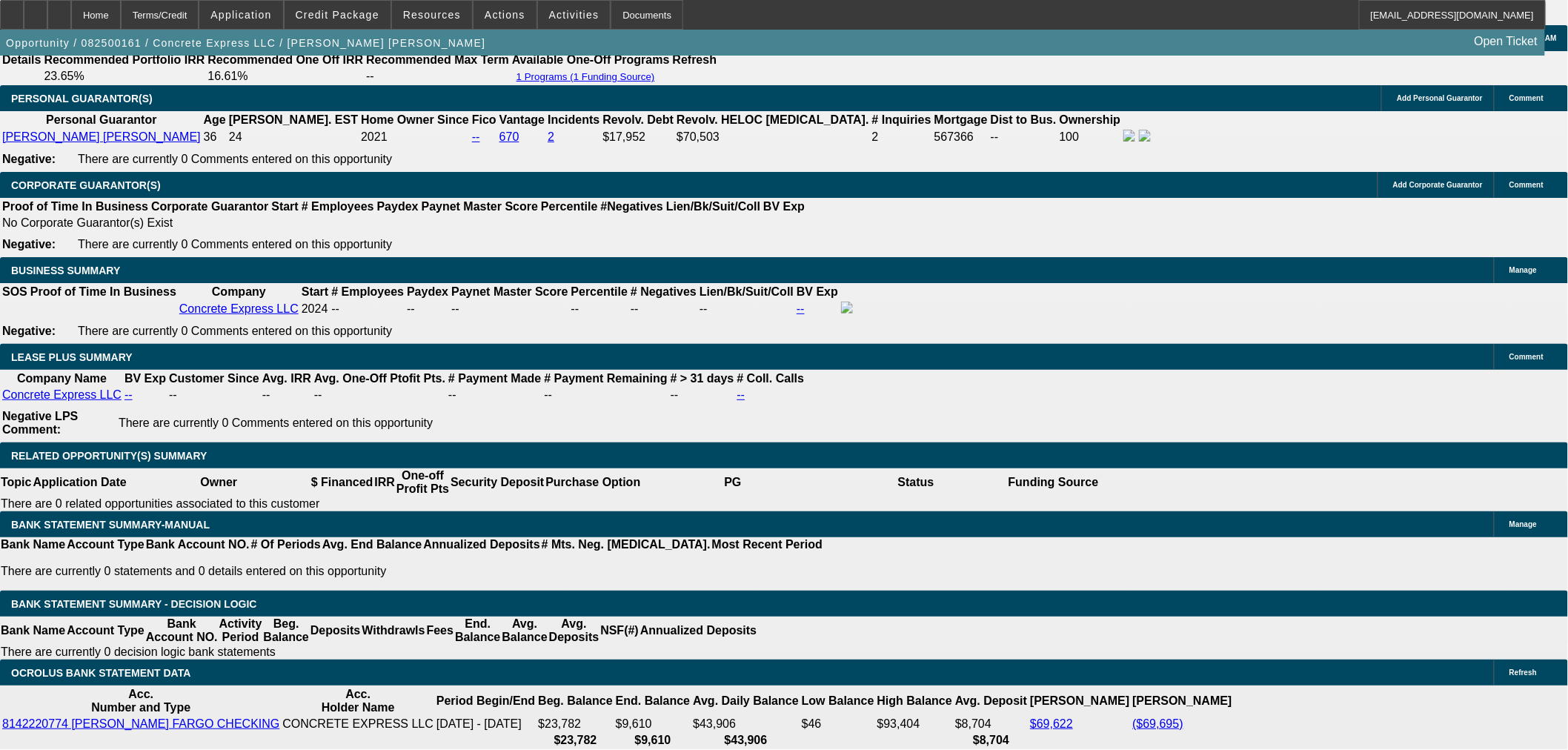
type input "$32.00"
type input "UNKNOWN"
type input "1965"
type input "$3,930.00"
type input "20.7"
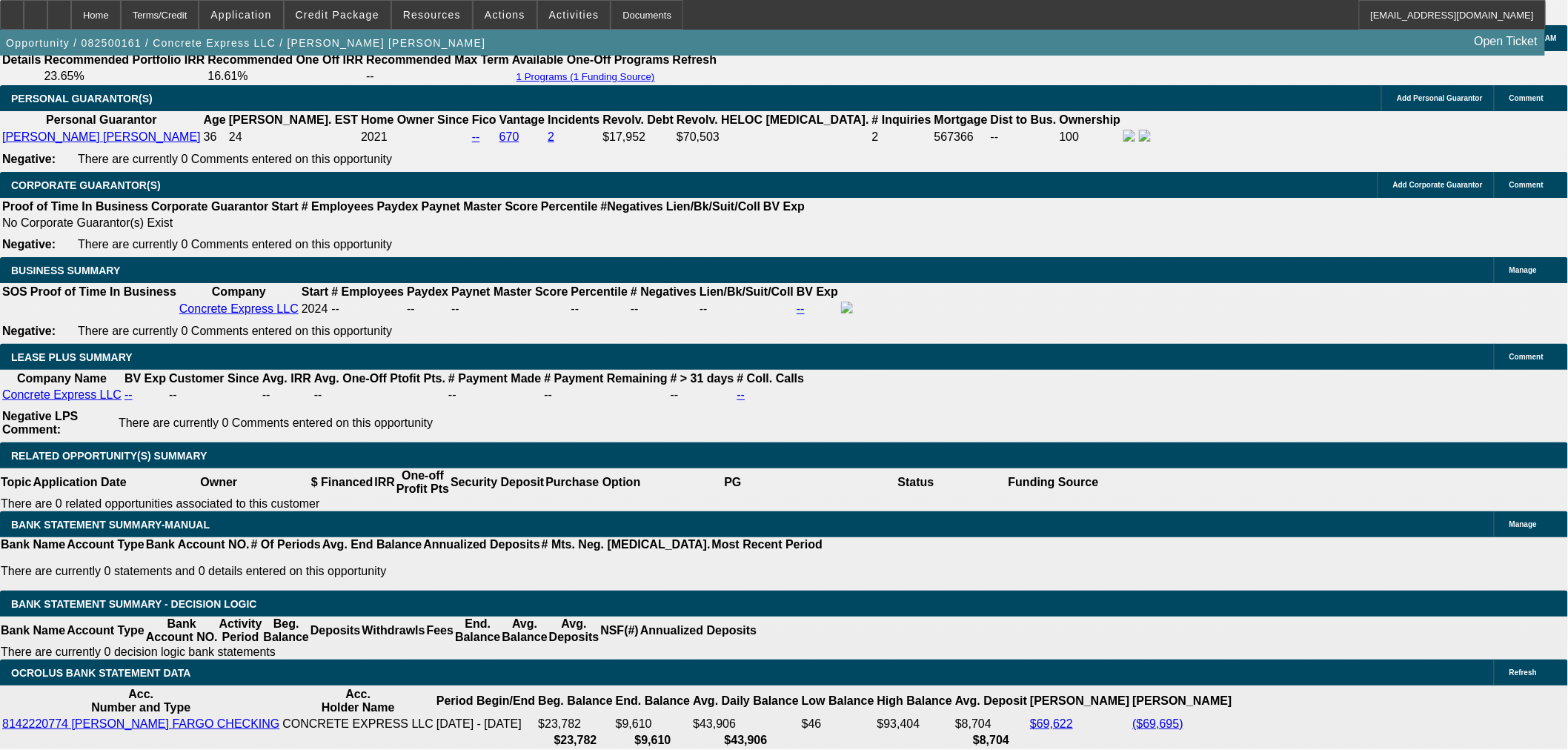
type input "$1,965.00"
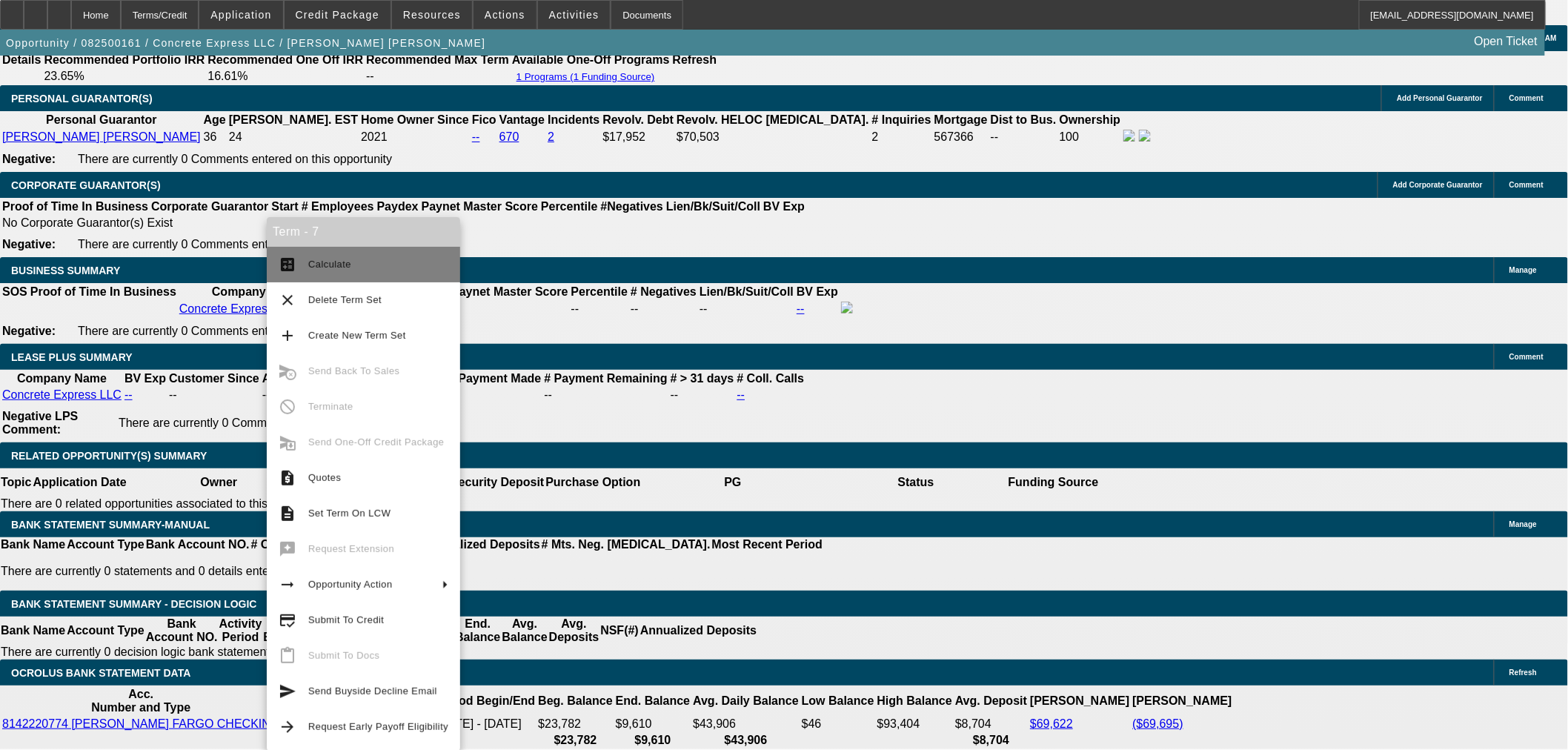
click at [324, 269] on span "Calculate" at bounding box center [330, 264] width 43 height 11
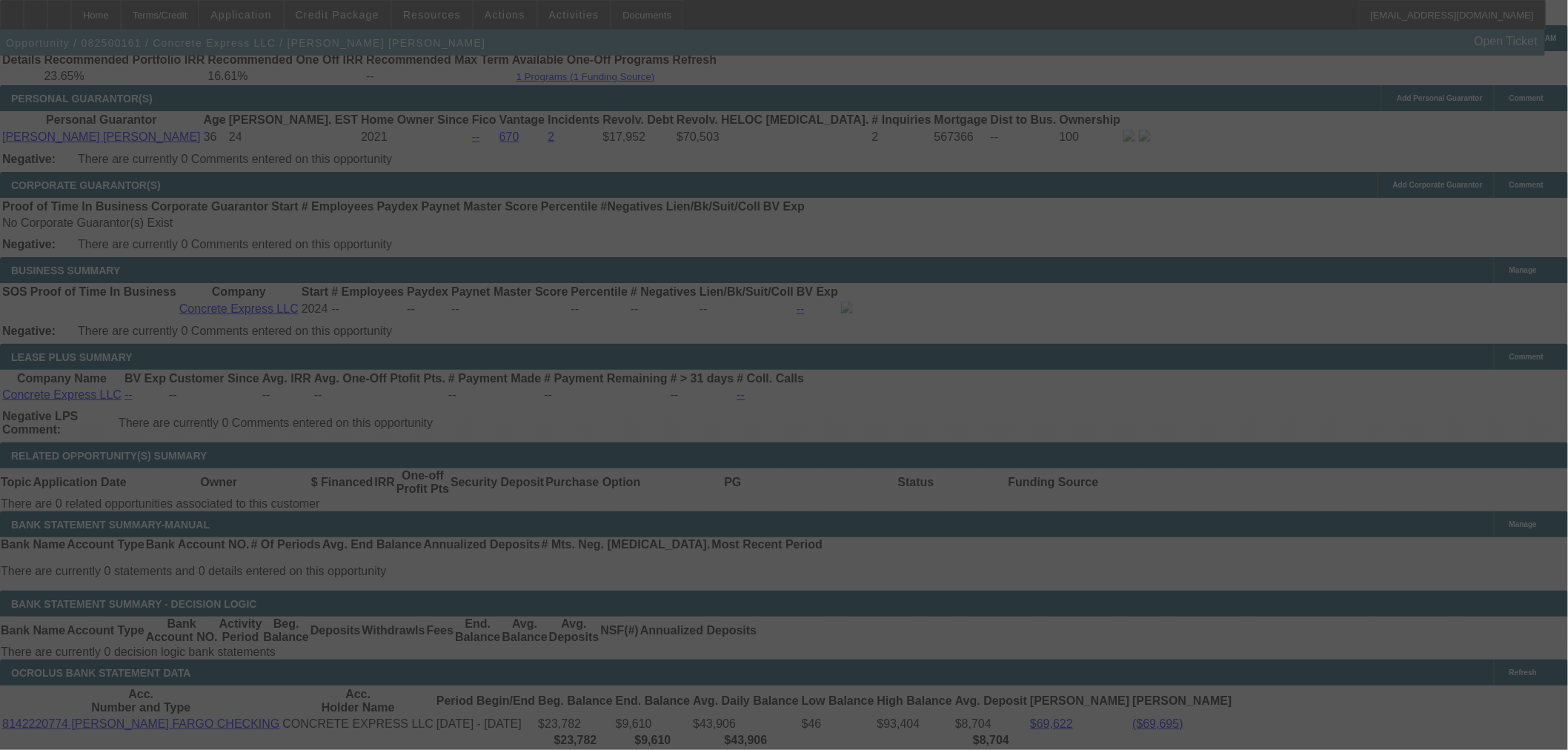
select select "0"
select select "2"
select select "0"
select select "6"
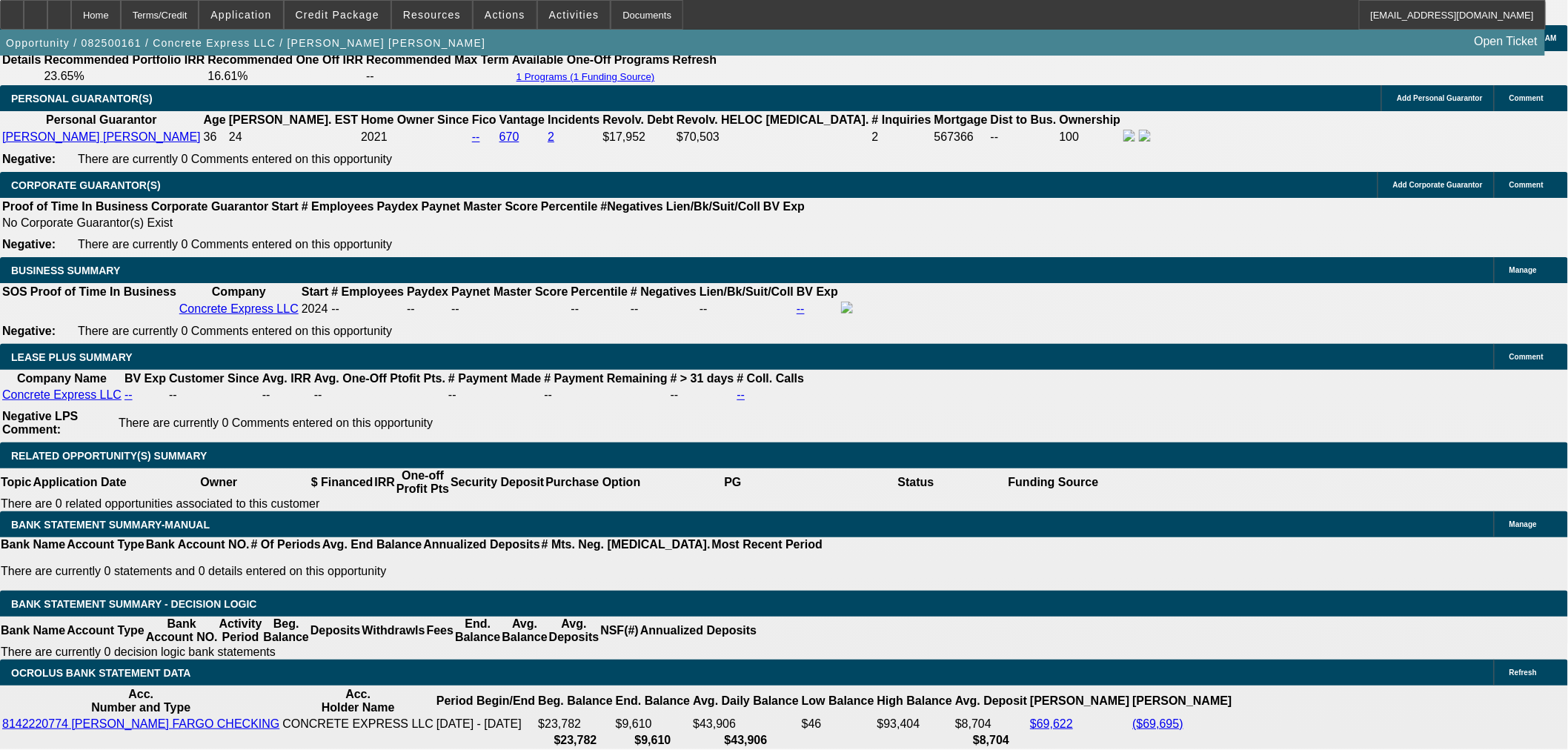
drag, startPoint x: 271, startPoint y: 460, endPoint x: 290, endPoint y: 460, distance: 19.0
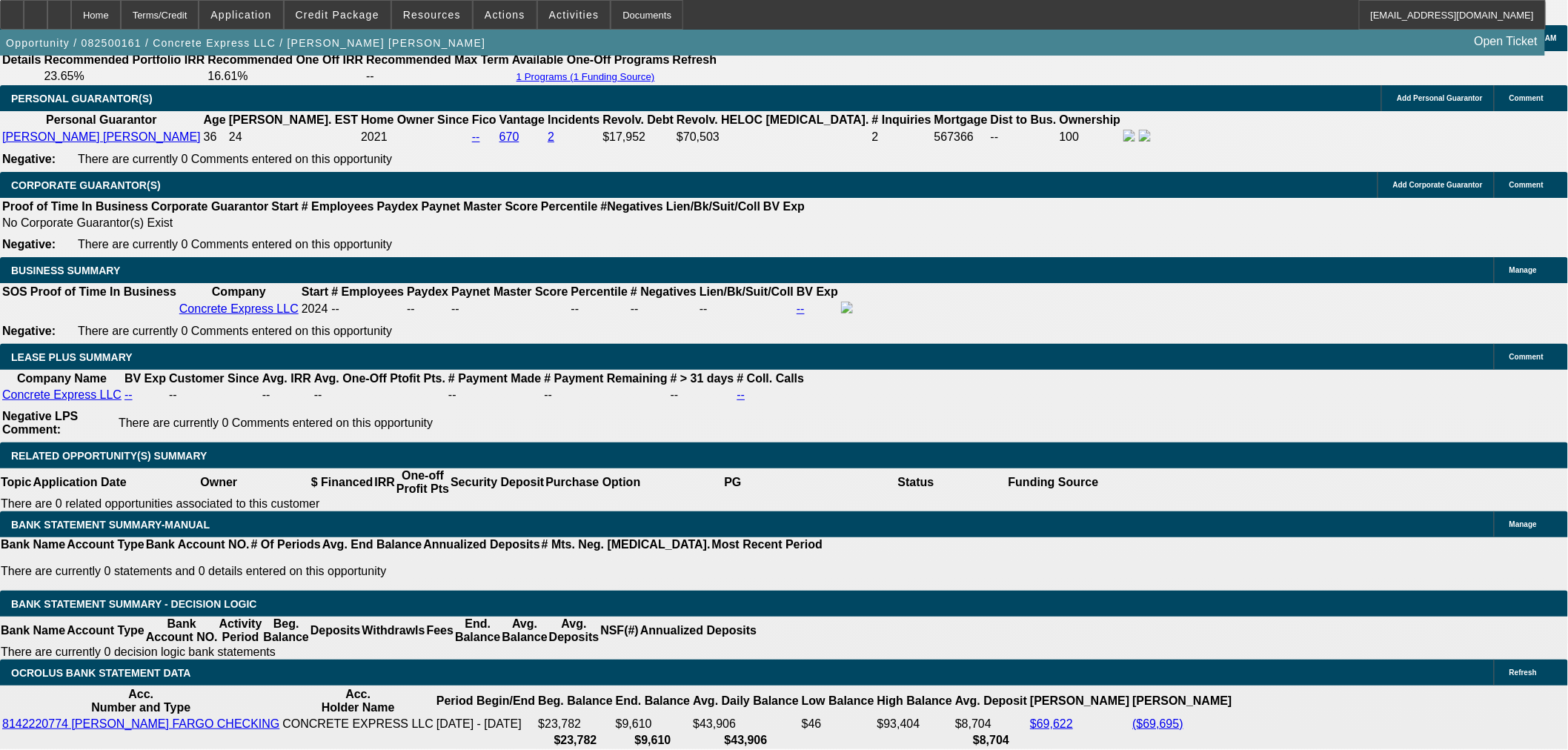
drag, startPoint x: 285, startPoint y: 457, endPoint x: 341, endPoint y: 457, distance: 56.0
type input "1969"
type input "20.8"
type input "$3,938.00"
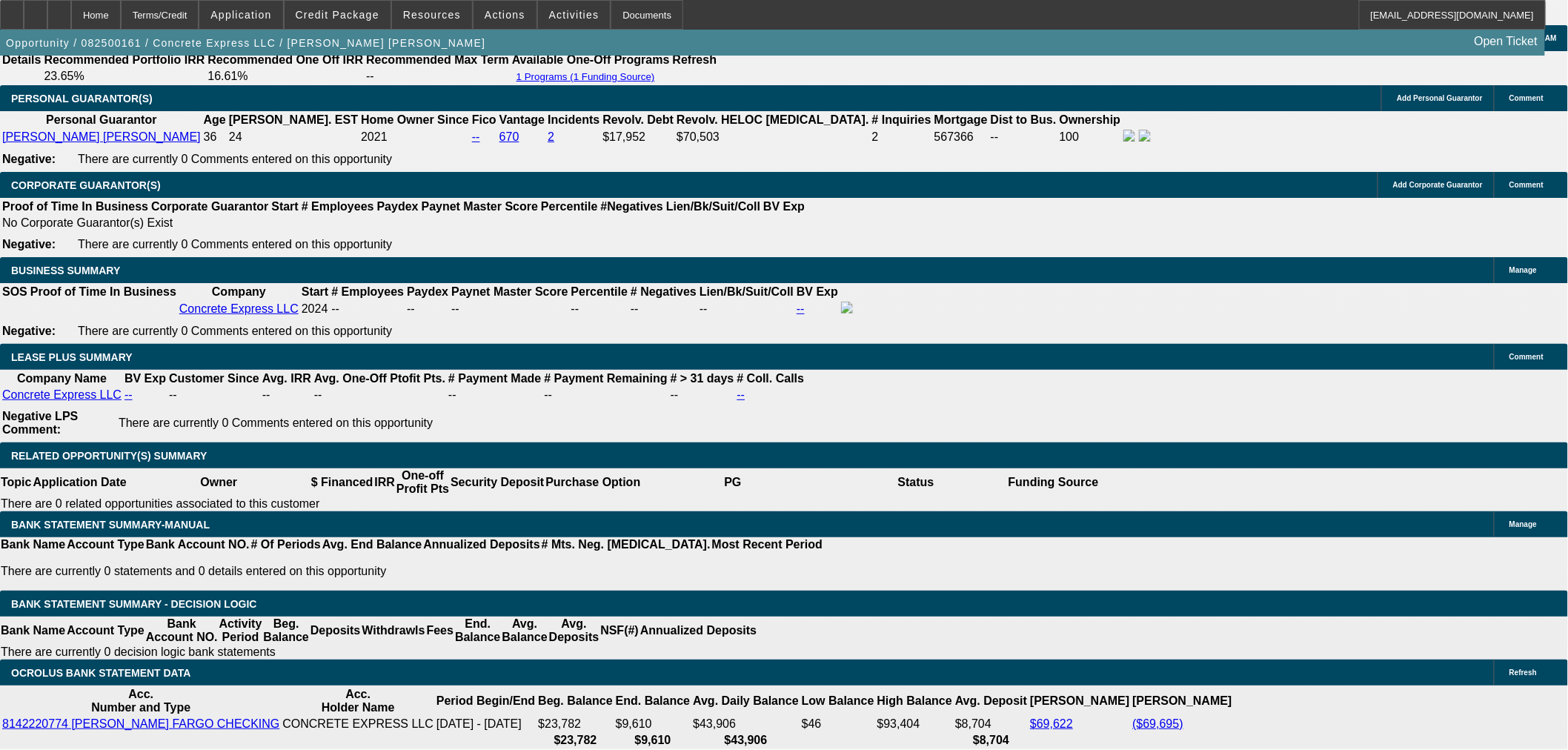
type input "UNKNOWN"
type input "$1,969.00"
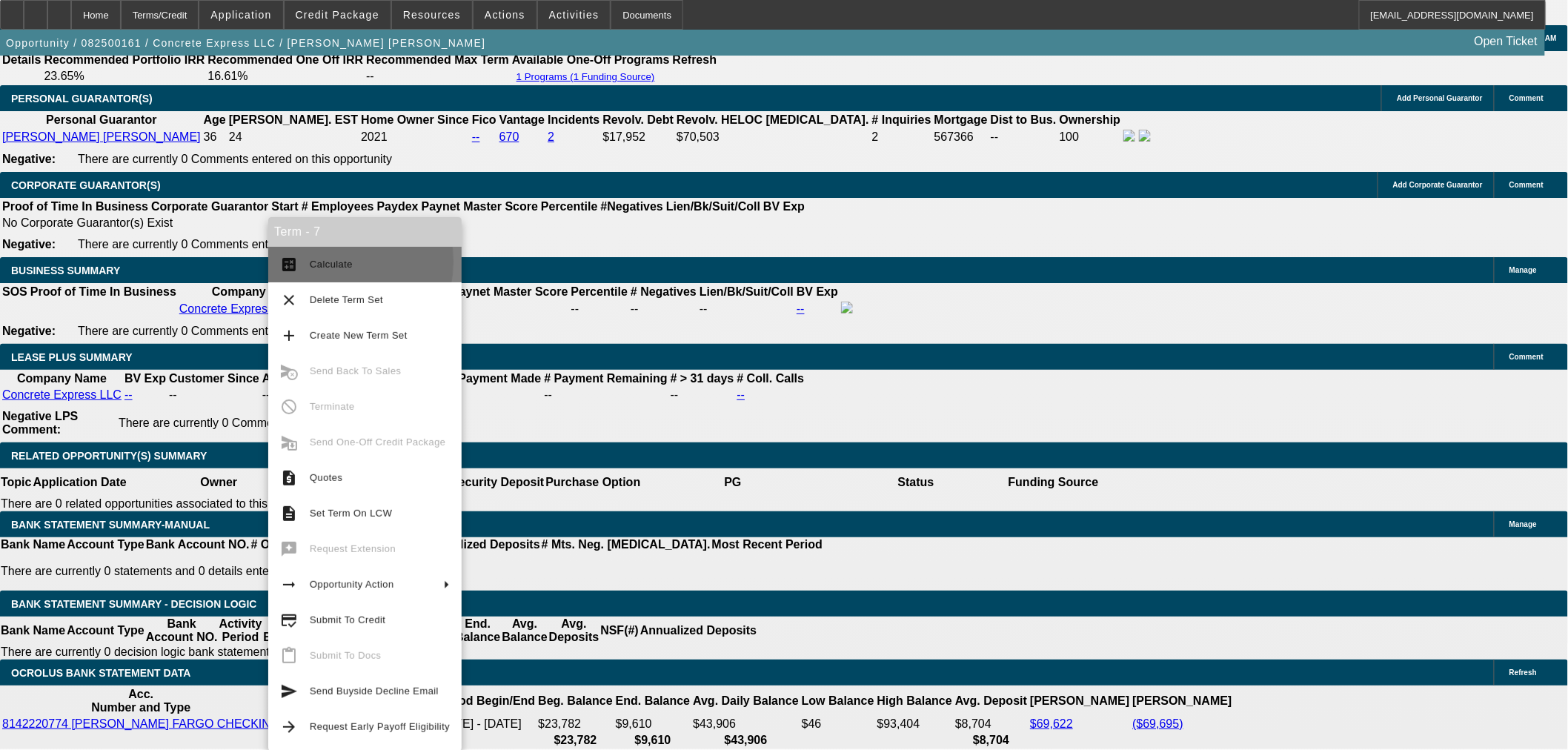
click at [325, 262] on span "Calculate" at bounding box center [331, 264] width 43 height 11
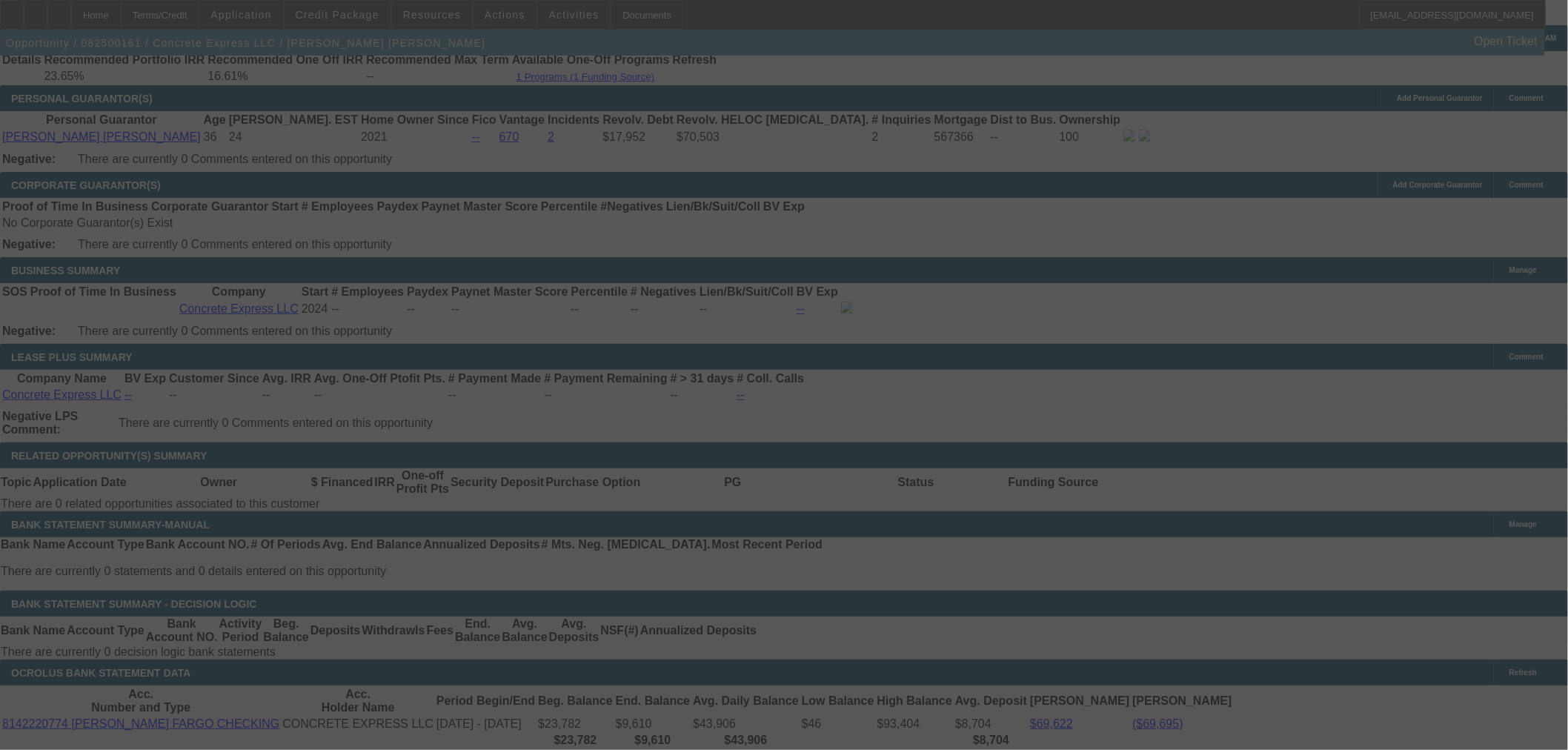
select select "0"
select select "2"
select select "0"
select select "6"
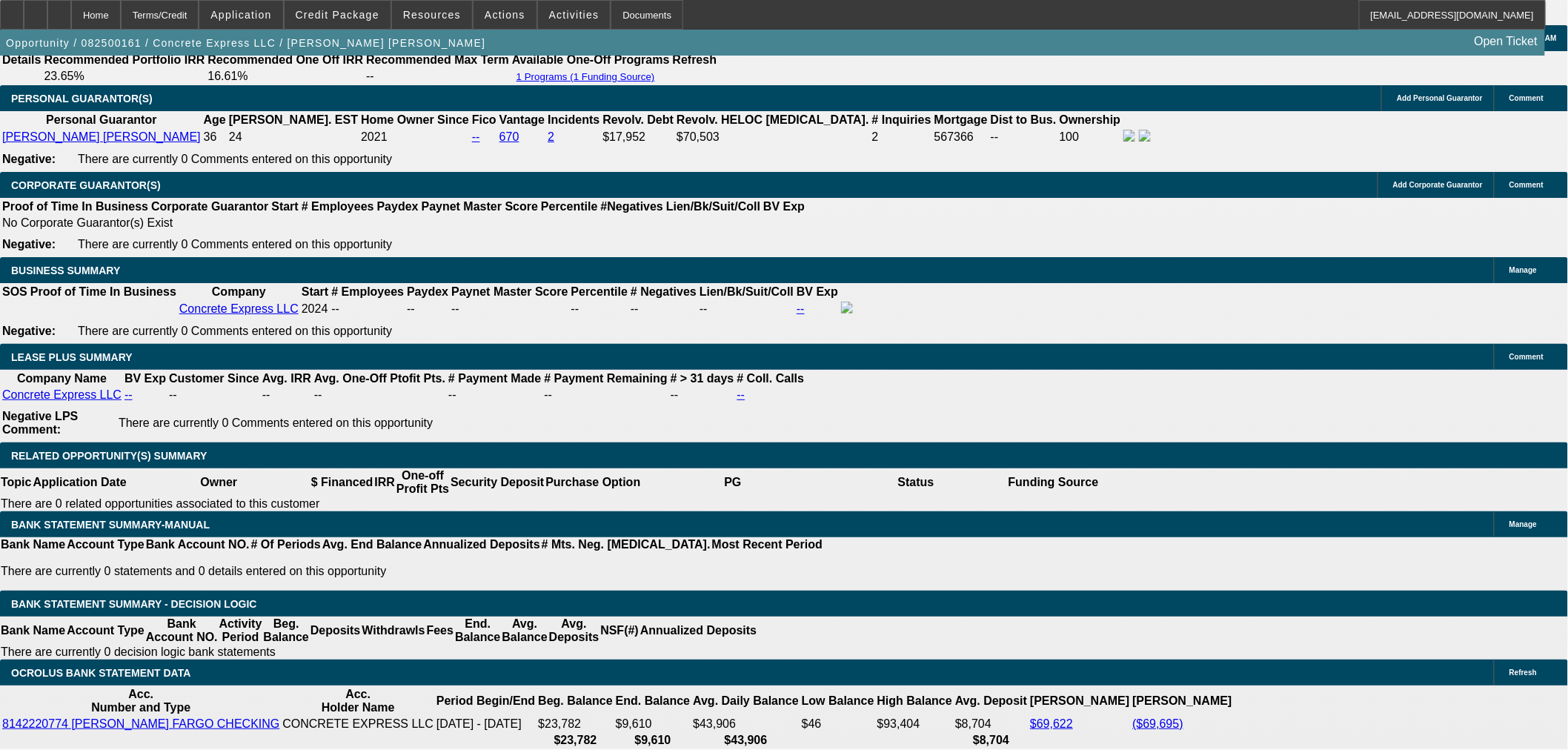
drag, startPoint x: 268, startPoint y: 461, endPoint x: 317, endPoint y: 460, distance: 49.0
type input "1"
type input "$2.00"
type input "UNKNOWN"
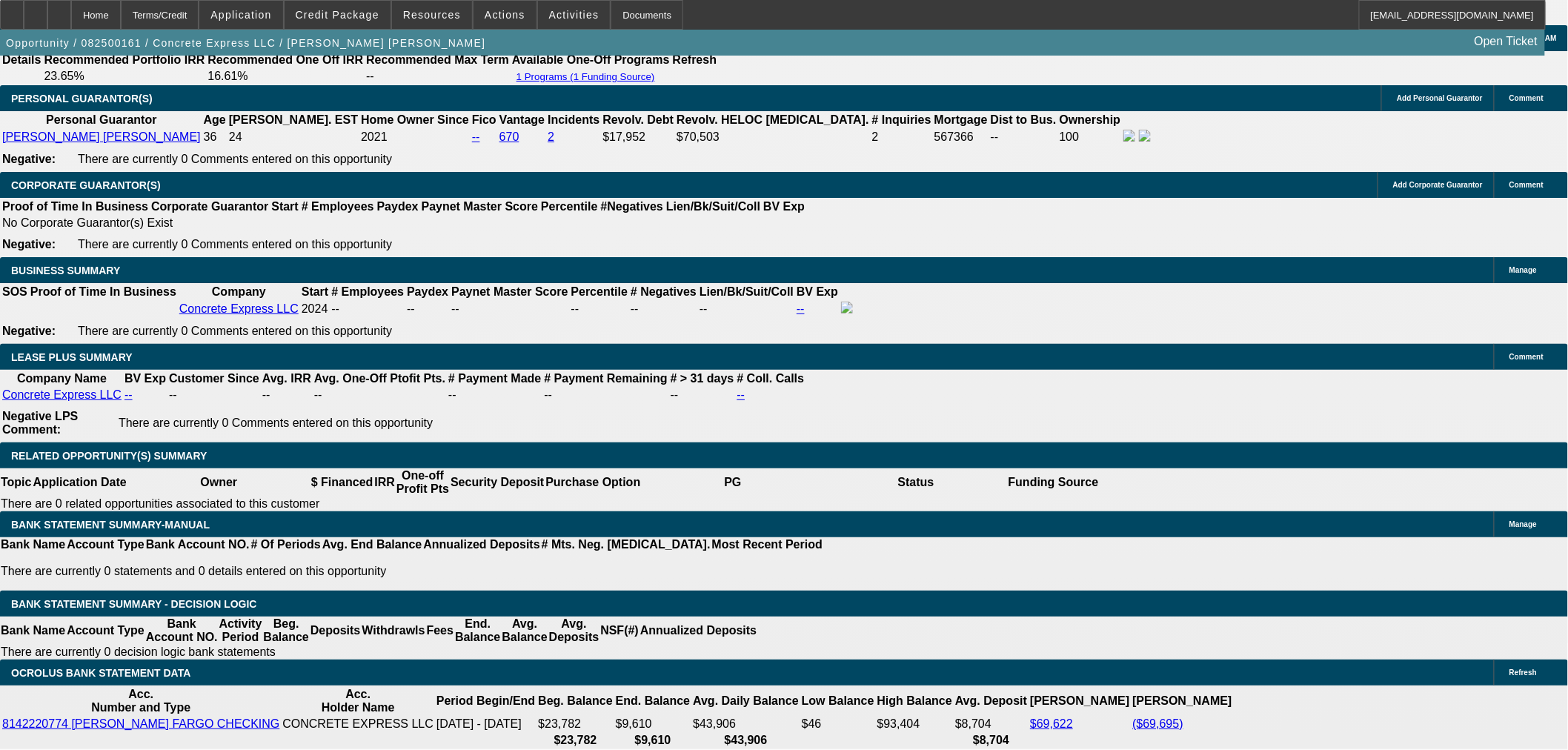
type input "1975"
type input "$3,950.00"
type input "21"
type input "$1,975.00"
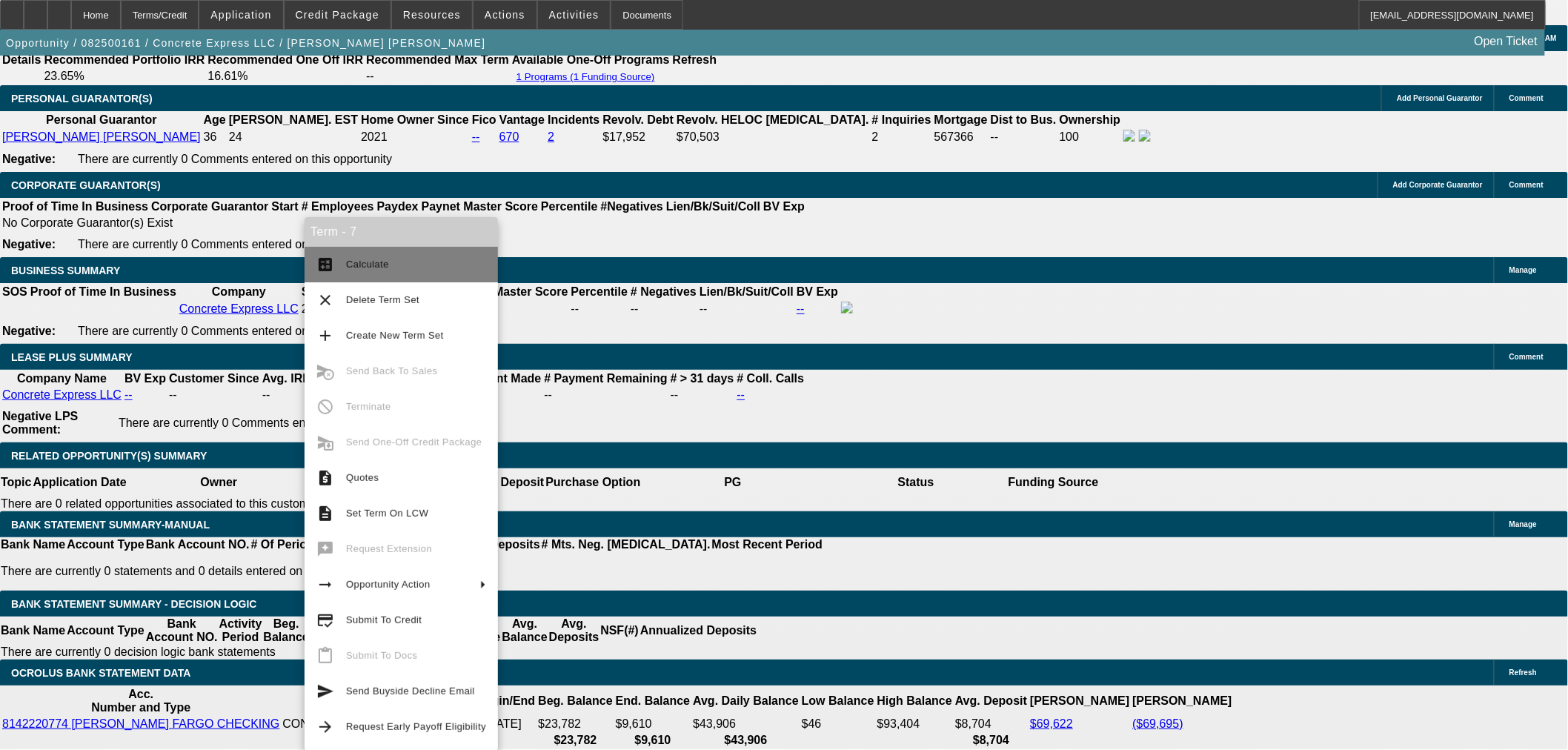
click at [358, 268] on span "Calculate" at bounding box center [367, 264] width 43 height 11
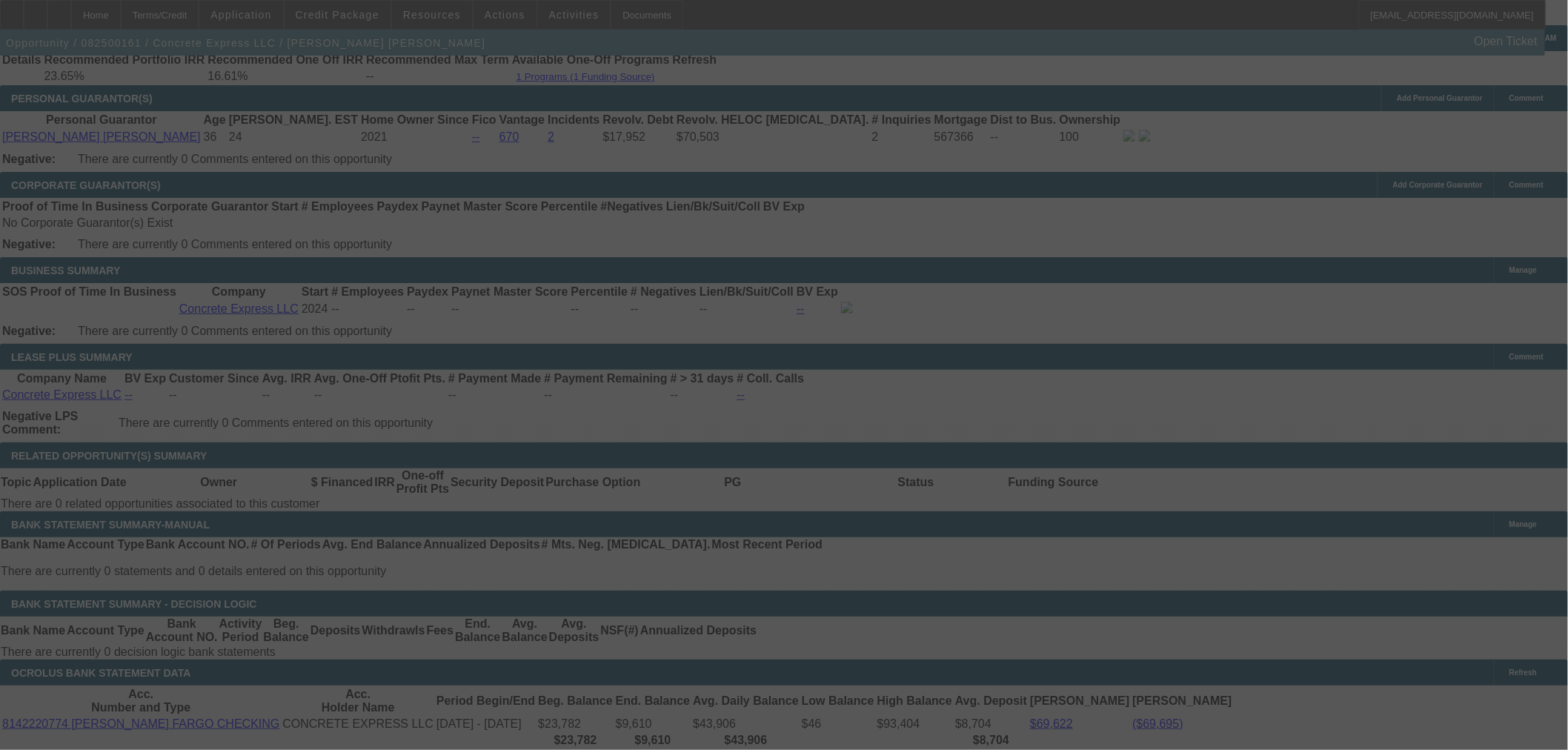
select select "0"
select select "2"
select select "0"
select select "6"
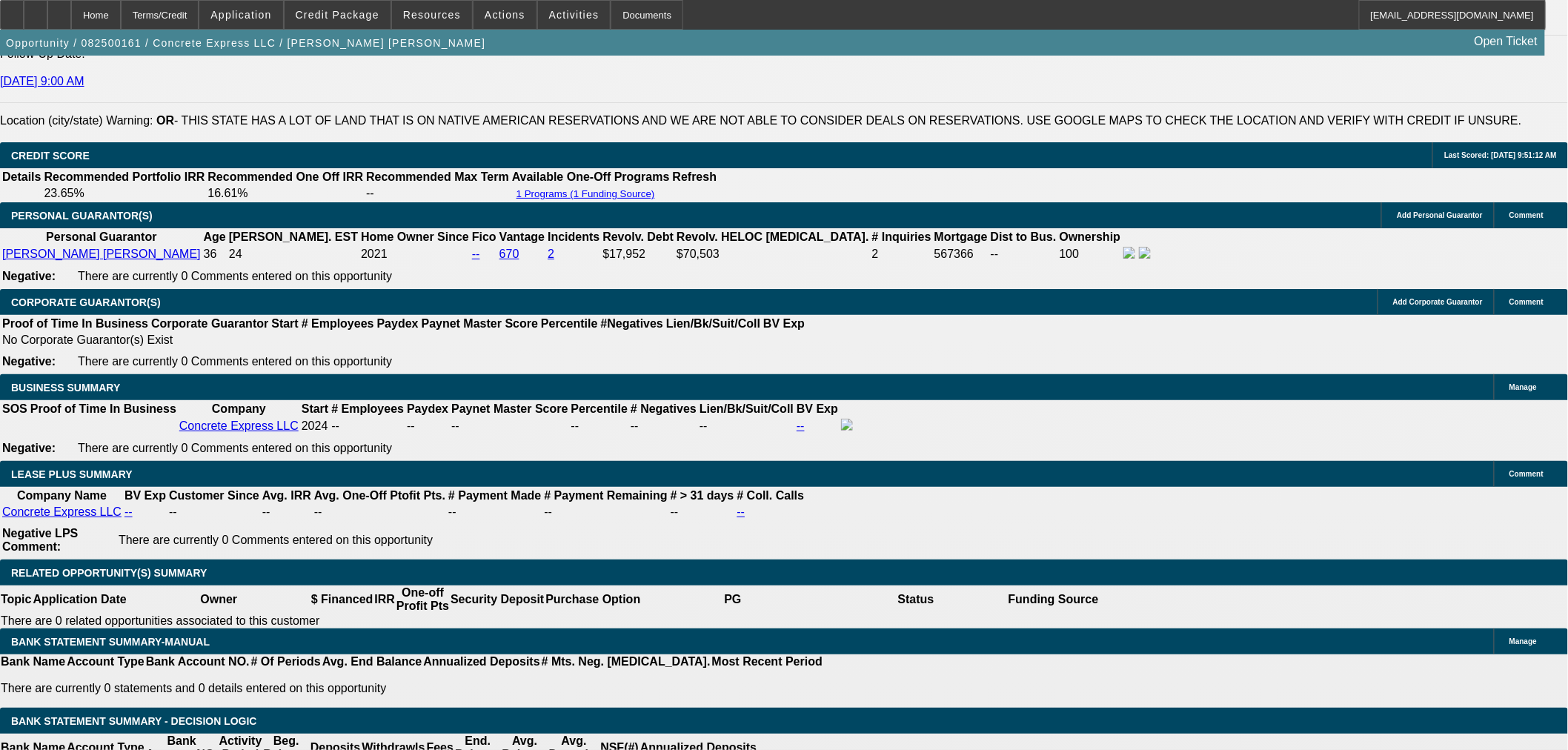
scroll to position [2217, 0]
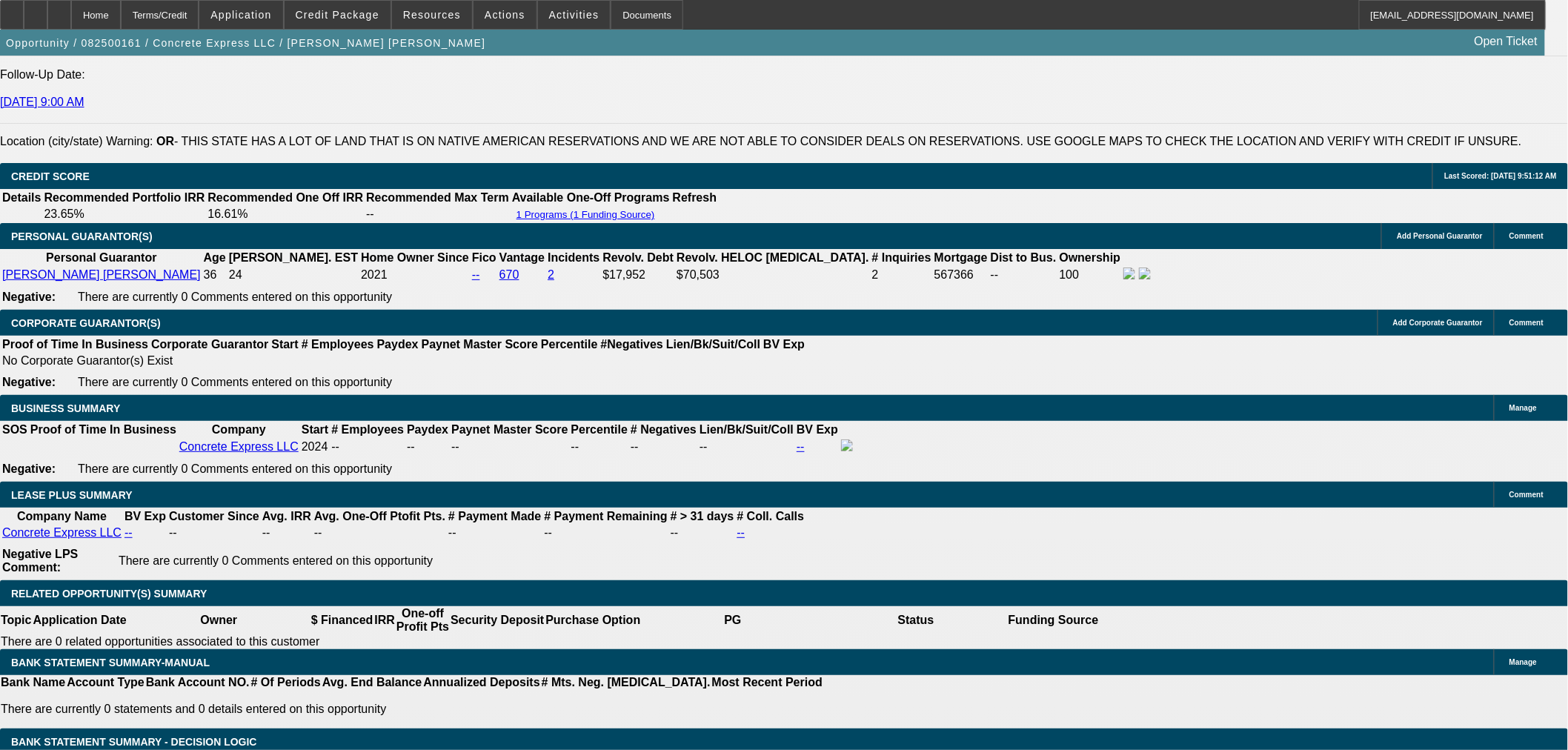
select select "0.15"
select select "2"
select select "0"
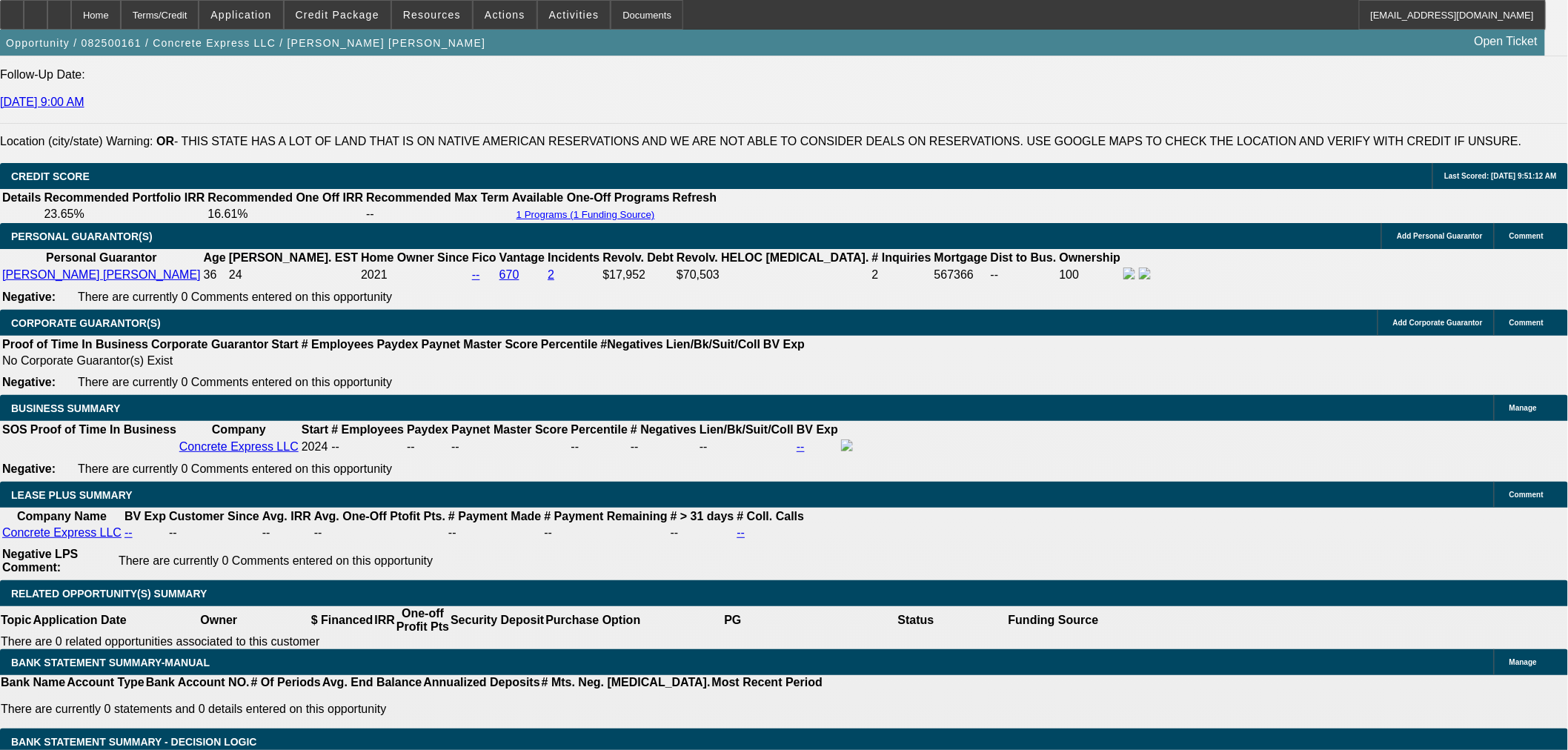
select select "6"
select select "0.15"
select select "2"
select select "0"
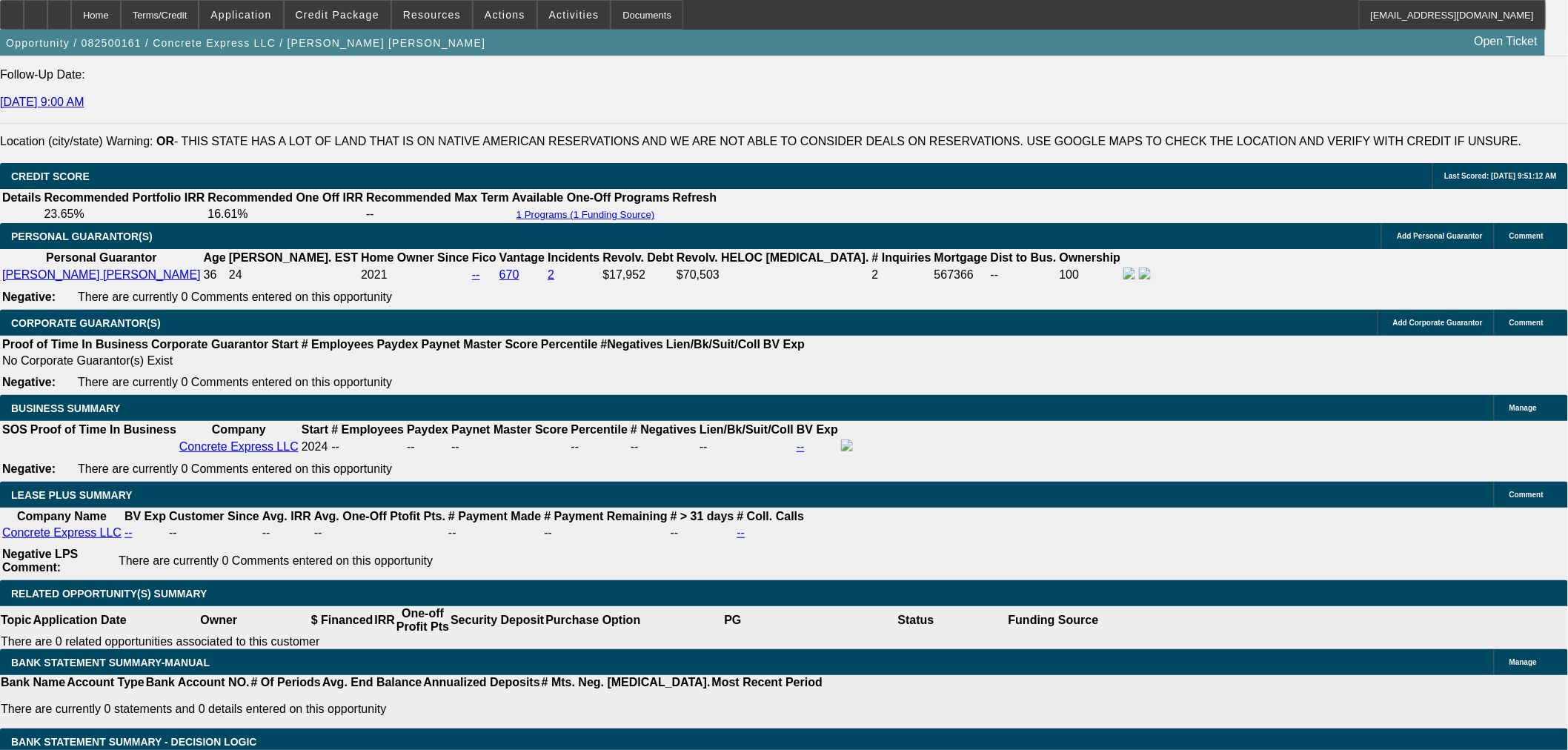
select select "6"
select select "0.2"
select select "2"
select select "0"
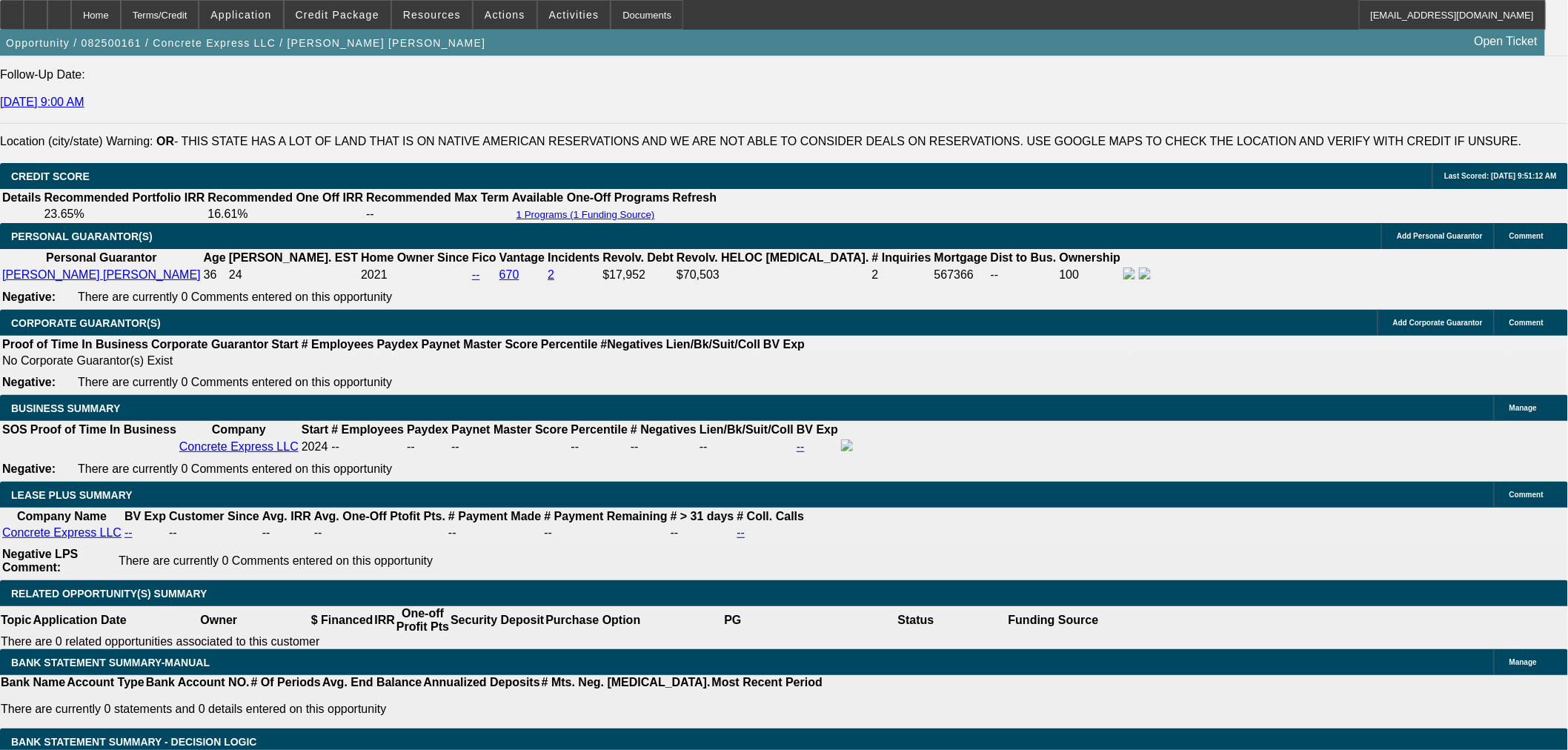
select select "6"
select select "0"
select select "2"
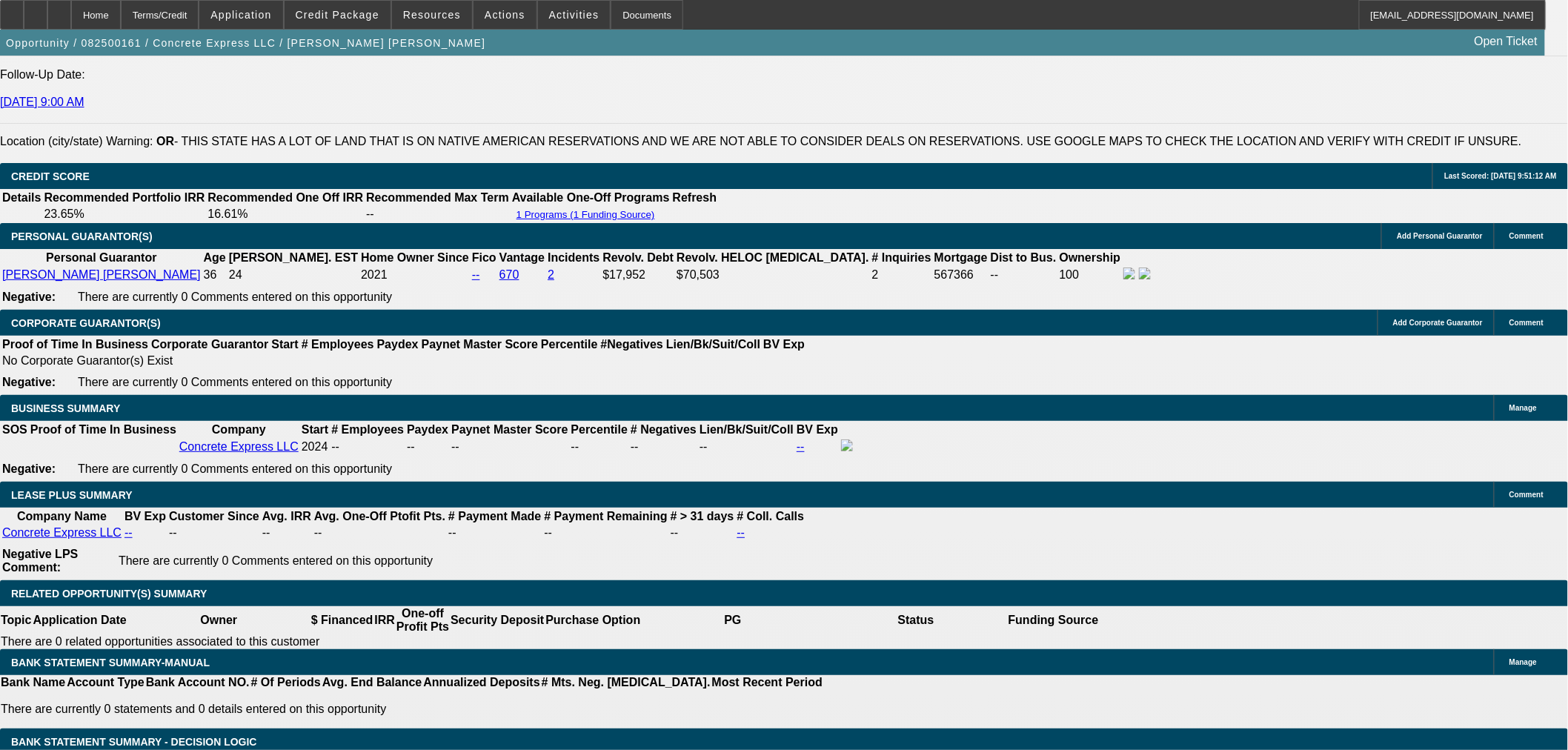
select select "0"
select select "6"
select select "0"
select select "2"
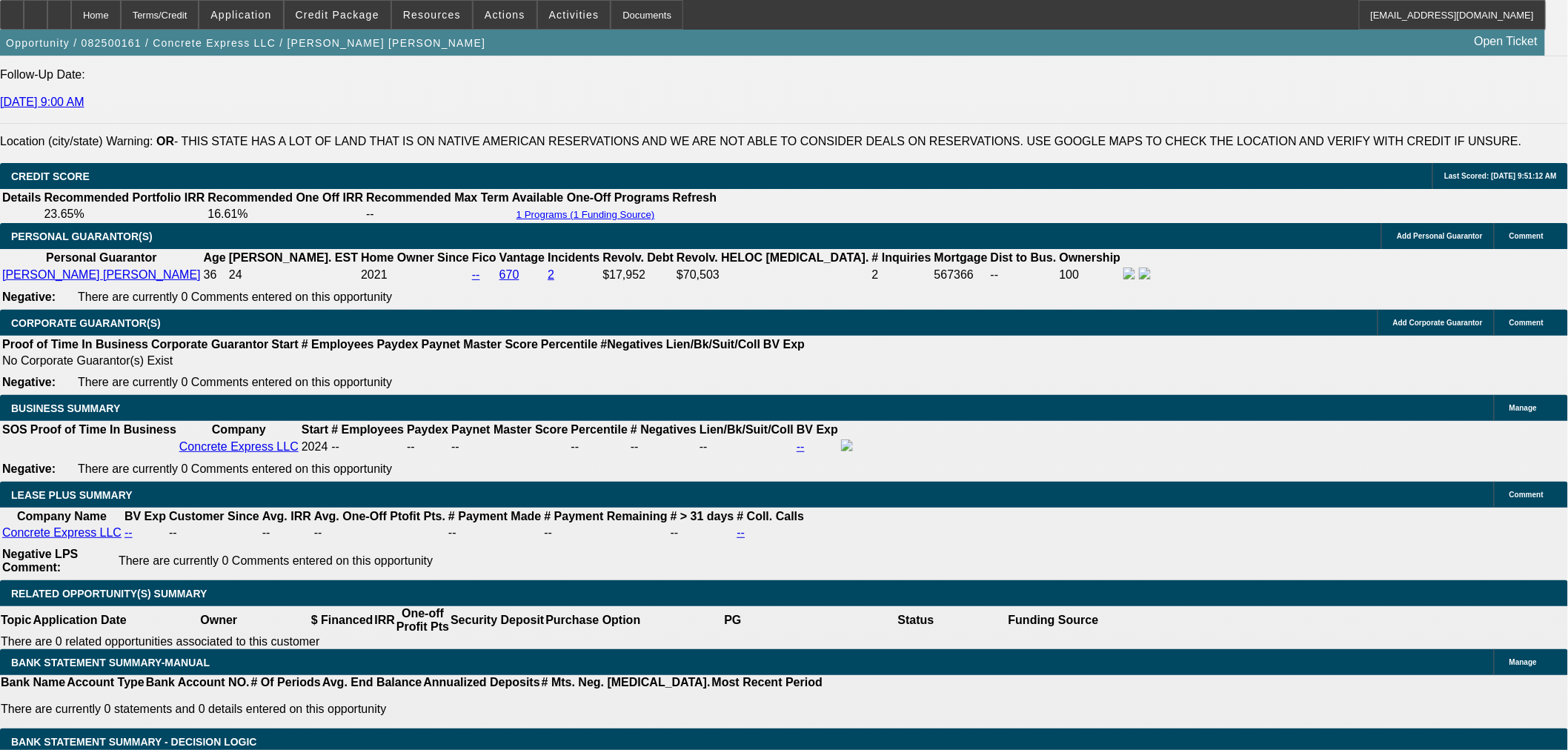
select select "0"
select select "6"
select select "0"
select select "2"
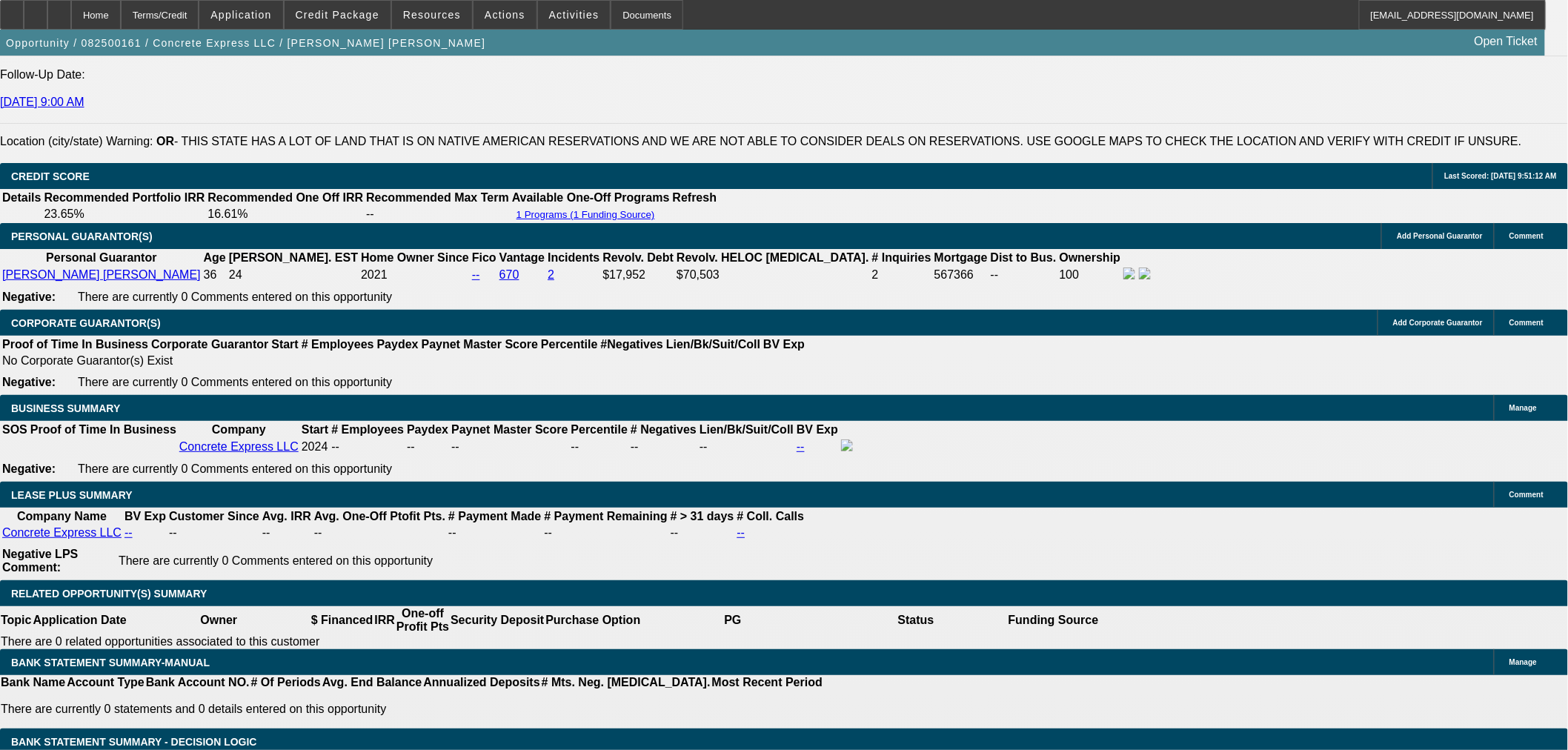
select select "0"
select select "6"
select select "0.15"
select select "2"
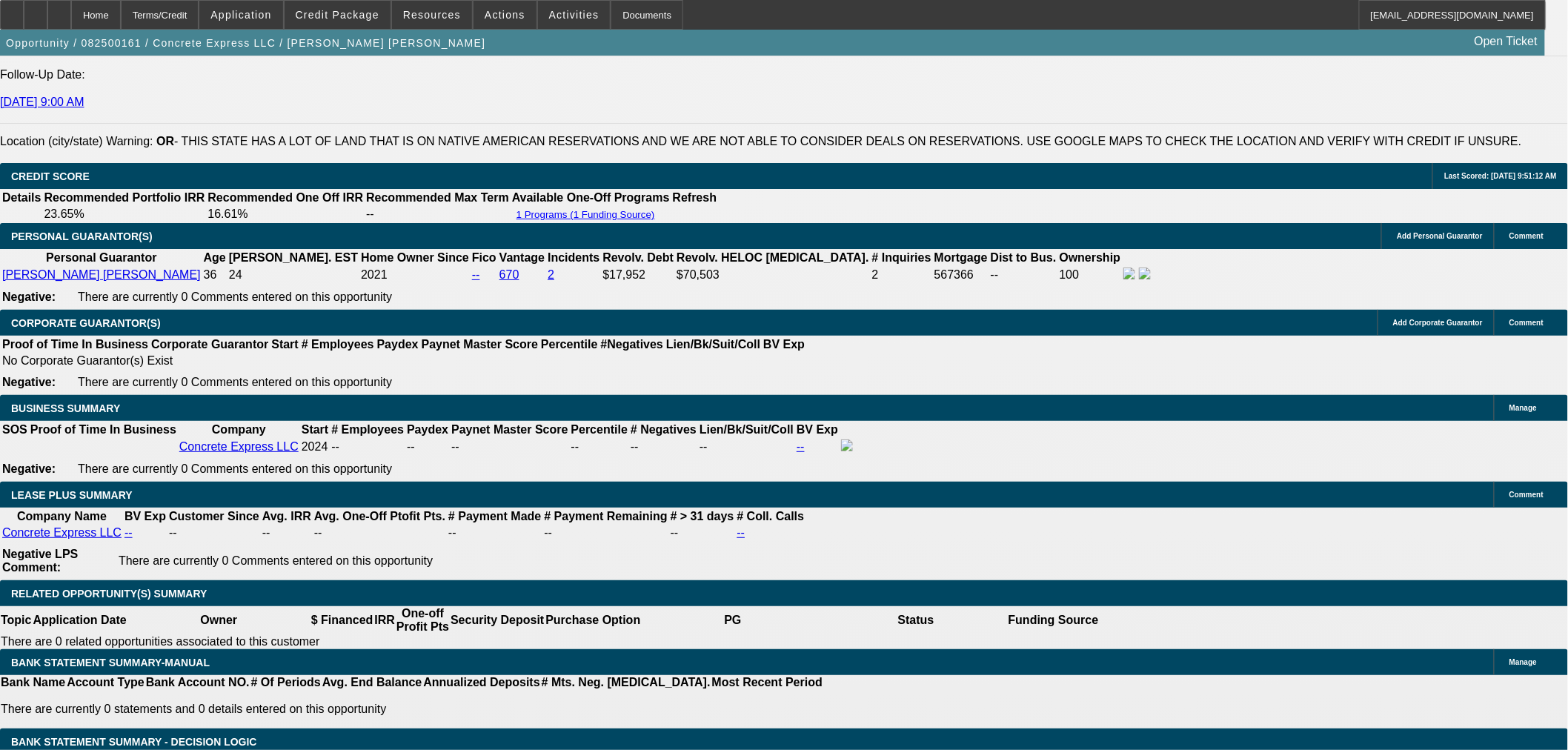
select select "0"
select select "6"
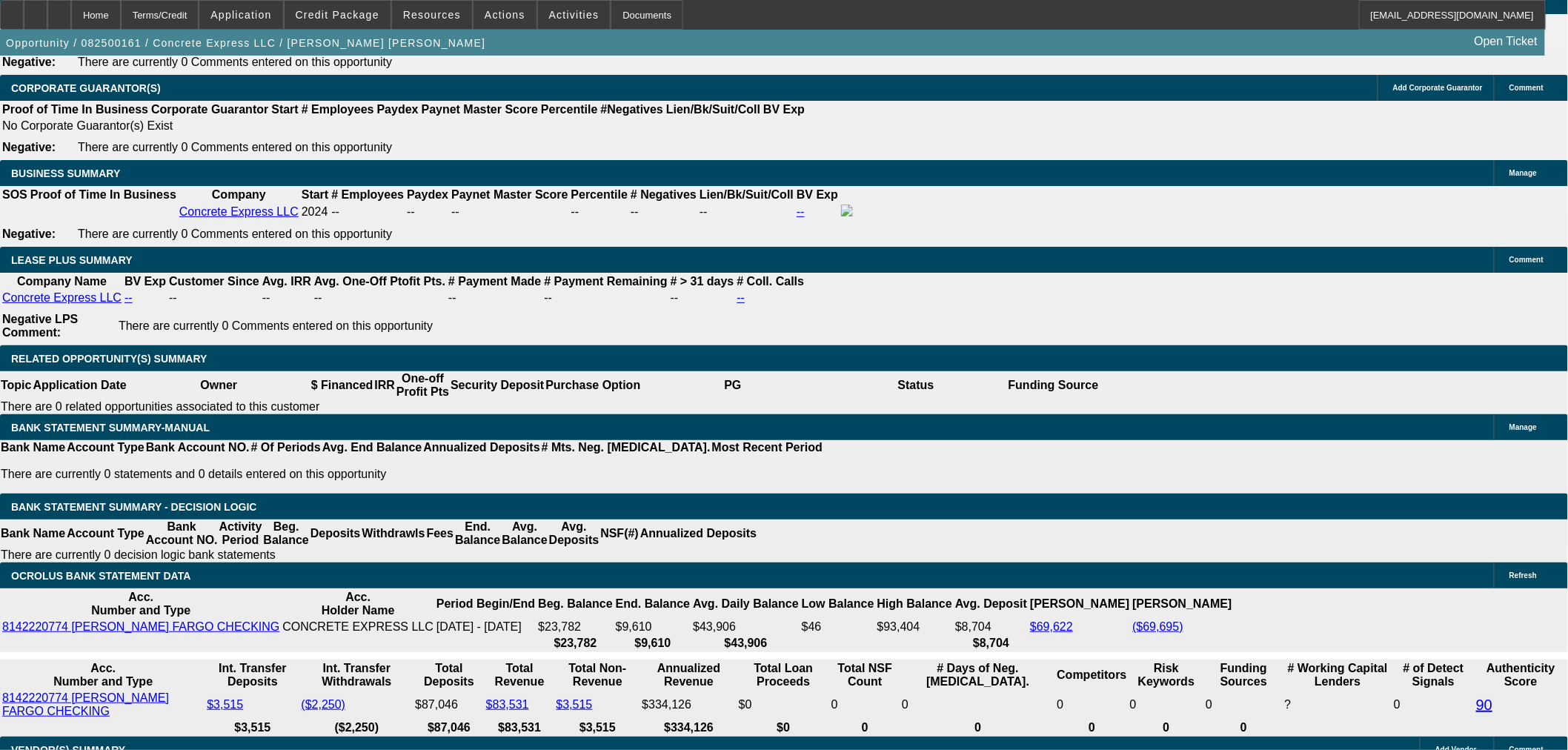
scroll to position [2492, 0]
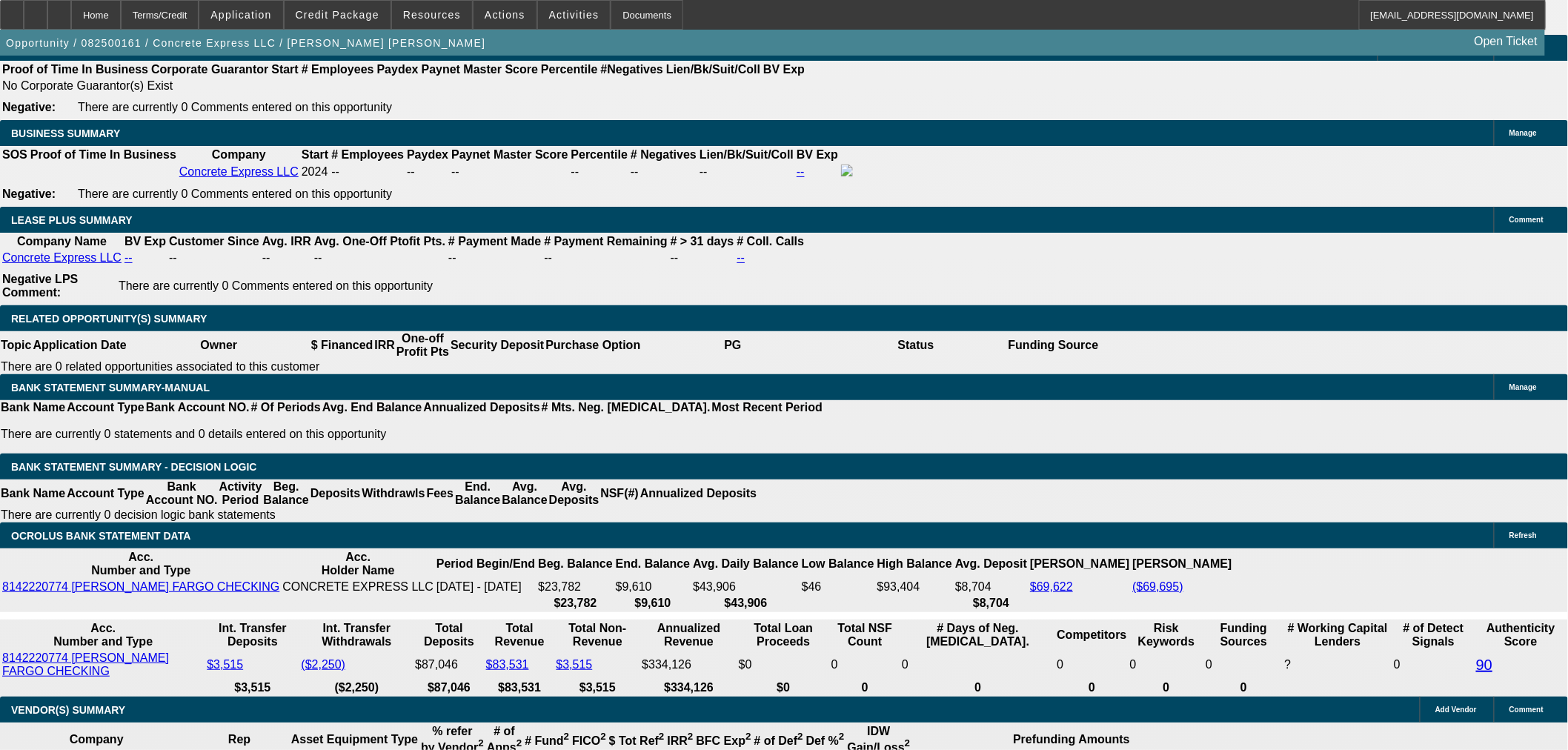
type input "$13,500.00"
type input "UNKNOWN"
type input "$1,914.70"
type input "$3,829.40"
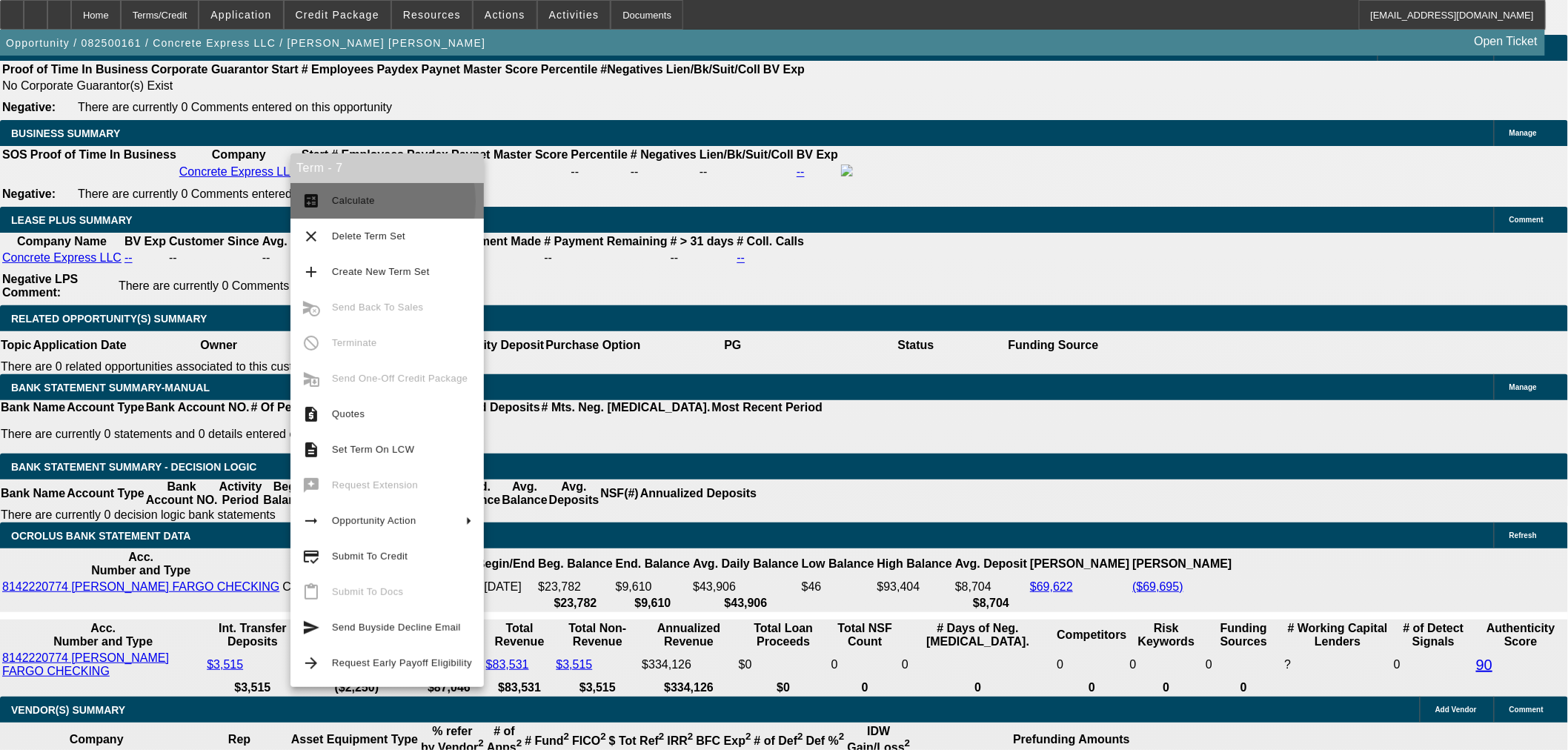
click at [349, 201] on span "Calculate" at bounding box center [354, 200] width 43 height 11
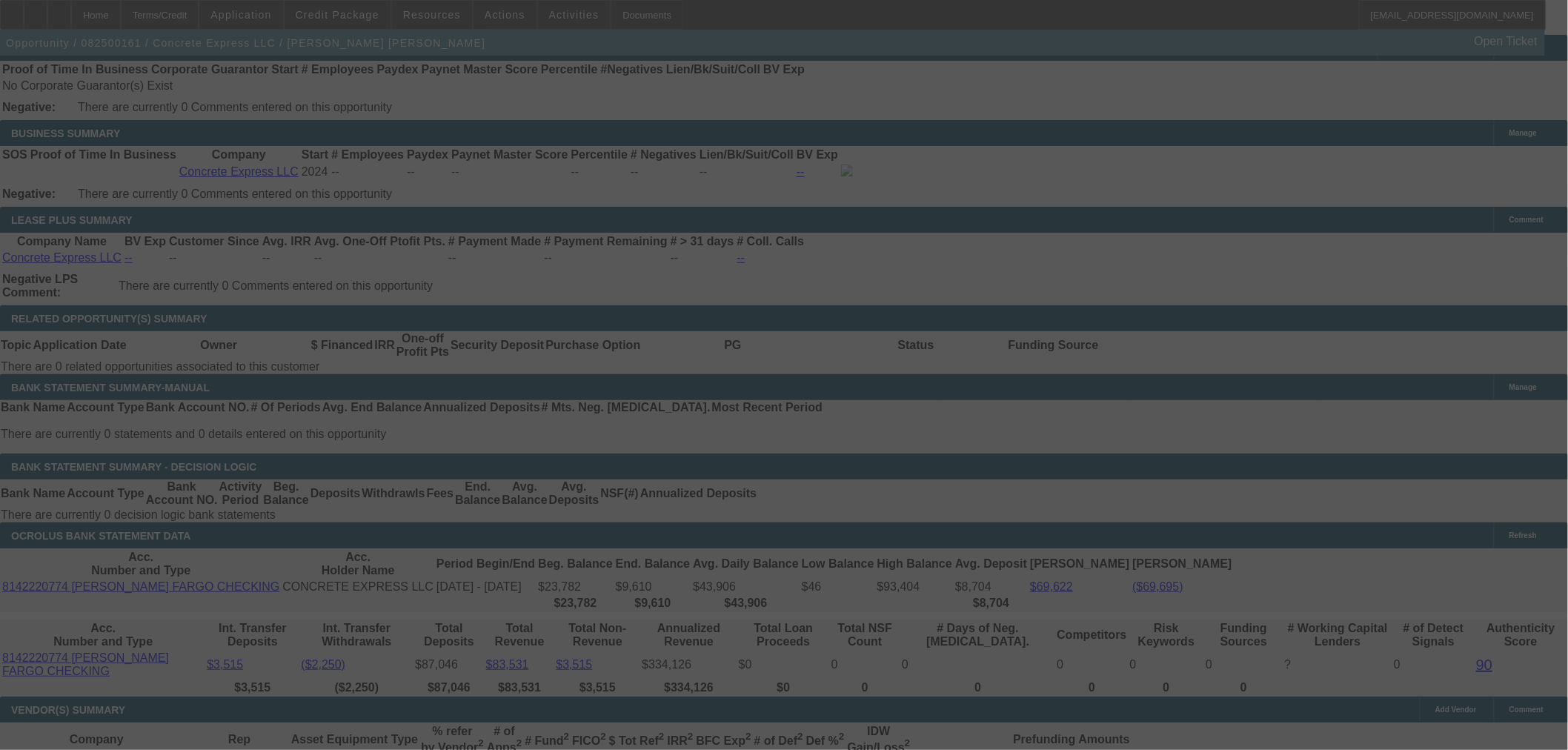
select select "0"
select select "2"
select select "0"
select select "6"
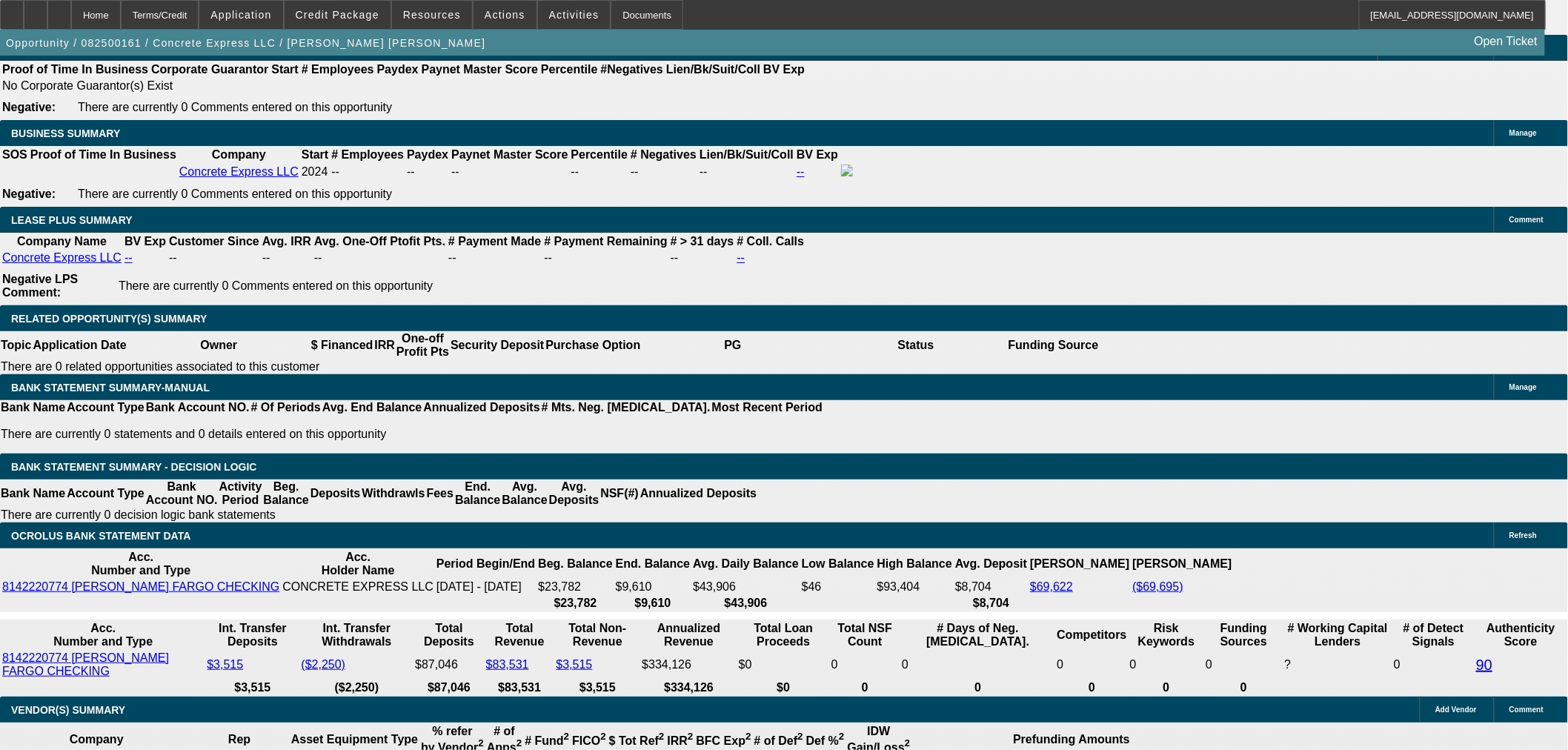
drag, startPoint x: 304, startPoint y: 205, endPoint x: 312, endPoint y: 205, distance: 8.0
drag, startPoint x: 318, startPoint y: 206, endPoint x: 326, endPoint y: 209, distance: 8.5
type input "$12,500.00"
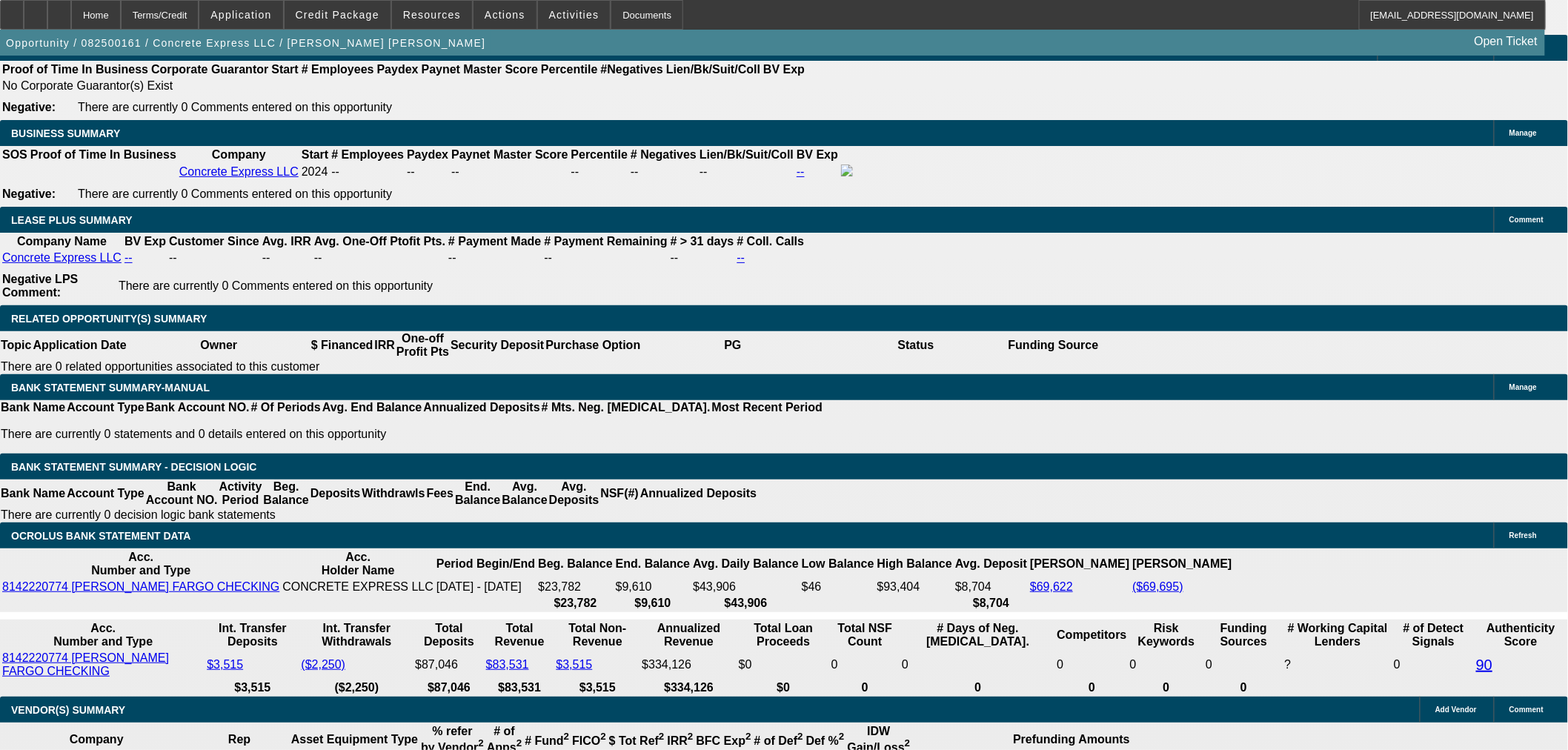
type input "UNKNOWN"
type input "$3,889.70"
type input "$1,944.85"
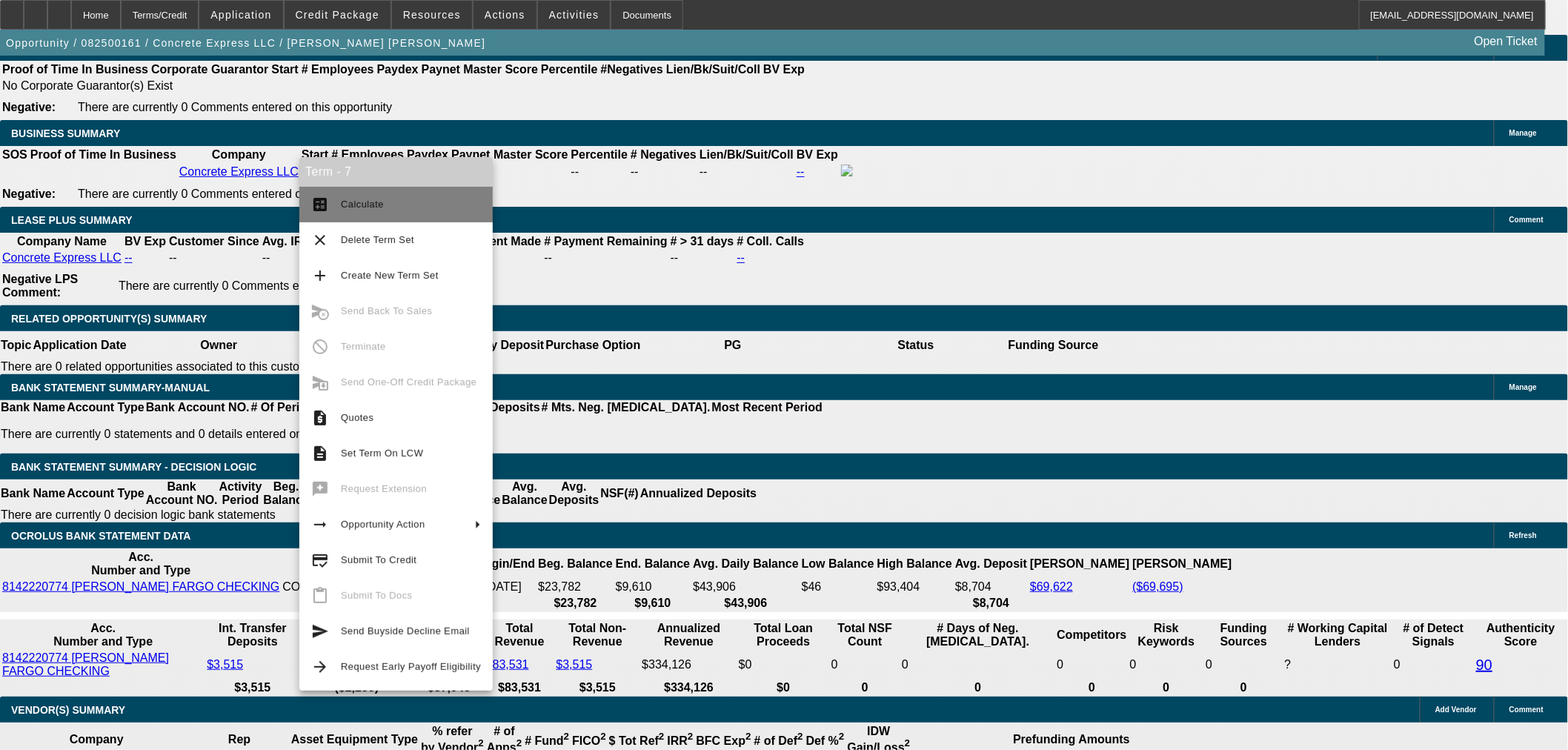
click at [339, 204] on button "calculate Calculate" at bounding box center [396, 204] width 193 height 35
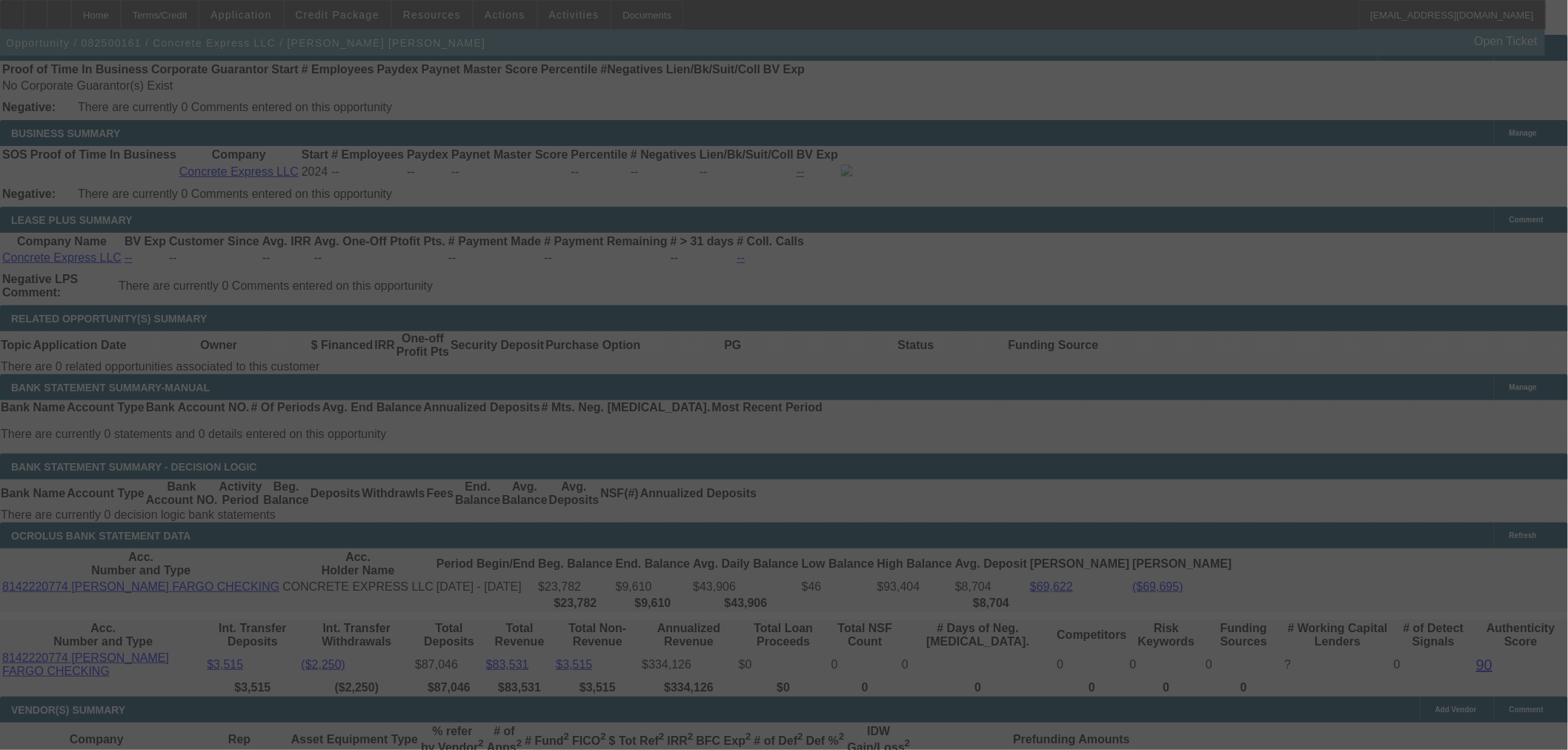
select select "0"
select select "2"
select select "0"
select select "6"
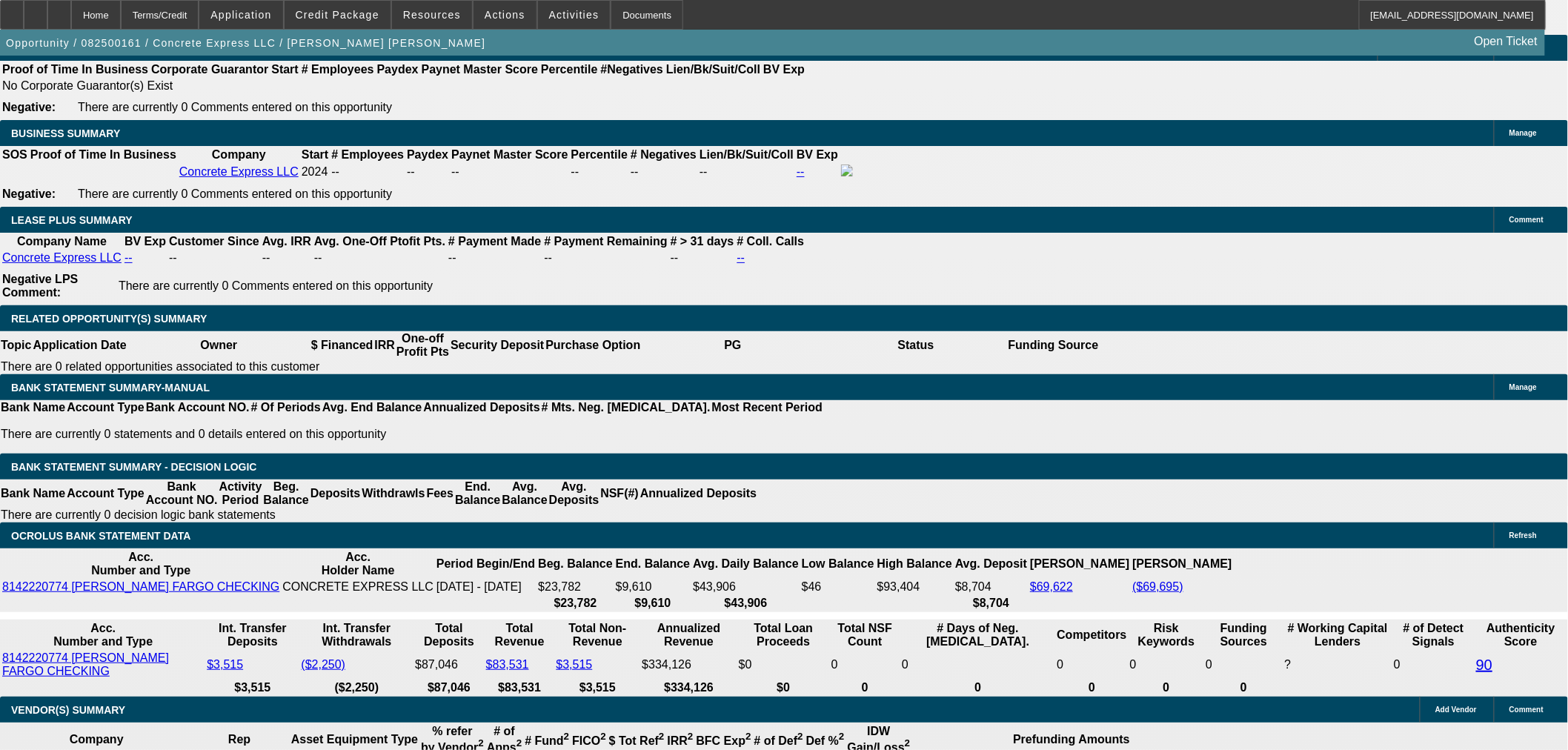
drag, startPoint x: 318, startPoint y: 206, endPoint x: 461, endPoint y: 209, distance: 143.0
type input "$13,000.00"
type input "UNKNOWN"
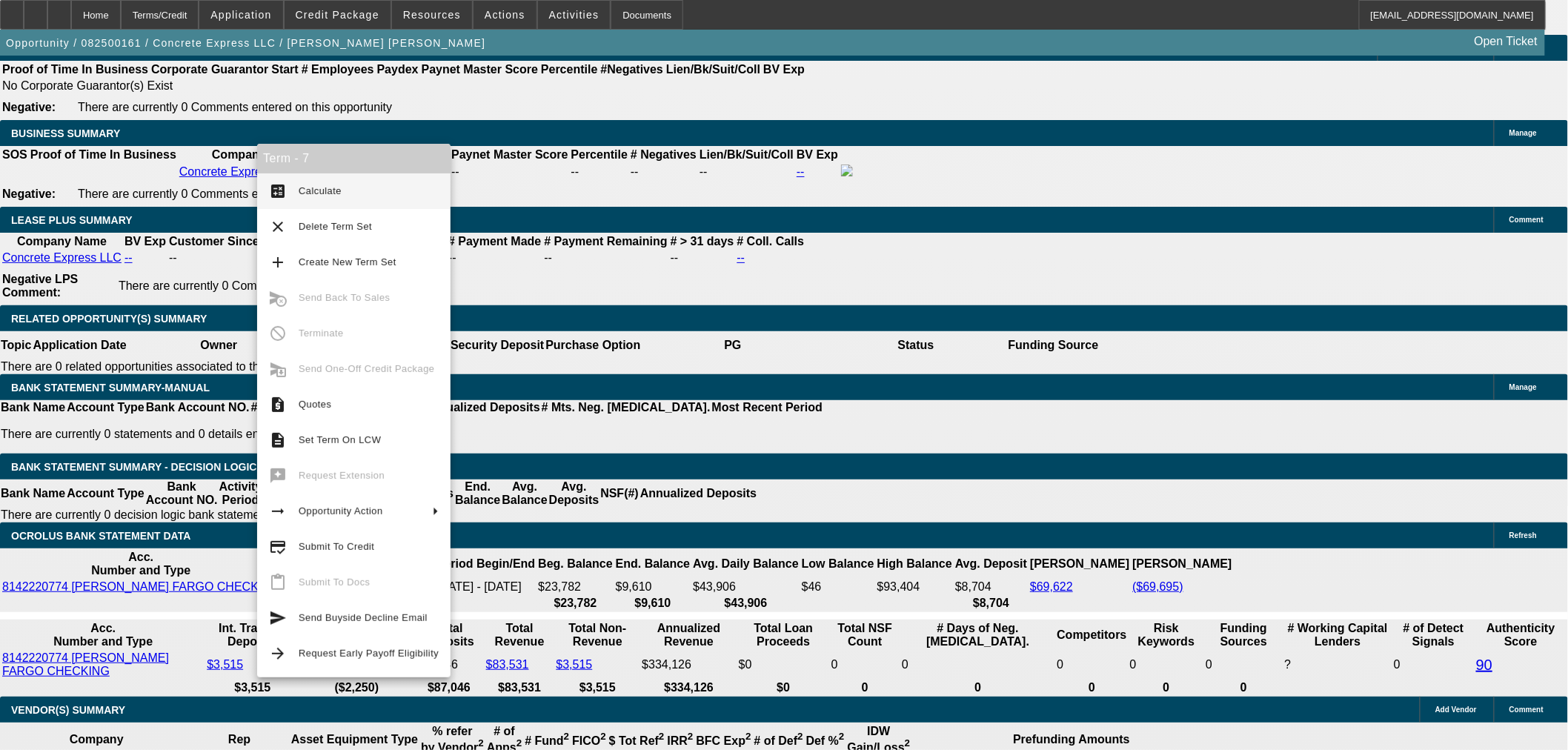
type input "$3,859.56"
type input "$1,929.78"
click at [309, 189] on span "Calculate" at bounding box center [320, 191] width 43 height 11
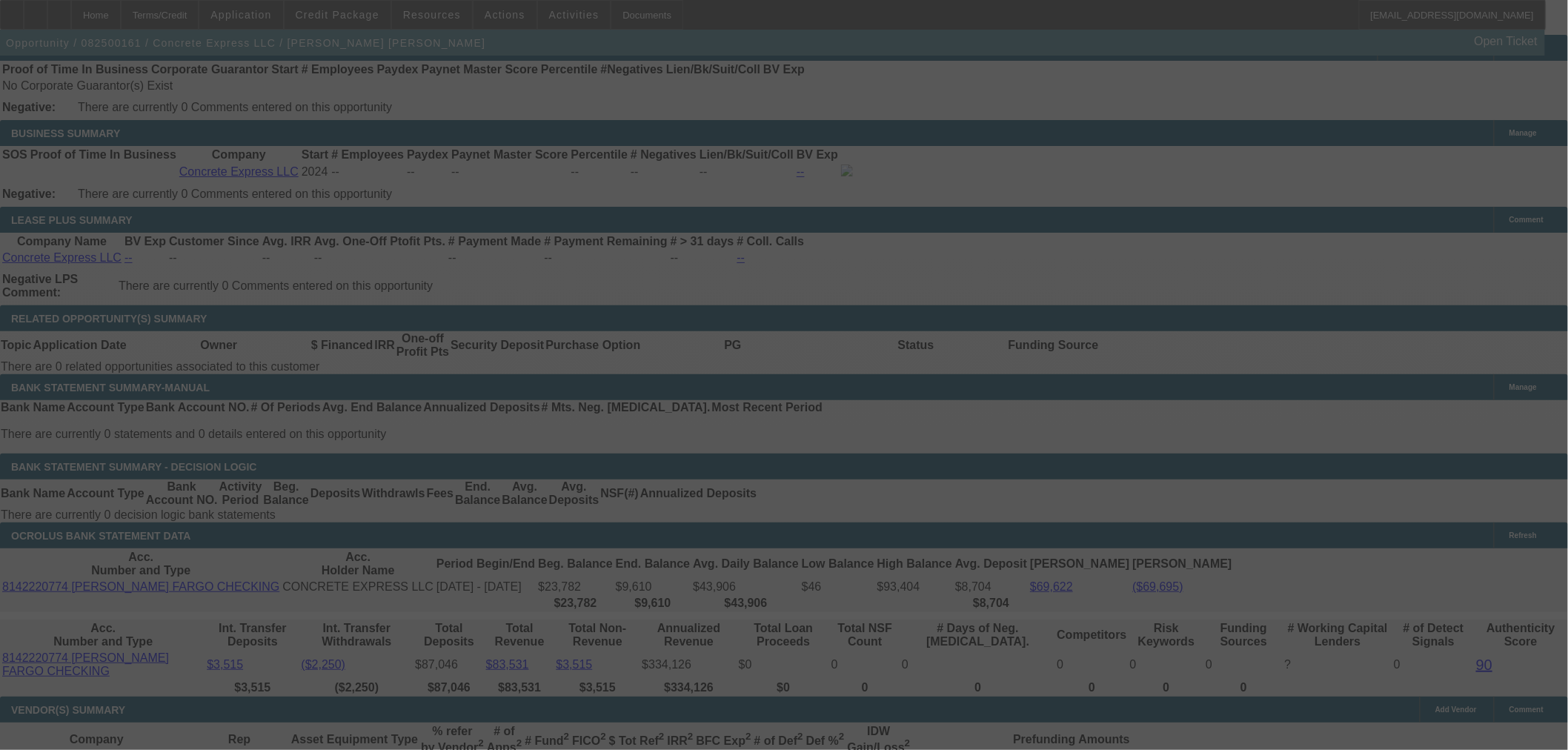
select select "0"
select select "2"
select select "0"
select select "6"
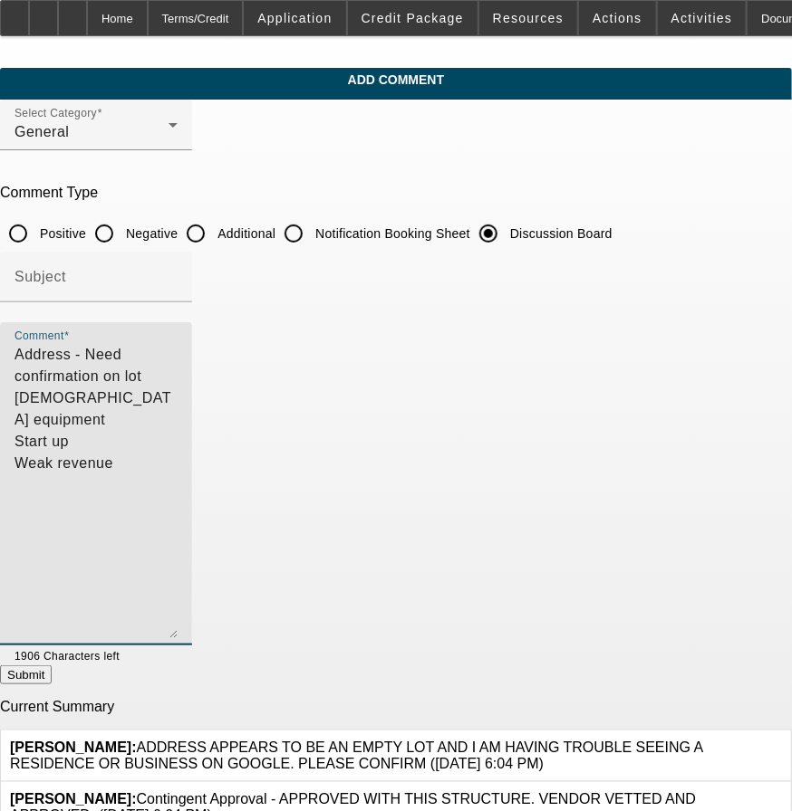
click at [178, 424] on textarea "Address - Need confirmation on lot [DEMOGRAPHIC_DATA] equipment Start up Weak r…" at bounding box center [95, 491] width 163 height 294
click at [178, 354] on textarea "Address - Need confirmation on lot [DEMOGRAPHIC_DATA] equipment Start up Weak r…" at bounding box center [95, 491] width 163 height 294
click at [178, 430] on textarea "Address - Need confirmation on lot [DEMOGRAPHIC_DATA] equipment Start up Weak r…" at bounding box center [95, 491] width 163 height 294
click at [178, 485] on textarea "Address - Need confirmation on lot [DEMOGRAPHIC_DATA] equipment Start up Weak r…" at bounding box center [95, 491] width 163 height 294
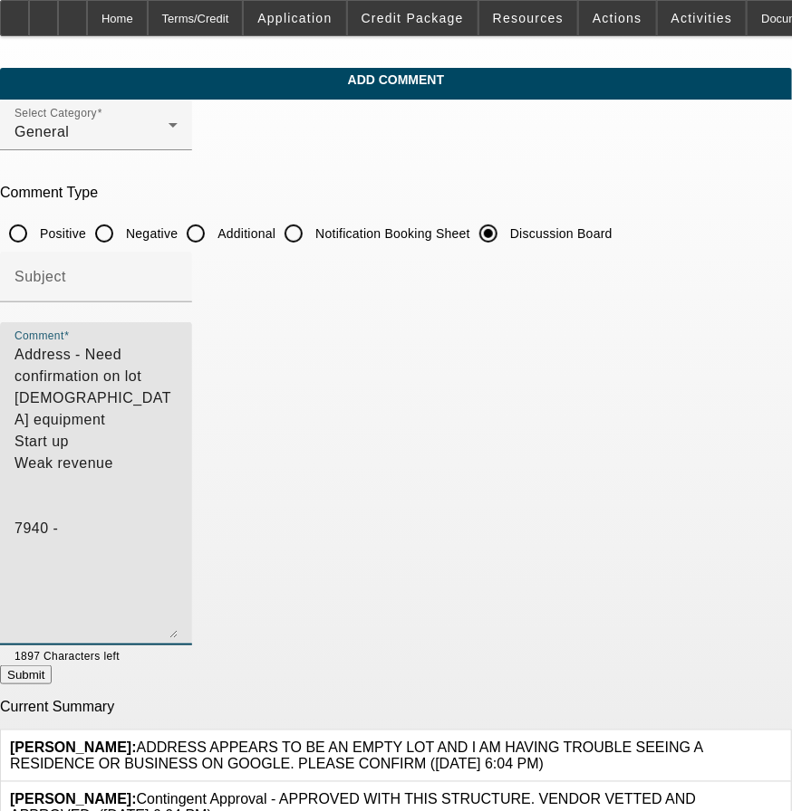
click at [178, 485] on textarea "Address - Need confirmation on lot [DEMOGRAPHIC_DATA] equipment Start up Weak r…" at bounding box center [95, 491] width 163 height 294
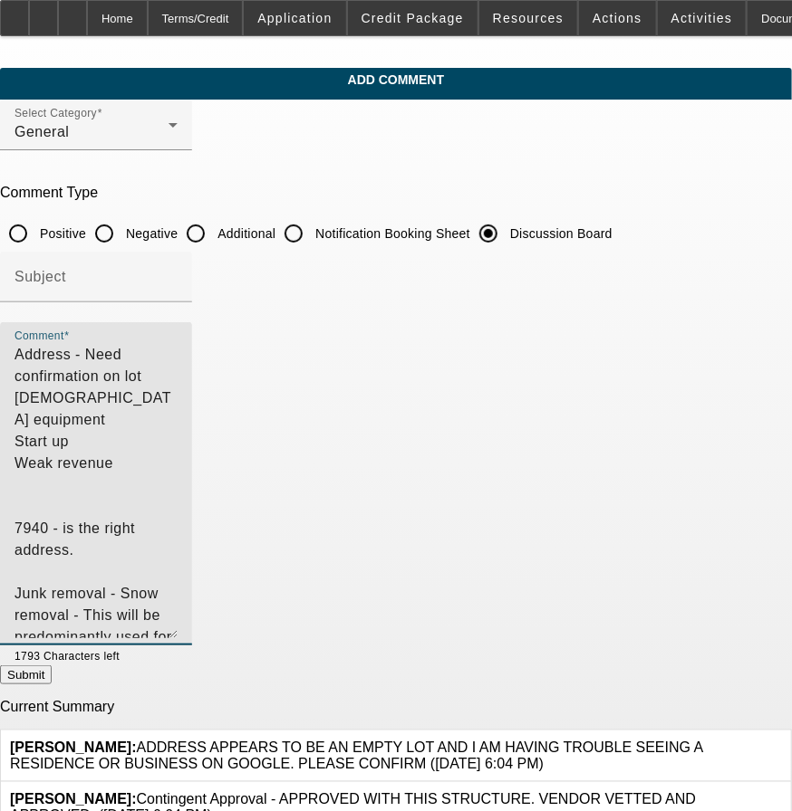
click at [178, 532] on textarea "Address - Need confirmation on lot [DEMOGRAPHIC_DATA] equipment Start up Weak r…" at bounding box center [95, 491] width 163 height 294
click at [178, 576] on textarea "Address - Need confirmation on lot [DEMOGRAPHIC_DATA] equipment Start up Weak r…" at bounding box center [95, 491] width 163 height 294
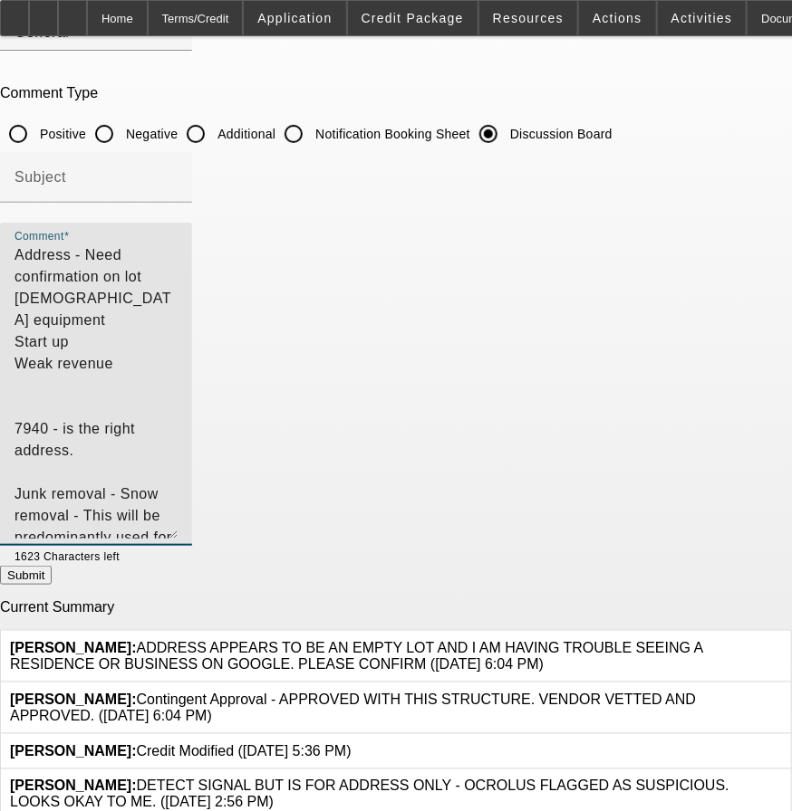
scroll to position [168, 0]
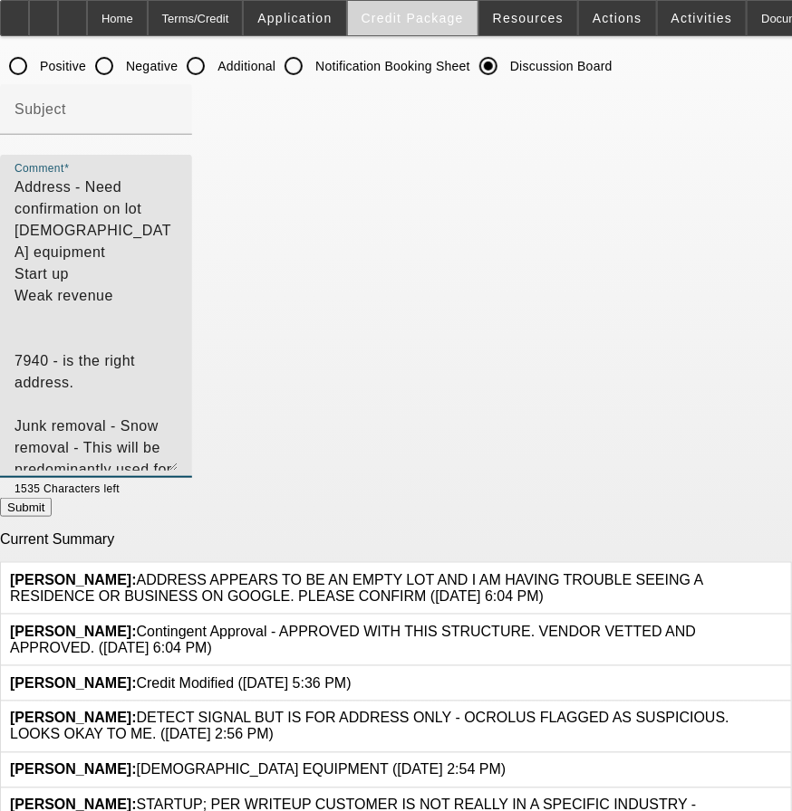
type textarea "Address - Need confirmation on lot [DEMOGRAPHIC_DATA] equipment Start up Weak r…"
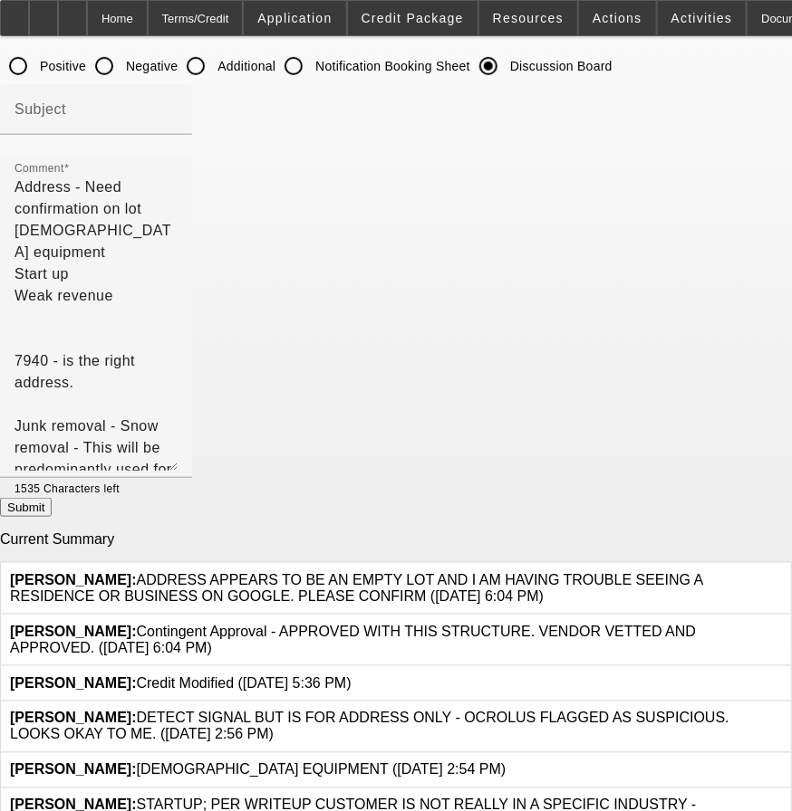
click at [52, 509] on button "Submit" at bounding box center [26, 507] width 52 height 19
radio input "true"
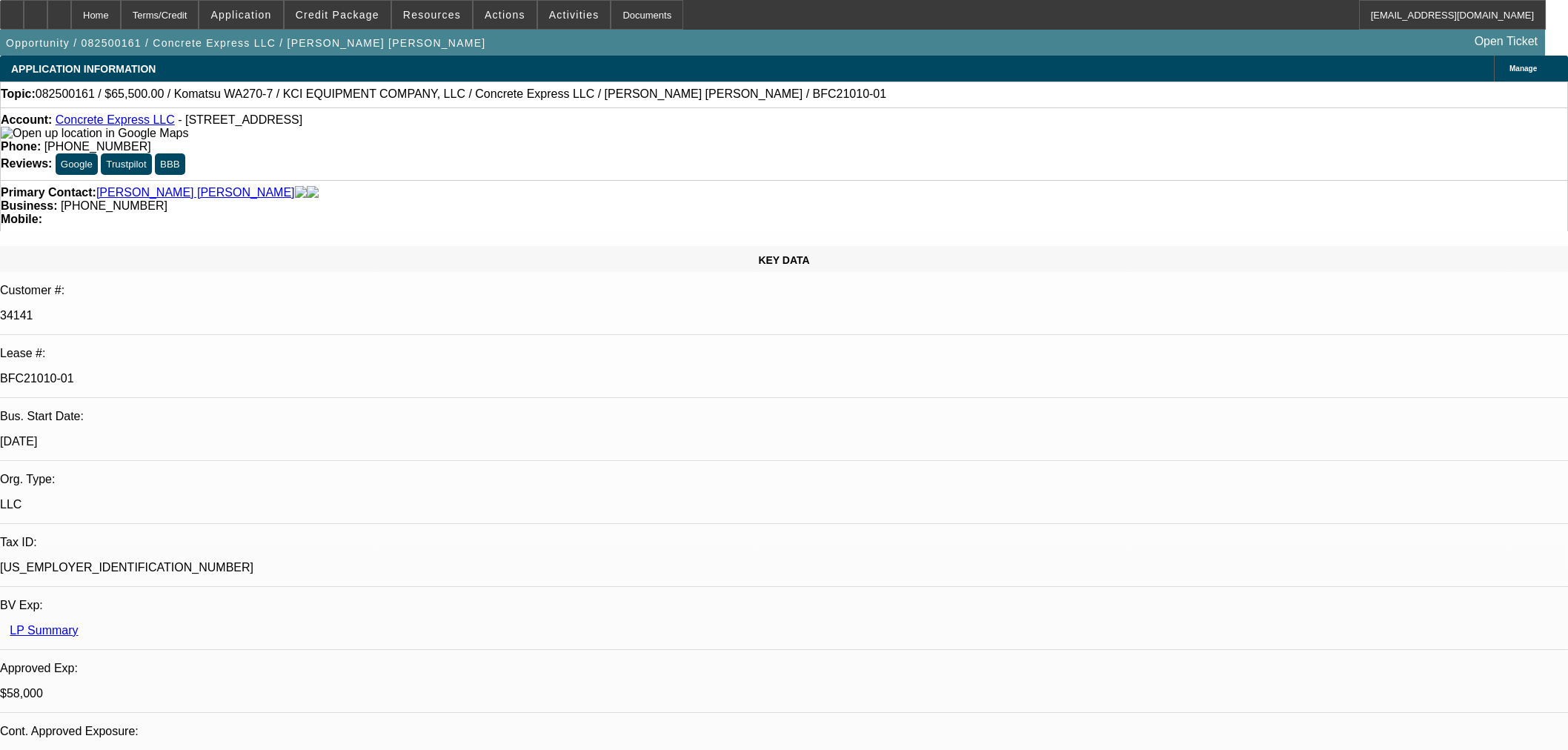
select select "0"
select select "2"
select select "0"
select select "6"
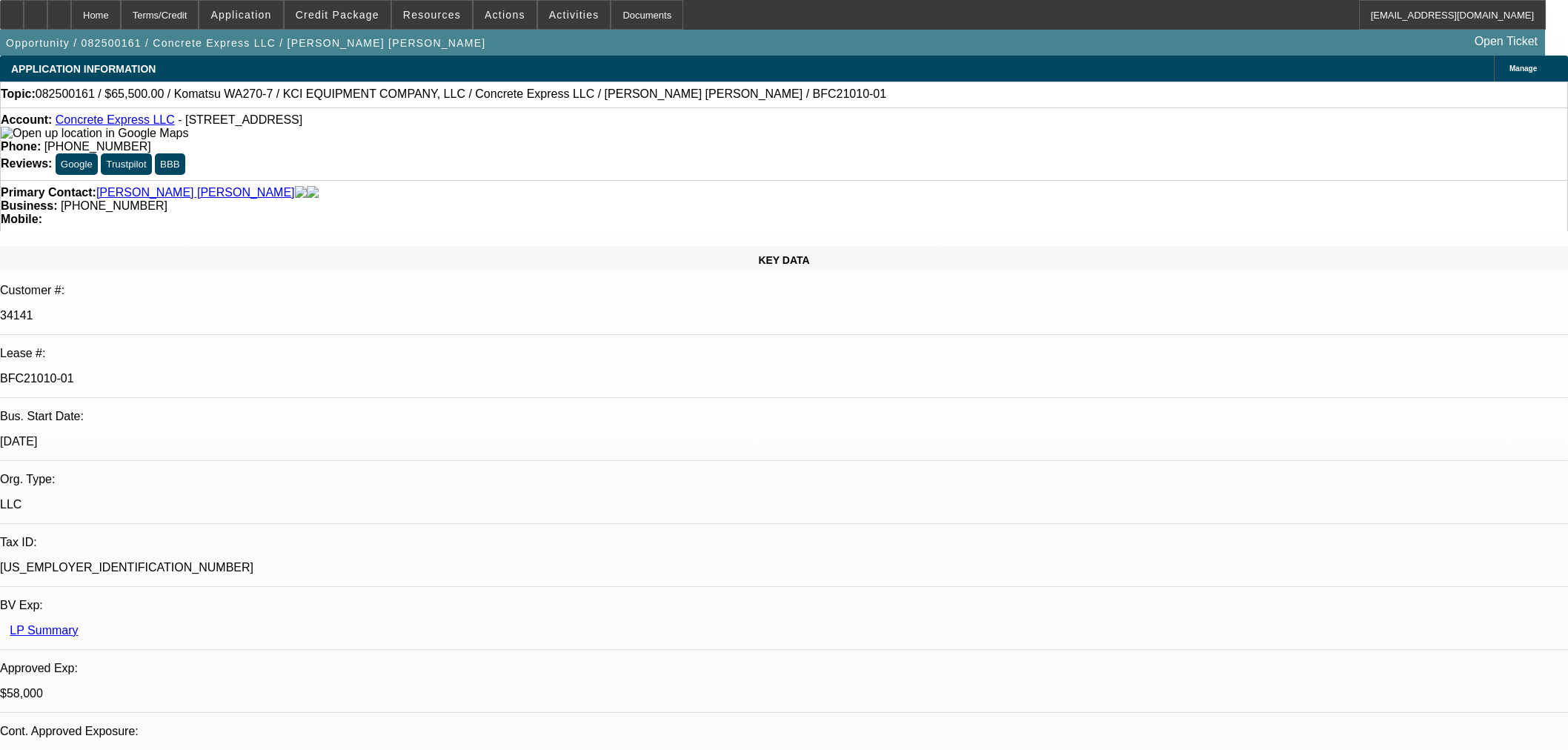
select select "0"
select select "2"
select select "0"
select select "6"
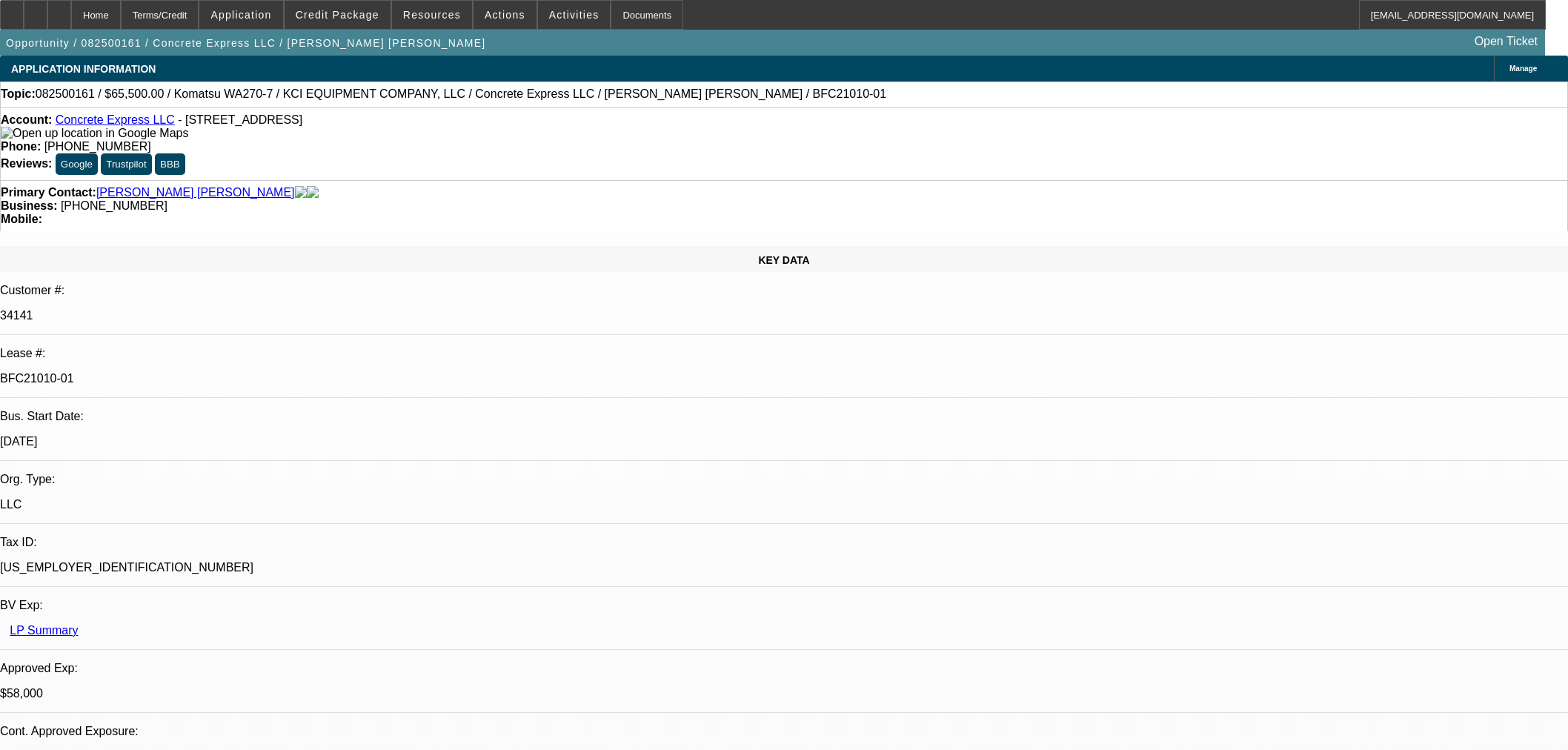
select select "0"
select select "2"
select select "0"
select select "6"
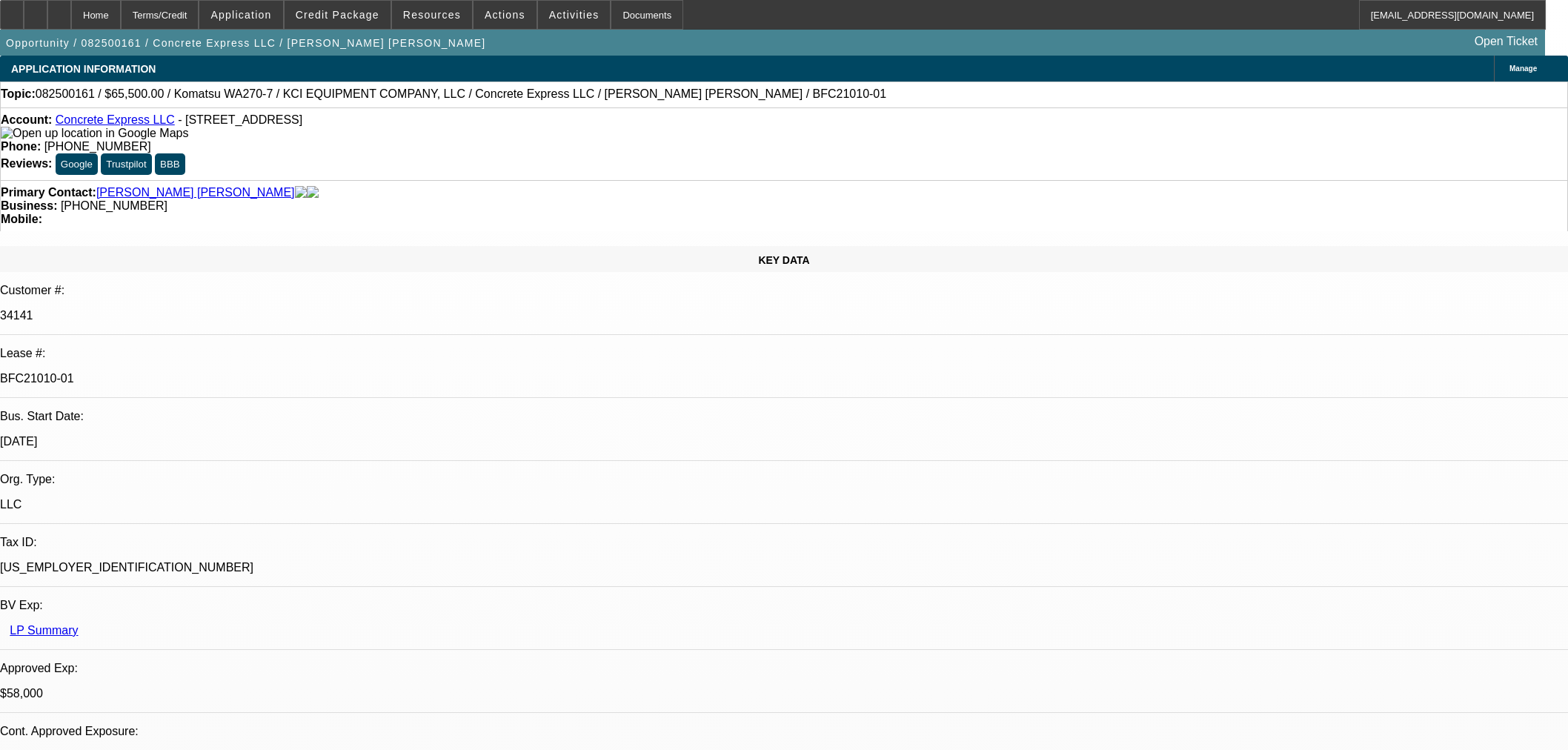
select select "0.15"
select select "2"
select select "0"
select select "6"
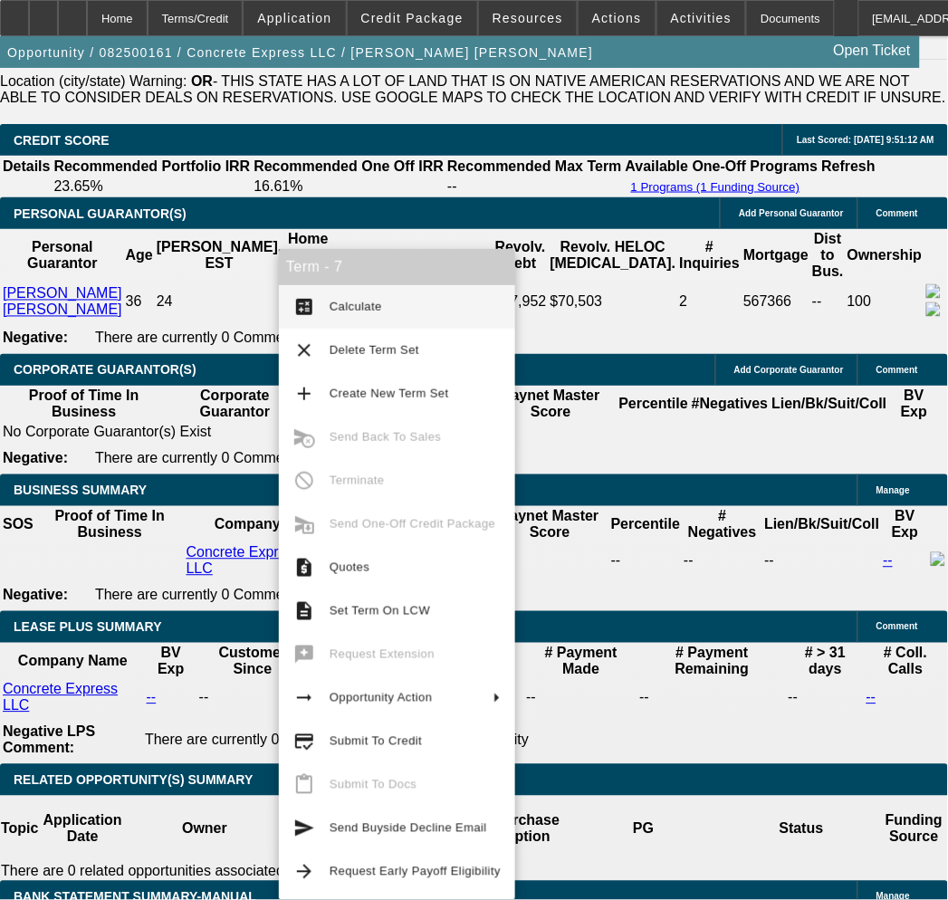
scroll to position [2880, 0]
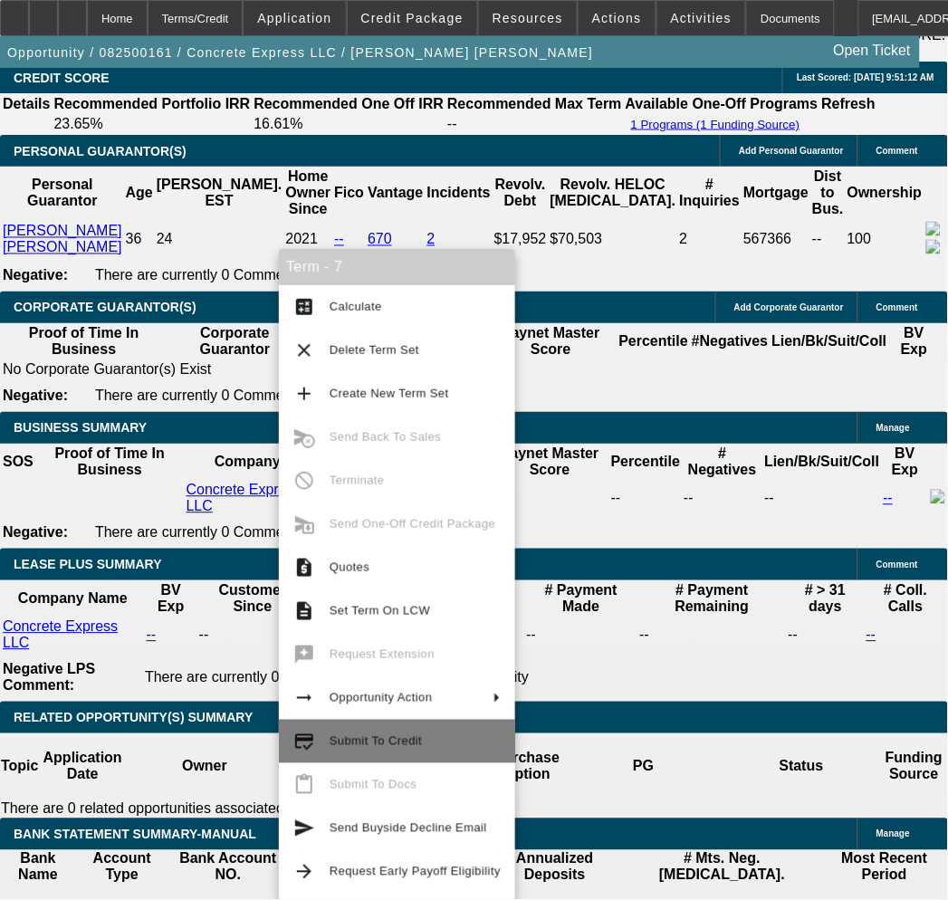
click at [376, 744] on span "Submit To Credit" at bounding box center [376, 741] width 92 height 14
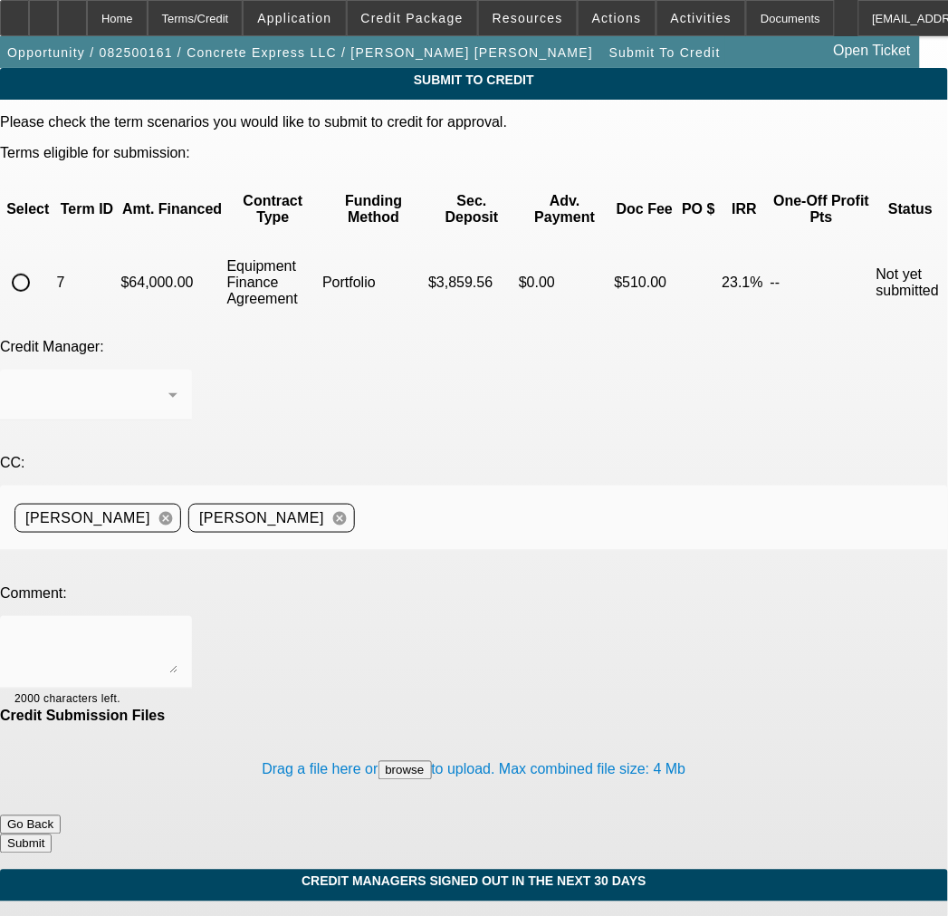
click at [39, 264] on input "radio" at bounding box center [21, 282] width 36 height 36
radio input "true"
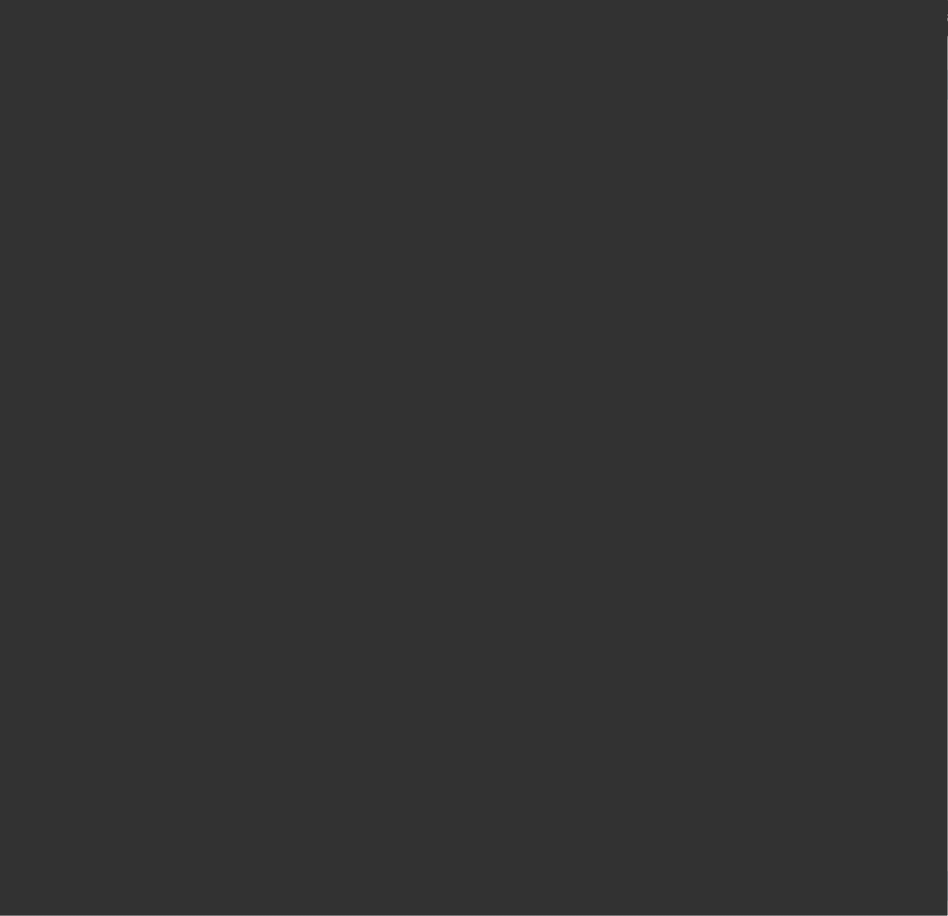
click at [237, 293] on div at bounding box center [474, 458] width 948 height 916
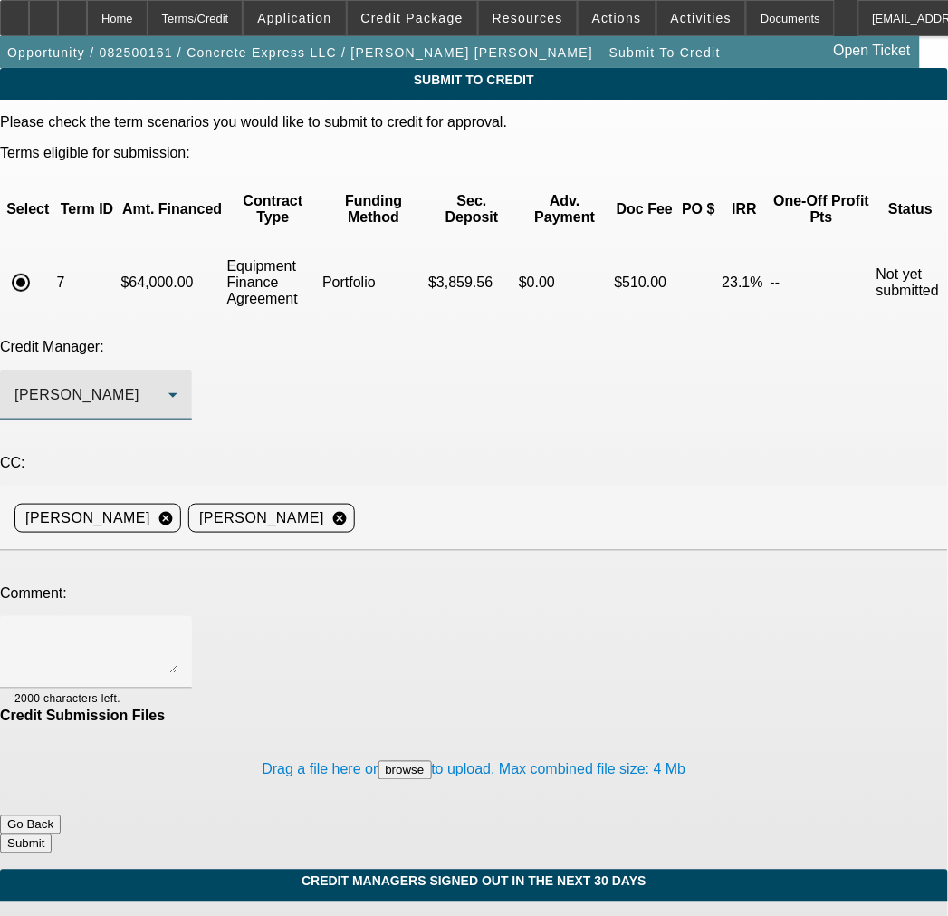
click at [139, 387] on span "Arida, George" at bounding box center [76, 394] width 125 height 15
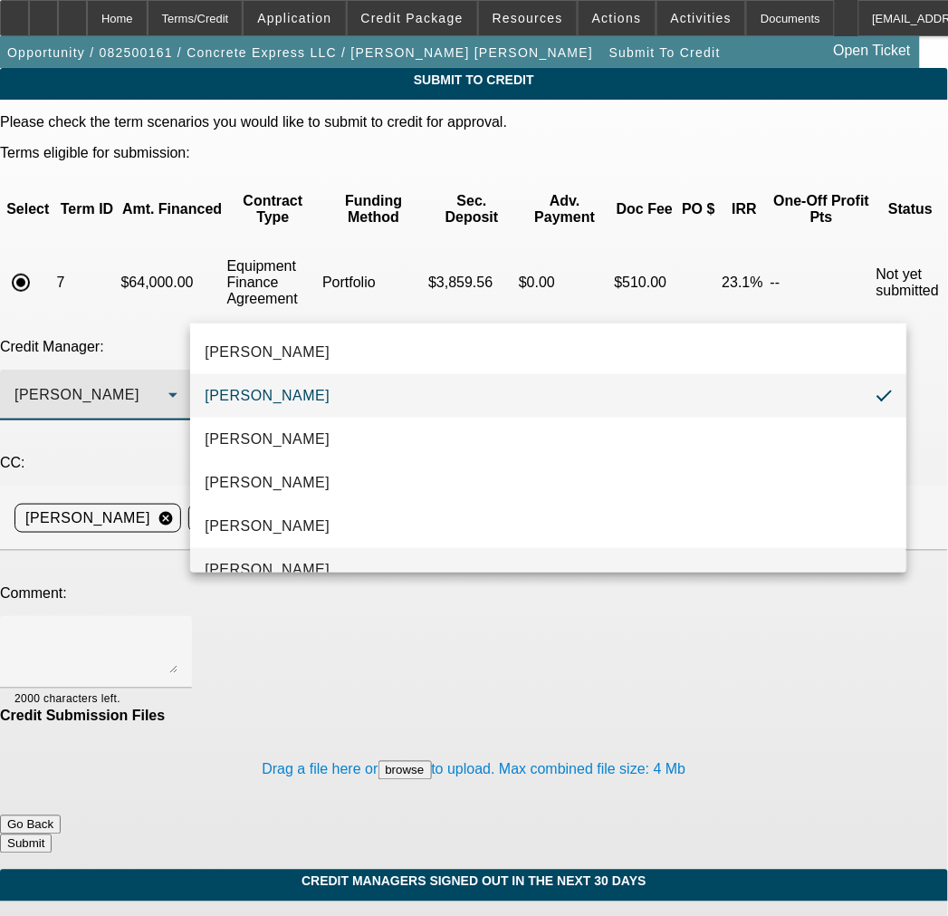
click at [252, 551] on mat-option "Oliva, Samuel" at bounding box center [548, 569] width 716 height 43
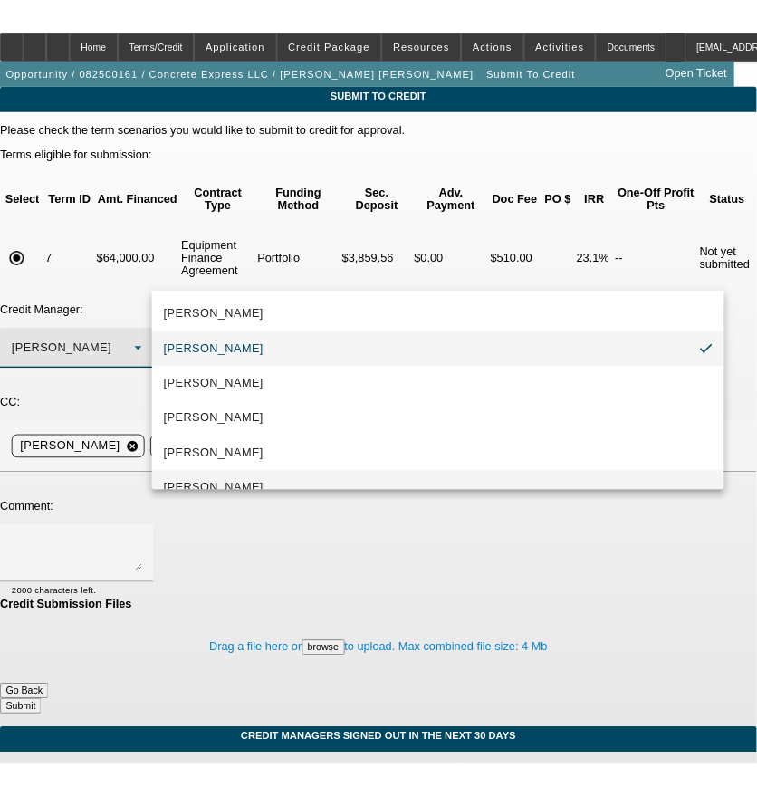
scroll to position [19, 0]
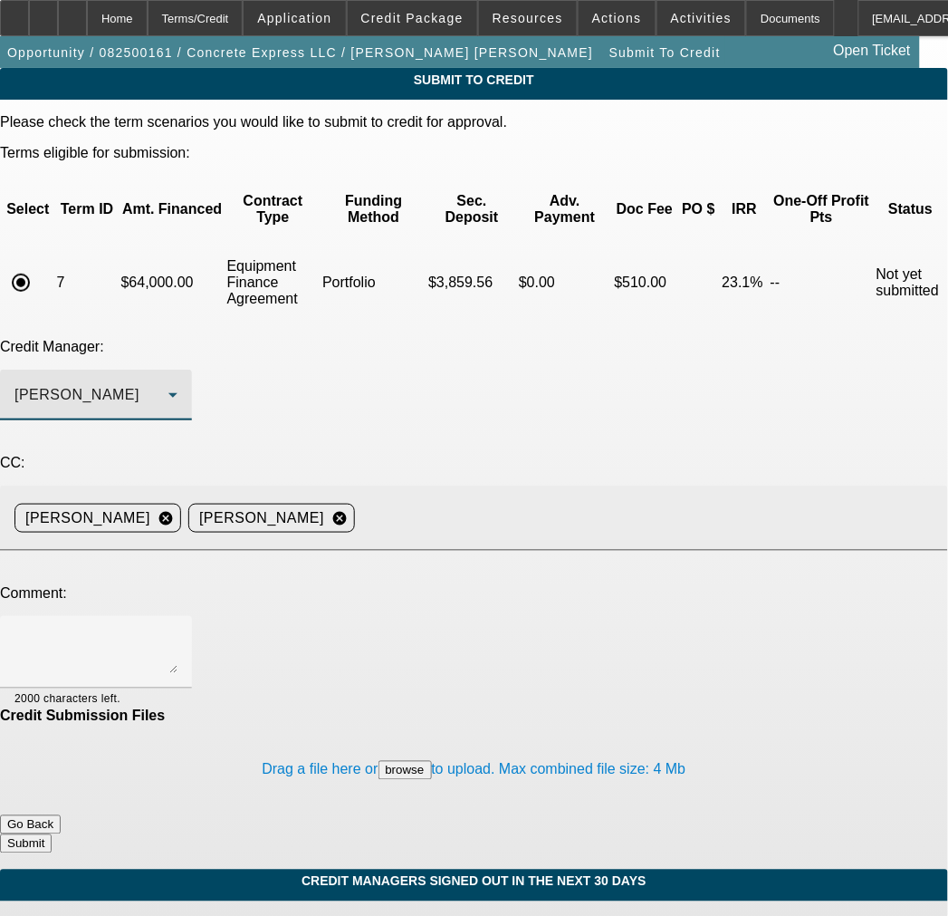
click at [599, 500] on input at bounding box center [644, 518] width 564 height 36
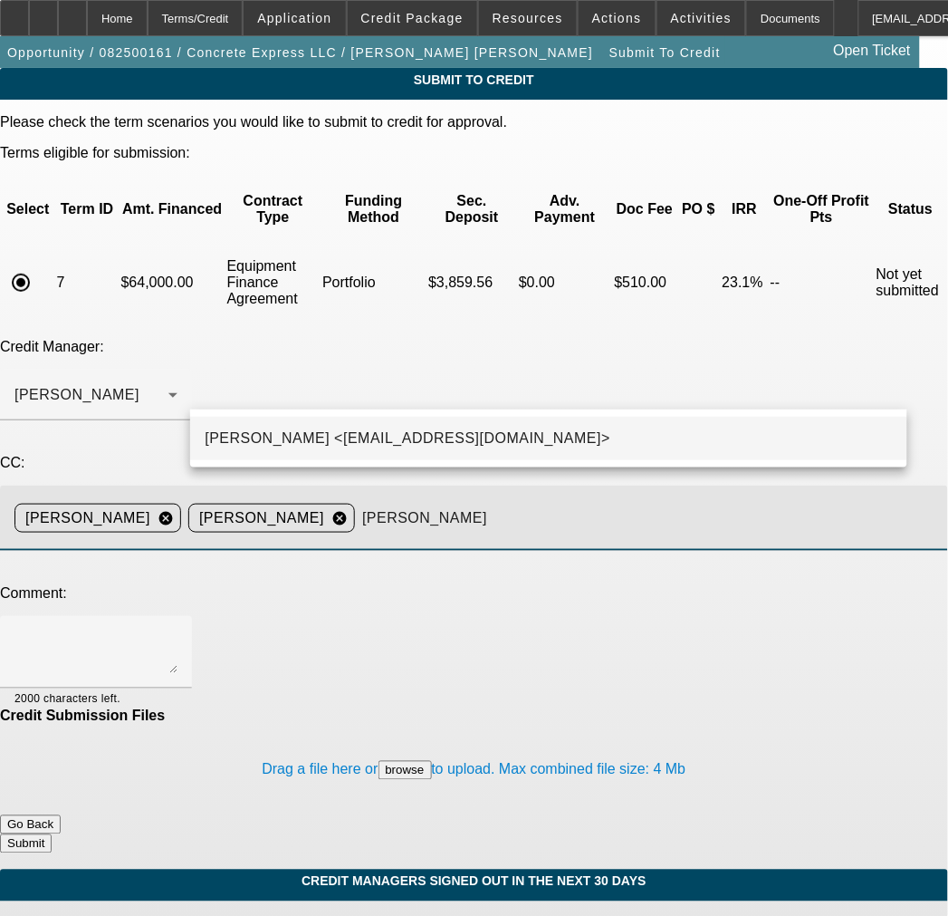
type input "KEvin"
click at [605, 449] on mat-option "Kevin O'Connor <koconnor@beaconfunding.com>" at bounding box center [548, 438] width 716 height 43
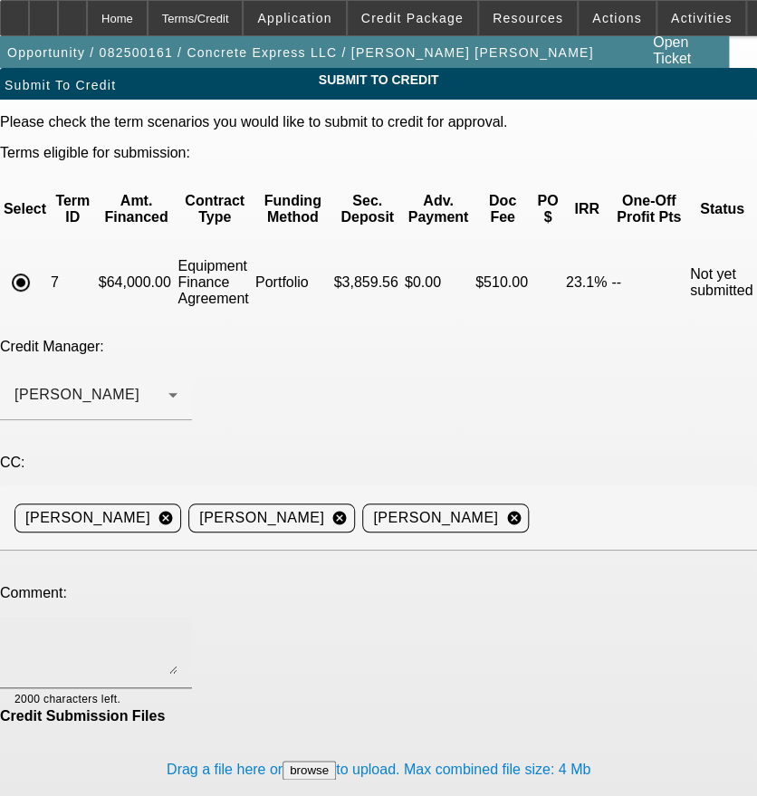
click at [178, 630] on textarea at bounding box center [95, 651] width 163 height 43
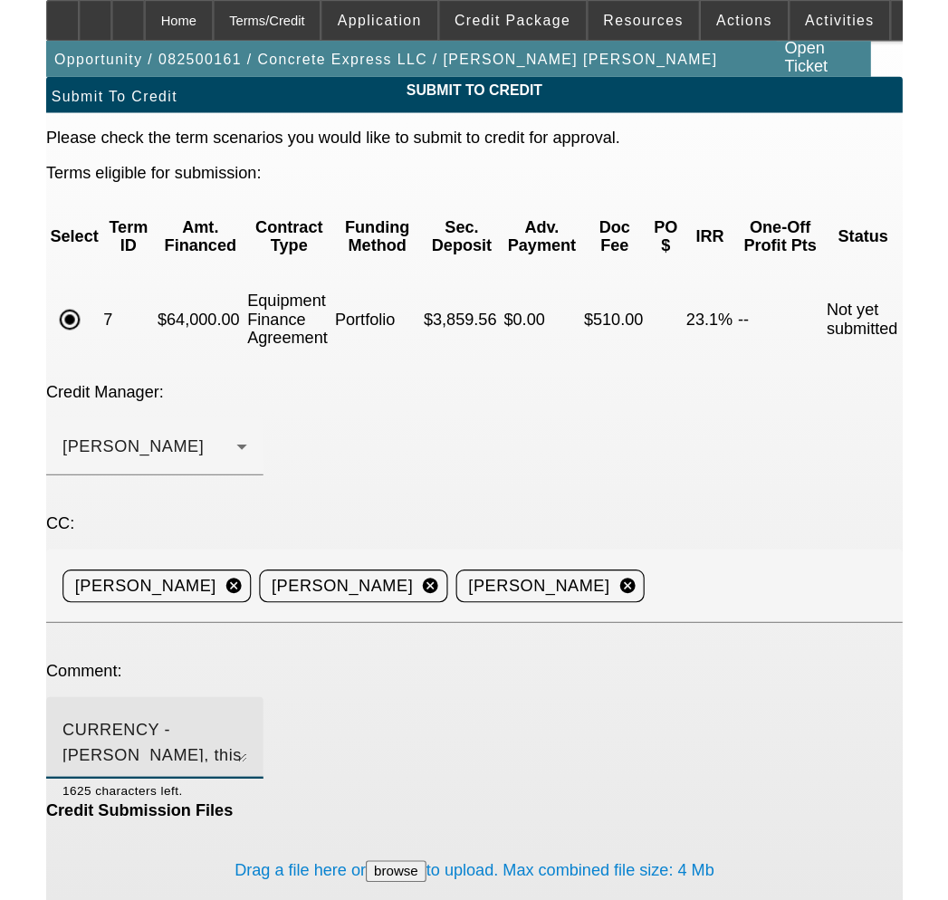
scroll to position [61, 0]
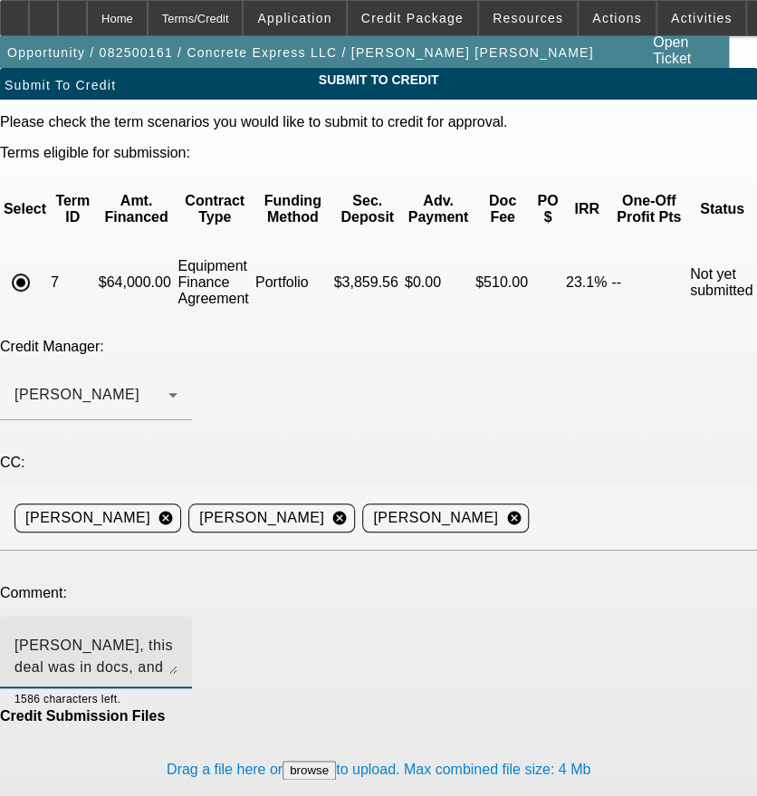
type textarea "BUYSIDE RESUBMISSION CURRENCY - Sam, this deal was in docs, and the customer di…"
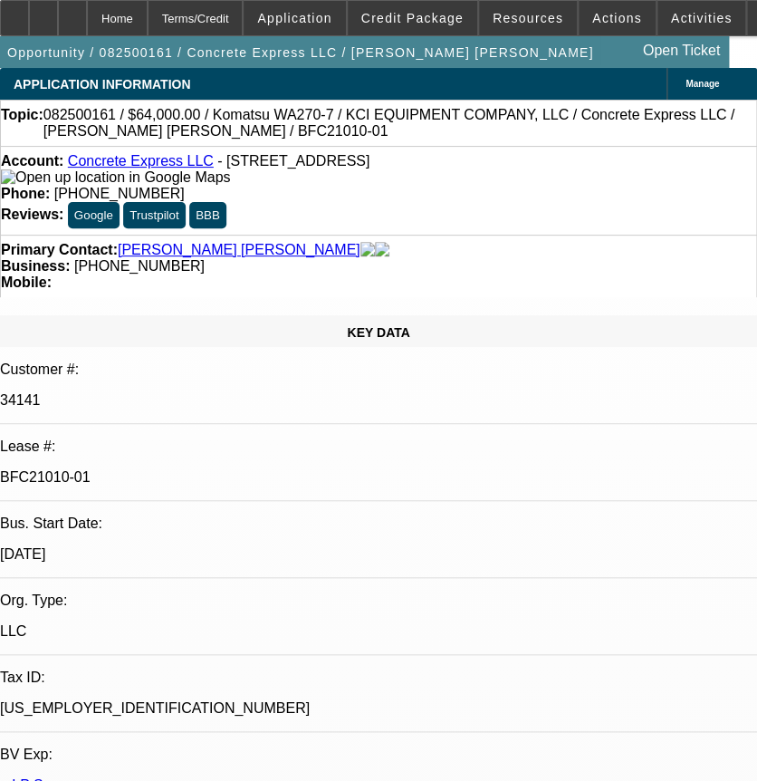
select select "0"
select select "2"
select select "0"
select select "6"
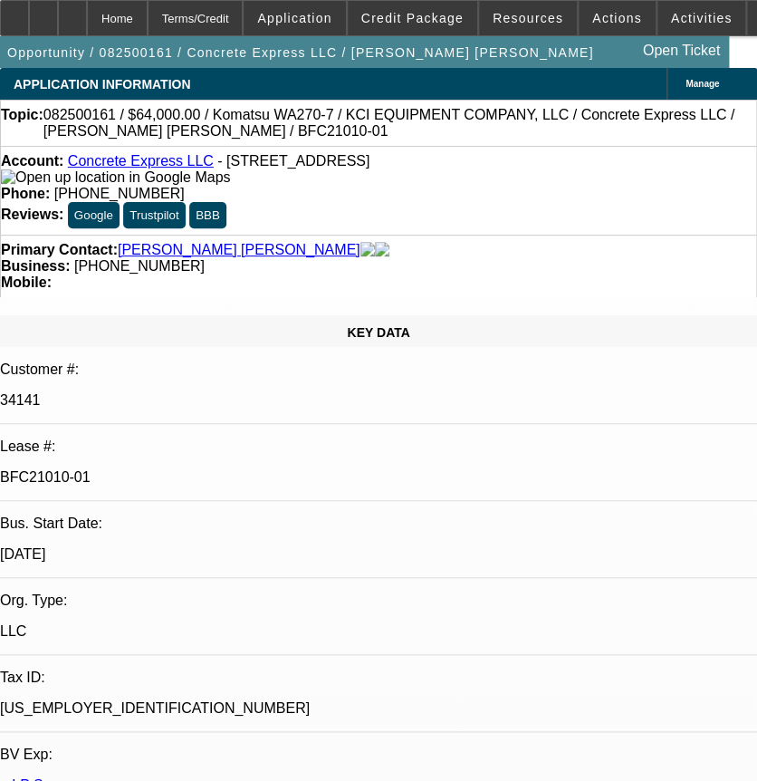
select select "0"
select select "2"
select select "0"
select select "6"
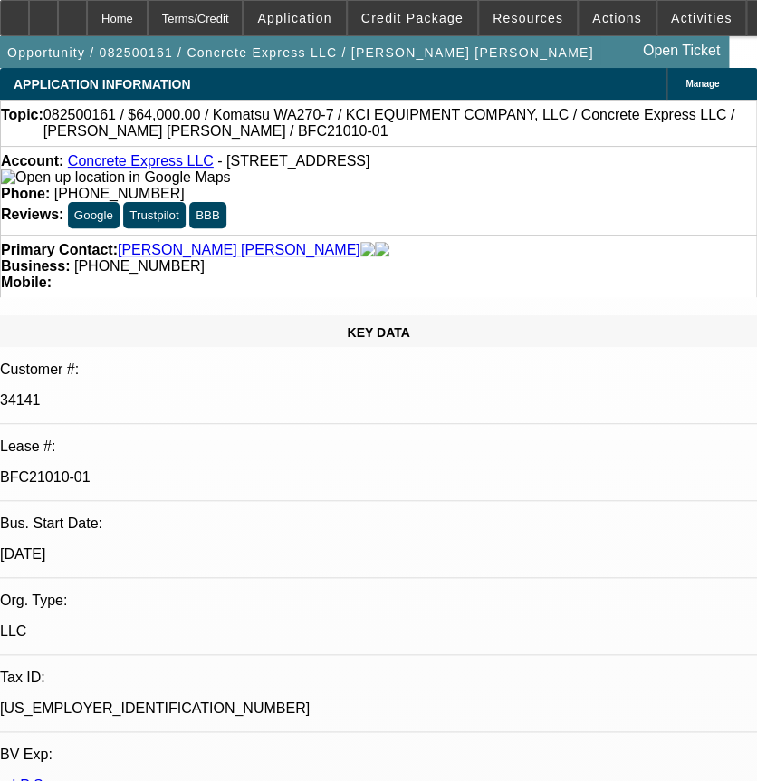
select select "0"
select select "2"
select select "0"
select select "6"
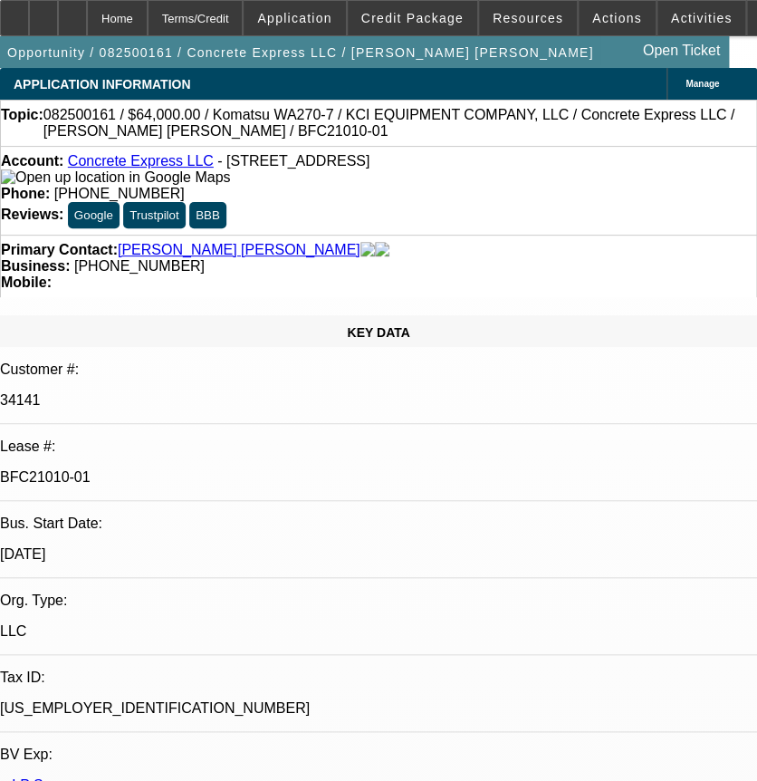
select select "0.15"
select select "2"
select select "0"
select select "6"
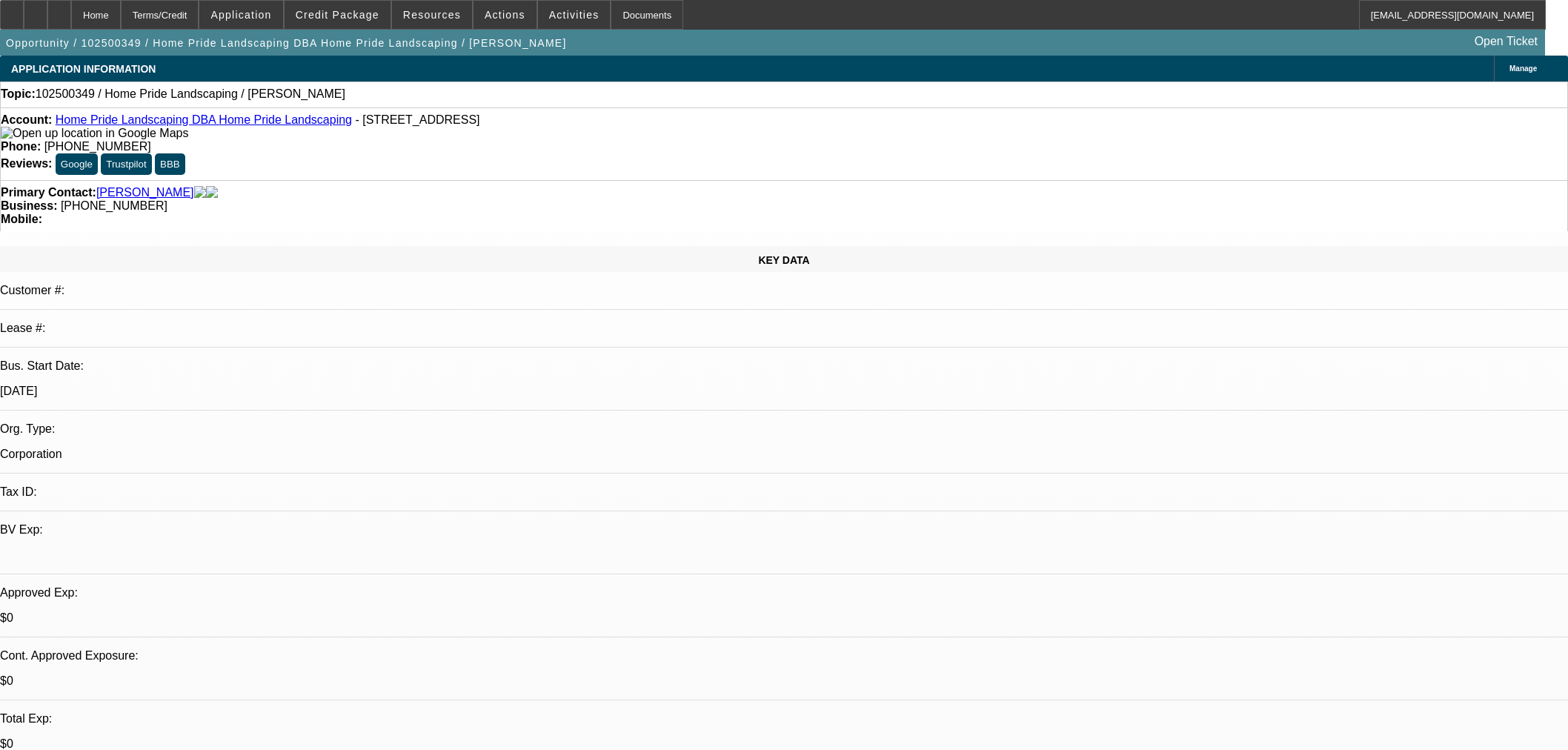
select select "0"
select select "2"
select select "0.1"
select select "4"
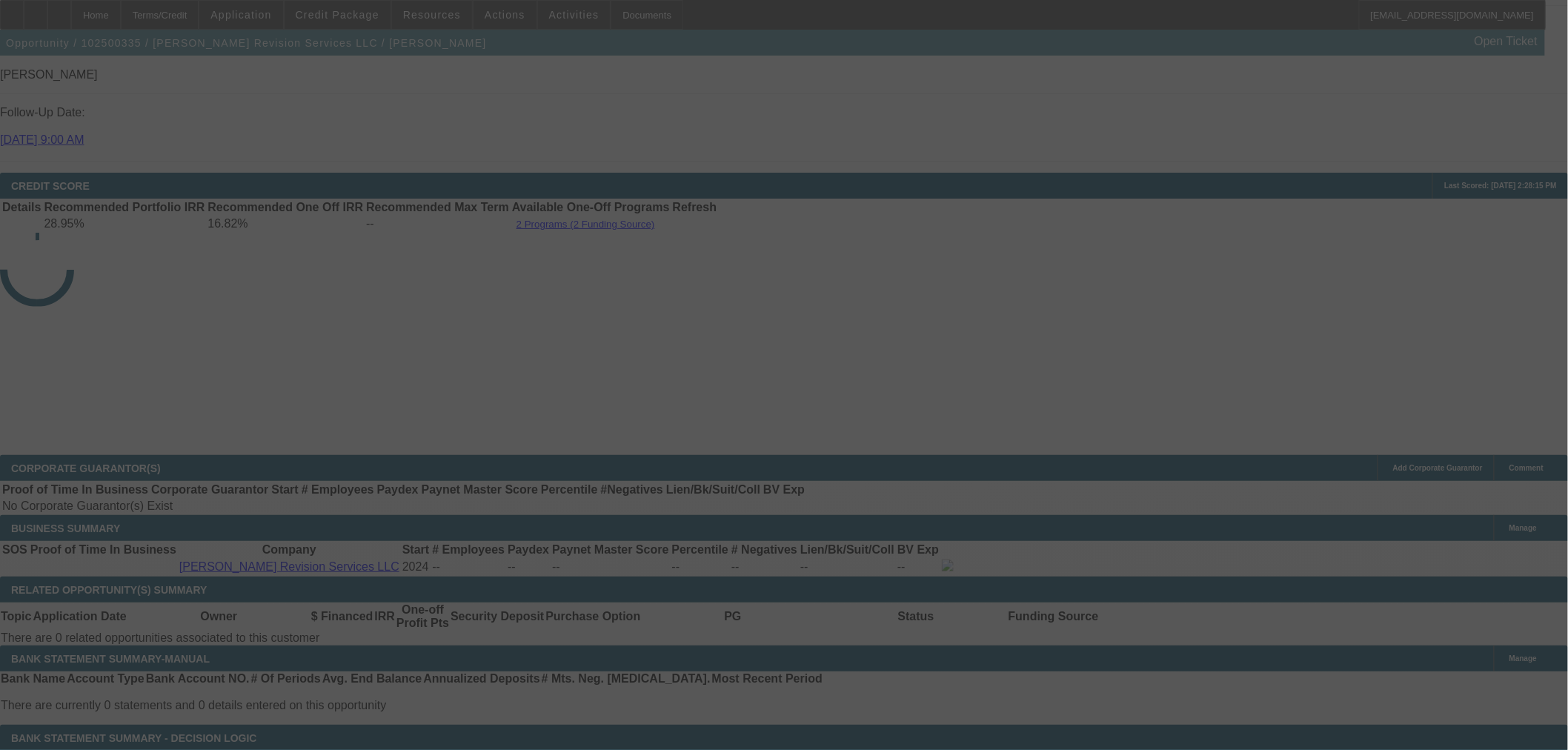
scroll to position [1959, 0]
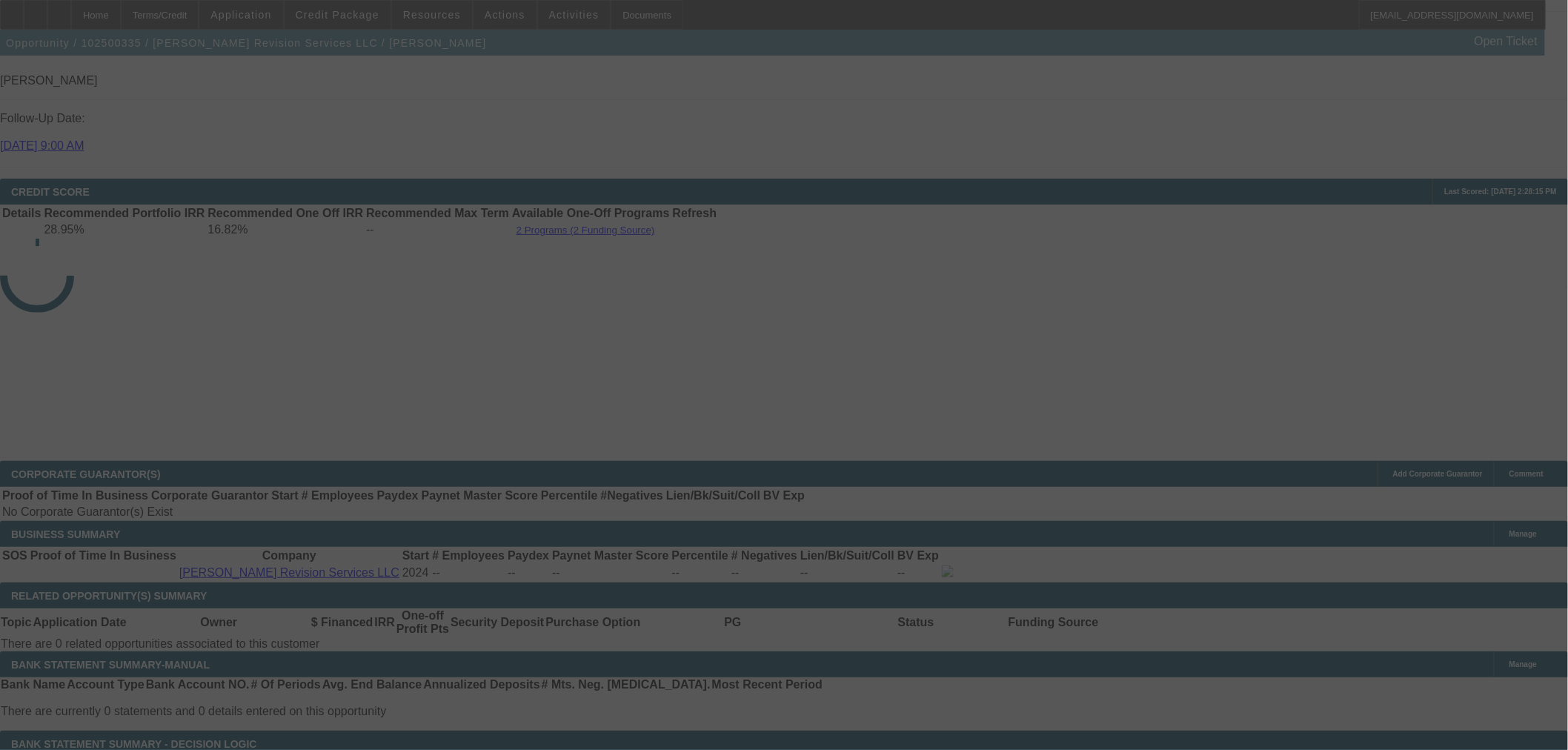
select select "0"
select select "2"
select select "0"
select select "6"
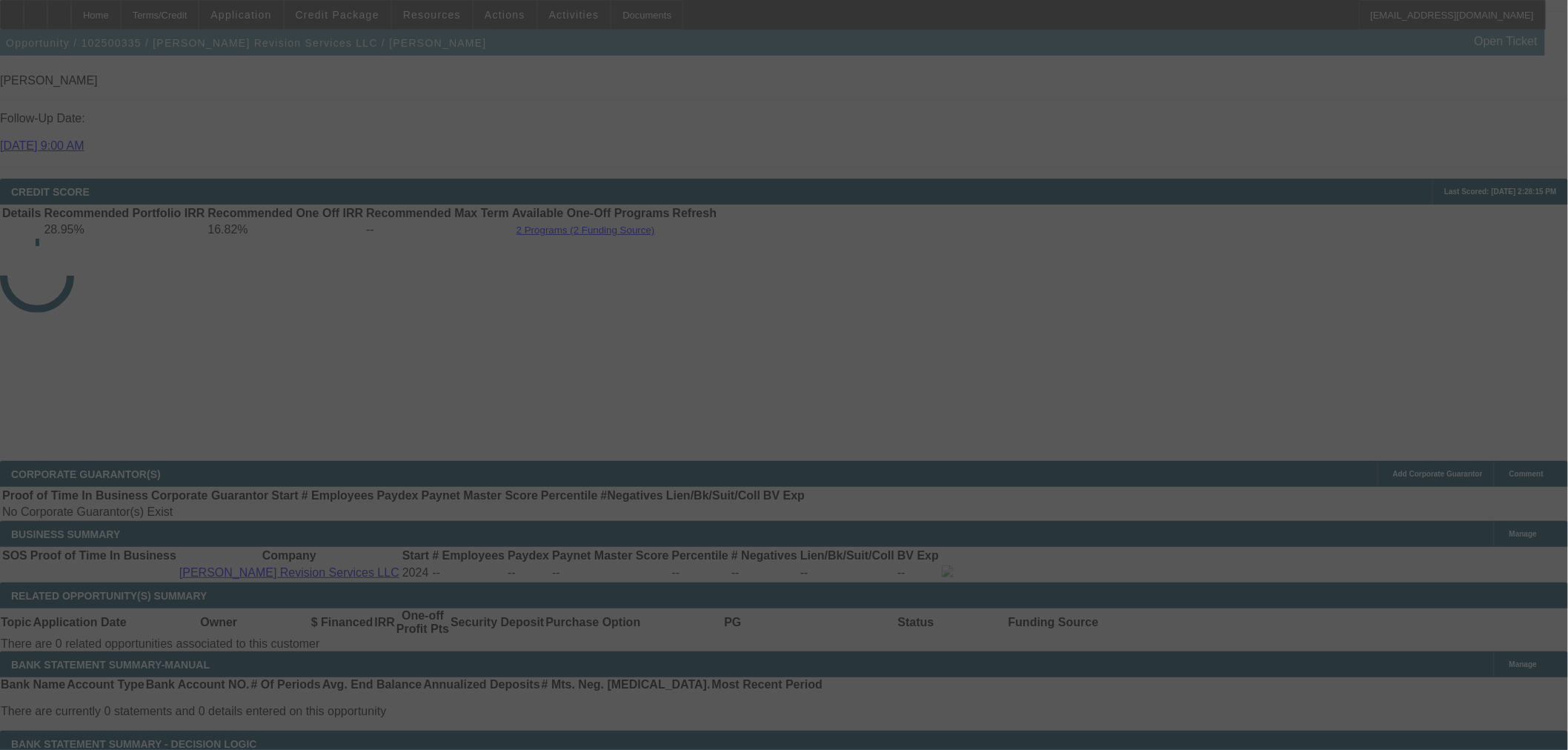
select select "0"
select select "2"
select select "0"
select select "6"
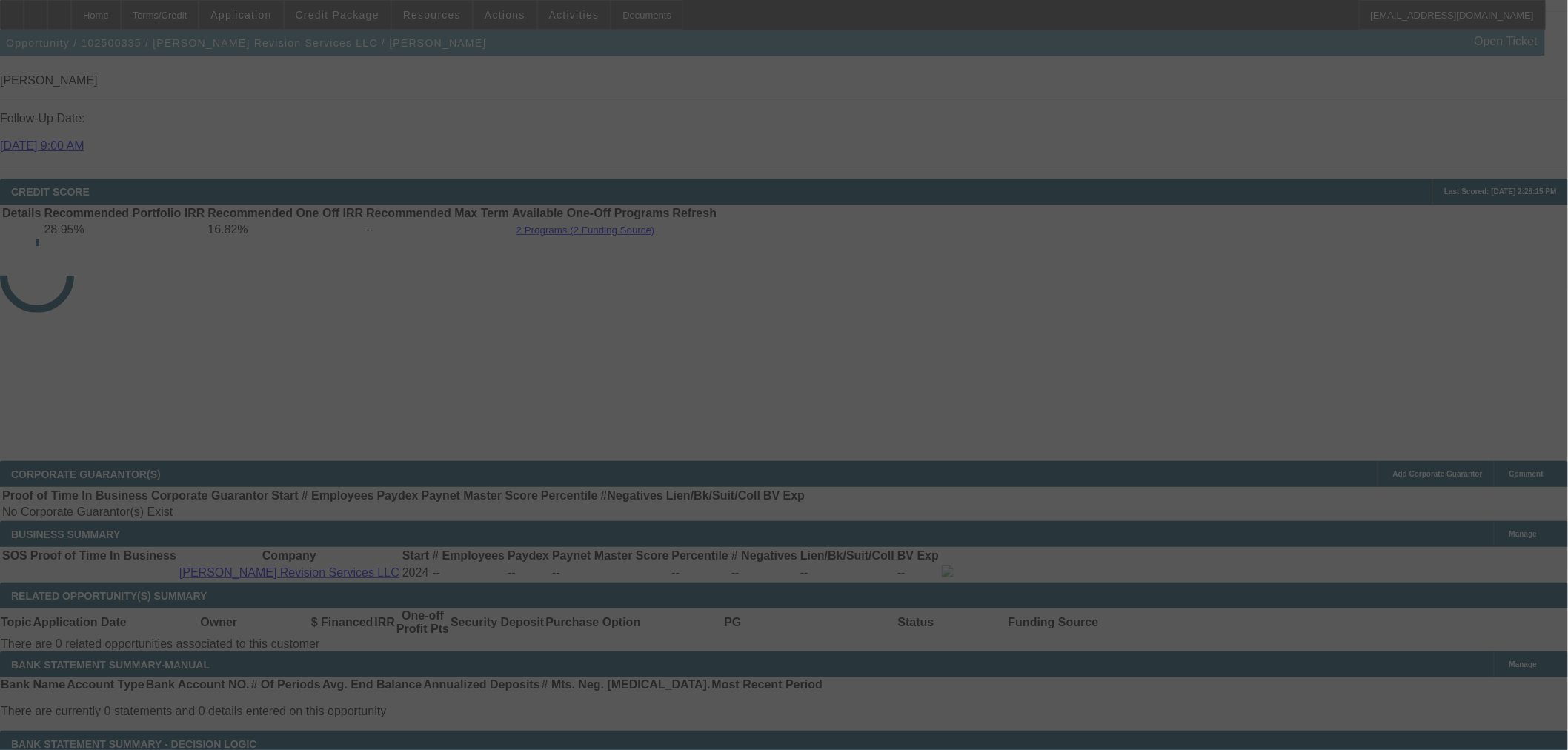
select select "0"
select select "2"
select select "0"
select select "6"
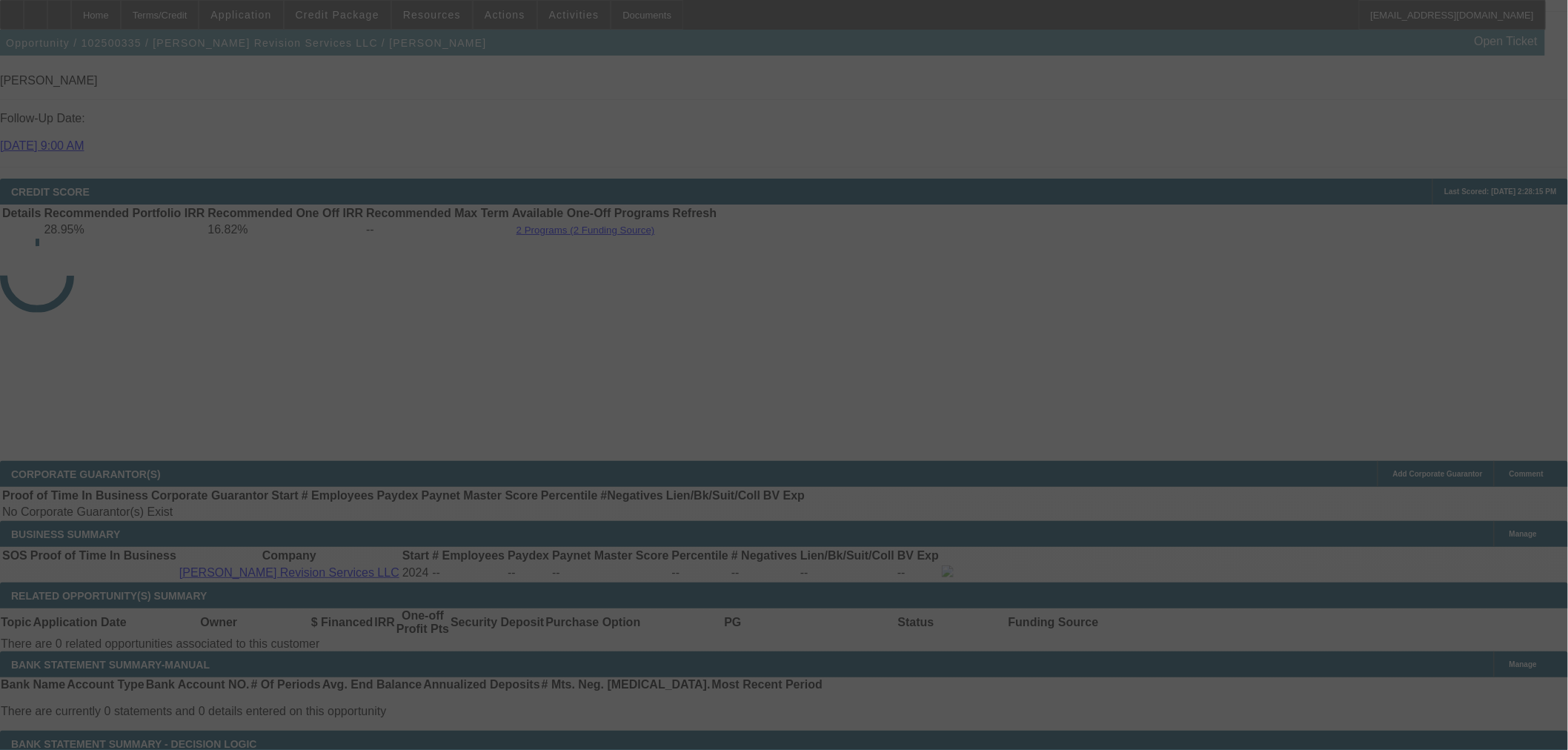
select select "0"
select select "2"
select select "0"
select select "6"
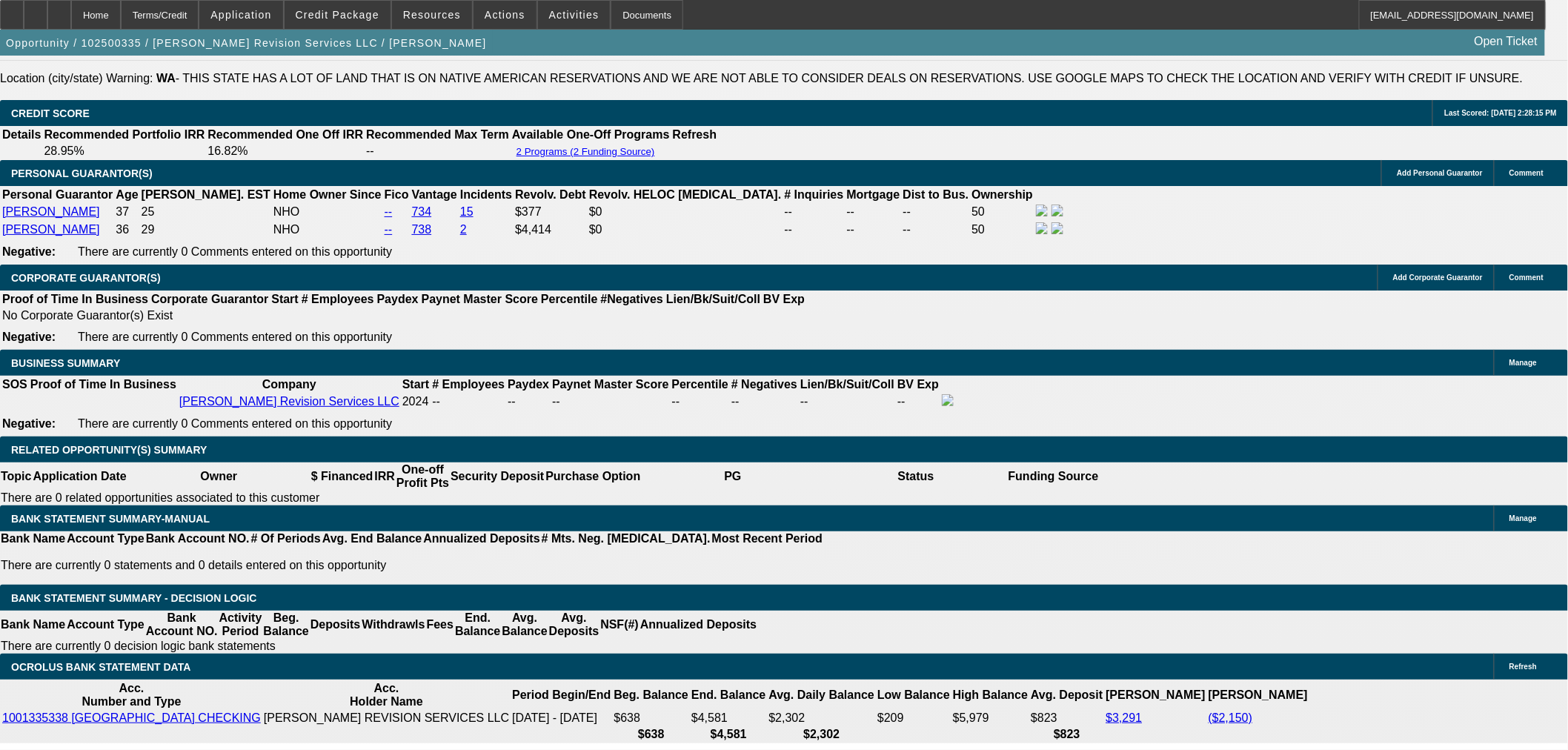
scroll to position [2252, 0]
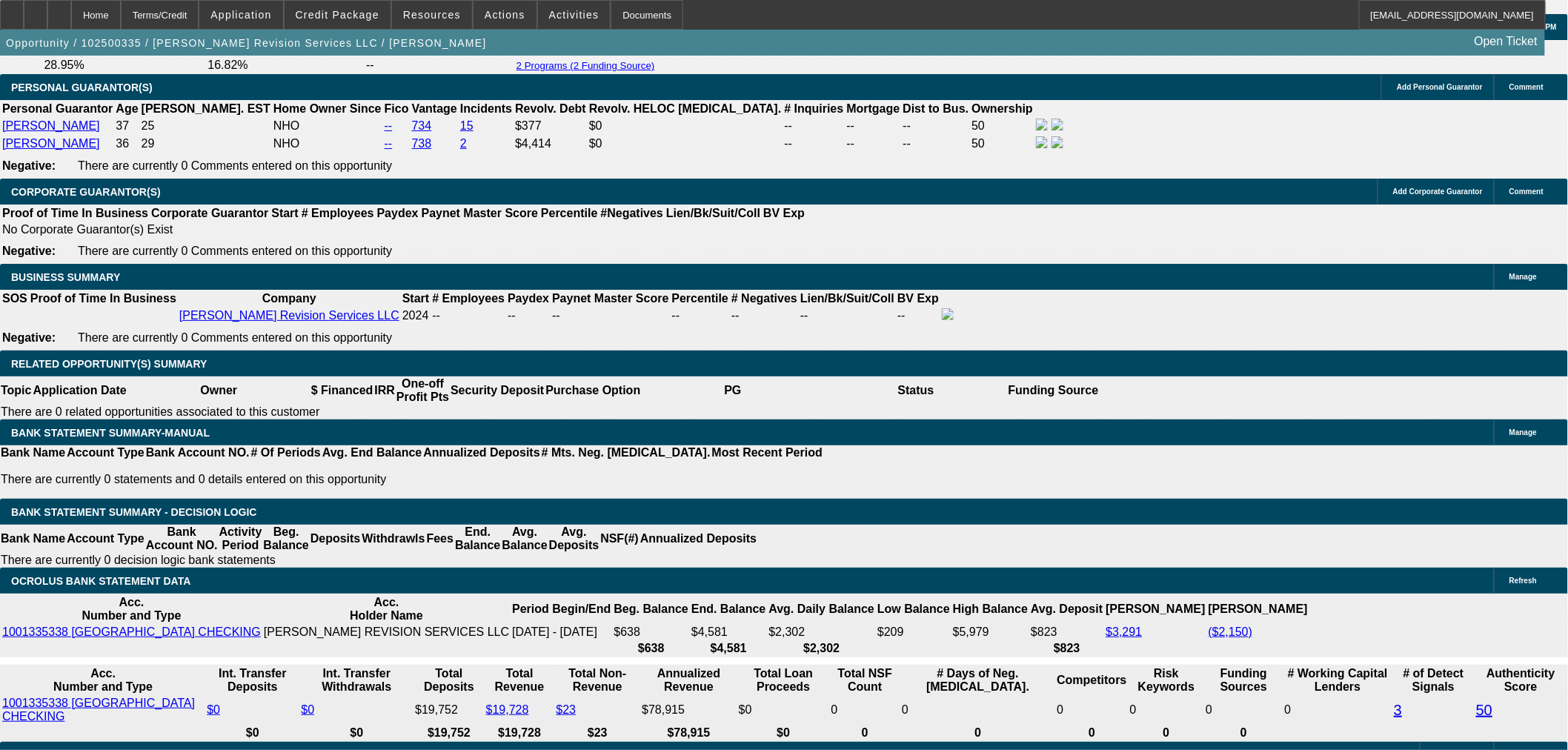
drag, startPoint x: 315, startPoint y: 357, endPoint x: 558, endPoint y: 365, distance: 243.1
type input "$4,000.00"
type input "UNKNOWN"
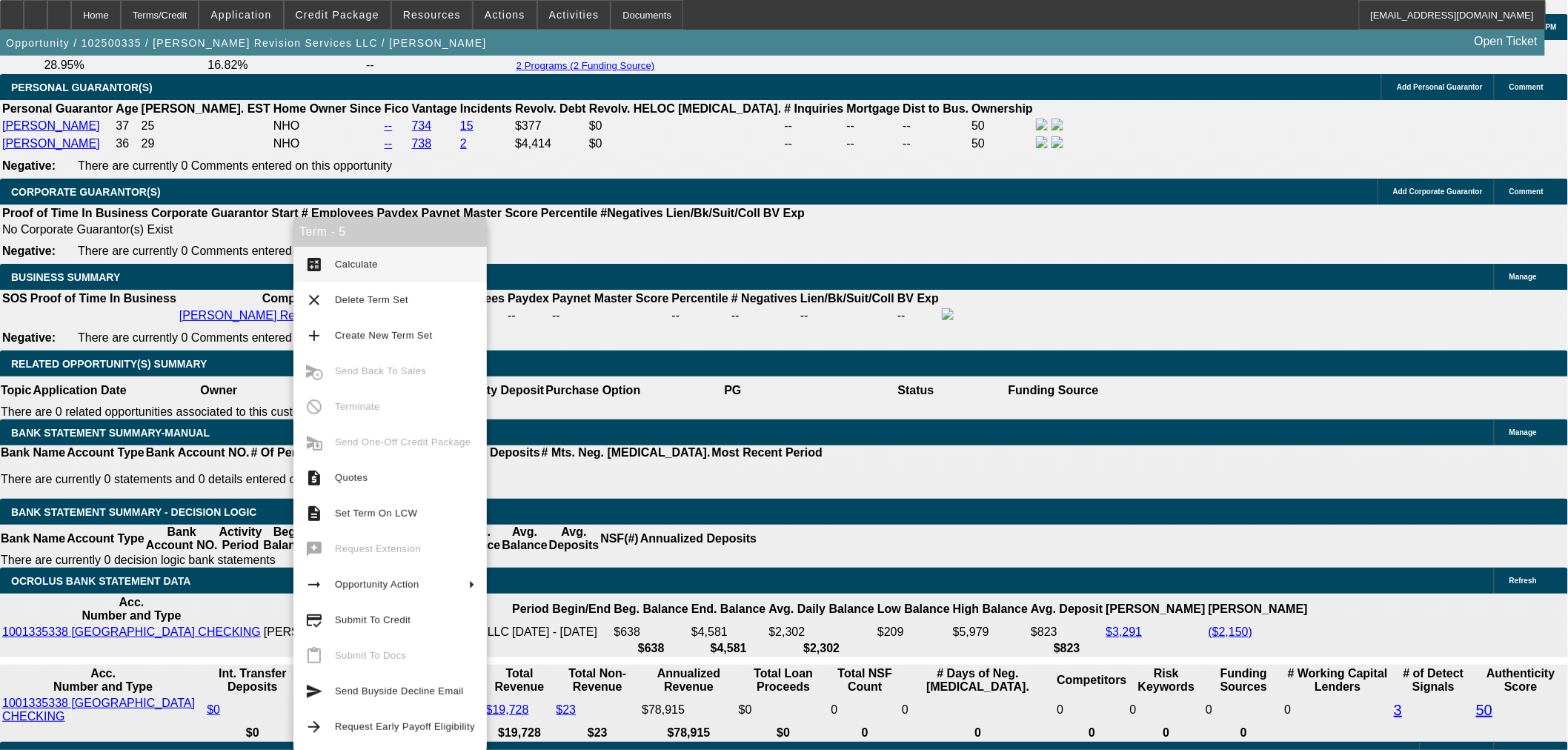
type input "$604.80"
type input "$1,209.60"
click at [376, 263] on span "Calculate" at bounding box center [404, 264] width 140 height 18
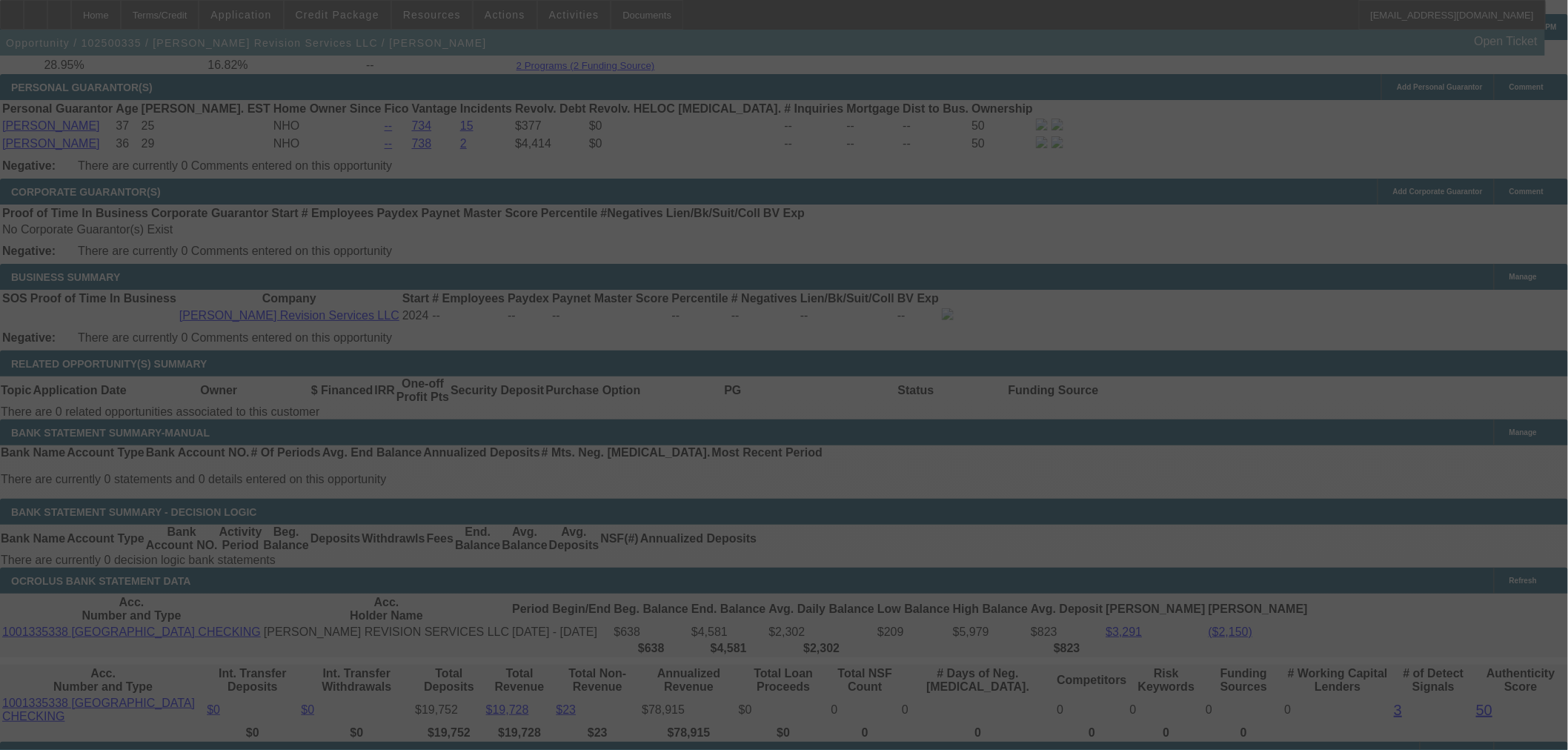
select select "0"
select select "2"
select select "0"
select select "6"
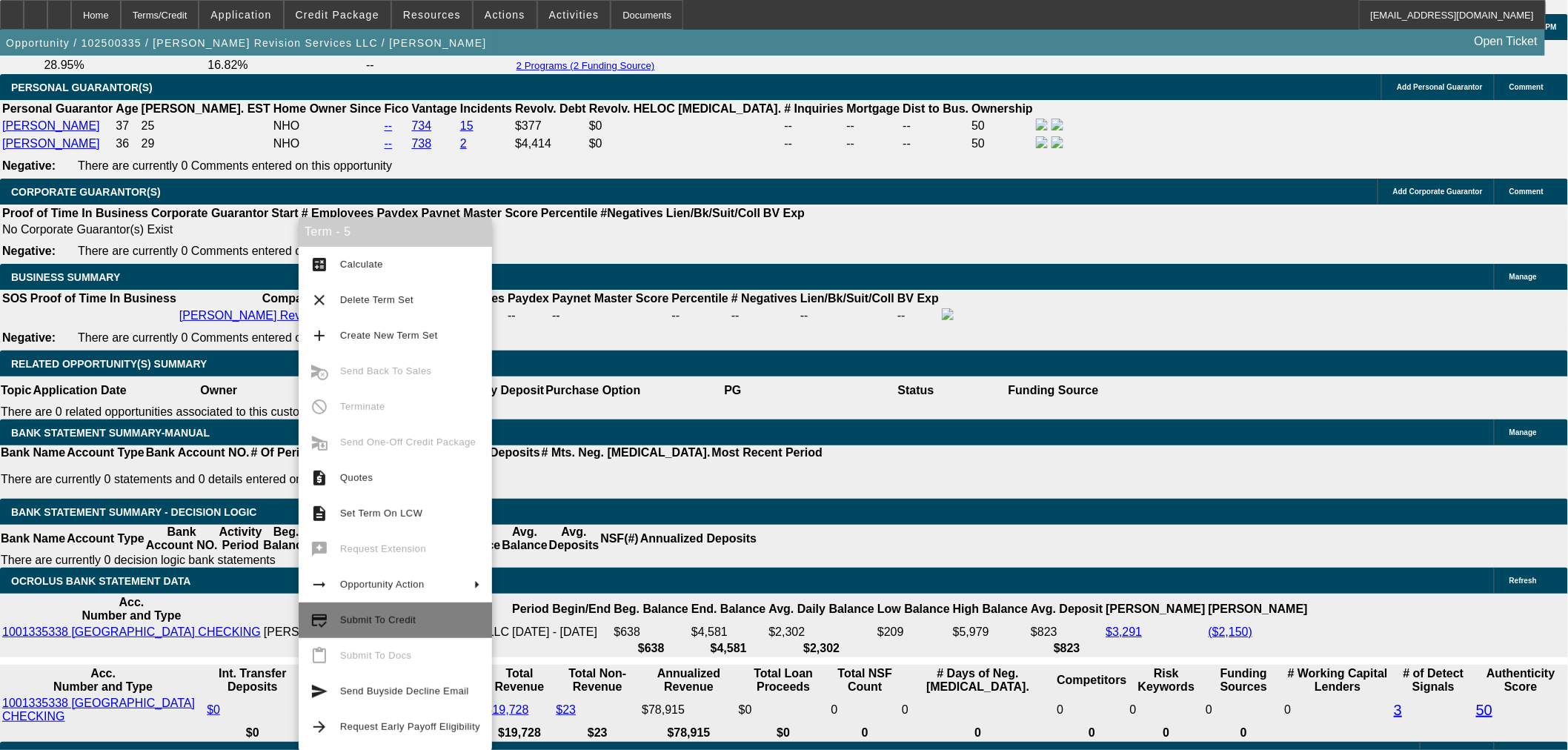
click at [430, 623] on span "Submit To Credit" at bounding box center [410, 620] width 140 height 18
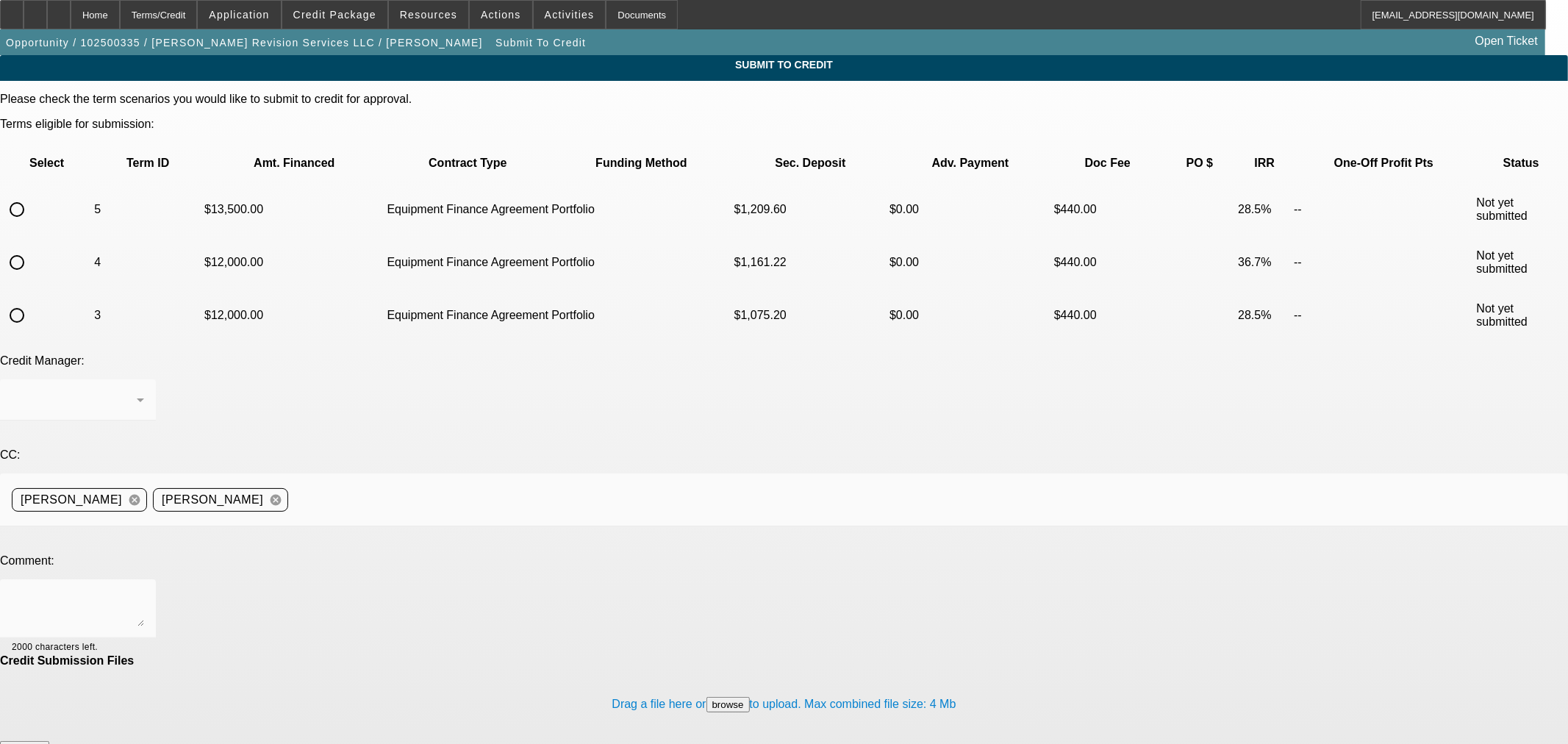
click at [32, 195] on input "radio" at bounding box center [17, 209] width 29 height 29
radio input "true"
click at [136, 391] on div "[PERSON_NAME]" at bounding box center [74, 400] width 125 height 18
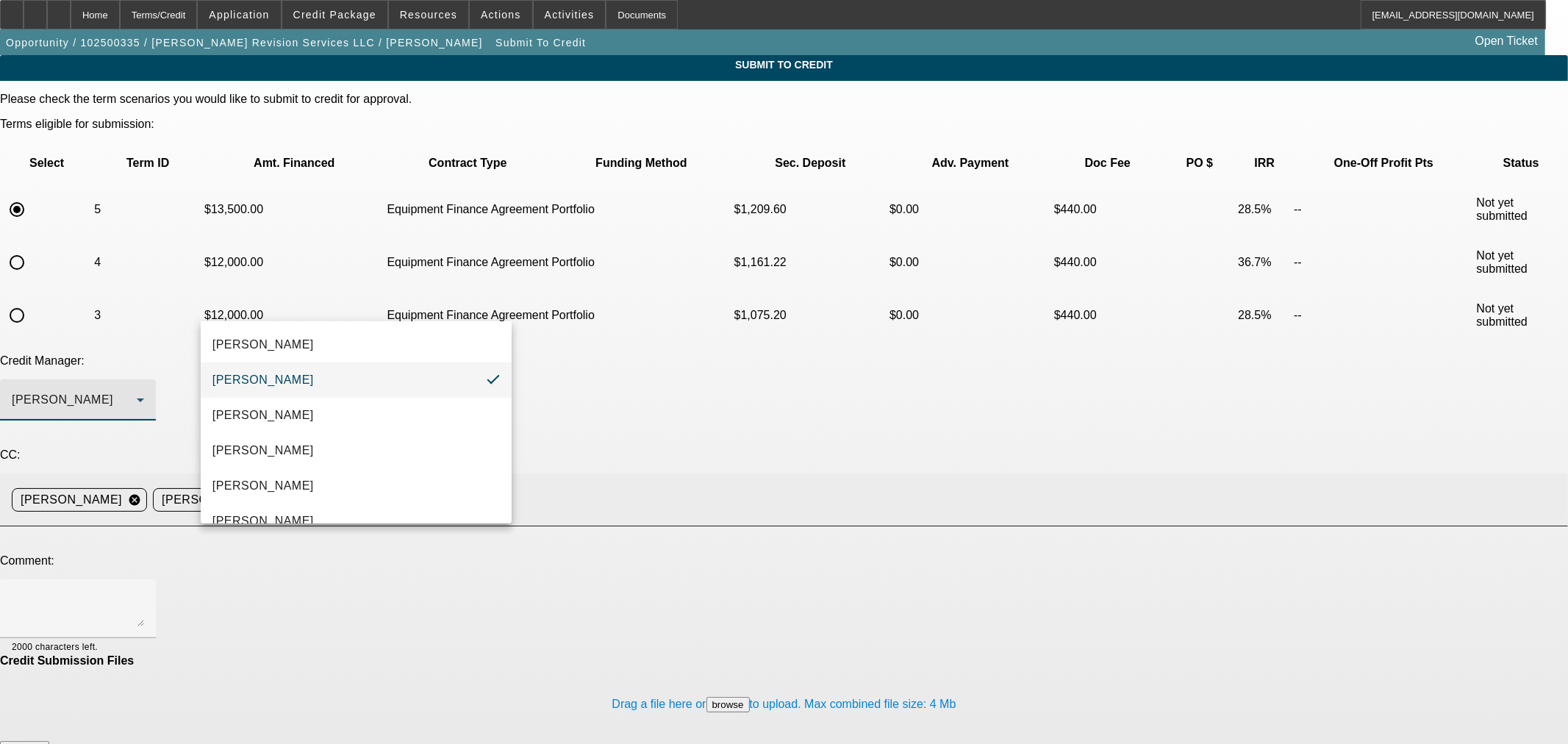
drag, startPoint x: 447, startPoint y: 387, endPoint x: 502, endPoint y: 365, distance: 59.2
click at [446, 387] on mat-option "[PERSON_NAME]" at bounding box center [355, 379] width 311 height 35
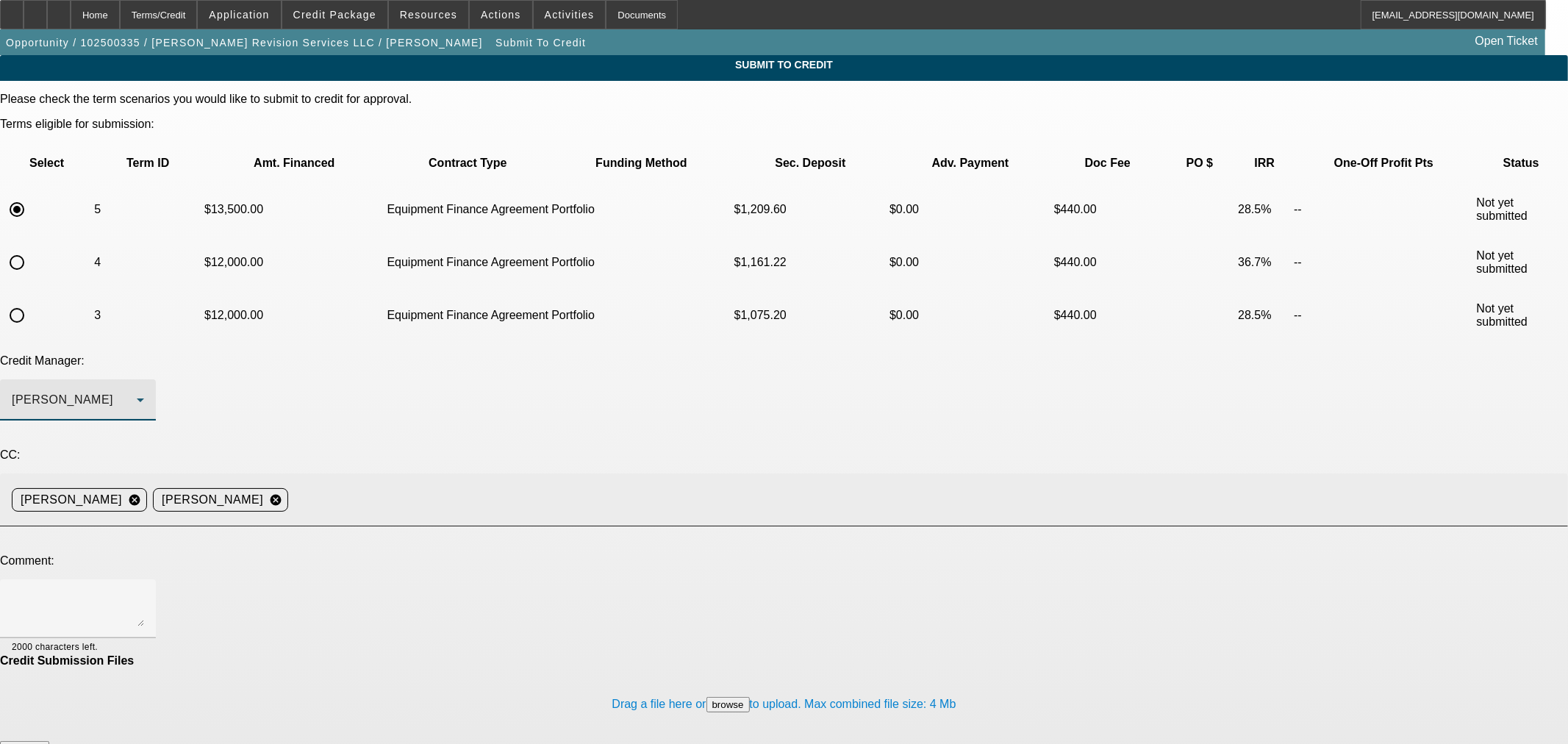
click at [541, 485] on input at bounding box center [922, 500] width 1256 height 29
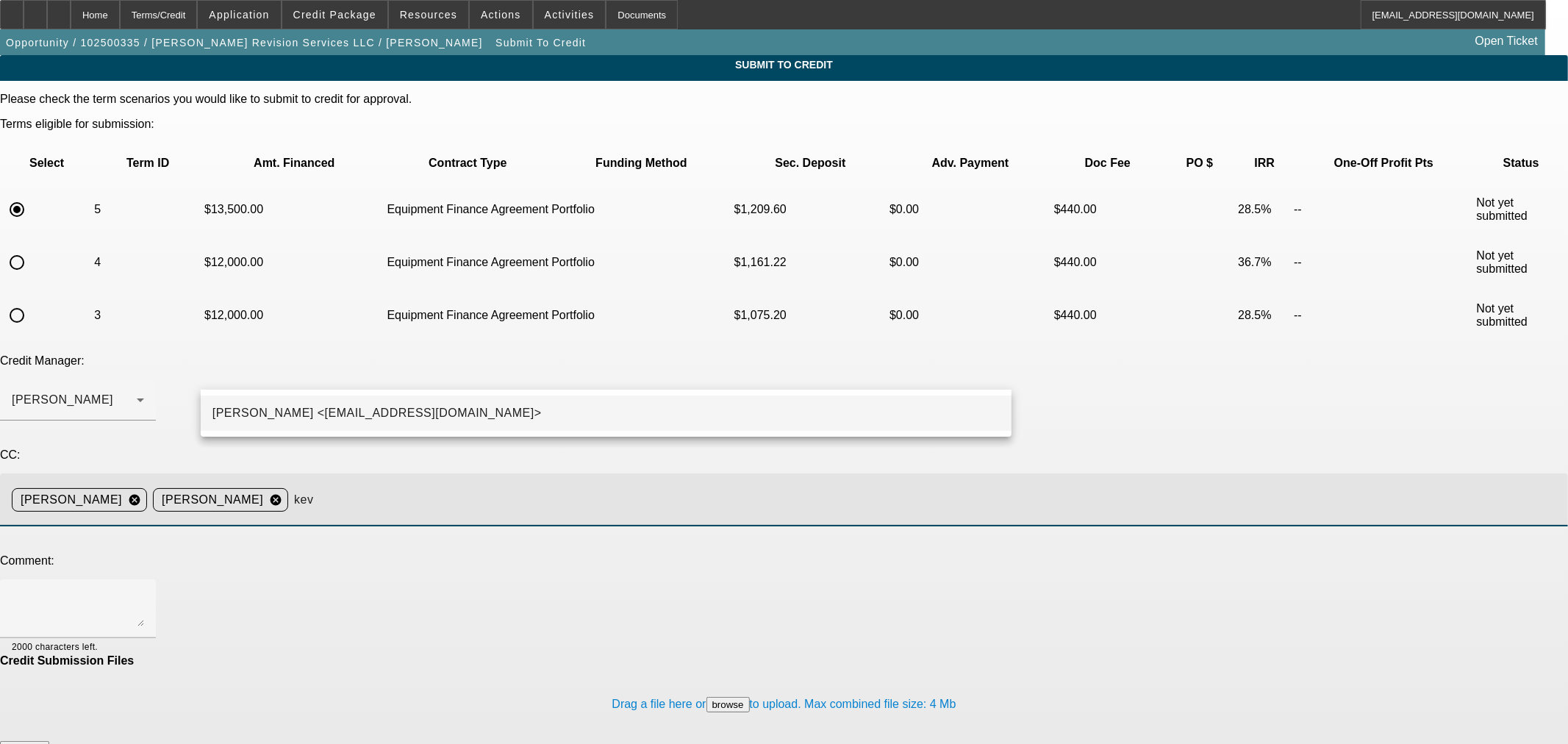
type input "kev"
click at [547, 405] on mat-option "[PERSON_NAME] <[EMAIL_ADDRESS][DOMAIN_NAME]>" at bounding box center [605, 412] width 811 height 35
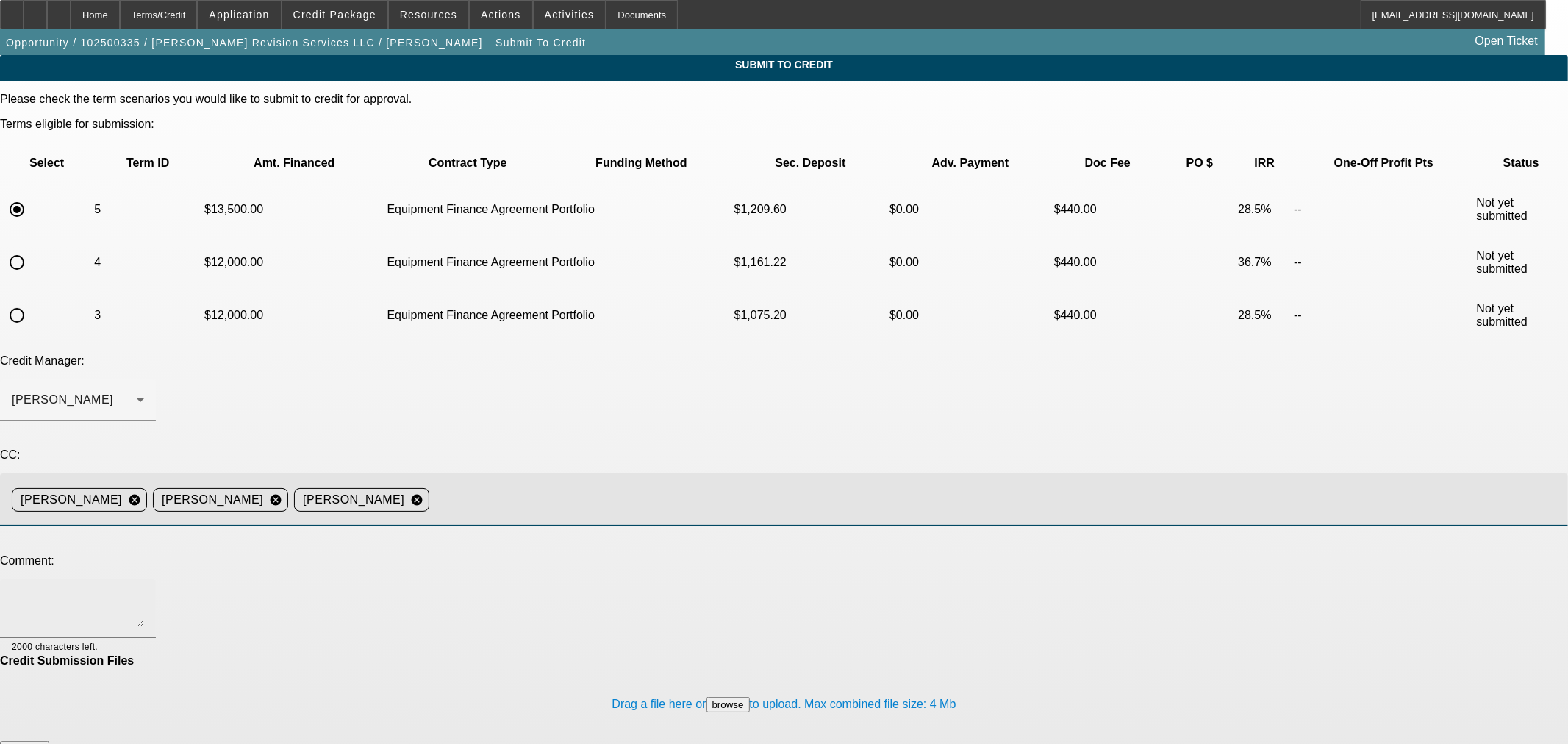
click at [144, 591] on textarea at bounding box center [77, 608] width 132 height 35
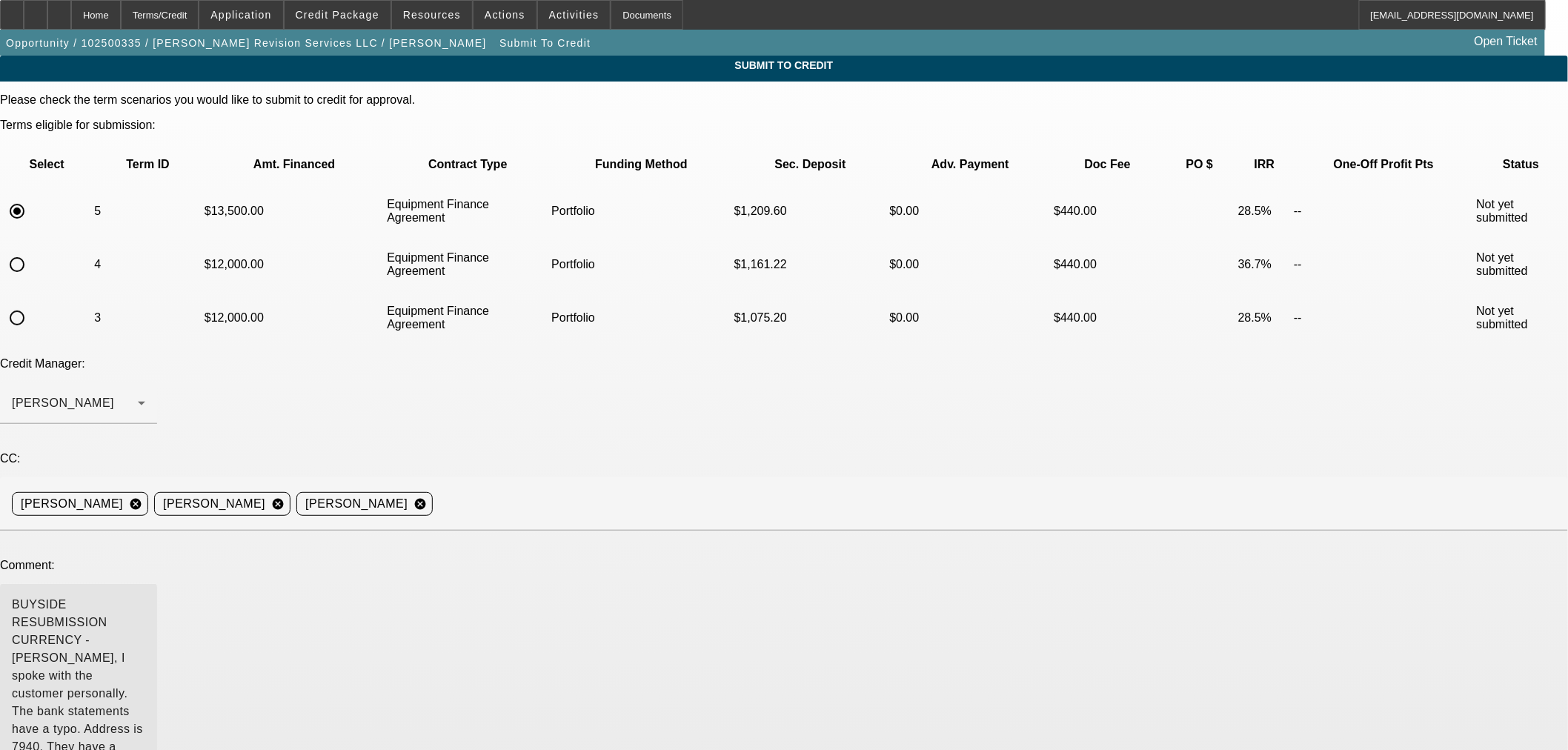
drag, startPoint x: 1003, startPoint y: 455, endPoint x: 1004, endPoint y: 580, distance: 125.0
click at [157, 584] on div "BUYSIDE RESUBMISSION CURRENCY - [PERSON_NAME], I spoke with the customer person…" at bounding box center [79, 676] width 157 height 184
drag, startPoint x: 362, startPoint y: 452, endPoint x: 371, endPoint y: 465, distance: 15.8
click at [146, 595] on textarea "BUYSIDE RESUBMISSION CURRENCY - [PERSON_NAME], I spoke with the customer person…" at bounding box center [78, 676] width 133 height 160
click at [146, 595] on textarea at bounding box center [78, 676] width 133 height 160
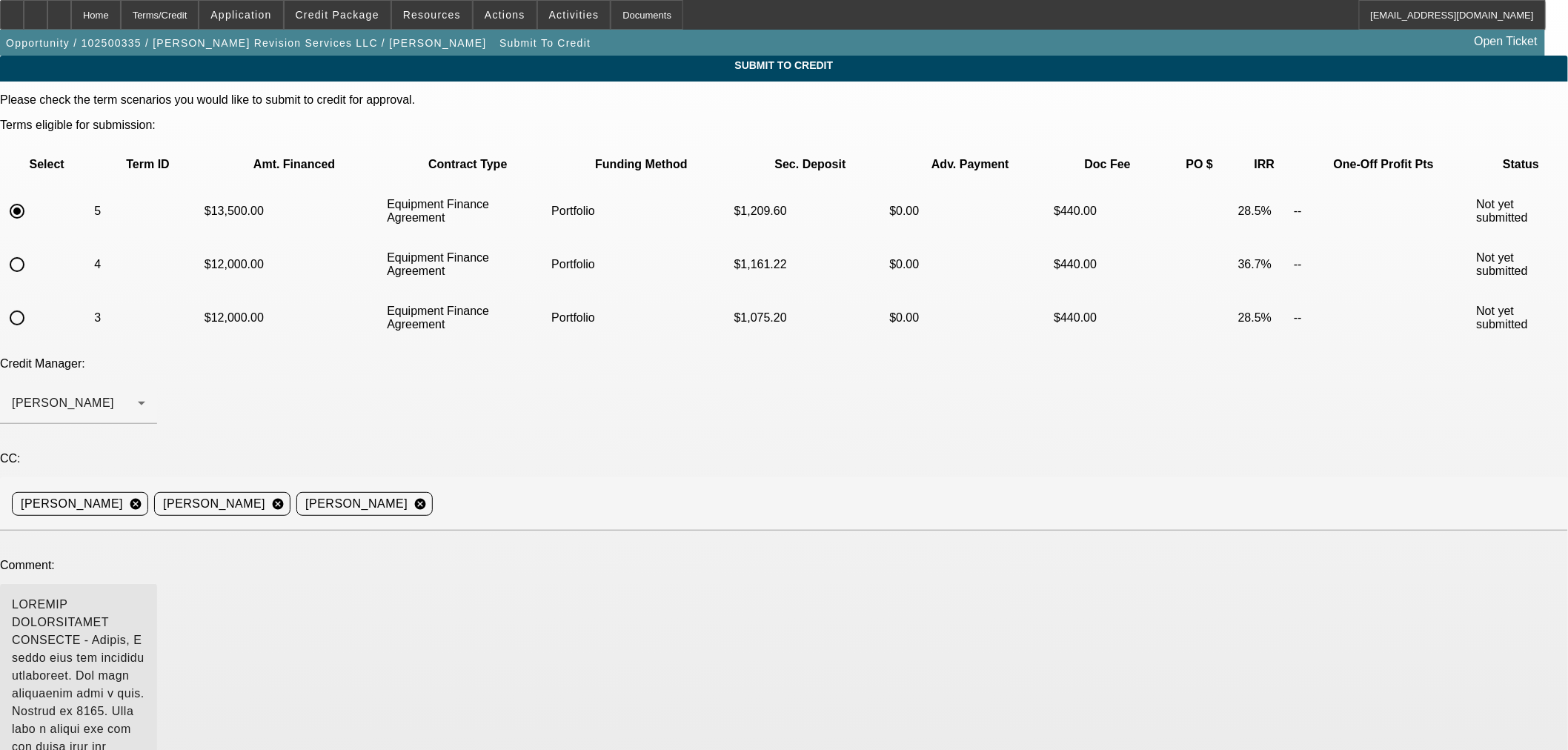
type textarea "BUYSIDE RESUBMISSION CURRENCY - [PERSON_NAME], I spoke with the customer person…"
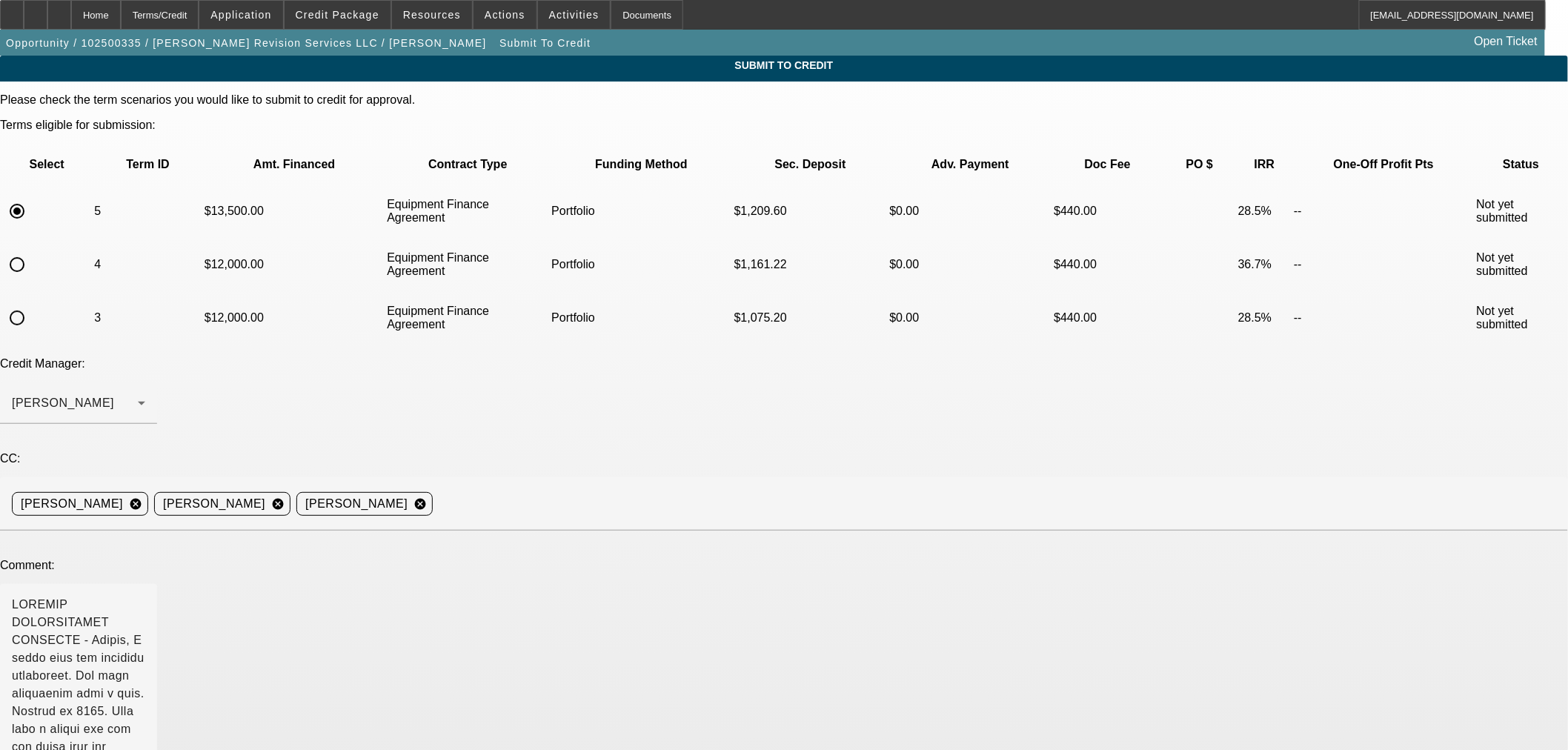
click at [1098, 530] on div "Submit To Credit Please check the term scenarios you would like to submit to cr…" at bounding box center [784, 703] width 1568 height 1296
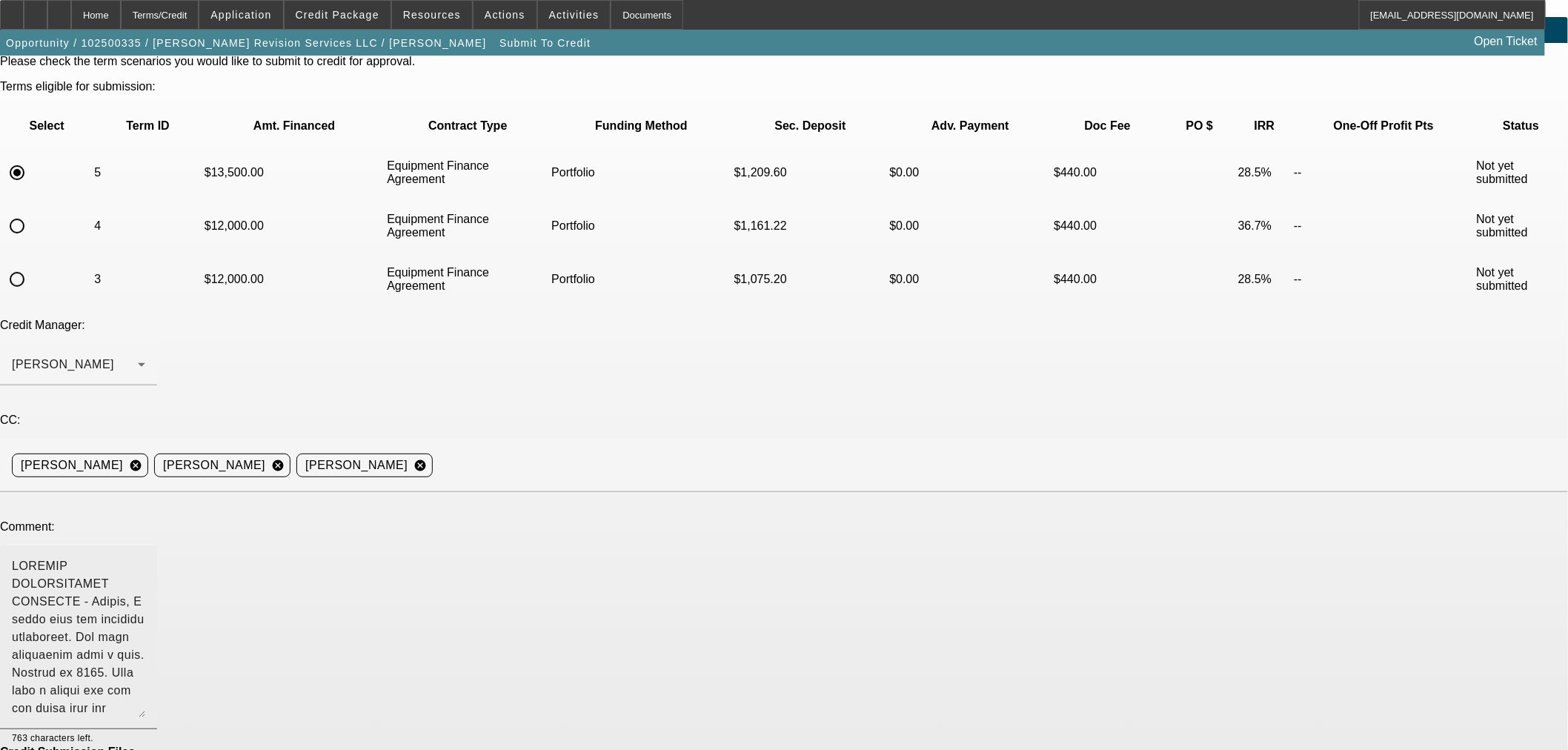
scroll to position [60, 0]
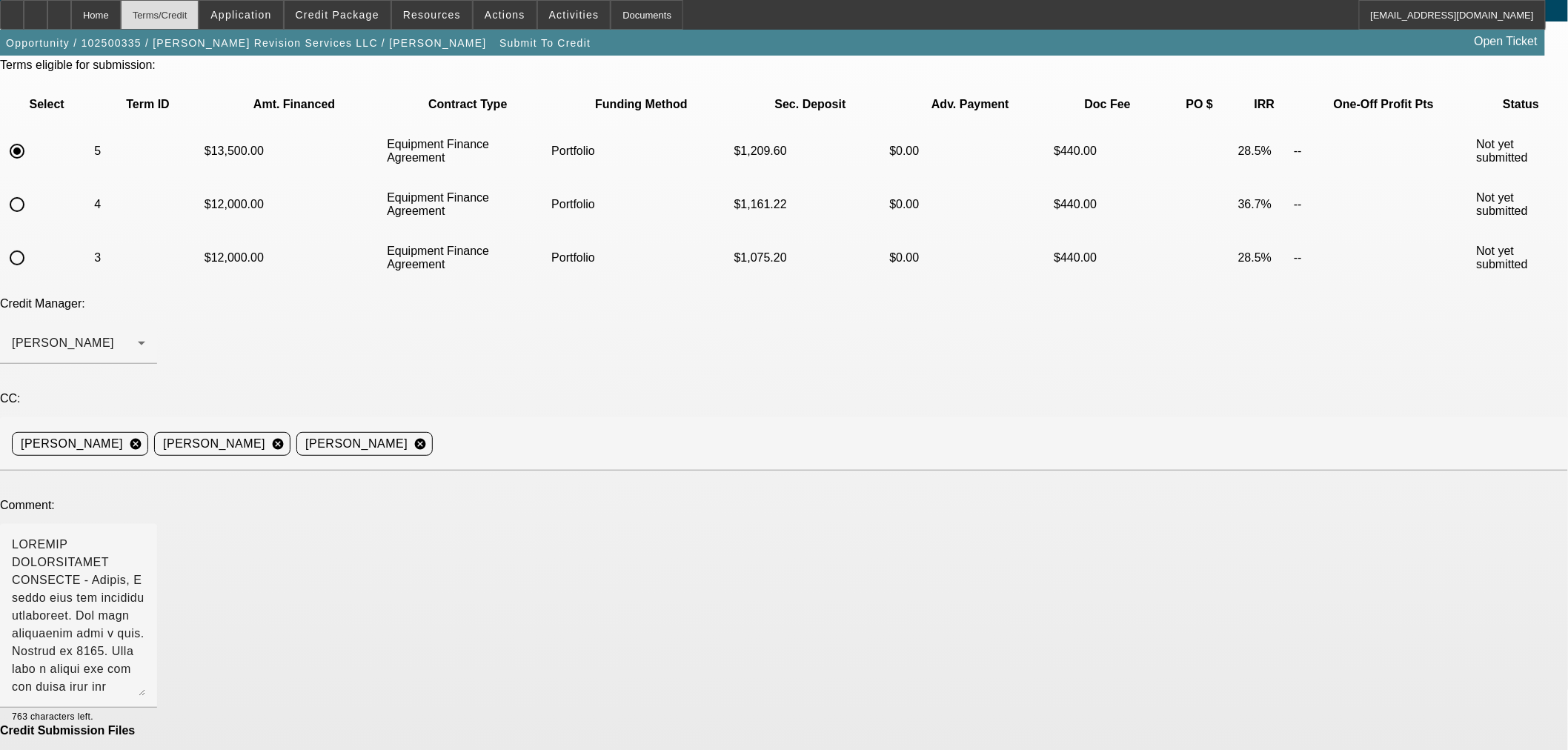
click at [200, 17] on div "Terms/Credit" at bounding box center [160, 15] width 79 height 29
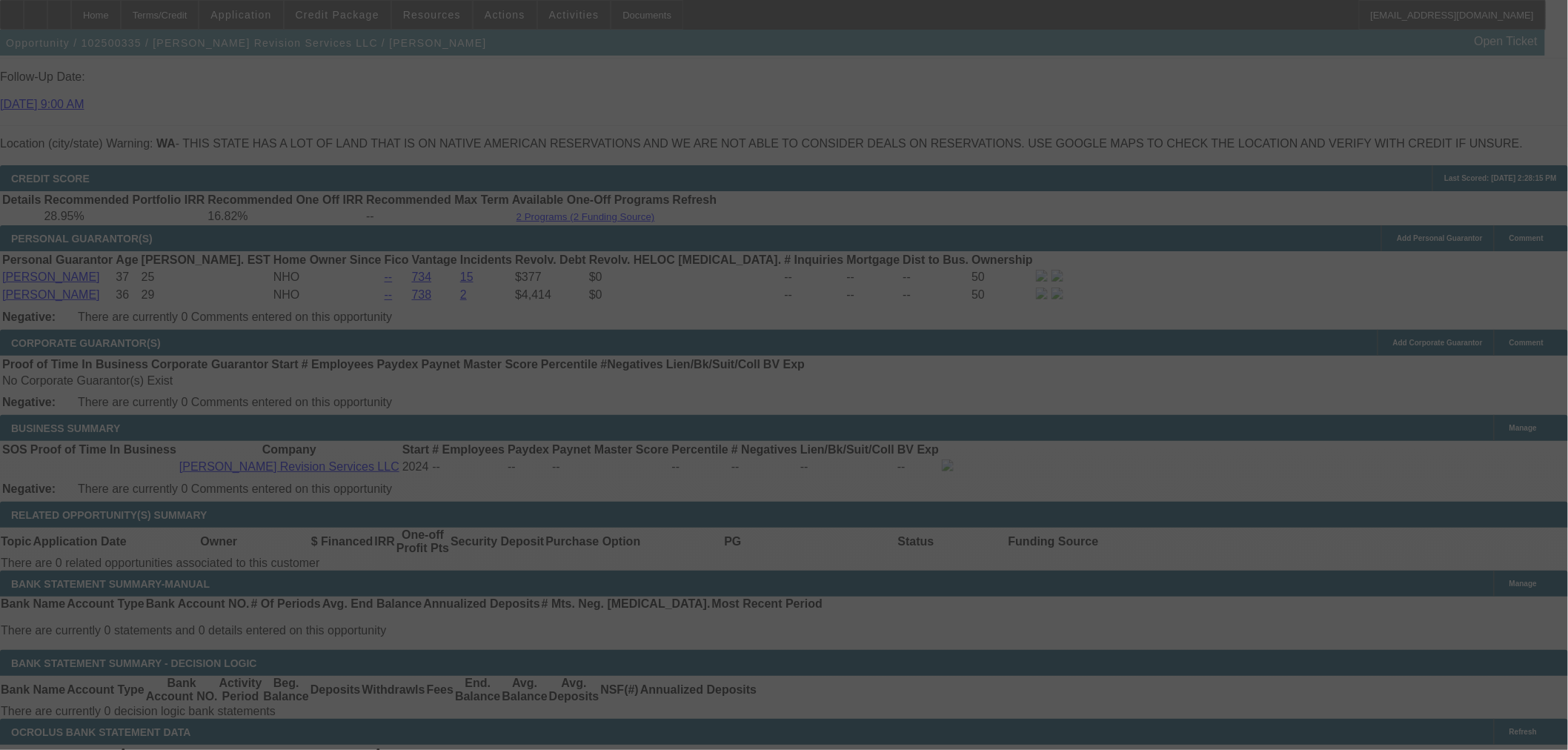
scroll to position [2167, 0]
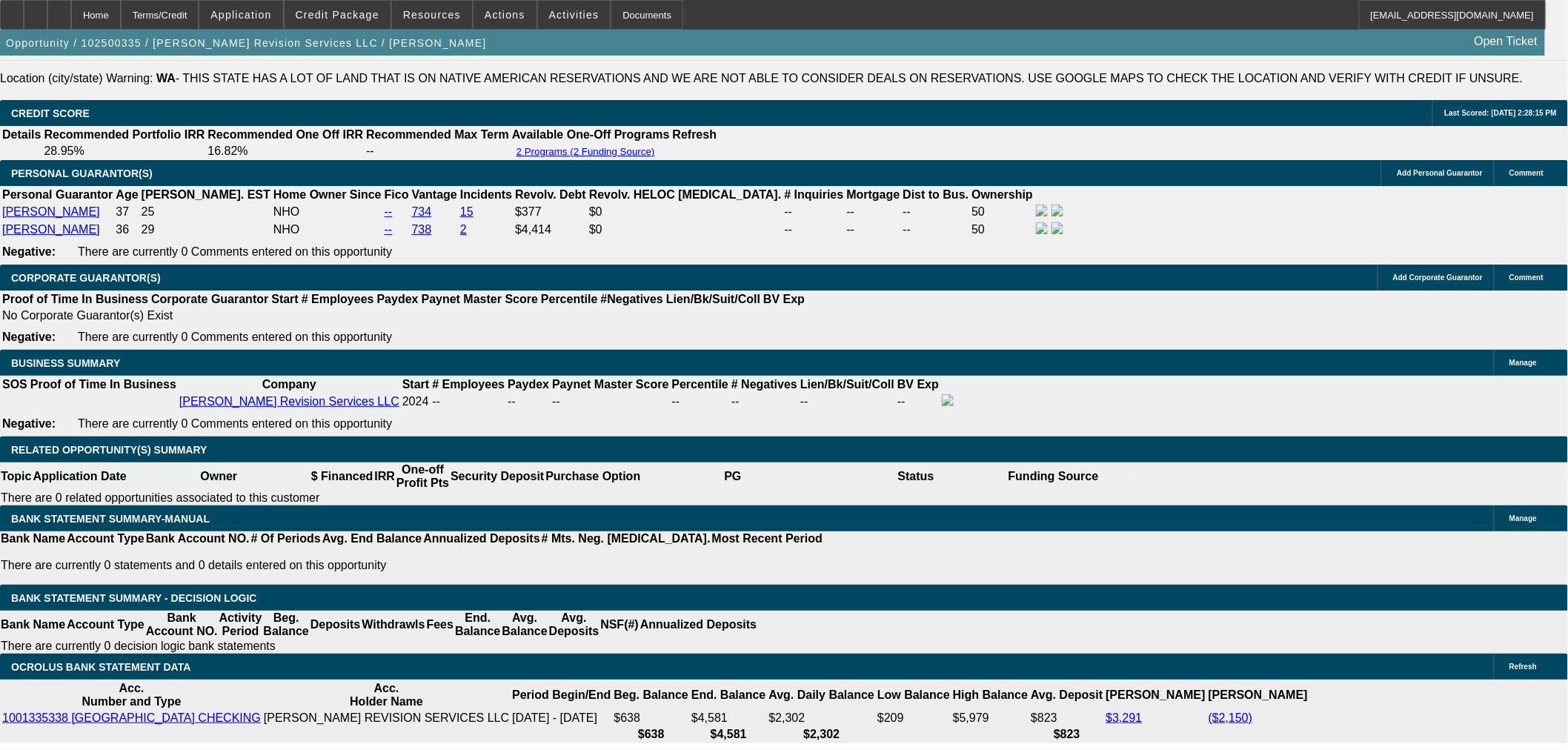
select select "0"
select select "2"
select select "0"
select select "6"
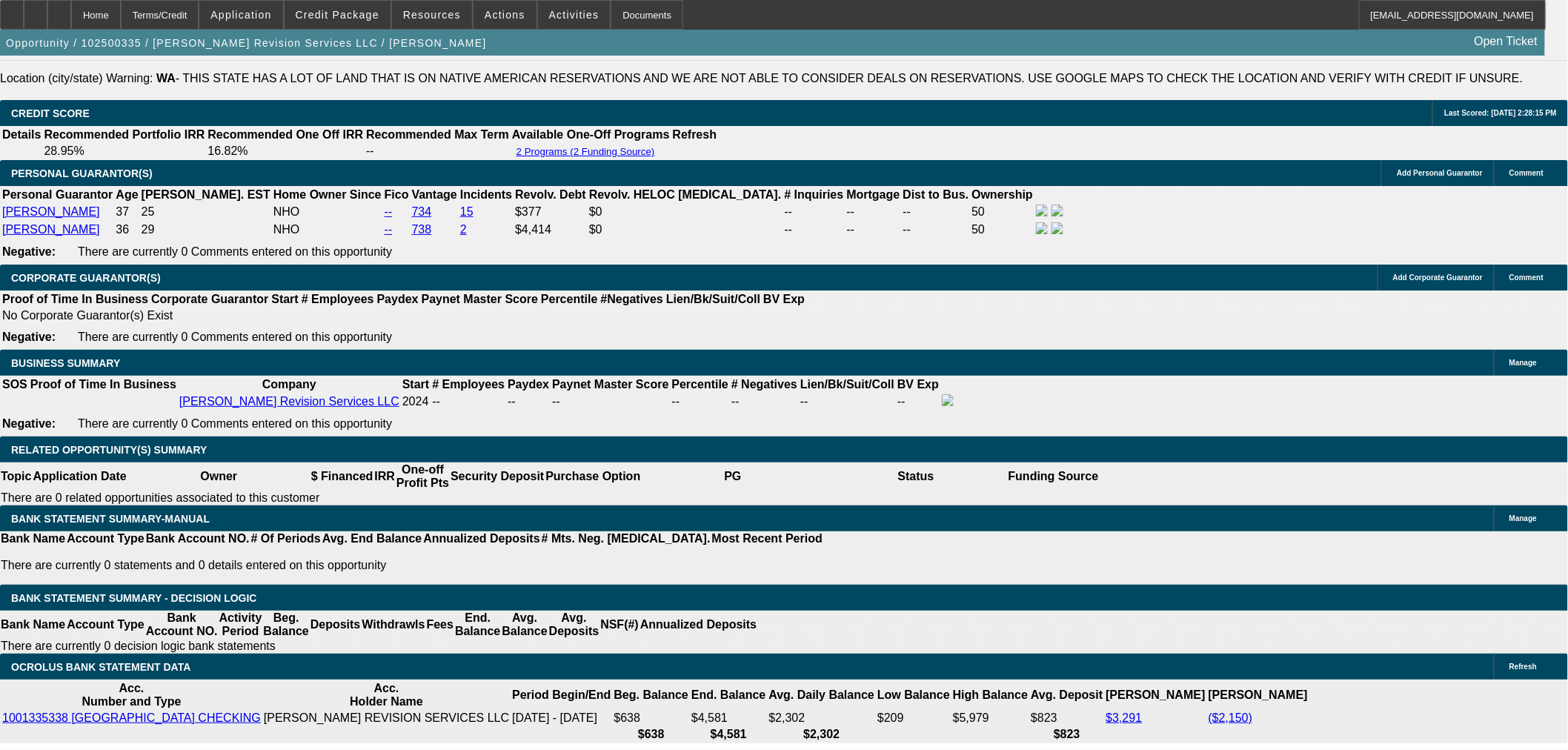
select select "0"
select select "2"
select select "0"
select select "6"
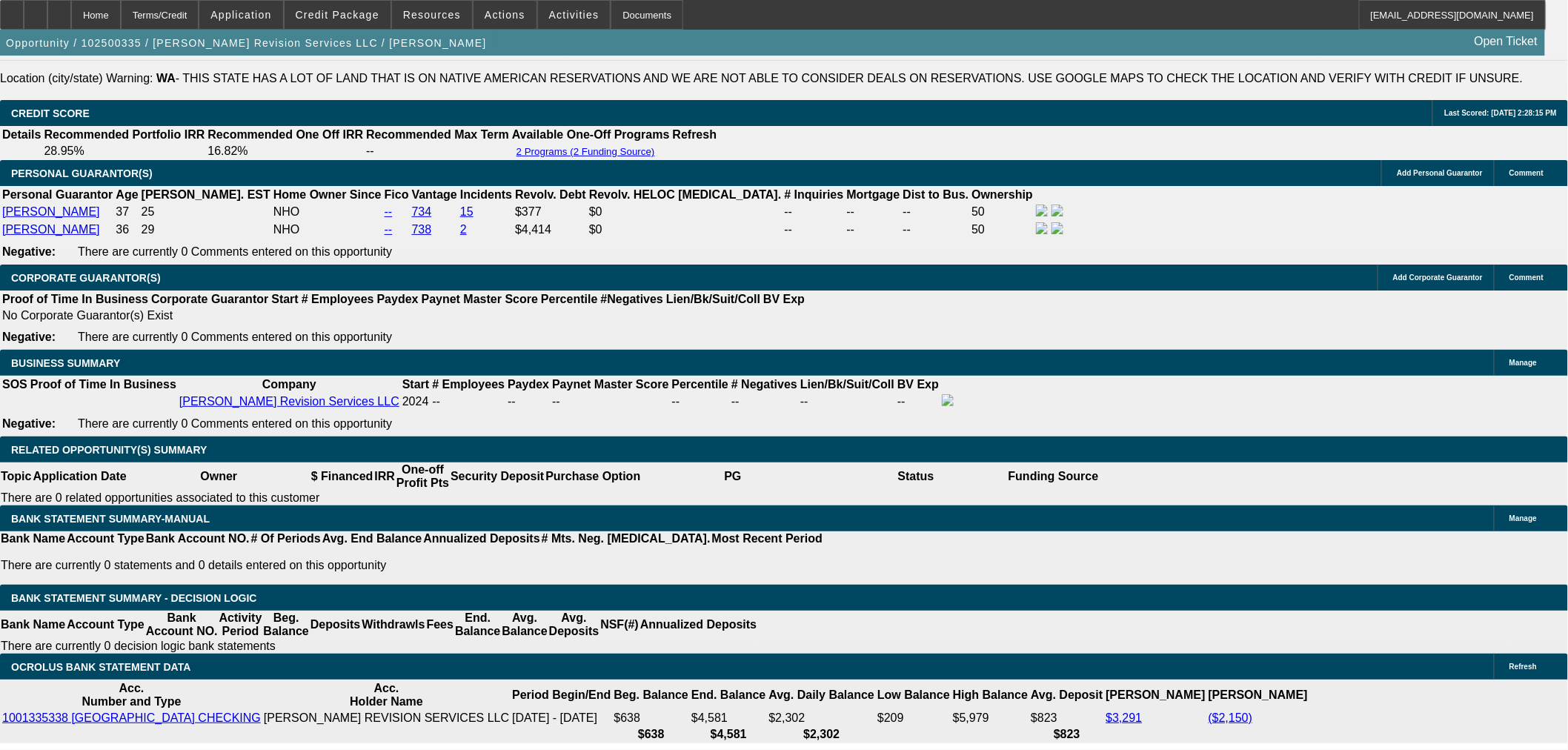
select select "0"
select select "2"
select select "0"
select select "6"
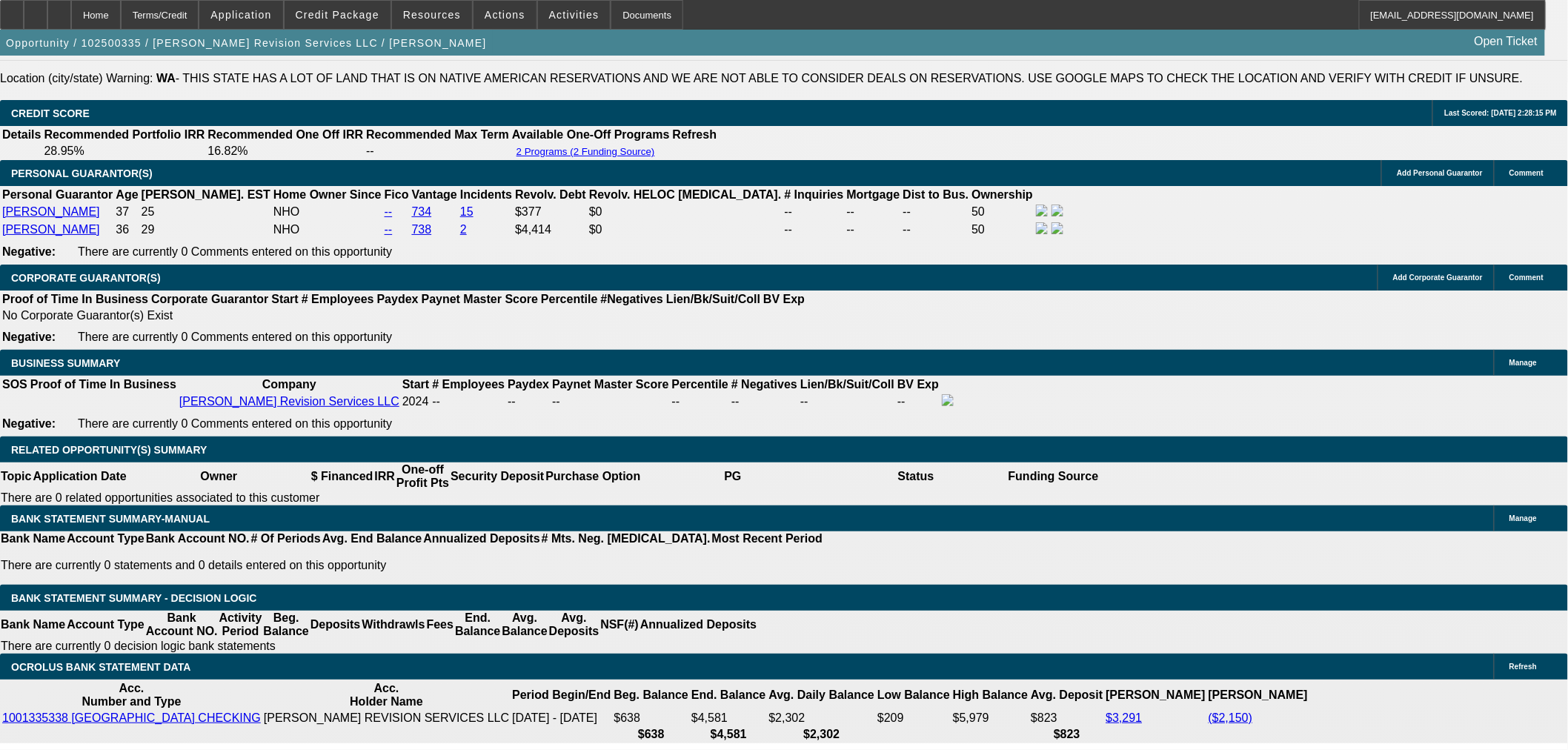
select select "0"
select select "2"
select select "0"
select select "6"
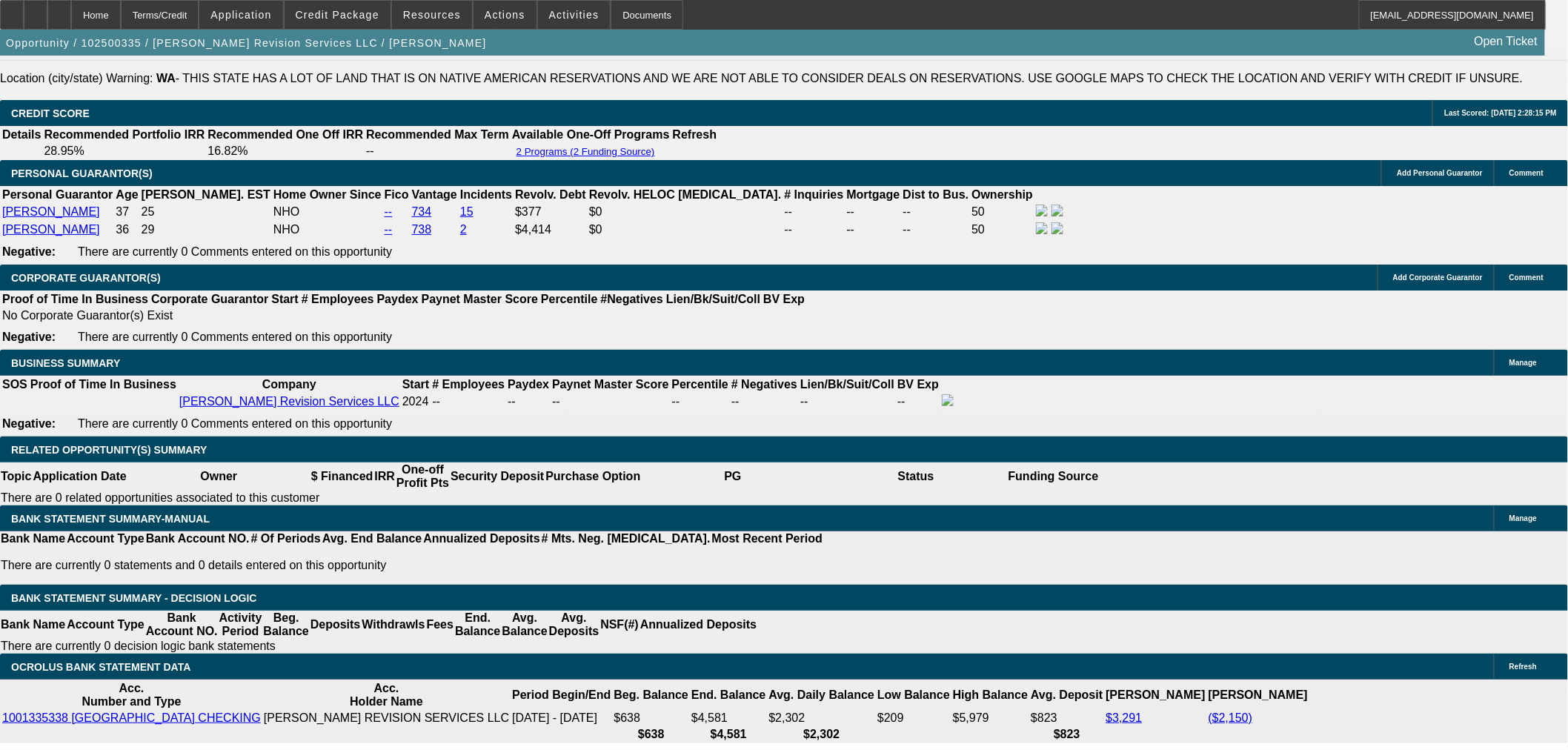
drag, startPoint x: 314, startPoint y: 163, endPoint x: 381, endPoint y: 173, distance: 67.7
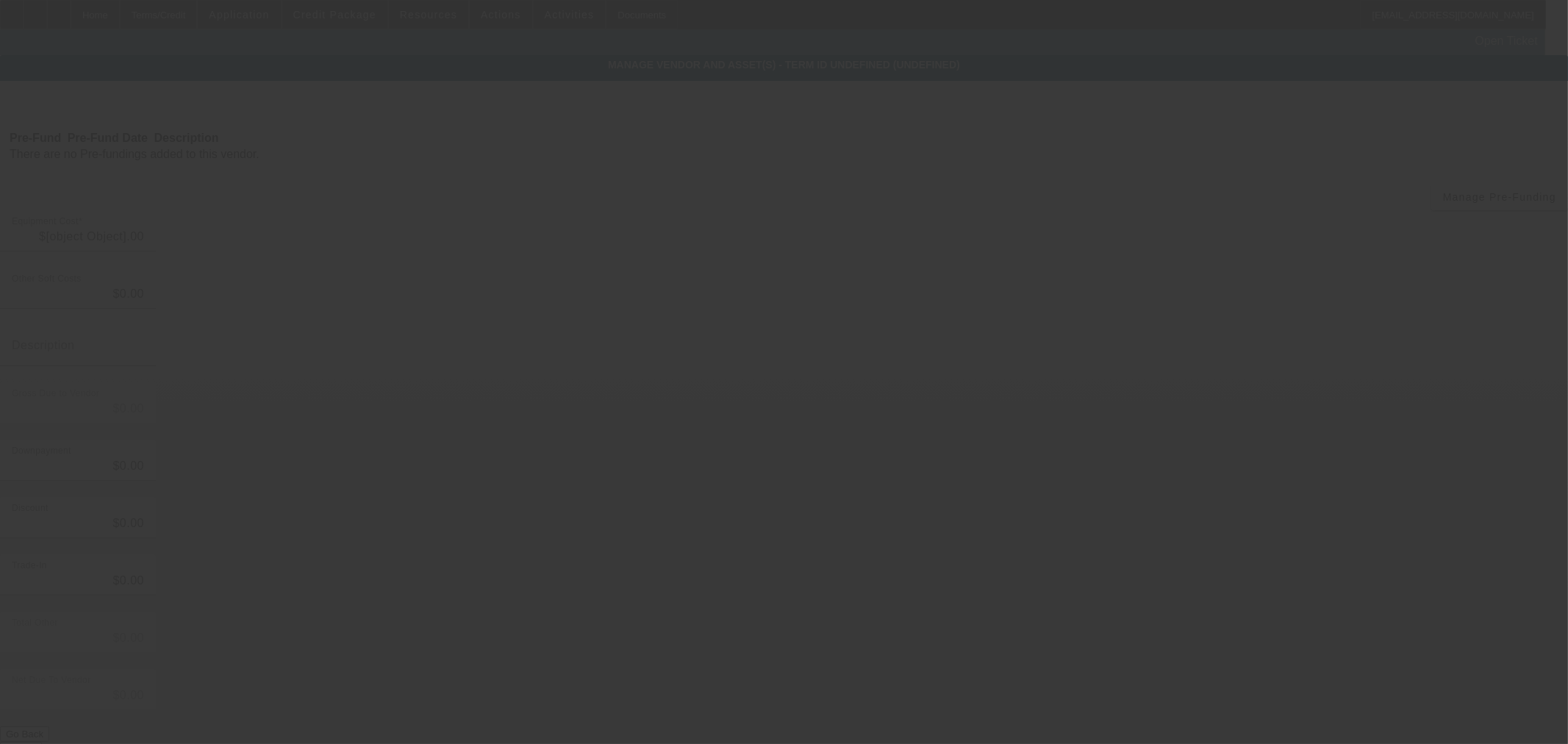
type input "$17,500.00"
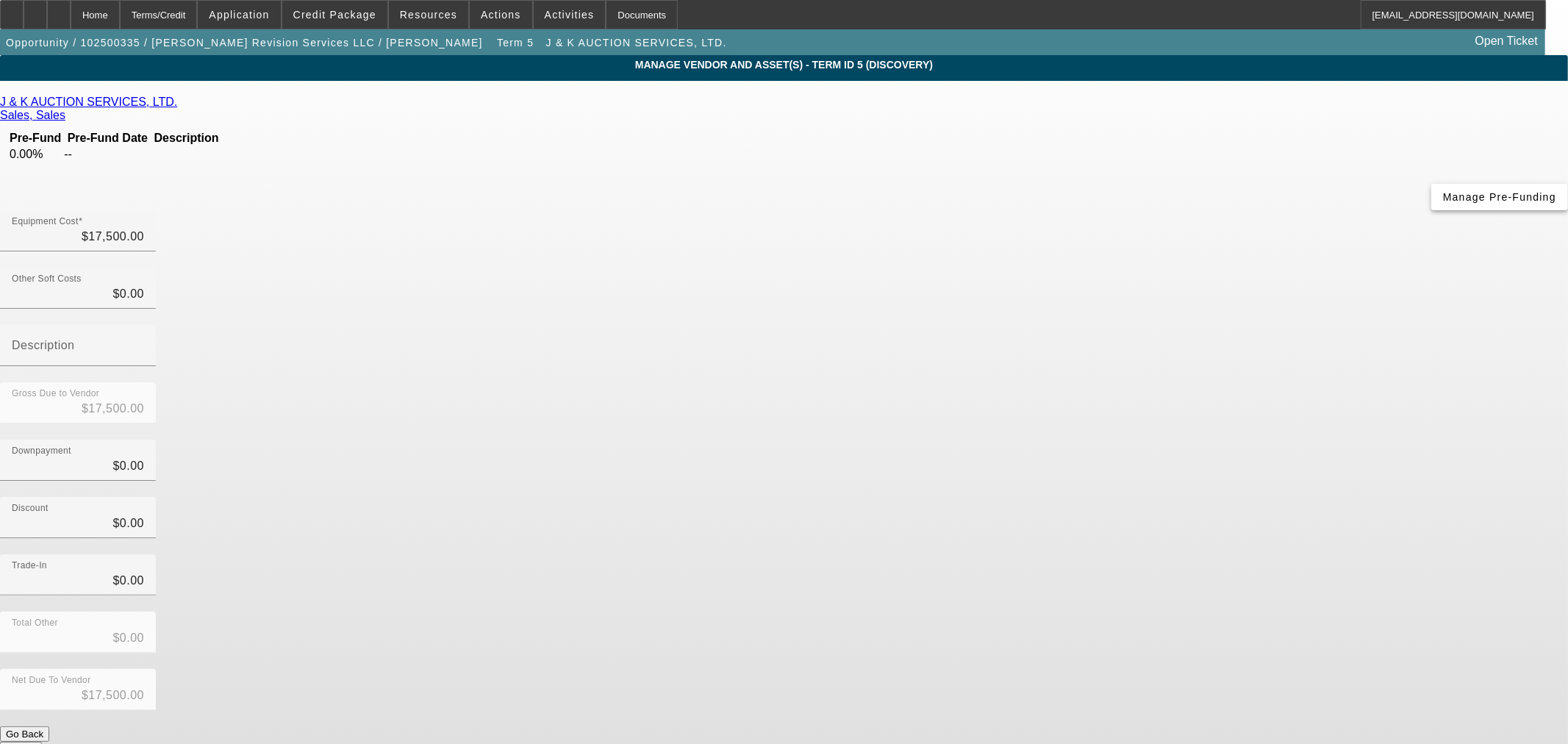
click at [1443, 203] on span "Manage Pre-Funding" at bounding box center [1499, 196] width 113 height 11
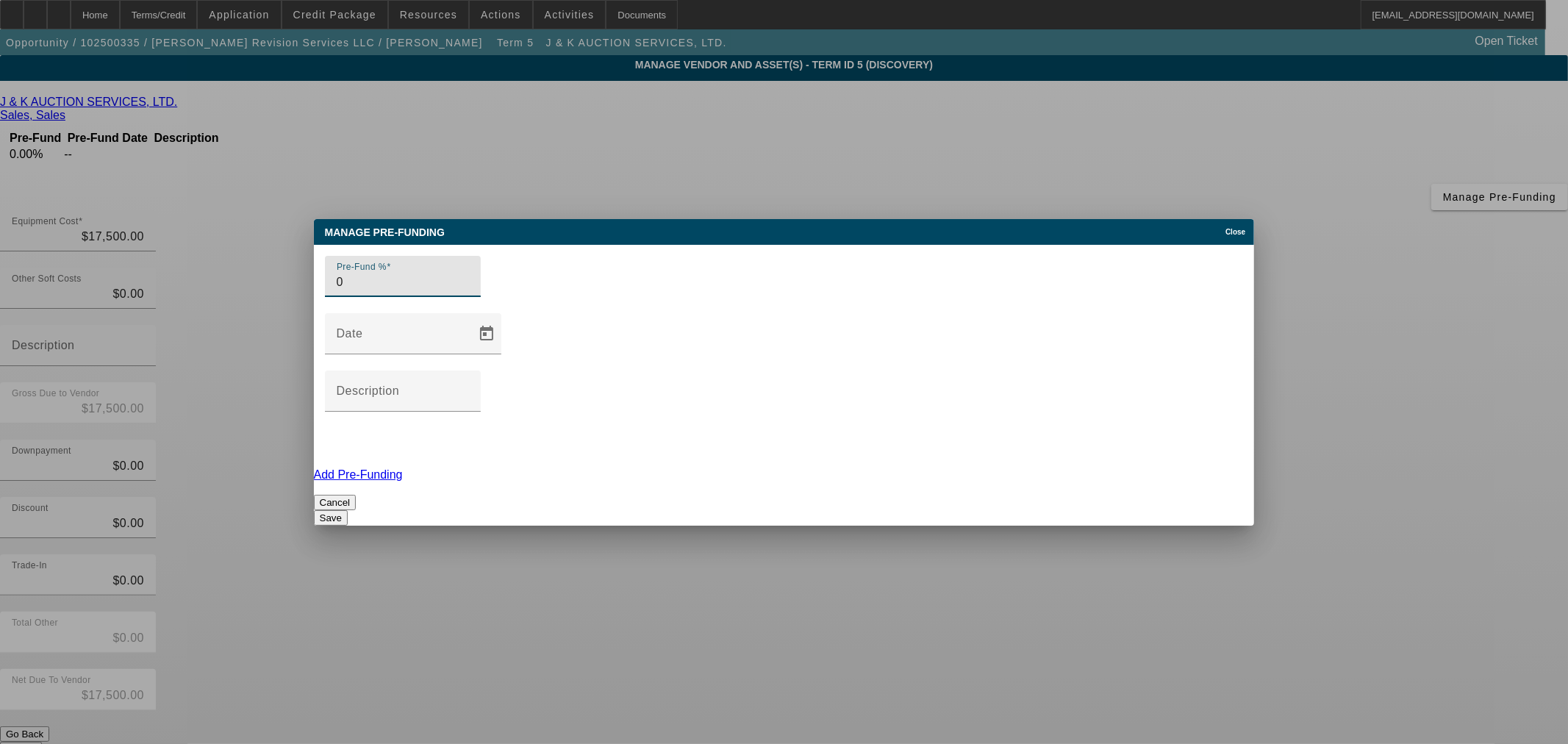
click at [466, 291] on input "0" at bounding box center [403, 282] width 132 height 18
type input "100"
click at [347, 510] on button "Save" at bounding box center [331, 518] width 34 height 15
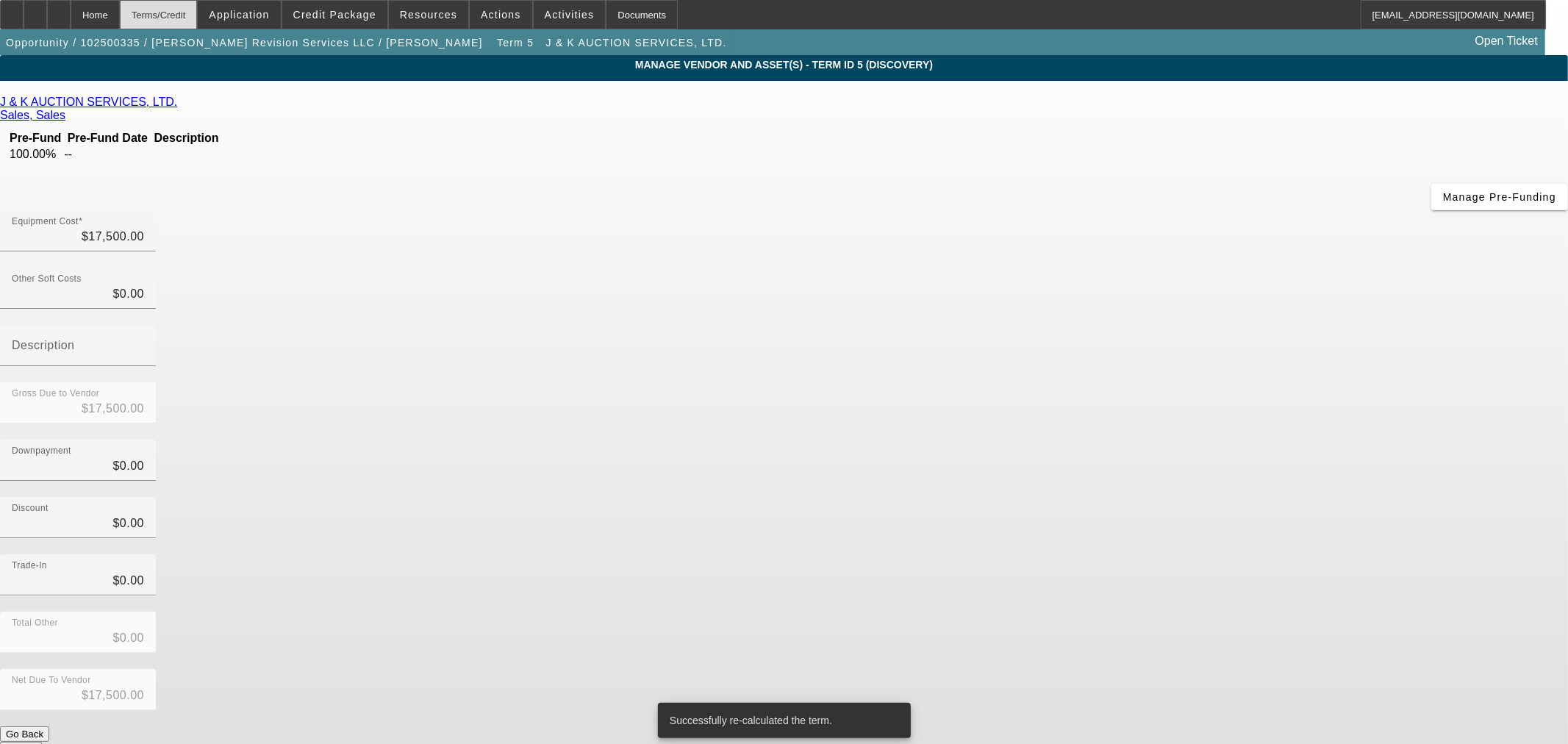
click at [183, 15] on div "Terms/Credit" at bounding box center [159, 15] width 78 height 29
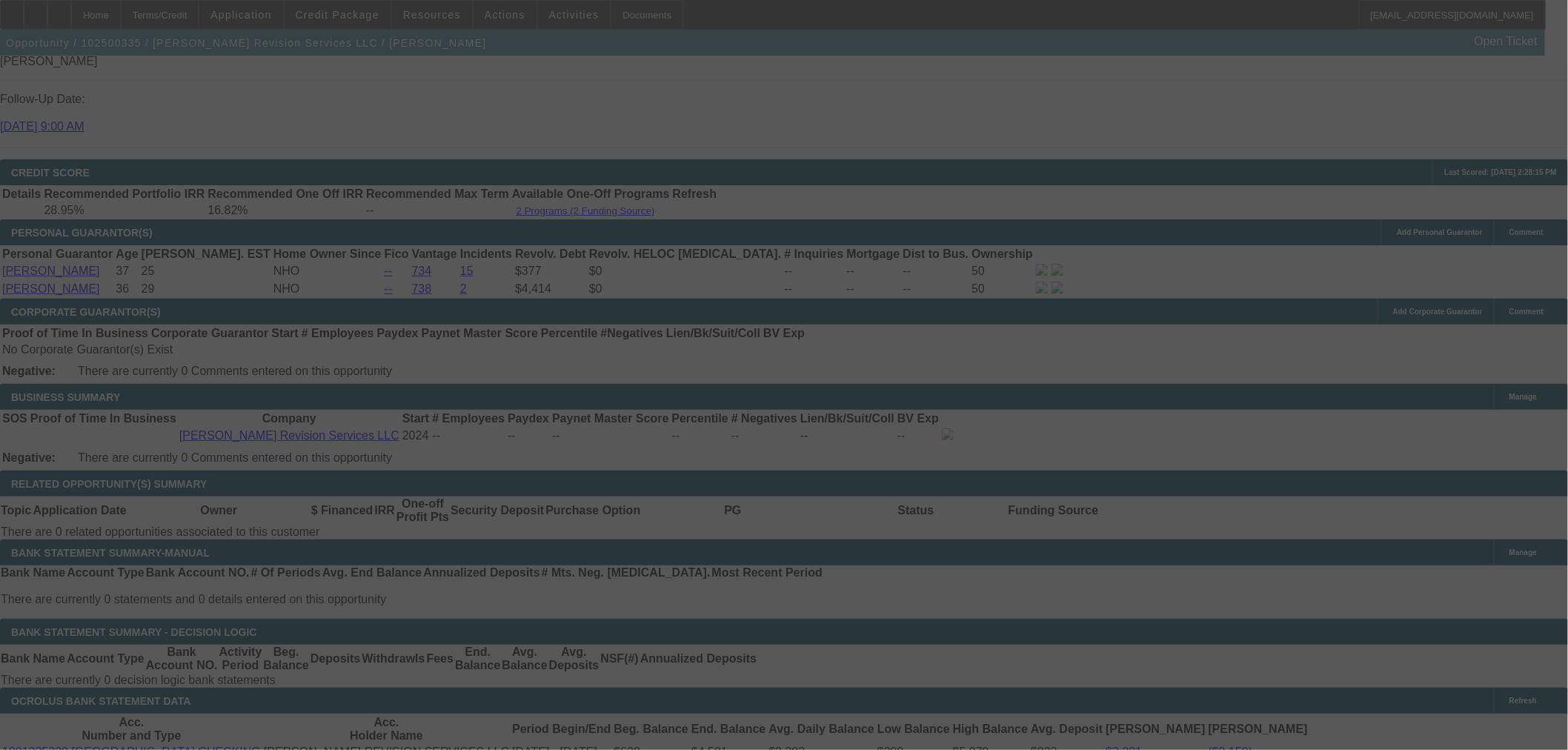
scroll to position [2167, 0]
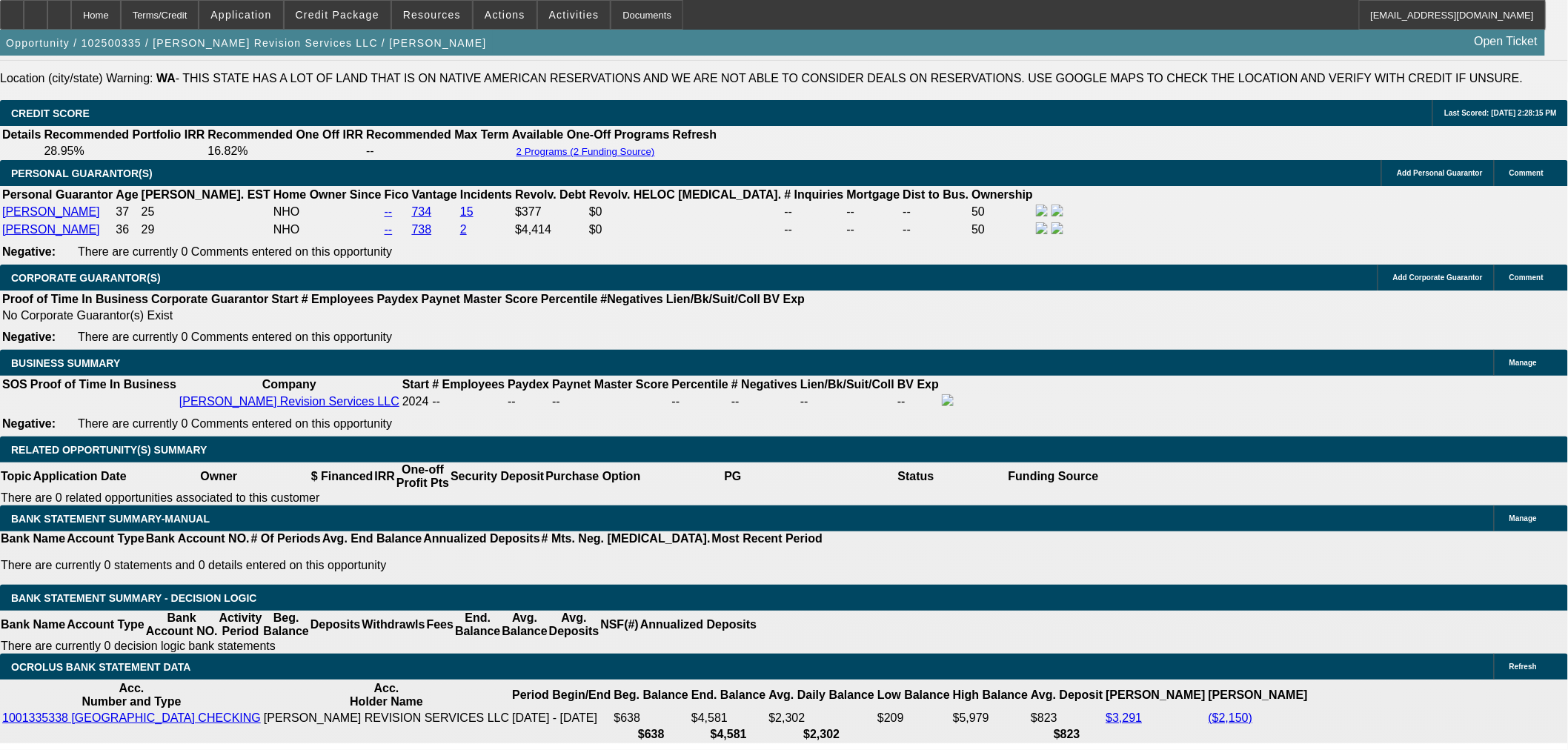
select select "0"
select select "2"
select select "0"
select select "6"
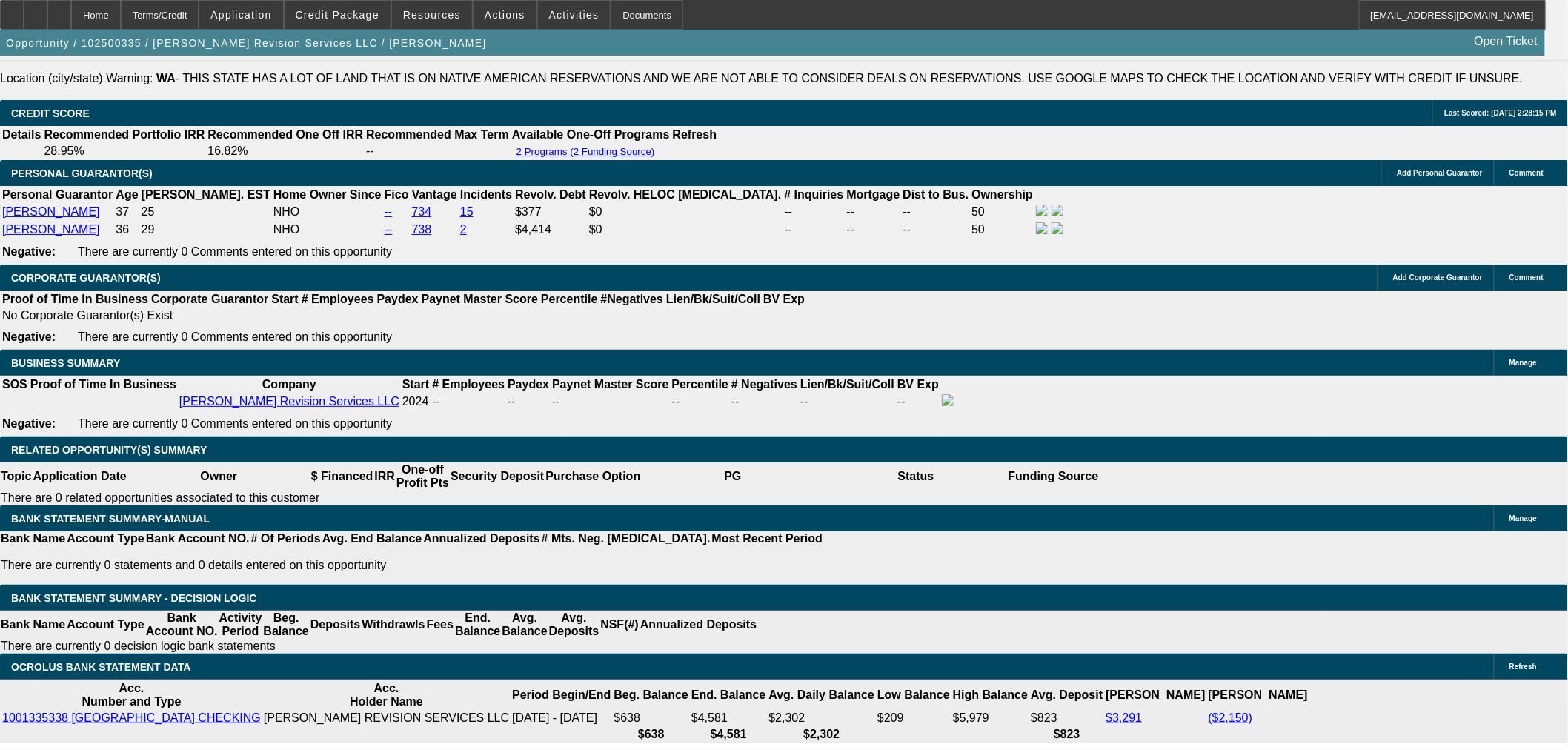
select select "0"
select select "2"
select select "0"
select select "6"
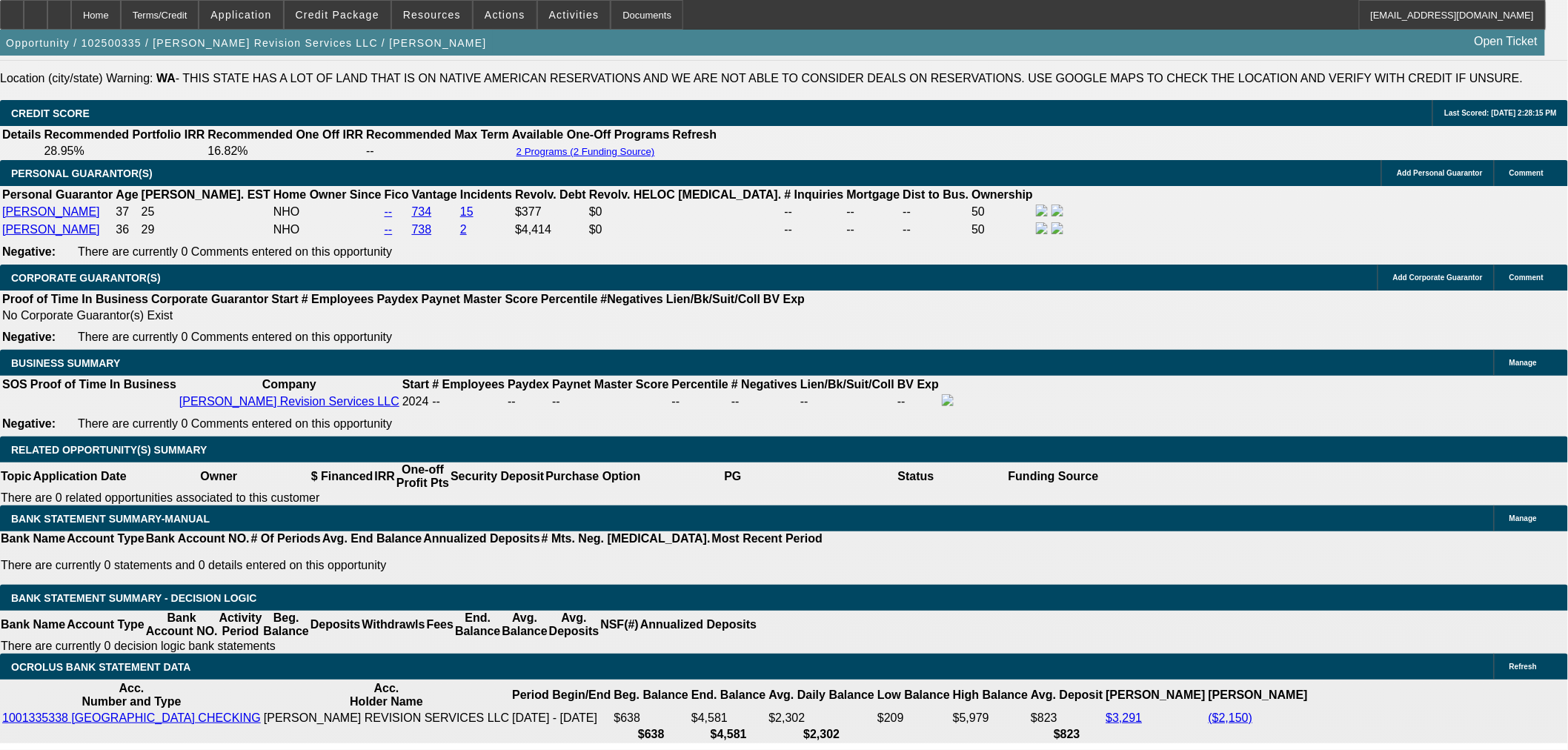
select select "0"
select select "2"
select select "0"
select select "6"
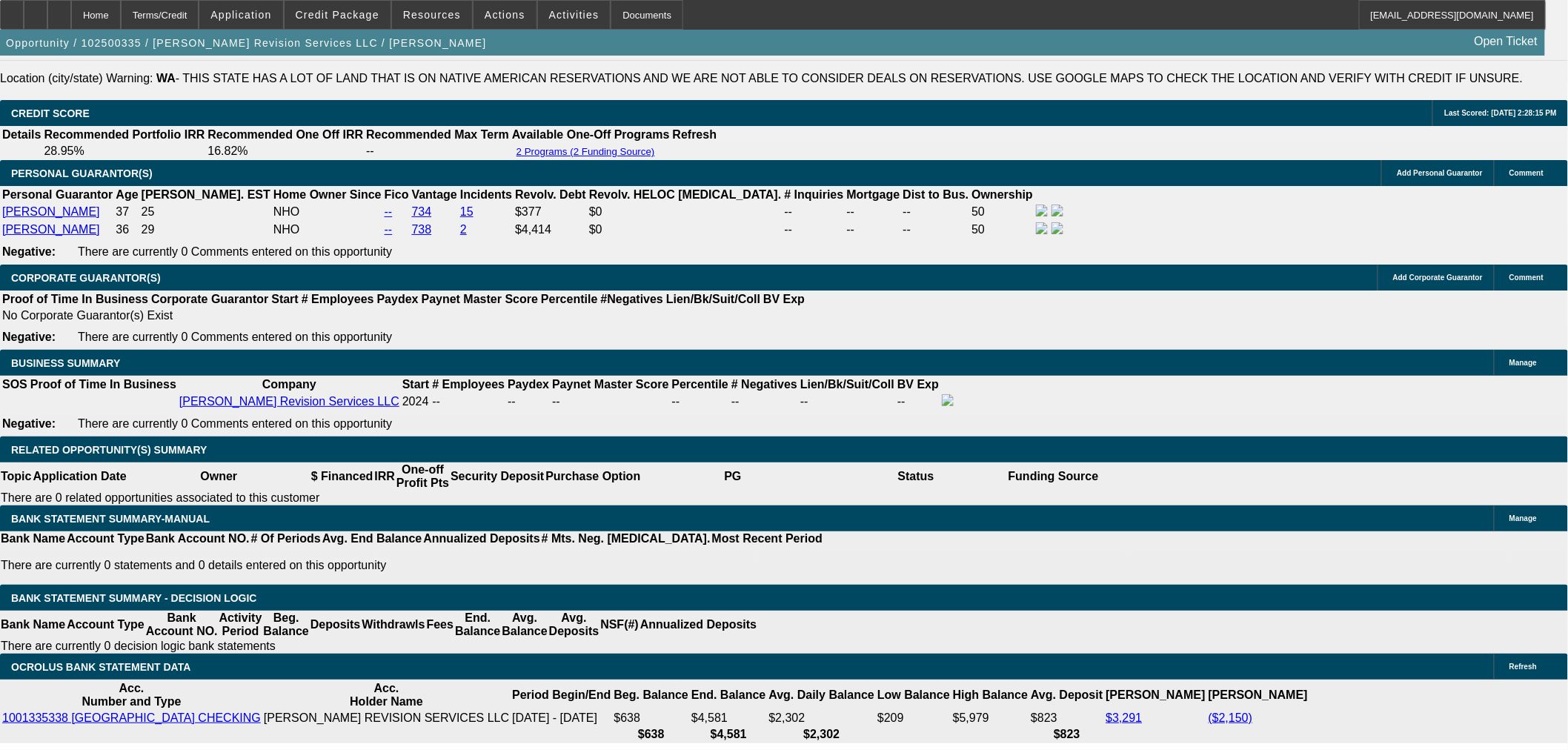
select select "0"
select select "2"
select select "0"
select select "6"
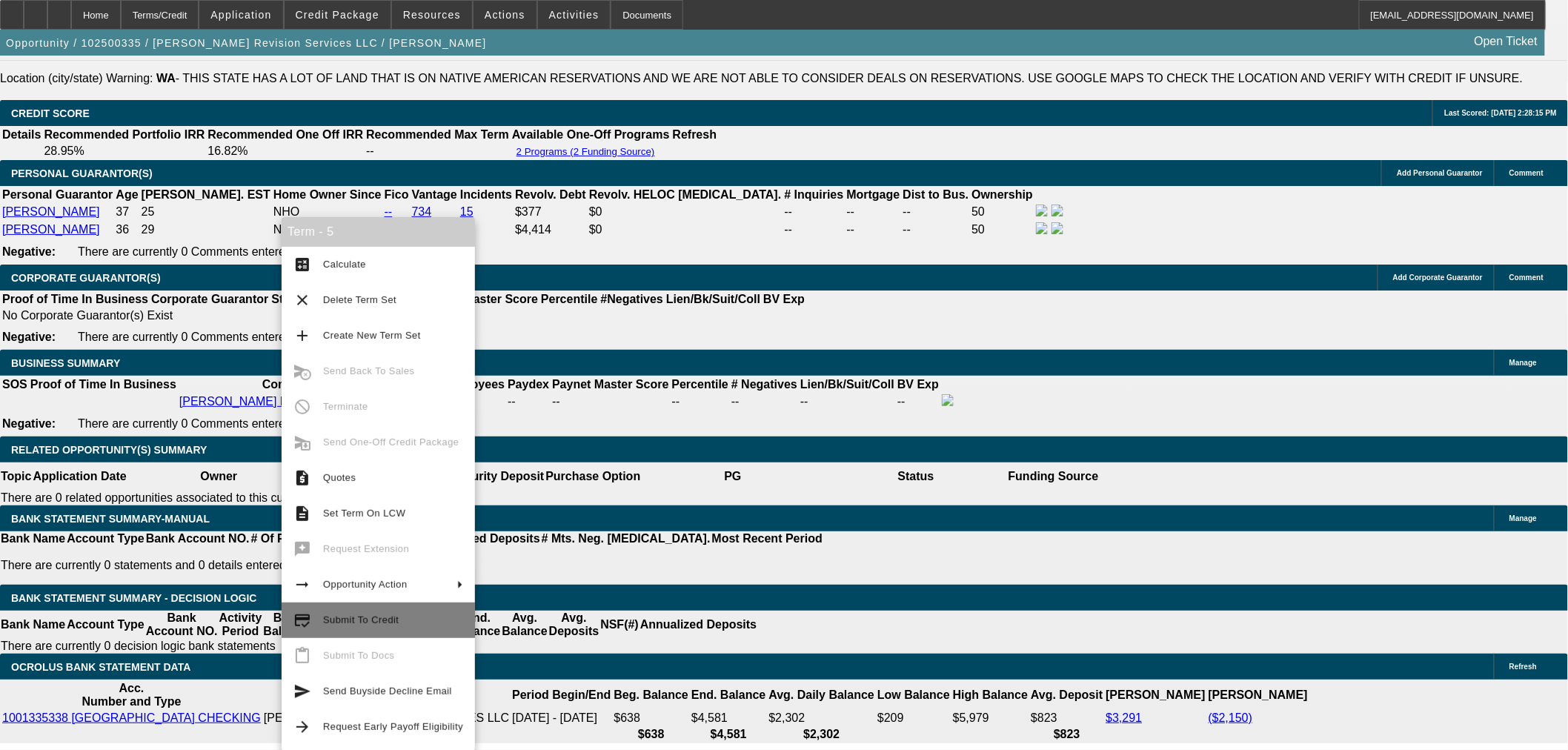
click at [389, 618] on span "Submit To Credit" at bounding box center [361, 620] width 75 height 11
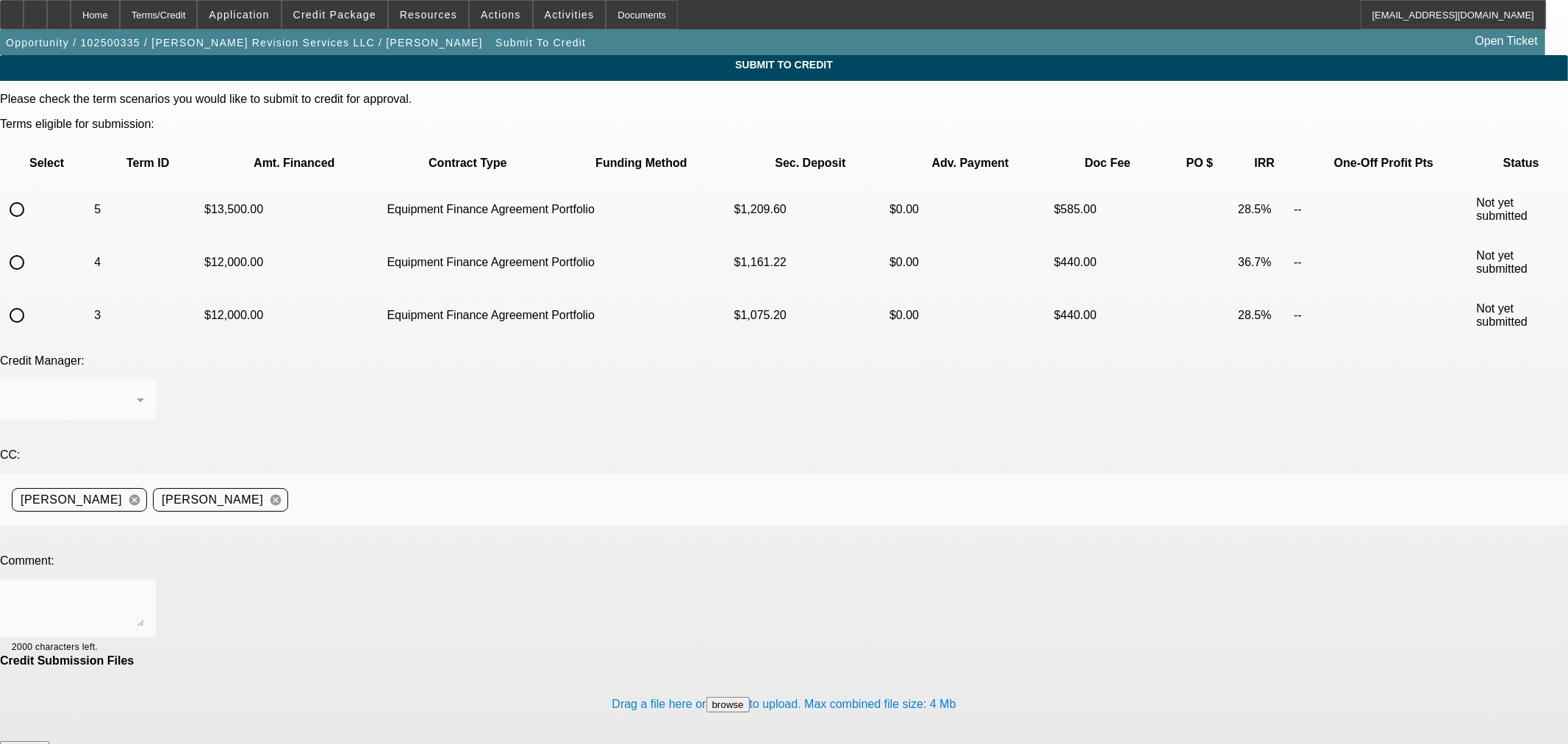
click at [32, 195] on input "radio" at bounding box center [17, 209] width 29 height 29
radio input "true"
click at [113, 394] on span "[PERSON_NAME]" at bounding box center [62, 399] width 101 height 12
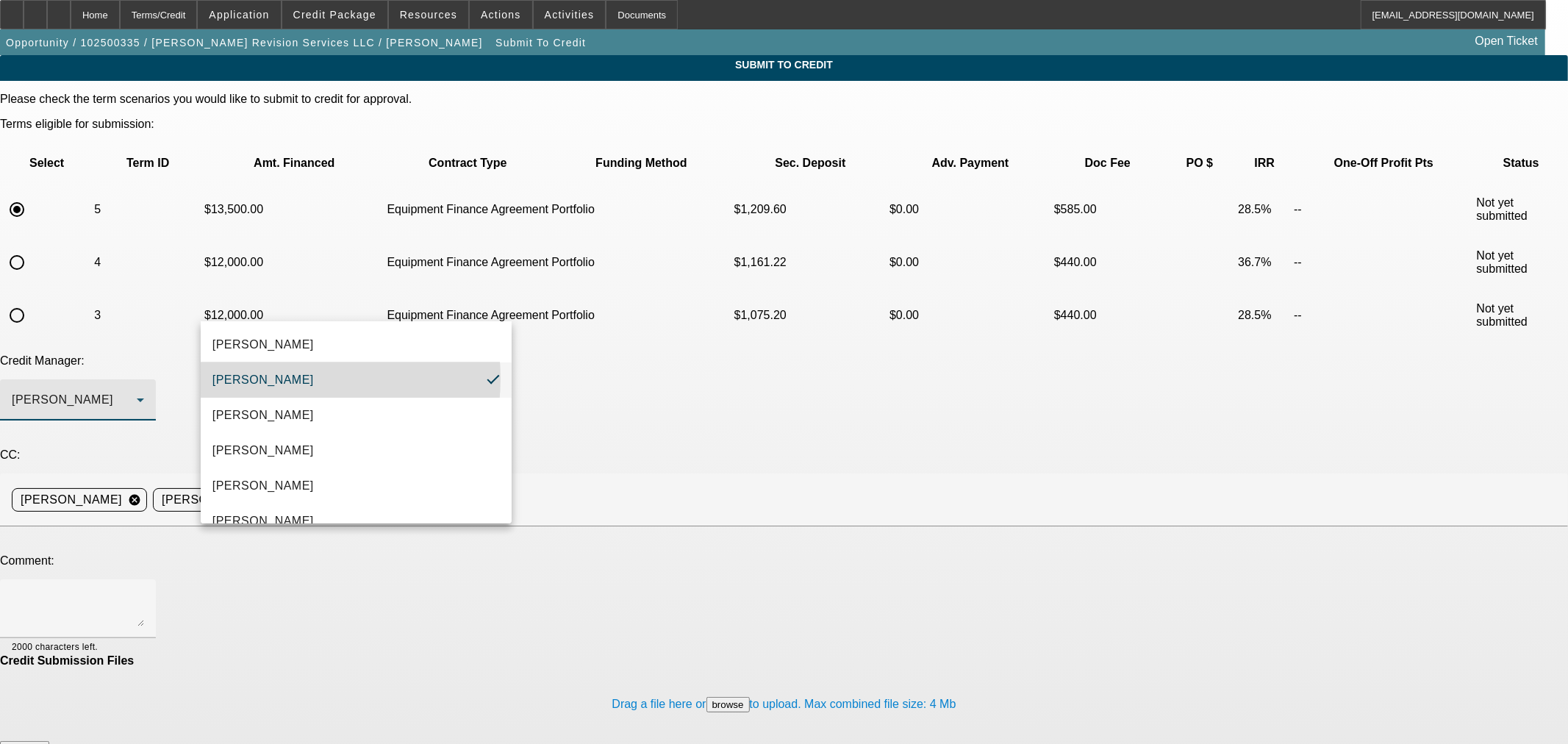
click at [262, 377] on span "[PERSON_NAME]" at bounding box center [263, 380] width 101 height 18
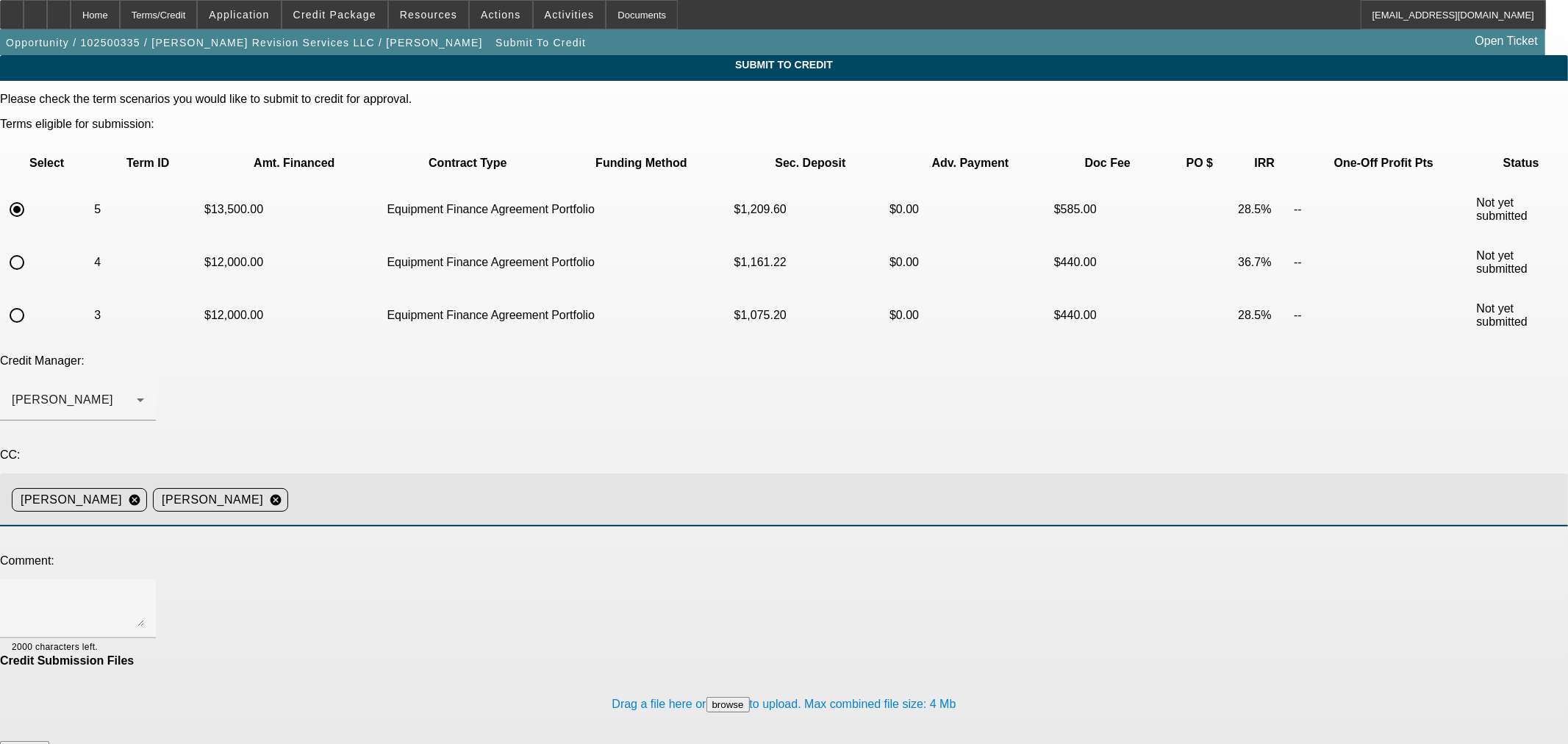
click at [494, 485] on input at bounding box center [922, 500] width 1256 height 29
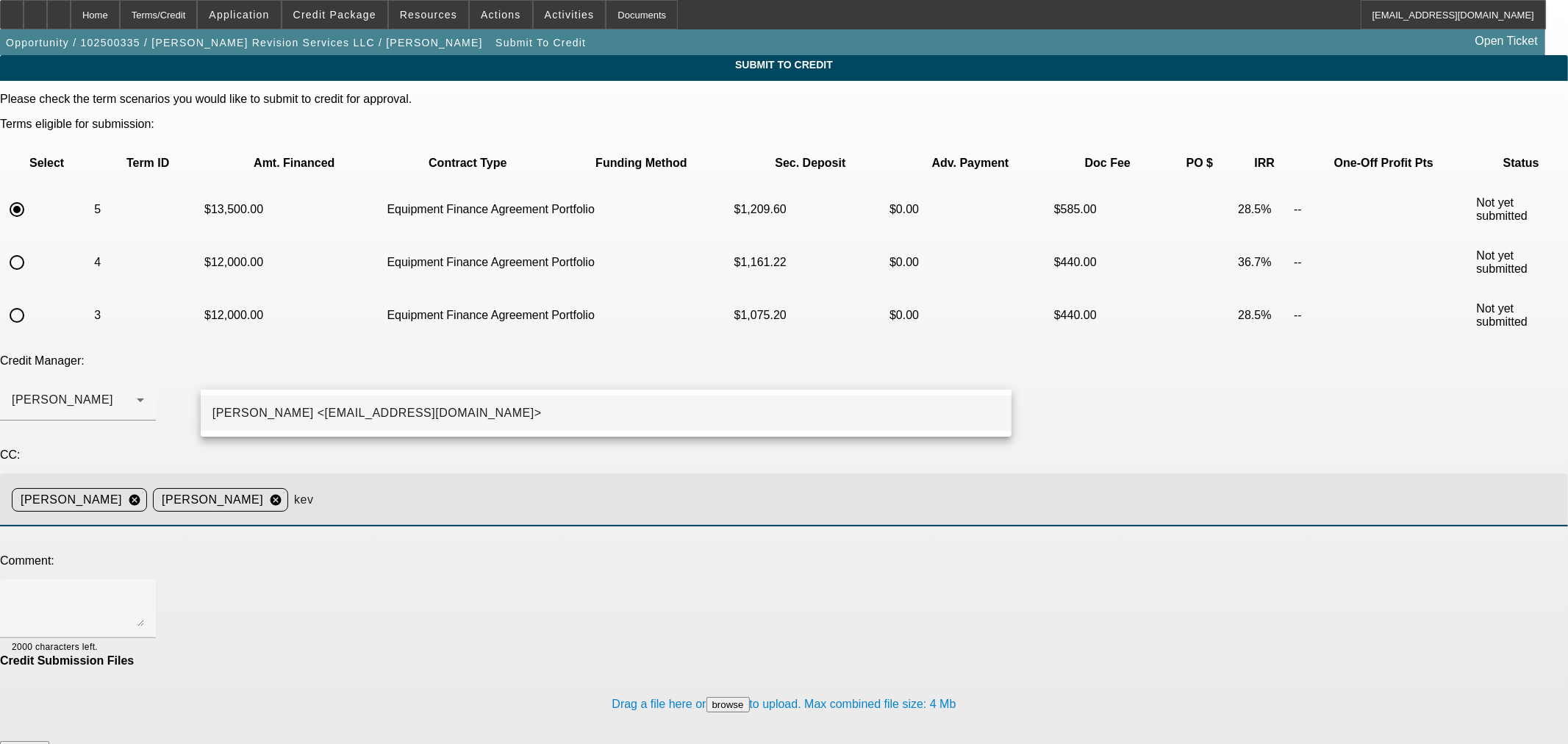
type input "kev"
click at [549, 410] on mat-option "[PERSON_NAME] <[EMAIL_ADDRESS][DOMAIN_NAME]>" at bounding box center [605, 412] width 811 height 35
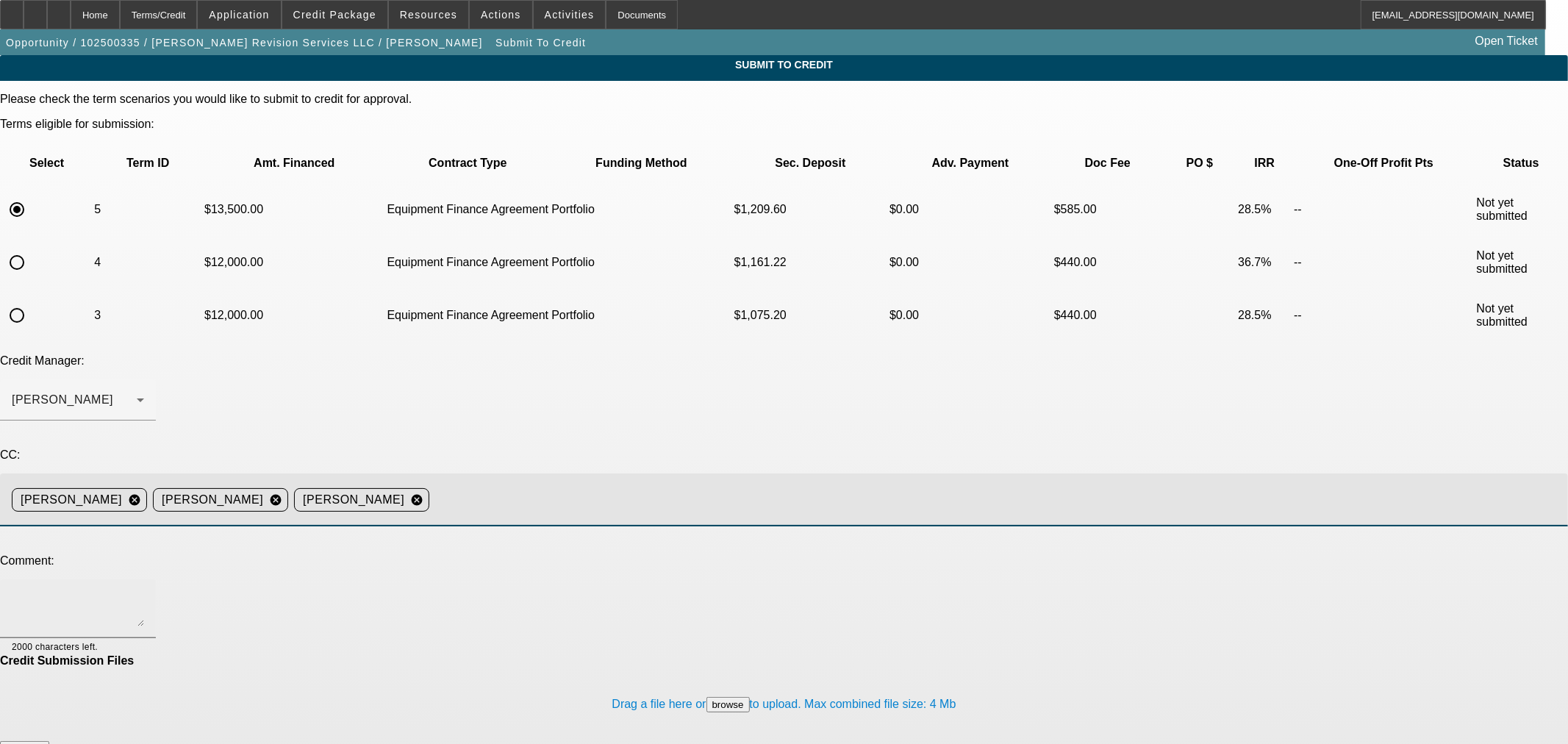
click at [144, 591] on textarea at bounding box center [77, 608] width 132 height 35
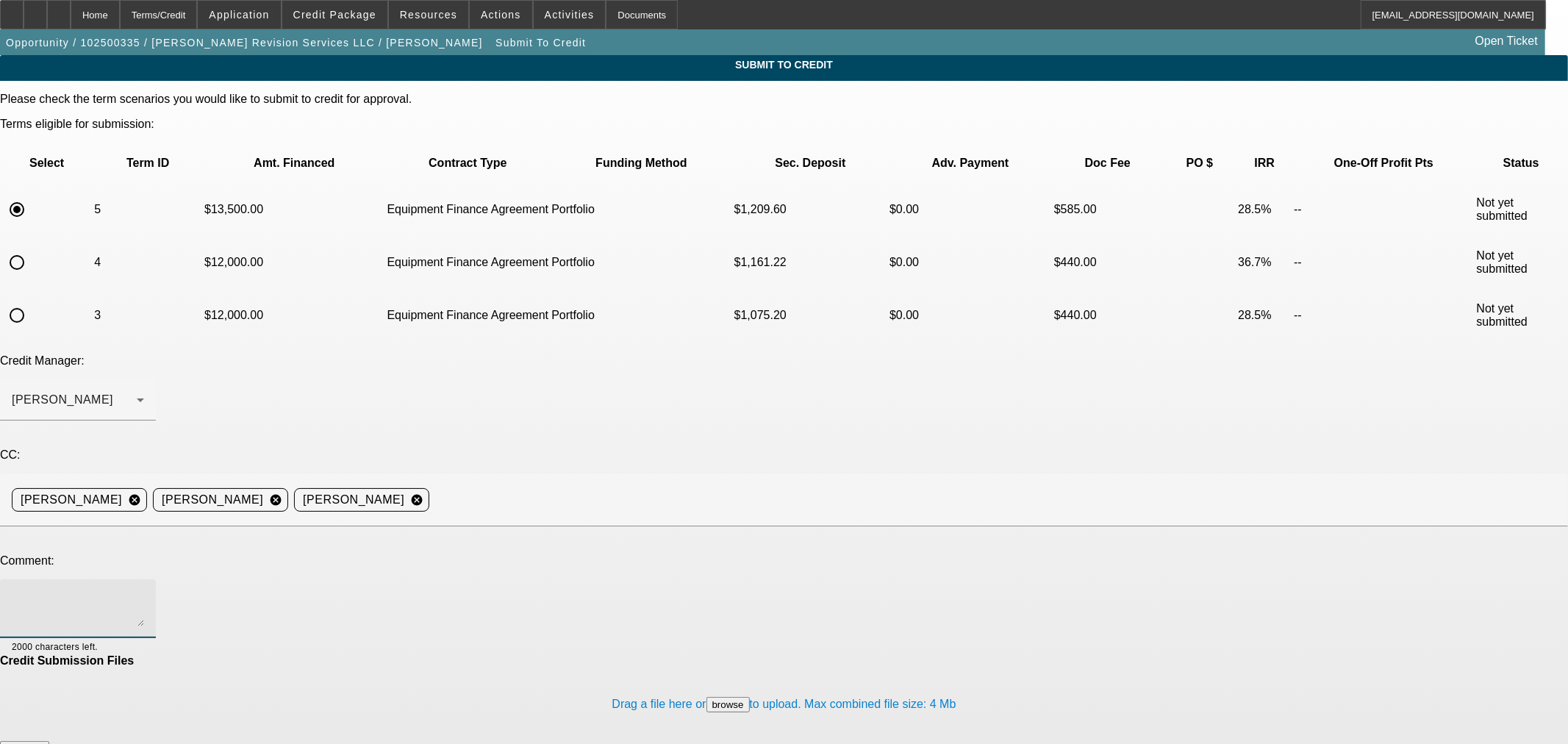
paste textarea "BUYSIDE RESUBMISSION CURRENCY - [PERSON_NAME], I spoke with the customer person…"
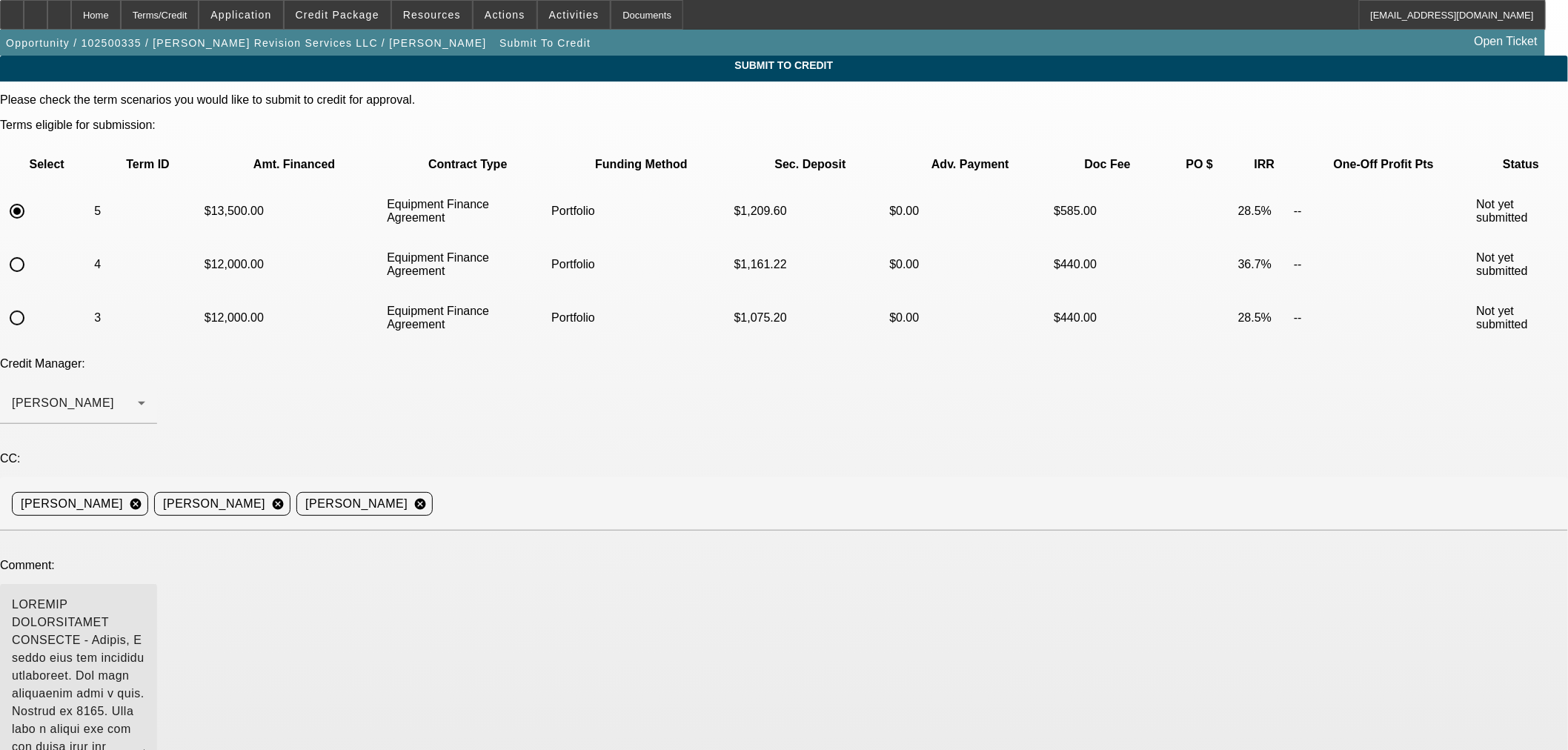
drag, startPoint x: 1003, startPoint y: 454, endPoint x: 1003, endPoint y: 578, distance: 124.0
click at [157, 584] on div at bounding box center [79, 676] width 157 height 183
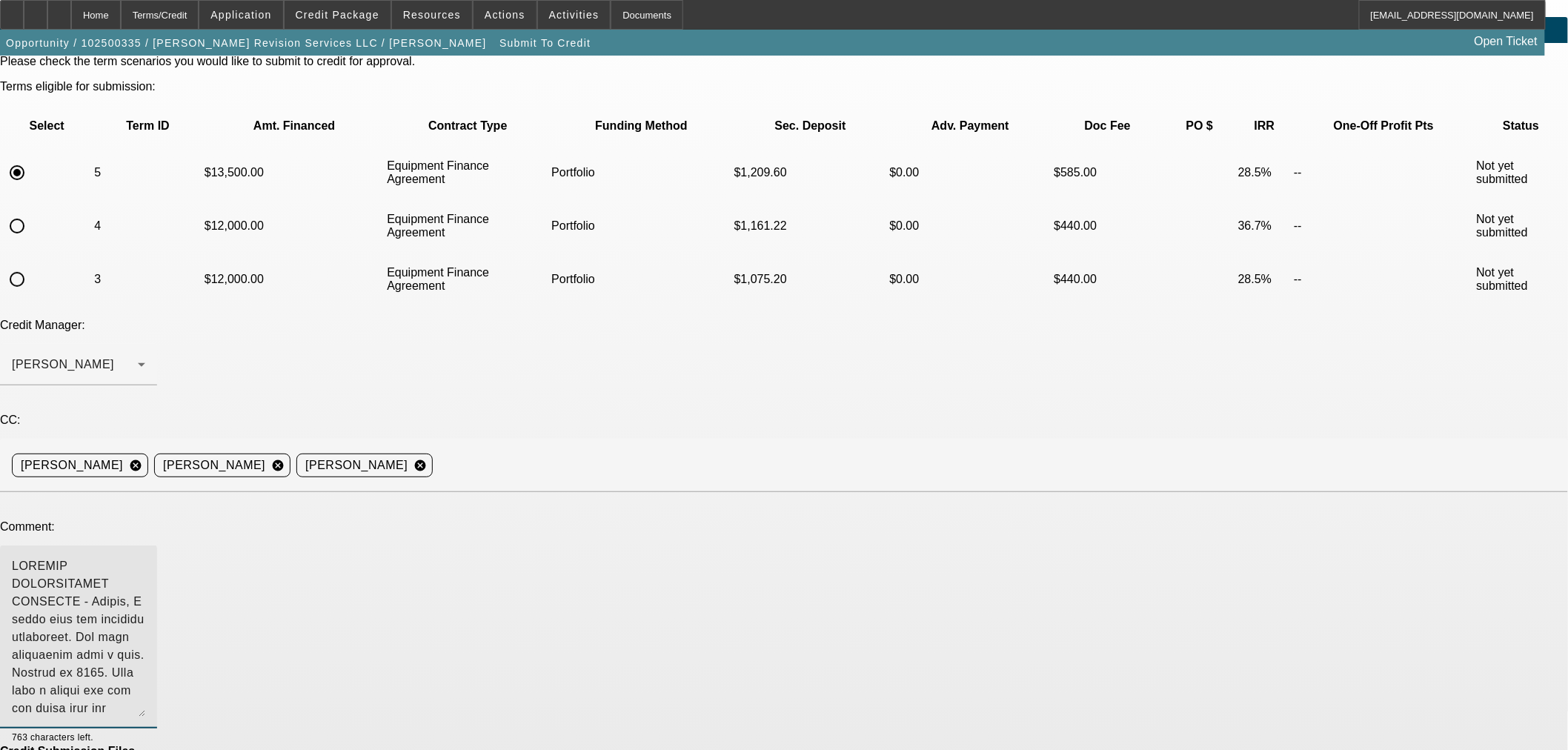
scroll to position [59, 0]
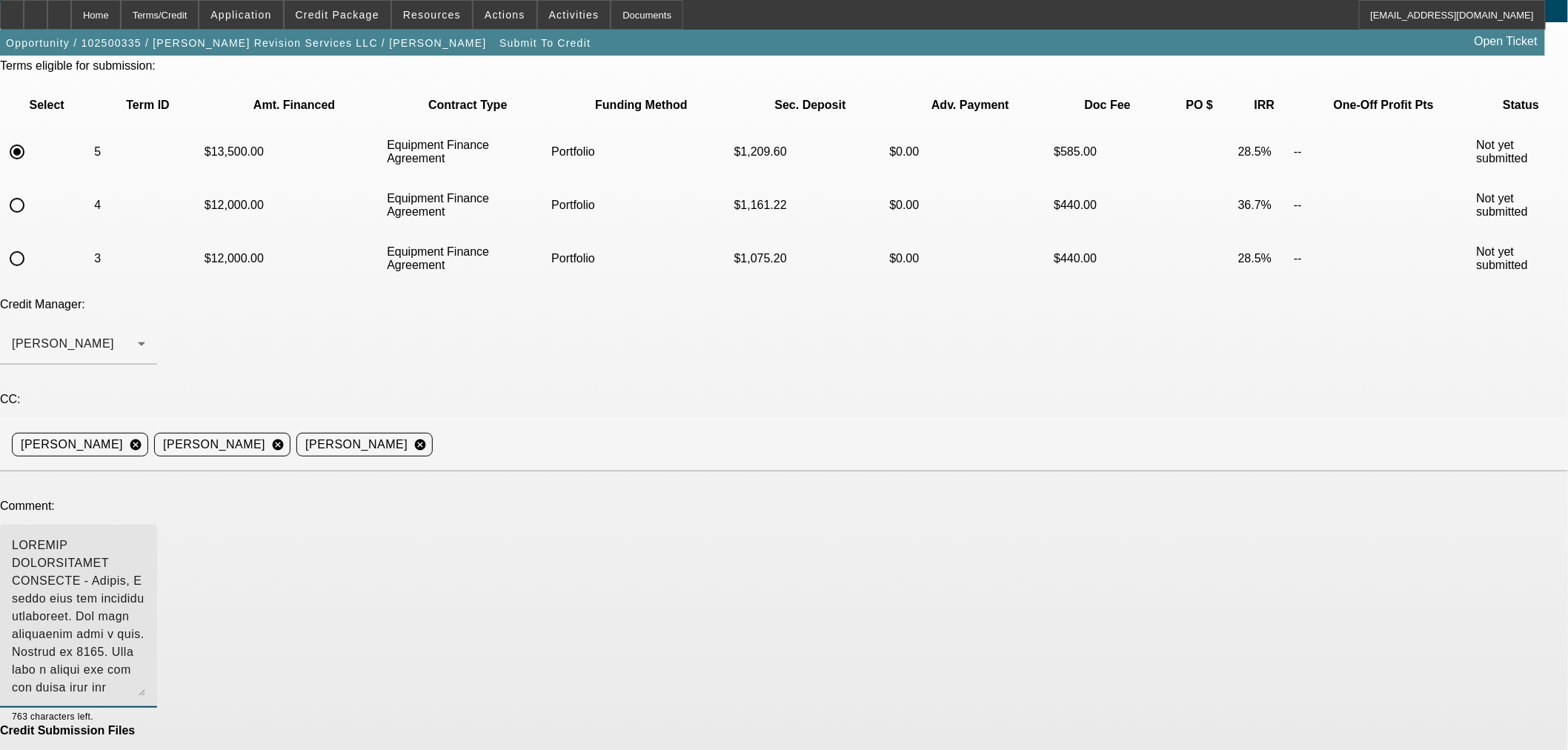
type textarea "BUYSIDE RESUBMISSION CURRENCY - [PERSON_NAME], I spoke with the customer person…"
drag, startPoint x: 904, startPoint y: 707, endPoint x: 866, endPoint y: 505, distance: 205.5
click at [866, 505] on div "Please check the term scenarios you would like to submit to credit for approval…" at bounding box center [784, 438] width 1568 height 808
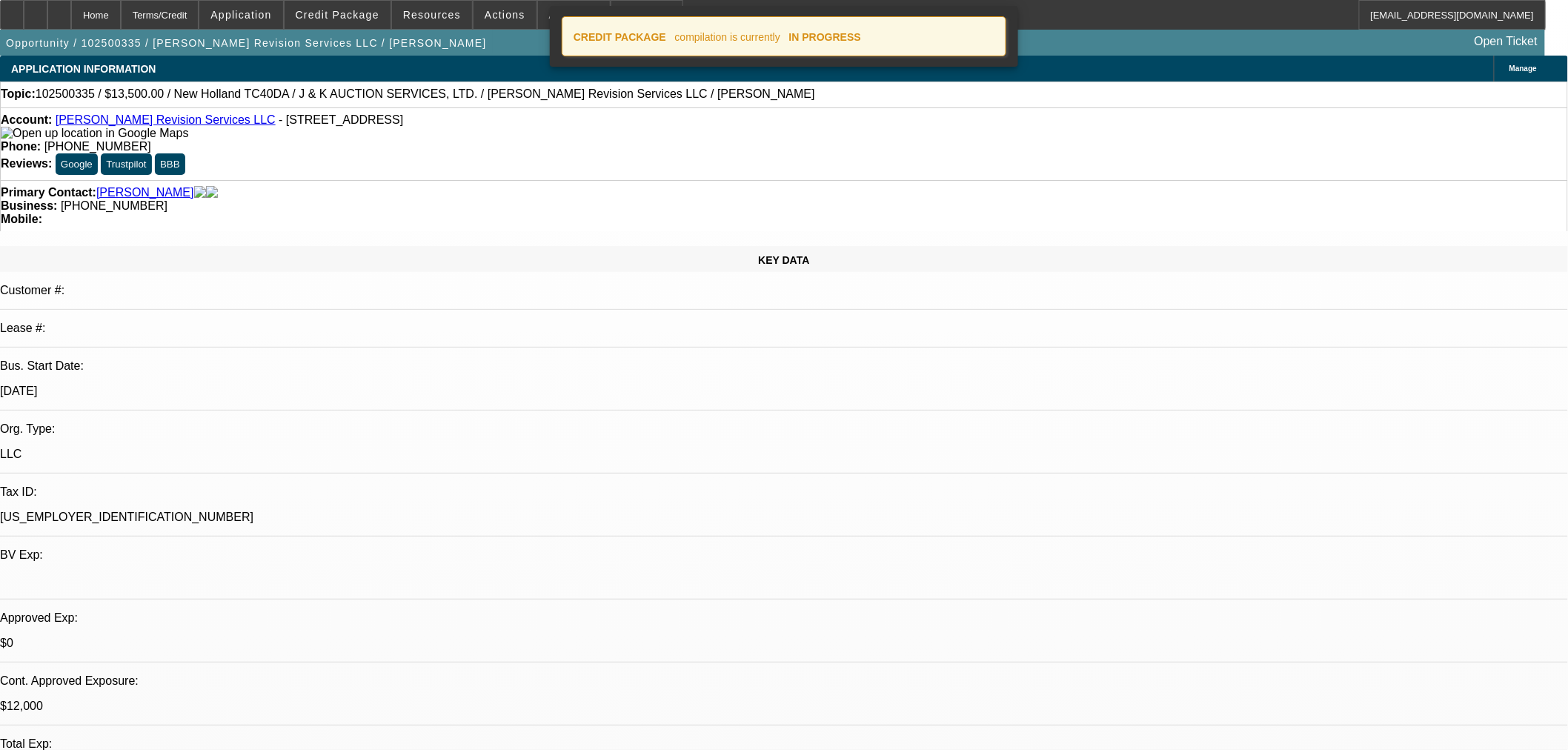
select select "0"
select select "2"
select select "0"
select select "6"
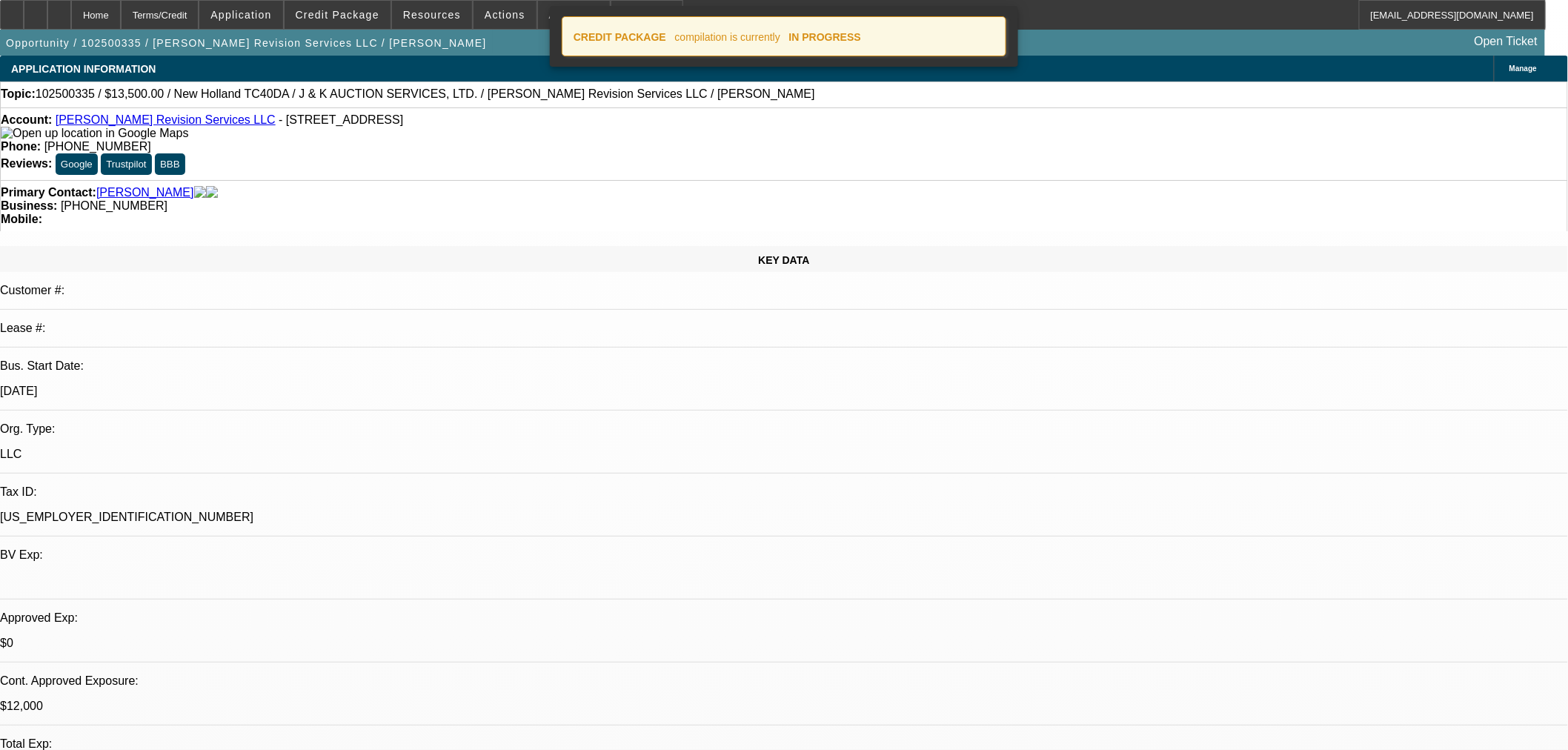
select select "0"
select select "2"
select select "0"
select select "6"
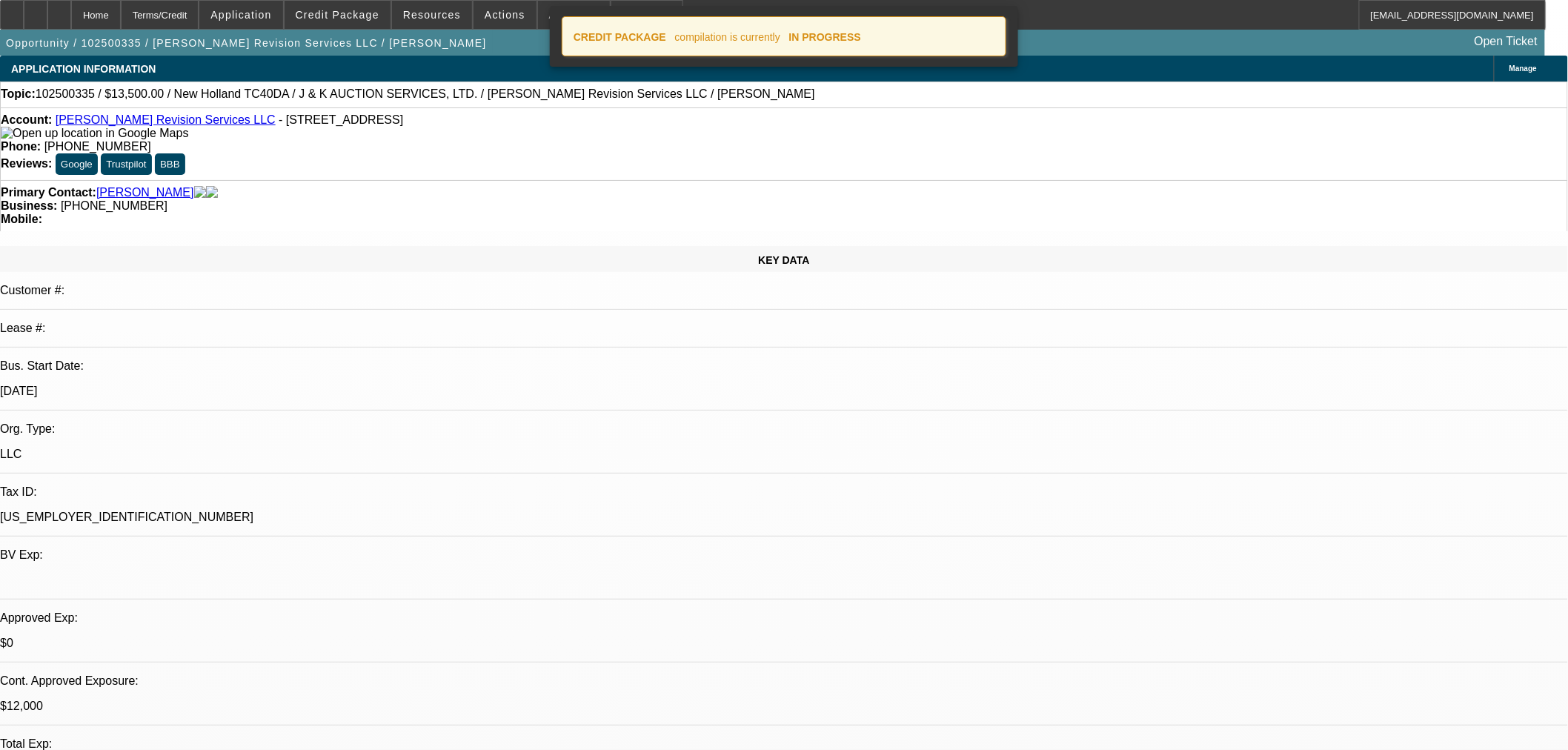
select select "0"
select select "2"
select select "0"
select select "6"
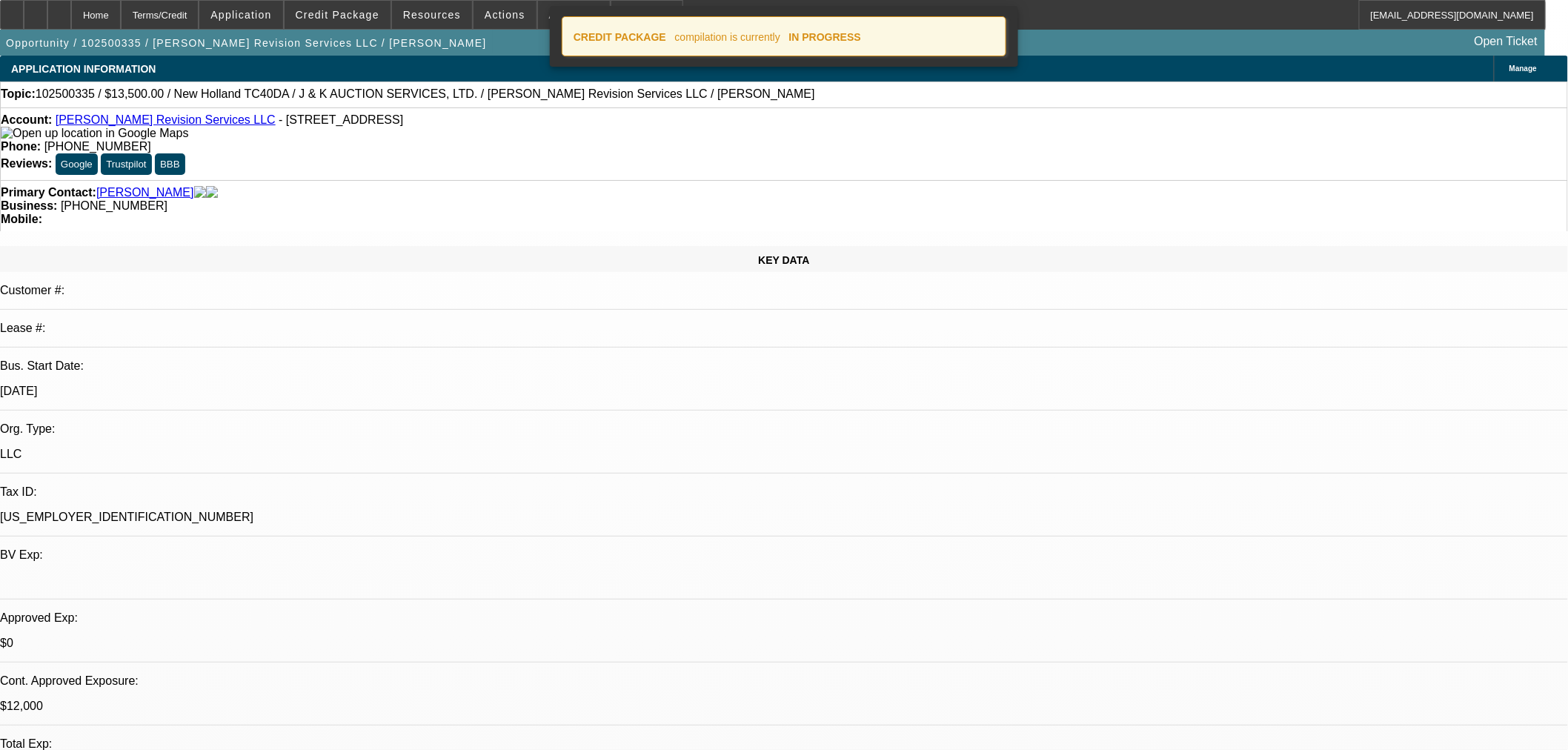
select select "0"
select select "2"
select select "0"
select select "6"
